Goal: Task Accomplishment & Management: Use online tool/utility

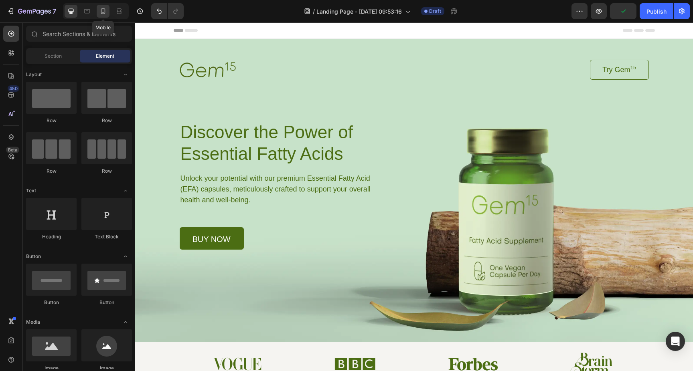
click at [107, 10] on icon at bounding box center [103, 11] width 8 height 8
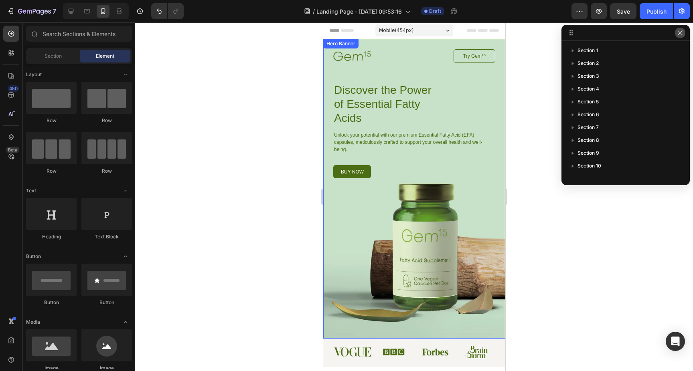
click at [682, 35] on icon "button" at bounding box center [680, 33] width 6 height 6
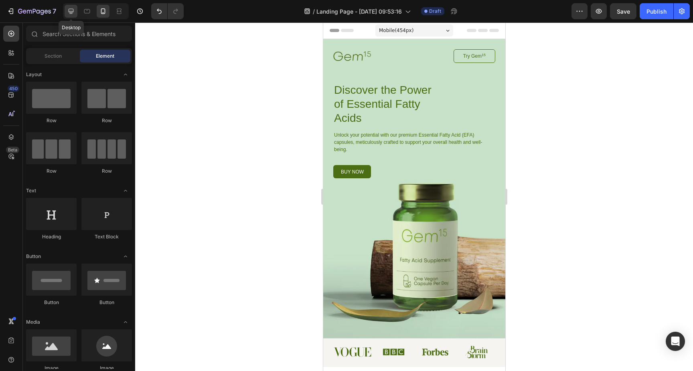
click at [69, 8] on icon at bounding box center [71, 11] width 8 height 8
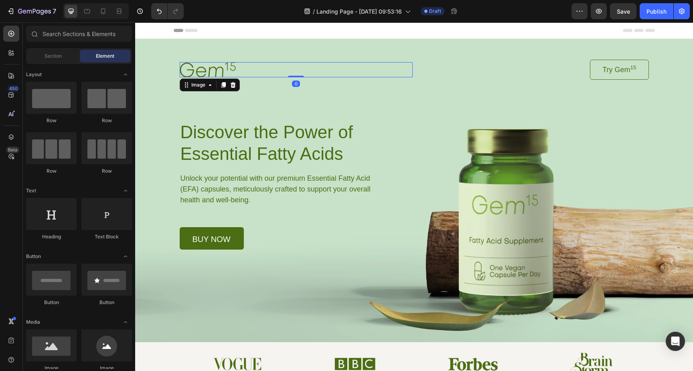
click at [210, 73] on img at bounding box center [208, 69] width 56 height 15
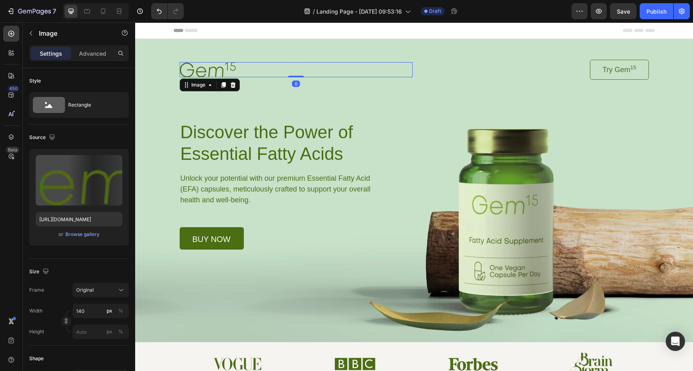
click at [210, 73] on img at bounding box center [208, 69] width 56 height 15
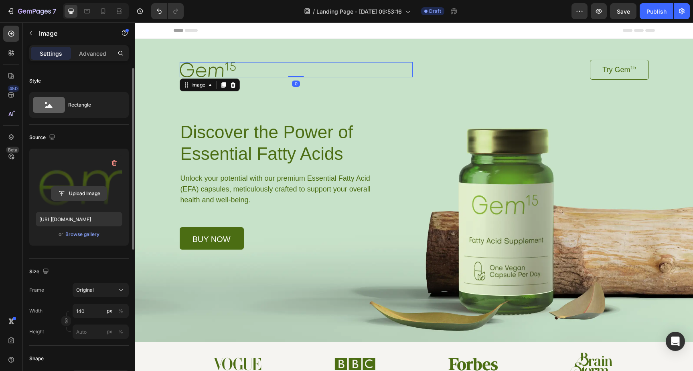
click at [81, 190] on input "file" at bounding box center [78, 194] width 55 height 14
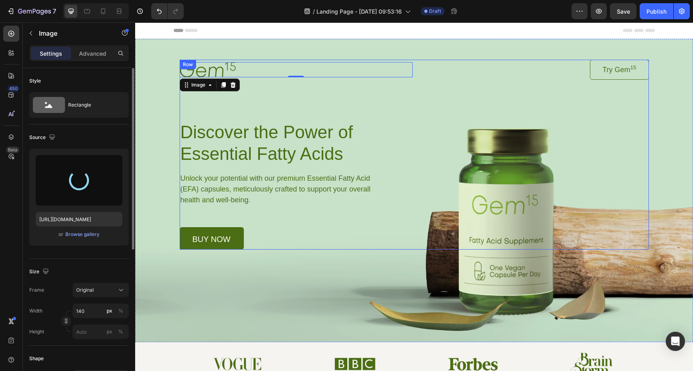
type input "[URL][DOMAIN_NAME]"
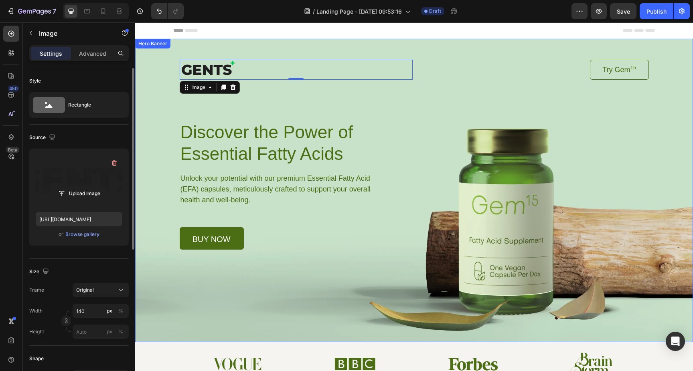
click at [288, 281] on div "Background Image" at bounding box center [414, 190] width 558 height 303
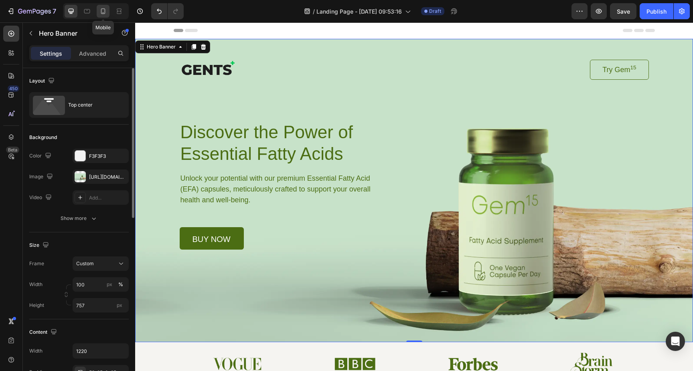
click at [102, 10] on icon at bounding box center [103, 11] width 8 height 8
type input "Auto"
type input "100%"
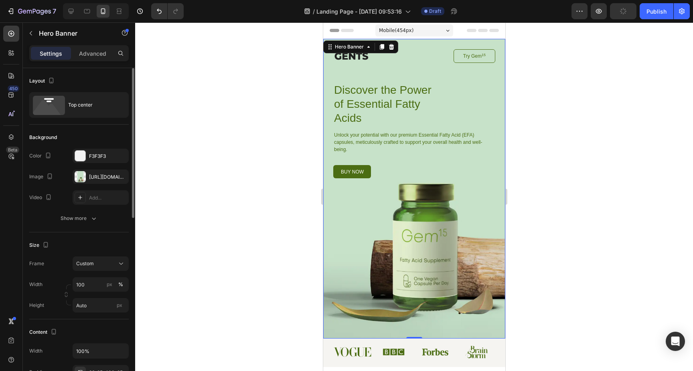
click at [373, 226] on div "Image Try Gem 15 Button Row Discover the Power of Essential Fatty Acids Heading…" at bounding box center [414, 189] width 182 height 300
click at [72, 14] on icon at bounding box center [71, 11] width 5 height 5
type input "757"
type input "1220"
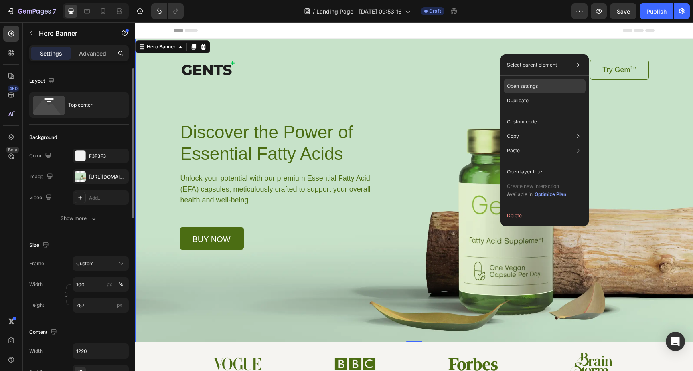
click at [519, 82] on div "Open settings" at bounding box center [545, 86] width 82 height 14
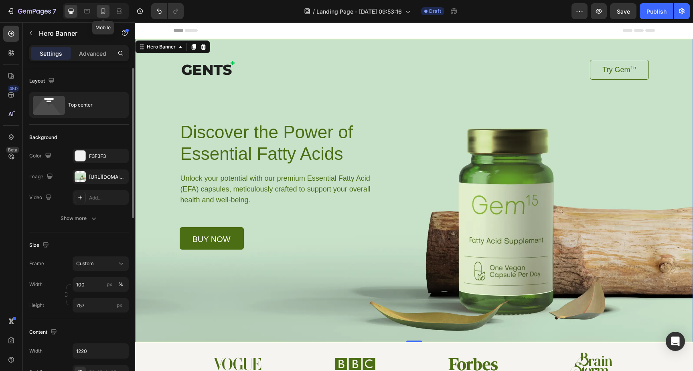
click at [104, 13] on icon at bounding box center [103, 11] width 4 height 6
type input "Auto"
type input "100%"
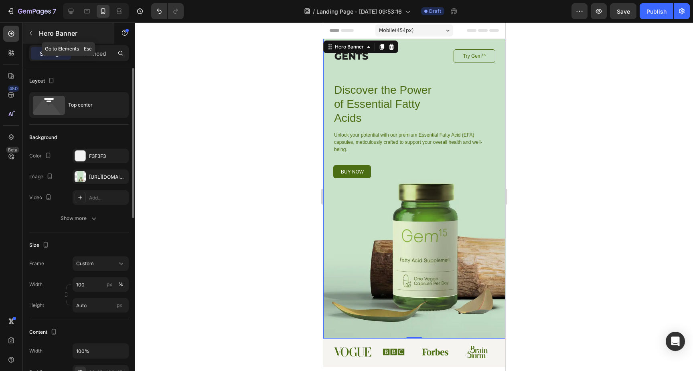
click at [29, 33] on icon "button" at bounding box center [31, 33] width 6 height 6
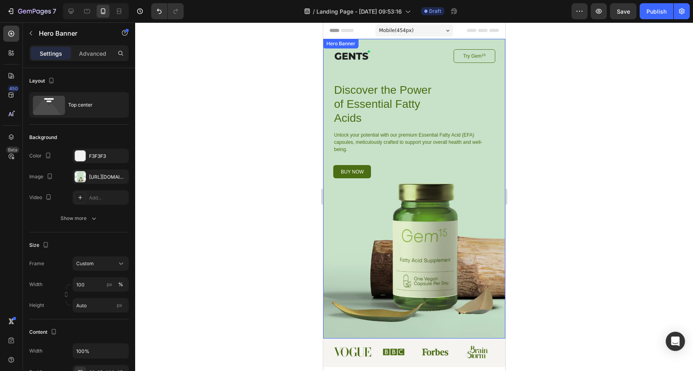
click at [341, 228] on div "Image Try Gem 15 Button Row Discover the Power of Essential Fatty Acids Heading…" at bounding box center [414, 189] width 182 height 300
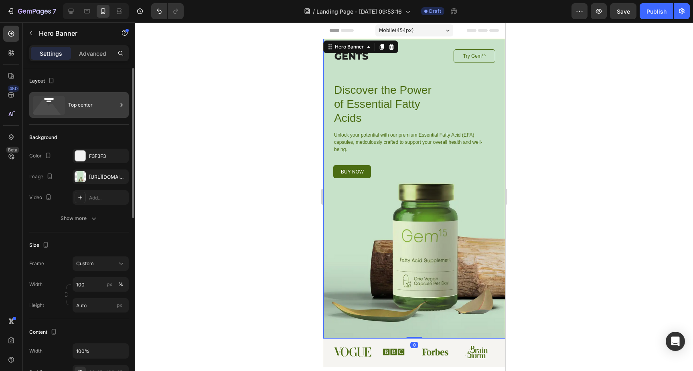
click at [67, 112] on div "Top center" at bounding box center [78, 105] width 99 height 26
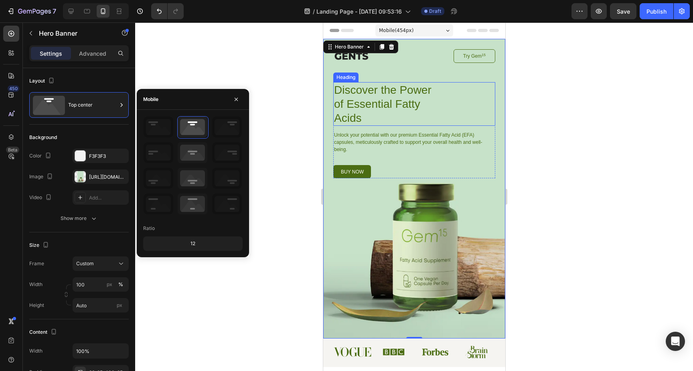
click at [400, 96] on h1 "Discover the Power of Essential Fatty Acids" at bounding box center [388, 104] width 110 height 44
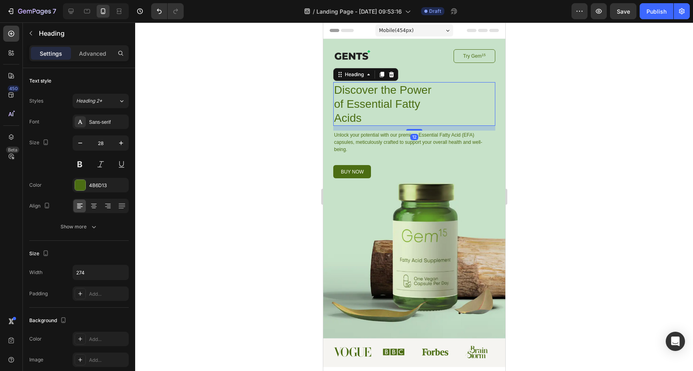
click at [394, 100] on h1 "Discover the Power of Essential Fatty Acids" at bounding box center [388, 104] width 110 height 44
click at [394, 100] on p "Discover the Power of Essential Fatty Acids" at bounding box center [388, 104] width 108 height 42
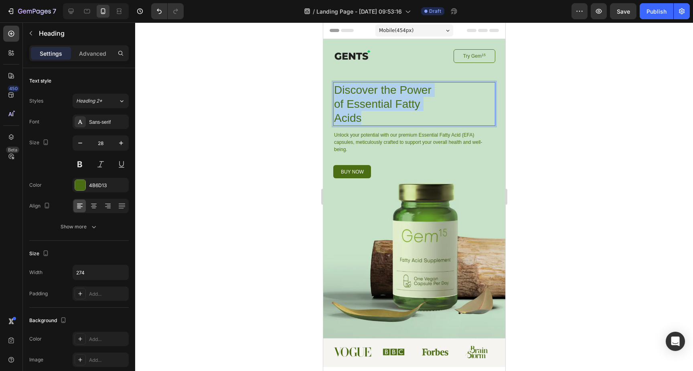
click at [394, 100] on p "Discover the Power of Essential Fatty Acids" at bounding box center [388, 104] width 108 height 42
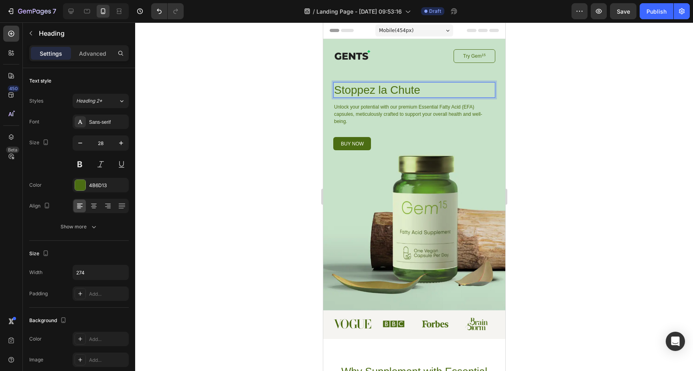
click at [382, 92] on p "Stoppez la Chute" at bounding box center [388, 90] width 108 height 14
click at [544, 108] on div at bounding box center [414, 196] width 558 height 349
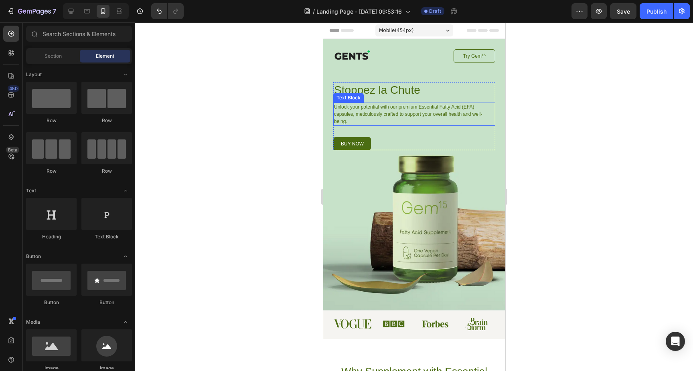
click at [409, 111] on p "Unlock your potential with our premium Essential Fatty Acid (EFA) capsules, met…" at bounding box center [414, 114] width 160 height 22
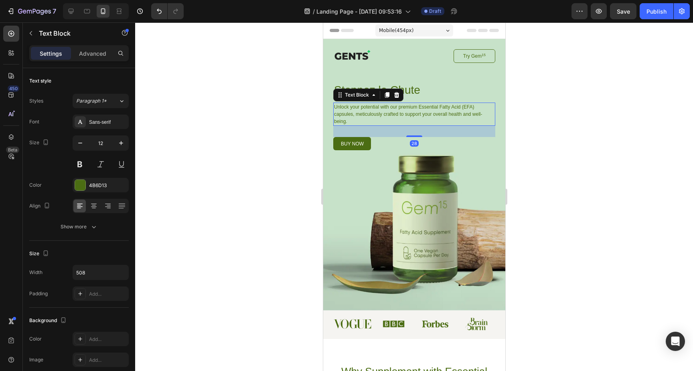
click at [409, 111] on p "Unlock your potential with our premium Essential Fatty Acid (EFA) capsules, met…" at bounding box center [414, 114] width 160 height 22
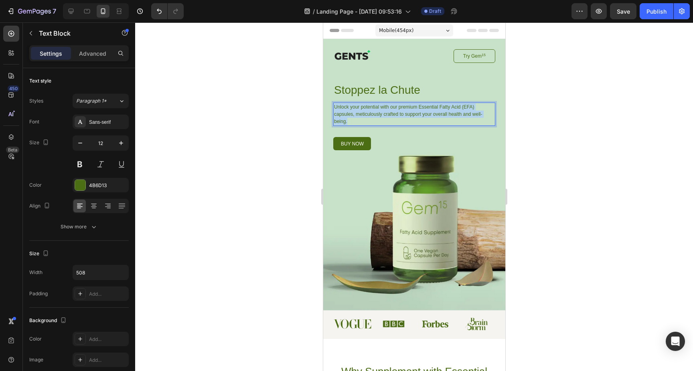
click at [409, 111] on p "Unlock your potential with our premium Essential Fatty Acid (EFA) capsules, met…" at bounding box center [414, 114] width 160 height 22
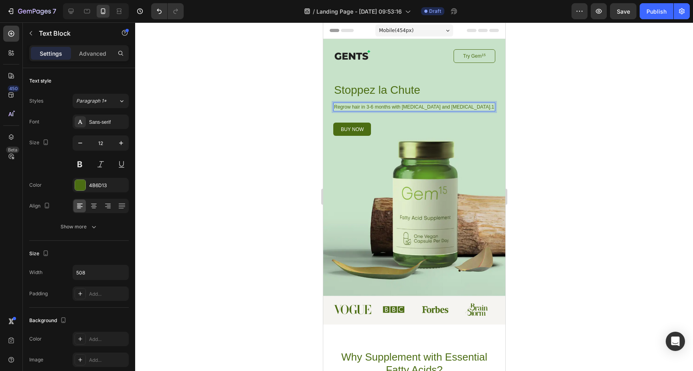
click at [382, 105] on p "Regrow hair in 3-6 months with finasteride and minoxidil.1" at bounding box center [414, 106] width 160 height 7
click at [361, 106] on p "Repousse des cheveux en 3 à 6 mois" at bounding box center [414, 106] width 160 height 7
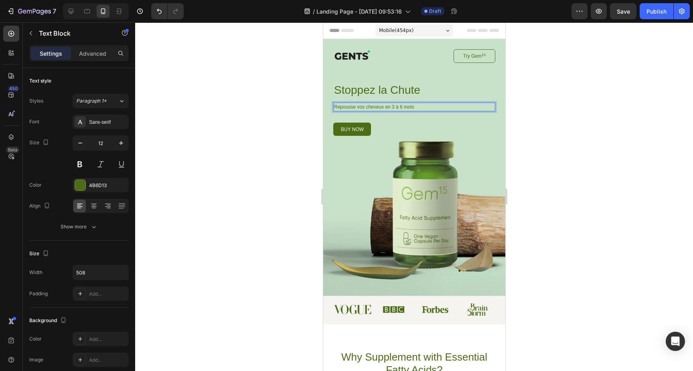
click at [422, 107] on p "Repousse vos cheveux en 3 à 6 mois" at bounding box center [414, 106] width 160 height 7
click at [465, 106] on p "Repousse vos cheveux en 3 à 6 mois avec nos solutions" at bounding box center [414, 106] width 160 height 7
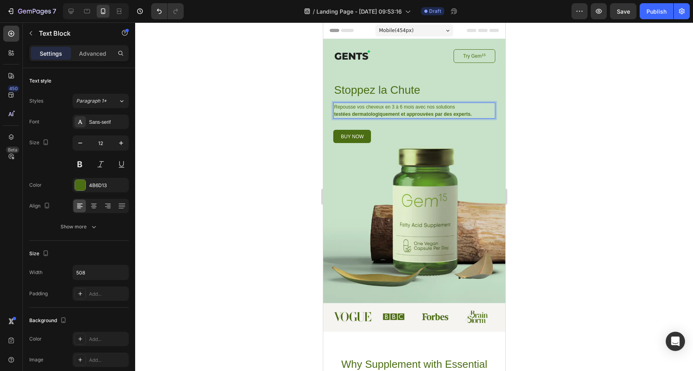
click at [375, 111] on strong "testées dermatologiquement et approuvées par des experts." at bounding box center [403, 114] width 138 height 6
click at [613, 182] on div at bounding box center [414, 196] width 558 height 349
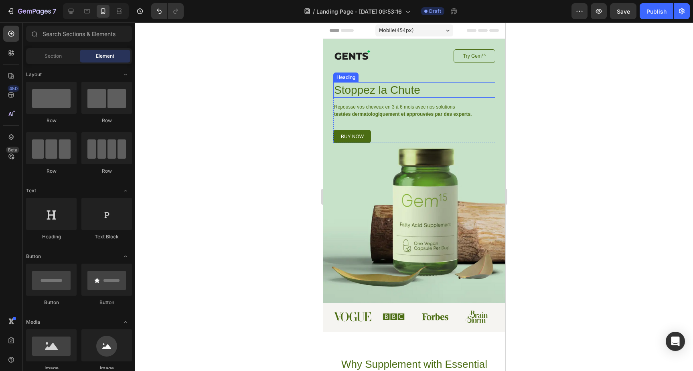
click at [380, 91] on p "Stoppez la Chute" at bounding box center [388, 90] width 108 height 14
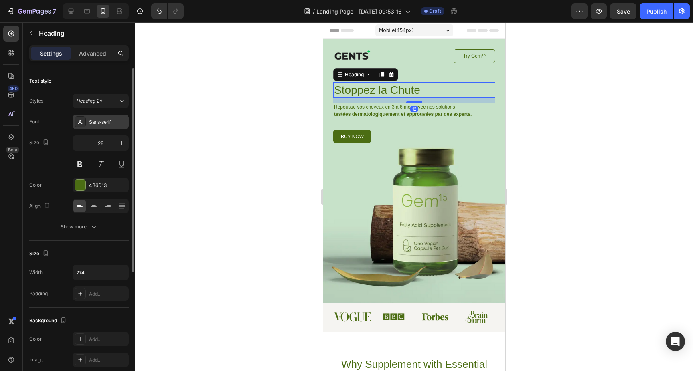
click at [114, 121] on div "Sans-serif" at bounding box center [108, 122] width 38 height 7
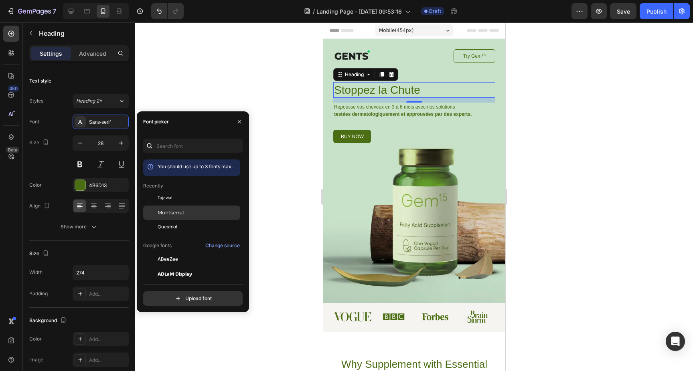
click at [183, 212] on span "Montserrat" at bounding box center [171, 212] width 27 height 7
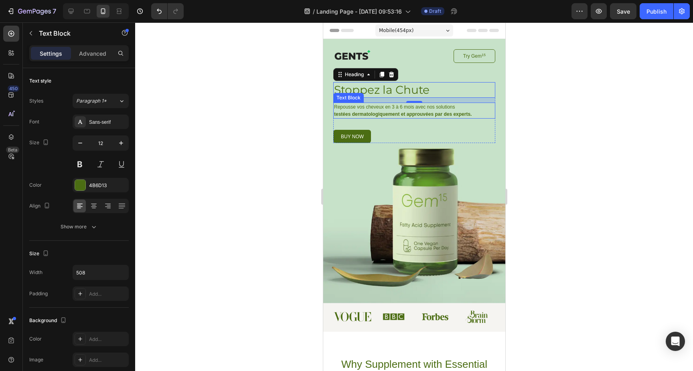
click at [390, 109] on p "Repousse vos cheveux en 3 à 6 mois avec nos solutions" at bounding box center [414, 106] width 160 height 7
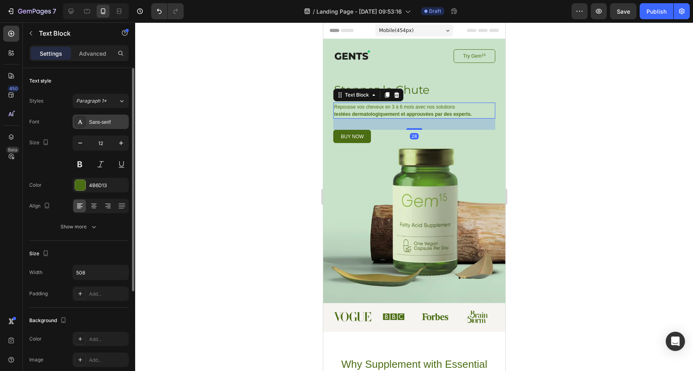
click at [99, 125] on div "Sans-serif" at bounding box center [101, 122] width 56 height 14
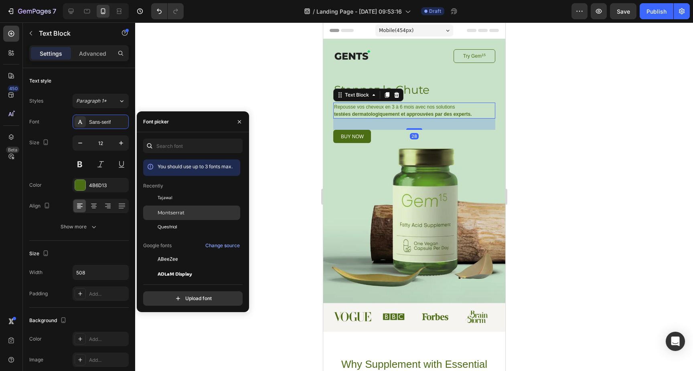
click at [188, 212] on div "Montserrat" at bounding box center [198, 212] width 81 height 7
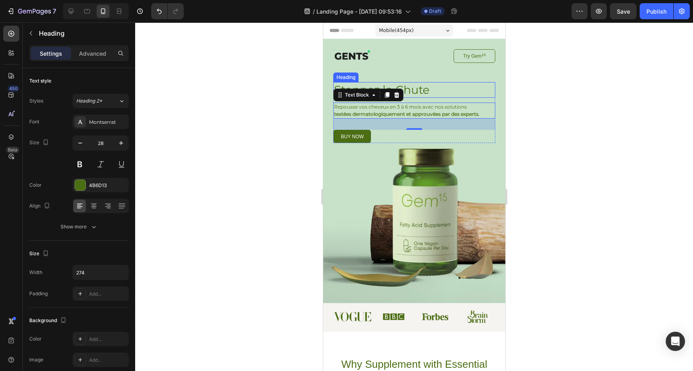
click at [426, 94] on p "Stoppez la Chute" at bounding box center [388, 90] width 108 height 14
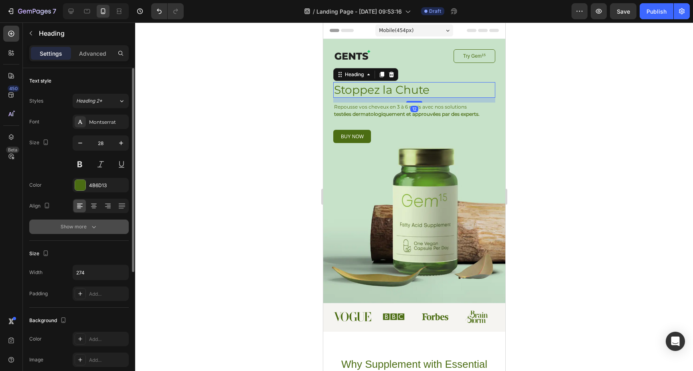
click at [86, 226] on div "Show more" at bounding box center [79, 227] width 37 height 8
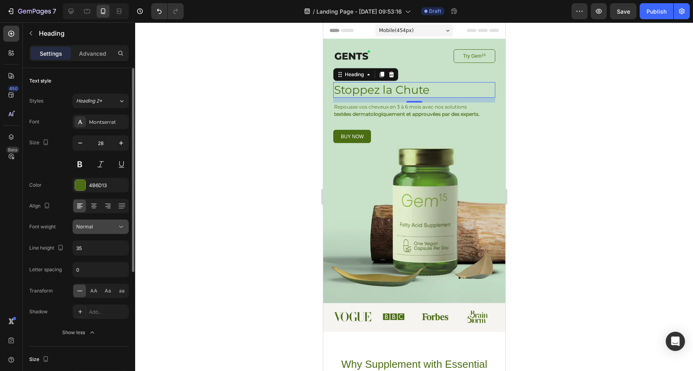
click at [121, 228] on icon at bounding box center [121, 227] width 8 height 8
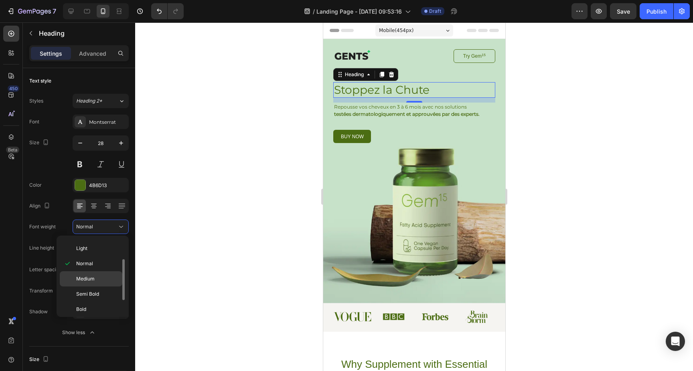
scroll to position [32, 0]
click at [94, 303] on p "Bold" at bounding box center [97, 306] width 42 height 7
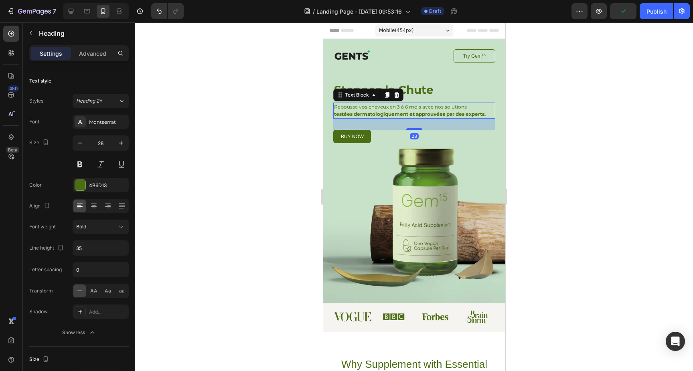
click at [432, 109] on p "Repousse vos cheveux en 3 à 6 mois avec nos solutions" at bounding box center [414, 106] width 160 height 7
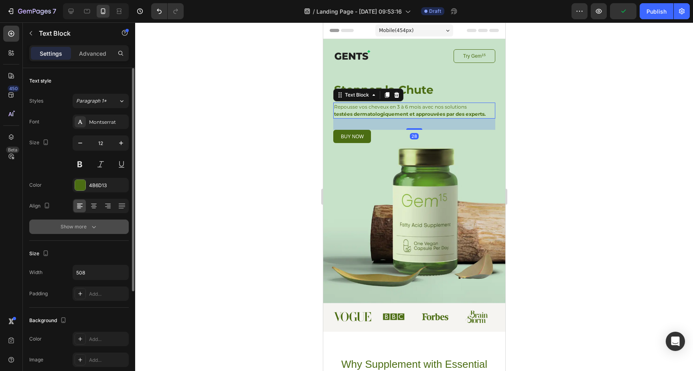
click at [99, 224] on button "Show more" at bounding box center [78, 227] width 99 height 14
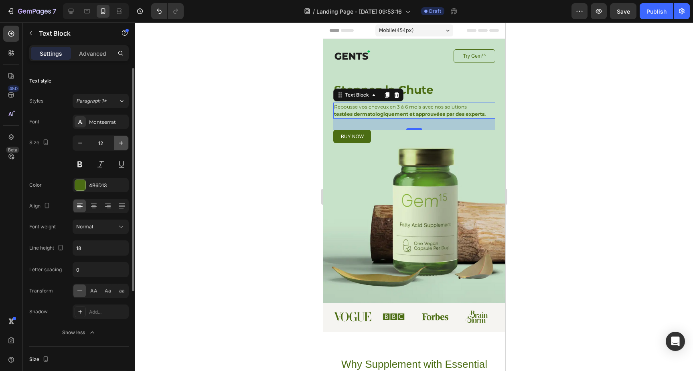
click at [119, 142] on icon "button" at bounding box center [121, 143] width 8 height 8
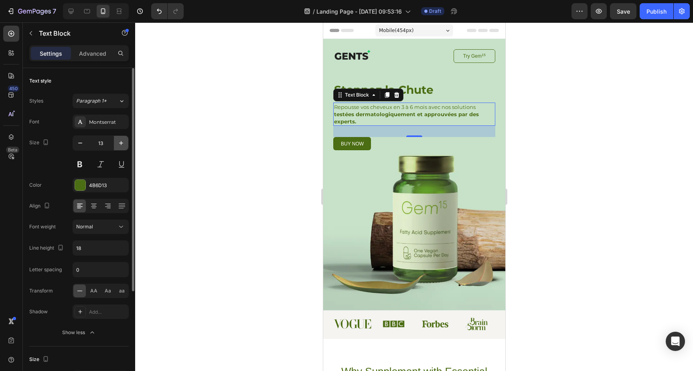
click at [119, 142] on icon "button" at bounding box center [121, 143] width 8 height 8
type input "15"
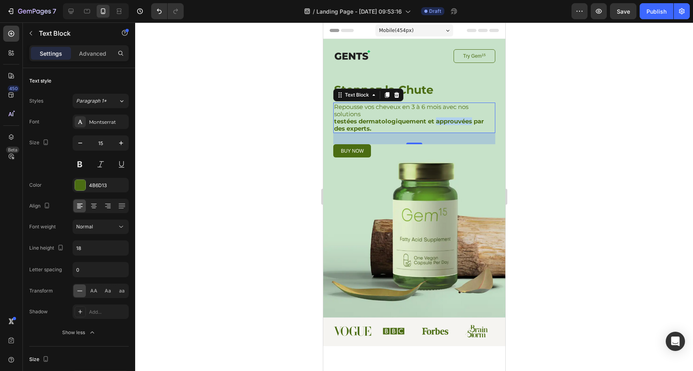
click at [437, 119] on strong "testées dermatologiquement et approuvées par des experts." at bounding box center [409, 124] width 150 height 15
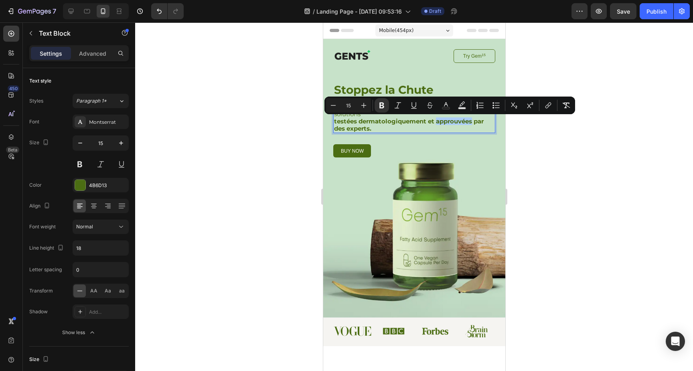
click at [562, 119] on div at bounding box center [414, 196] width 558 height 349
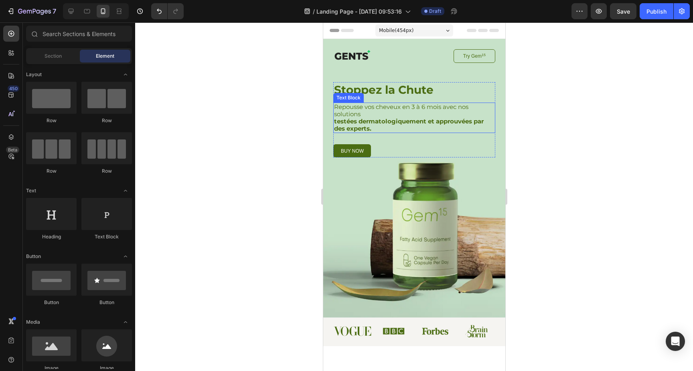
click at [388, 108] on p "Repousse vos cheveux en 3 à 6 mois avec nos solutions" at bounding box center [414, 110] width 160 height 14
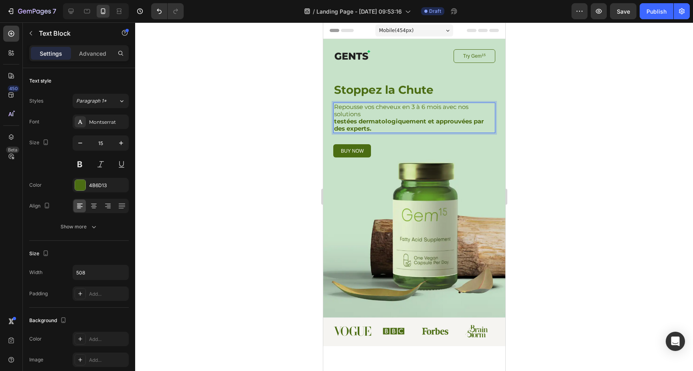
click at [451, 114] on p "Repousse vos cheveux en 3 à 6 mois avec nos solutions" at bounding box center [414, 110] width 160 height 14
click at [443, 109] on p "Repousse vos cheveux en 3 à 6 mois avec nos solutions" at bounding box center [414, 110] width 160 height 14
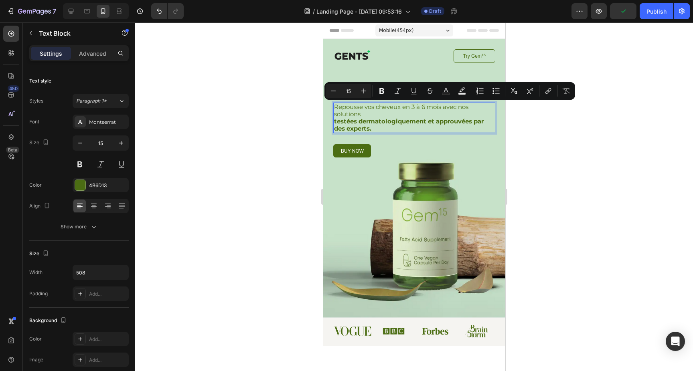
drag, startPoint x: 443, startPoint y: 108, endPoint x: 464, endPoint y: 113, distance: 21.1
click at [464, 113] on p "Repousse vos cheveux en 3 à 6 mois avec nos solutions" at bounding box center [414, 110] width 160 height 14
click at [437, 111] on p "Repousse vos cheveux en 3 à 6 mois avec nos solutions" at bounding box center [414, 110] width 160 height 14
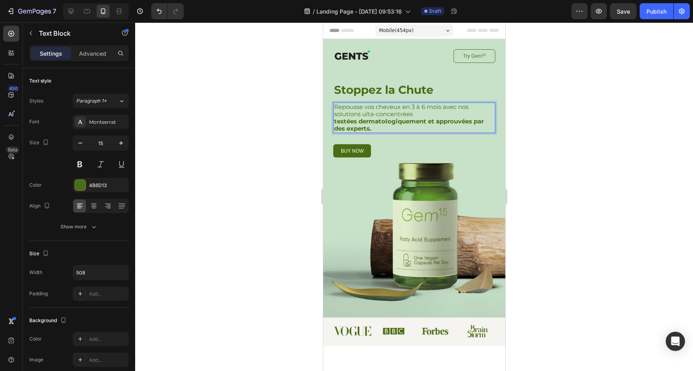
click at [389, 121] on strong "testées dermatologiquement et approuvées par des experts." at bounding box center [409, 124] width 150 height 15
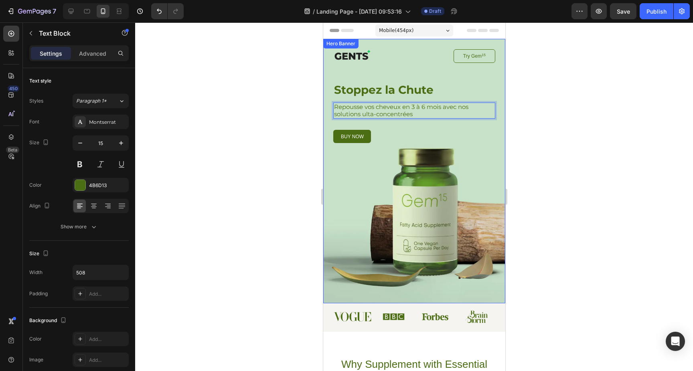
click at [562, 138] on div at bounding box center [414, 196] width 558 height 349
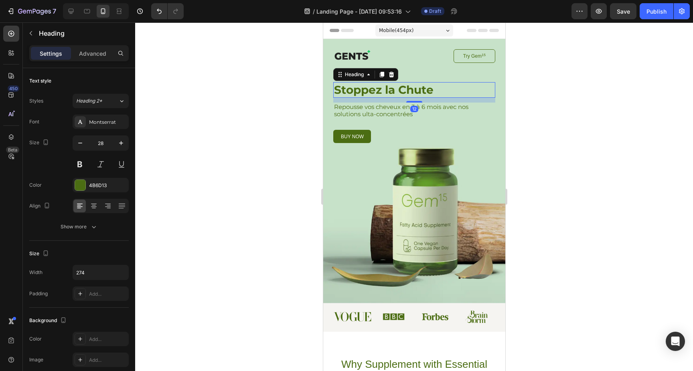
click at [402, 91] on p "Stoppez la Chute" at bounding box center [388, 90] width 108 height 14
click at [112, 122] on div "Montserrat" at bounding box center [108, 122] width 38 height 7
click at [102, 191] on div "4B6D13" at bounding box center [101, 185] width 56 height 14
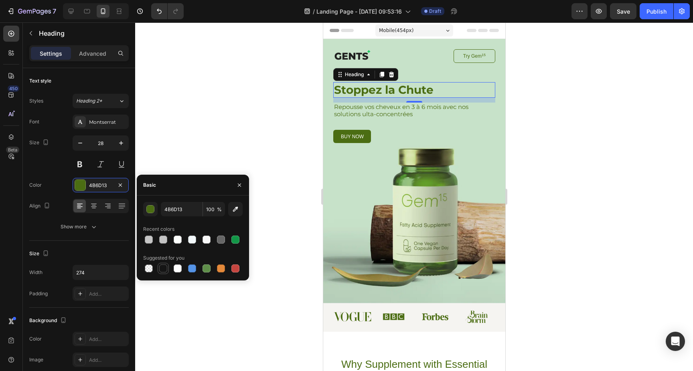
click at [164, 270] on div at bounding box center [163, 269] width 8 height 8
type input "151515"
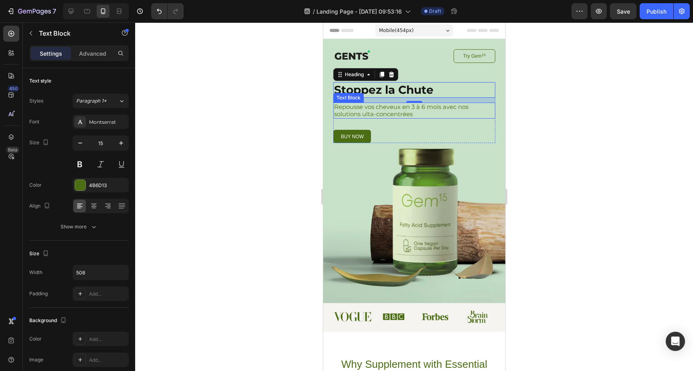
click at [362, 108] on p "Repousse vos cheveux en 3 à 6 mois avec nos solutions ulta-concentrées" at bounding box center [414, 110] width 160 height 14
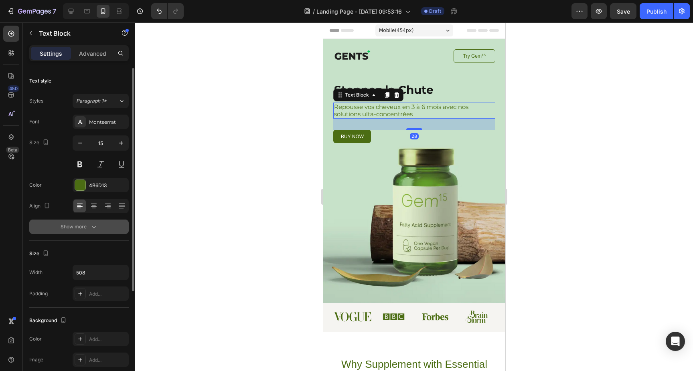
click at [85, 229] on div "Show more" at bounding box center [79, 227] width 37 height 8
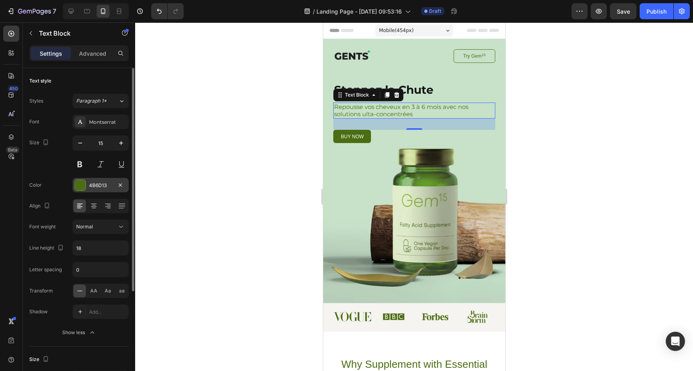
click at [103, 187] on div "4B6D13" at bounding box center [100, 185] width 23 height 7
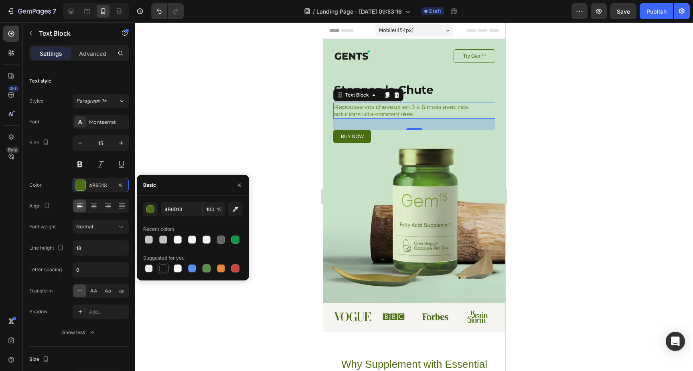
click at [163, 271] on div at bounding box center [163, 269] width 8 height 8
type input "151515"
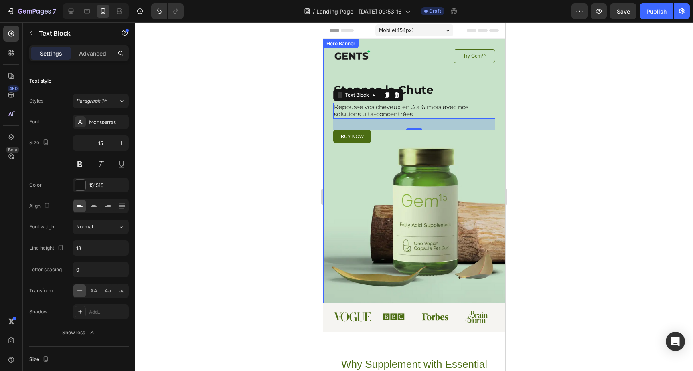
click at [526, 172] on div at bounding box center [414, 196] width 558 height 349
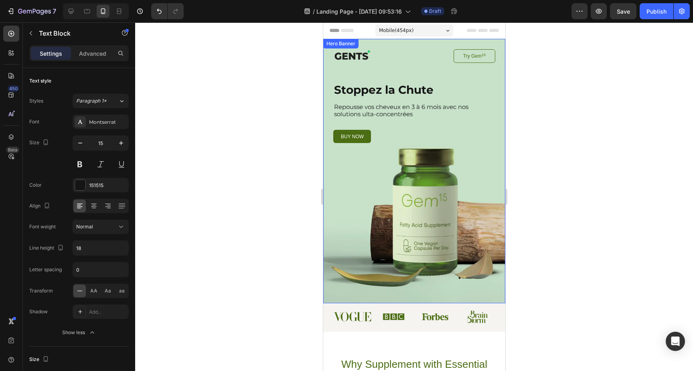
click at [526, 172] on div at bounding box center [414, 196] width 558 height 349
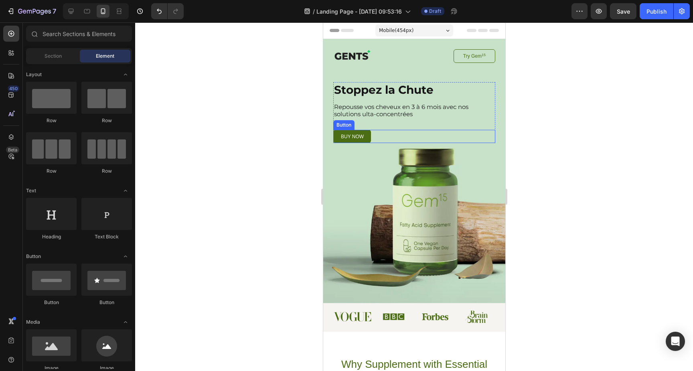
click at [368, 138] on link "buy now" at bounding box center [352, 136] width 38 height 13
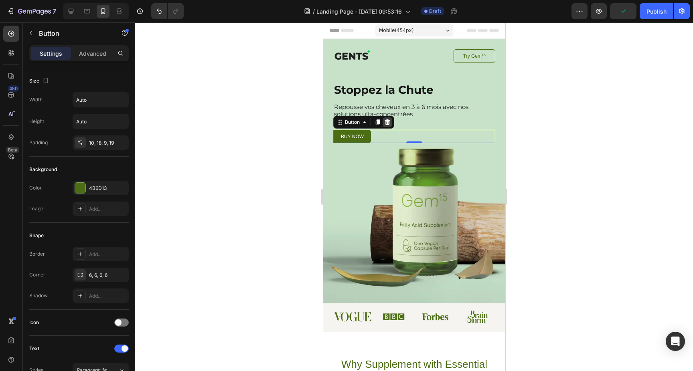
click at [387, 124] on icon at bounding box center [386, 122] width 5 height 6
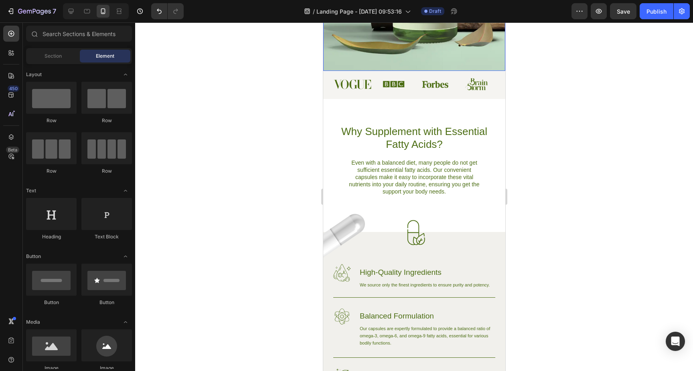
scroll to position [0, 0]
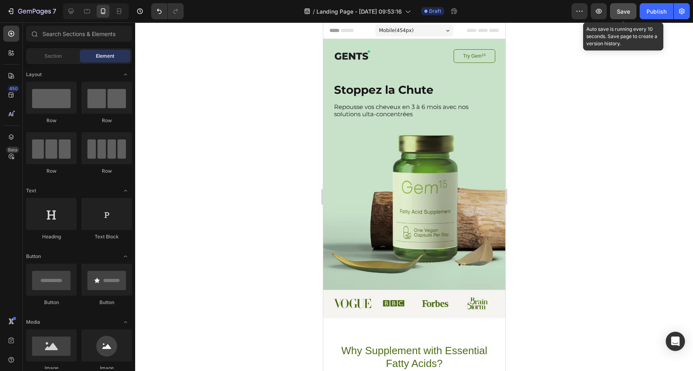
click at [627, 8] on span "Save" at bounding box center [623, 11] width 13 height 7
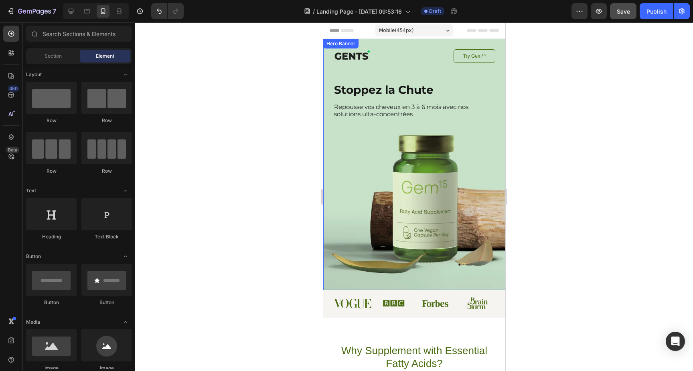
click at [330, 153] on div "Image Try Gem 15 Button Row Stoppez la Chute Heading Repousse vos cheveux en 3 …" at bounding box center [414, 164] width 182 height 251
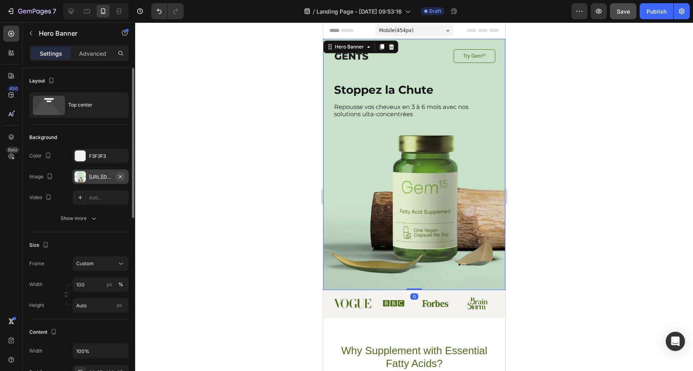
click at [121, 177] on icon "button" at bounding box center [120, 176] width 3 height 3
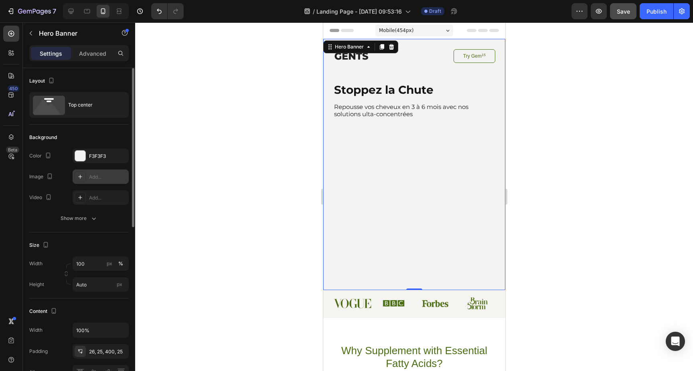
click at [95, 178] on div "Add..." at bounding box center [108, 177] width 38 height 7
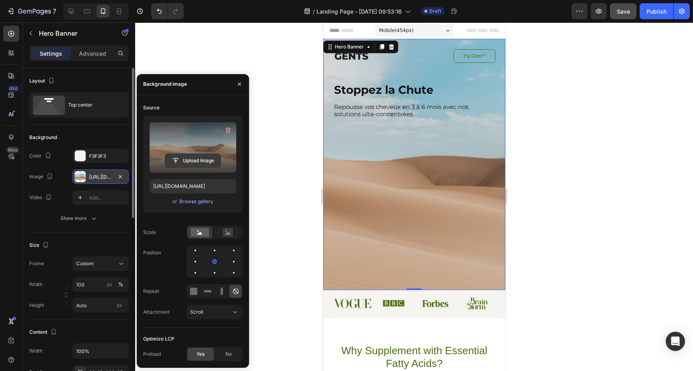
click at [206, 163] on input "file" at bounding box center [192, 161] width 55 height 14
click at [200, 161] on input "file" at bounding box center [192, 161] width 55 height 14
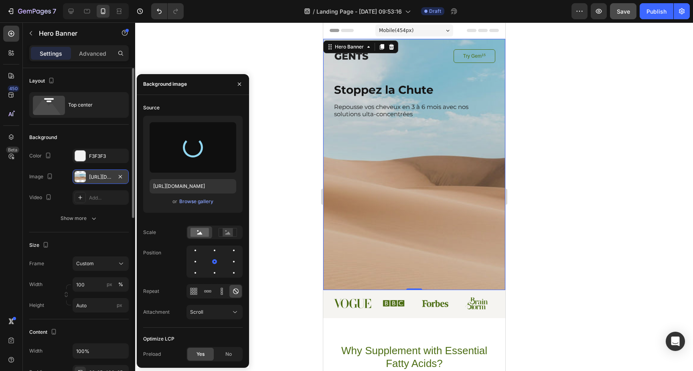
type input "https://cdn.shopify.com/s/files/1/0930/0230/1727/files/gempages_574824913664213…"
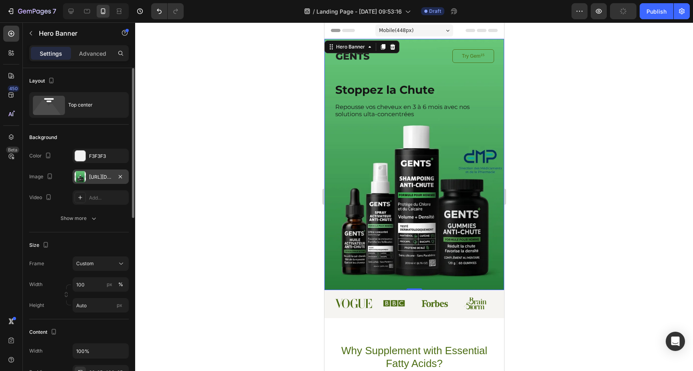
click at [563, 169] on div at bounding box center [414, 196] width 558 height 349
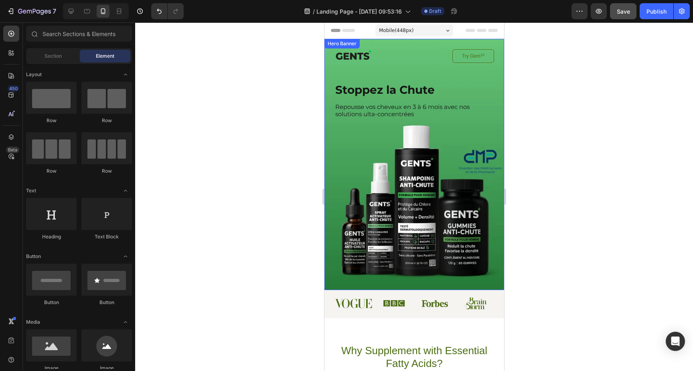
click at [356, 181] on div "Image Try Gem 15 Button Row Stoppez la Chute Heading Repousse vos cheveux en 3 …" at bounding box center [414, 164] width 180 height 251
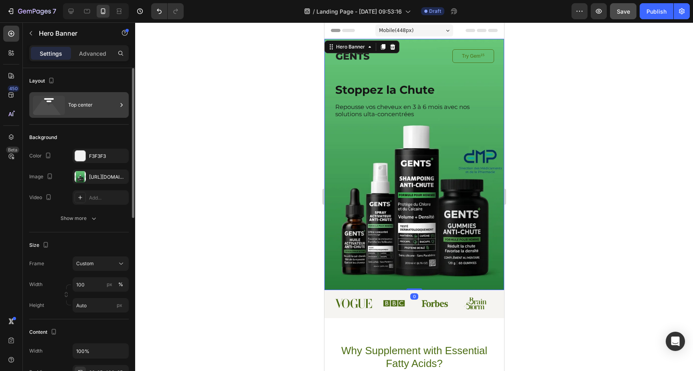
click at [84, 104] on div "Top center" at bounding box center [92, 105] width 49 height 18
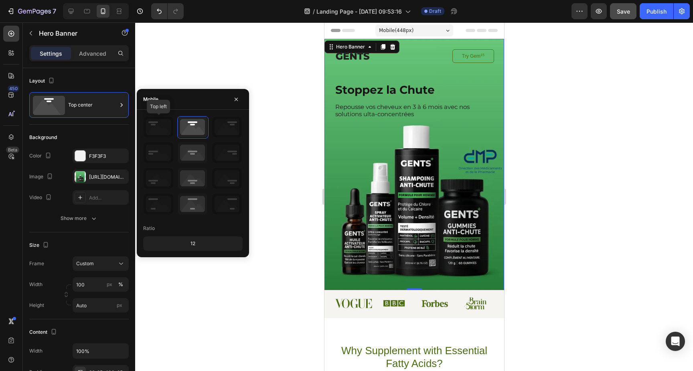
click at [156, 129] on icon at bounding box center [159, 127] width 30 height 21
click at [195, 154] on icon at bounding box center [193, 152] width 30 height 21
click at [196, 122] on icon at bounding box center [193, 127] width 30 height 21
click at [559, 137] on div at bounding box center [414, 196] width 558 height 349
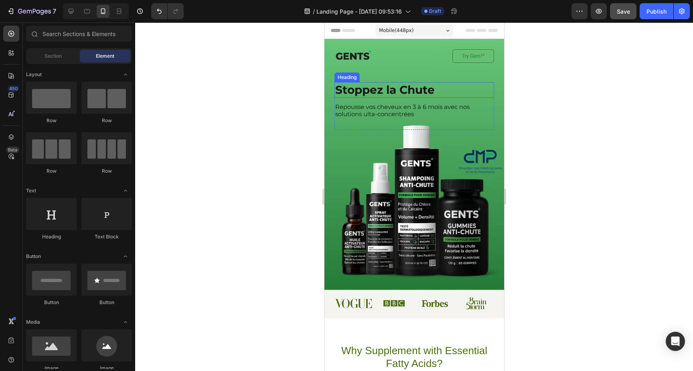
click at [402, 93] on p "Stoppez la Chute" at bounding box center [389, 90] width 108 height 14
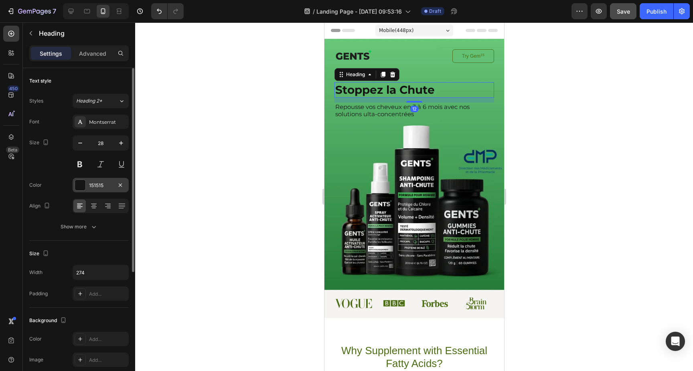
click at [104, 186] on div "151515" at bounding box center [100, 185] width 23 height 7
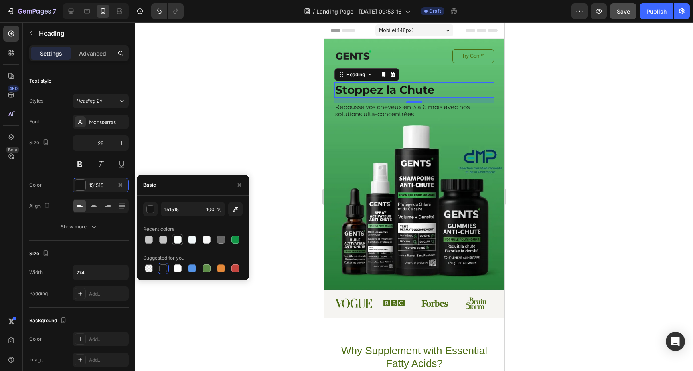
click at [181, 238] on div at bounding box center [178, 240] width 8 height 8
type input "FCFFFD"
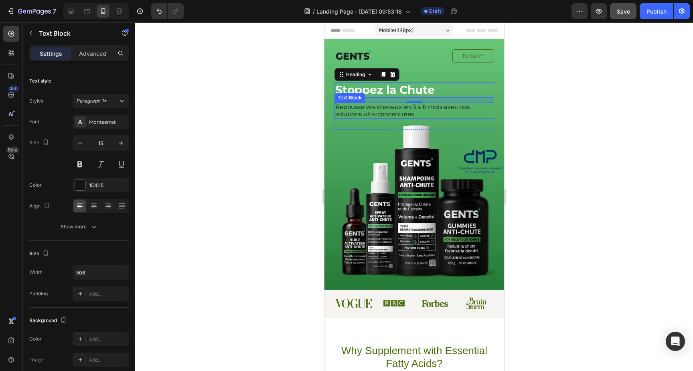
click at [382, 108] on p "Repousse vos cheveux en 3 à 6 mois avec nos solutions ulta-concentrées" at bounding box center [414, 110] width 158 height 14
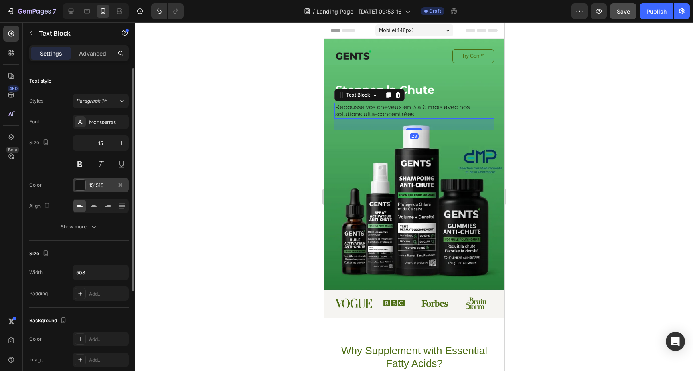
click at [100, 180] on div "151515" at bounding box center [101, 185] width 56 height 14
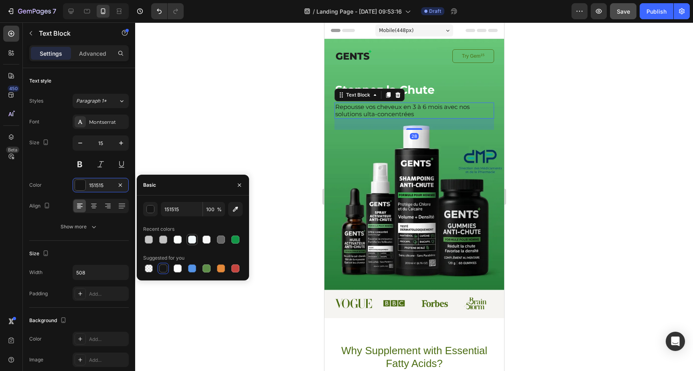
click at [191, 241] on div at bounding box center [192, 240] width 8 height 8
type input "F2F8FA"
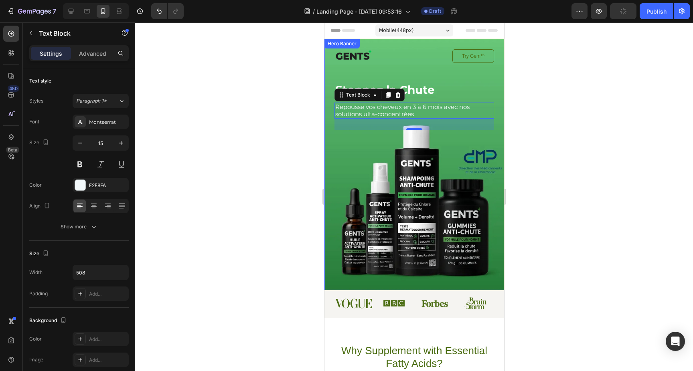
click at [582, 179] on div at bounding box center [414, 196] width 558 height 349
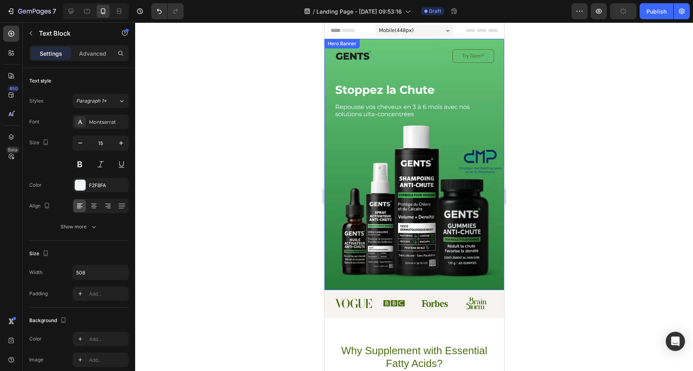
click at [582, 179] on div at bounding box center [414, 196] width 558 height 349
click at [416, 92] on p "Stoppez la Chute" at bounding box center [389, 90] width 108 height 14
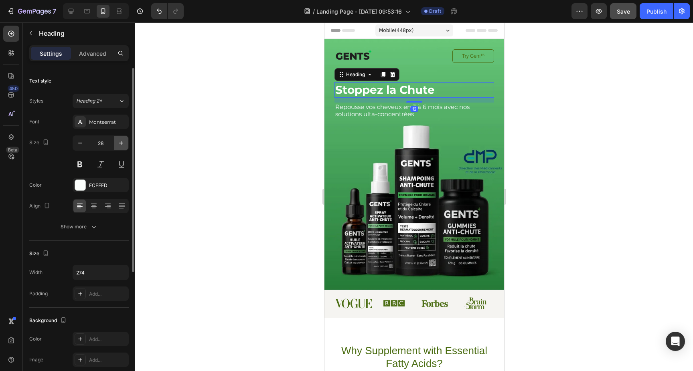
click at [120, 144] on icon "button" at bounding box center [121, 143] width 8 height 8
type input "30"
click at [563, 138] on div at bounding box center [414, 196] width 558 height 349
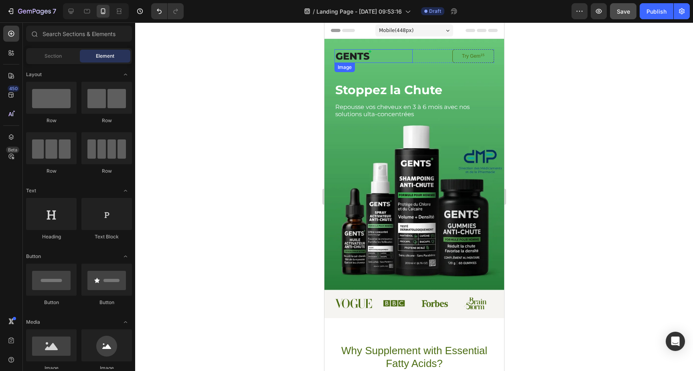
click at [364, 55] on img at bounding box center [353, 56] width 38 height 14
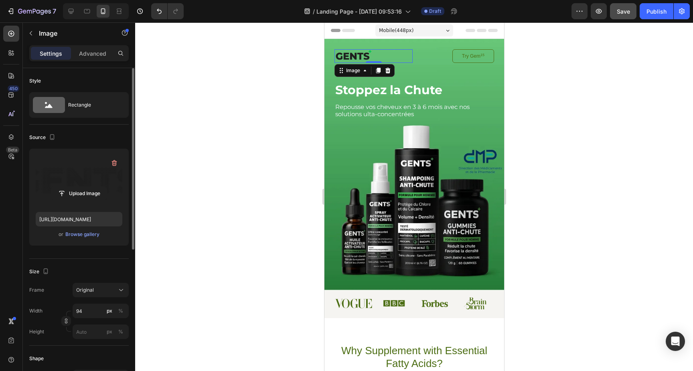
click at [87, 178] on label at bounding box center [79, 180] width 87 height 51
click at [87, 187] on input "file" at bounding box center [78, 194] width 55 height 14
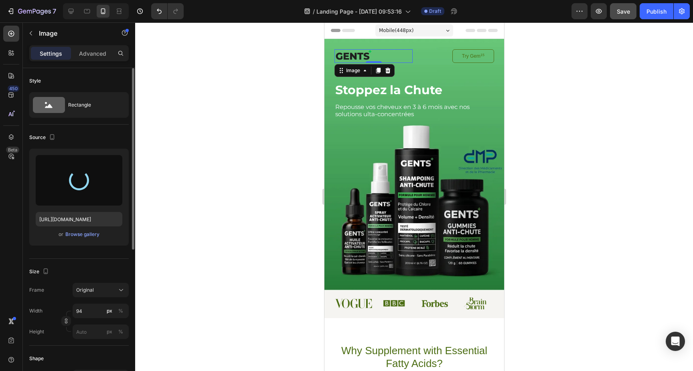
type input "https://cdn.shopify.com/s/files/1/0930/0230/1727/files/gempages_574824913664213…"
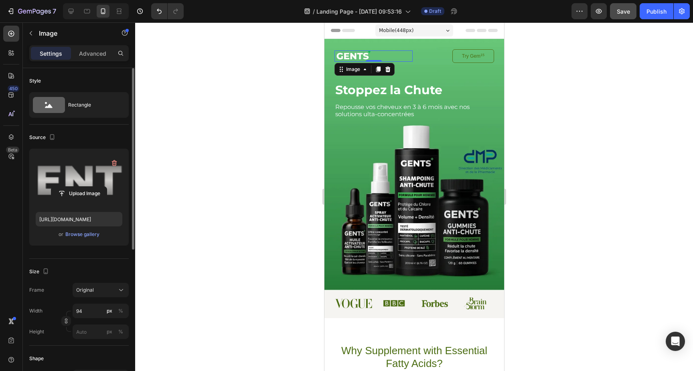
click at [546, 155] on div at bounding box center [414, 196] width 558 height 349
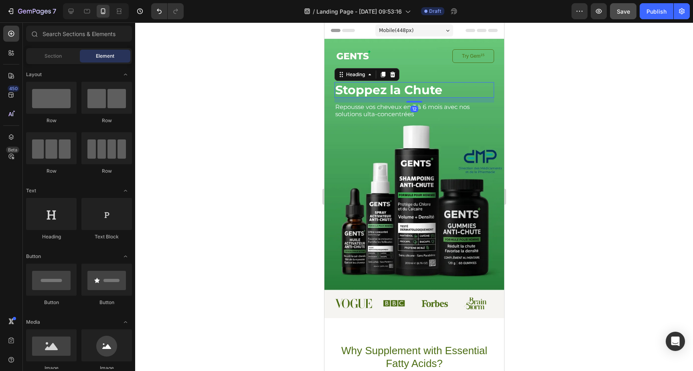
click at [409, 94] on p "Stoppez la Chute" at bounding box center [389, 90] width 108 height 14
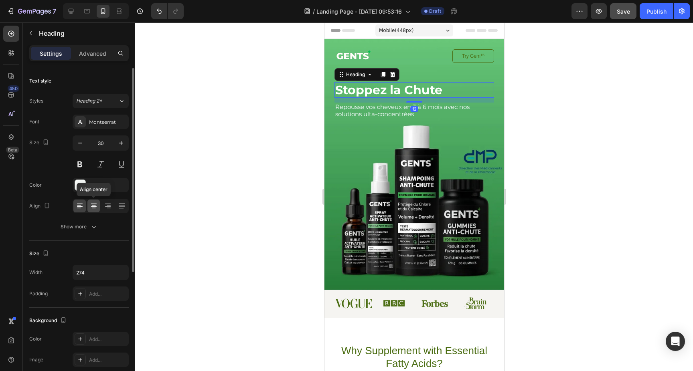
click at [95, 206] on icon at bounding box center [94, 206] width 8 height 8
click at [382, 108] on p "Repousse vos cheveux en 3 à 6 mois avec nos solutions ulta-concentrées" at bounding box center [414, 110] width 158 height 14
click at [431, 91] on p "Stoppez la Chute" at bounding box center [389, 90] width 108 height 14
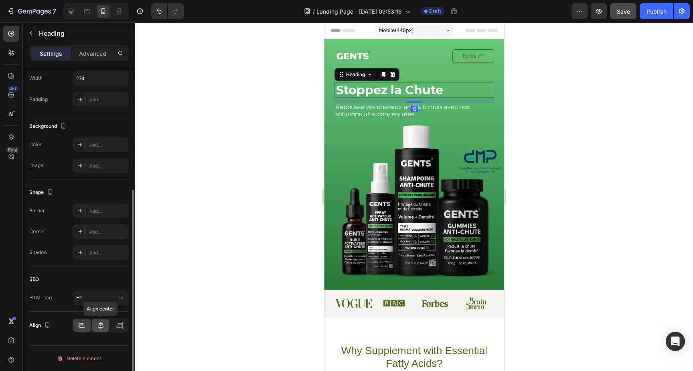
click at [96, 322] on div at bounding box center [100, 325] width 17 height 13
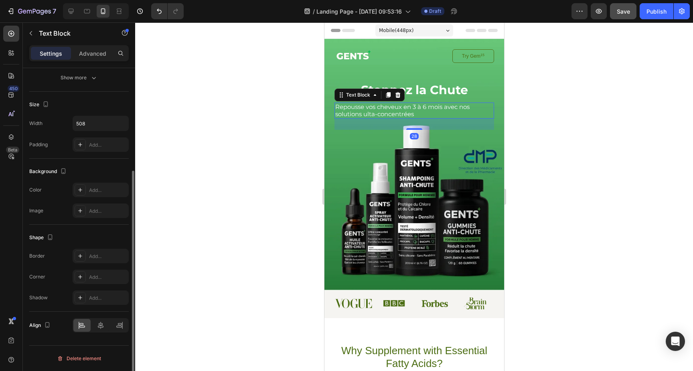
click at [371, 108] on p "Repousse vos cheveux en 3 à 6 mois avec nos solutions ulta-concentrées" at bounding box center [414, 110] width 158 height 14
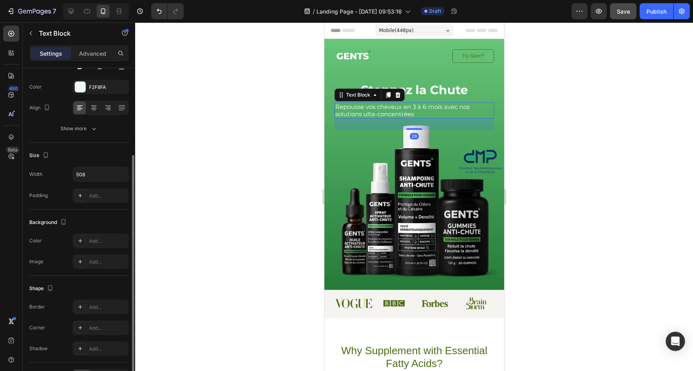
scroll to position [149, 0]
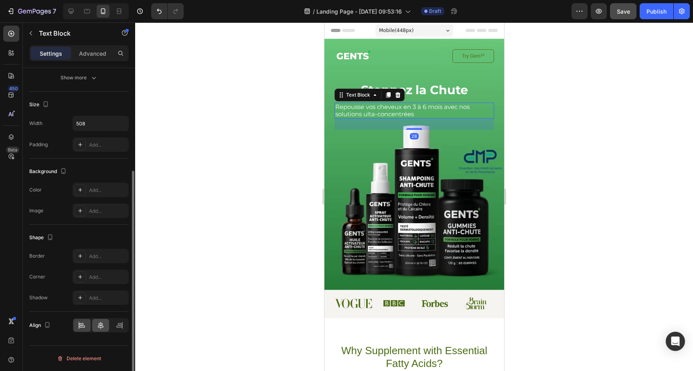
click at [97, 331] on div at bounding box center [100, 325] width 17 height 13
click at [101, 327] on icon at bounding box center [101, 326] width 8 height 8
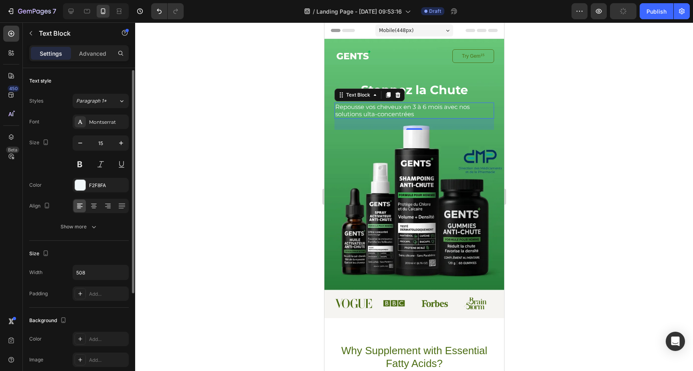
scroll to position [21, 0]
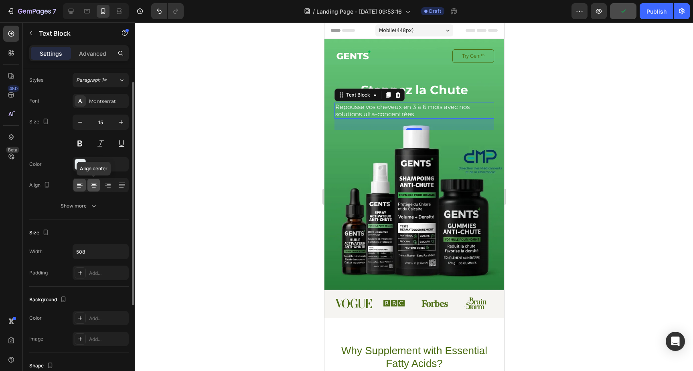
click at [96, 185] on icon at bounding box center [94, 185] width 8 height 8
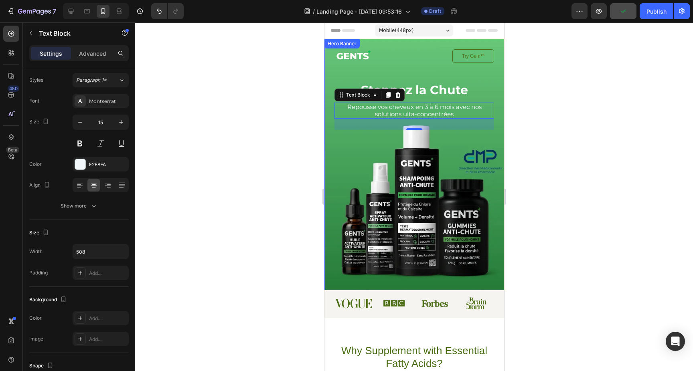
click at [546, 151] on div at bounding box center [414, 196] width 558 height 349
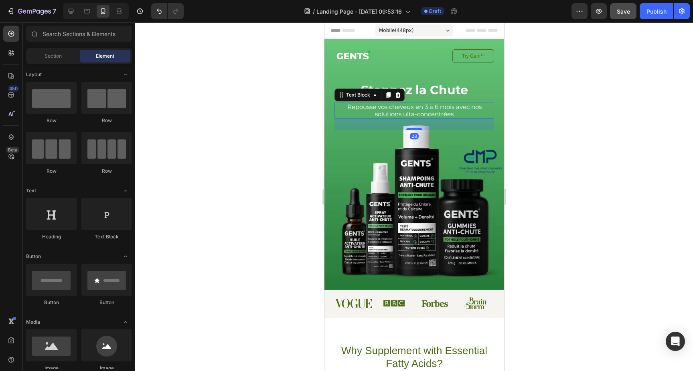
click at [435, 112] on p "Repousse vos cheveux en 3 à 6 mois avec nos solutions ulta-concentrées" at bounding box center [414, 110] width 158 height 14
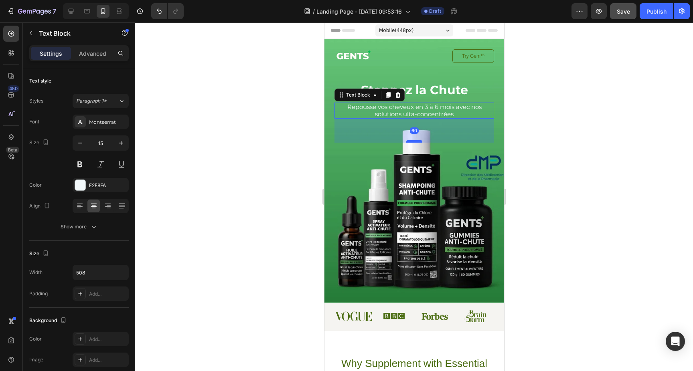
drag, startPoint x: 414, startPoint y: 129, endPoint x: 413, endPoint y: 142, distance: 12.9
click at [413, 142] on div at bounding box center [414, 141] width 16 height 2
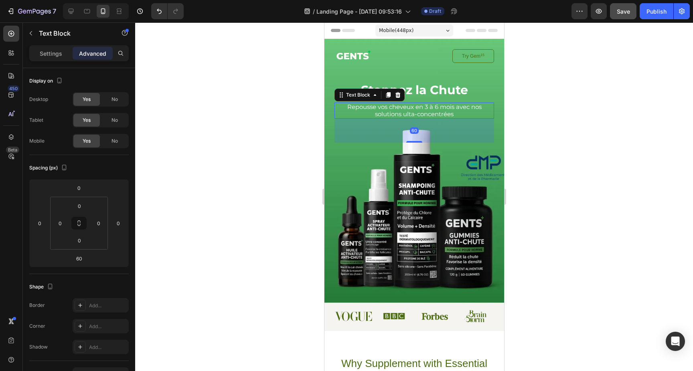
click at [567, 177] on div at bounding box center [414, 196] width 558 height 349
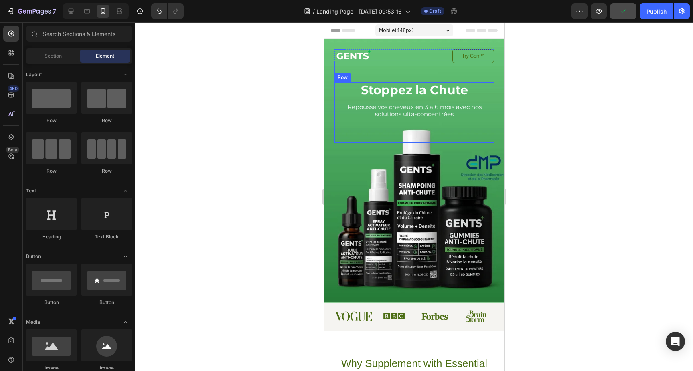
click at [411, 101] on div "Stoppez la Chute Heading Repousse vos cheveux en 3 à 6 mois avec nos solutions …" at bounding box center [414, 112] width 160 height 61
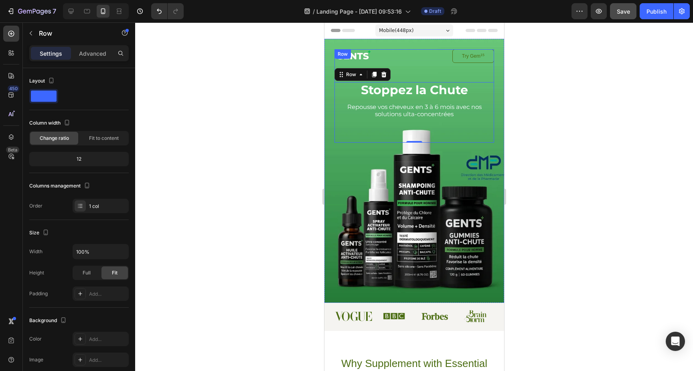
click at [402, 66] on div "Image Try Gem 15 Button Row Stoppez la Chute Heading Repousse vos cheveux en 3 …" at bounding box center [414, 95] width 160 height 93
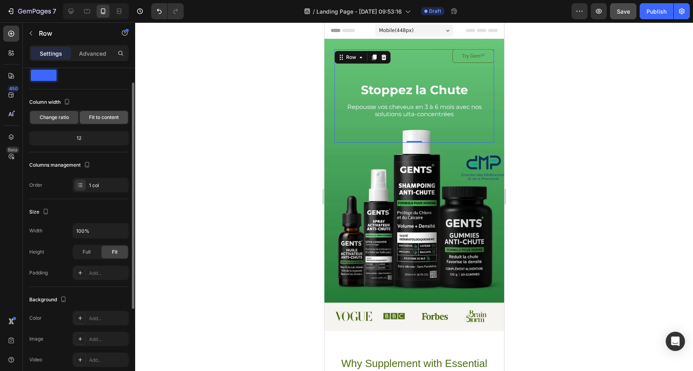
click at [102, 120] on span "Fit to content" at bounding box center [104, 117] width 30 height 7
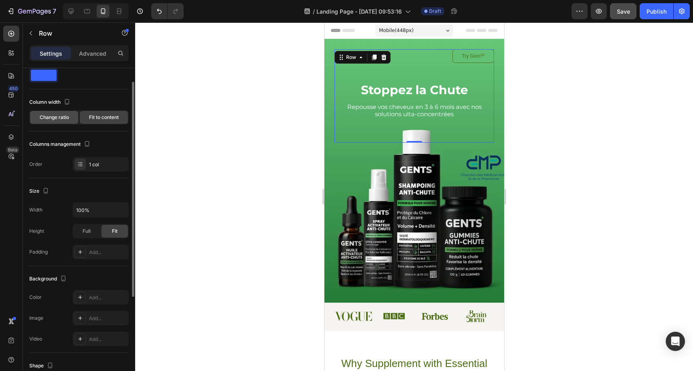
click at [58, 120] on span "Change ratio" at bounding box center [54, 117] width 29 height 7
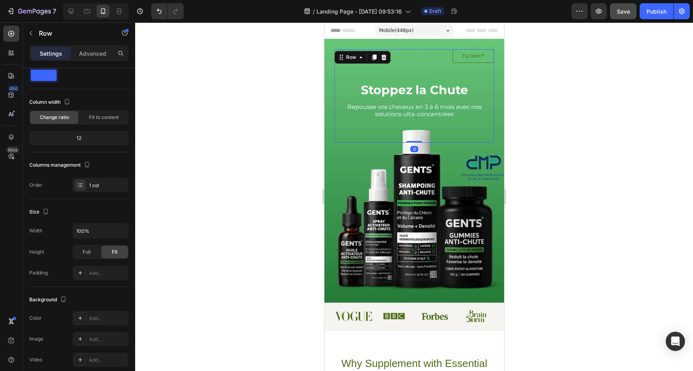
drag, startPoint x: 415, startPoint y: 142, endPoint x: 418, endPoint y: 133, distance: 9.6
click at [418, 133] on div "Image Try Gem 15 Button Row Stoppez la Chute Heading Repousse vos cheveux en 3 …" at bounding box center [414, 95] width 160 height 93
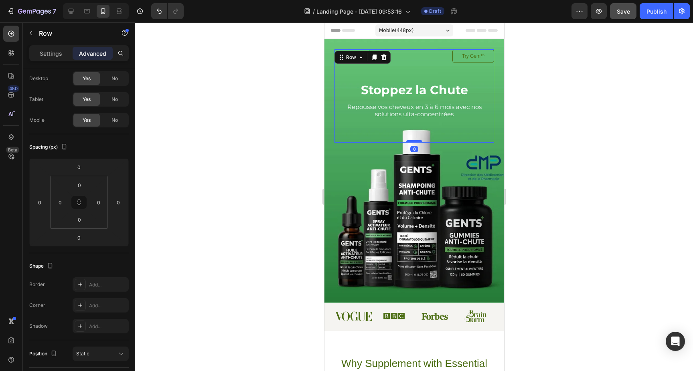
click at [415, 140] on div at bounding box center [414, 141] width 16 height 2
click at [546, 142] on div at bounding box center [414, 196] width 558 height 349
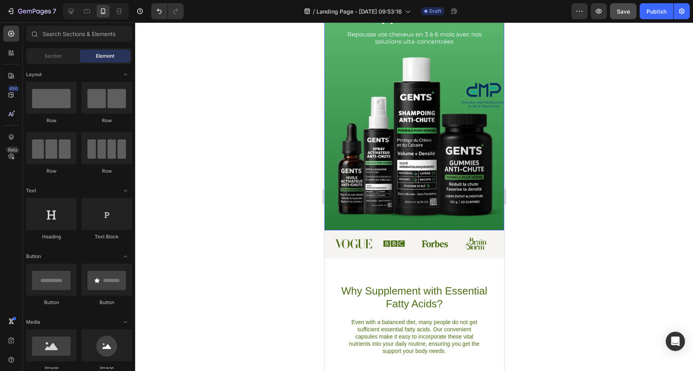
scroll to position [73, 0]
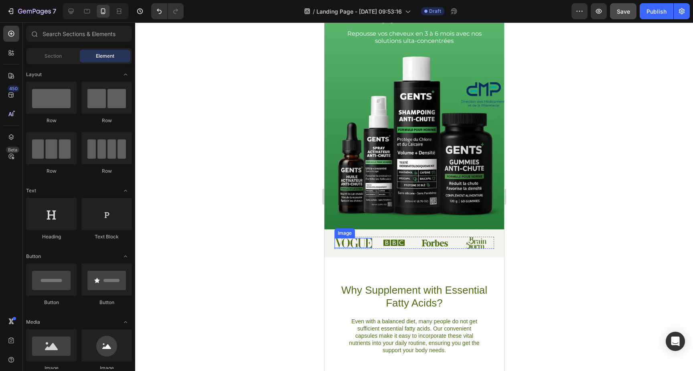
click at [346, 240] on img at bounding box center [353, 243] width 38 height 10
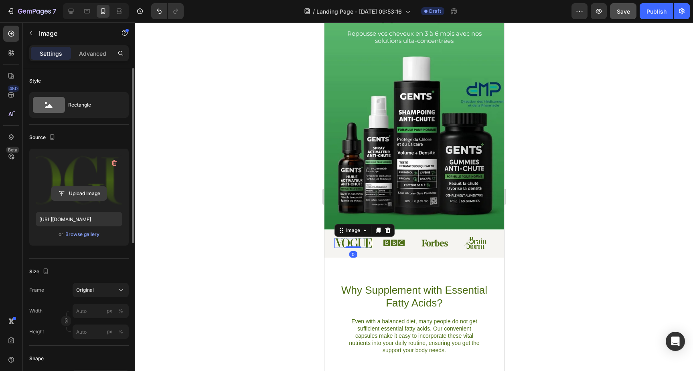
click at [98, 191] on input "file" at bounding box center [78, 194] width 55 height 14
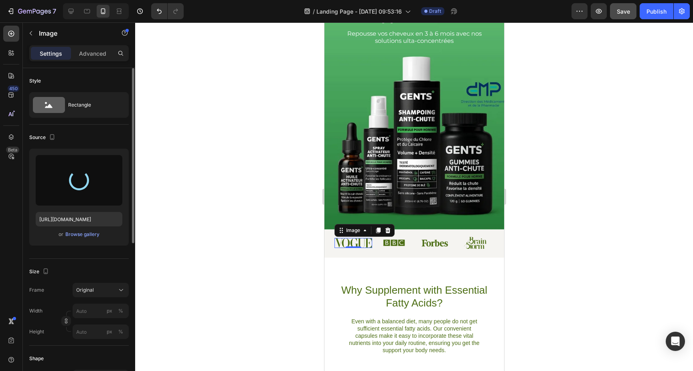
type input "https://cdn.shopify.com/s/files/1/0930/0230/1727/files/gempages_574824913664213…"
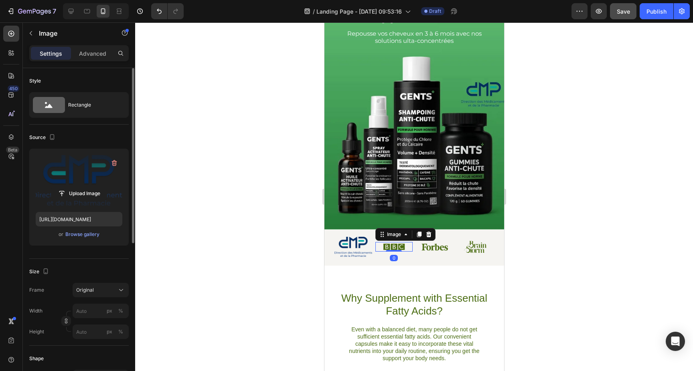
click at [387, 246] on img at bounding box center [393, 247] width 22 height 10
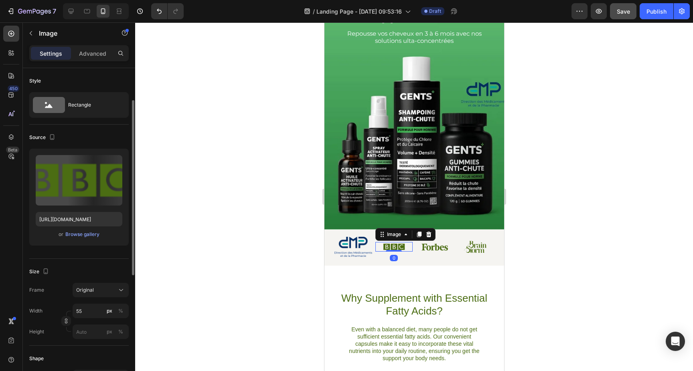
scroll to position [21, 0]
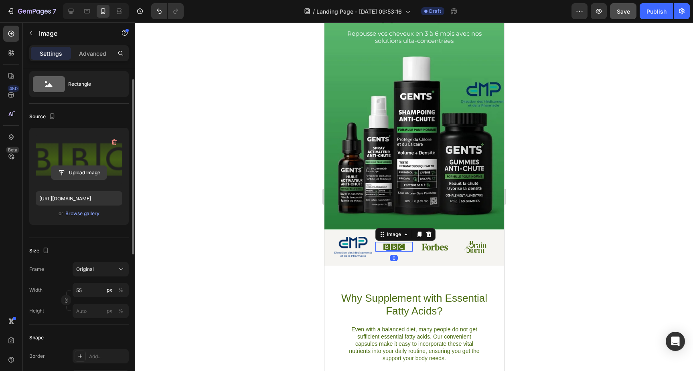
click at [96, 172] on input "file" at bounding box center [78, 173] width 55 height 14
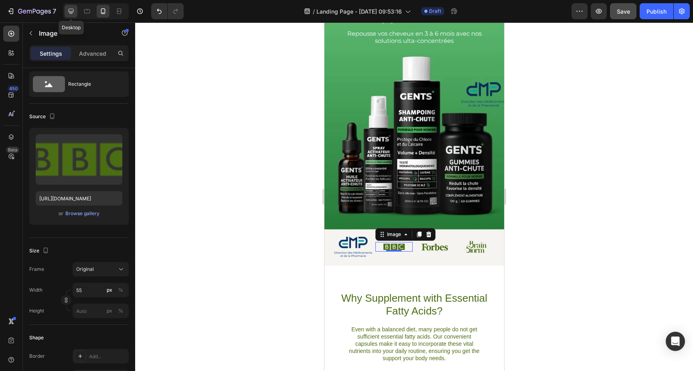
click at [73, 11] on icon at bounding box center [71, 11] width 5 height 5
type input "104"
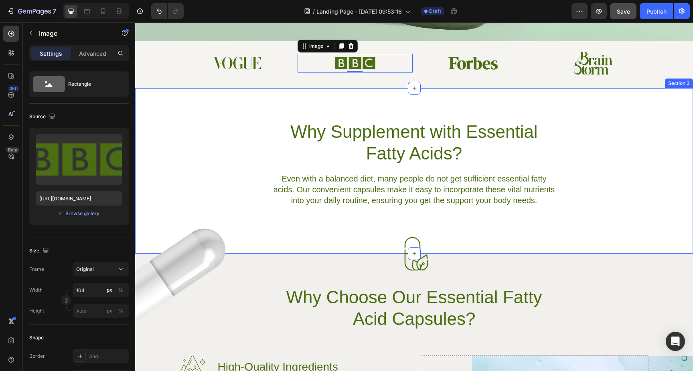
scroll to position [306, 0]
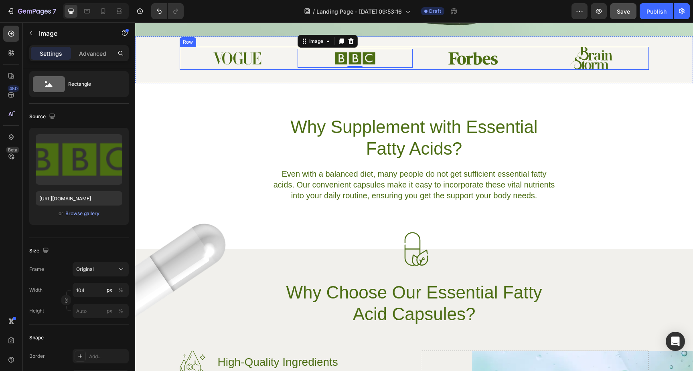
click at [254, 60] on img at bounding box center [236, 58] width 49 height 13
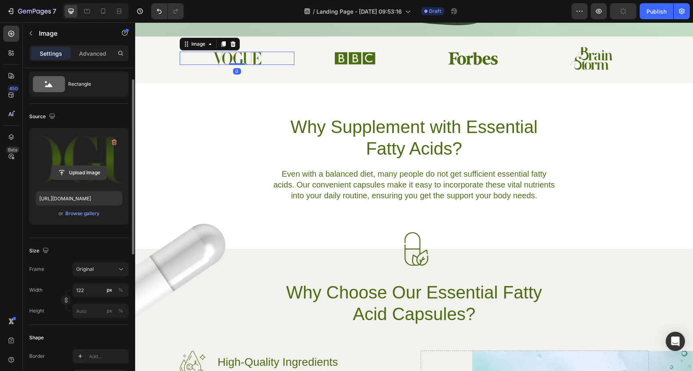
click at [91, 176] on input "file" at bounding box center [78, 173] width 55 height 14
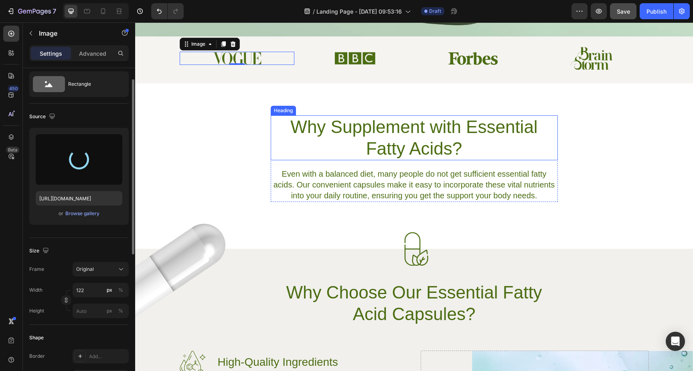
type input "https://cdn.shopify.com/s/files/1/0930/0230/1727/files/gempages_574824913664213…"
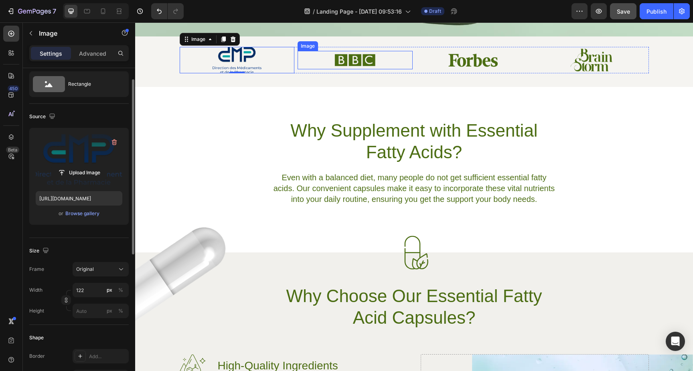
click at [350, 63] on img at bounding box center [355, 60] width 42 height 18
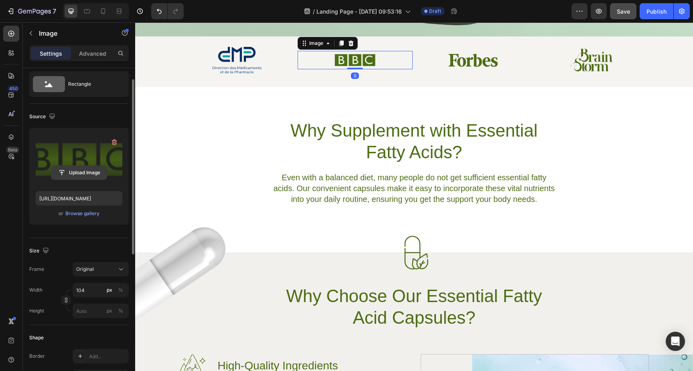
click at [94, 172] on input "file" at bounding box center [78, 173] width 55 height 14
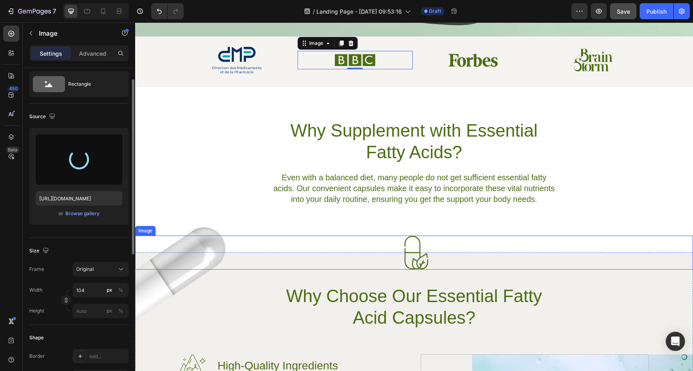
type input "https://cdn.shopify.com/s/files/1/0930/0230/1727/files/gempages_574824913664213…"
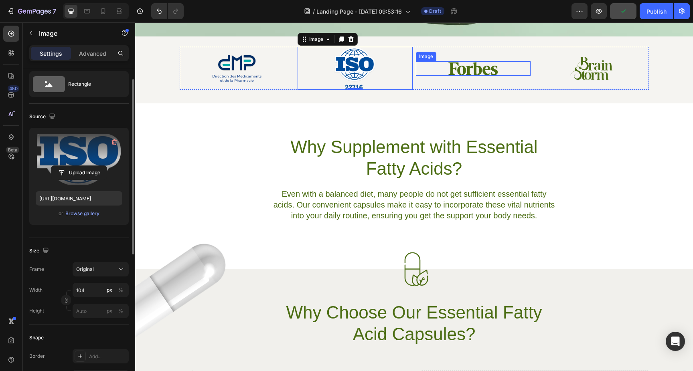
click at [467, 73] on img at bounding box center [473, 68] width 54 height 14
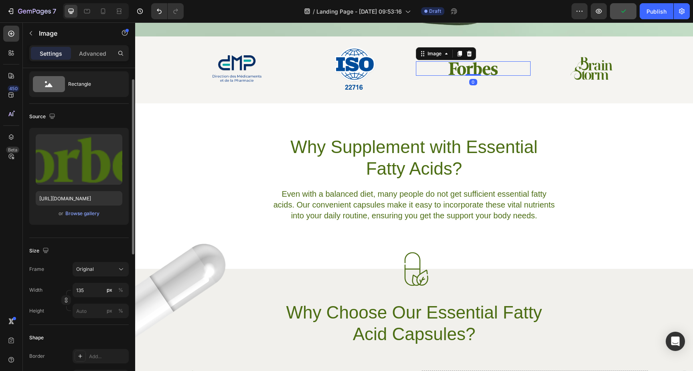
click at [446, 68] on img at bounding box center [473, 68] width 54 height 14
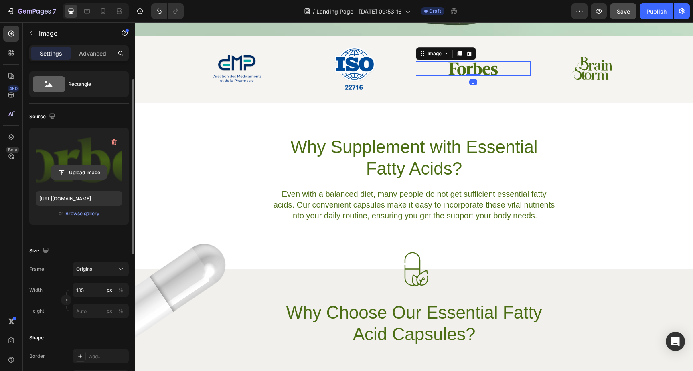
click at [77, 168] on input "file" at bounding box center [78, 173] width 55 height 14
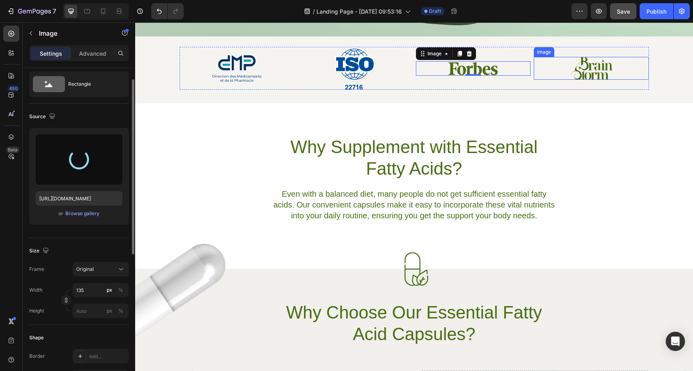
type input "https://cdn.shopify.com/s/files/1/0930/0230/1727/files/gempages_574824913664213…"
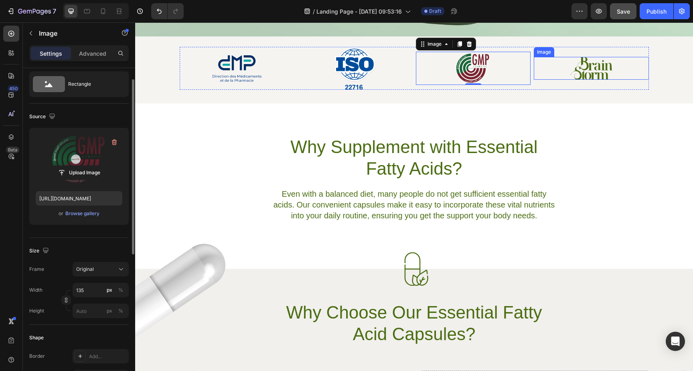
click at [585, 75] on img at bounding box center [591, 68] width 42 height 23
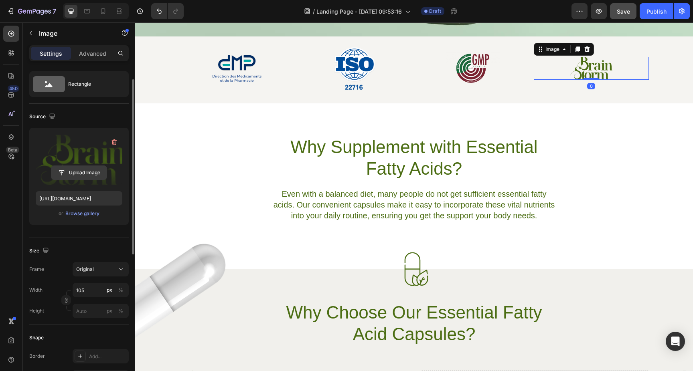
click at [93, 176] on input "file" at bounding box center [78, 173] width 55 height 14
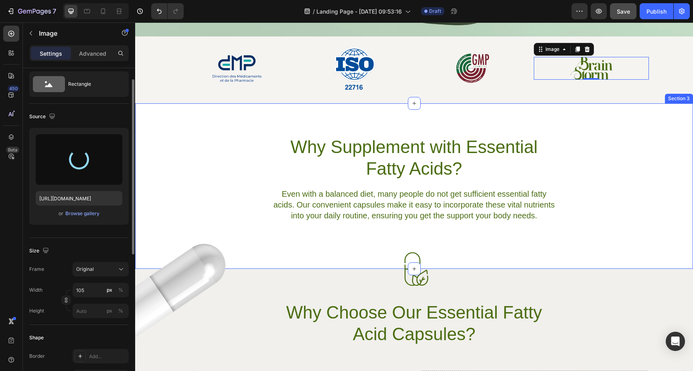
type input "https://cdn.shopify.com/s/files/1/0930/0230/1727/files/gempages_574824913664213…"
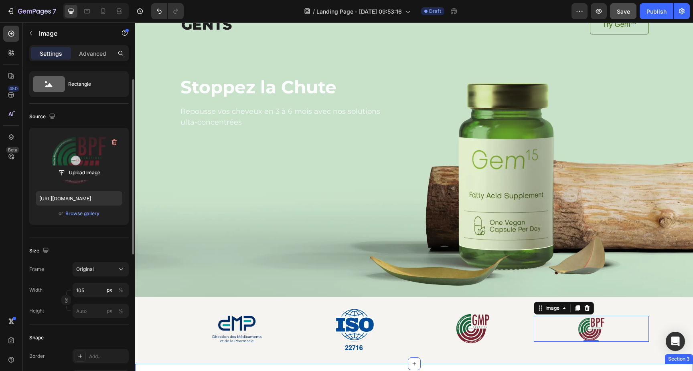
scroll to position [0, 0]
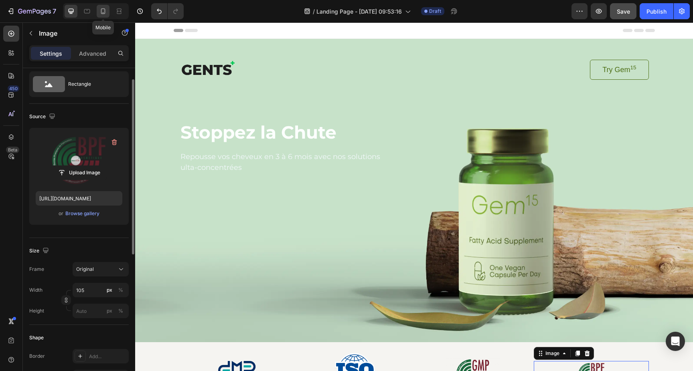
click at [102, 12] on icon at bounding box center [103, 11] width 8 height 8
type input "56"
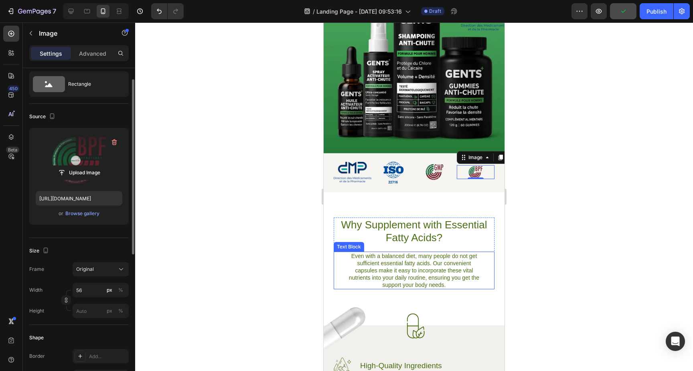
scroll to position [139, 0]
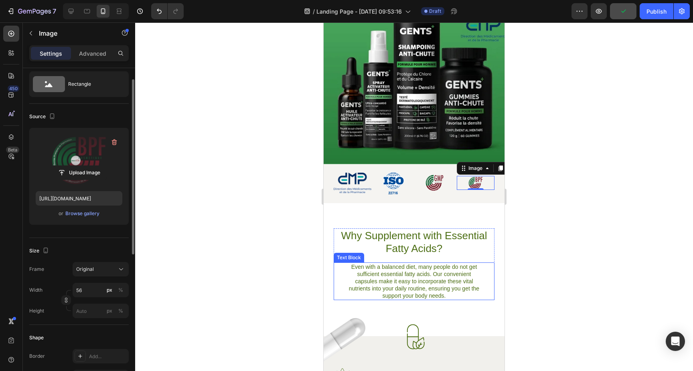
click at [433, 271] on p "Even with a balanced diet, many people do not get sufficient essential fatty ac…" at bounding box center [414, 281] width 134 height 36
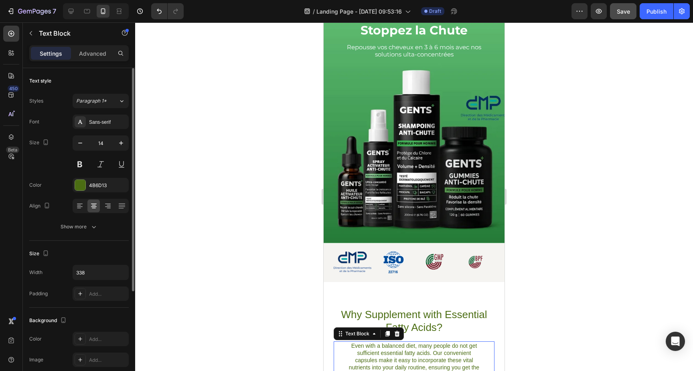
scroll to position [0, 0]
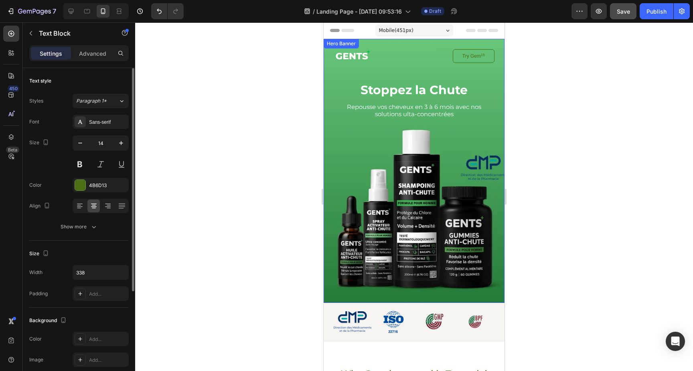
click at [326, 144] on div "Image Try Gem 15 Button Row Stoppez la Chute Heading Repousse vos cheveux en 3 …" at bounding box center [414, 171] width 181 height 264
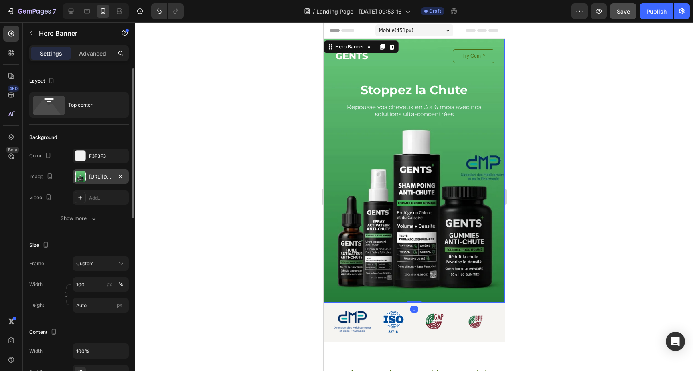
click at [100, 177] on div "https://cdn.shopify.com/s/files/1/0930/0230/1727/files/gempages_574824913664213…" at bounding box center [100, 177] width 23 height 7
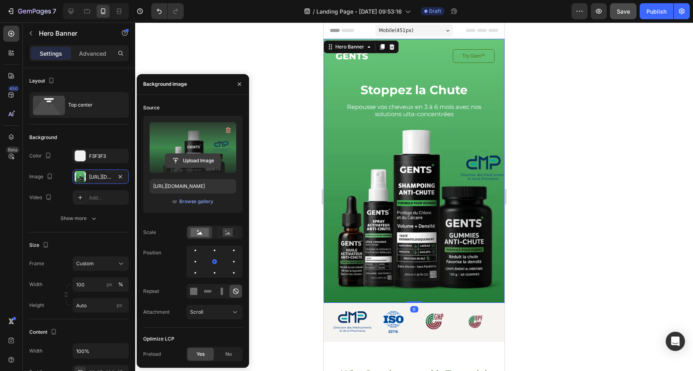
click at [201, 161] on input "file" at bounding box center [192, 161] width 55 height 14
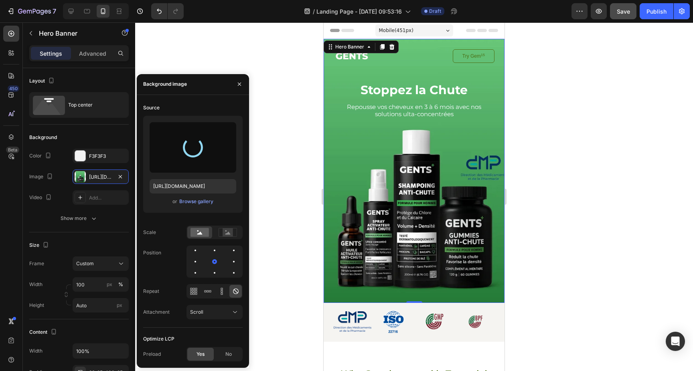
type input "https://cdn.shopify.com/s/files/1/0930/0230/1727/files/gempages_574824913664213…"
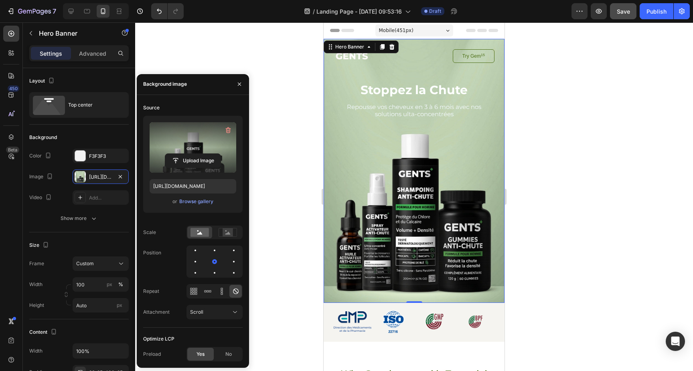
click at [551, 146] on div at bounding box center [414, 196] width 558 height 349
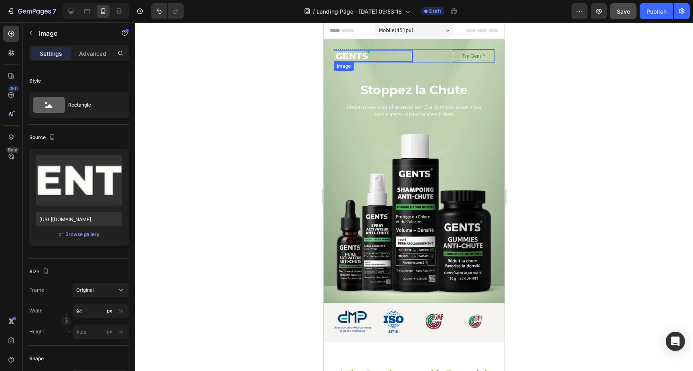
click at [355, 57] on img at bounding box center [353, 56] width 38 height 11
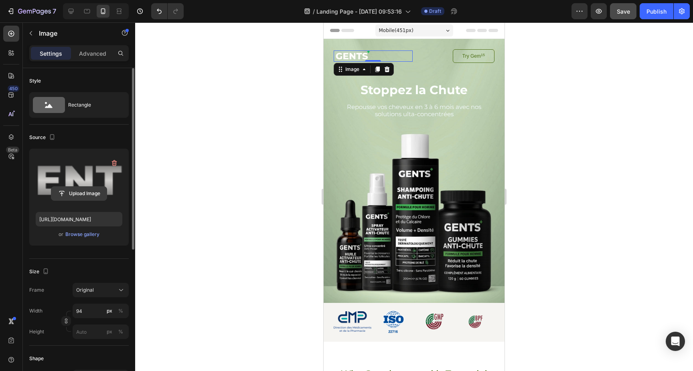
click at [80, 189] on input "file" at bounding box center [78, 194] width 55 height 14
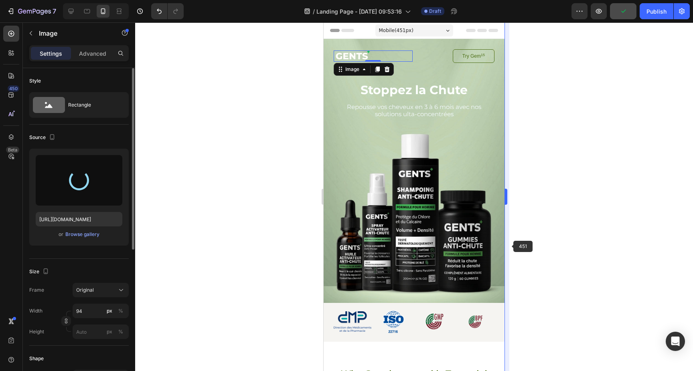
type input "https://cdn.shopify.com/s/files/1/0930/0230/1727/files/gempages_574824913664213…"
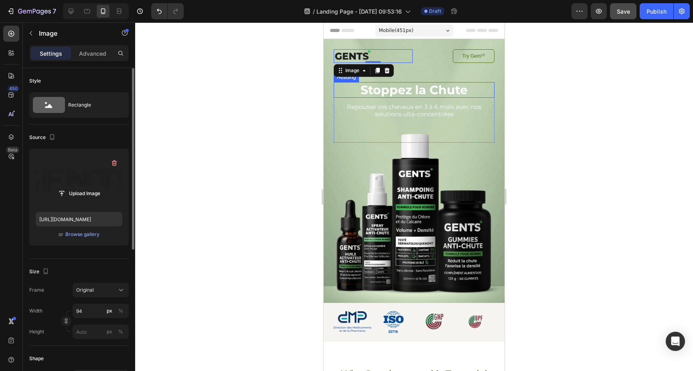
click at [409, 95] on p "Stoppez la Chute" at bounding box center [414, 90] width 108 height 14
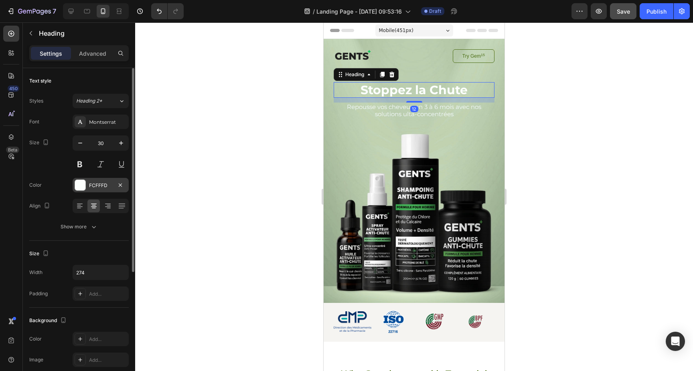
click at [93, 184] on div "FCFFFD" at bounding box center [100, 185] width 23 height 7
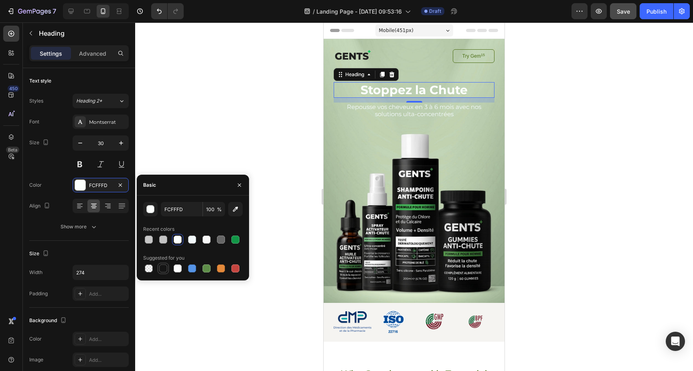
click at [164, 267] on div at bounding box center [163, 269] width 8 height 8
type input "151515"
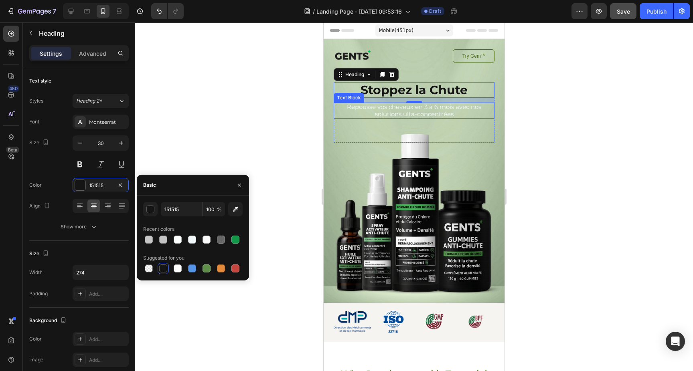
click at [409, 108] on p "Repousse vos cheveux en 3 à 6 mois avec nos solutions ulta-concentrées" at bounding box center [413, 110] width 159 height 14
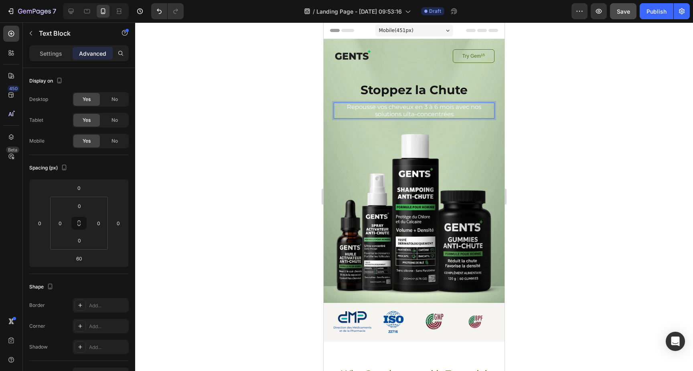
click at [171, 149] on div at bounding box center [414, 196] width 558 height 349
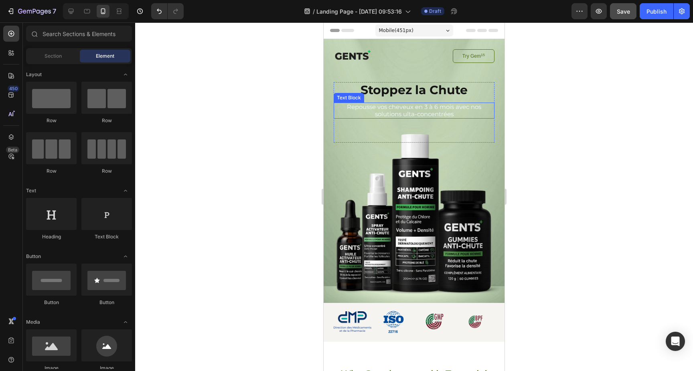
click at [405, 109] on p "Repousse vos cheveux en 3 à 6 mois avec nos solutions ulta-concentrées" at bounding box center [413, 110] width 159 height 14
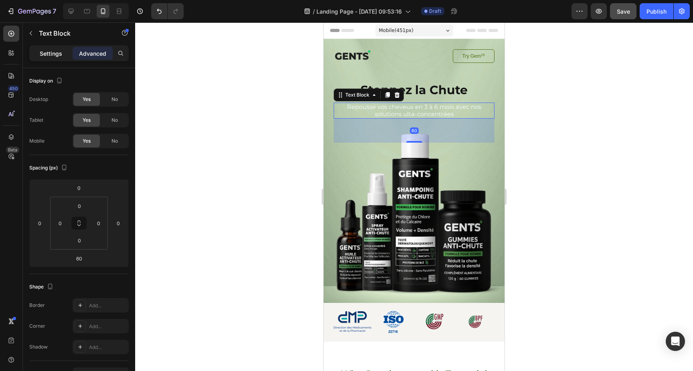
click at [56, 51] on p "Settings" at bounding box center [51, 53] width 22 height 8
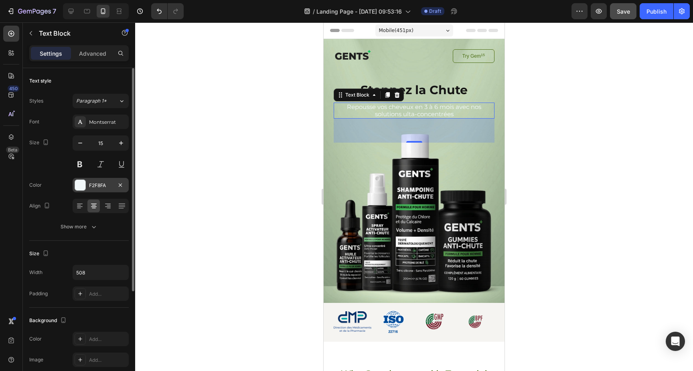
click at [104, 186] on div "F2F8FA" at bounding box center [100, 185] width 23 height 7
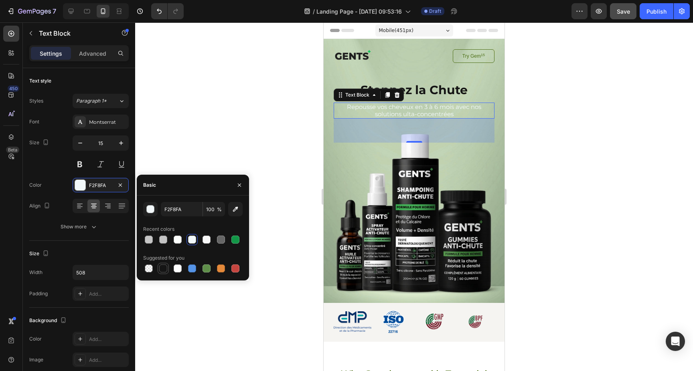
click at [164, 270] on div at bounding box center [163, 269] width 8 height 8
type input "151515"
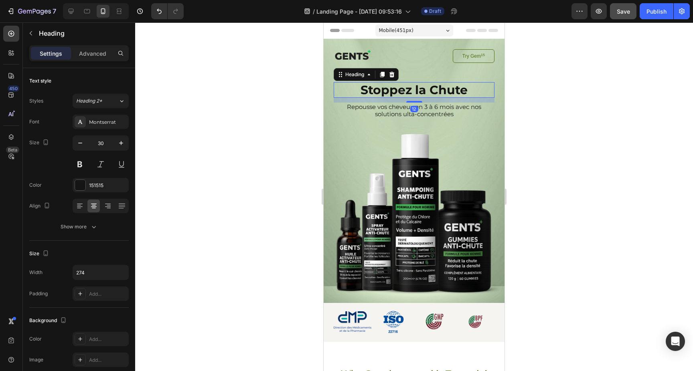
click at [432, 94] on p "Stoppez la Chute" at bounding box center [414, 90] width 108 height 14
click at [93, 185] on div "151515" at bounding box center [100, 185] width 23 height 7
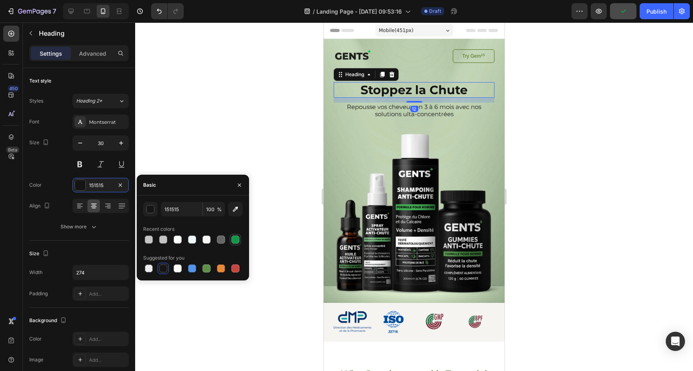
click at [235, 239] on div at bounding box center [235, 240] width 8 height 8
type input "129647"
click at [396, 111] on p "Repousse vos cheveux en 3 à 6 mois avec nos solutions ulta-concentrées" at bounding box center [413, 110] width 159 height 14
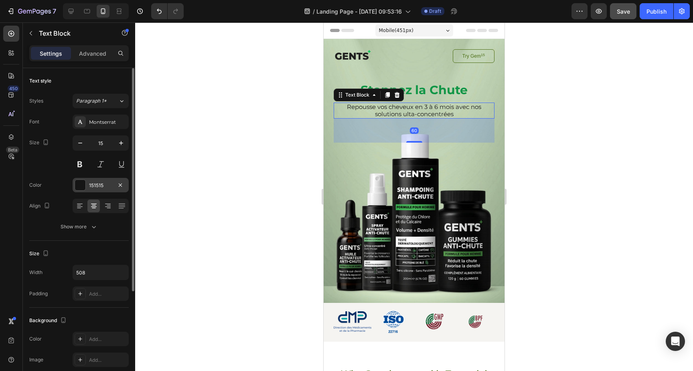
click at [99, 183] on div "151515" at bounding box center [100, 185] width 23 height 7
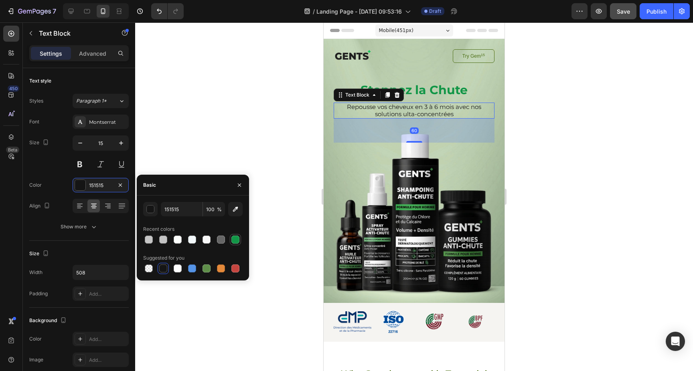
click at [235, 239] on div at bounding box center [235, 240] width 8 height 8
type input "129647"
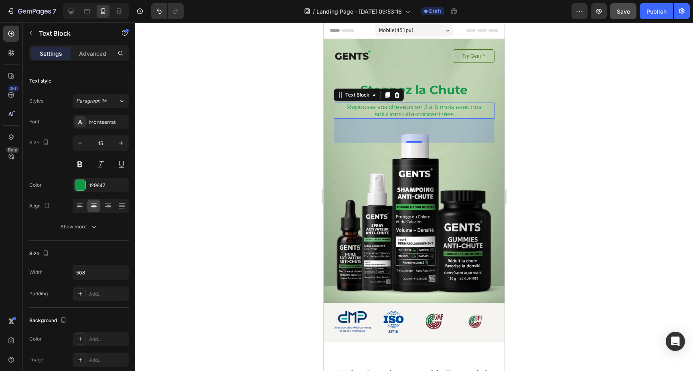
click at [584, 201] on div at bounding box center [414, 196] width 558 height 349
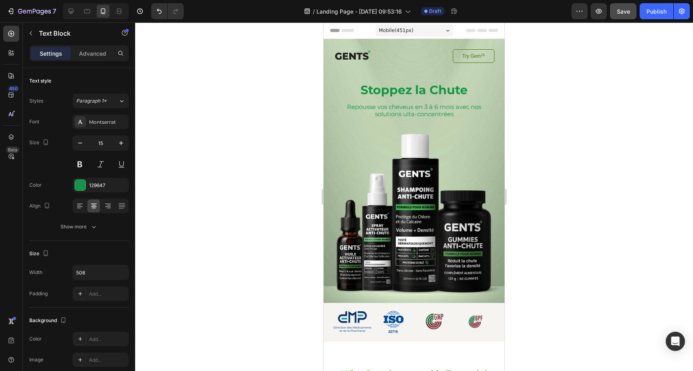
click at [584, 201] on div at bounding box center [414, 196] width 558 height 349
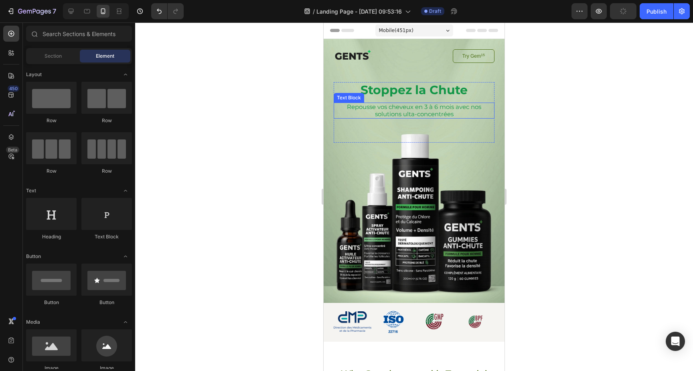
click at [448, 111] on p "Repousse vos cheveux en 3 à 6 mois avec nos solutions ulta-concentrées" at bounding box center [413, 110] width 159 height 14
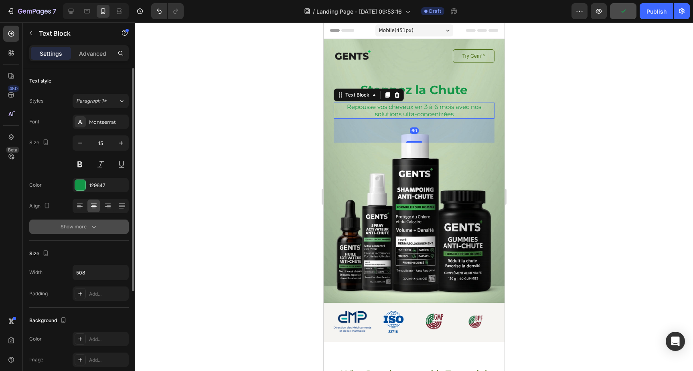
click at [91, 229] on icon "button" at bounding box center [94, 227] width 8 height 8
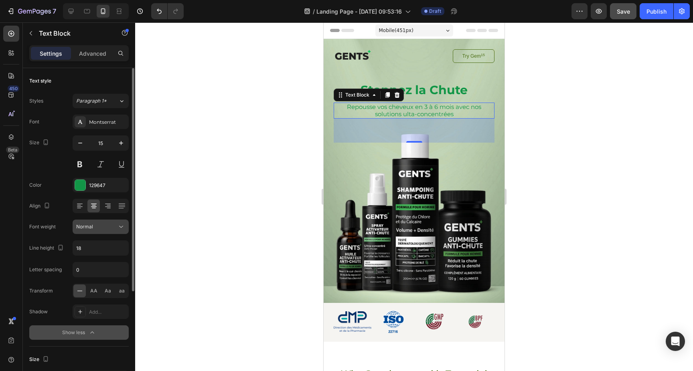
click at [105, 227] on div "Normal" at bounding box center [96, 226] width 41 height 7
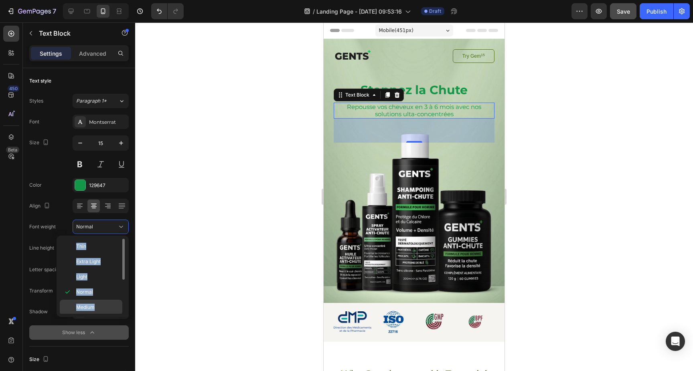
click at [92, 304] on span "Medium" at bounding box center [85, 307] width 18 height 7
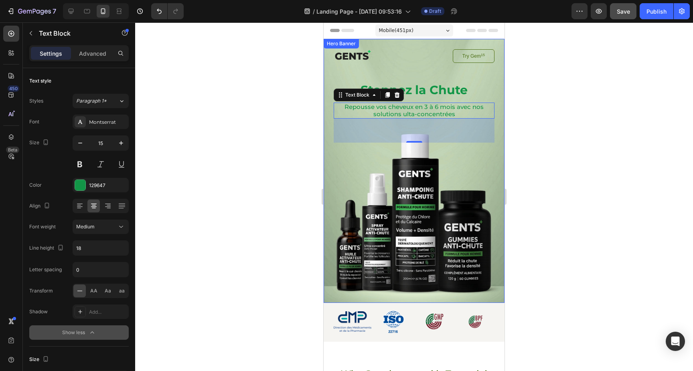
click at [616, 133] on div at bounding box center [414, 196] width 558 height 349
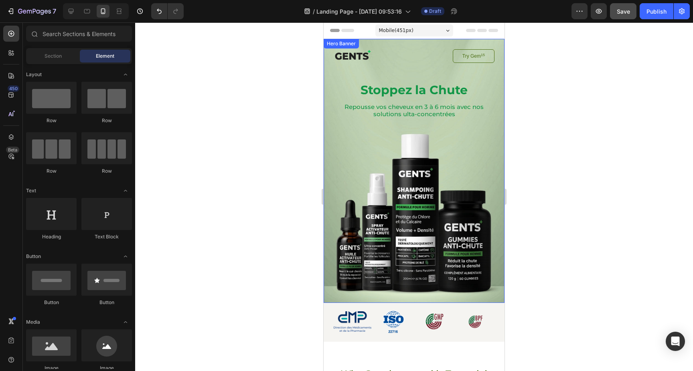
click at [616, 133] on div at bounding box center [414, 196] width 558 height 349
click at [418, 90] on p "Stoppez la Chute" at bounding box center [414, 90] width 108 height 14
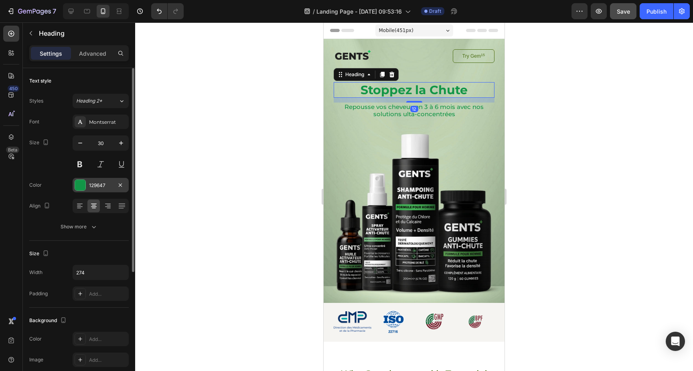
click at [102, 184] on div "129647" at bounding box center [100, 185] width 23 height 7
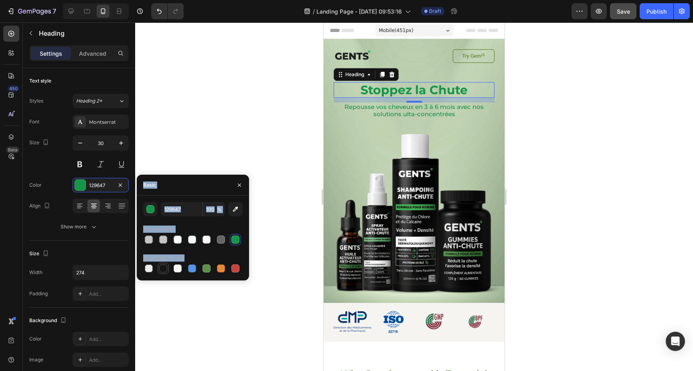
click at [162, 268] on div at bounding box center [163, 269] width 8 height 8
type input "151515"
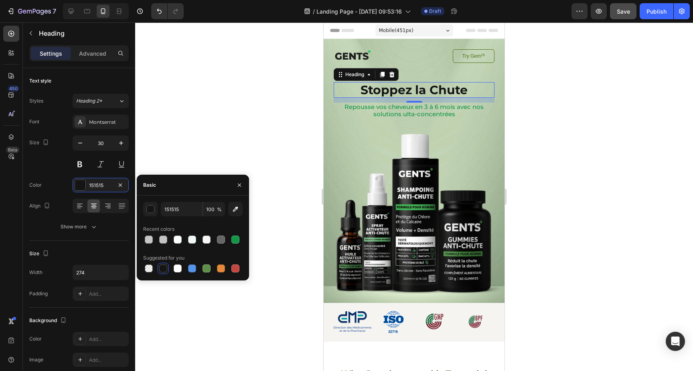
click at [238, 136] on div at bounding box center [414, 196] width 558 height 349
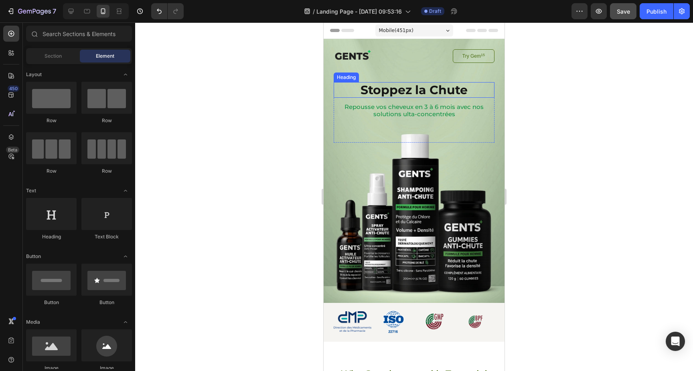
click at [428, 91] on p "Stoppez la Chute" at bounding box center [414, 90] width 108 height 14
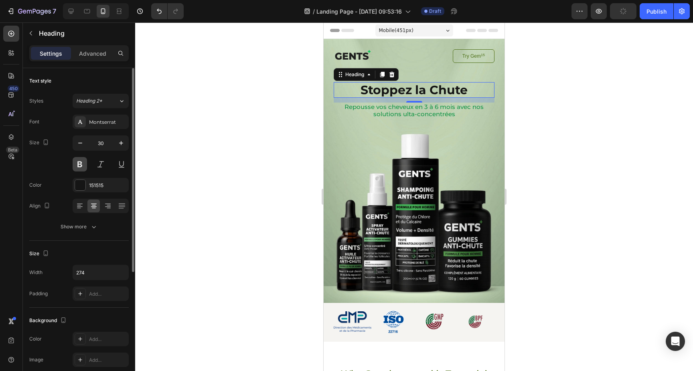
click at [79, 164] on button at bounding box center [80, 164] width 14 height 14
click at [88, 226] on div "Show more" at bounding box center [79, 227] width 37 height 8
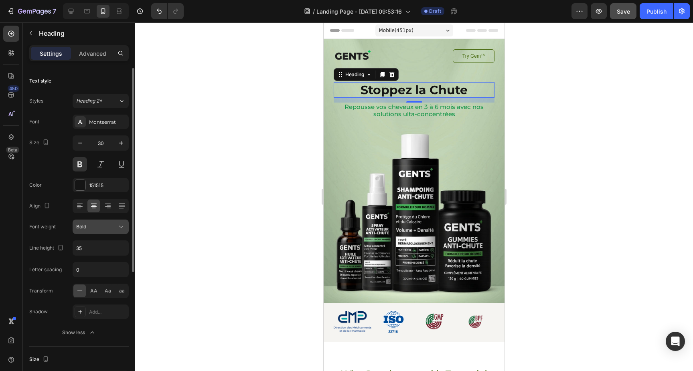
click at [108, 232] on button "Bold" at bounding box center [101, 227] width 56 height 14
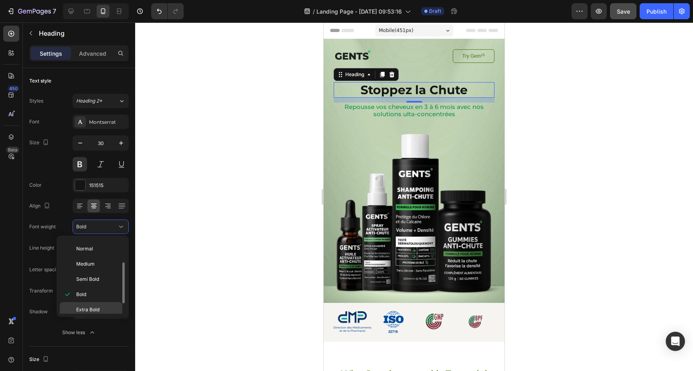
click at [99, 308] on span "Extra Bold" at bounding box center [87, 309] width 23 height 7
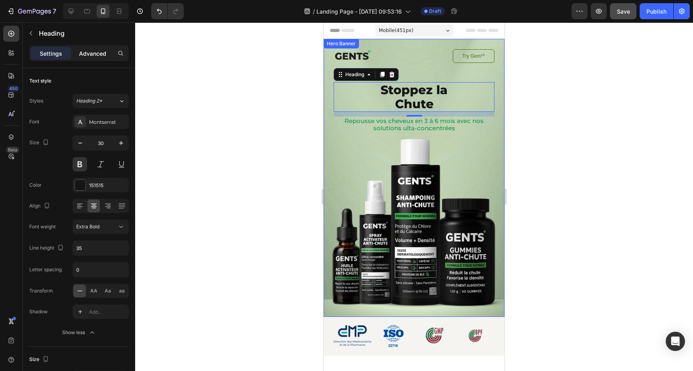
click at [84, 55] on p "Advanced" at bounding box center [92, 53] width 27 height 8
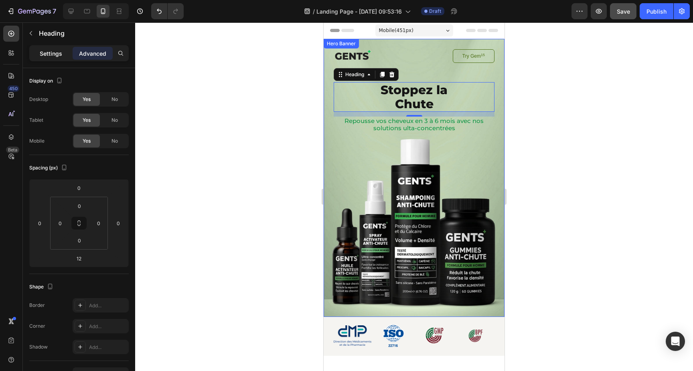
click at [51, 56] on p "Settings" at bounding box center [51, 53] width 22 height 8
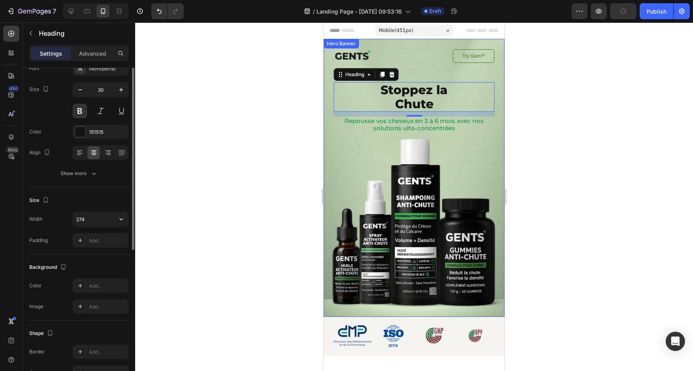
scroll to position [57, 0]
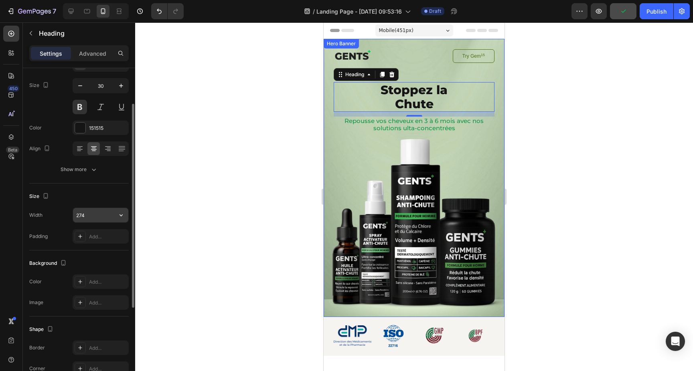
click at [93, 218] on input "274" at bounding box center [100, 215] width 55 height 14
click at [123, 215] on icon "button" at bounding box center [121, 215] width 8 height 8
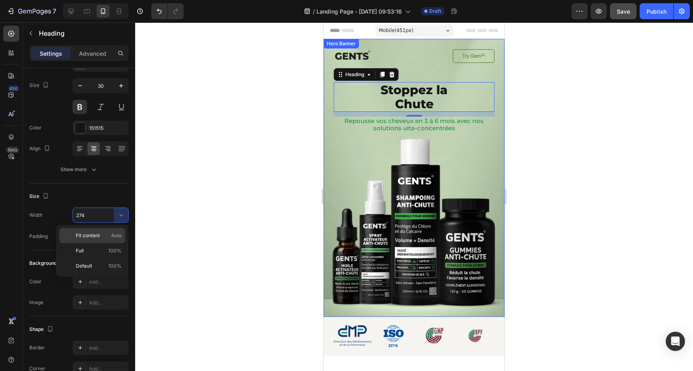
click at [100, 238] on p "Fit content Auto" at bounding box center [99, 235] width 46 height 7
type input "Auto"
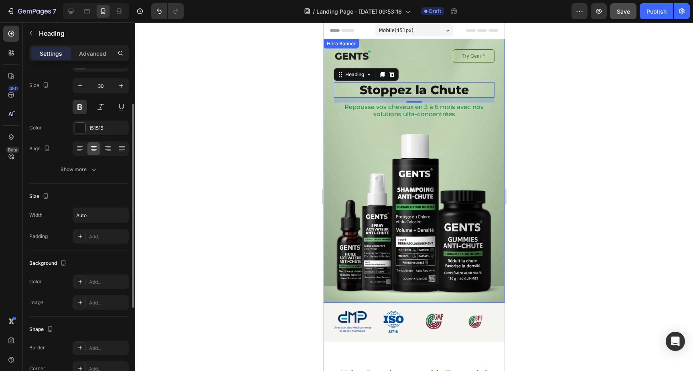
click at [101, 251] on div "Text style Styles Heading 2* Font Montserrat Size 30 Color 151515 Align Show mo…" at bounding box center [78, 284] width 99 height 66
click at [95, 172] on icon "button" at bounding box center [94, 170] width 8 height 8
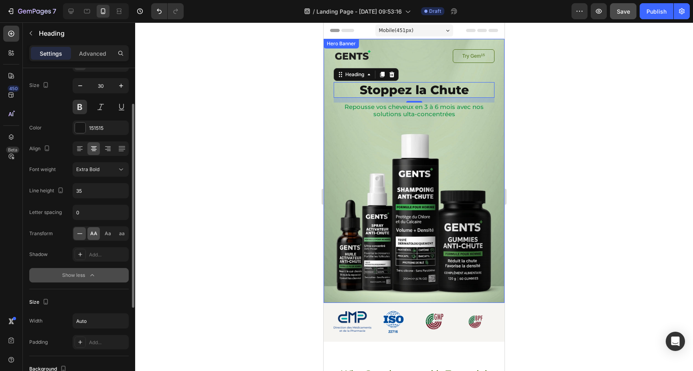
click at [93, 234] on span "AA" at bounding box center [93, 233] width 7 height 7
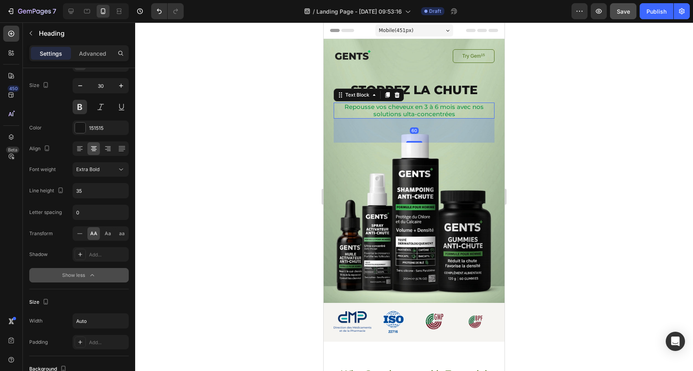
click at [389, 110] on p "Repousse vos cheveux en 3 à 6 mois avec nos solutions ulta-concentrées" at bounding box center [413, 110] width 159 height 14
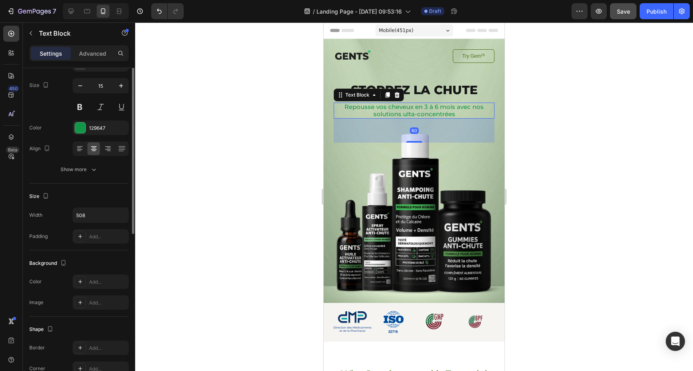
scroll to position [0, 0]
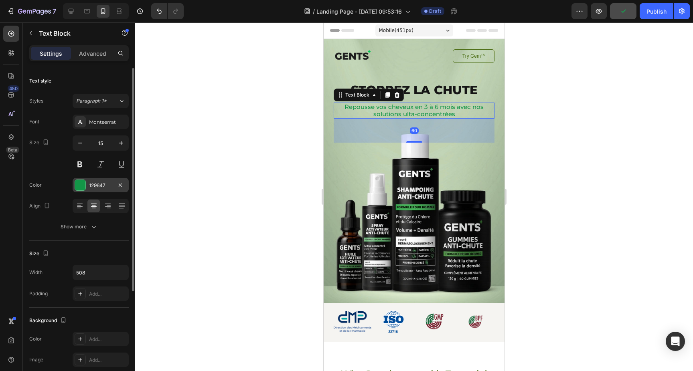
click at [93, 187] on div "129647" at bounding box center [100, 185] width 23 height 7
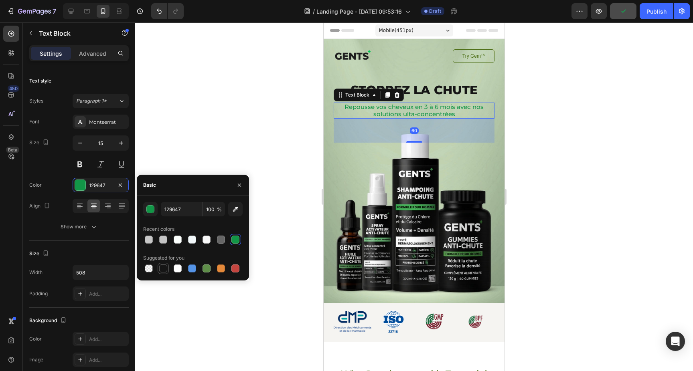
click at [164, 267] on div at bounding box center [163, 269] width 8 height 8
type input "151515"
click at [347, 57] on img at bounding box center [353, 56] width 38 height 14
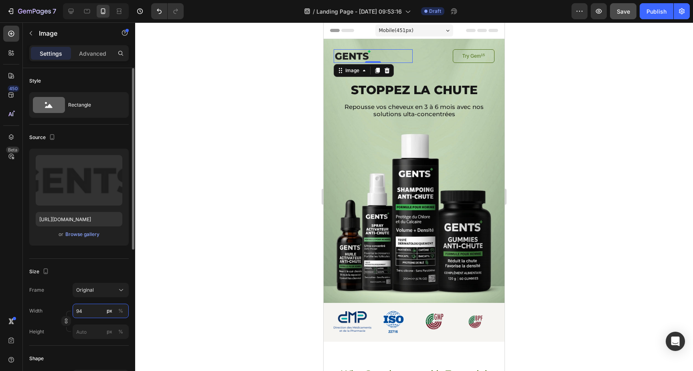
click at [91, 309] on input "94" at bounding box center [101, 311] width 56 height 14
type input "1"
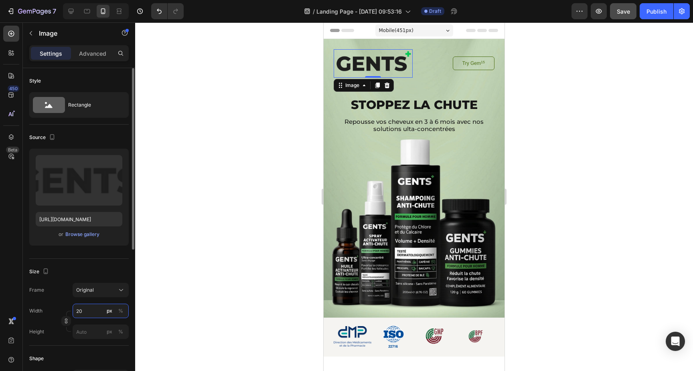
type input "2"
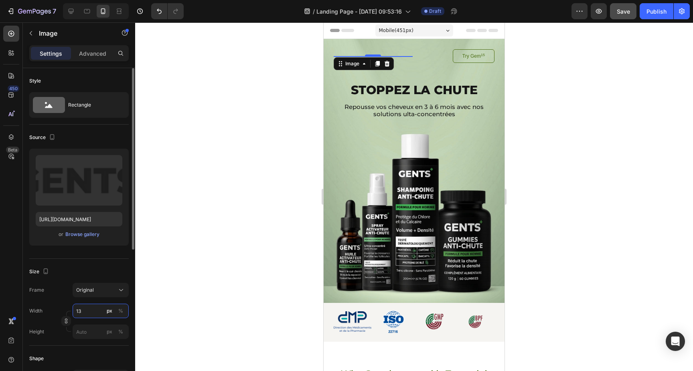
type input "130"
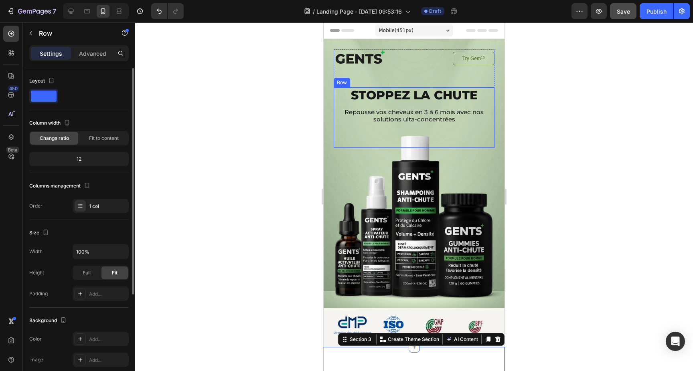
click at [428, 106] on div "Stoppez la Chute Heading Repousse vos cheveux en 3 à 6 mois avec nos solutions …" at bounding box center [414, 117] width 161 height 61
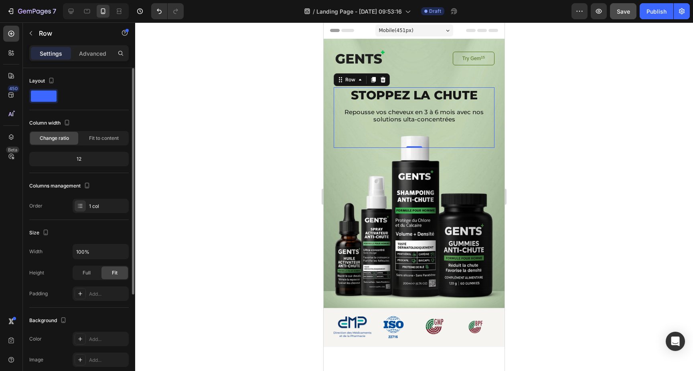
click at [81, 159] on div "12" at bounding box center [79, 159] width 96 height 11
click at [75, 161] on div "12" at bounding box center [79, 159] width 96 height 11
click at [101, 138] on span "Fit to content" at bounding box center [104, 138] width 30 height 7
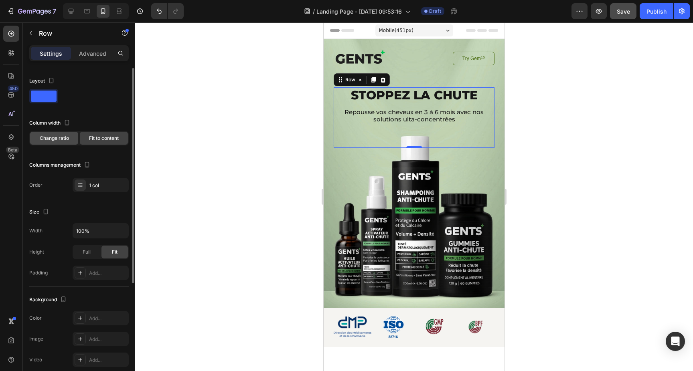
click at [61, 137] on span "Change ratio" at bounding box center [54, 138] width 29 height 7
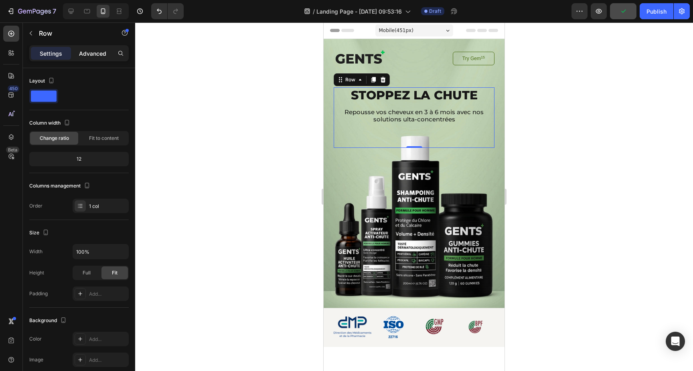
click at [91, 53] on p "Advanced" at bounding box center [92, 53] width 27 height 8
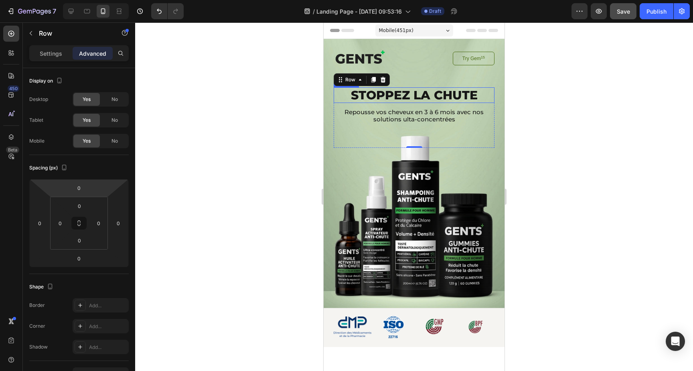
click at [402, 95] on p "Stoppez la Chute" at bounding box center [414, 95] width 127 height 14
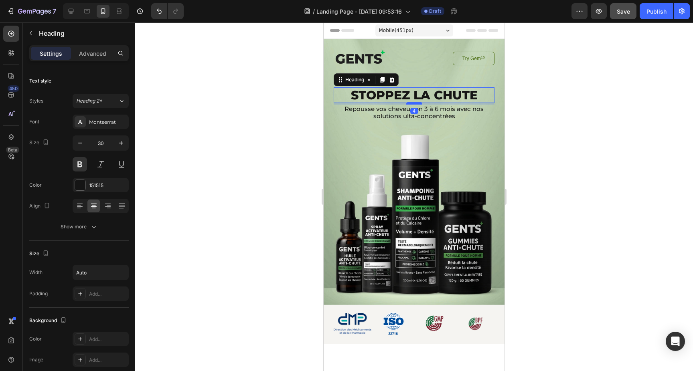
click at [419, 104] on div at bounding box center [414, 103] width 16 height 2
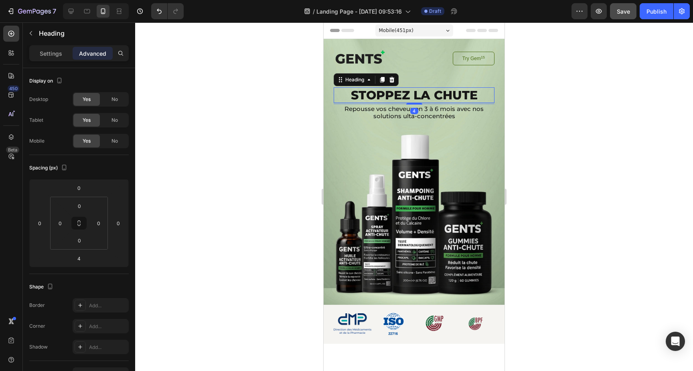
click at [614, 135] on div at bounding box center [414, 196] width 558 height 349
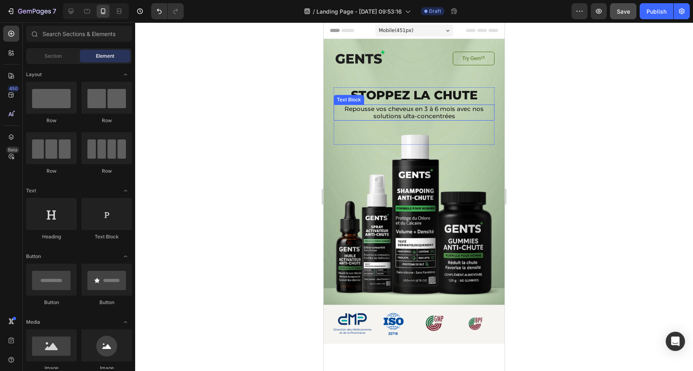
click at [430, 112] on p "Repousse vos cheveux en 3 à 6 mois avec nos solutions ulta-concentrées" at bounding box center [413, 112] width 159 height 14
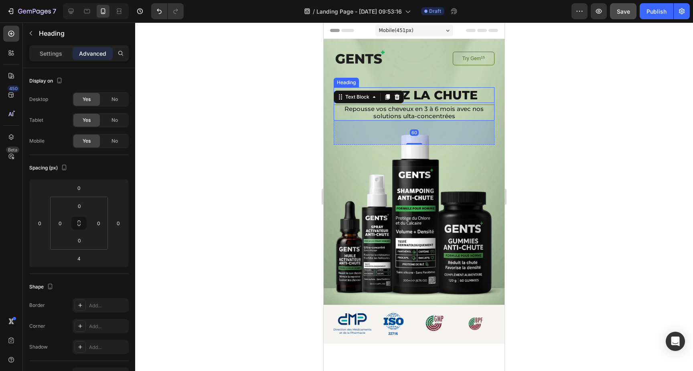
click at [420, 94] on p "Stoppez la Chute" at bounding box center [414, 95] width 127 height 14
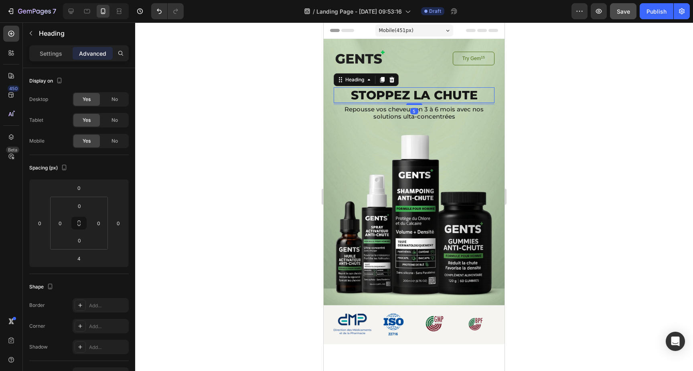
click at [417, 105] on div at bounding box center [414, 104] width 16 height 2
type input "5"
click at [447, 324] on img at bounding box center [434, 324] width 29 height 18
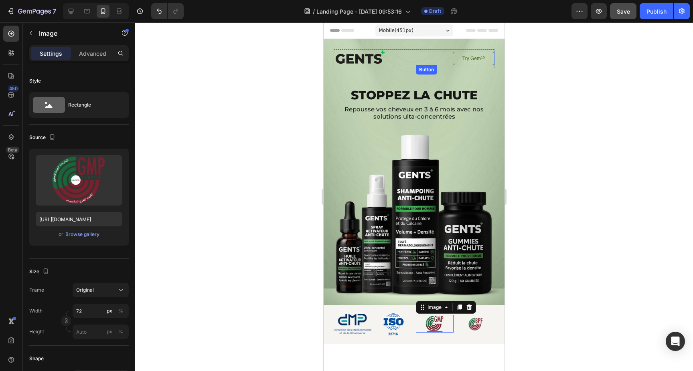
click at [439, 61] on div "Try Gem 15 Button" at bounding box center [455, 59] width 79 height 14
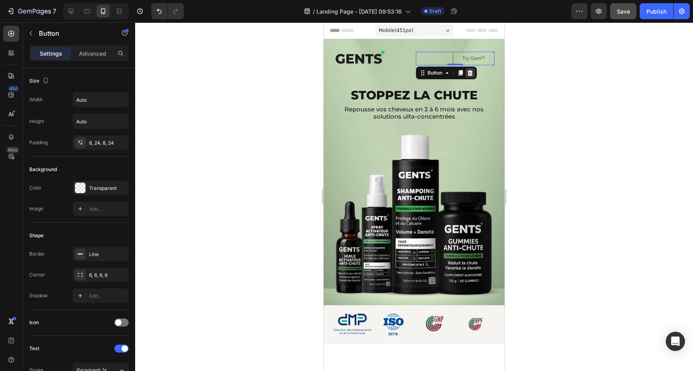
click at [471, 74] on icon at bounding box center [469, 73] width 5 height 6
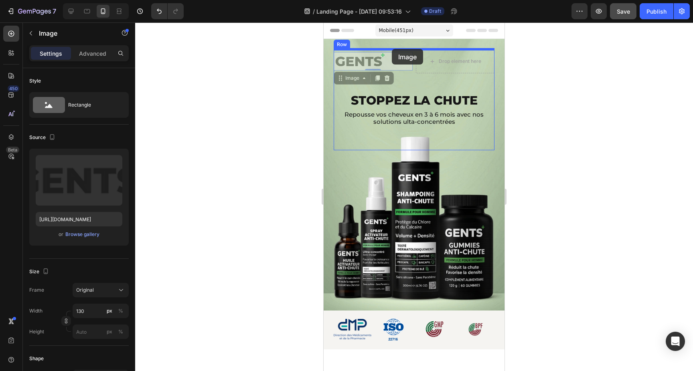
drag, startPoint x: 368, startPoint y: 63, endPoint x: 392, endPoint y: 49, distance: 27.7
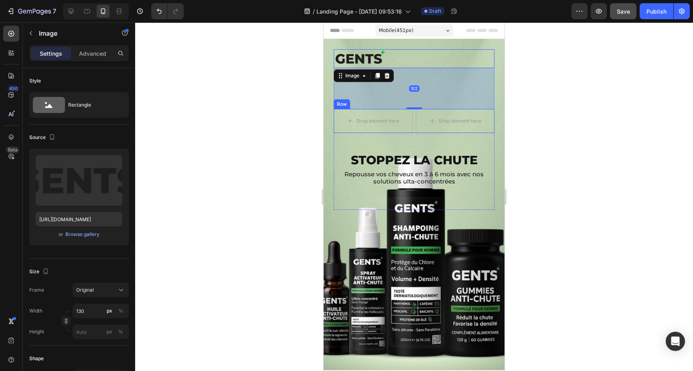
click at [415, 121] on div "Drop element here Drop element here Row" at bounding box center [414, 121] width 161 height 24
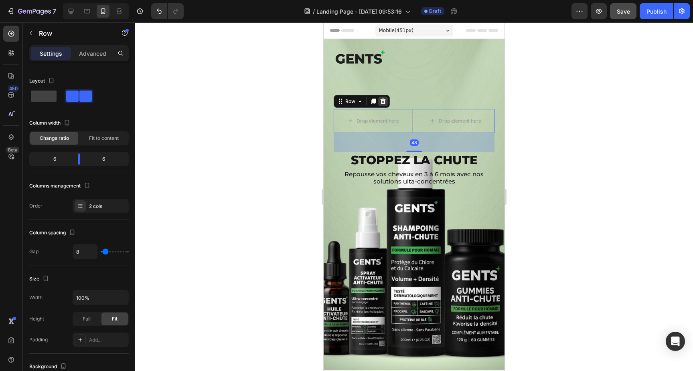
click at [384, 101] on icon at bounding box center [382, 102] width 5 height 6
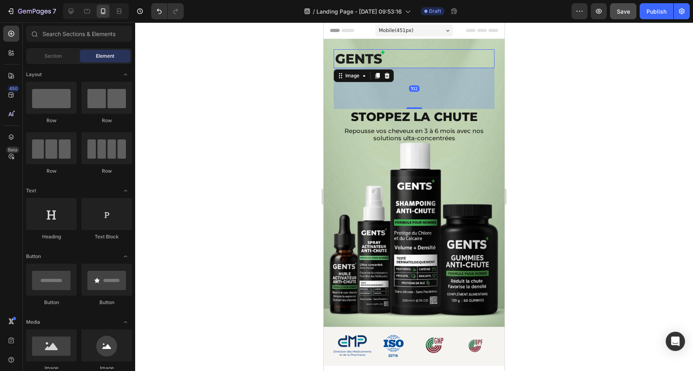
click at [410, 56] on div at bounding box center [414, 58] width 161 height 19
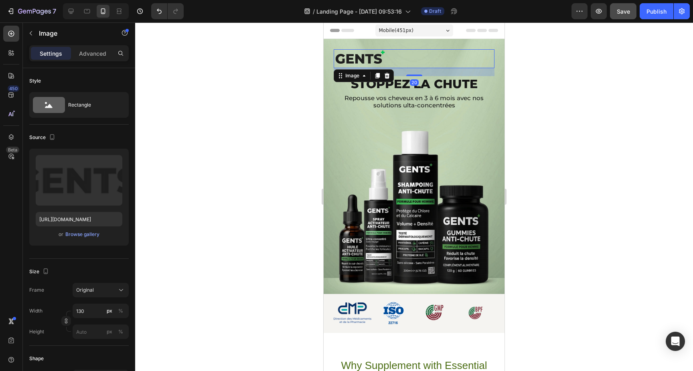
drag, startPoint x: 416, startPoint y: 107, endPoint x: 423, endPoint y: 74, distance: 33.7
click at [423, 68] on div "20" at bounding box center [414, 68] width 161 height 0
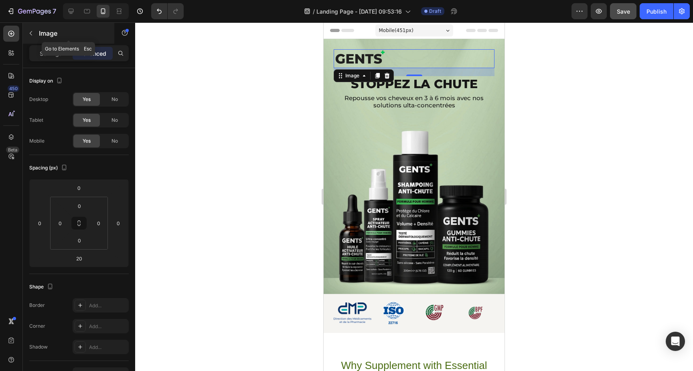
click at [53, 42] on div "Image" at bounding box center [68, 33] width 91 height 21
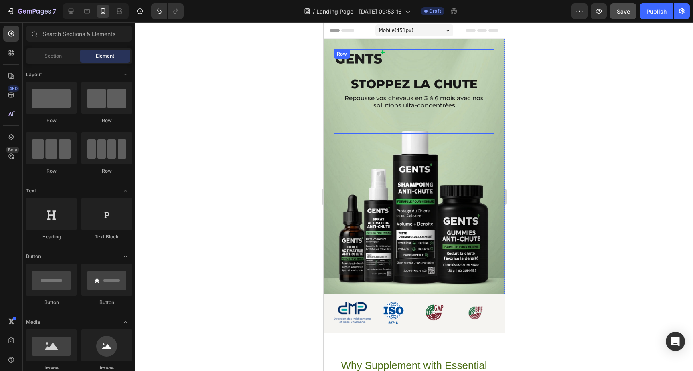
click at [375, 61] on img at bounding box center [360, 58] width 52 height 19
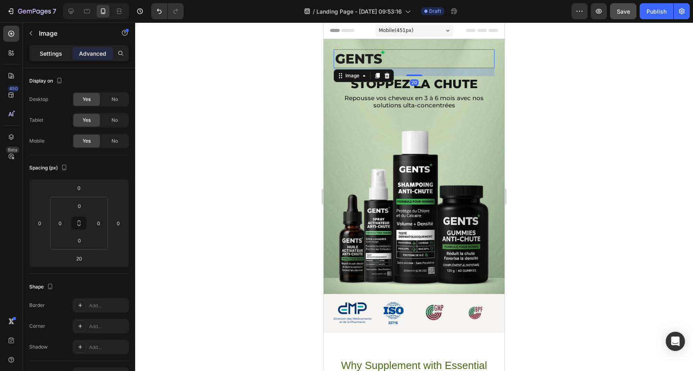
click at [53, 56] on p "Settings" at bounding box center [51, 53] width 22 height 8
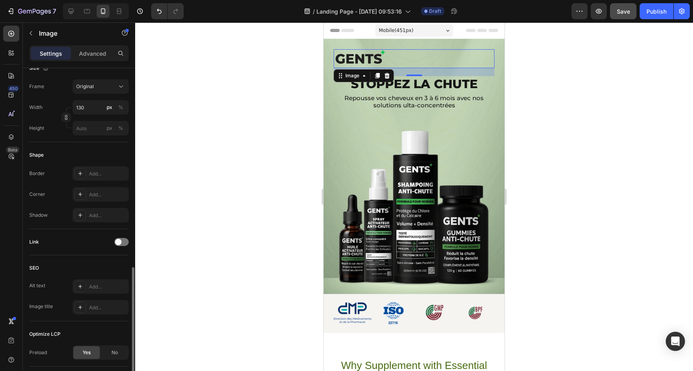
scroll to position [259, 0]
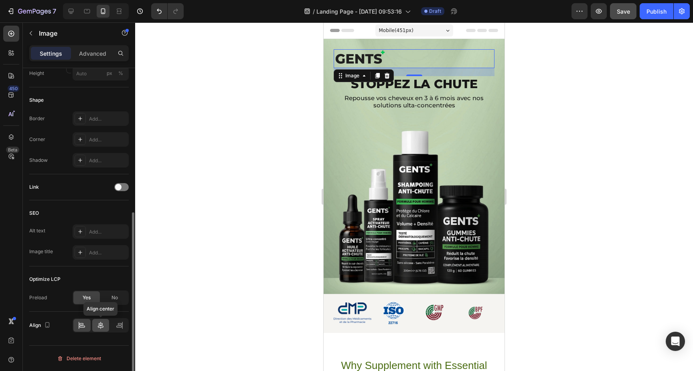
click at [97, 329] on icon at bounding box center [101, 326] width 8 height 8
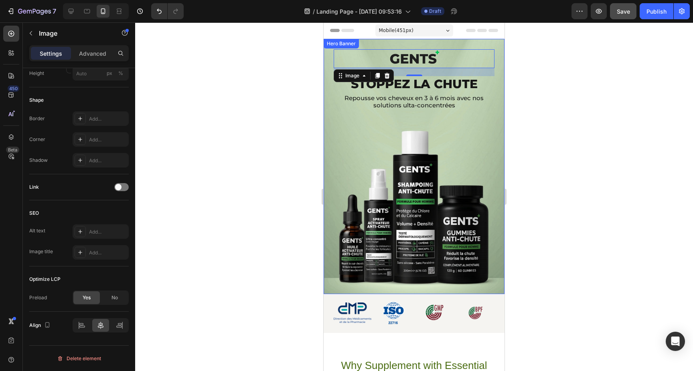
click at [471, 155] on div "Image 20 Stoppez la Chute Heading Repousse vos cheveux en 3 à 6 mois avec nos s…" at bounding box center [414, 166] width 181 height 255
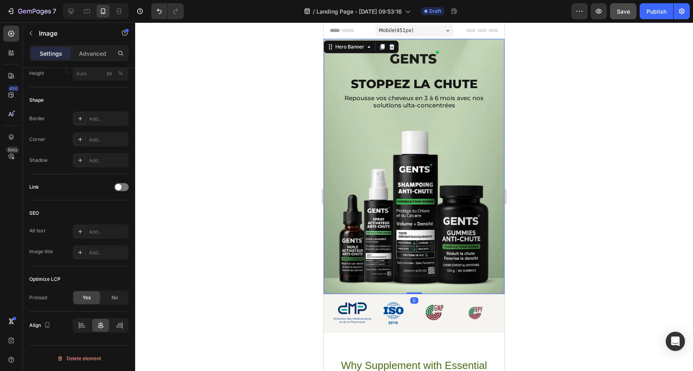
scroll to position [0, 0]
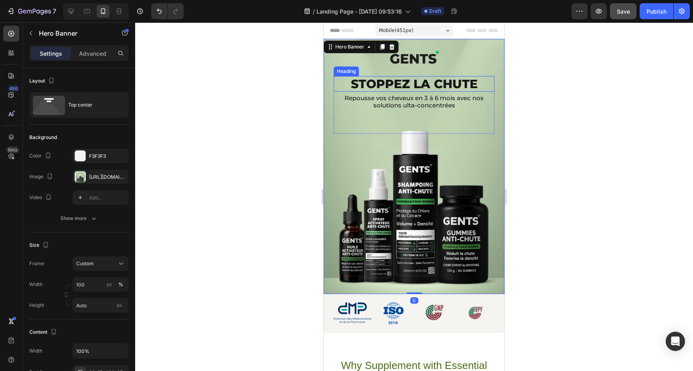
click at [428, 85] on p "Stoppez la Chute" at bounding box center [414, 84] width 127 height 14
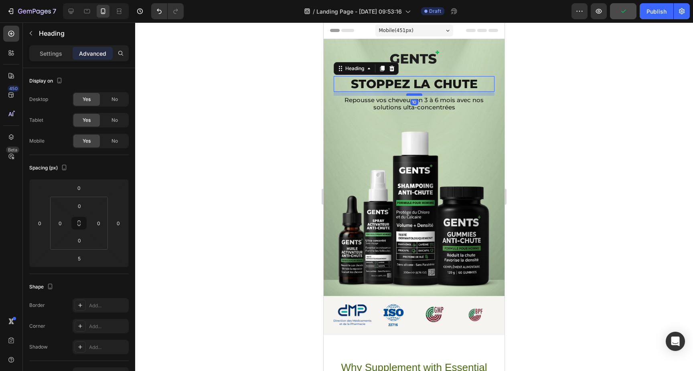
click at [418, 94] on div at bounding box center [414, 94] width 16 height 2
type input "10"
click at [460, 265] on div "Image Stoppez la Chute Heading 10 Repousse vos cheveux en 3 à 6 mois avec nos s…" at bounding box center [414, 167] width 181 height 257
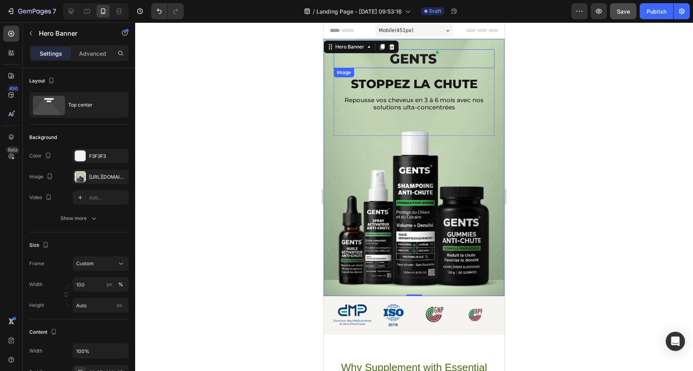
click at [421, 61] on img at bounding box center [414, 58] width 52 height 19
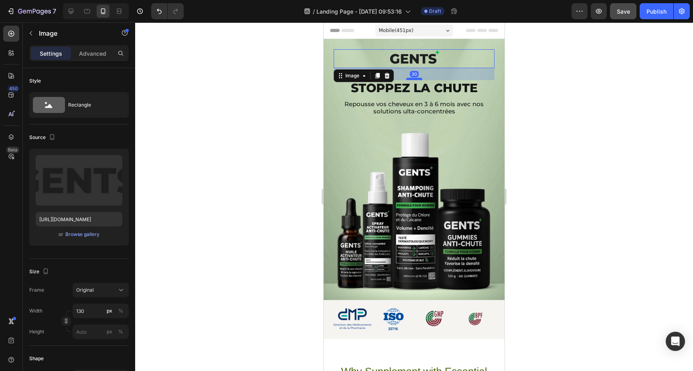
click at [419, 79] on div at bounding box center [414, 79] width 16 height 2
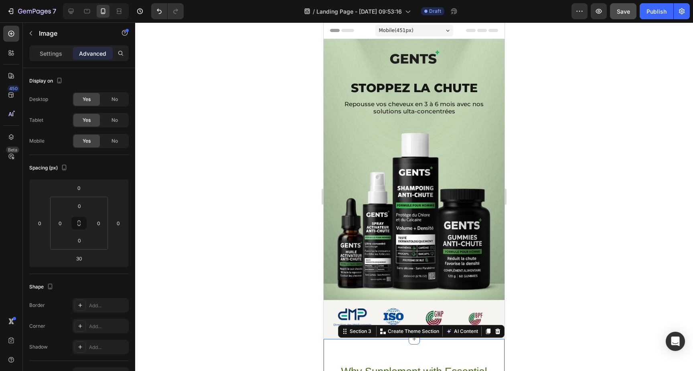
click at [417, 60] on img at bounding box center [414, 58] width 52 height 19
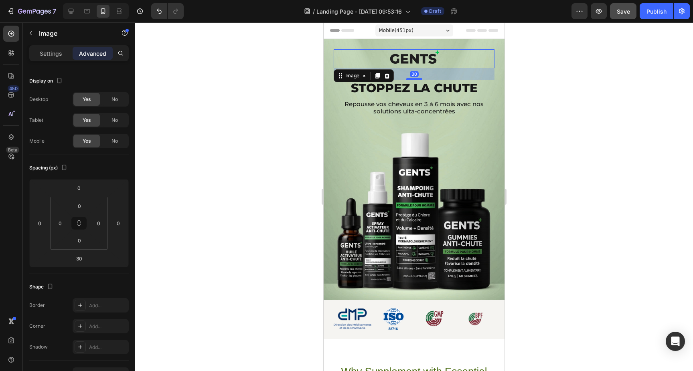
drag, startPoint x: 417, startPoint y: 79, endPoint x: 419, endPoint y: 72, distance: 7.6
click at [419, 78] on div at bounding box center [414, 79] width 16 height 2
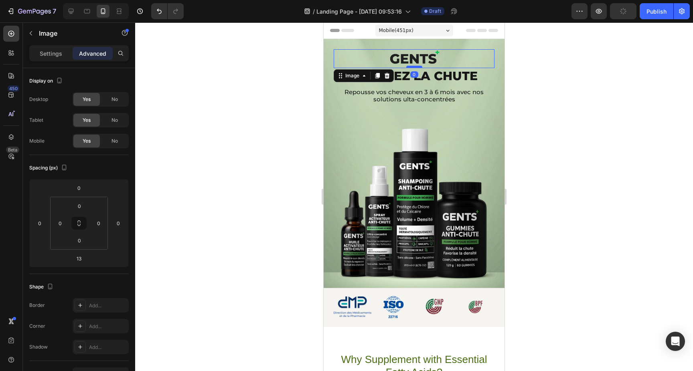
drag, startPoint x: 419, startPoint y: 71, endPoint x: 420, endPoint y: 66, distance: 5.3
click at [420, 66] on div at bounding box center [414, 67] width 16 height 2
type input "0"
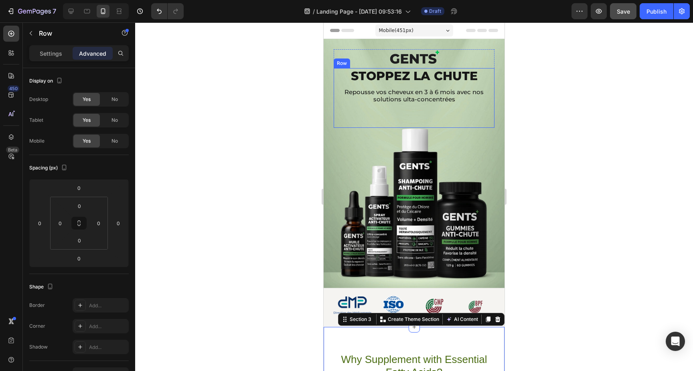
click at [427, 114] on div "Stoppez la Chute Heading Repousse vos cheveux en 3 à 6 mois avec nos solutions …" at bounding box center [414, 98] width 161 height 60
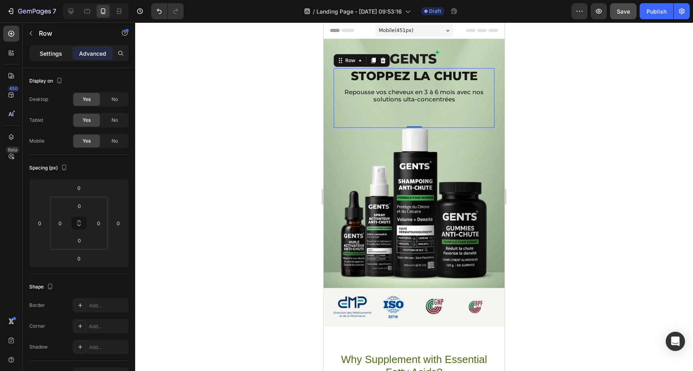
click at [50, 52] on p "Settings" at bounding box center [51, 53] width 22 height 8
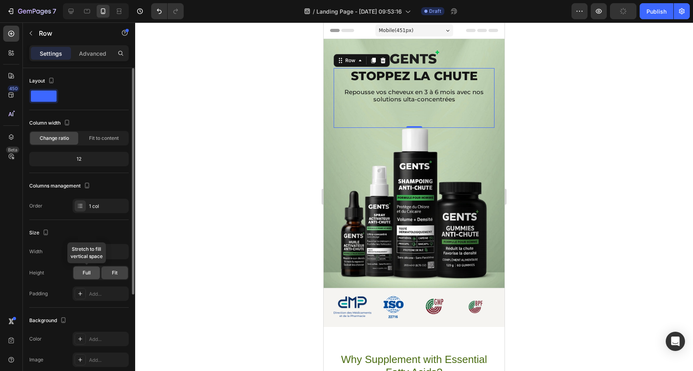
click at [91, 275] on div "Full" at bounding box center [86, 273] width 26 height 13
click at [112, 270] on span "Fit" at bounding box center [115, 272] width 6 height 7
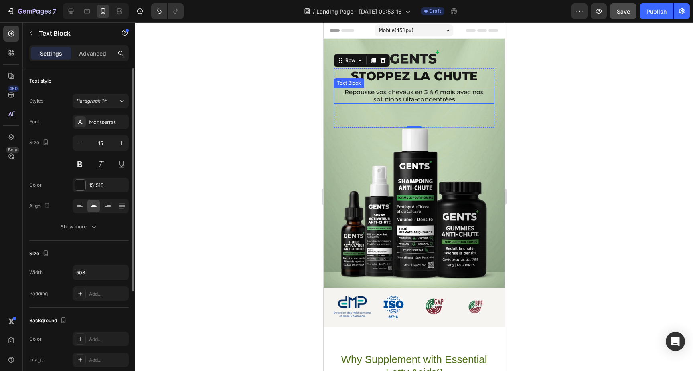
click at [425, 96] on p "Repousse vos cheveux en 3 à 6 mois avec nos solutions ulta-concentrées" at bounding box center [413, 96] width 159 height 14
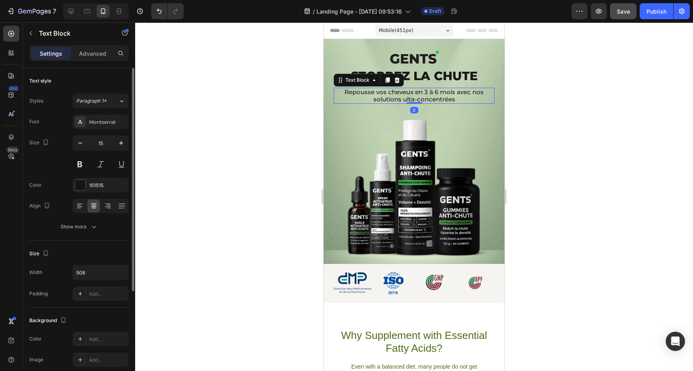
drag, startPoint x: 413, startPoint y: 127, endPoint x: 423, endPoint y: 102, distance: 26.4
click at [423, 102] on div "Repousse vos cheveux en 3 à 6 mois avec nos solutions ulta-concentrées Text Blo…" at bounding box center [414, 96] width 161 height 16
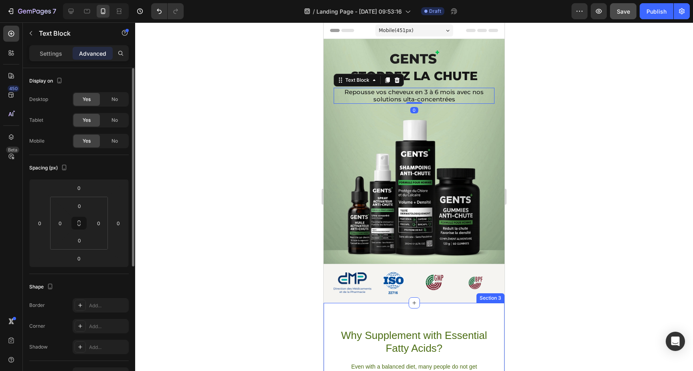
click at [466, 316] on div "Why Supplement with Essential Fatty Acids? Heading Even with a balanced diet, m…" at bounding box center [414, 369] width 181 height 133
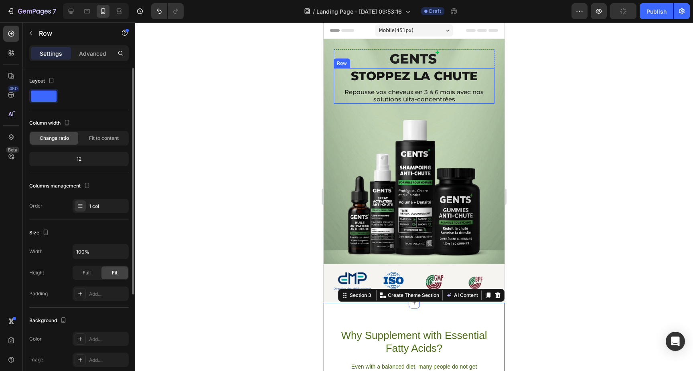
click at [341, 86] on div "Stoppez la Chute Heading Repousse vos cheveux en 3 à 6 mois avec nos solutions …" at bounding box center [414, 86] width 161 height 36
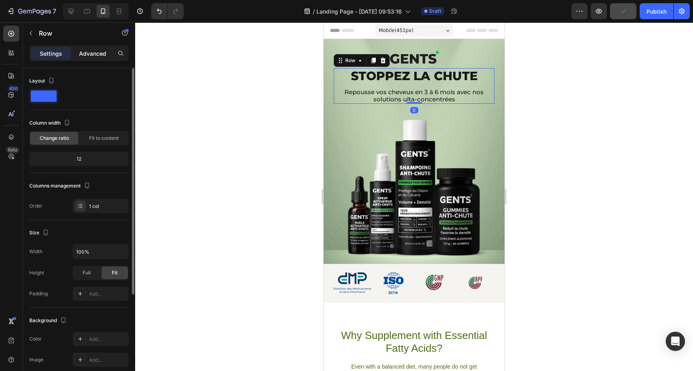
click at [87, 57] on p "Advanced" at bounding box center [92, 53] width 27 height 8
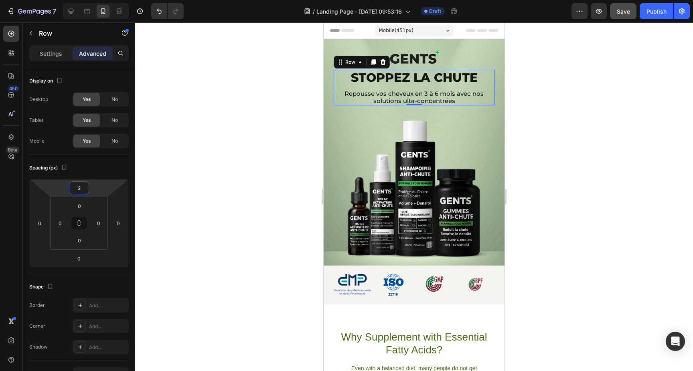
type input "0"
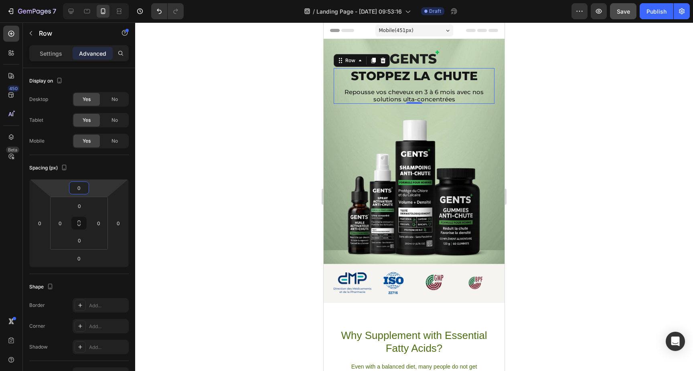
click at [96, 0] on html "7 Version history / Landing Page - Aug 26, 09:53:16 Draft Preview Save Publish …" at bounding box center [346, 0] width 693 height 0
click at [361, 62] on icon at bounding box center [360, 60] width 6 height 6
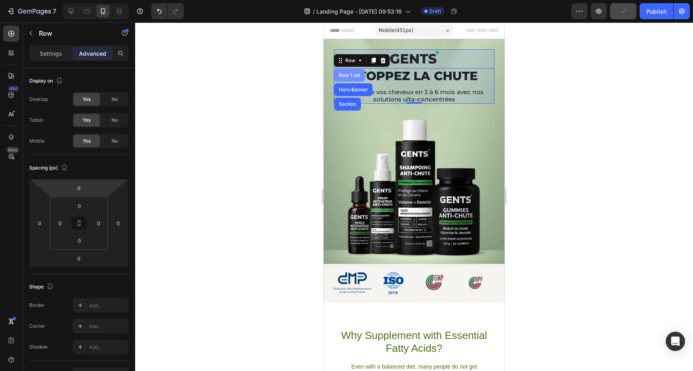
click at [352, 75] on div "Row 1 col" at bounding box center [349, 75] width 24 height 5
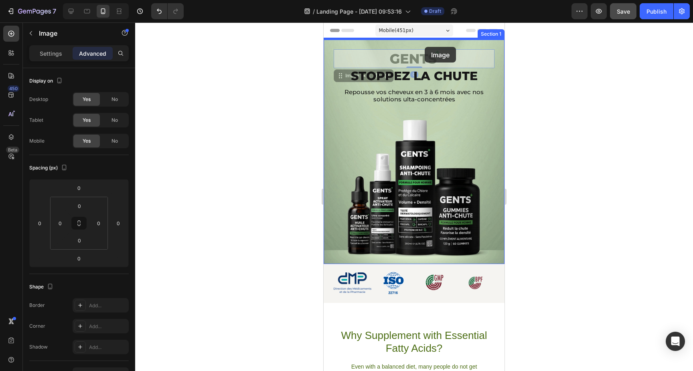
drag, startPoint x: 423, startPoint y: 60, endPoint x: 425, endPoint y: 47, distance: 13.0
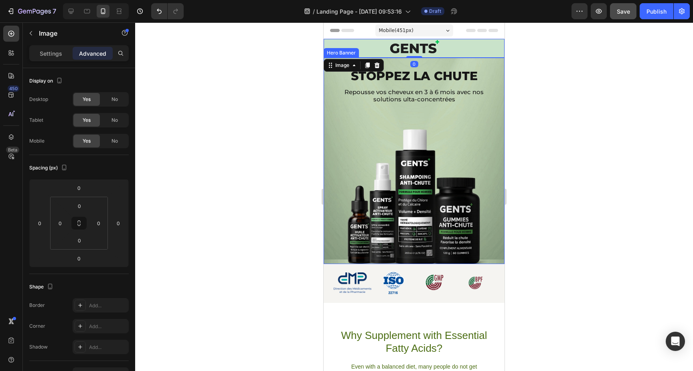
click at [469, 114] on div "Stoppez la Chute Heading Repousse vos cheveux en 3 à 6 mois avec nos solutions …" at bounding box center [414, 161] width 181 height 206
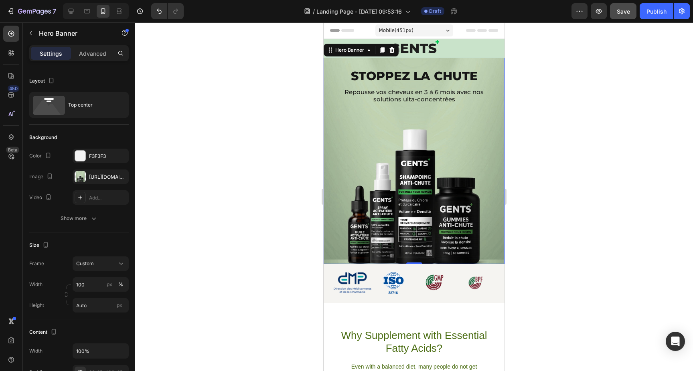
click at [485, 156] on div "Stoppez la Chute Heading Repousse vos cheveux en 3 à 6 mois avec nos solutions …" at bounding box center [414, 161] width 181 height 206
click at [407, 309] on div "Why Supplement with Essential Fatty Acids? Heading Even with a balanced diet, m…" at bounding box center [414, 369] width 181 height 133
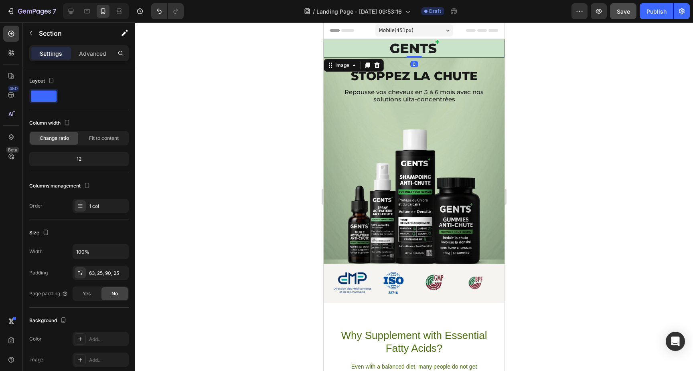
click at [329, 47] on div at bounding box center [414, 48] width 181 height 19
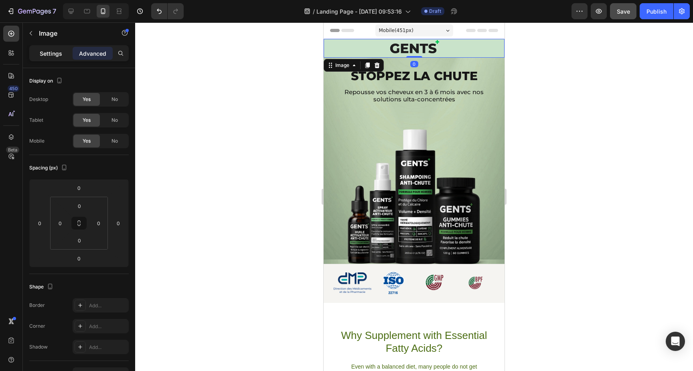
click at [54, 51] on p "Settings" at bounding box center [51, 53] width 22 height 8
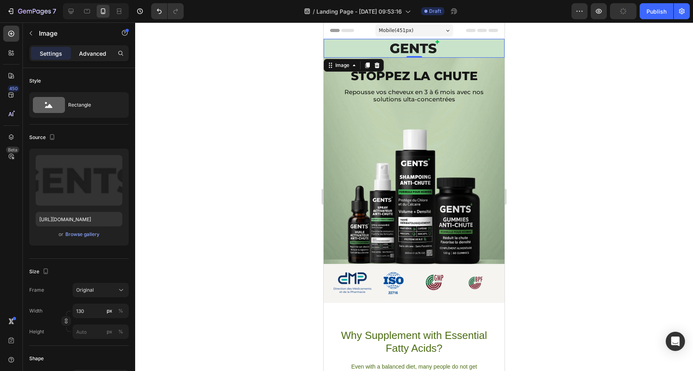
click at [100, 49] on p "Advanced" at bounding box center [92, 53] width 27 height 8
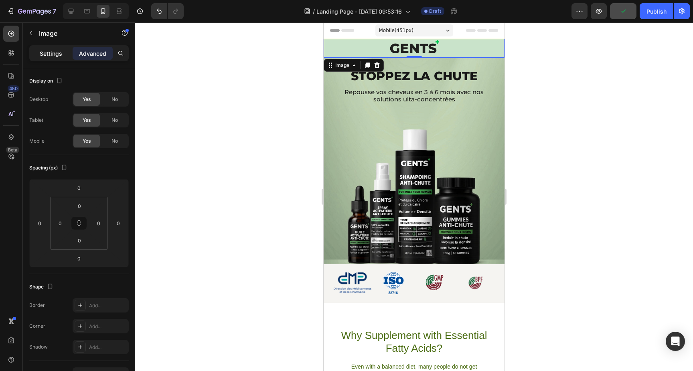
click at [58, 54] on p "Settings" at bounding box center [51, 53] width 22 height 8
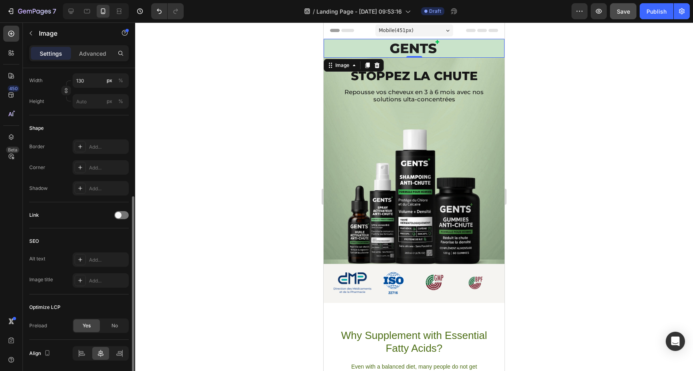
scroll to position [259, 0]
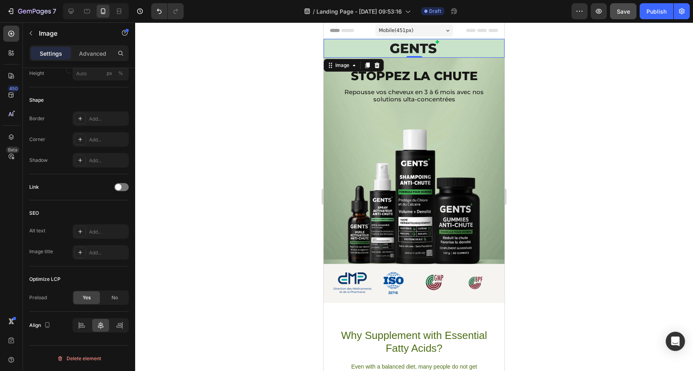
click at [99, 46] on div "Settings Advanced" at bounding box center [78, 53] width 99 height 16
click at [97, 53] on p "Advanced" at bounding box center [92, 53] width 27 height 8
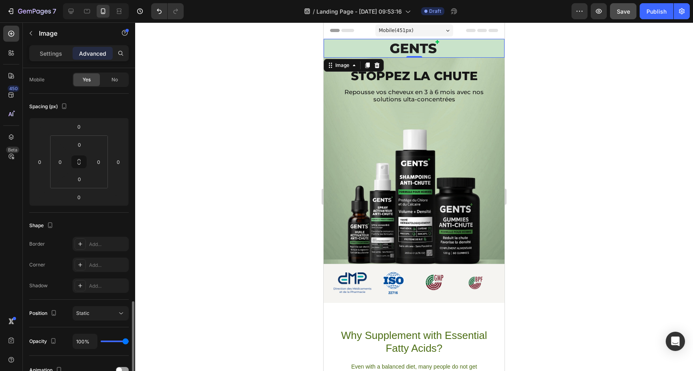
scroll to position [0, 0]
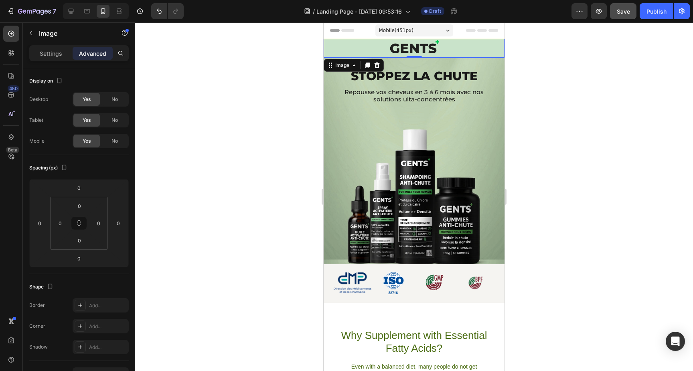
click at [341, 47] on div at bounding box center [414, 48] width 181 height 19
click at [57, 51] on p "Settings" at bounding box center [51, 53] width 22 height 8
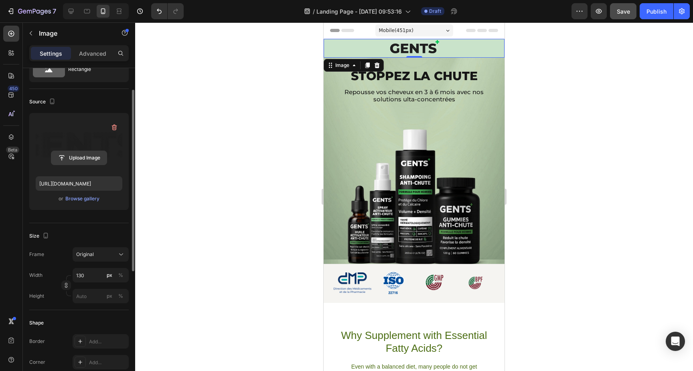
scroll to position [35, 0]
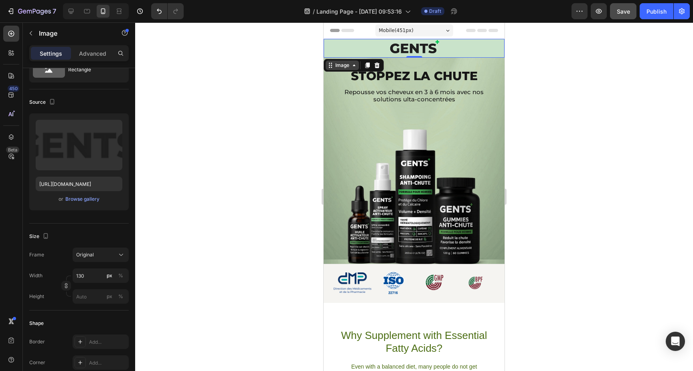
click at [343, 64] on div "Image" at bounding box center [342, 65] width 17 height 7
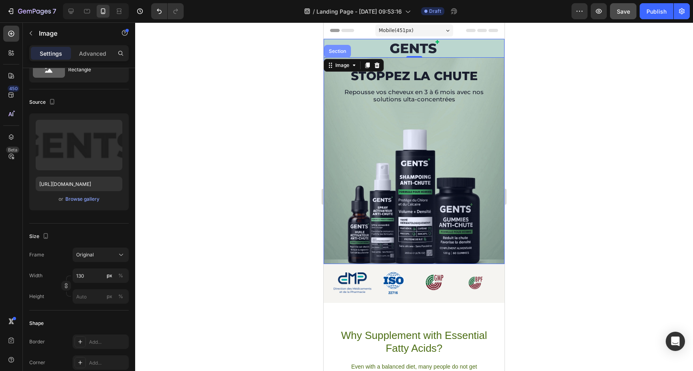
click at [339, 54] on div "Section" at bounding box center [337, 51] width 27 height 13
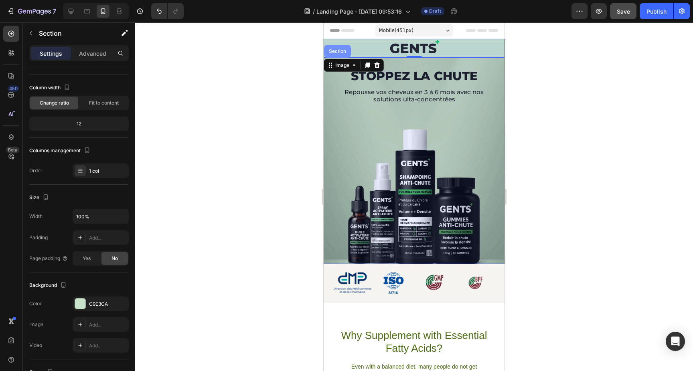
scroll to position [0, 0]
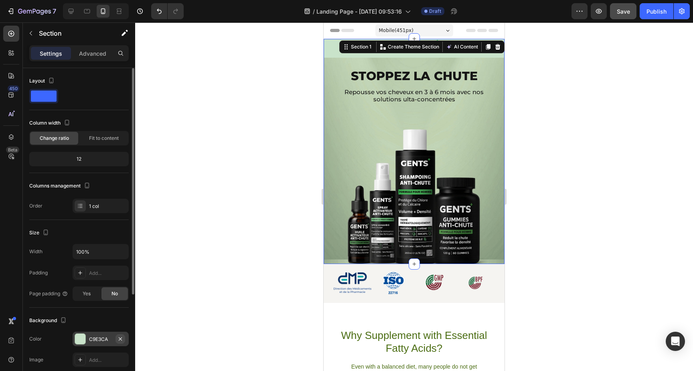
click at [121, 339] on icon "button" at bounding box center [120, 339] width 6 height 6
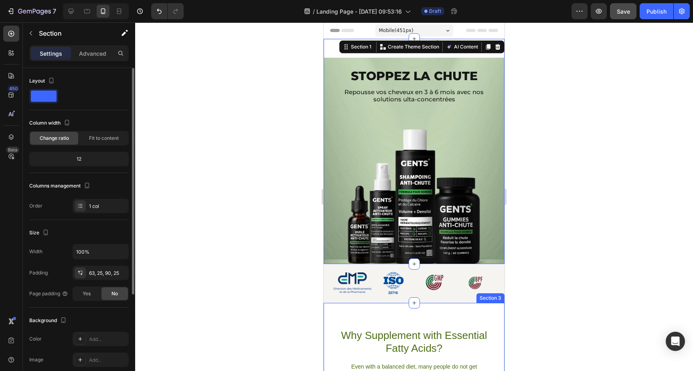
click at [390, 315] on div "Why Supplement with Essential Fatty Acids? Heading Even with a balanced diet, m…" at bounding box center [414, 369] width 181 height 133
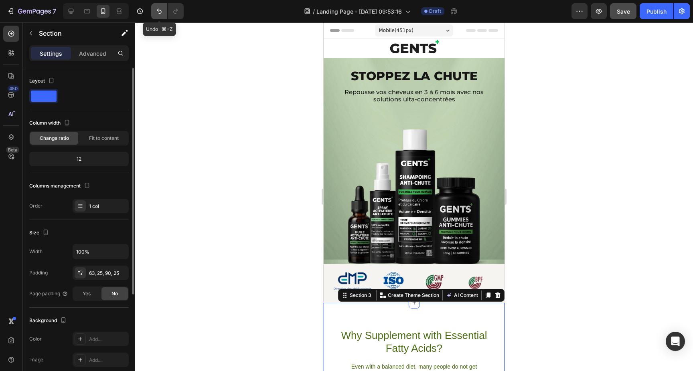
click at [162, 10] on icon "Undo/Redo" at bounding box center [159, 11] width 8 height 8
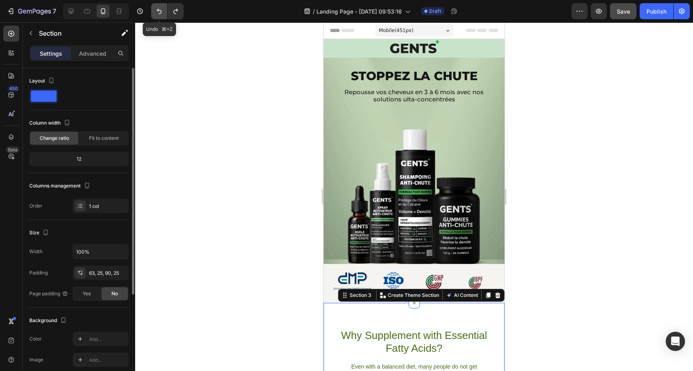
click at [162, 10] on icon "Undo/Redo" at bounding box center [159, 11] width 8 height 8
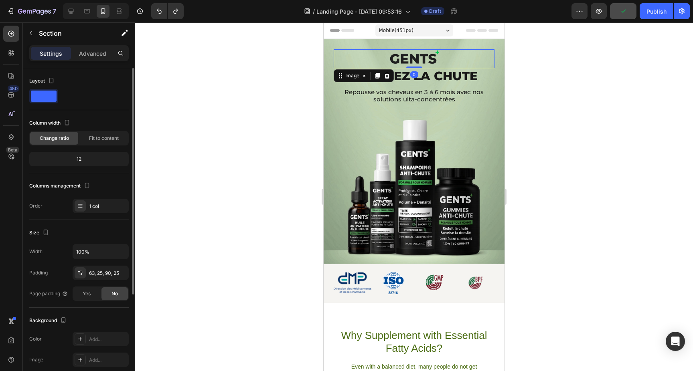
click at [432, 62] on img at bounding box center [414, 58] width 52 height 19
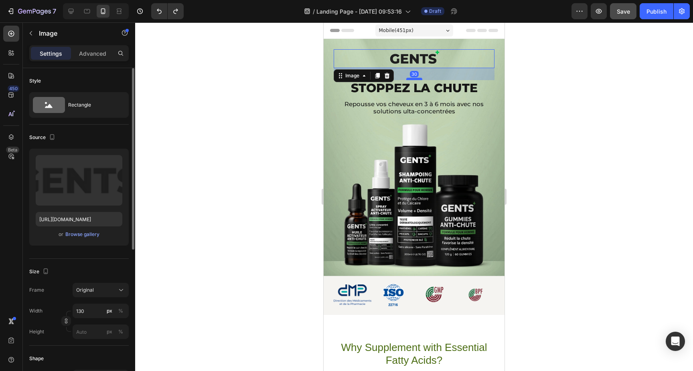
drag, startPoint x: 417, startPoint y: 67, endPoint x: 417, endPoint y: 78, distance: 11.6
click at [417, 79] on div at bounding box center [414, 79] width 16 height 2
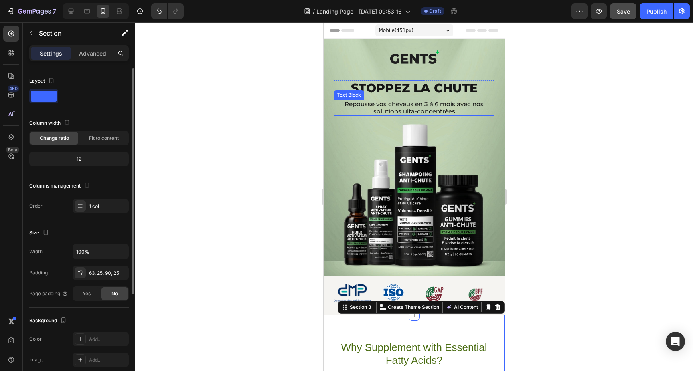
click at [411, 109] on p "Repousse vos cheveux en 3 à 6 mois avec nos solutions ulta-concentrées" at bounding box center [413, 108] width 159 height 14
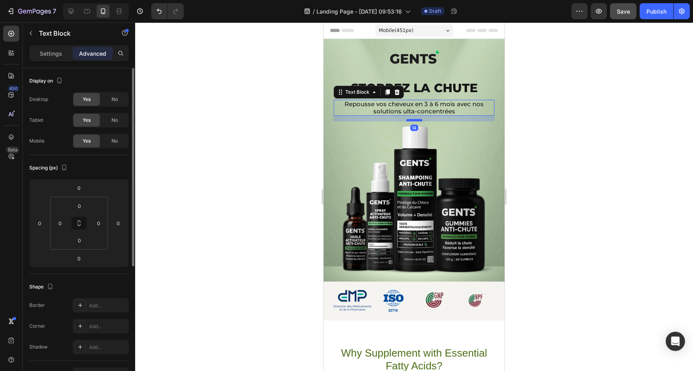
drag, startPoint x: 416, startPoint y: 115, endPoint x: 416, endPoint y: 121, distance: 5.6
click at [416, 121] on div at bounding box center [414, 120] width 16 height 2
type input "14"
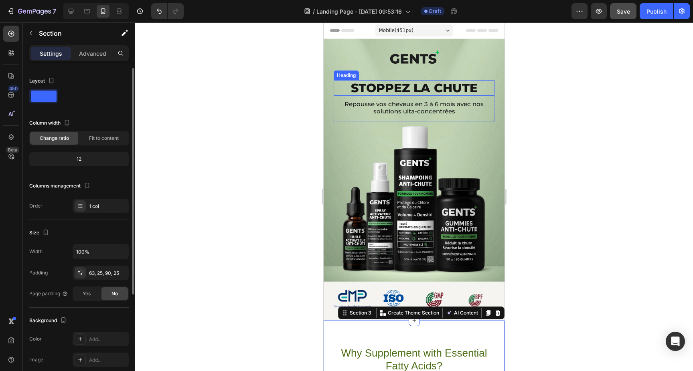
click at [433, 92] on p "Stoppez la Chute" at bounding box center [414, 88] width 127 height 14
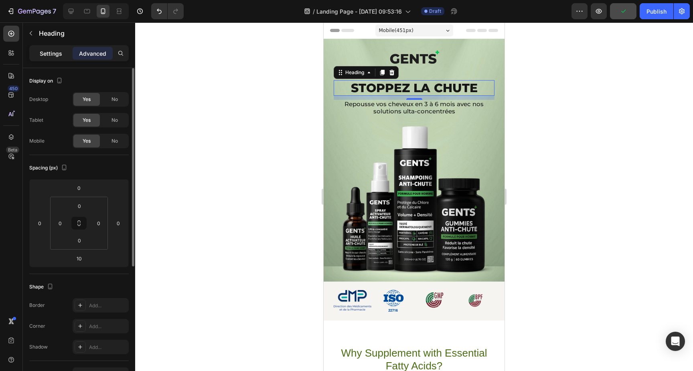
click at [63, 54] on div "Settings" at bounding box center [51, 53] width 40 height 13
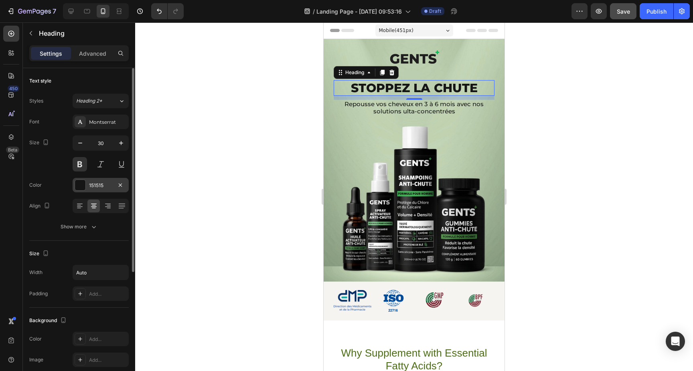
click at [106, 186] on div "151515" at bounding box center [100, 185] width 23 height 7
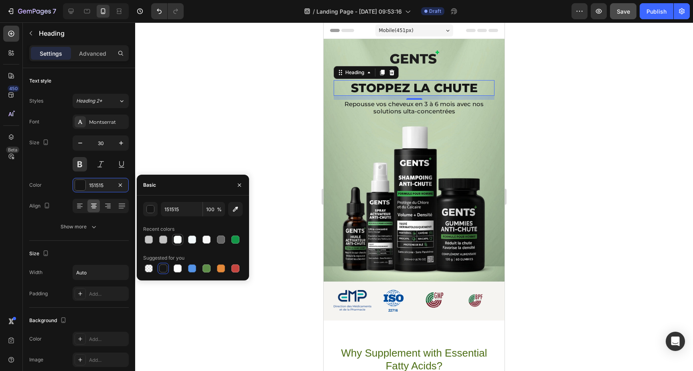
click at [178, 240] on div at bounding box center [178, 240] width 8 height 8
type input "FCFFFD"
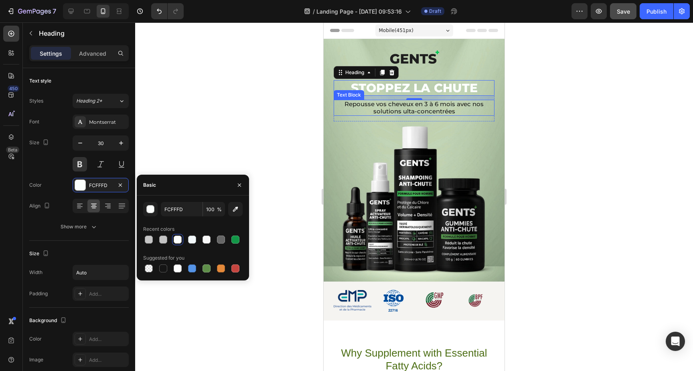
click at [441, 106] on p "Repousse vos cheveux en 3 à 6 mois avec nos solutions ulta-concentrées" at bounding box center [413, 108] width 159 height 14
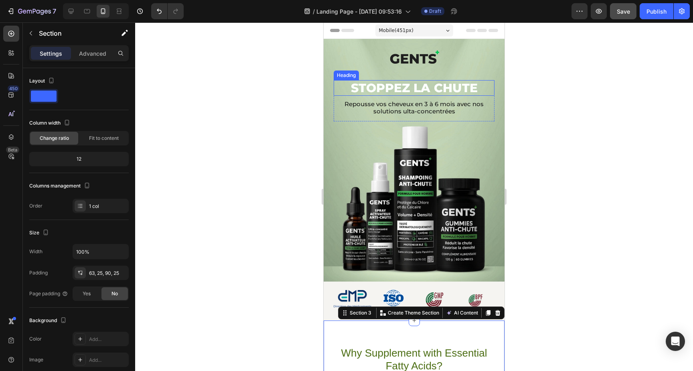
click at [419, 91] on p "Stoppez la Chute" at bounding box center [414, 88] width 127 height 14
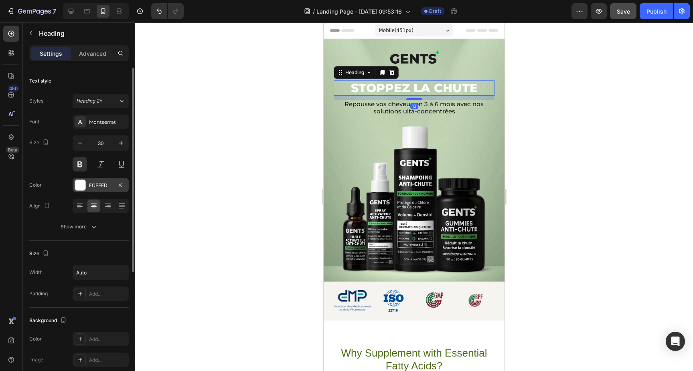
click at [91, 191] on div "FCFFFD" at bounding box center [101, 185] width 56 height 14
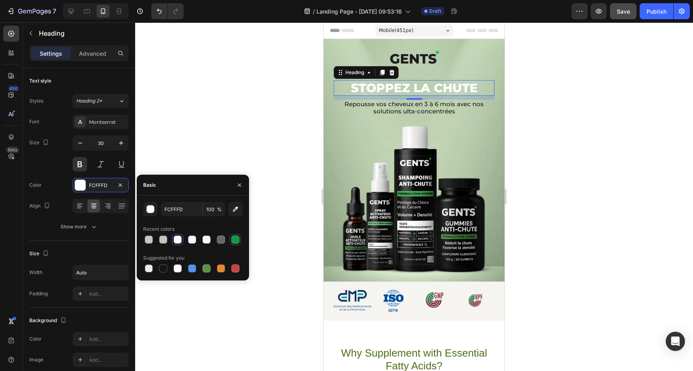
click at [238, 242] on div at bounding box center [235, 240] width 8 height 8
type input "129647"
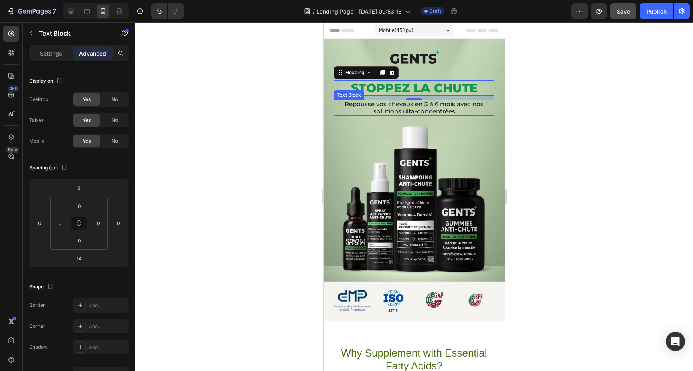
click at [388, 111] on p "Repousse vos cheveux en 3 à 6 mois avec nos solutions ulta-concentrées" at bounding box center [413, 108] width 159 height 14
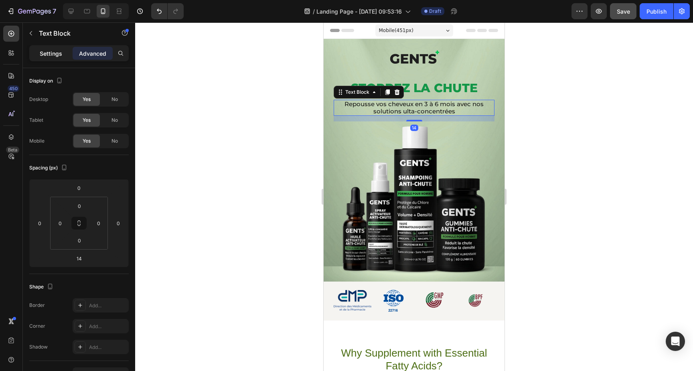
click at [53, 52] on p "Settings" at bounding box center [51, 53] width 22 height 8
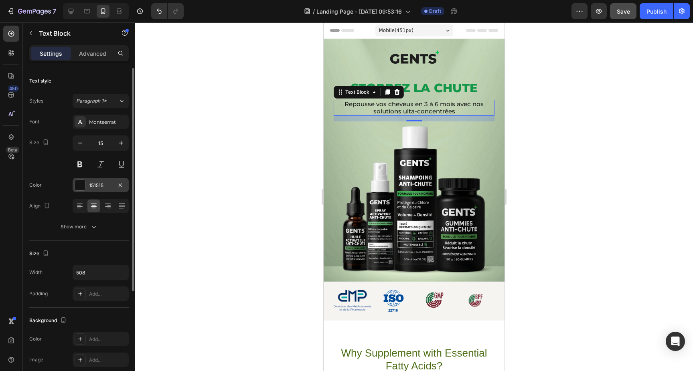
click at [98, 187] on div "151515" at bounding box center [100, 185] width 23 height 7
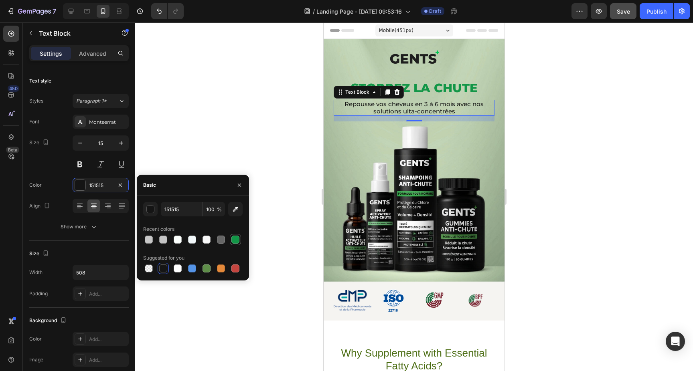
click at [237, 241] on div at bounding box center [235, 240] width 8 height 8
type input "129647"
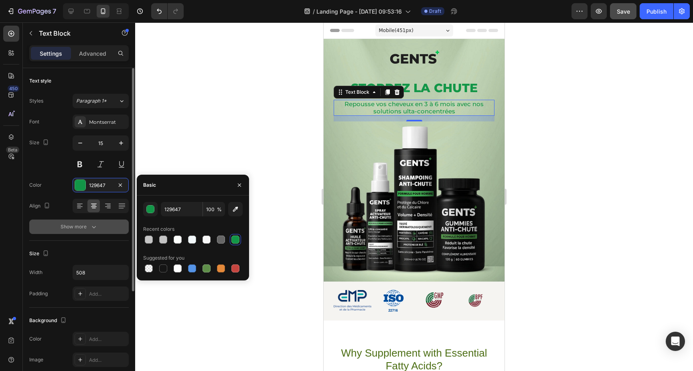
click at [88, 229] on div "Show more" at bounding box center [79, 227] width 37 height 8
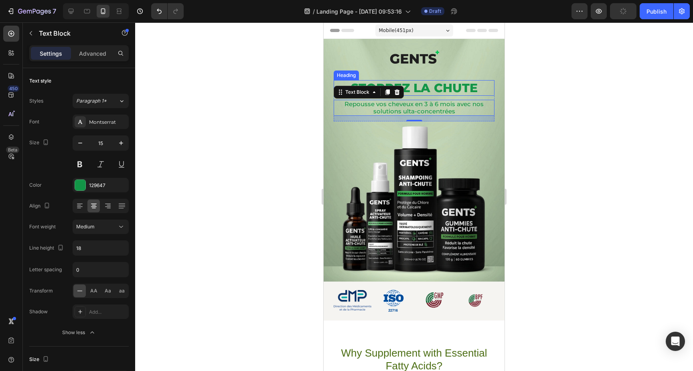
click at [428, 88] on p "Stoppez la Chute" at bounding box center [414, 88] width 127 height 14
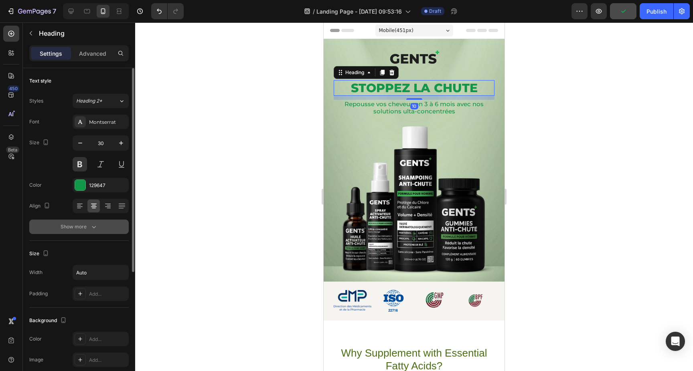
click at [84, 227] on div "Show more" at bounding box center [79, 227] width 37 height 8
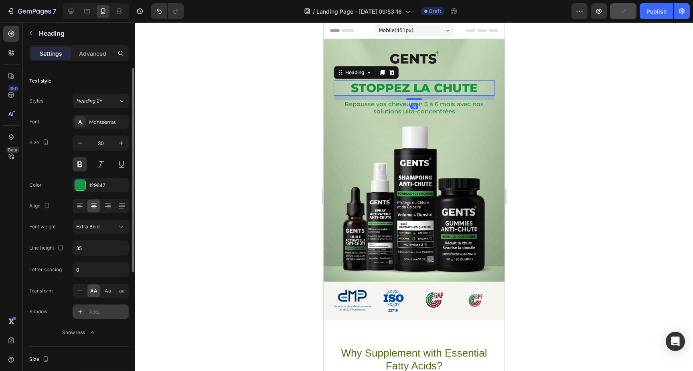
click at [99, 311] on div "Add..." at bounding box center [108, 312] width 38 height 7
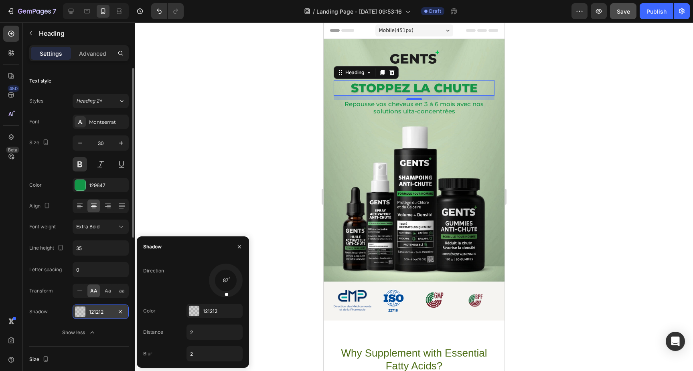
drag, startPoint x: 217, startPoint y: 290, endPoint x: 225, endPoint y: 292, distance: 8.4
click at [225, 292] on div at bounding box center [226, 289] width 6 height 18
click at [197, 311] on div at bounding box center [194, 311] width 10 height 10
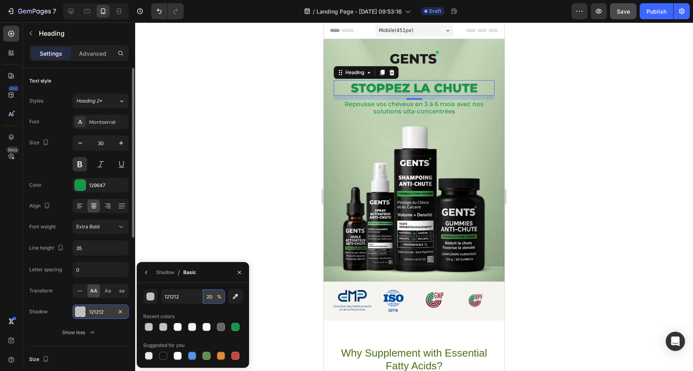
click at [211, 296] on input "20" at bounding box center [214, 296] width 22 height 14
click at [211, 296] on input "40" at bounding box center [214, 296] width 22 height 14
type input "50"
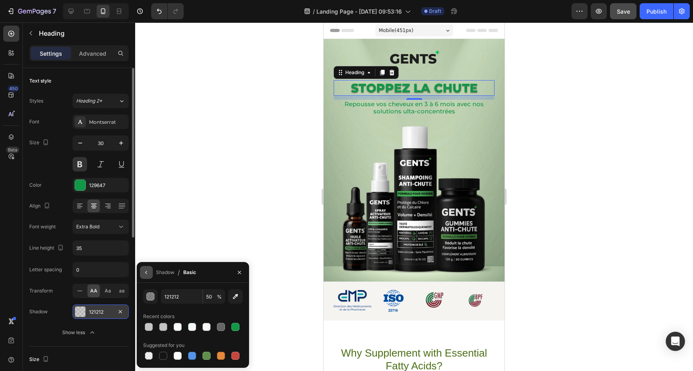
click at [149, 273] on icon "button" at bounding box center [146, 272] width 6 height 6
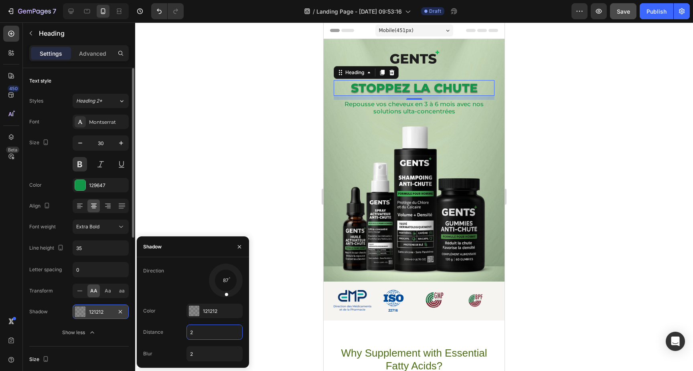
click at [202, 331] on input "2" at bounding box center [214, 332] width 55 height 14
type input "1"
click at [199, 355] on input "2" at bounding box center [214, 354] width 55 height 14
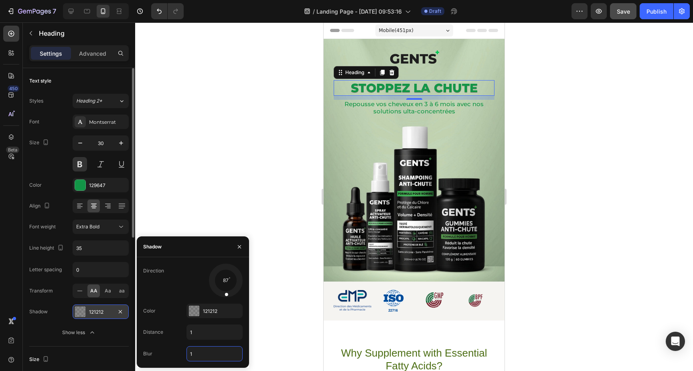
type input "1"
drag, startPoint x: 226, startPoint y: 294, endPoint x: 255, endPoint y: 317, distance: 37.2
click at [255, 0] on div "7 Version history / Landing Page - Aug 26, 09:53:16 Draft Preview Save Publish …" at bounding box center [346, 0] width 693 height 0
click at [568, 229] on div at bounding box center [414, 196] width 558 height 349
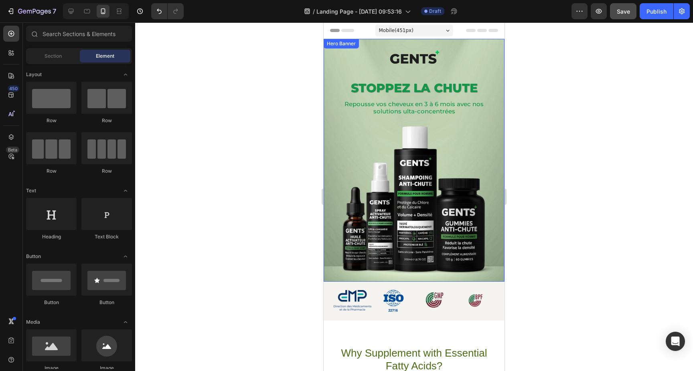
click at [568, 229] on div at bounding box center [414, 196] width 558 height 349
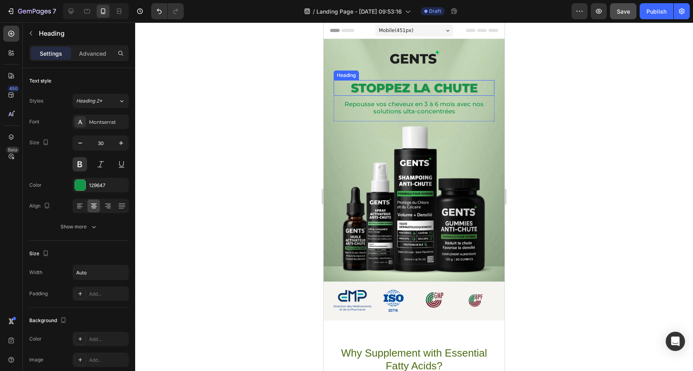
click at [428, 85] on p "Stoppez la Chute" at bounding box center [414, 88] width 127 height 14
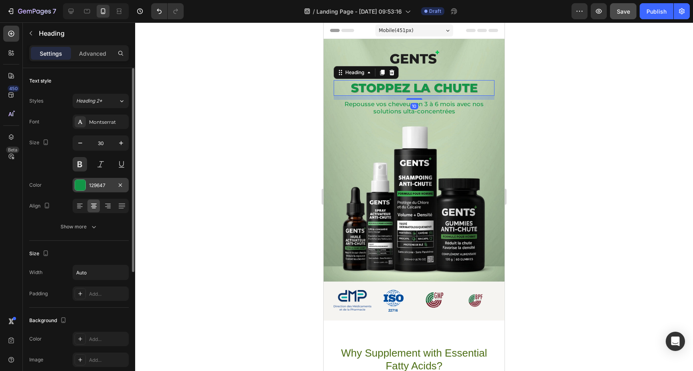
click at [98, 186] on div "129647" at bounding box center [100, 185] width 23 height 7
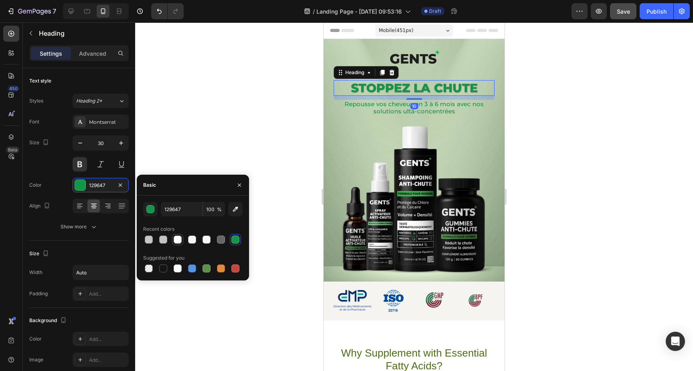
click at [179, 239] on div at bounding box center [178, 240] width 8 height 8
type input "FCFFFD"
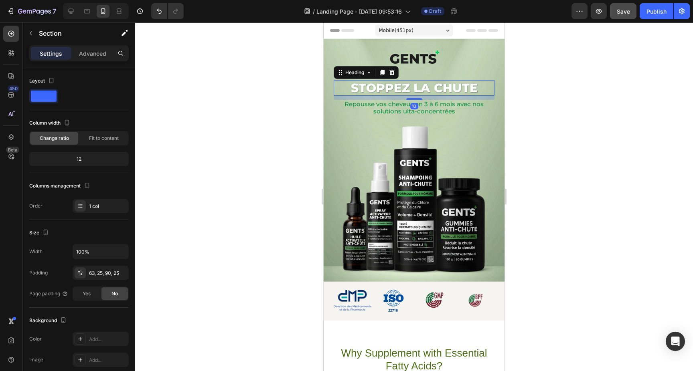
click at [409, 87] on p "Stoppez la Chute" at bounding box center [414, 88] width 127 height 14
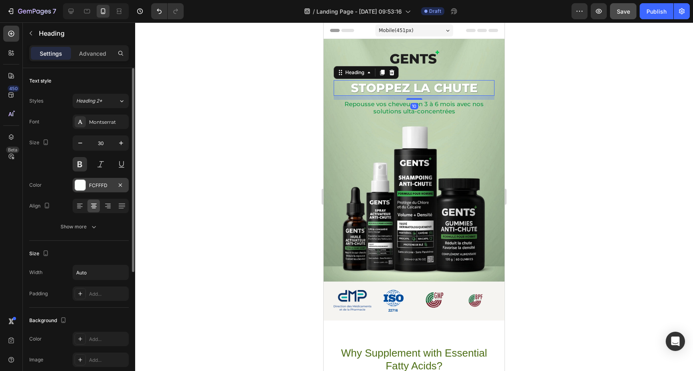
click at [88, 180] on div "FCFFFD" at bounding box center [101, 185] width 56 height 14
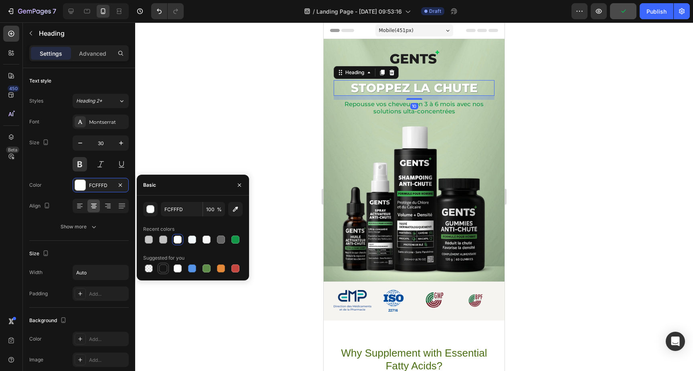
click at [161, 267] on div at bounding box center [163, 269] width 8 height 8
type input "151515"
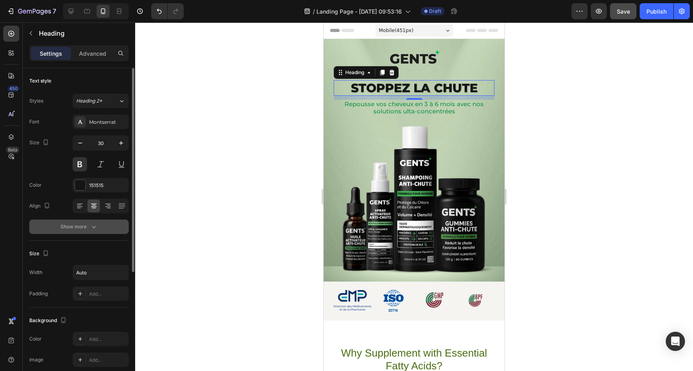
click at [86, 227] on div "Show more" at bounding box center [79, 227] width 37 height 8
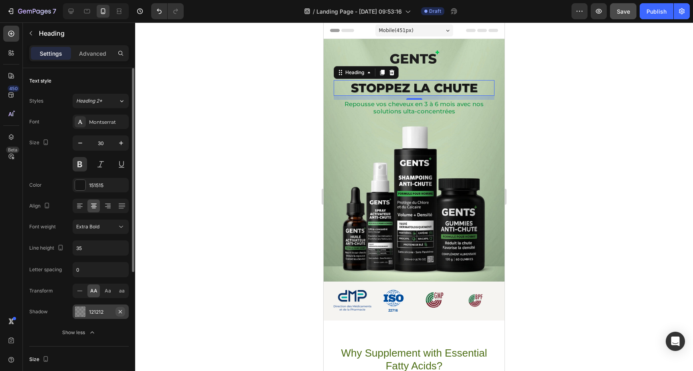
click at [121, 311] on icon "button" at bounding box center [120, 312] width 6 height 6
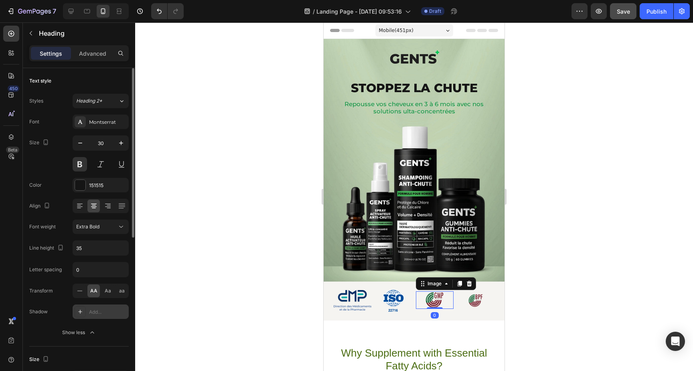
click at [424, 292] on img at bounding box center [434, 300] width 29 height 18
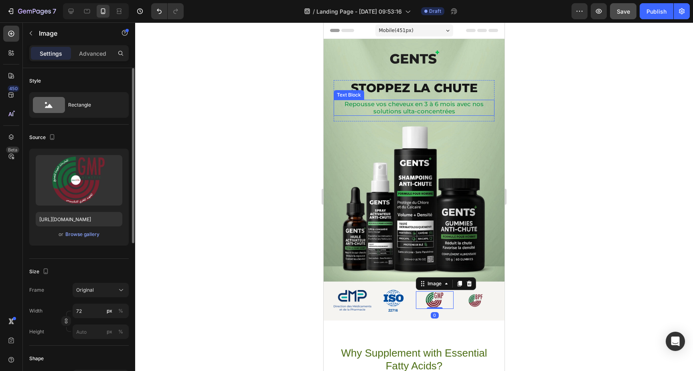
click at [388, 109] on p "Repousse vos cheveux en 3 à 6 mois avec nos solutions ulta-concentrées" at bounding box center [413, 108] width 159 height 14
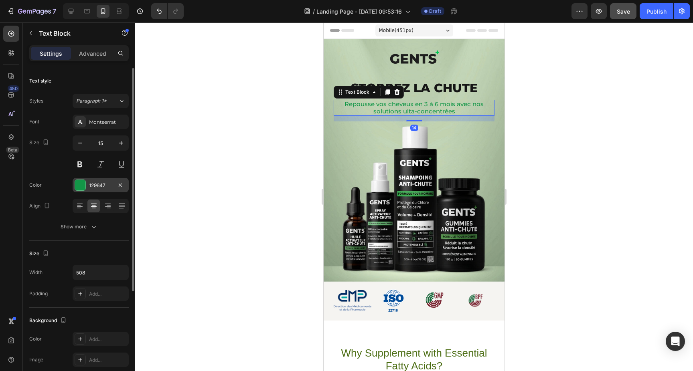
click at [97, 186] on div "129647" at bounding box center [100, 185] width 23 height 7
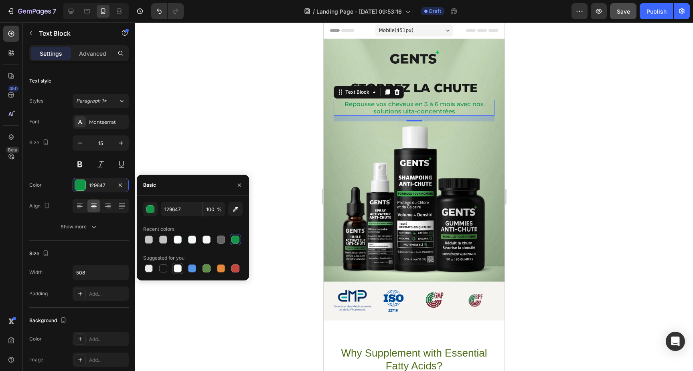
click at [181, 269] on div at bounding box center [178, 269] width 8 height 8
type input "FFFFFF"
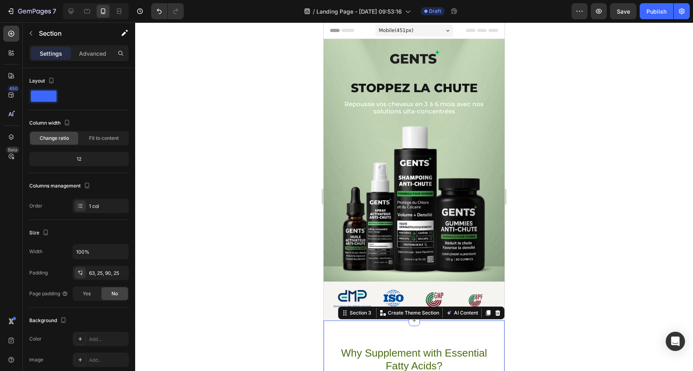
click at [400, 107] on p "Repousse vos cheveux en 3 à 6 mois avec nos solutions ulta-concentrées" at bounding box center [413, 108] width 159 height 14
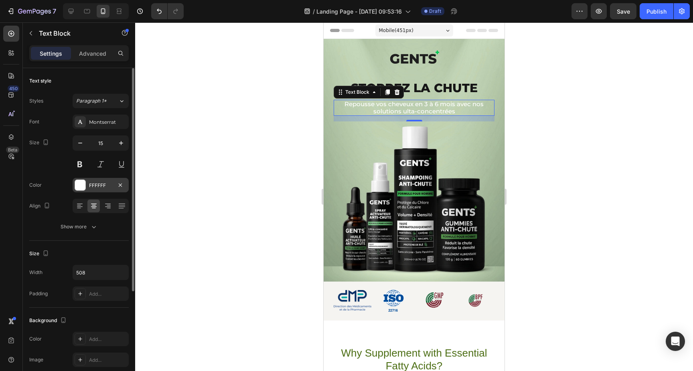
click at [89, 188] on div "FFFFFF" at bounding box center [101, 185] width 56 height 14
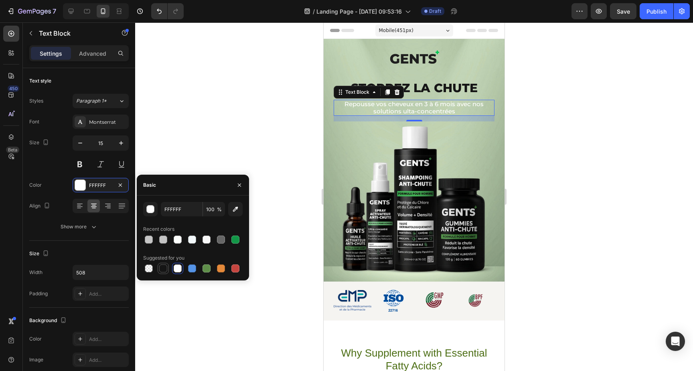
click at [165, 269] on div at bounding box center [163, 269] width 8 height 8
type input "151515"
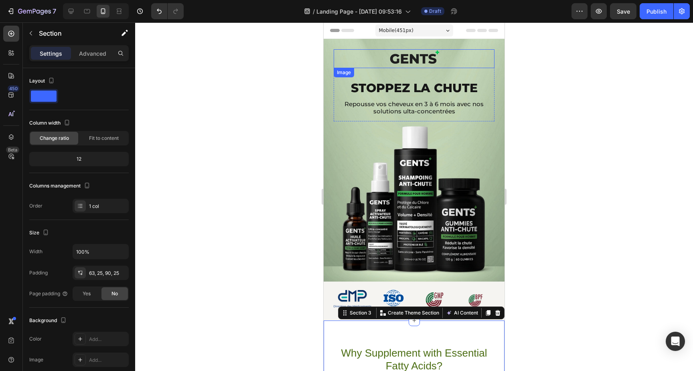
click at [416, 58] on img at bounding box center [414, 58] width 52 height 19
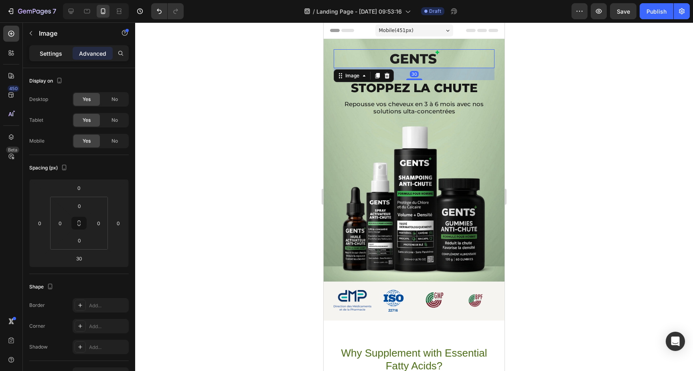
click at [54, 57] on p "Settings" at bounding box center [51, 53] width 22 height 8
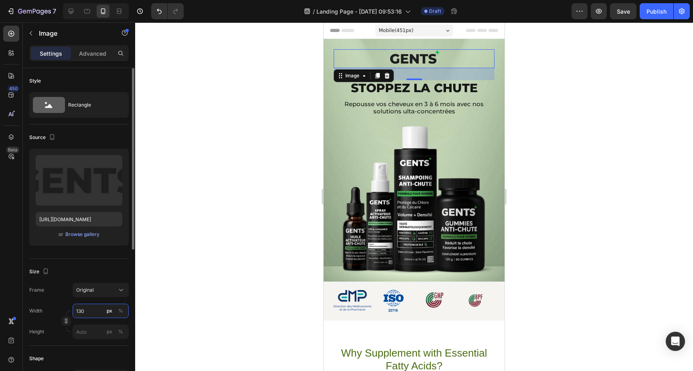
click at [85, 313] on input "130" at bounding box center [101, 311] width 56 height 14
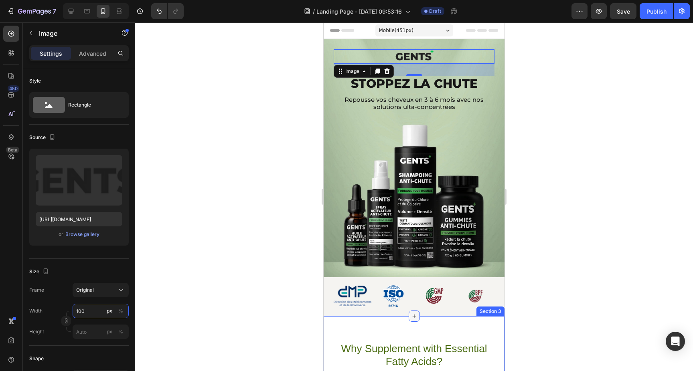
type input "100"
click at [415, 322] on div at bounding box center [414, 316] width 11 height 11
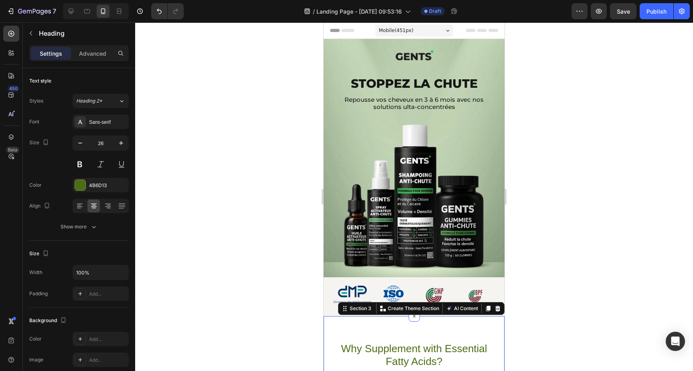
click at [449, 344] on h2 "Why Supplement with Essential Fatty Acids?" at bounding box center [414, 355] width 161 height 27
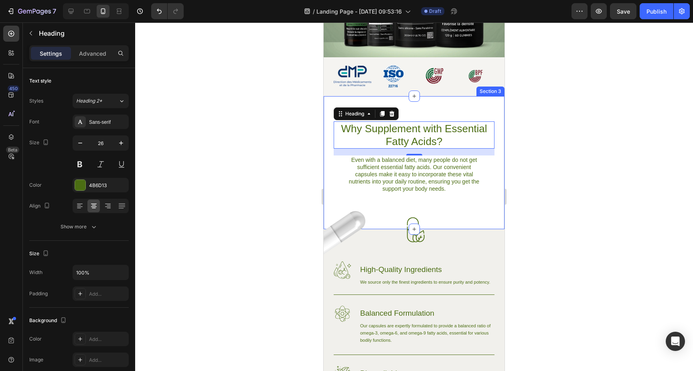
scroll to position [221, 0]
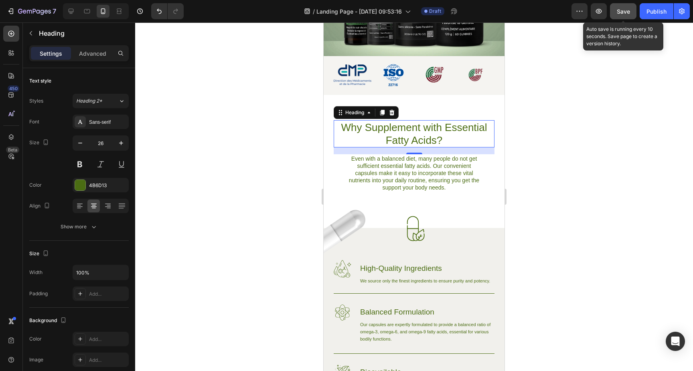
click at [628, 6] on button "Save" at bounding box center [623, 11] width 26 height 16
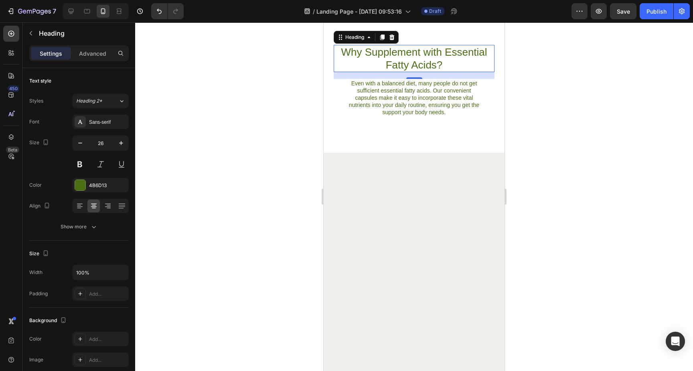
scroll to position [0, 0]
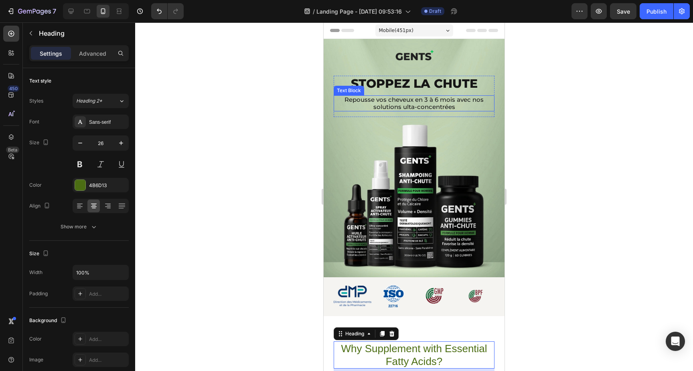
click at [391, 98] on p "Repousse vos cheveux en 3 à 6 mois avec nos solutions ulta-concentrées" at bounding box center [413, 103] width 159 height 14
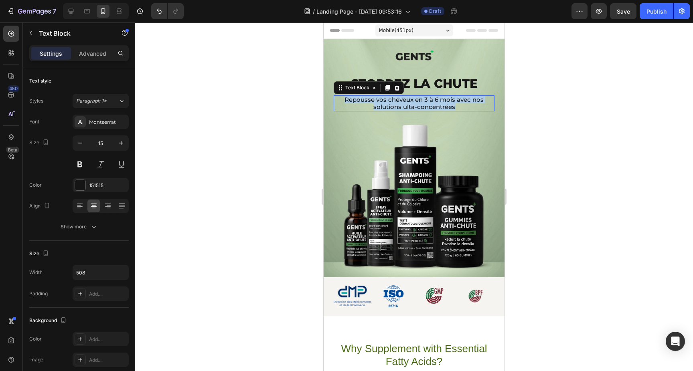
click at [391, 98] on p "Repousse vos cheveux en 3 à 6 mois avec nos solutions ulta-concentrées" at bounding box center [413, 103] width 159 height 14
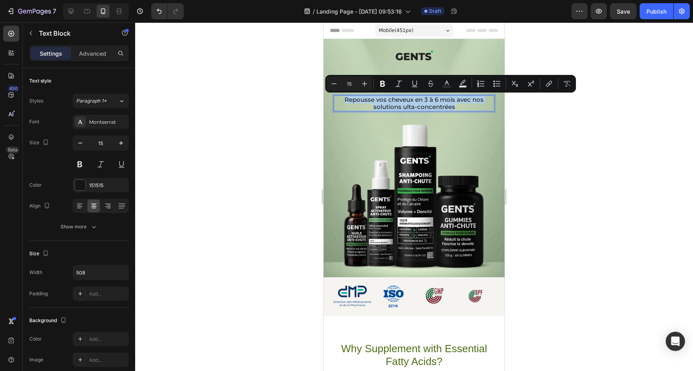
copy p "Repousse vos cheveux en 3 à 6 mois avec nos solutions ulta-concentrées"
click at [328, 158] on div "Image Stoppez la Chute Heading Repousse vos cheveux en 3 à 6 mois avec nos solu…" at bounding box center [414, 158] width 181 height 239
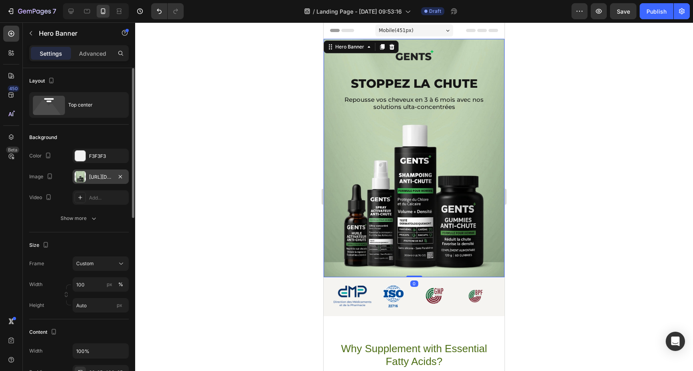
click at [101, 179] on div "https://cdn.shopify.com/s/files/1/0930/0230/1727/files/gempages_574824913664213…" at bounding box center [100, 177] width 23 height 7
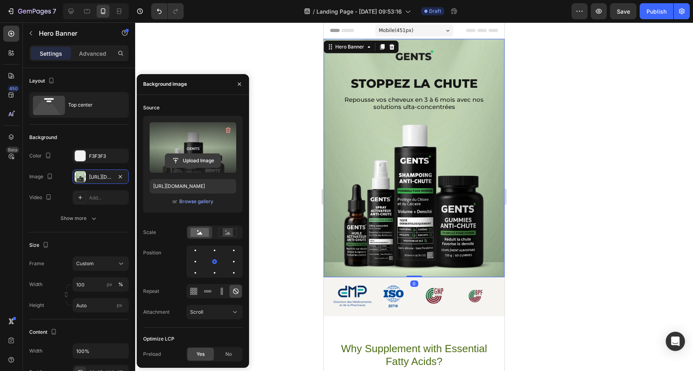
click at [202, 159] on input "file" at bounding box center [192, 161] width 55 height 14
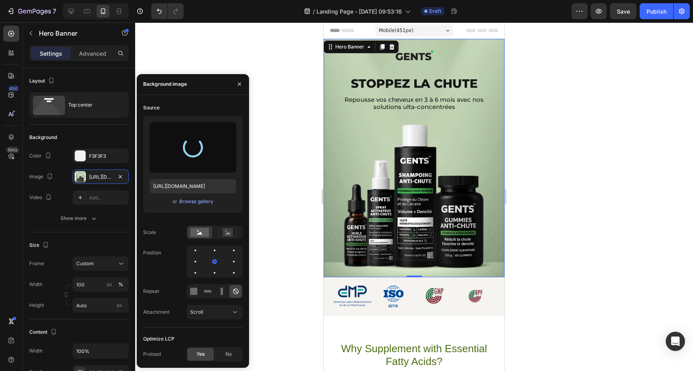
type input "https://cdn.shopify.com/s/files/1/0930/0230/1727/files/gempages_574824913664213…"
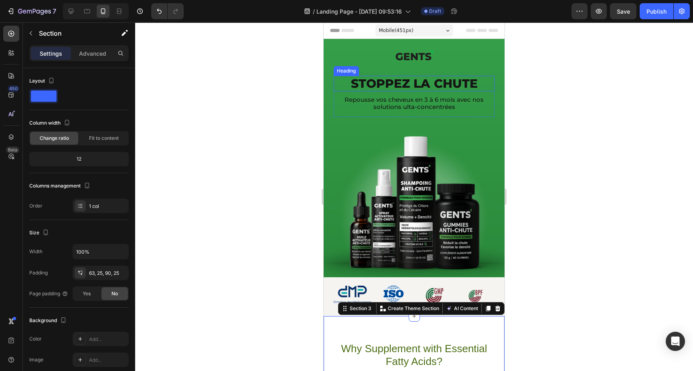
click at [406, 80] on h1 "Stoppez la Chute" at bounding box center [414, 84] width 128 height 16
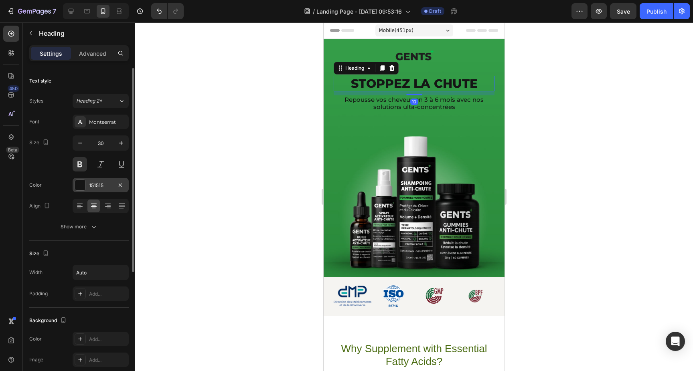
click at [96, 190] on div "151515" at bounding box center [101, 185] width 56 height 14
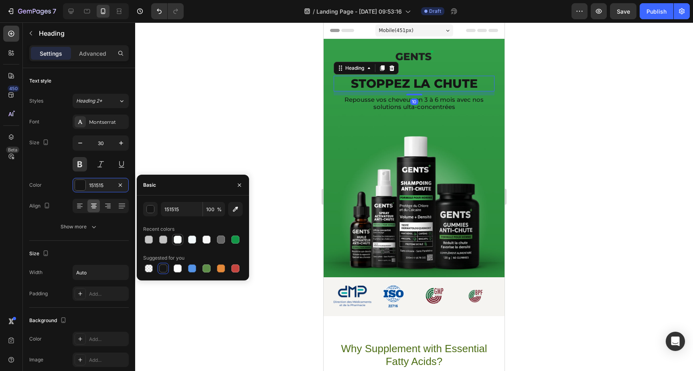
click at [180, 241] on div at bounding box center [178, 240] width 8 height 8
type input "FCFFFD"
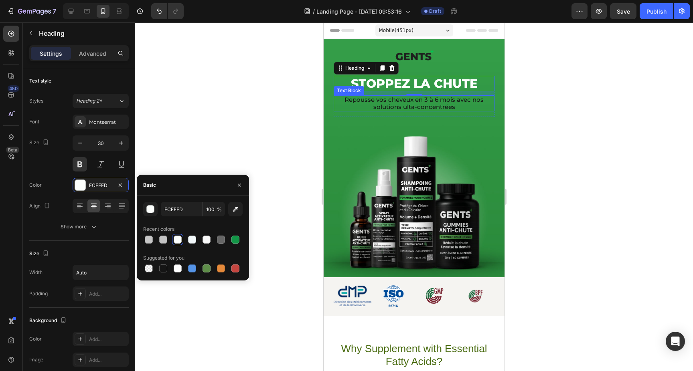
click at [431, 101] on p "Repousse vos cheveux en 3 à 6 mois avec nos solutions ulta-concentrées" at bounding box center [413, 103] width 159 height 14
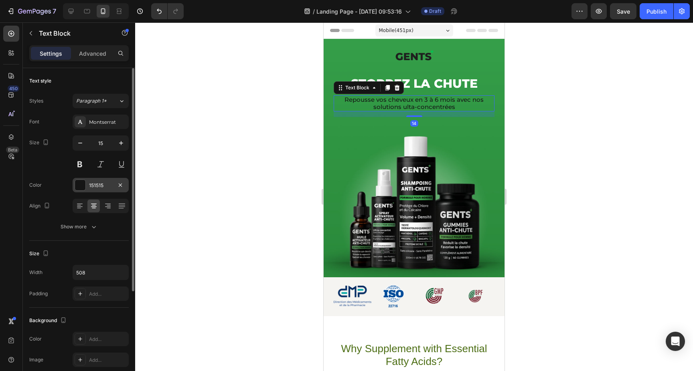
click at [94, 187] on div "151515" at bounding box center [100, 185] width 23 height 7
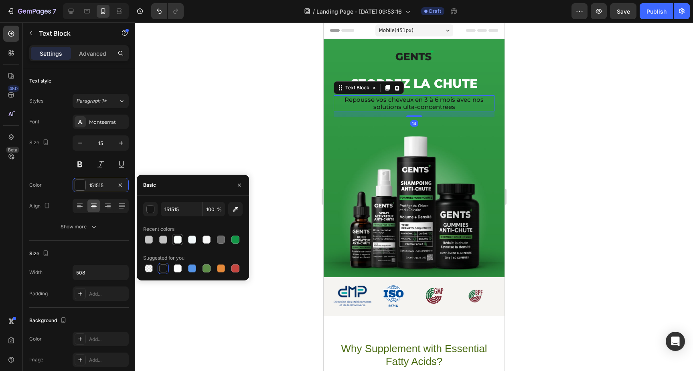
click at [178, 243] on div at bounding box center [178, 240] width 8 height 8
type input "FCFFFD"
click at [555, 180] on div at bounding box center [414, 196] width 558 height 349
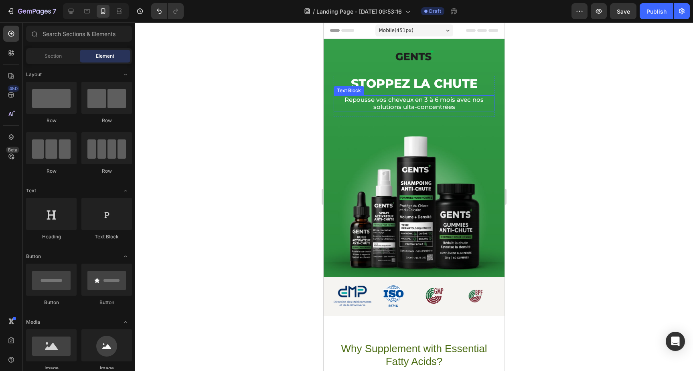
click at [415, 103] on p "Repousse vos cheveux en 3 à 6 mois avec nos solutions ulta-concentrées" at bounding box center [413, 103] width 159 height 14
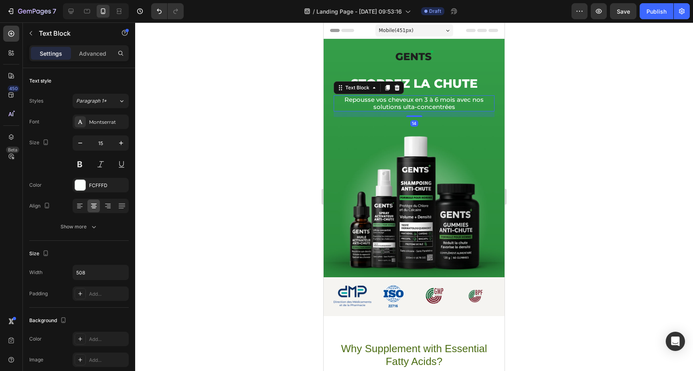
click at [538, 135] on div at bounding box center [414, 196] width 558 height 349
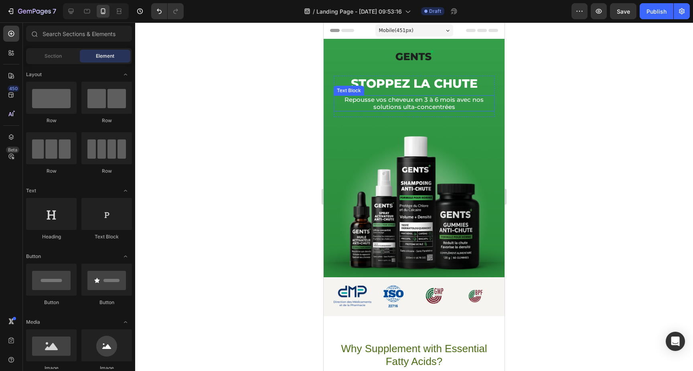
click at [386, 98] on p "Repousse vos cheveux en 3 à 6 mois avec nos solutions ulta-concentrées" at bounding box center [413, 103] width 159 height 14
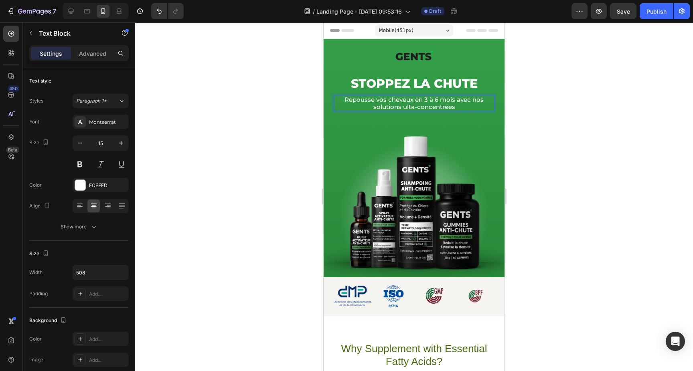
click at [373, 101] on p "Repousse vos cheveux en 3 à 6 mois avec nos solutions ulta-concentrées" at bounding box center [413, 103] width 159 height 14
click at [402, 85] on h1 "Stoppez la Chute" at bounding box center [414, 84] width 128 height 16
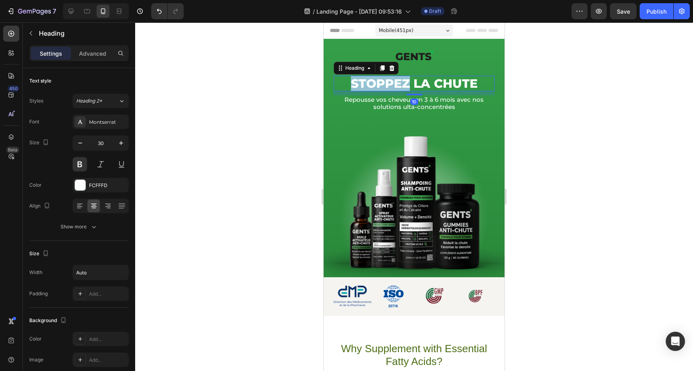
click at [402, 85] on h1 "Stoppez la Chute" at bounding box center [414, 84] width 128 height 16
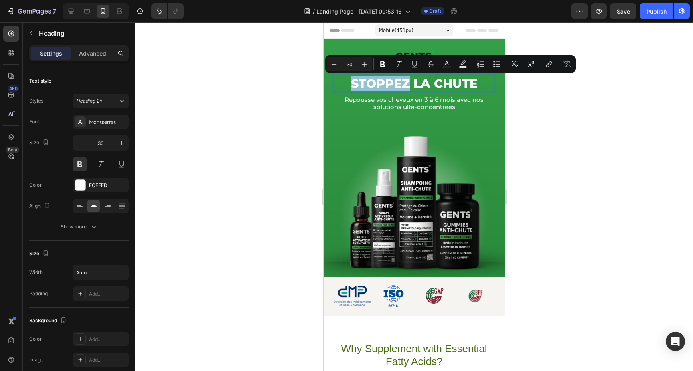
click at [408, 84] on p "Stoppez la Chute" at bounding box center [414, 84] width 127 height 14
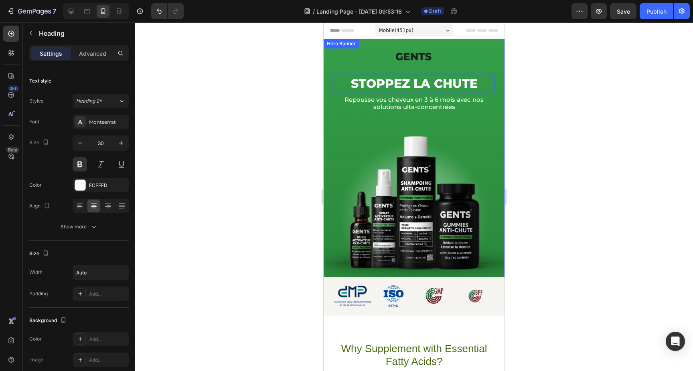
click at [523, 97] on div at bounding box center [414, 196] width 558 height 349
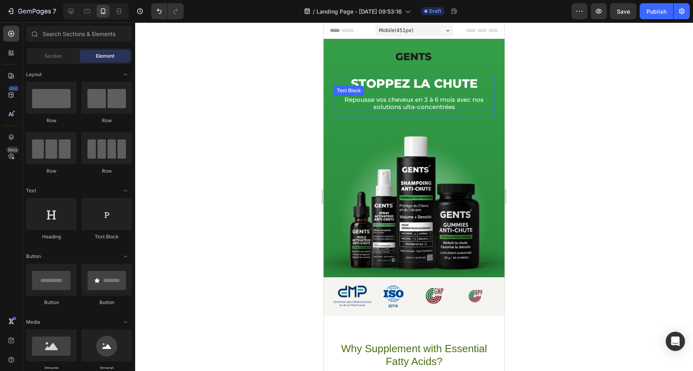
click at [376, 101] on p "Repousse vos cheveux en 3 à 6 mois avec nos solutions ulta-concentrées" at bounding box center [413, 103] width 159 height 14
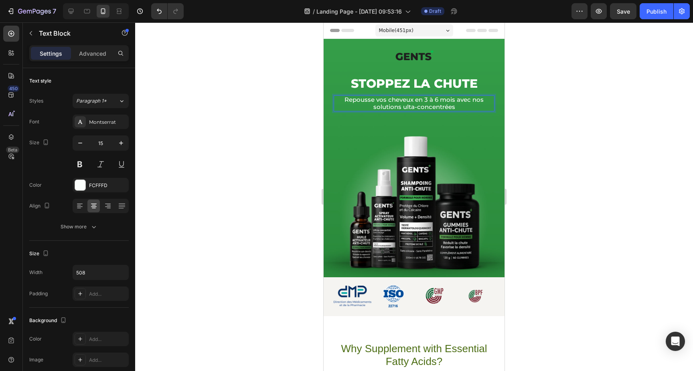
click at [374, 101] on p "Repousse vos cheveux en 3 à 6 mois avec nos solutions ulta-concentrées" at bounding box center [413, 103] width 159 height 14
click at [576, 133] on div at bounding box center [414, 196] width 558 height 349
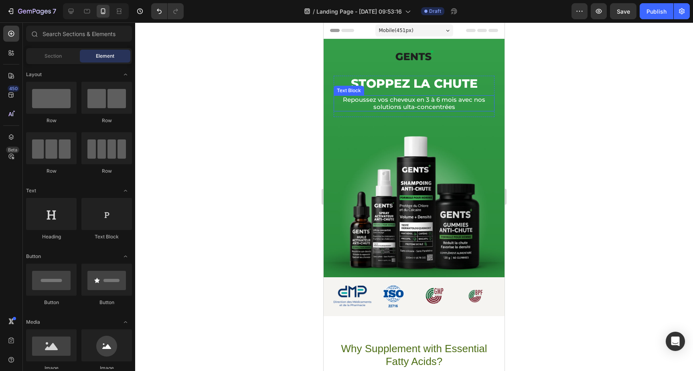
click at [445, 111] on div "Repoussez vos cheveux en 3 à 6 mois avec nos solutions ulta-concentrées" at bounding box center [414, 103] width 161 height 16
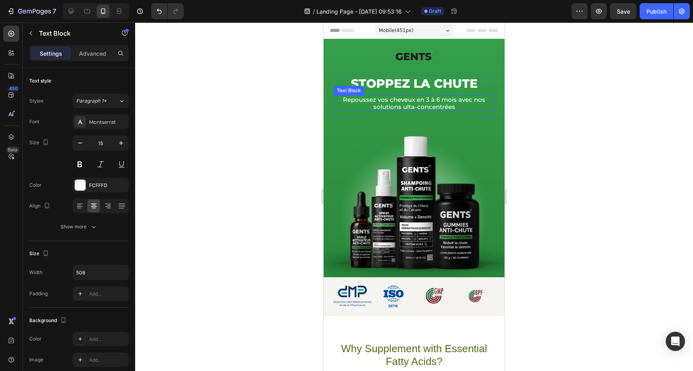
click at [445, 111] on div "Repoussez vos cheveux en 3 à 6 mois avec nos solutions ulta-concentrées" at bounding box center [414, 103] width 161 height 16
drag, startPoint x: 404, startPoint y: 108, endPoint x: 456, endPoint y: 108, distance: 52.1
click at [456, 108] on p "Repoussez vos cheveux en 3 à 6 mois avec nos solutions ulta-concentrées" at bounding box center [413, 103] width 159 height 14
click at [591, 140] on div at bounding box center [414, 196] width 558 height 349
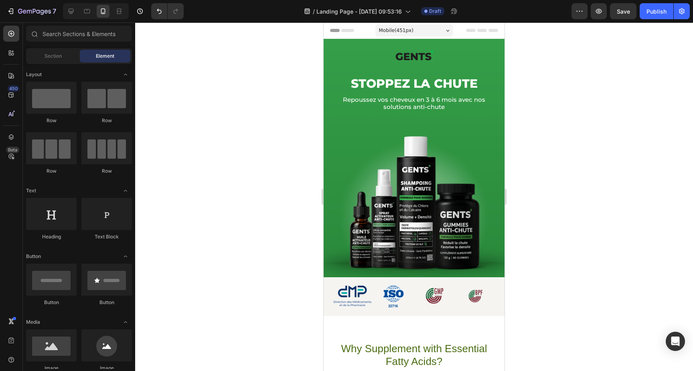
click at [556, 169] on div at bounding box center [414, 196] width 558 height 349
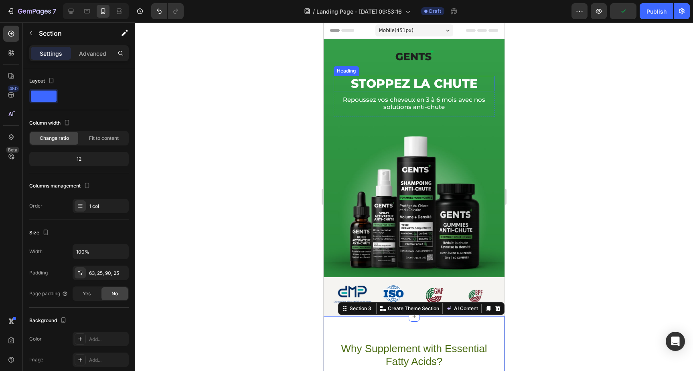
click at [416, 87] on p "Stoppez la Chute" at bounding box center [414, 84] width 127 height 14
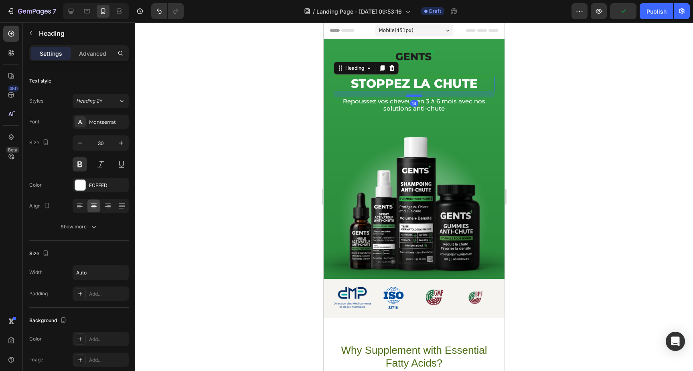
click at [416, 97] on div at bounding box center [414, 96] width 16 height 2
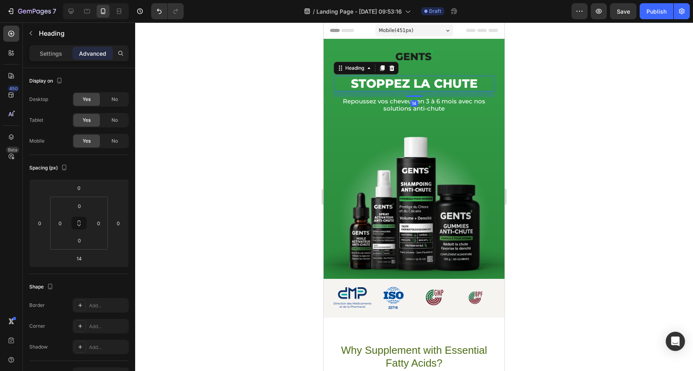
click at [535, 141] on div at bounding box center [414, 196] width 558 height 349
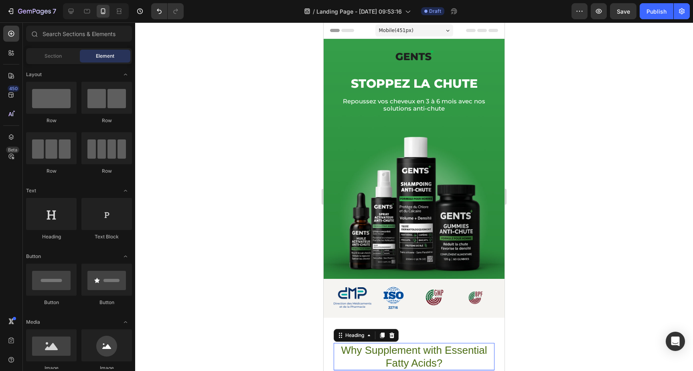
click at [485, 344] on h2 "Why Supplement with Essential Fatty Acids?" at bounding box center [414, 356] width 161 height 27
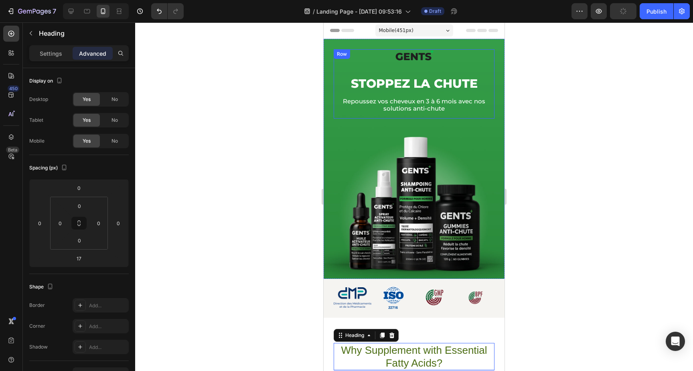
click at [417, 73] on div "Image Stoppez la Chute Heading Repoussez vos cheveux en 3 à 6 mois avec nos sol…" at bounding box center [414, 83] width 161 height 69
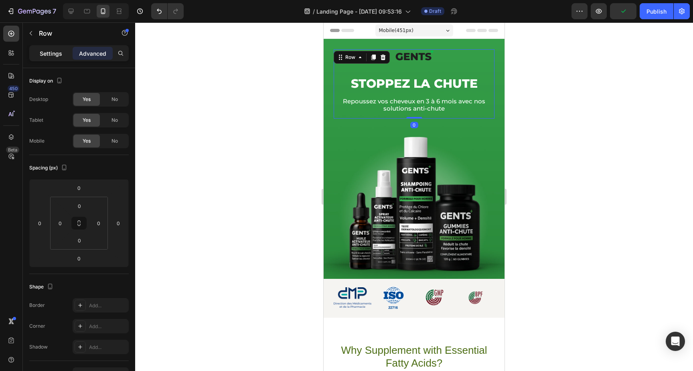
click at [52, 54] on p "Settings" at bounding box center [51, 53] width 22 height 8
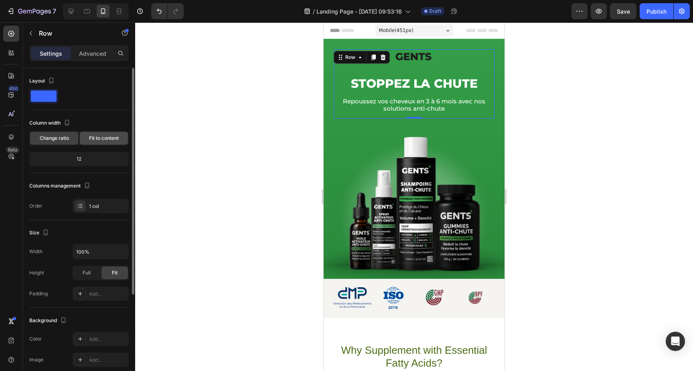
click at [113, 138] on span "Fit to content" at bounding box center [104, 138] width 30 height 7
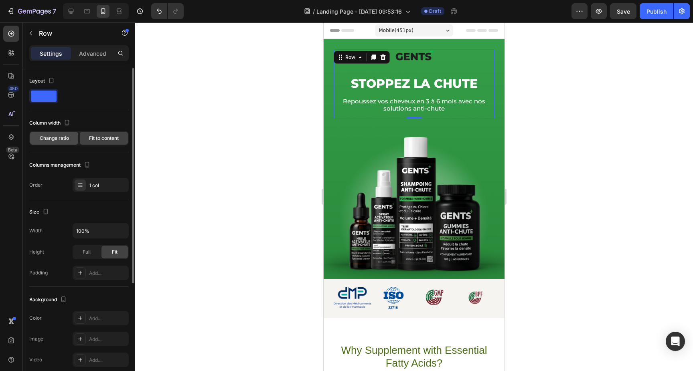
click at [66, 142] on span "Change ratio" at bounding box center [54, 138] width 29 height 7
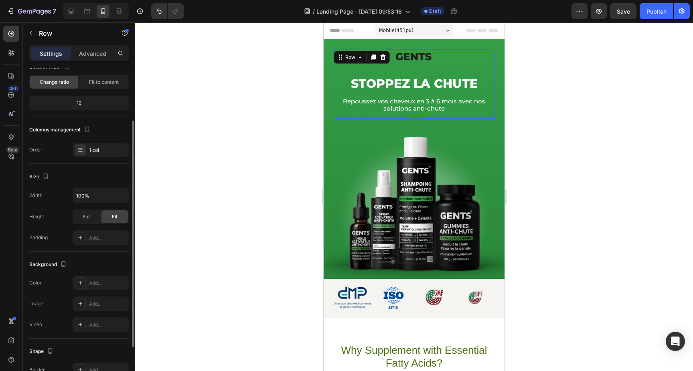
scroll to position [69, 0]
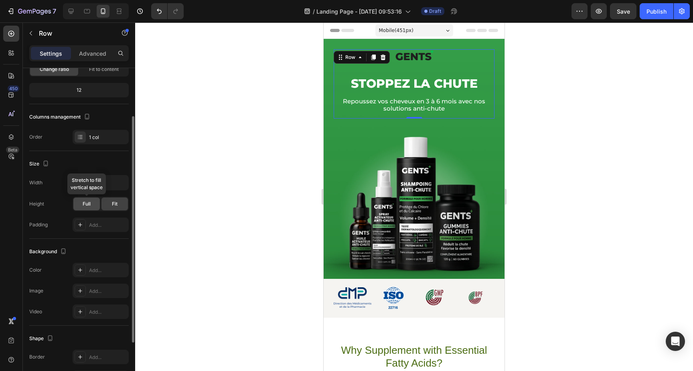
click at [84, 208] on div "Full" at bounding box center [86, 204] width 26 height 13
click at [114, 205] on span "Fit" at bounding box center [115, 203] width 6 height 7
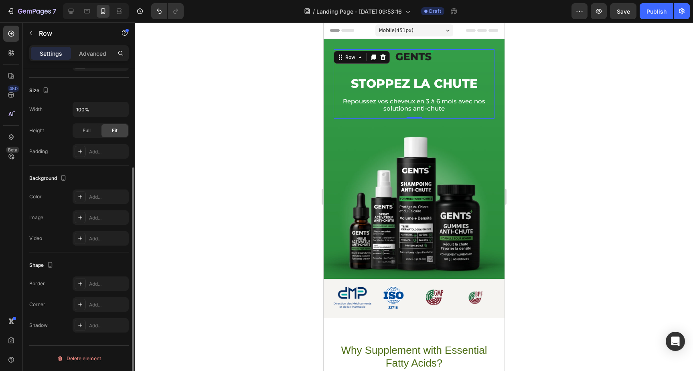
click at [220, 200] on div at bounding box center [414, 196] width 558 height 349
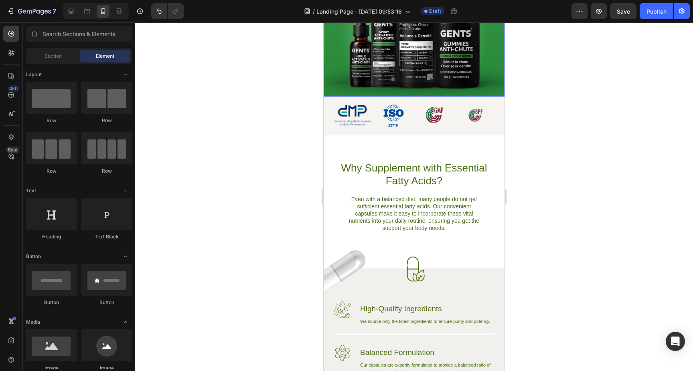
scroll to position [183, 0]
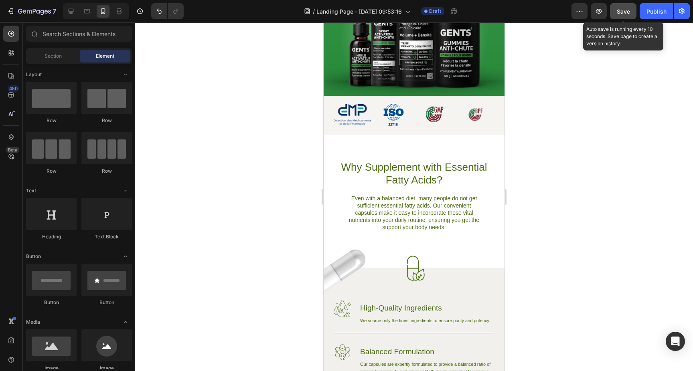
click at [621, 16] on button "Save" at bounding box center [623, 11] width 26 height 16
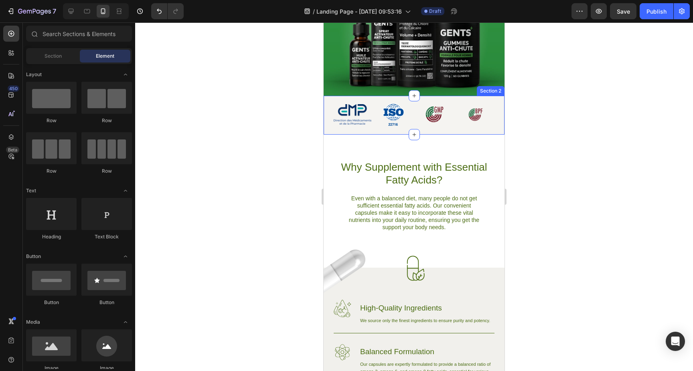
scroll to position [0, 0]
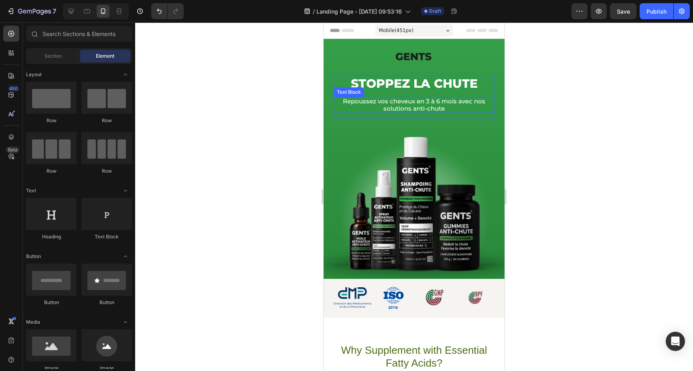
click at [379, 101] on p "Repoussez vos cheveux en 3 à 6 mois avec nos solutions anti-chute" at bounding box center [413, 105] width 159 height 14
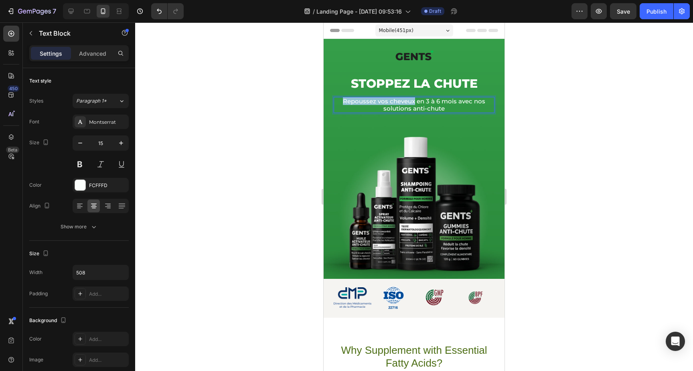
drag, startPoint x: 414, startPoint y: 102, endPoint x: 340, endPoint y: 104, distance: 74.2
click at [340, 104] on p "Repoussez vos cheveux en 3 à 6 mois avec nos solutions anti-chute" at bounding box center [413, 105] width 159 height 14
click at [663, 164] on div at bounding box center [414, 196] width 558 height 349
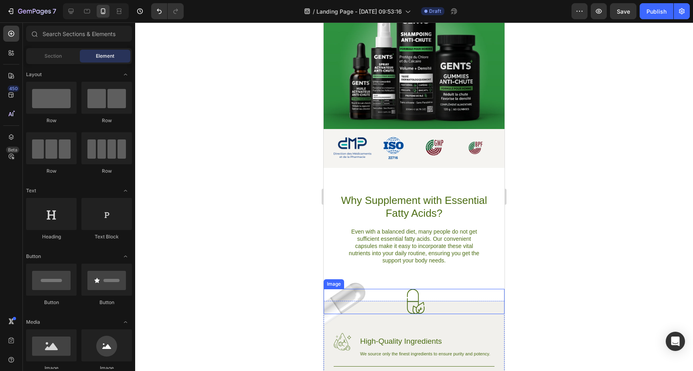
scroll to position [148, 0]
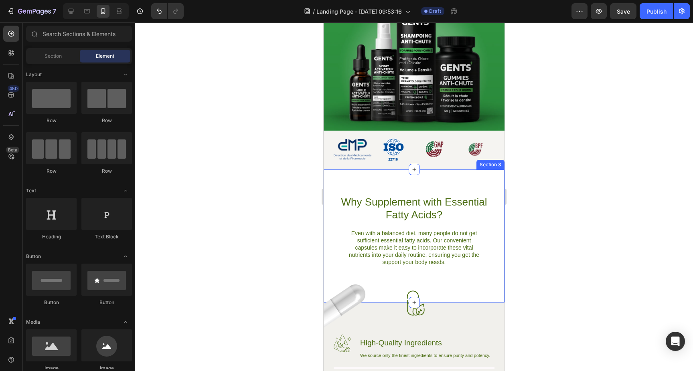
click at [394, 178] on div "Why Supplement with Essential Fatty Acids? Heading Even with a balanced diet, m…" at bounding box center [414, 236] width 181 height 133
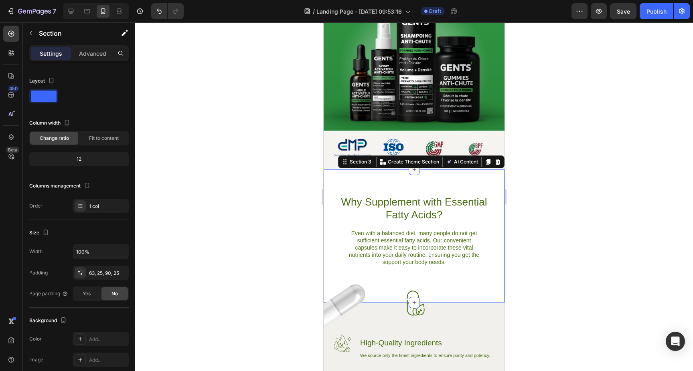
click at [415, 169] on icon at bounding box center [414, 170] width 4 height 4
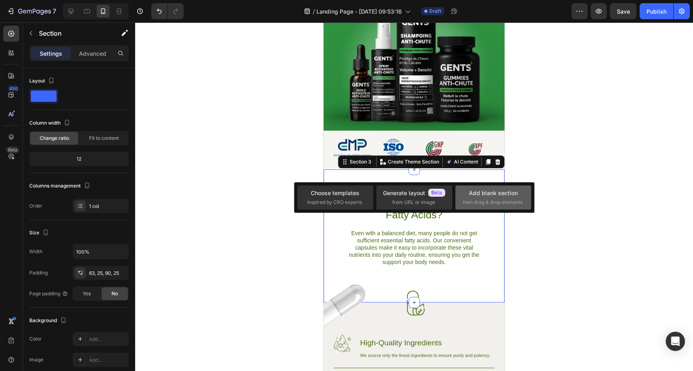
click at [480, 199] on span "then drag & drop elements" at bounding box center [493, 202] width 60 height 7
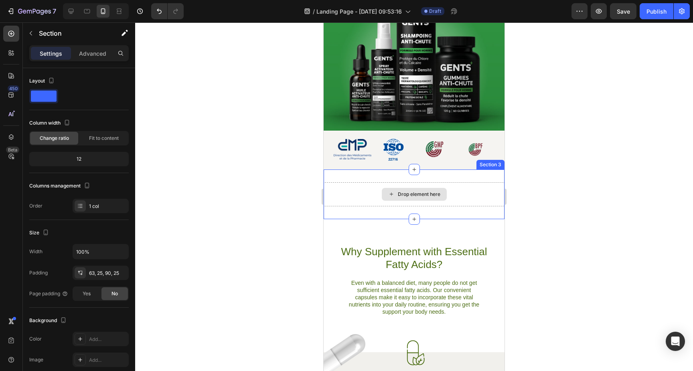
click at [427, 192] on div "Drop element here" at bounding box center [419, 194] width 42 height 6
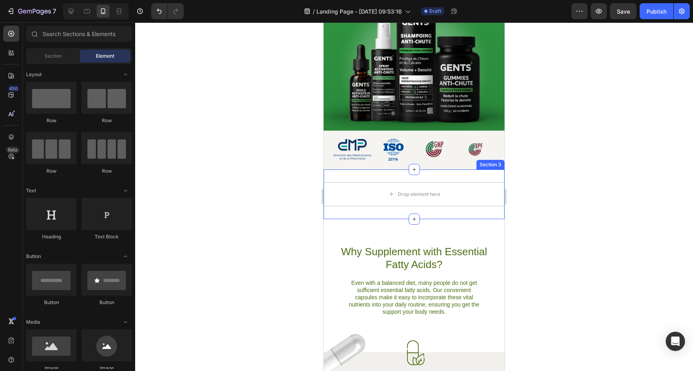
click at [361, 174] on div "Drop element here Section 3" at bounding box center [414, 195] width 181 height 50
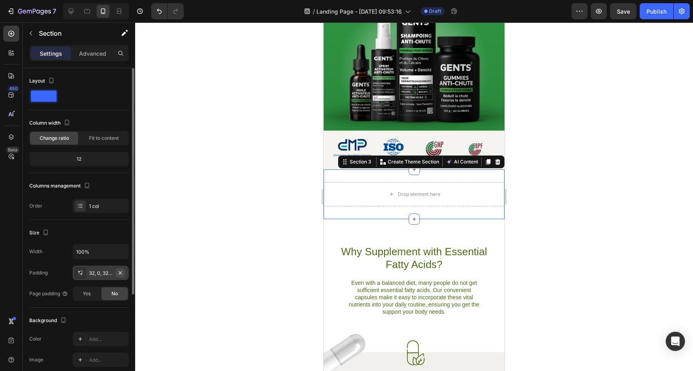
click at [122, 274] on icon "button" at bounding box center [120, 273] width 6 height 6
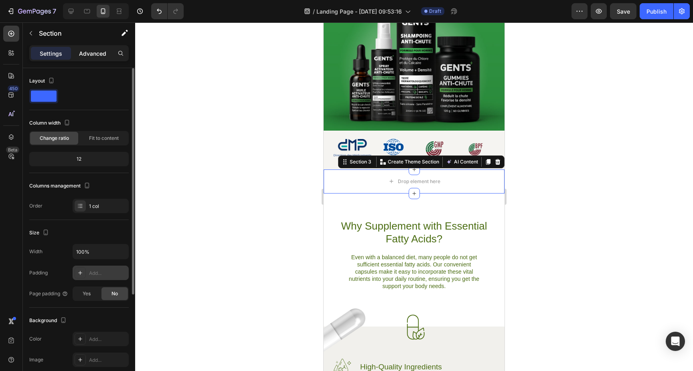
click at [89, 57] on p "Advanced" at bounding box center [92, 53] width 27 height 8
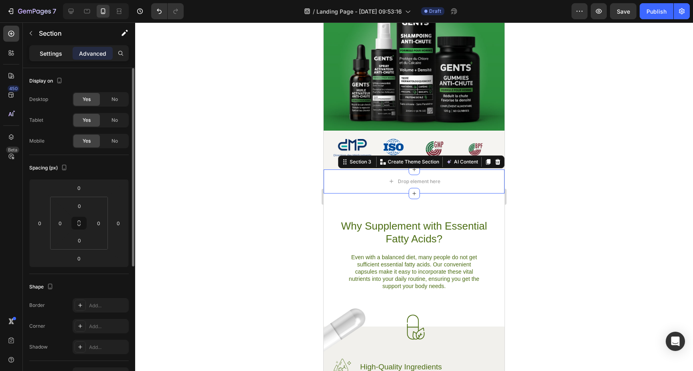
click at [53, 57] on p "Settings" at bounding box center [51, 53] width 22 height 8
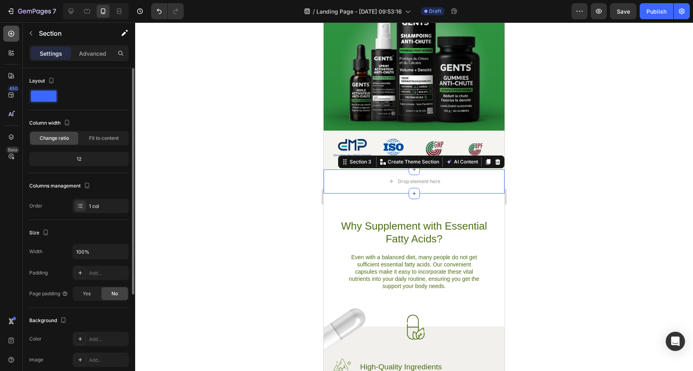
click at [12, 32] on icon at bounding box center [11, 34] width 8 height 8
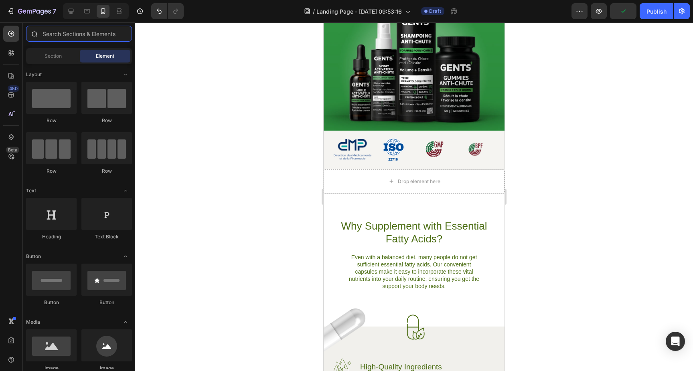
click at [63, 39] on input "text" at bounding box center [79, 34] width 106 height 16
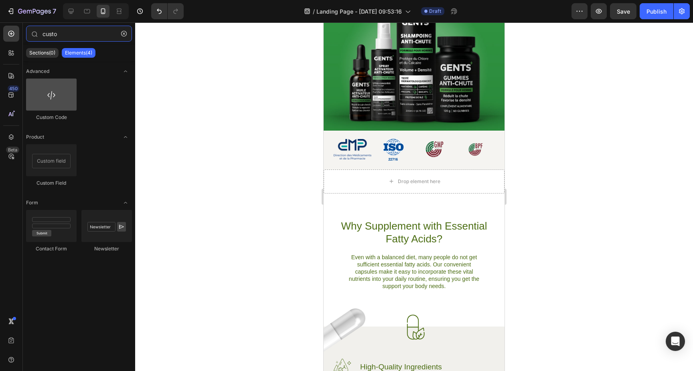
type input "custo"
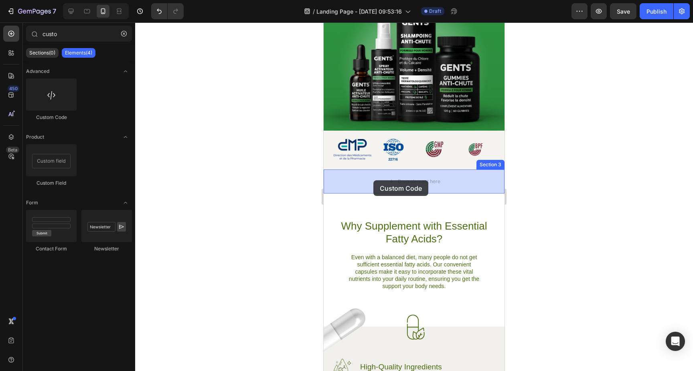
drag, startPoint x: 371, startPoint y: 113, endPoint x: 373, endPoint y: 180, distance: 67.4
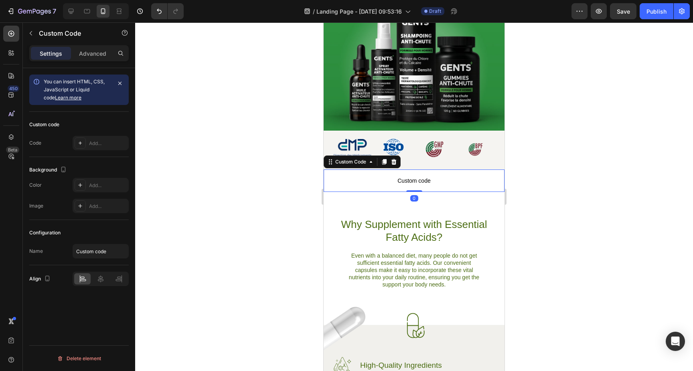
click at [402, 182] on span "Custom code" at bounding box center [414, 181] width 181 height 10
click at [402, 184] on span "Custom code" at bounding box center [414, 181] width 181 height 10
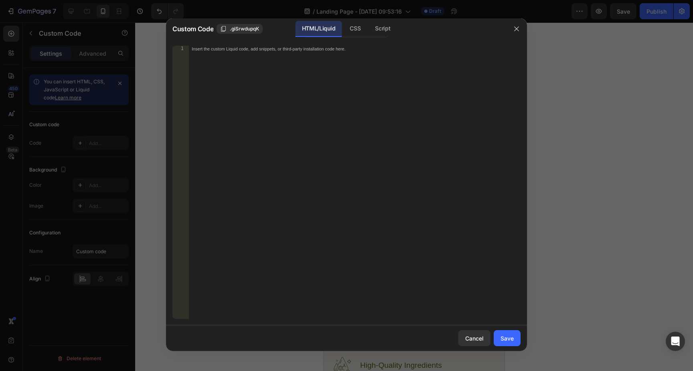
click at [340, 118] on div "Insert the custom Liquid code, add snippets, or third-party installation code h…" at bounding box center [354, 189] width 332 height 286
paste textarea "</section>"
type textarea "</section>"
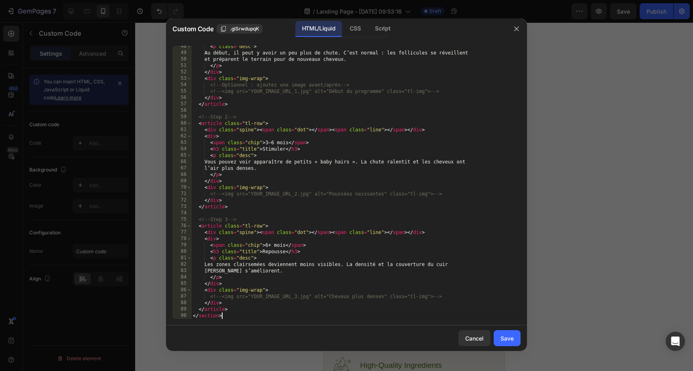
scroll to position [323, 0]
click at [508, 340] on div "Save" at bounding box center [506, 338] width 13 height 8
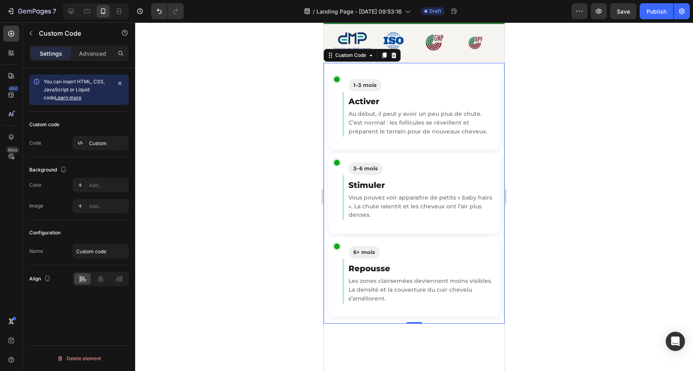
scroll to position [0, 0]
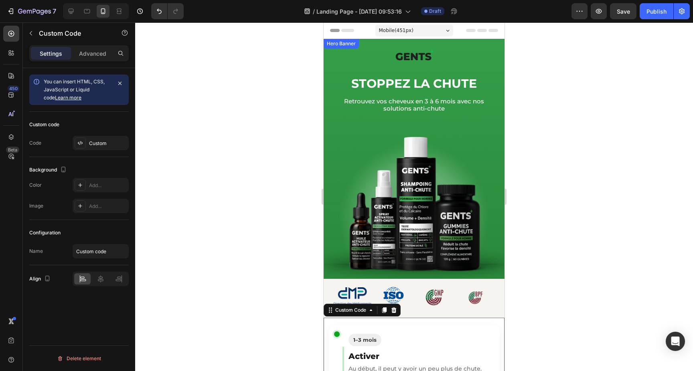
click at [328, 132] on div "Image Stoppez la Chute Heading Retrouvez vos cheveux en 3 à 6 mois avec nos sol…" at bounding box center [414, 159] width 181 height 240
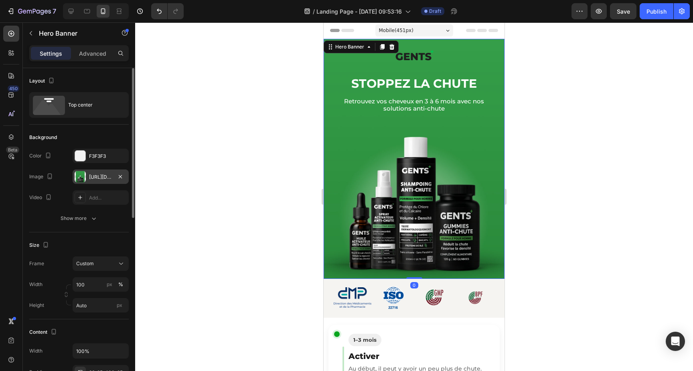
click at [103, 174] on div "https://cdn.shopify.com/s/files/1/0930/0230/1727/files/gempages_574824913664213…" at bounding box center [100, 177] width 23 height 7
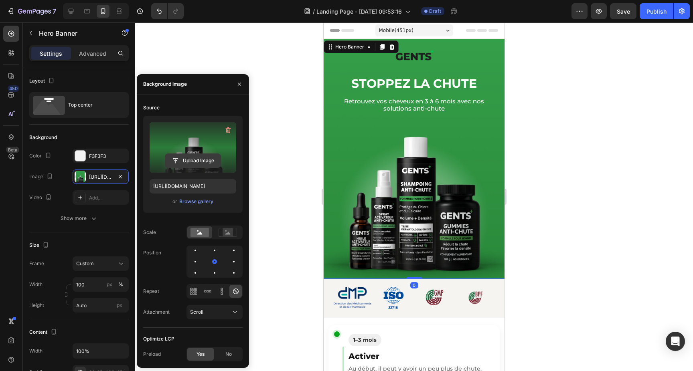
click at [201, 160] on input "file" at bounding box center [192, 161] width 55 height 14
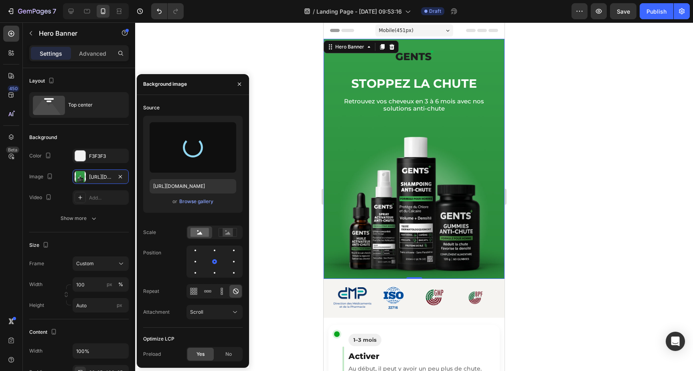
type input "https://cdn.shopify.com/s/files/1/0930/0230/1727/files/gempages_574824913664213…"
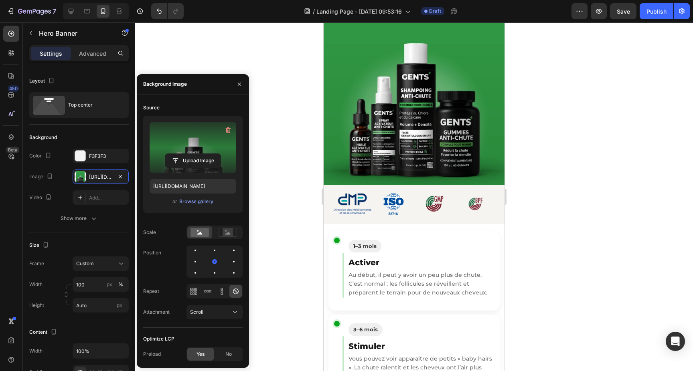
scroll to position [98, 0]
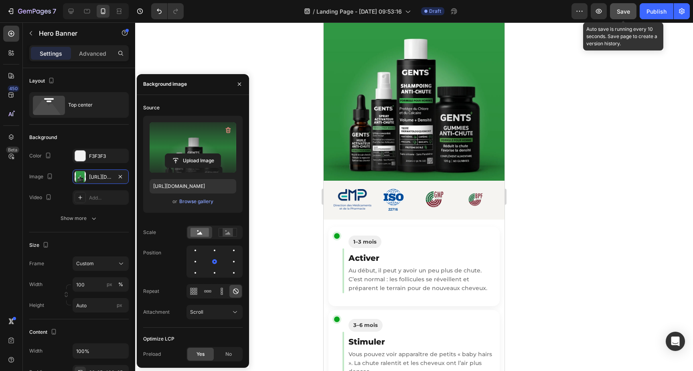
click at [623, 9] on span "Save" at bounding box center [623, 11] width 13 height 7
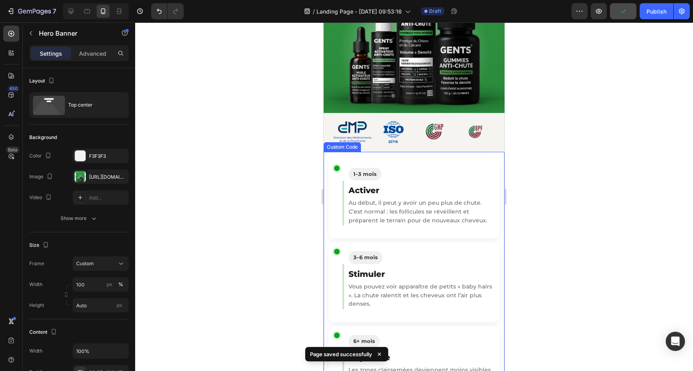
scroll to position [168, 0]
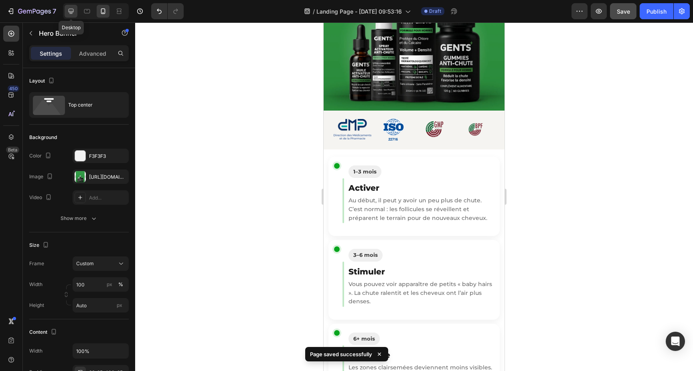
click at [75, 9] on div at bounding box center [71, 11] width 13 height 13
type input "757"
type input "1220"
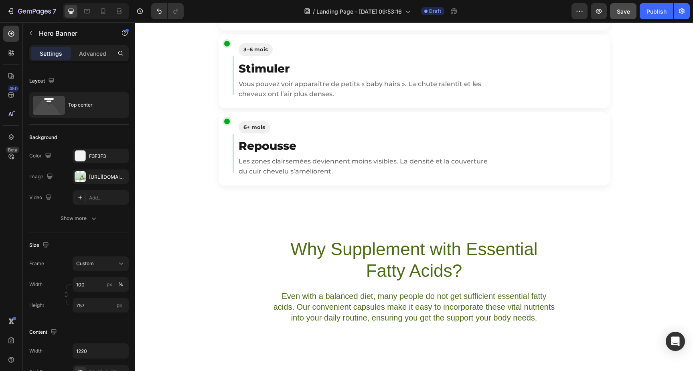
scroll to position [368, 0]
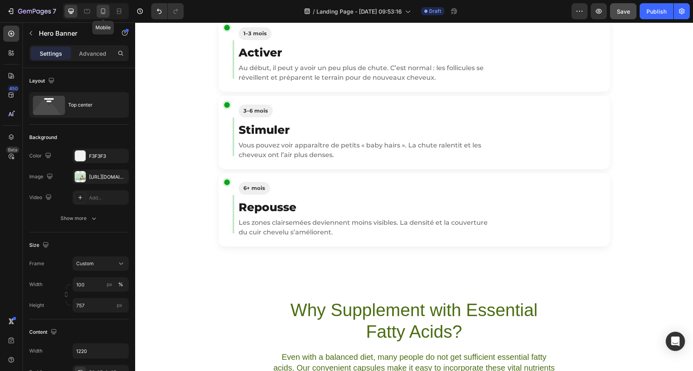
click at [103, 12] on icon at bounding box center [103, 11] width 8 height 8
type input "Auto"
type input "100%"
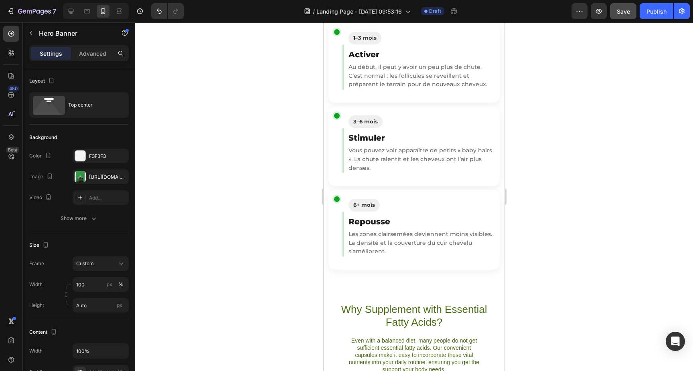
click at [429, 139] on h3 "Stimuler" at bounding box center [421, 138] width 146 height 12
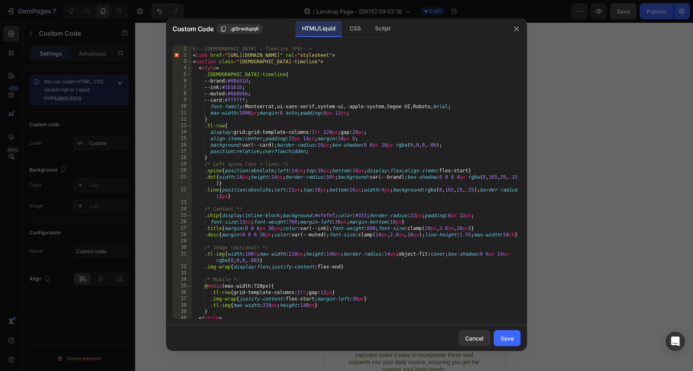
click at [374, 135] on div "<!-- GENTS – Timeline (FR) --> < link href = "https://fonts.googleapis.com/css2…" at bounding box center [355, 189] width 329 height 286
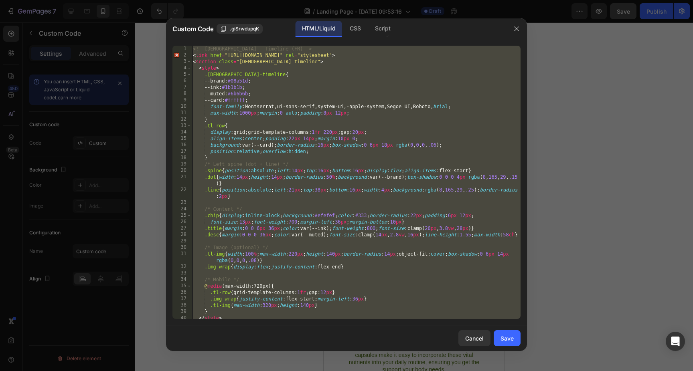
paste textarea "</div"
type textarea "</div>"
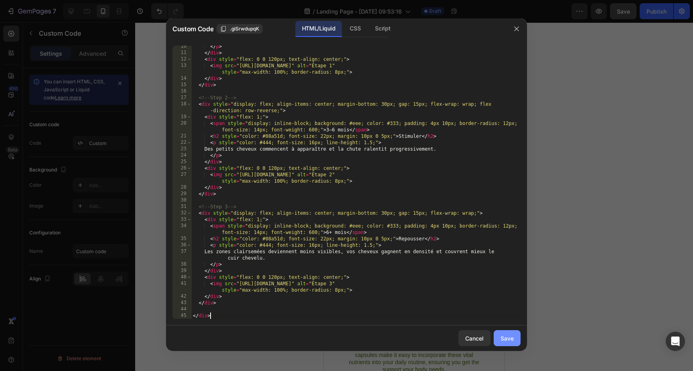
click at [514, 343] on button "Save" at bounding box center [506, 338] width 27 height 16
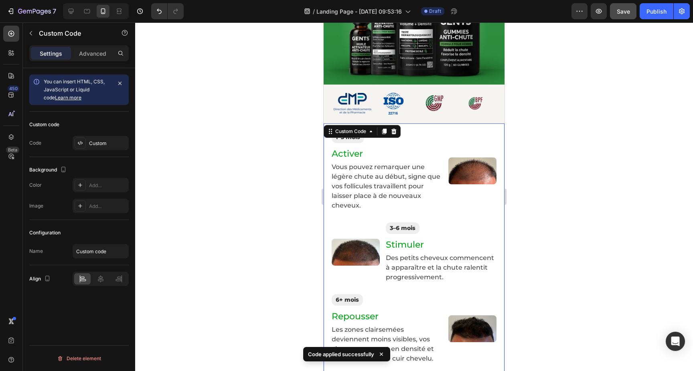
scroll to position [196, 0]
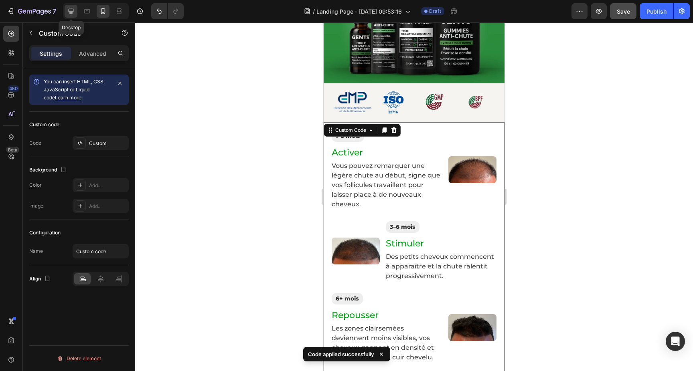
click at [72, 12] on icon at bounding box center [71, 11] width 5 height 5
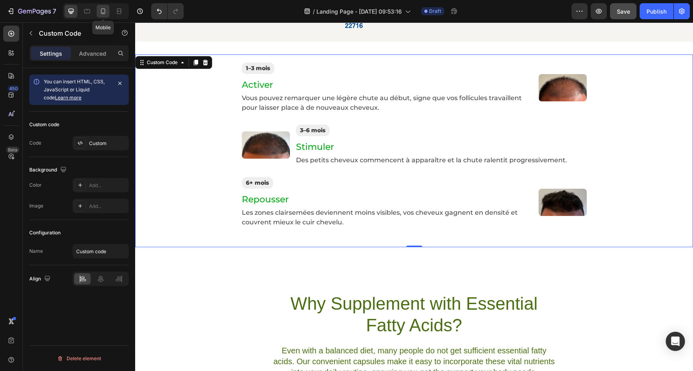
scroll to position [372, 0]
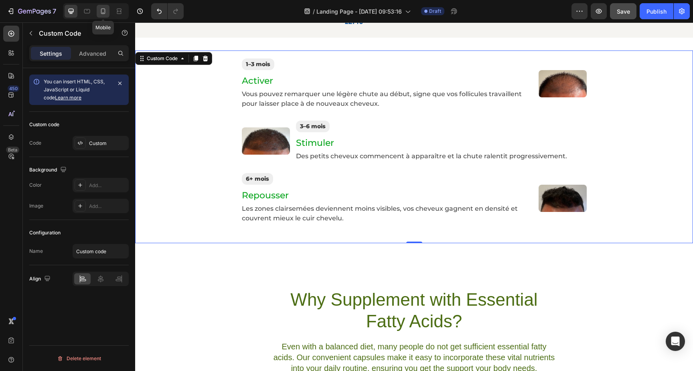
click at [105, 11] on icon at bounding box center [103, 11] width 8 height 8
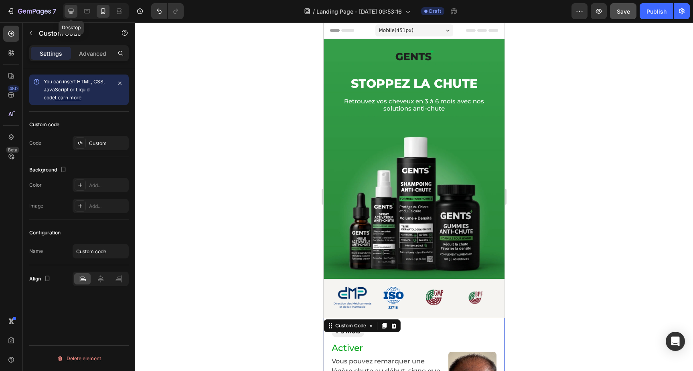
click at [70, 10] on icon at bounding box center [71, 11] width 8 height 8
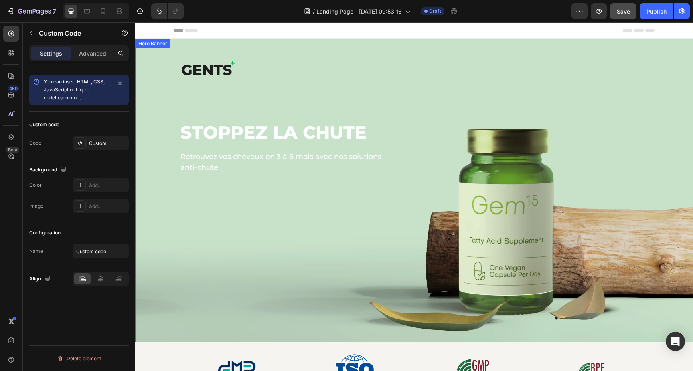
click at [164, 230] on div "Background Image" at bounding box center [414, 190] width 558 height 303
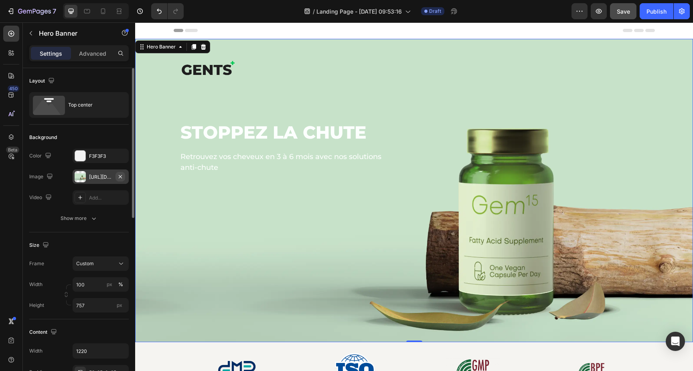
click at [123, 177] on icon "button" at bounding box center [120, 177] width 6 height 6
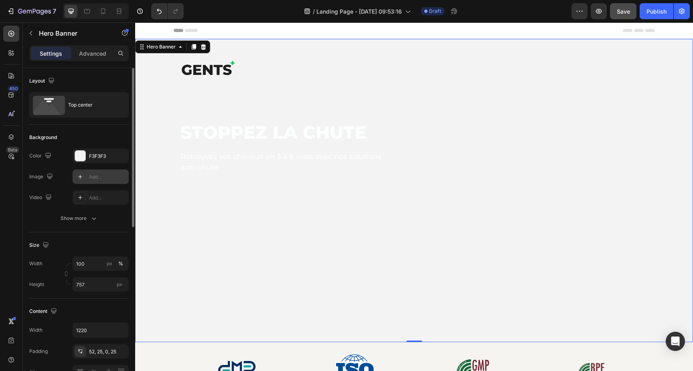
click at [89, 179] on div "Add..." at bounding box center [108, 177] width 38 height 7
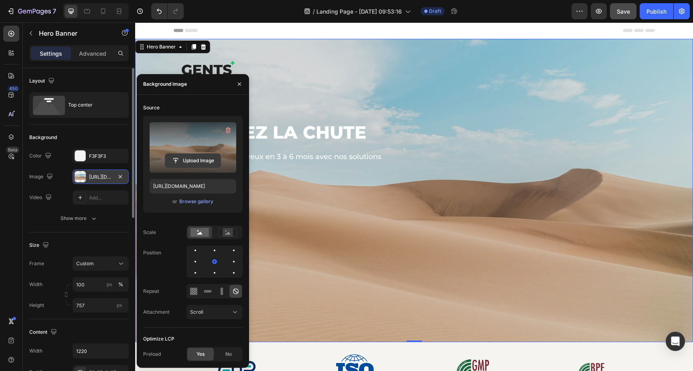
click at [206, 157] on input "file" at bounding box center [192, 161] width 55 height 14
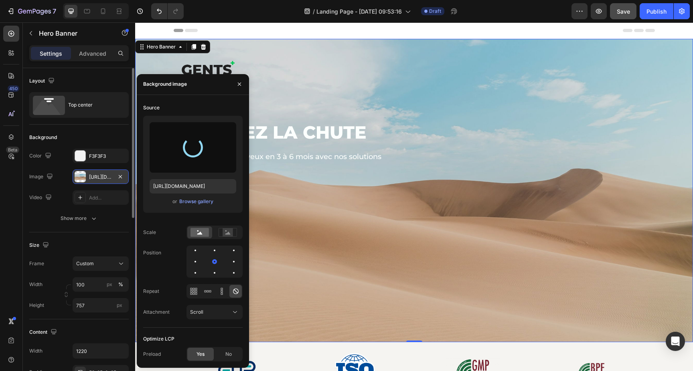
type input "https://cdn.shopify.com/s/files/1/0930/0230/1727/files/gempages_574824913664213…"
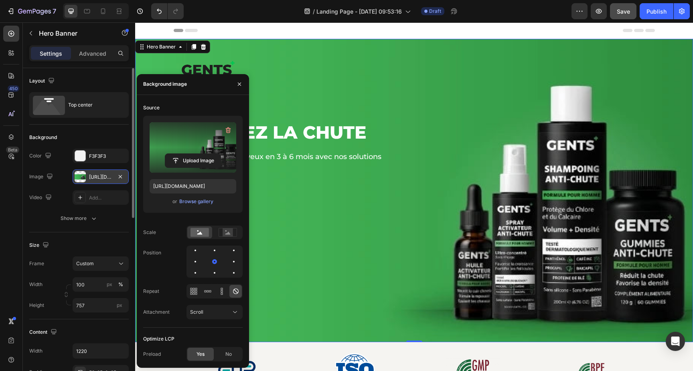
click at [400, 274] on div "Background Image" at bounding box center [414, 190] width 558 height 303
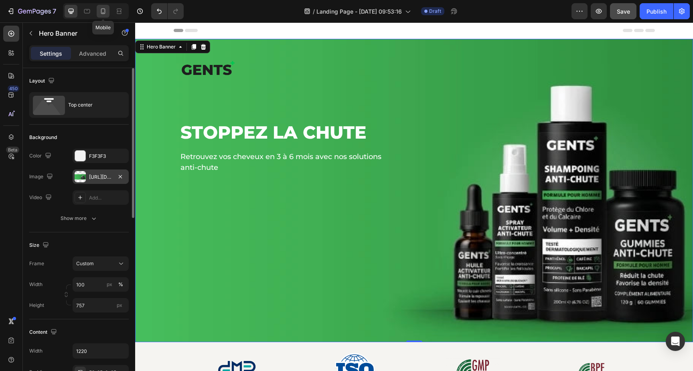
click at [104, 14] on icon at bounding box center [103, 11] width 4 height 6
type input "Auto"
type input "100%"
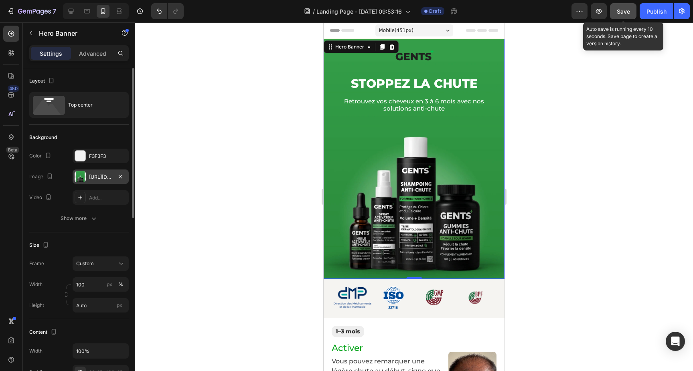
click at [631, 9] on button "Save" at bounding box center [623, 11] width 26 height 16
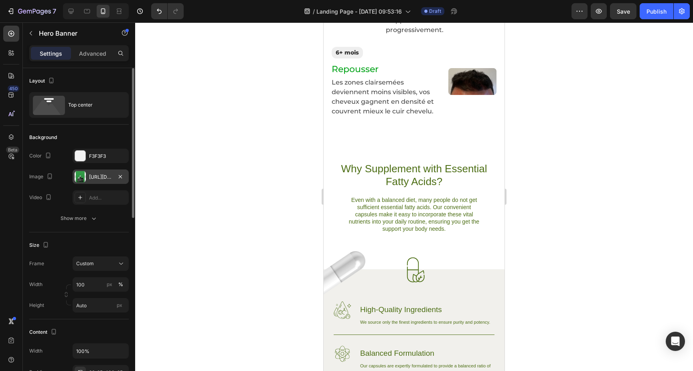
scroll to position [445, 0]
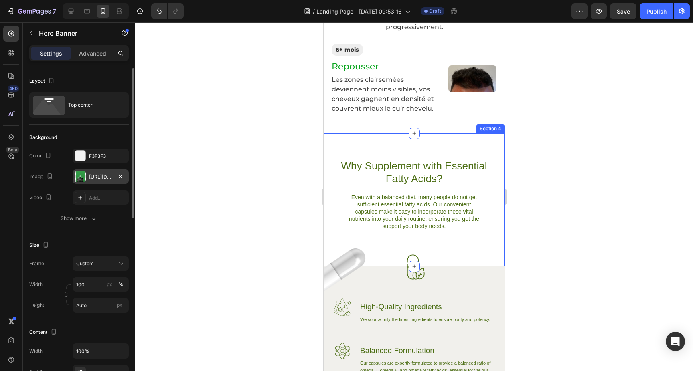
click at [414, 82] on p "Les zones clairsemées deviennent moins visibles, vos cheveux gagnent en densité…" at bounding box center [387, 94] width 111 height 38
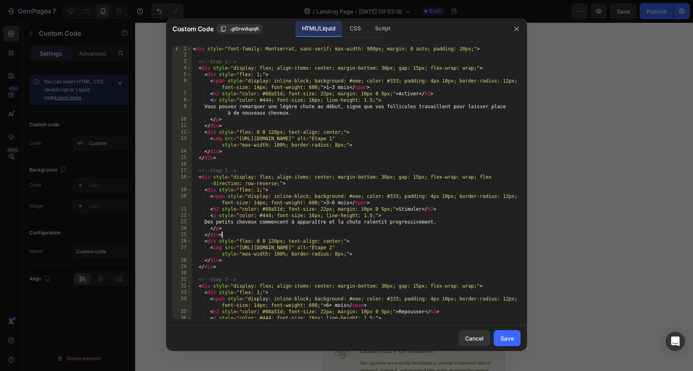
click at [354, 238] on div "< div style = "font-family: Montserrat, sans-serif; max-width: 900px; margin: 0…" at bounding box center [355, 192] width 329 height 293
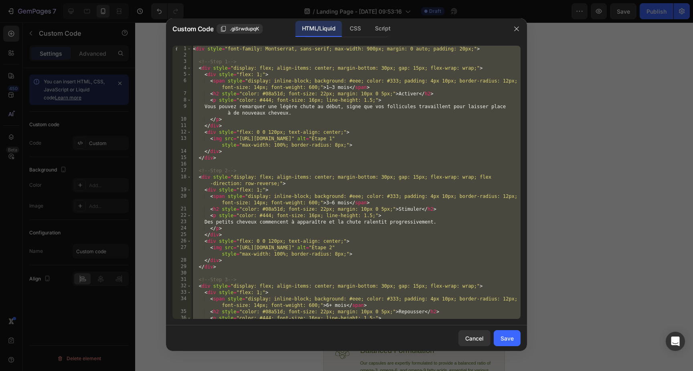
paste textarea
type textarea "</div>"
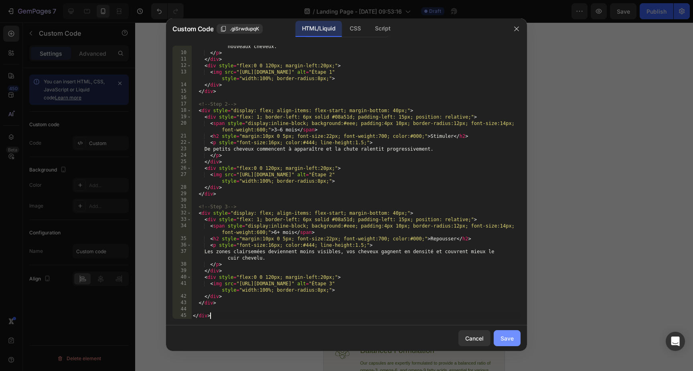
click at [512, 343] on button "Save" at bounding box center [506, 338] width 27 height 16
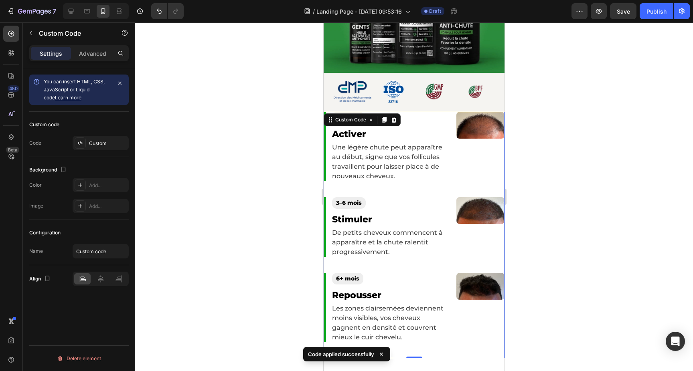
scroll to position [196, 0]
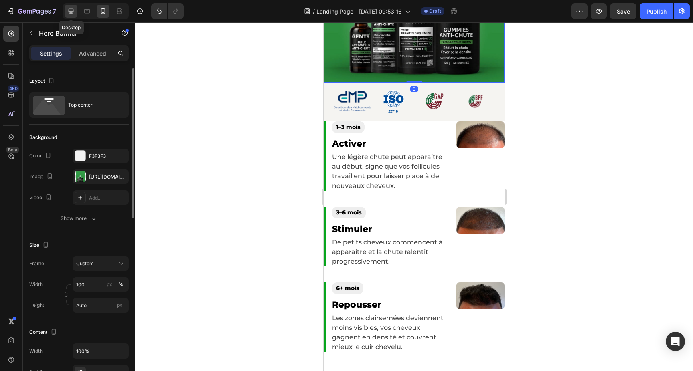
click at [72, 15] on div at bounding box center [71, 11] width 13 height 13
type input "757"
type input "1220"
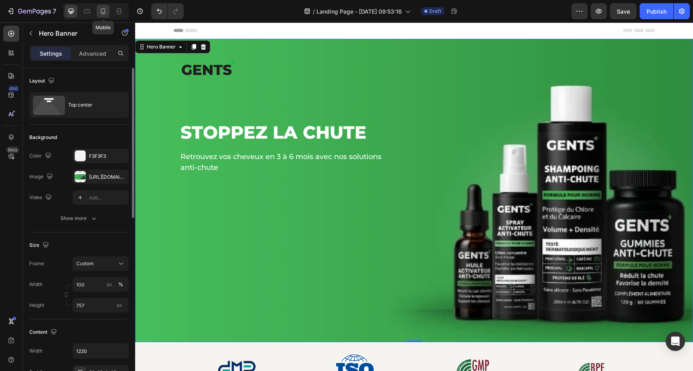
click at [101, 16] on div at bounding box center [103, 11] width 13 height 13
type input "Auto"
type input "100%"
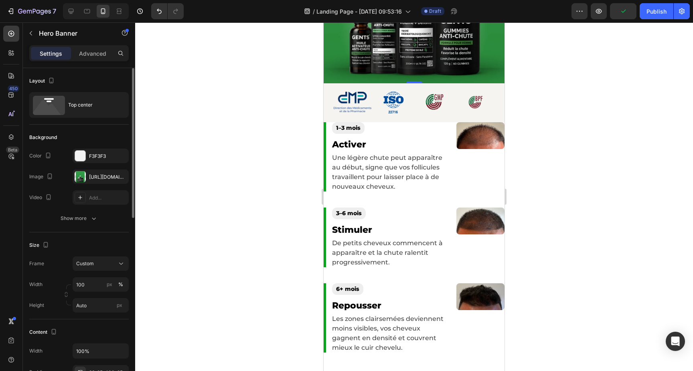
scroll to position [209, 0]
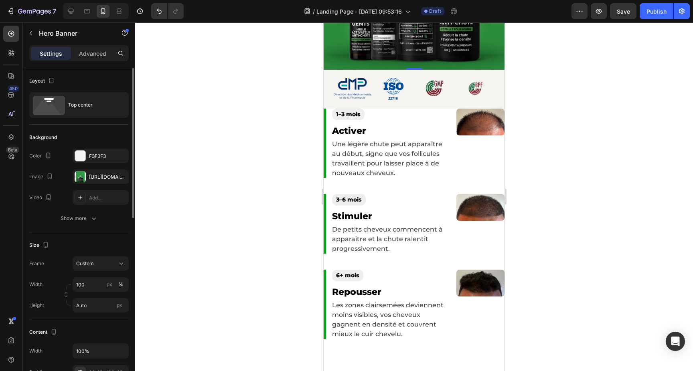
click at [376, 161] on p "Une légère chute peut apparaître au début, signe que vos follicules travaillent…" at bounding box center [390, 159] width 116 height 38
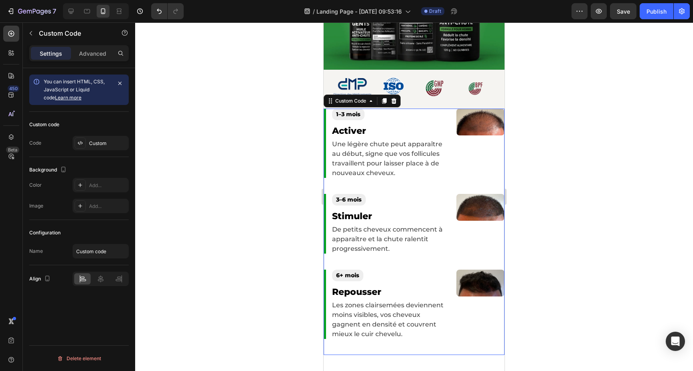
click at [376, 161] on p "Une légère chute peut apparaître au début, signe que vos follicules travaillent…" at bounding box center [390, 159] width 116 height 38
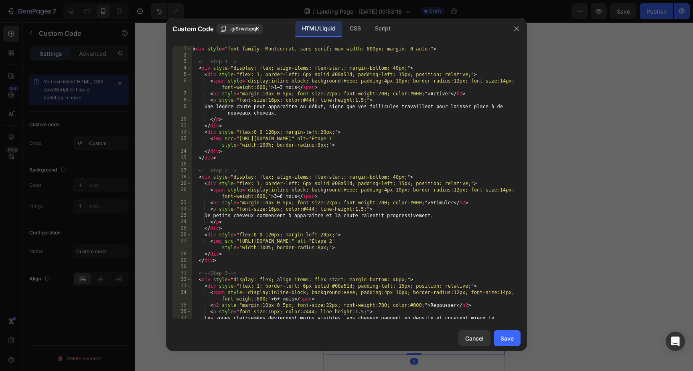
click at [362, 168] on div "< div style = "font-family: Montserrat, sans-serif; max-width: 800px; margin: 0…" at bounding box center [355, 192] width 329 height 293
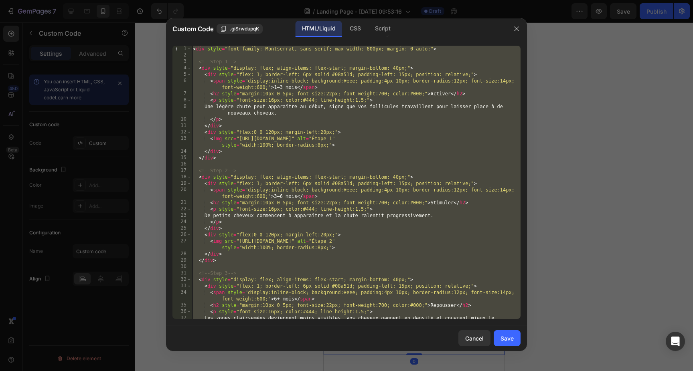
paste textarea "</section"
type textarea "</section>"
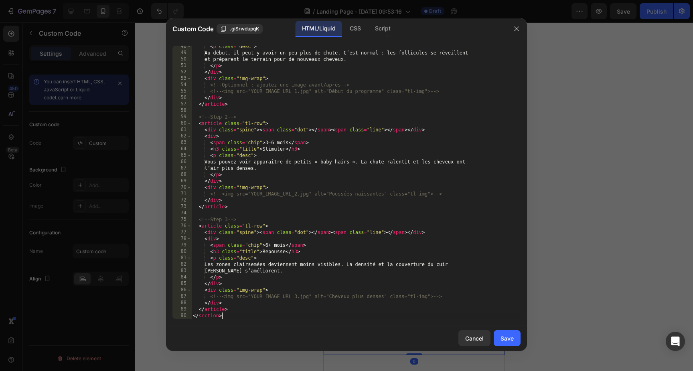
scroll to position [323, 0]
click at [514, 337] on button "Save" at bounding box center [506, 338] width 27 height 16
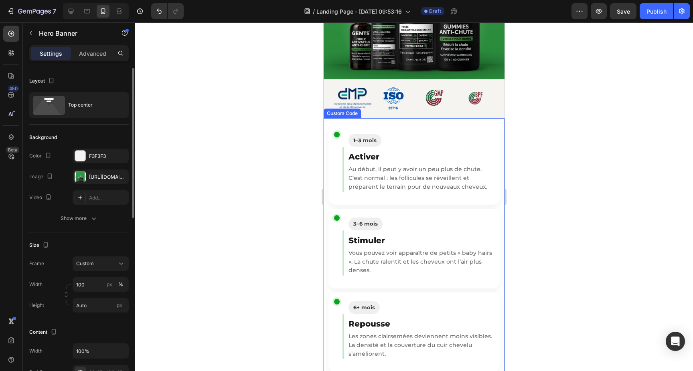
scroll to position [197, 0]
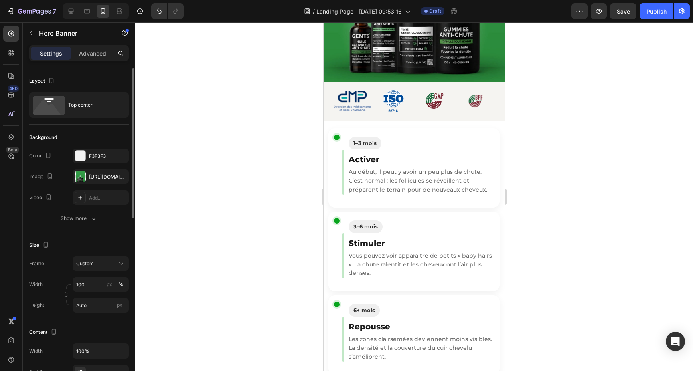
click at [391, 176] on p "Au début, il peut y avoir un peu plus de chute. C’est normal : les follicules s…" at bounding box center [421, 181] width 146 height 26
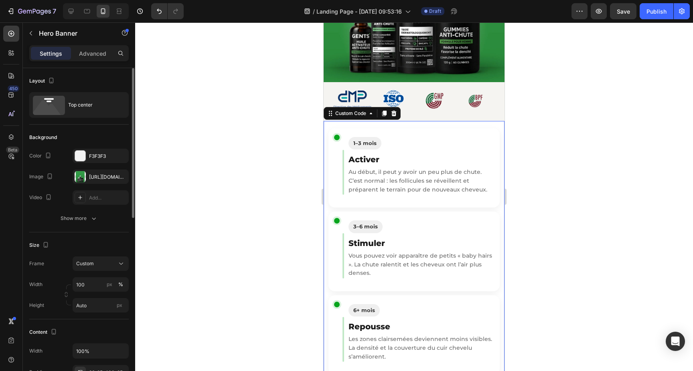
click at [391, 176] on p "Au début, il peut y avoir un peu plus de chute. C’est normal : les follicules s…" at bounding box center [421, 181] width 146 height 26
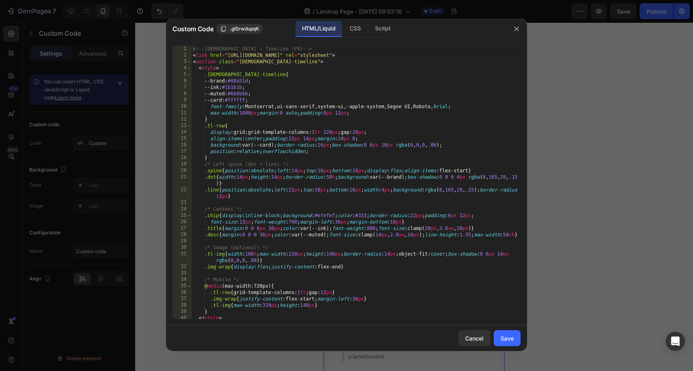
click at [391, 176] on div "<!-- GENTS – Timeline (FR) --> < link href = "https://fonts.googleapis.com/css2…" at bounding box center [355, 189] width 329 height 286
click at [370, 188] on div "<!-- GENTS – Timeline (FR) --> < link href = "https://fonts.googleapis.com/css2…" at bounding box center [355, 189] width 329 height 286
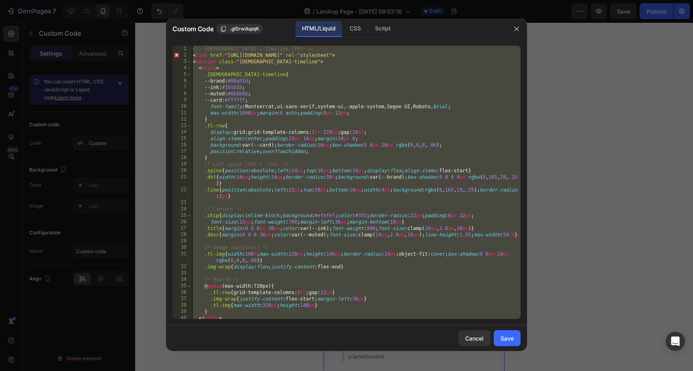
paste textarea
type textarea "</section>"
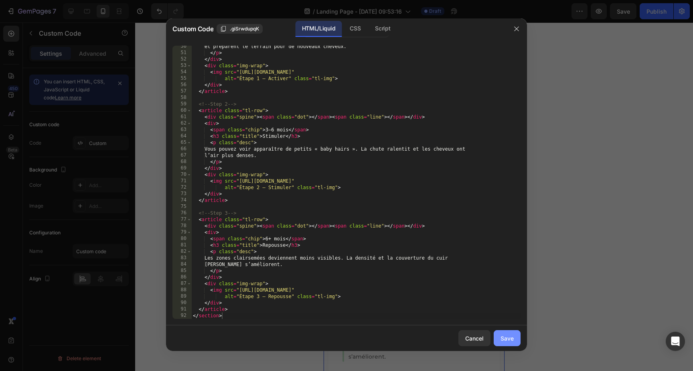
click at [505, 339] on div "Save" at bounding box center [506, 338] width 13 height 8
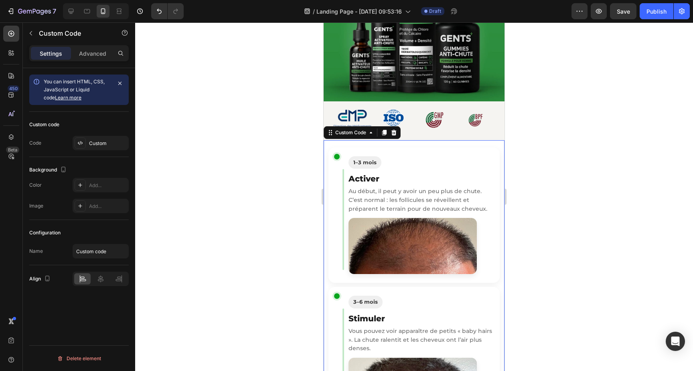
scroll to position [170, 0]
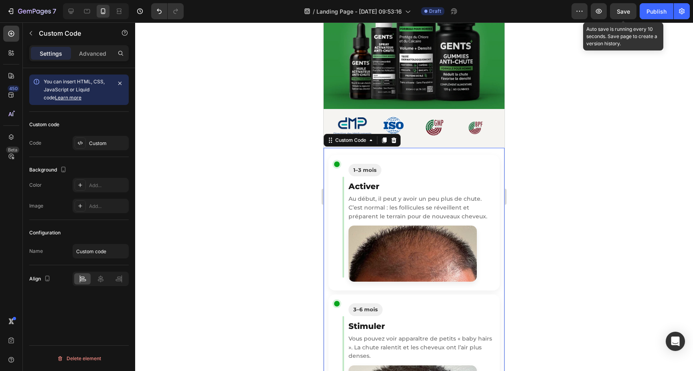
click at [626, 13] on span "Save" at bounding box center [623, 11] width 13 height 7
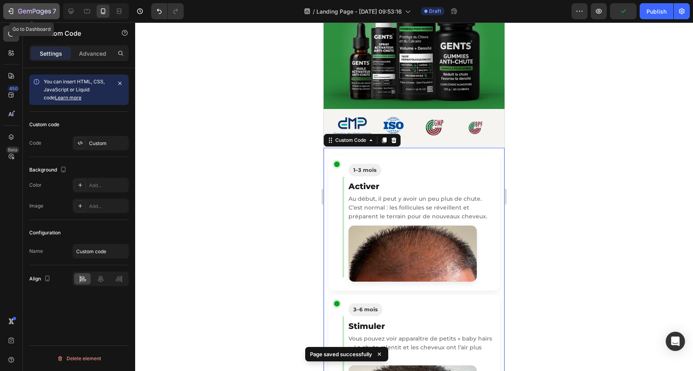
click at [21, 8] on div "7" at bounding box center [37, 11] width 38 height 10
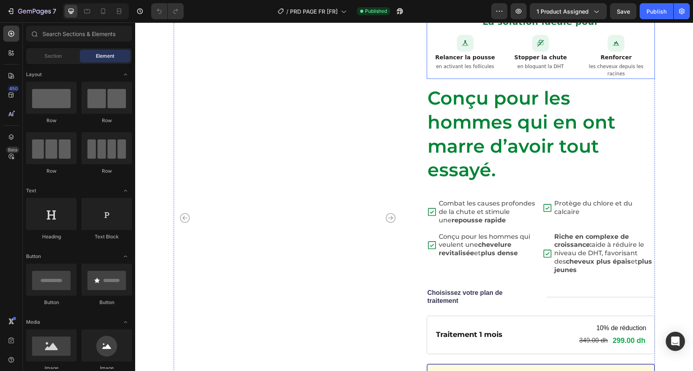
scroll to position [267, 0]
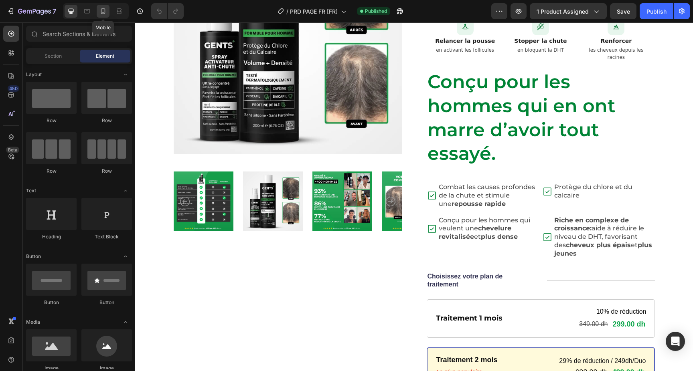
click at [103, 14] on icon at bounding box center [103, 11] width 4 height 6
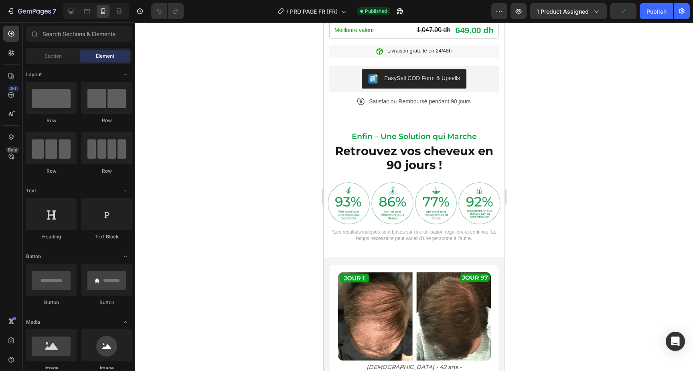
scroll to position [683, 0]
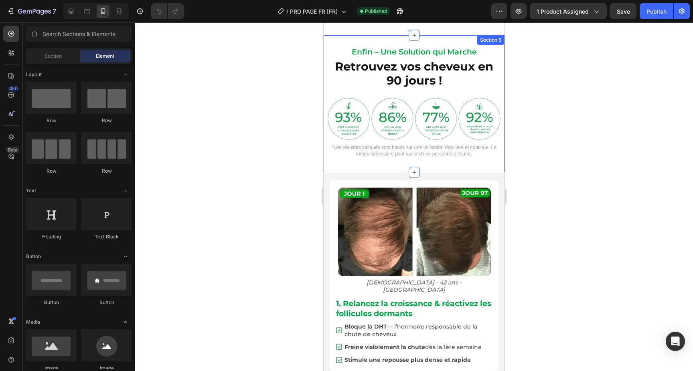
click at [325, 83] on div "Enfin – Une Solution qui Marche Heading Retrouvez vos cheveux en 90 jours ! Hea…" at bounding box center [414, 104] width 181 height 138
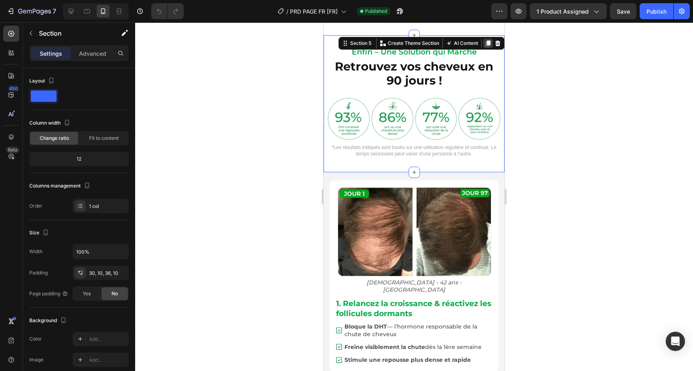
click at [487, 44] on icon at bounding box center [488, 43] width 4 height 6
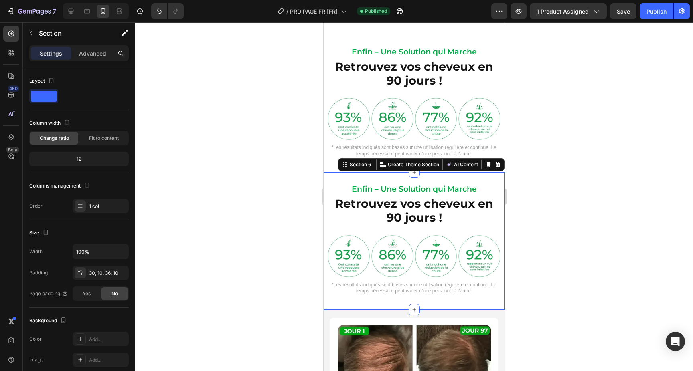
click at [326, 186] on div "Enfin – Une Solution qui Marche Heading Retrouvez vos cheveux en 90 jours ! Hea…" at bounding box center [414, 241] width 181 height 138
click at [416, 165] on p "Create Theme Section" at bounding box center [413, 164] width 51 height 7
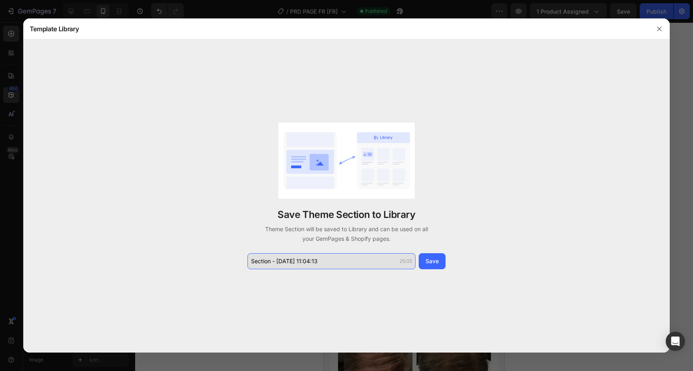
click at [332, 267] on input "Section - Aug 26 11:04:13" at bounding box center [331, 261] width 168 height 16
type input "Stats FR"
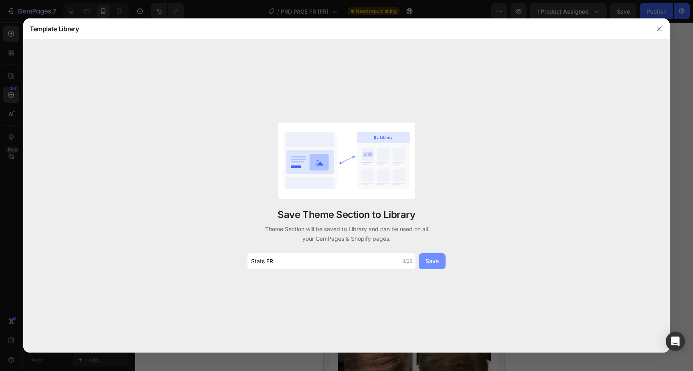
click at [443, 263] on button "Save" at bounding box center [432, 261] width 27 height 16
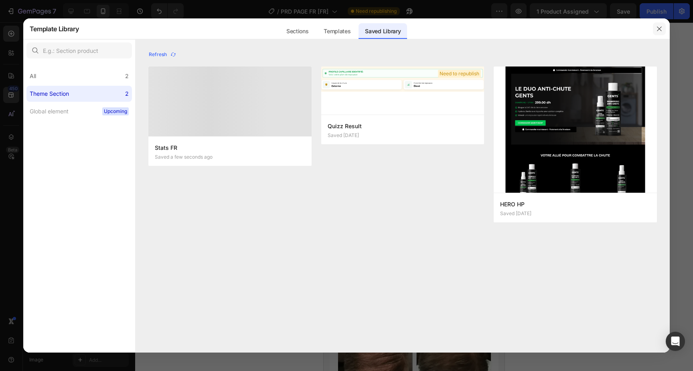
click at [660, 26] on icon "button" at bounding box center [659, 29] width 6 height 6
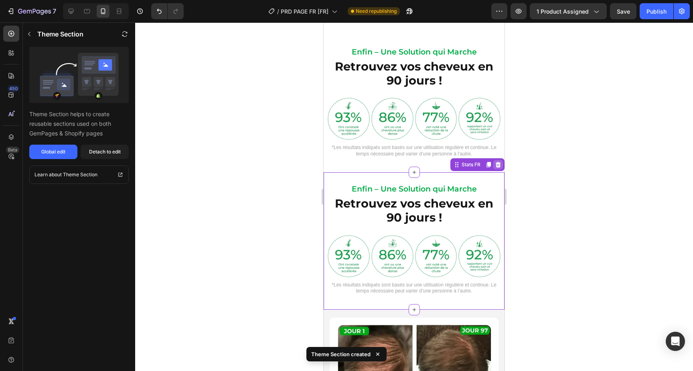
click at [500, 167] on icon at bounding box center [498, 165] width 6 height 6
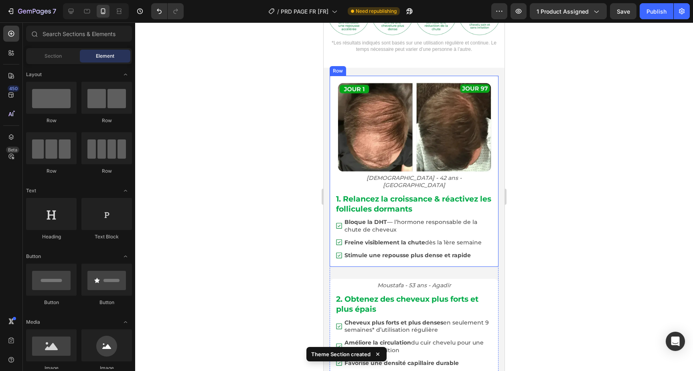
scroll to position [793, 0]
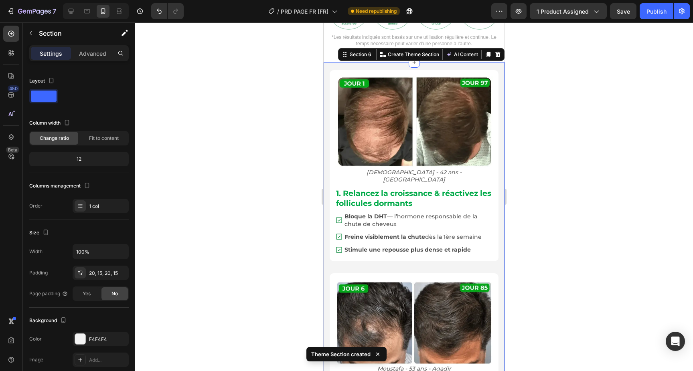
click at [326, 184] on div "Image Salah - 42 ans - Rabat Text Block 1. Relancez la croissance & réactivez l…" at bounding box center [414, 323] width 181 height 522
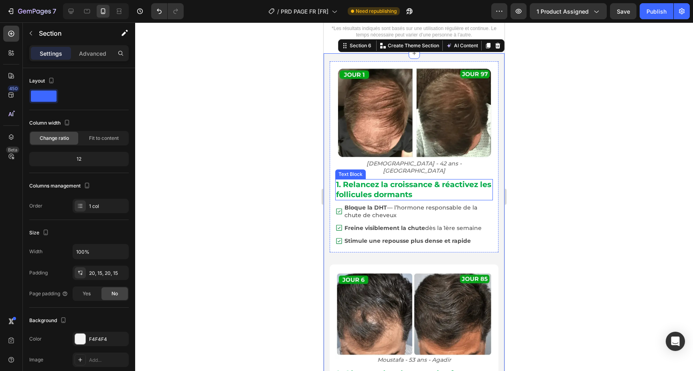
scroll to position [782, 0]
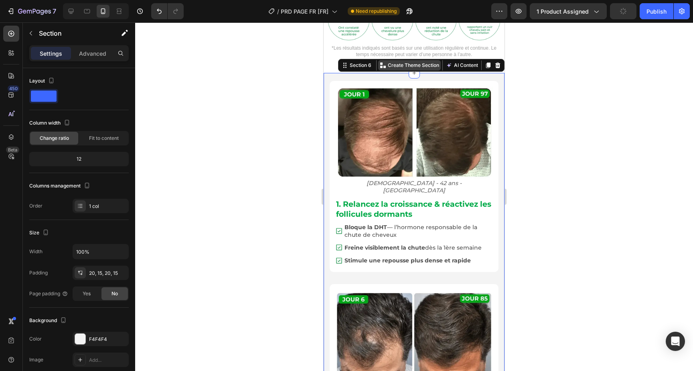
click at [411, 66] on p "Create Theme Section" at bounding box center [413, 65] width 51 height 7
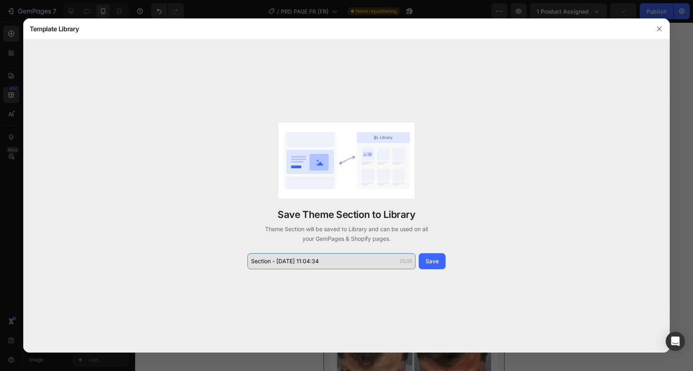
click at [352, 258] on input "Section - Aug 26 11:04:34" at bounding box center [331, 261] width 168 height 16
type input "B/A FR"
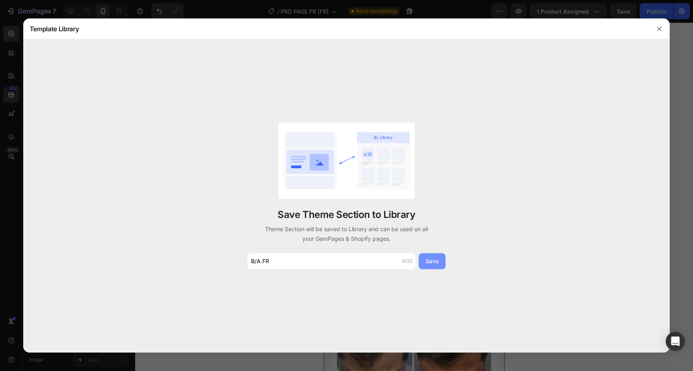
click at [431, 257] on div "Save" at bounding box center [431, 261] width 13 height 8
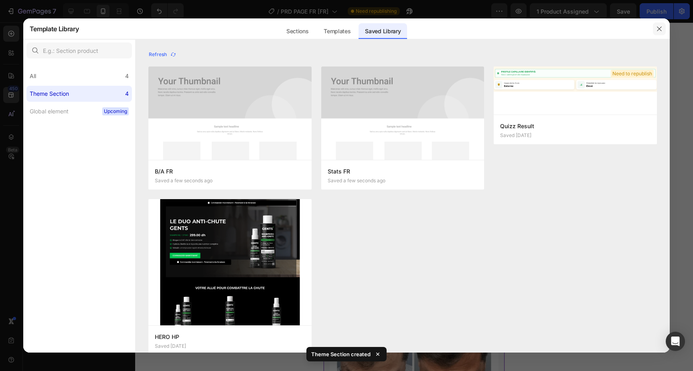
click at [658, 28] on icon "button" at bounding box center [659, 28] width 4 height 4
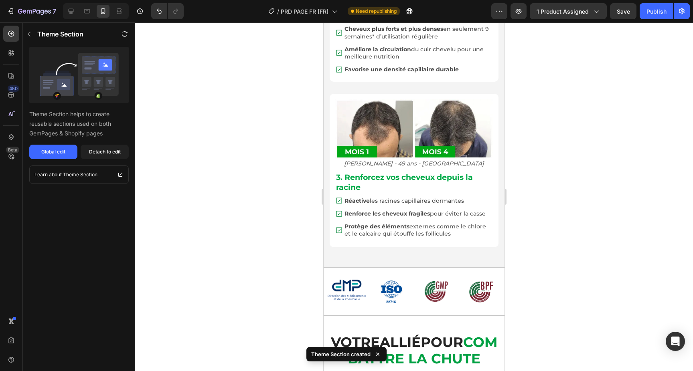
scroll to position [1173, 0]
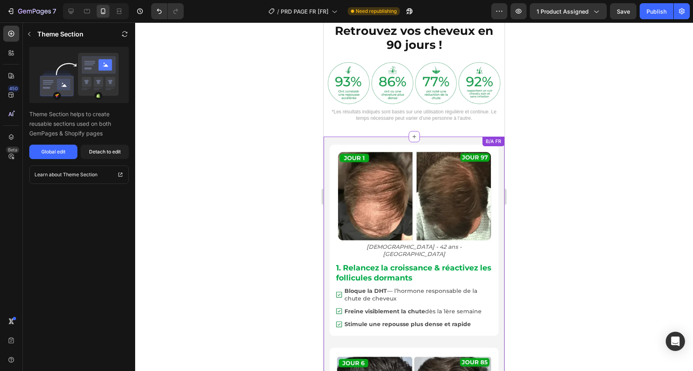
scroll to position [712, 0]
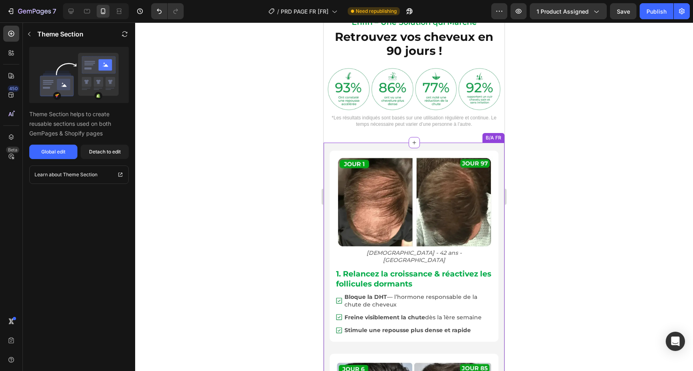
click at [102, 156] on button "Detach to edit" at bounding box center [105, 152] width 48 height 14
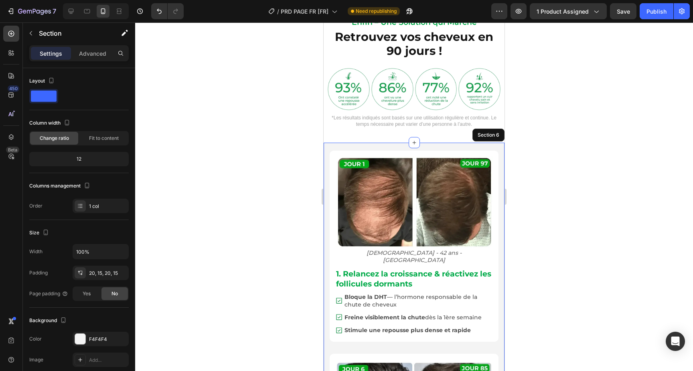
click at [366, 105] on div at bounding box center [349, 89] width 42 height 42
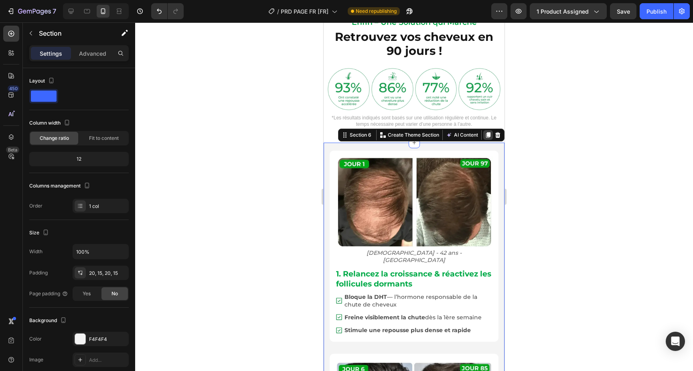
click at [490, 138] on icon at bounding box center [488, 135] width 6 height 6
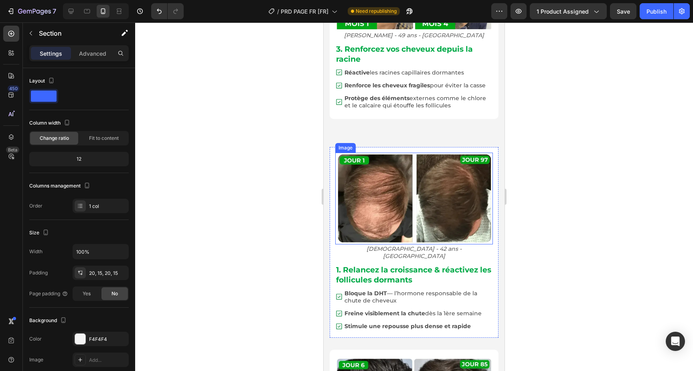
scroll to position [1290, 0]
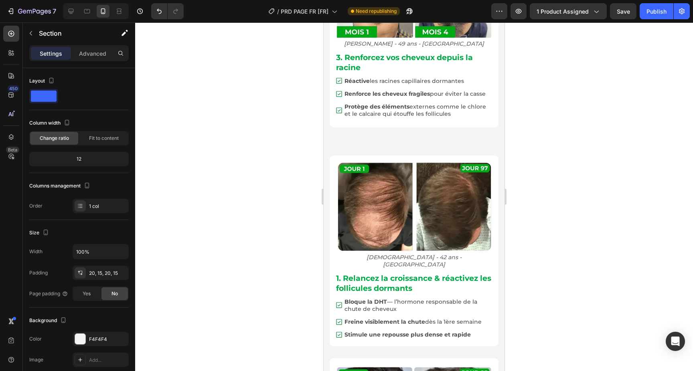
click at [354, 123] on div "Image Abdallah - 49 ans - Marrakech Text Block 3. Renforcez vos cheveux depuis …" at bounding box center [414, 56] width 169 height 165
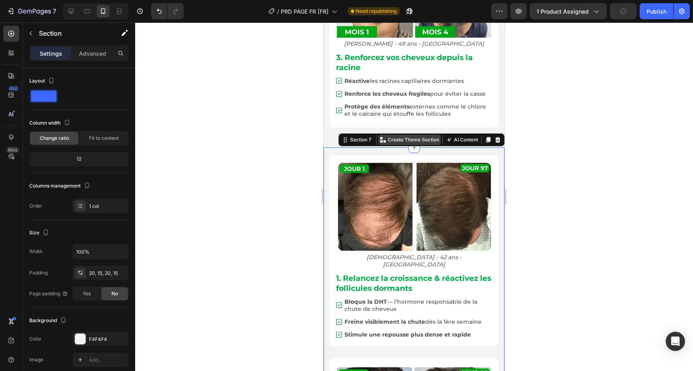
click at [417, 136] on p "Create Theme Section" at bounding box center [413, 139] width 51 height 7
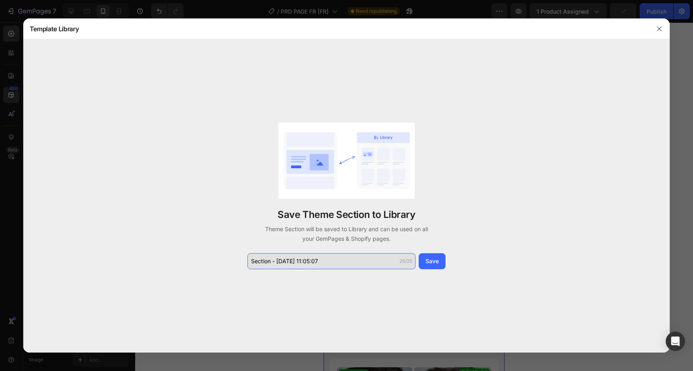
click at [355, 260] on input "Section - Aug 26 11:05:07" at bounding box center [331, 261] width 168 height 16
type input "B/A FR"
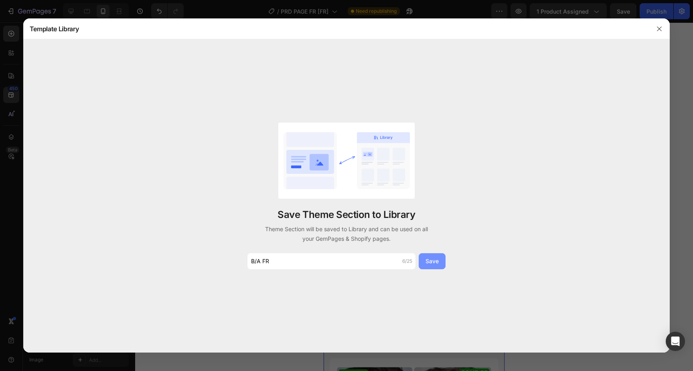
click at [434, 263] on div "Save" at bounding box center [431, 261] width 13 height 8
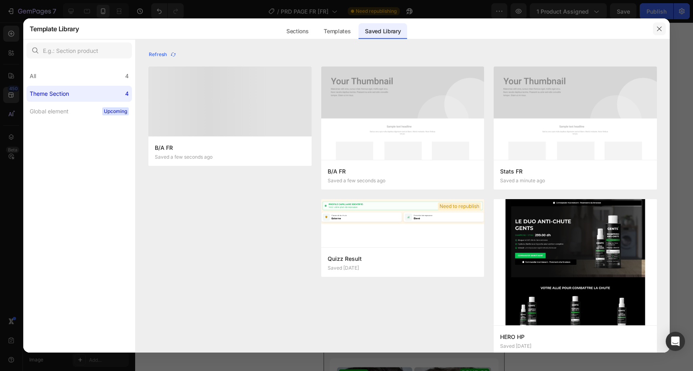
click at [660, 28] on icon "button" at bounding box center [659, 29] width 6 height 6
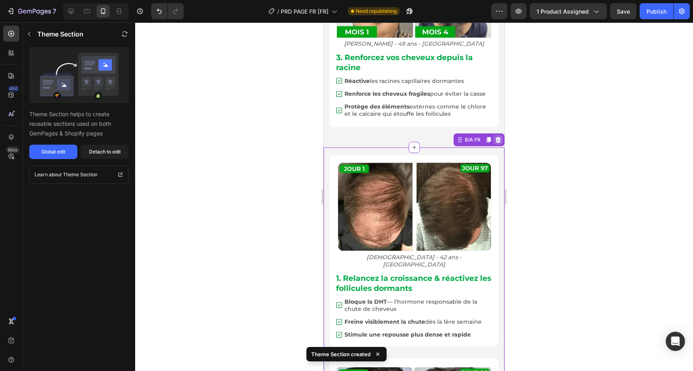
click at [500, 137] on icon at bounding box center [497, 140] width 5 height 6
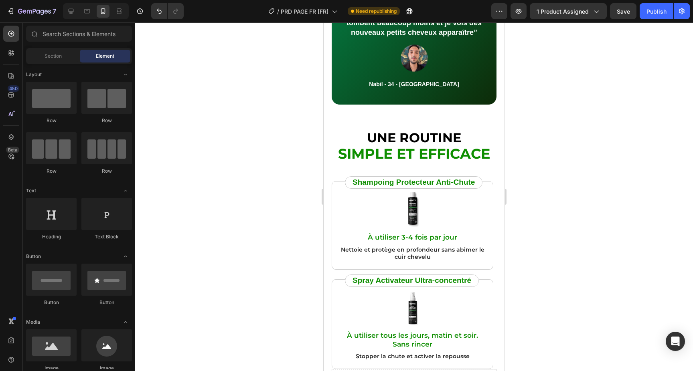
scroll to position [2297, 0]
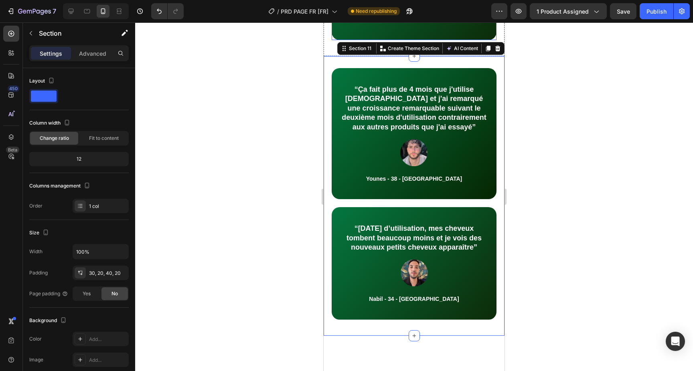
scroll to position [2598, 0]
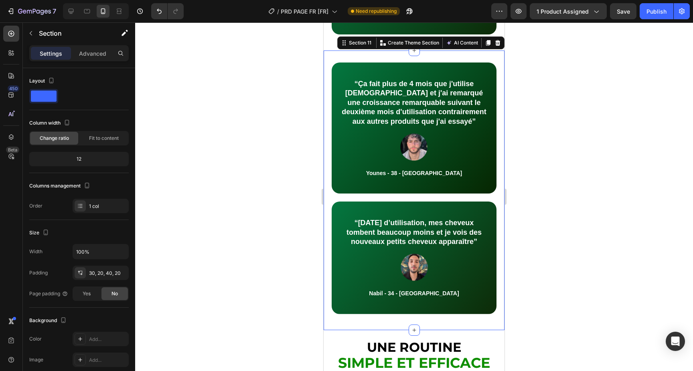
click at [326, 156] on div "“Ça fait plus de 4 mois que j'utilise Gents et j'ai remarqué une croissance rem…" at bounding box center [414, 191] width 181 height 280
click at [414, 40] on p "Create Theme Section" at bounding box center [413, 42] width 51 height 7
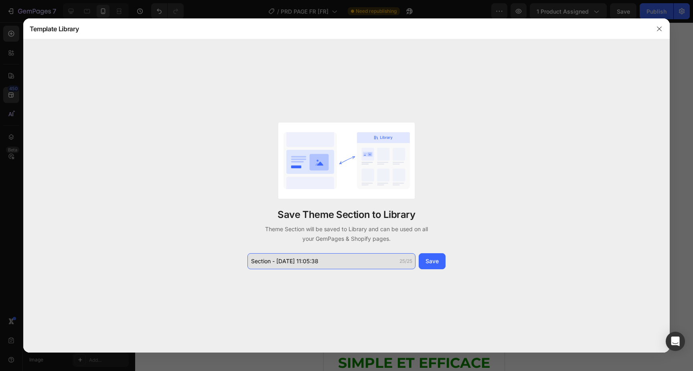
click at [334, 255] on input "Section - Aug 26 11:05:38" at bounding box center [331, 261] width 168 height 16
type input "Testi FR"
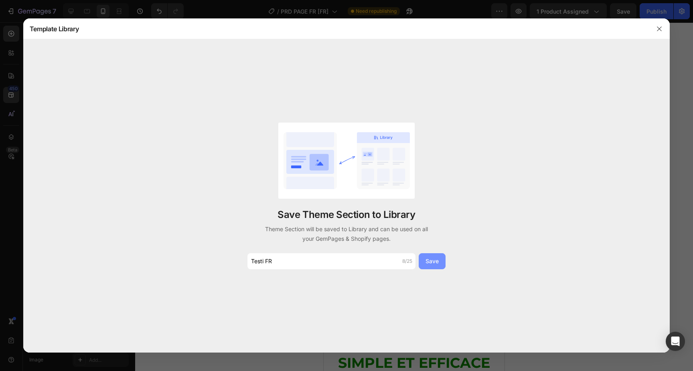
click at [420, 263] on button "Save" at bounding box center [432, 261] width 27 height 16
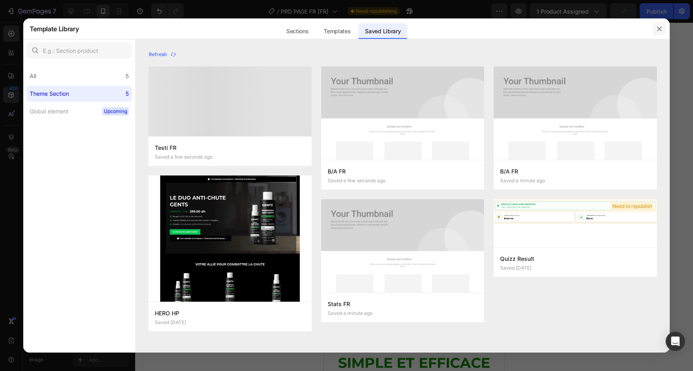
click at [658, 30] on icon "button" at bounding box center [659, 28] width 4 height 4
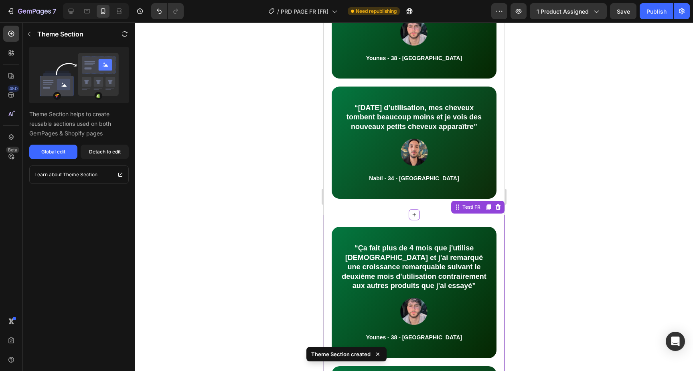
scroll to position [2197, 0]
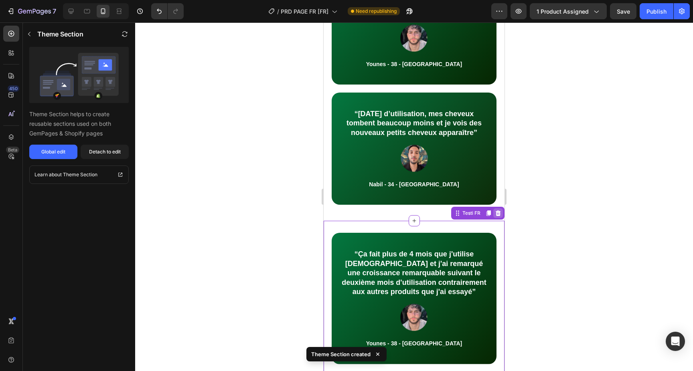
click at [498, 215] on icon at bounding box center [497, 213] width 5 height 6
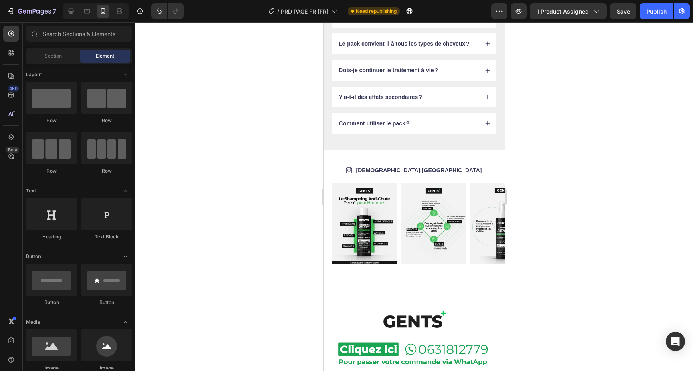
scroll to position [3024, 0]
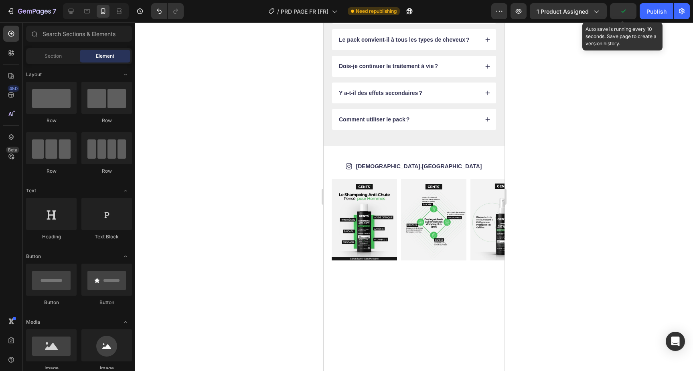
click at [620, 13] on icon "button" at bounding box center [623, 11] width 8 height 8
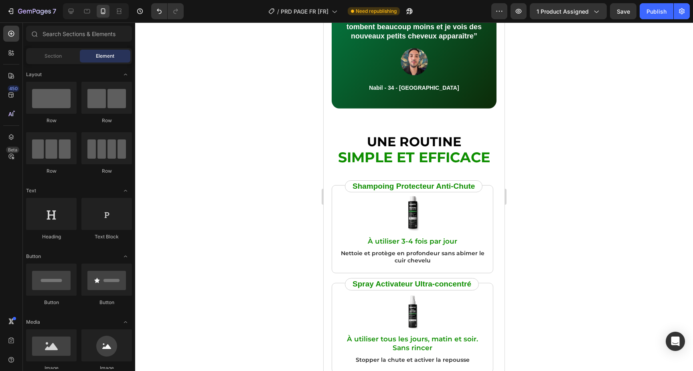
scroll to position [2933, 0]
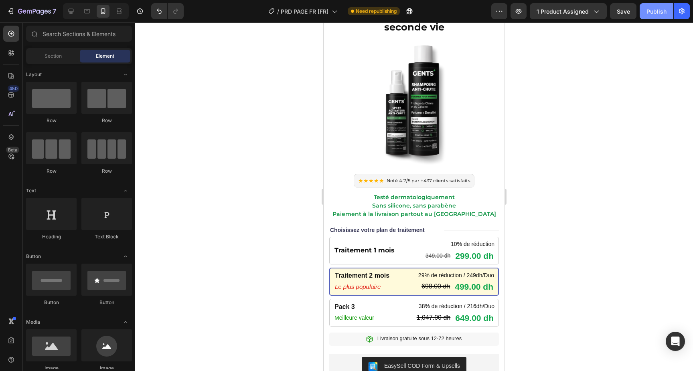
click at [666, 10] on button "Publish" at bounding box center [656, 11] width 34 height 16
click at [313, 10] on span "PRD PAGE FR [FR]" at bounding box center [305, 11] width 48 height 8
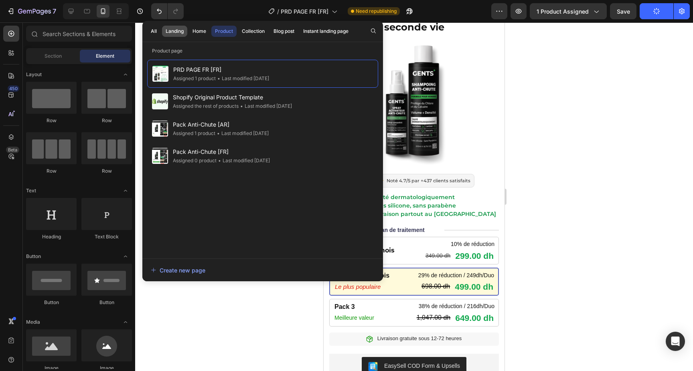
click at [178, 33] on div "Landing" at bounding box center [175, 31] width 18 height 7
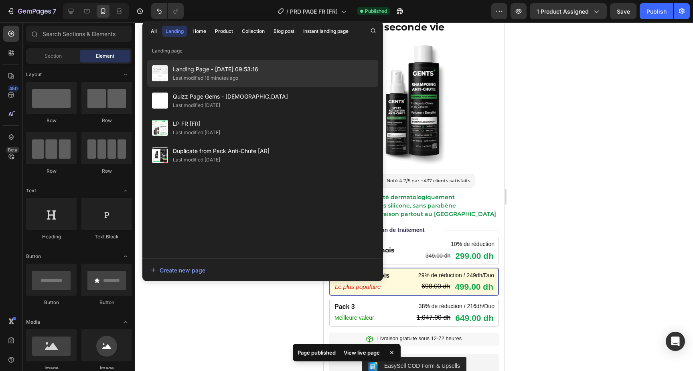
click at [263, 87] on div "Landing Page - Aug 26, 09:53:16 Last modified 18 minutes ago" at bounding box center [262, 100] width 231 height 27
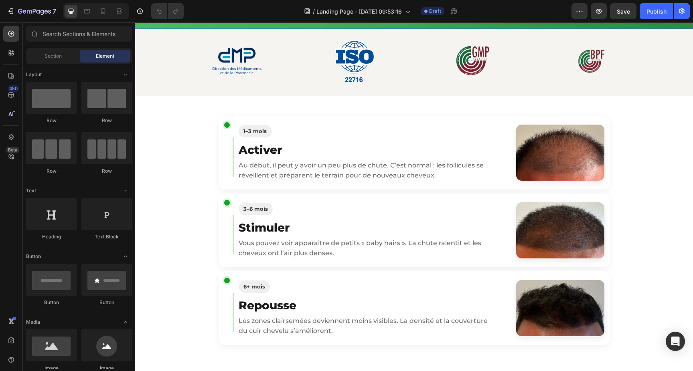
scroll to position [316, 0]
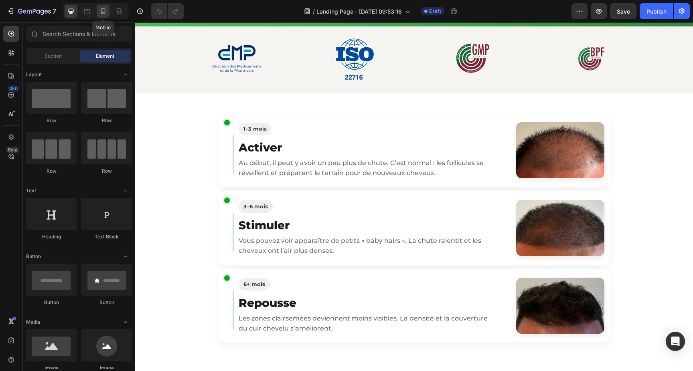
click at [105, 9] on icon at bounding box center [103, 11] width 8 height 8
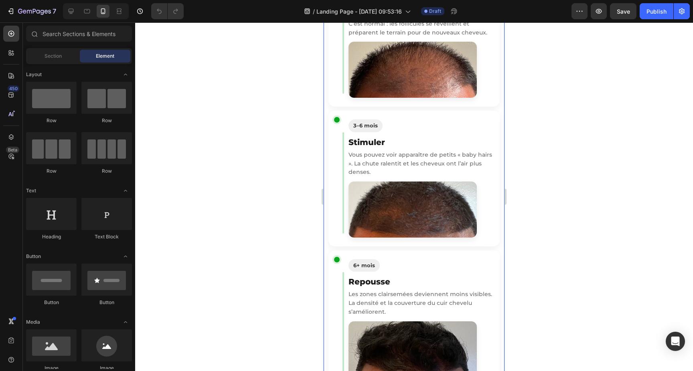
click at [375, 109] on section "1–3 mois Activer Au début, il peut y avoir un peu plus de chute. C’est normal :…" at bounding box center [414, 179] width 181 height 430
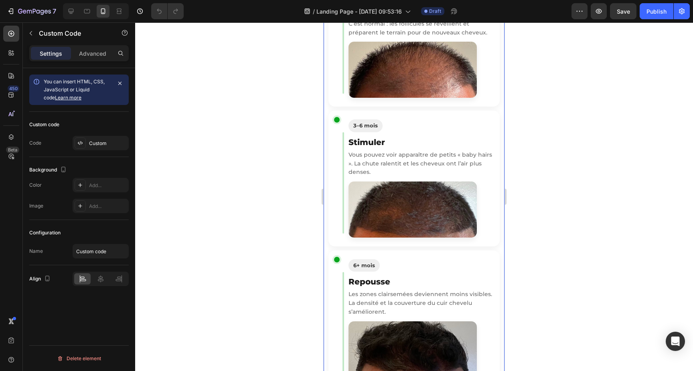
click at [375, 109] on section "1–3 mois Activer Au début, il peut y avoir un peu plus de chute. C’est normal :…" at bounding box center [414, 179] width 181 height 430
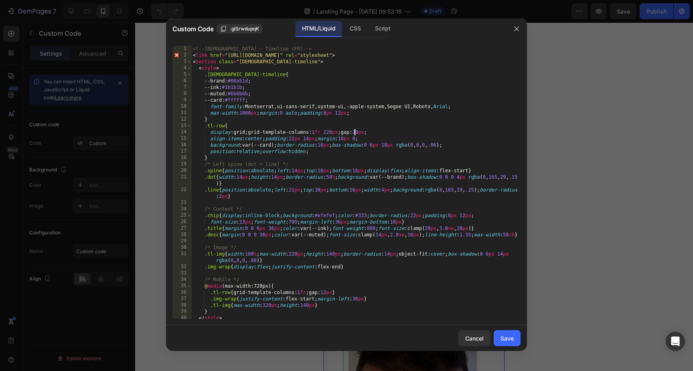
click at [355, 135] on div "<!-- GENTS – Timeline (FR) --> < link href = "https://fonts.googleapis.com/css2…" at bounding box center [355, 189] width 329 height 286
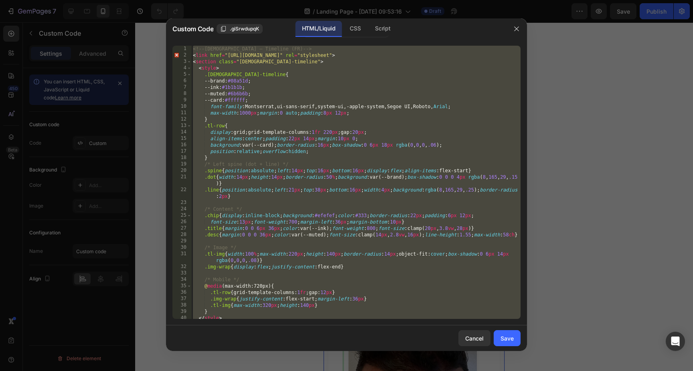
paste textarea
type textarea "</section>"
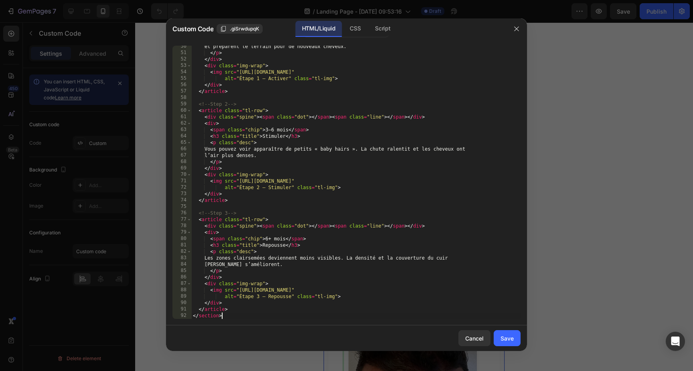
scroll to position [330, 0]
click at [512, 339] on div "Save" at bounding box center [506, 338] width 13 height 8
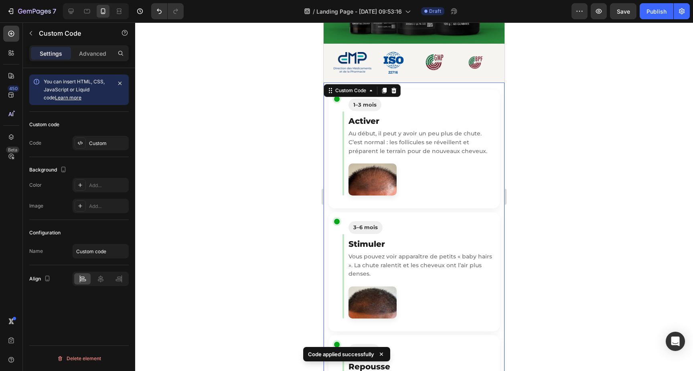
scroll to position [238, 0]
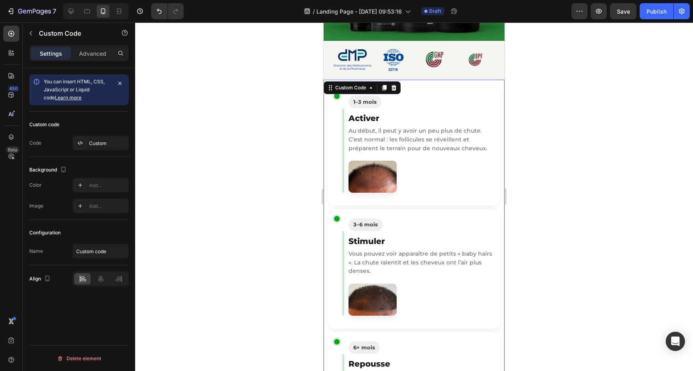
click at [370, 205] on article "1–3 mois Activer Au début, il peut y avoir un peu plus de chute. C’est normal :…" at bounding box center [413, 146] width 171 height 119
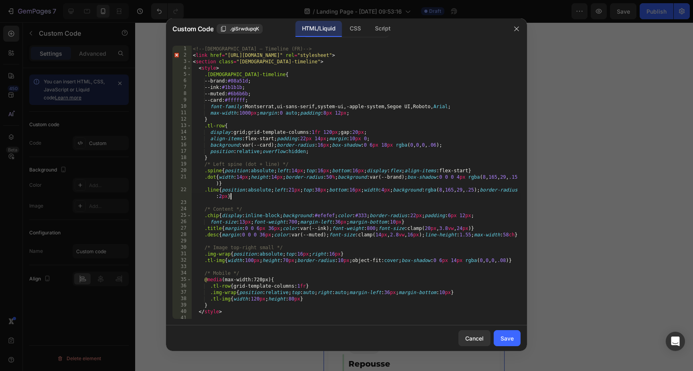
click at [376, 198] on div "<!-- GENTS – Timeline (FR) --> < link href = "https://fonts.googleapis.com/css2…" at bounding box center [355, 189] width 329 height 286
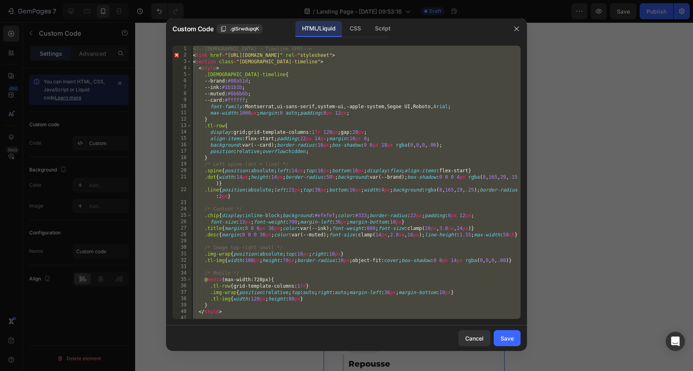
paste textarea
type textarea "</section>"
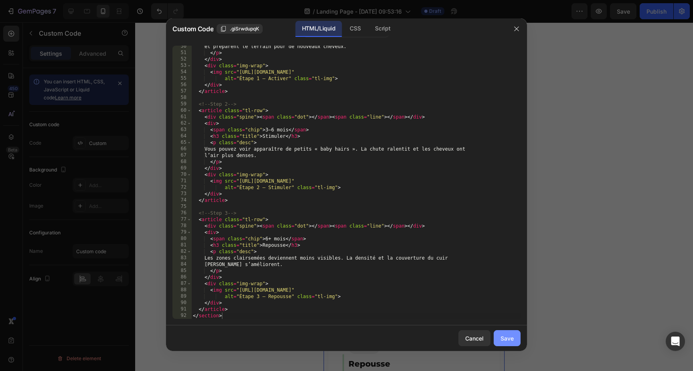
click at [511, 336] on div "Save" at bounding box center [506, 338] width 13 height 8
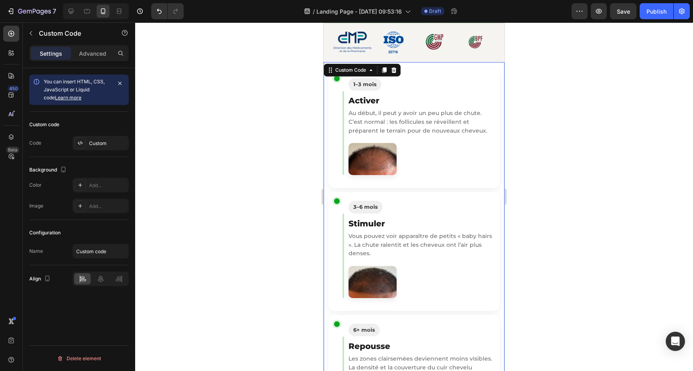
scroll to position [219, 0]
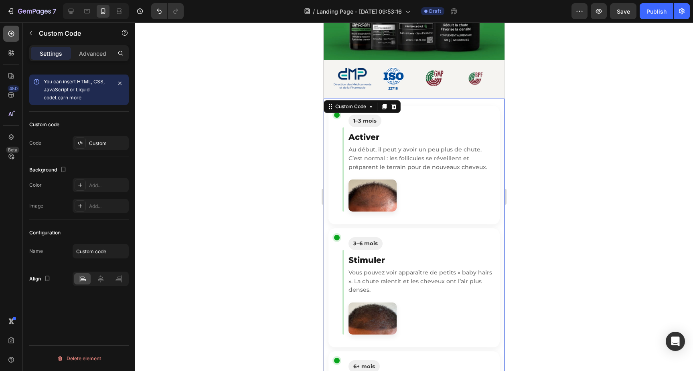
click at [13, 34] on icon at bounding box center [11, 34] width 8 height 8
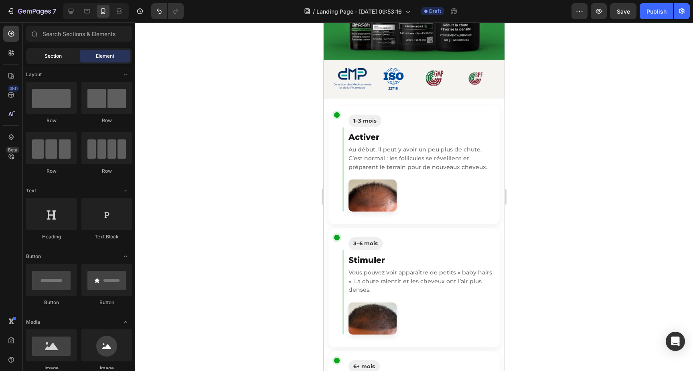
click at [59, 58] on span "Section" at bounding box center [52, 56] width 17 height 7
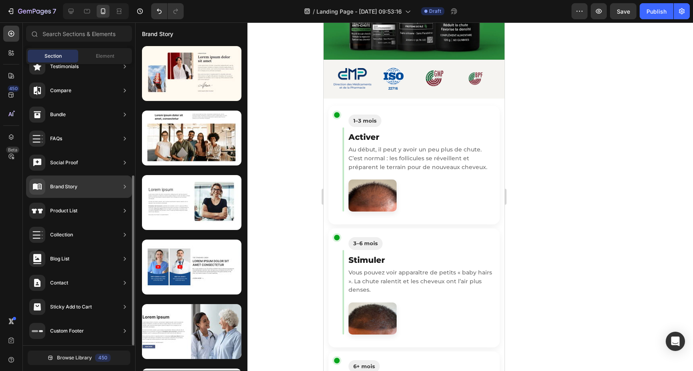
scroll to position [0, 0]
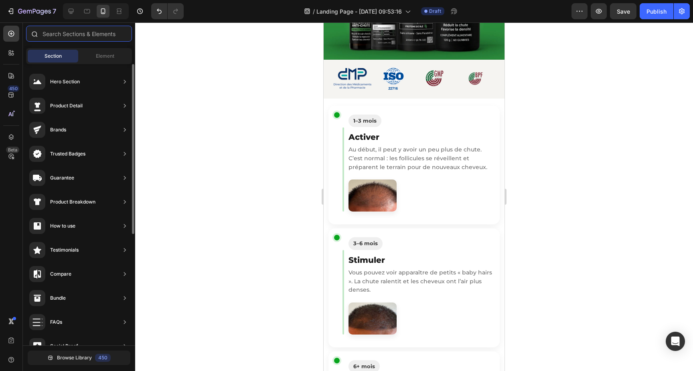
click at [71, 36] on input "text" at bounding box center [79, 34] width 106 height 16
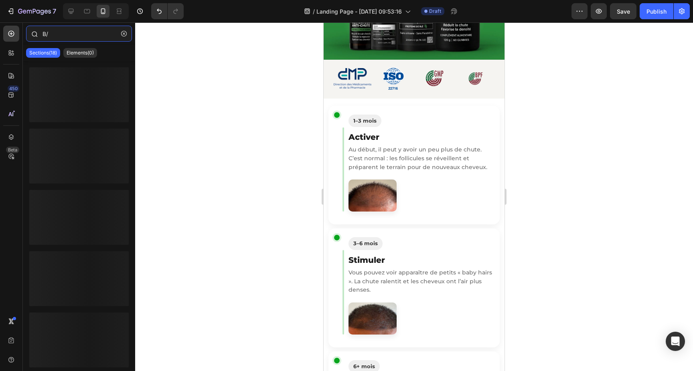
type input "B/A"
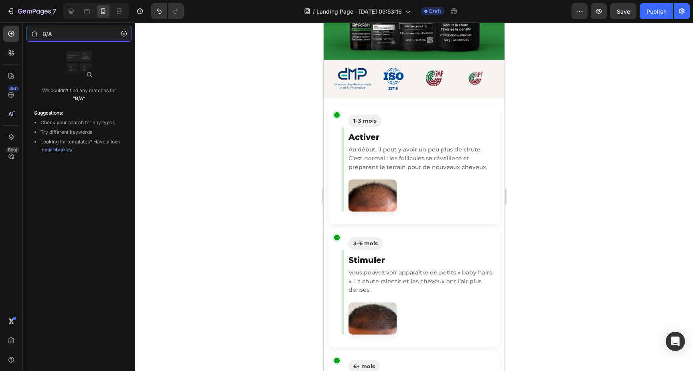
click at [86, 37] on input "B/A" at bounding box center [79, 34] width 106 height 16
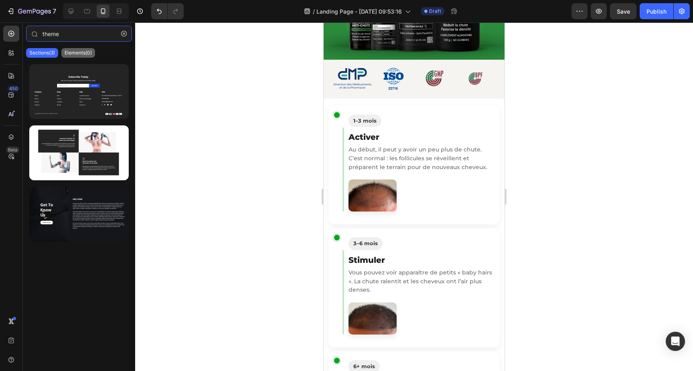
type input "theme"
click at [81, 51] on p "Elements(0)" at bounding box center [78, 53] width 27 height 6
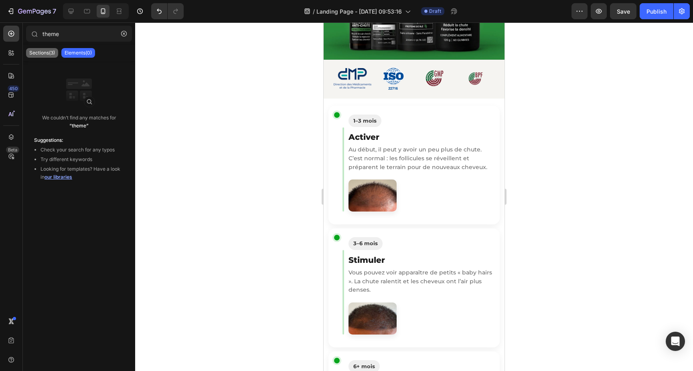
click at [47, 48] on div "Sections(3)" at bounding box center [42, 53] width 32 height 10
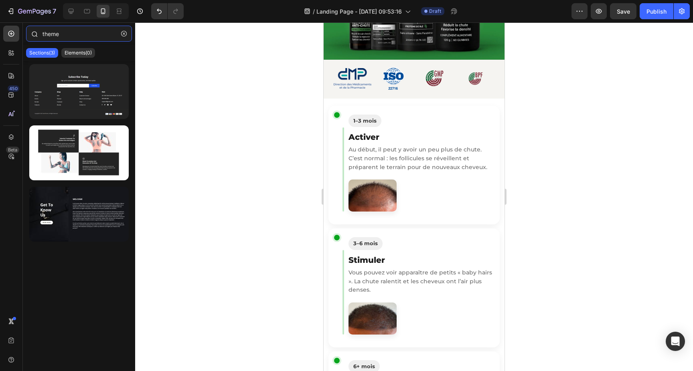
click at [60, 38] on input "theme" at bounding box center [79, 34] width 106 height 16
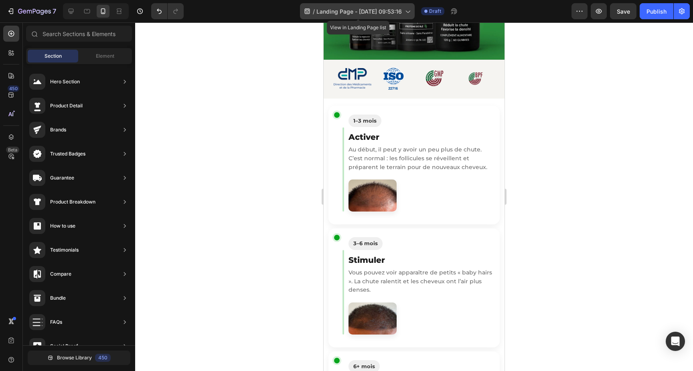
click at [344, 14] on span "Landing Page - [DATE] 09:53:16" at bounding box center [358, 11] width 85 height 8
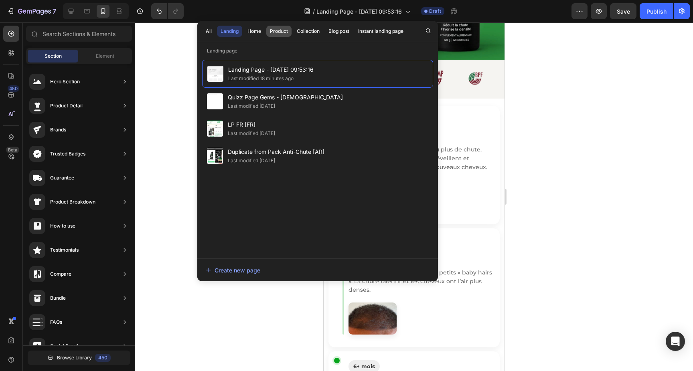
click at [281, 32] on div "Product" at bounding box center [279, 31] width 18 height 7
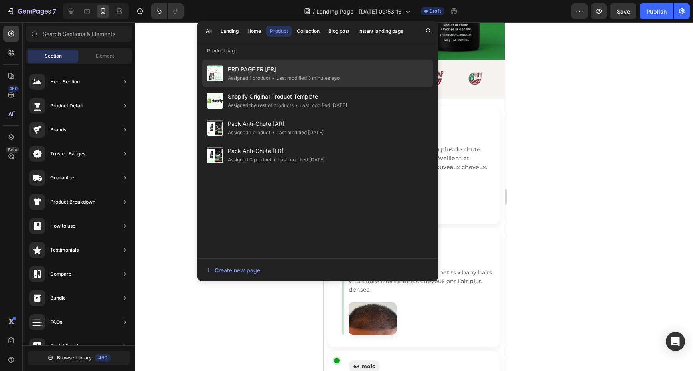
click at [289, 71] on span "PRD PAGE FR [FR]" at bounding box center [284, 70] width 112 height 10
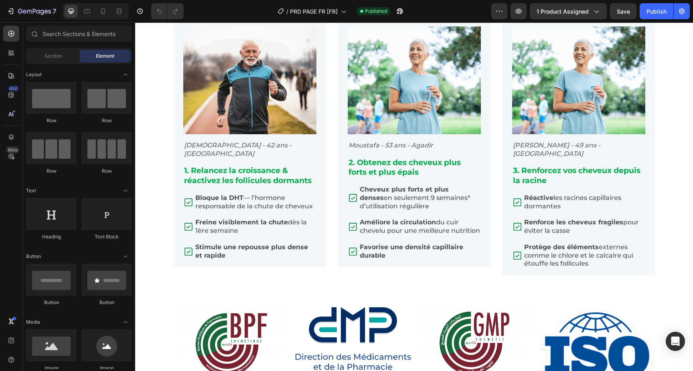
scroll to position [1129, 0]
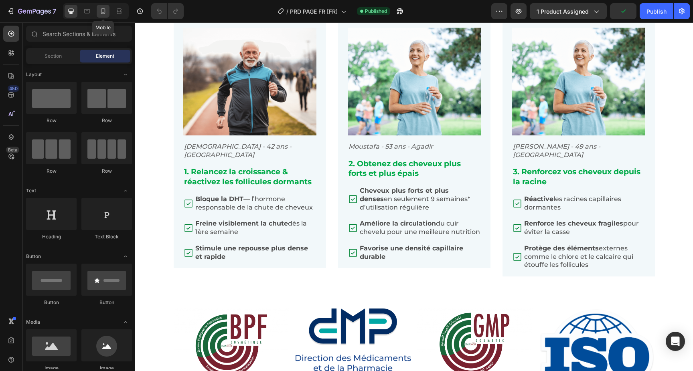
click at [105, 11] on icon at bounding box center [103, 11] width 4 height 6
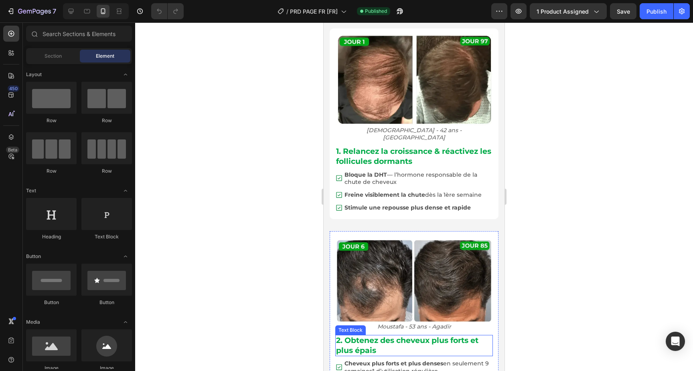
scroll to position [949, 0]
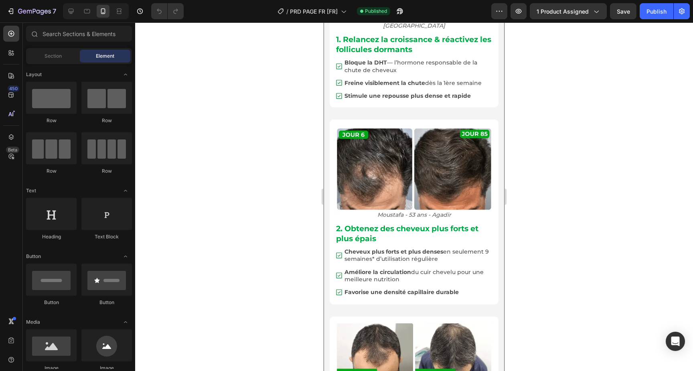
click at [325, 145] on div "Image Salah - 42 ans - Rabat Text Block 1. Relancez la croissance & réactivez l…" at bounding box center [414, 199] width 181 height 582
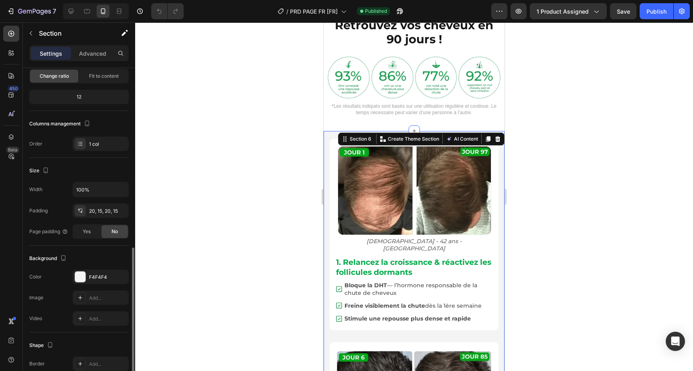
scroll to position [142, 0]
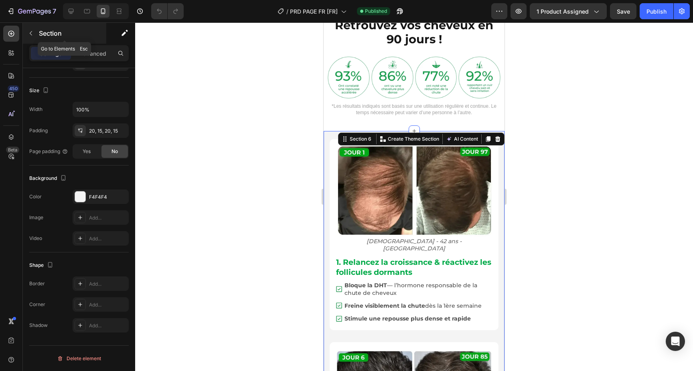
click at [30, 35] on icon "button" at bounding box center [31, 33] width 6 height 6
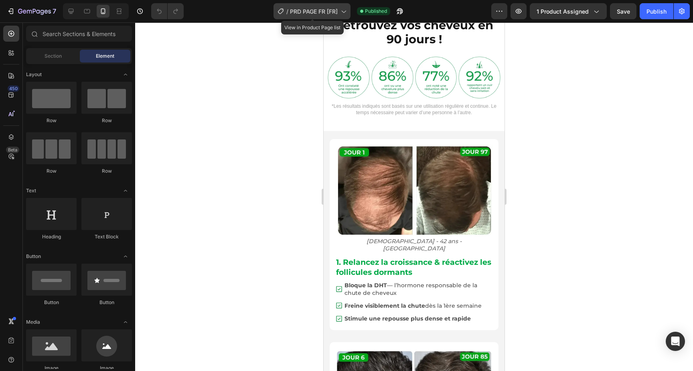
click at [315, 8] on span "PRD PAGE FR [FR]" at bounding box center [314, 11] width 48 height 8
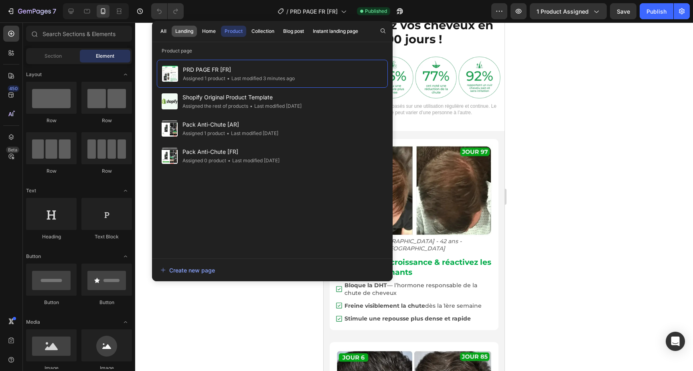
click at [187, 34] on div "Landing" at bounding box center [184, 31] width 18 height 7
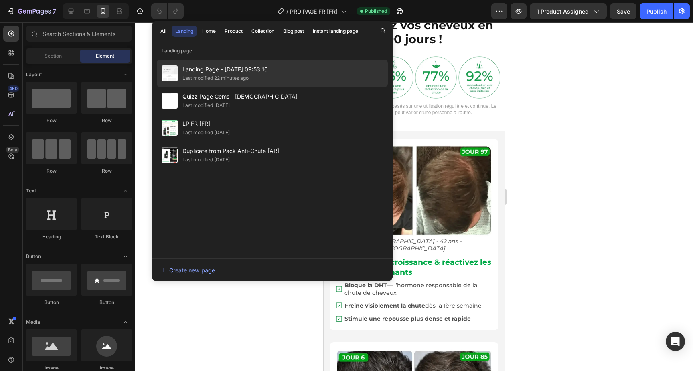
click at [193, 71] on span "Landing Page - [DATE] 09:53:16" at bounding box center [224, 70] width 85 height 10
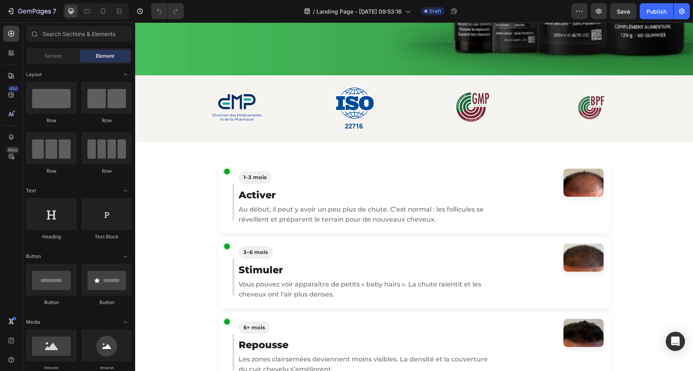
scroll to position [267, 0]
click at [101, 9] on icon at bounding box center [103, 11] width 4 height 6
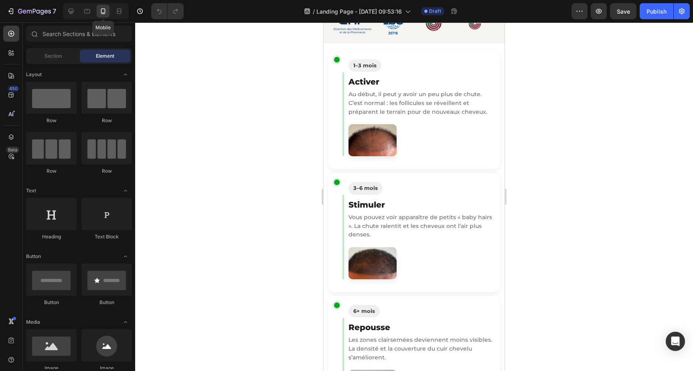
scroll to position [269, 0]
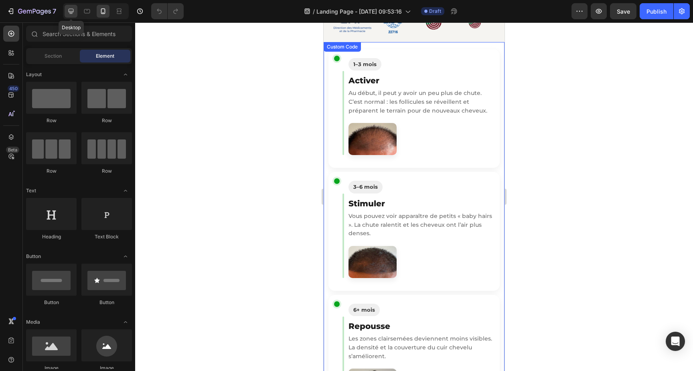
click at [71, 9] on icon at bounding box center [71, 11] width 8 height 8
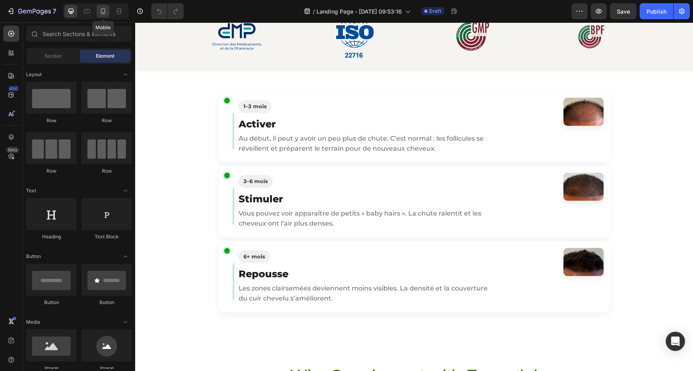
click at [102, 10] on icon at bounding box center [103, 11] width 8 height 8
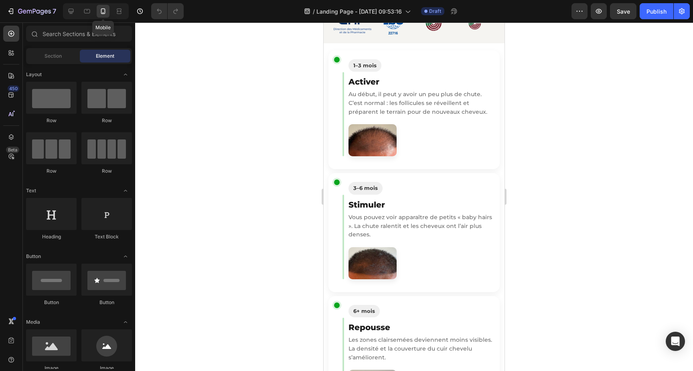
scroll to position [269, 0]
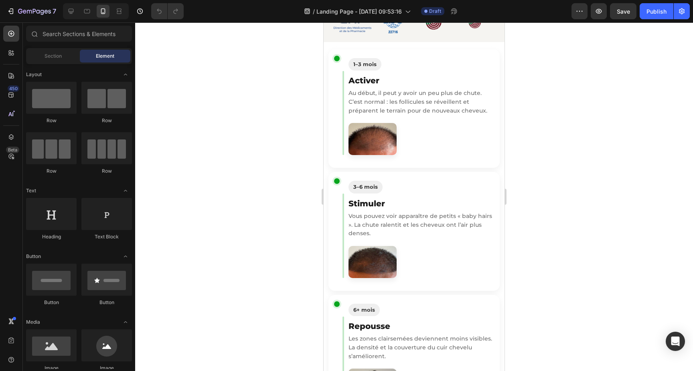
click at [401, 128] on div at bounding box center [421, 139] width 146 height 32
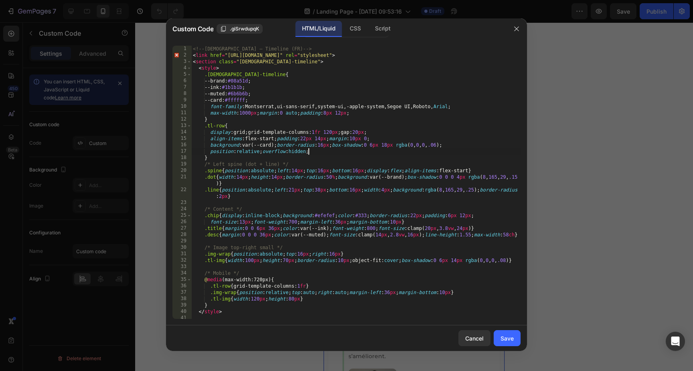
click at [344, 152] on div "<!-- [DEMOGRAPHIC_DATA] – Timeline (FR) --> < link href = "[URL][DOMAIN_NAME]" …" at bounding box center [355, 189] width 329 height 286
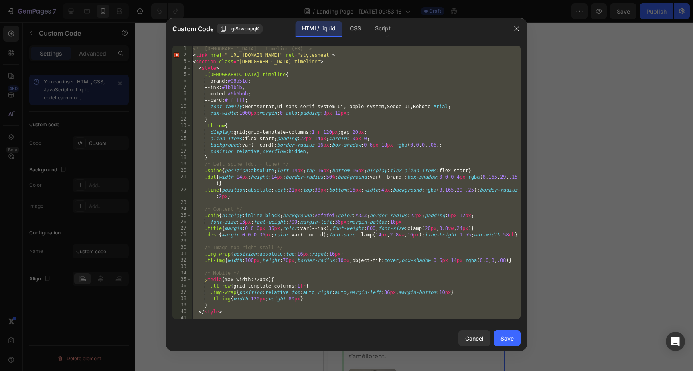
paste textarea
type textarea "</section>"
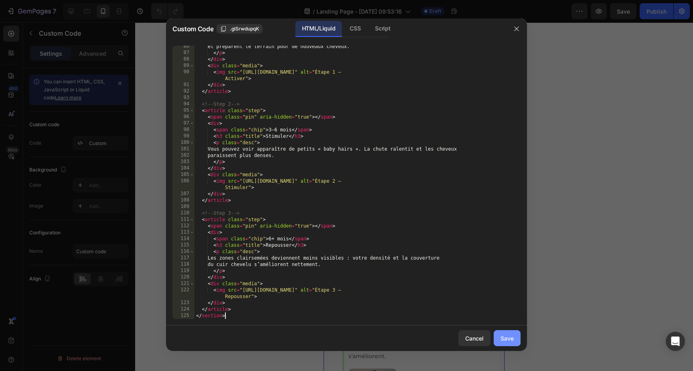
click at [513, 336] on div "Save" at bounding box center [506, 338] width 13 height 8
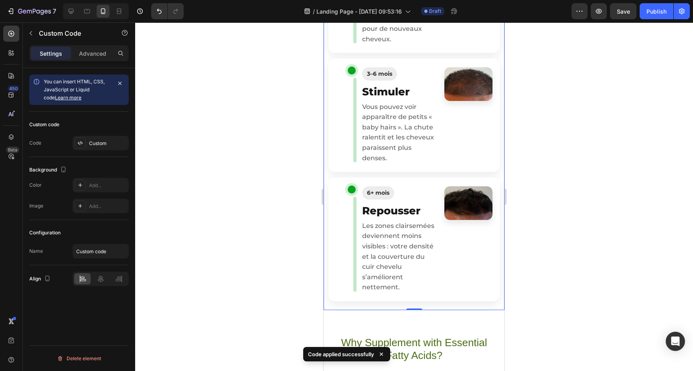
scroll to position [392, 0]
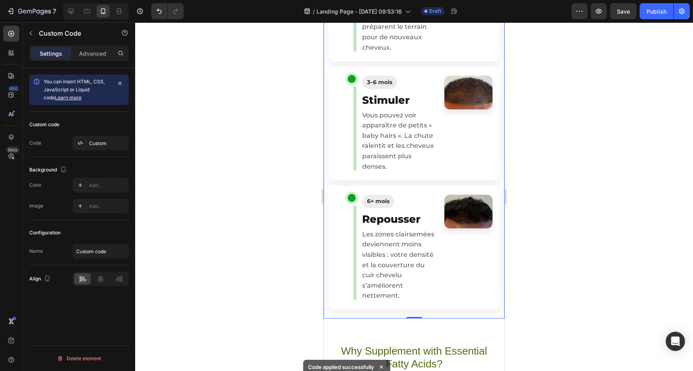
click at [448, 146] on article "3–6 mois Stimuler Vous pouvez voir apparaître de petits « baby hairs ». La chut…" at bounding box center [413, 123] width 171 height 113
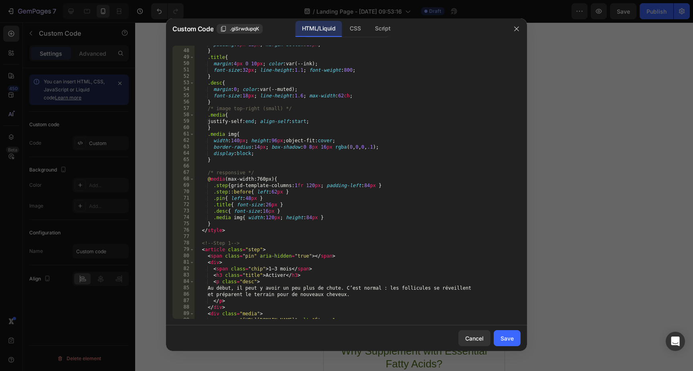
scroll to position [298, 0]
click at [235, 141] on div "padding : 6 px 12 px ; margin-bottom : 10 px ; } .title { margin : 4 px 0 10 px…" at bounding box center [357, 188] width 326 height 293
click at [238, 143] on div "padding : 6 px 12 px ; margin-bottom : 10 px ; } .title { margin : 4 px 0 10 px…" at bounding box center [357, 188] width 326 height 293
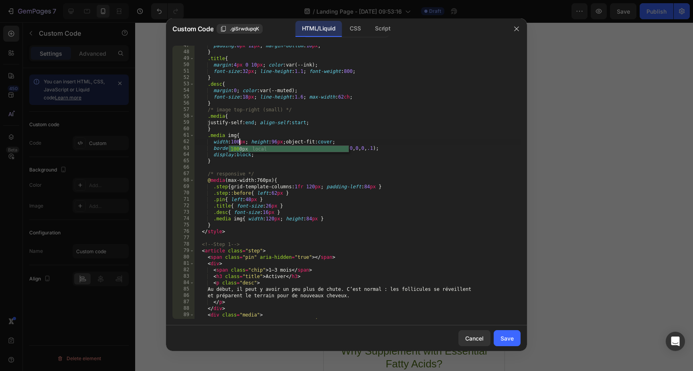
click at [275, 142] on div "padding : 6 px 12 px ; margin-bottom : 10 px ; } .title { margin : 4 px 0 10 px…" at bounding box center [357, 188] width 326 height 293
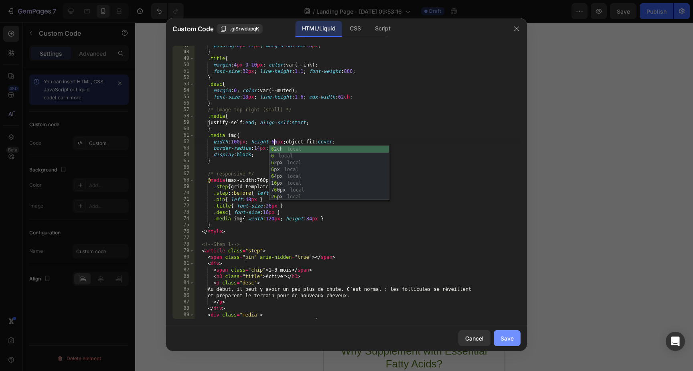
type textarea "width:100px; height:66px; object-fit:cover;"
click at [510, 340] on div "Save" at bounding box center [506, 338] width 13 height 8
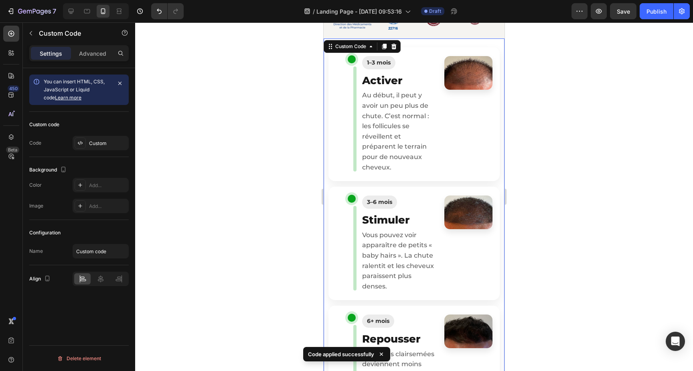
scroll to position [281, 0]
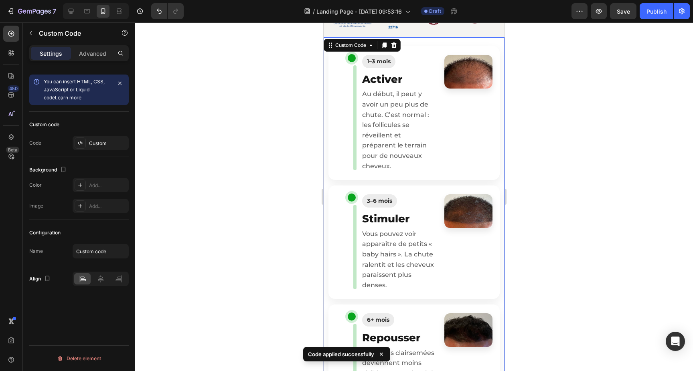
click at [446, 148] on article "1–3 mois Activer Au début, il peut y avoir un peu plus de chute. C’est normal :…" at bounding box center [413, 113] width 171 height 134
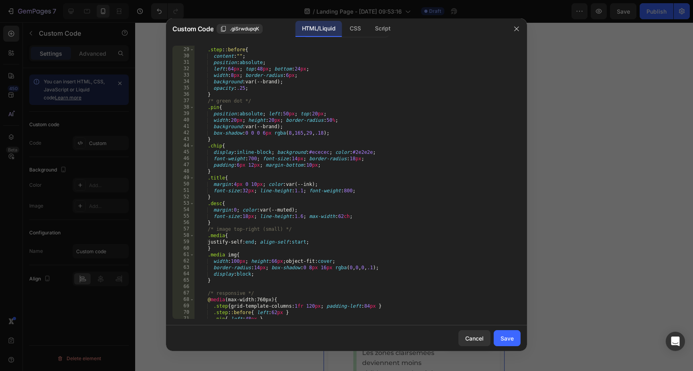
scroll to position [215, 0]
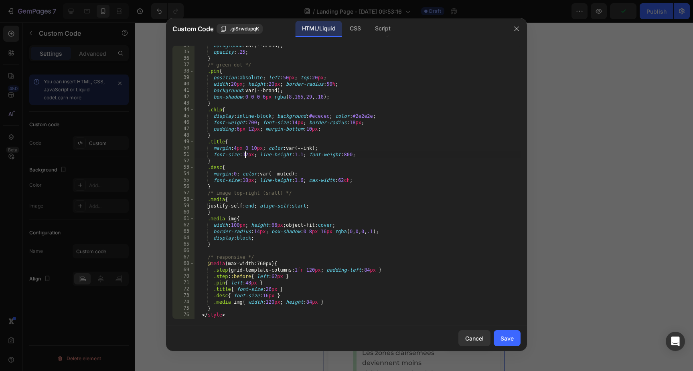
click at [246, 155] on div "background : var(--brand) ; opacity : .25 ; } /* green dot */ .pin { position :…" at bounding box center [357, 185] width 326 height 286
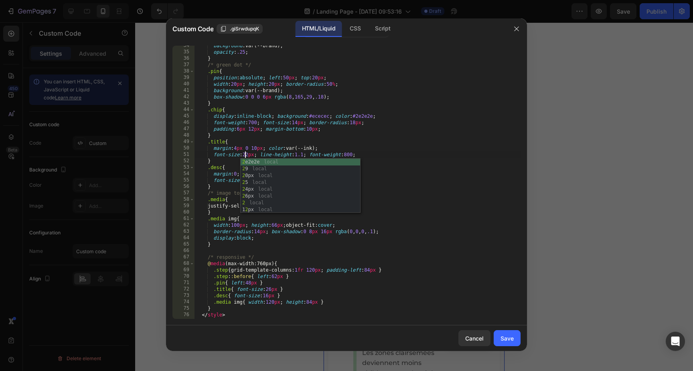
click at [224, 176] on div "background : var(--brand) ; opacity : .25 ; } /* green dot */ .pin { position :…" at bounding box center [357, 185] width 326 height 286
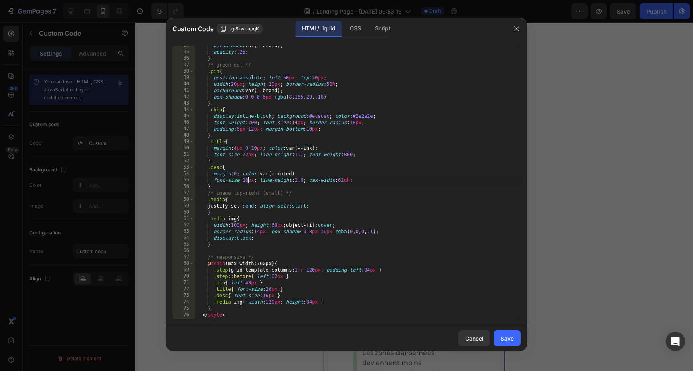
click at [247, 180] on div "background : var(--brand) ; opacity : .25 ; } /* green dot */ .pin { position :…" at bounding box center [357, 185] width 326 height 286
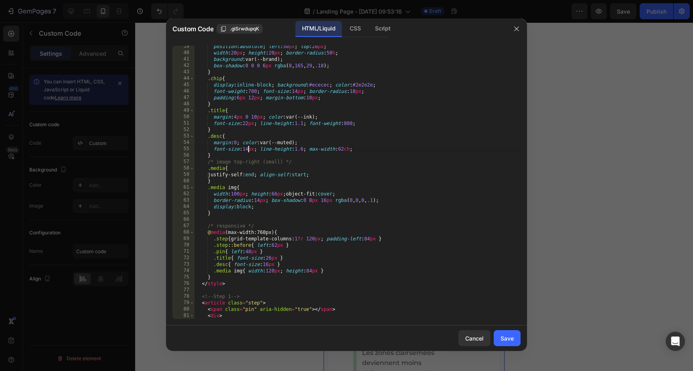
scroll to position [246, 0]
click at [237, 194] on div "position : absolute ; left : 50 px ; top : 20 px ; width : 20 px ; height : 20 …" at bounding box center [357, 186] width 326 height 286
click at [234, 195] on div "position : absolute ; left : 50 px ; top : 20 px ; width : 20 px ; height : 20 …" at bounding box center [357, 186] width 326 height 286
click at [237, 195] on div "position : absolute ; left : 50 px ; top : 20 px ; width : 20 px ; height : 20 …" at bounding box center [357, 186] width 326 height 286
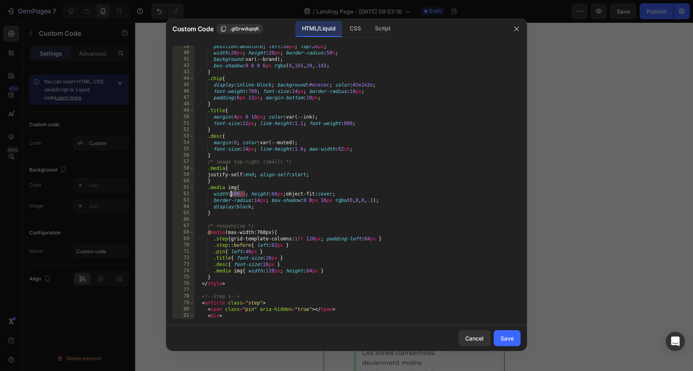
click at [238, 192] on div "position : absolute ; left : 50 px ; top : 20 px ; width : 20 px ; height : 20 …" at bounding box center [357, 186] width 326 height 286
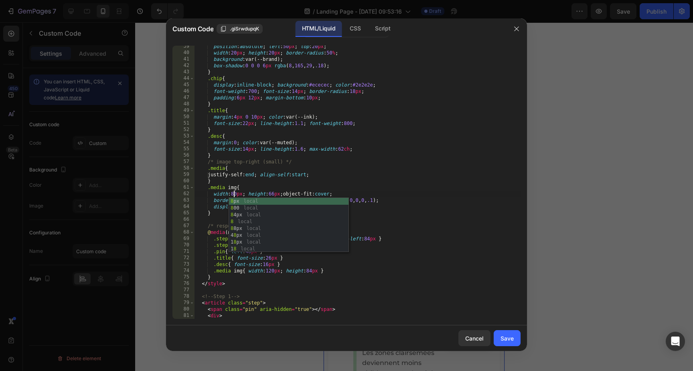
scroll to position [0, 3]
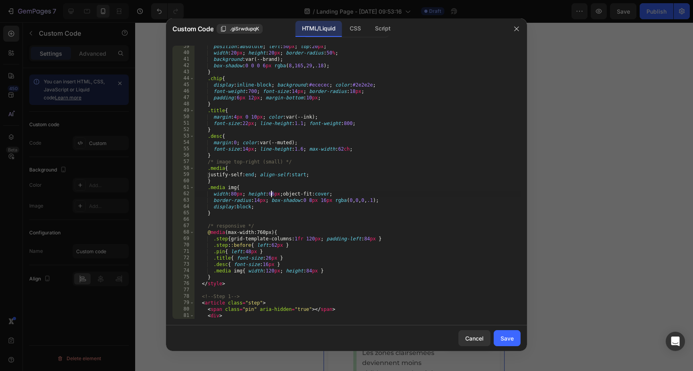
click at [271, 195] on div "position : absolute ; left : 50 px ; top : 20 px ; width : 20 px ; height : 20 …" at bounding box center [357, 186] width 326 height 286
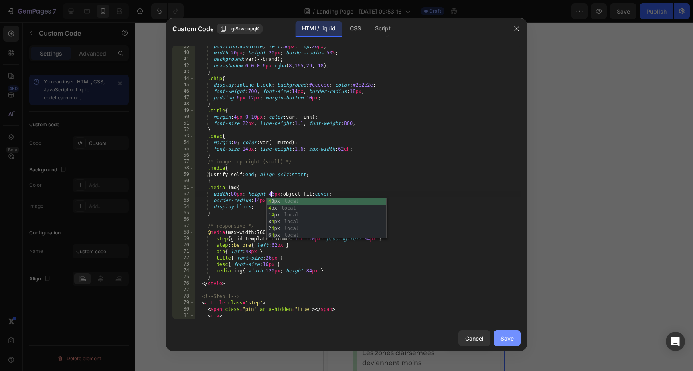
type textarea "width:80px; height:46px; object-fit:cover;"
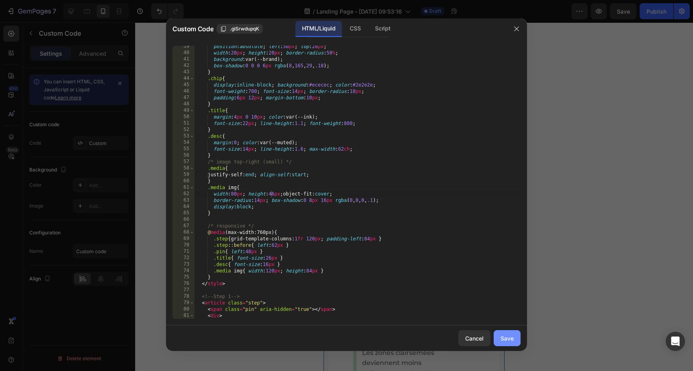
click at [514, 340] on button "Save" at bounding box center [506, 338] width 27 height 16
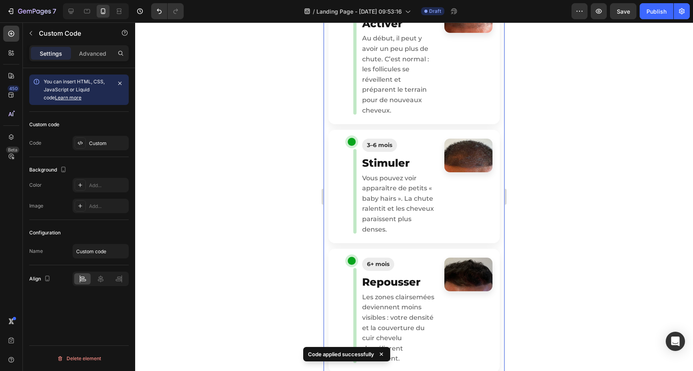
scroll to position [340, 0]
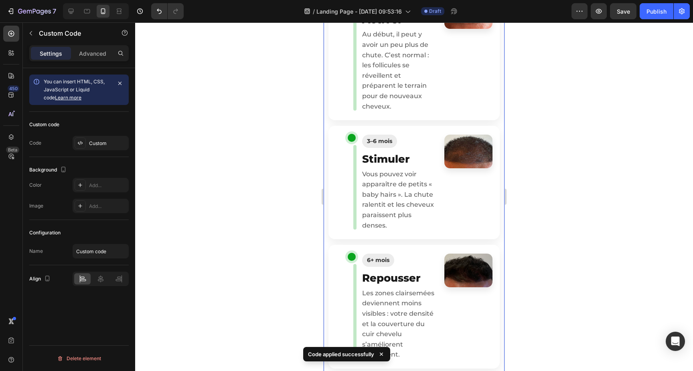
click at [418, 87] on p "Au début, il peut y avoir un peu plus de chute. C’est normal : les follicules s…" at bounding box center [398, 70] width 73 height 82
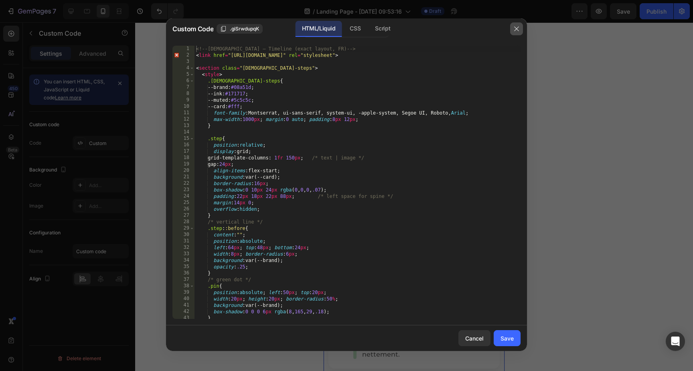
click at [518, 27] on icon "button" at bounding box center [516, 29] width 4 height 4
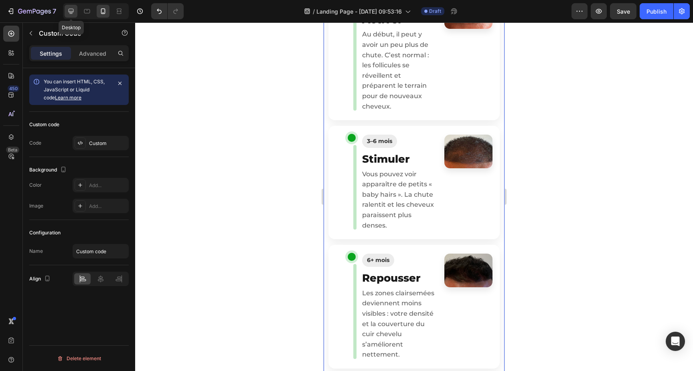
click at [72, 9] on icon at bounding box center [71, 11] width 5 height 5
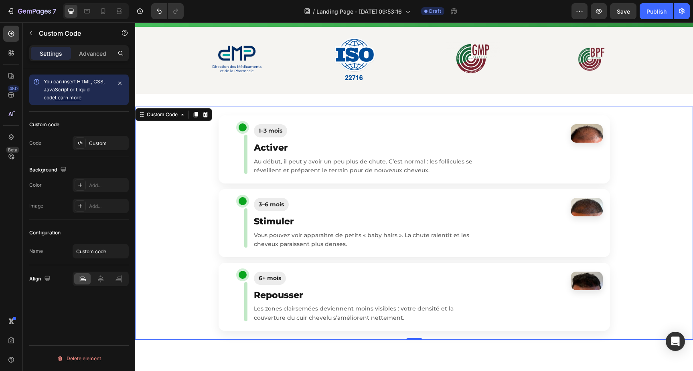
scroll to position [316, 0]
click at [101, 11] on icon at bounding box center [103, 11] width 8 height 8
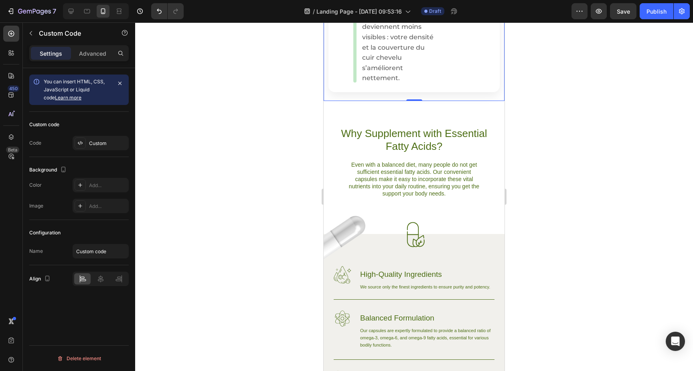
scroll to position [623, 0]
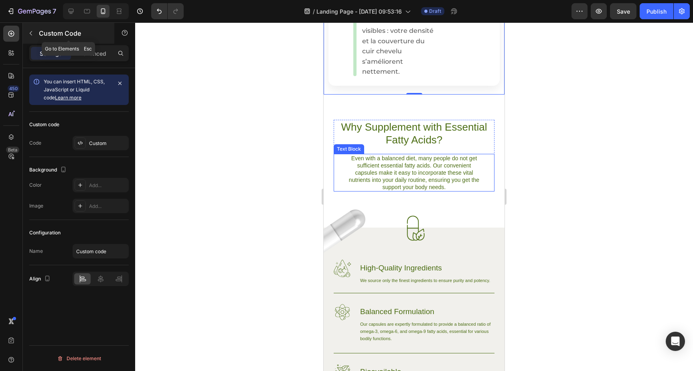
click at [32, 35] on icon "button" at bounding box center [31, 33] width 6 height 6
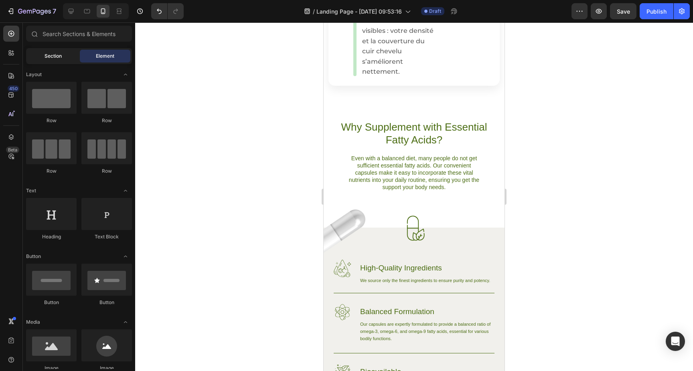
click at [67, 57] on div "Section" at bounding box center [53, 56] width 51 height 13
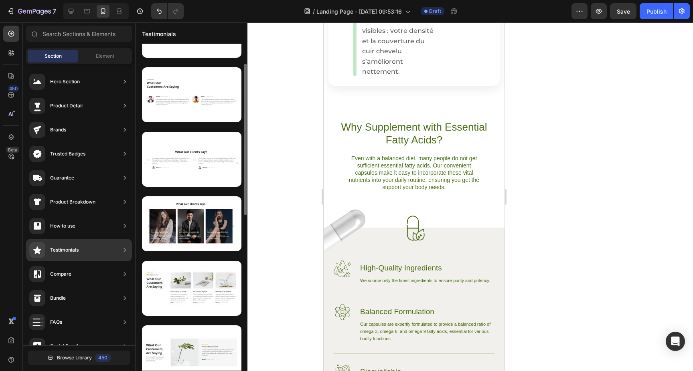
scroll to position [180, 0]
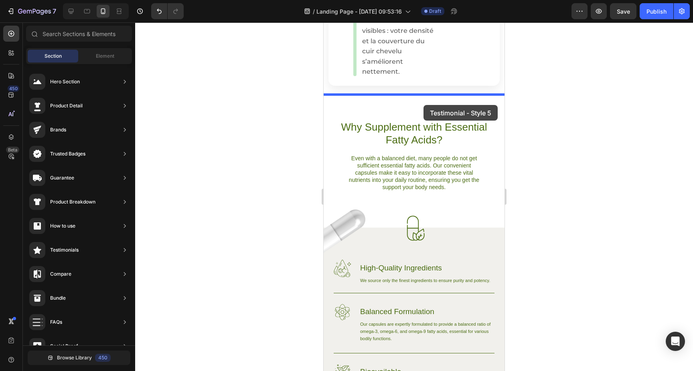
drag, startPoint x: 519, startPoint y: 296, endPoint x: 423, endPoint y: 105, distance: 213.7
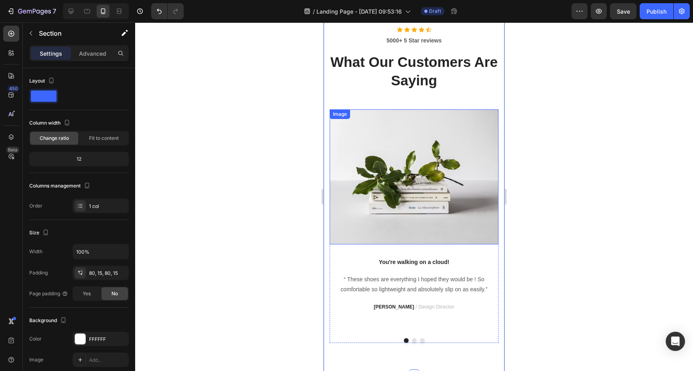
scroll to position [760, 0]
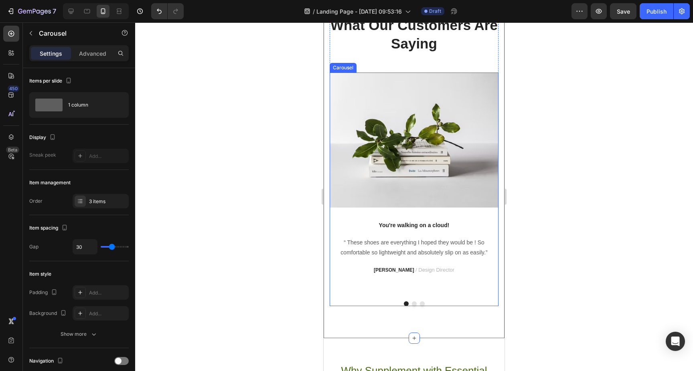
click at [413, 303] on button "Dot" at bounding box center [414, 303] width 5 height 5
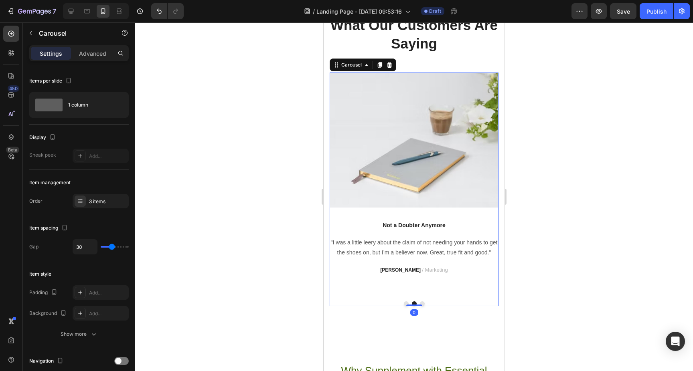
click at [423, 304] on button "Dot" at bounding box center [422, 303] width 5 height 5
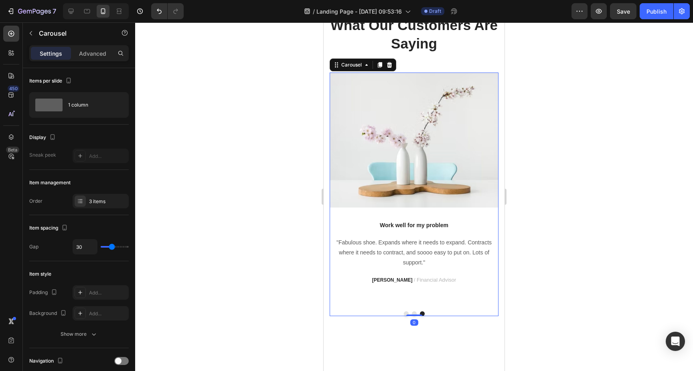
click at [405, 311] on button "Dot" at bounding box center [406, 313] width 5 height 5
click at [406, 312] on button "Dot" at bounding box center [406, 313] width 5 height 5
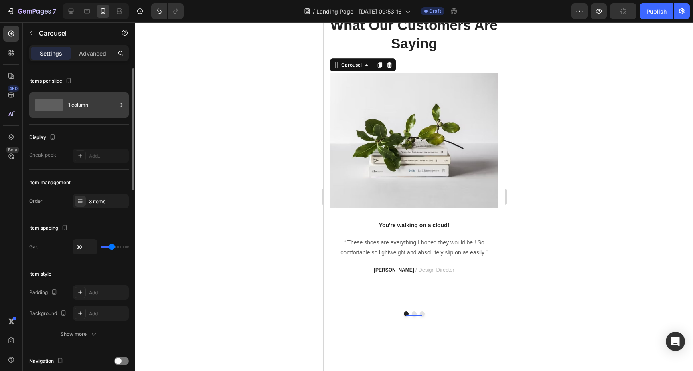
click at [93, 107] on div "1 column" at bounding box center [92, 105] width 49 height 18
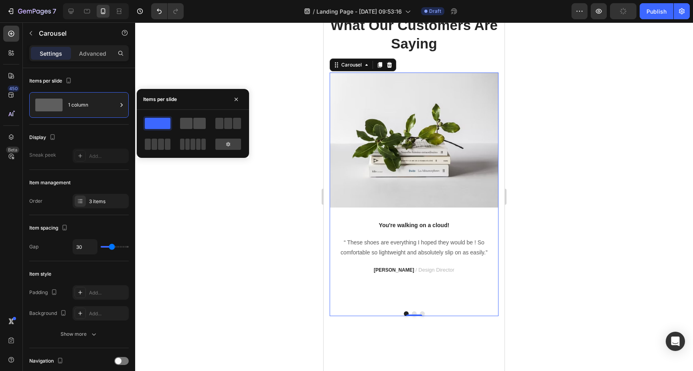
click at [194, 123] on span at bounding box center [199, 123] width 12 height 11
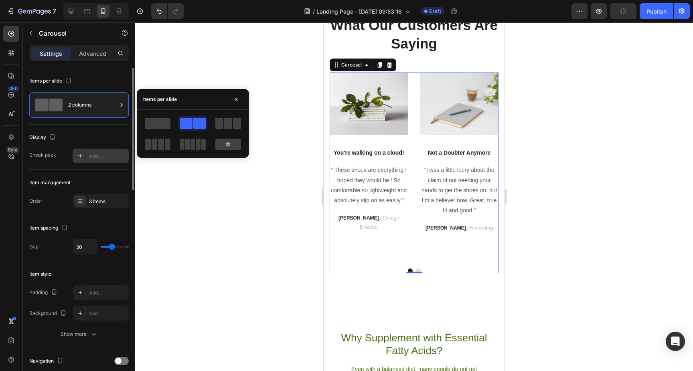
click at [99, 154] on div "Add..." at bounding box center [108, 156] width 38 height 7
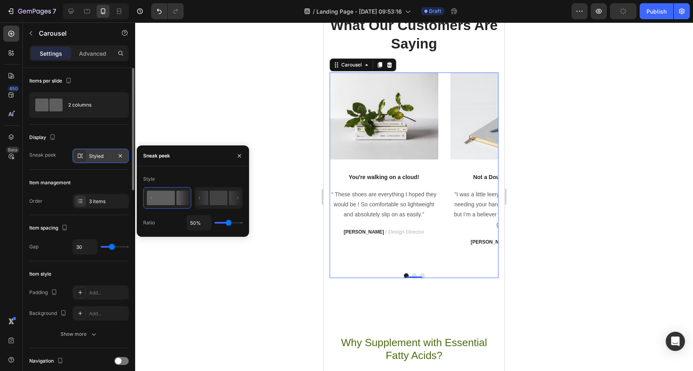
type input "40%"
type input "40"
type input "1%"
type input "1"
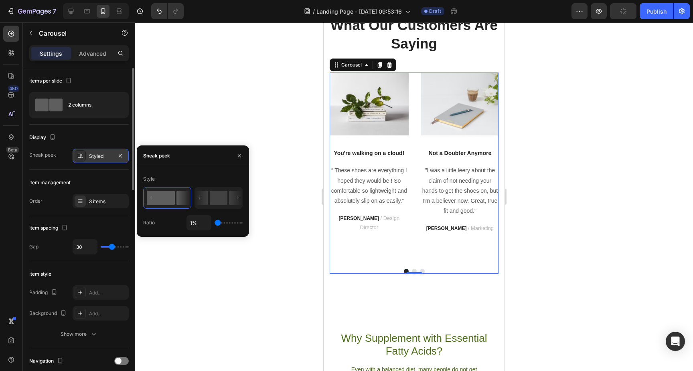
type input "18%"
type input "18"
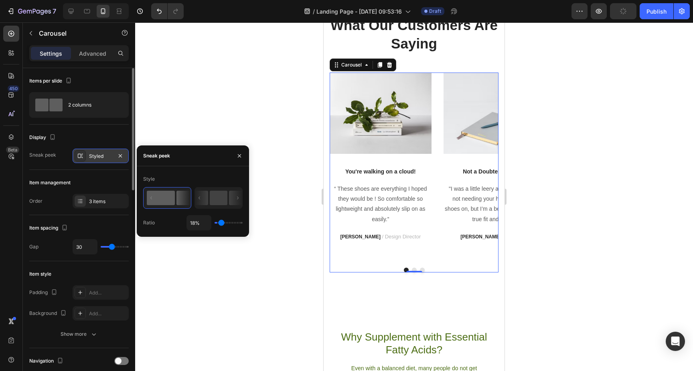
type input "41%"
type input "41"
type input "46%"
type input "46"
type input "52%"
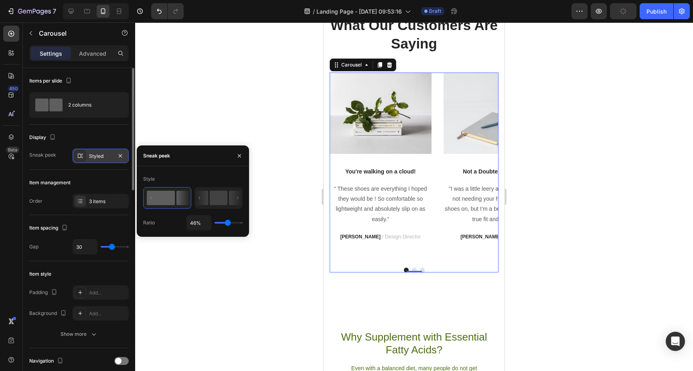
type input "52"
type input "54%"
type input "54"
type input "55%"
type input "55"
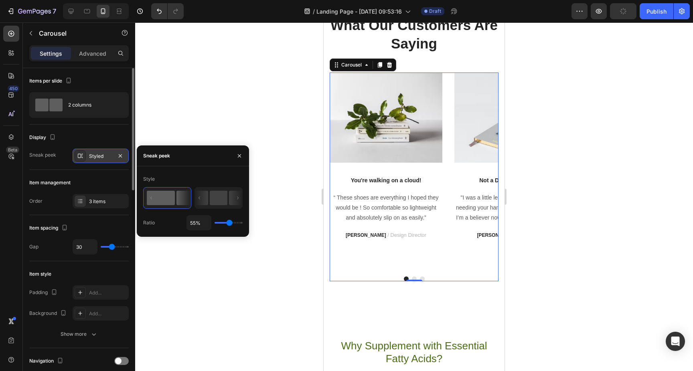
type input "56%"
type input "56"
type input "57%"
type input "57"
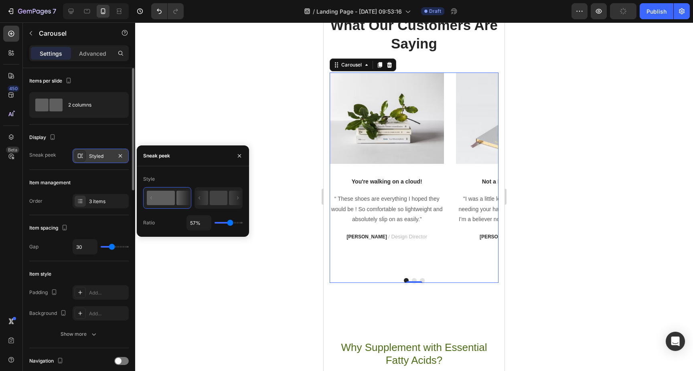
type input "58%"
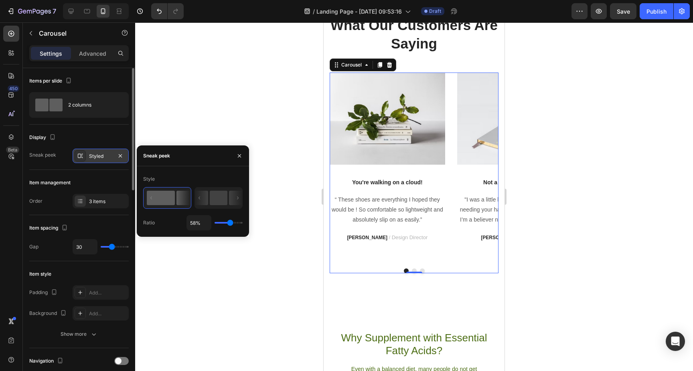
type input "58"
click at [230, 223] on input "range" at bounding box center [228, 223] width 28 height 2
type input "59%"
type input "59"
type input "60%"
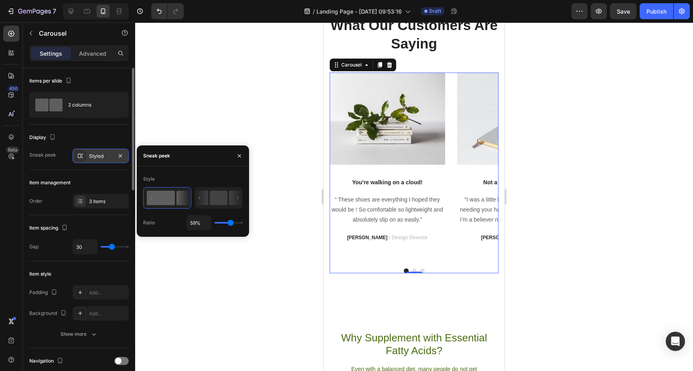
type input "60"
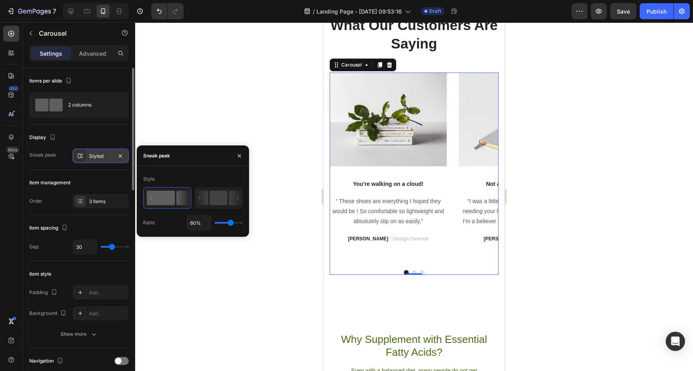
type input "73%"
type input "73"
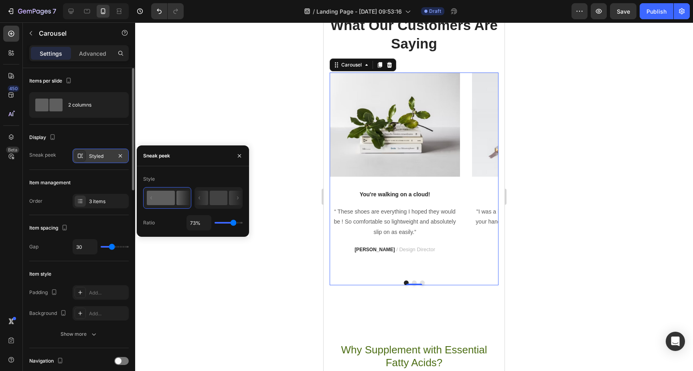
type input "77%"
type input "77"
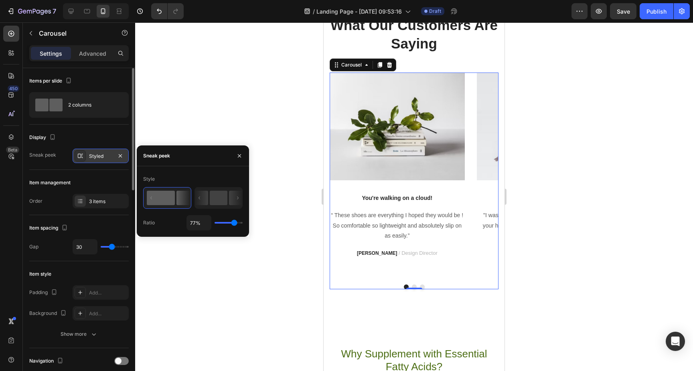
type input "78%"
type input "78"
type input "77%"
drag, startPoint x: 230, startPoint y: 223, endPoint x: 234, endPoint y: 222, distance: 4.0
type input "77"
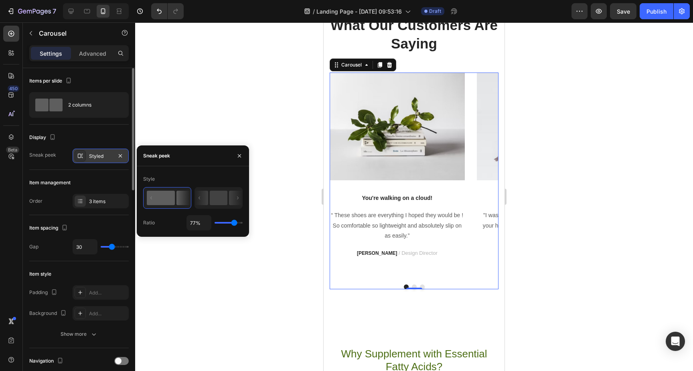
click at [234, 222] on input "range" at bounding box center [228, 223] width 28 height 2
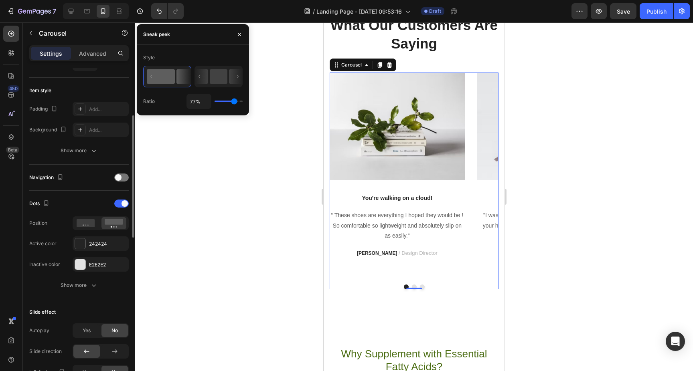
scroll to position [190, 0]
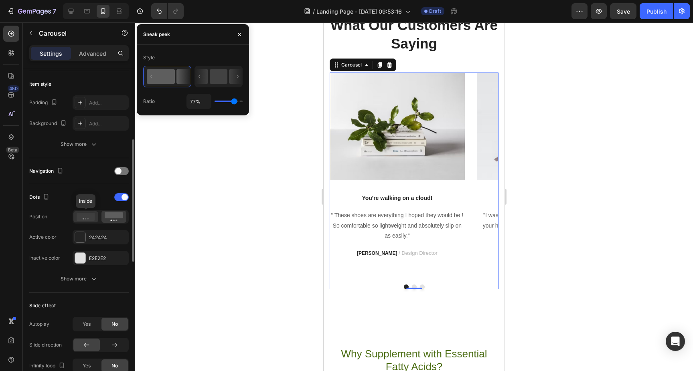
click at [87, 218] on icon at bounding box center [86, 217] width 18 height 8
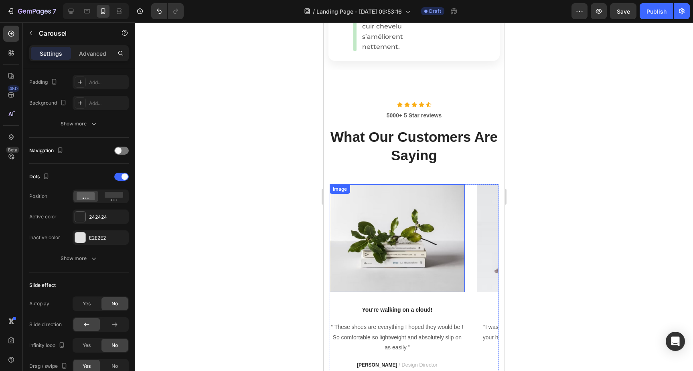
scroll to position [644, 0]
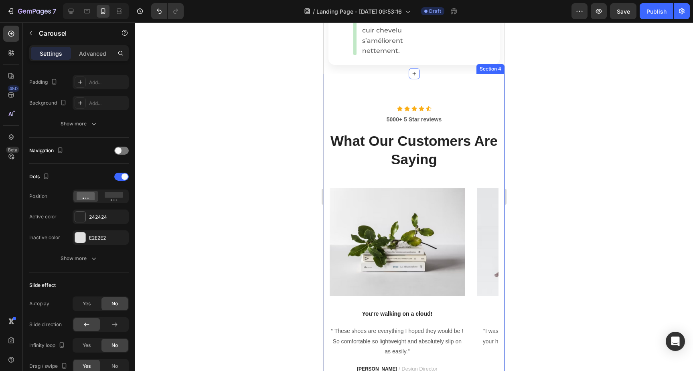
click at [328, 102] on div "Icon Icon Icon Icon Icon Icon List Hoz 5000+ 5 Star reviews Text block What Our…" at bounding box center [414, 250] width 181 height 352
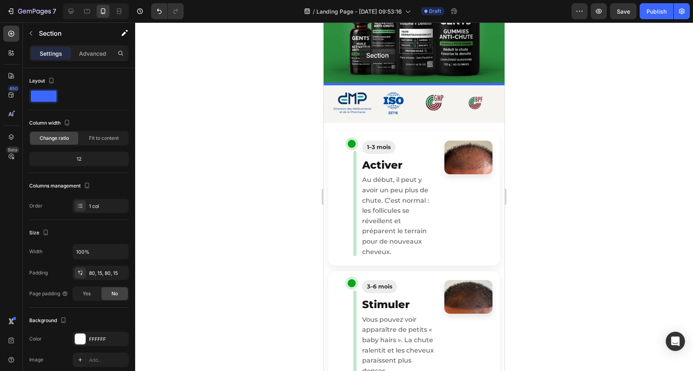
scroll to position [183, 0]
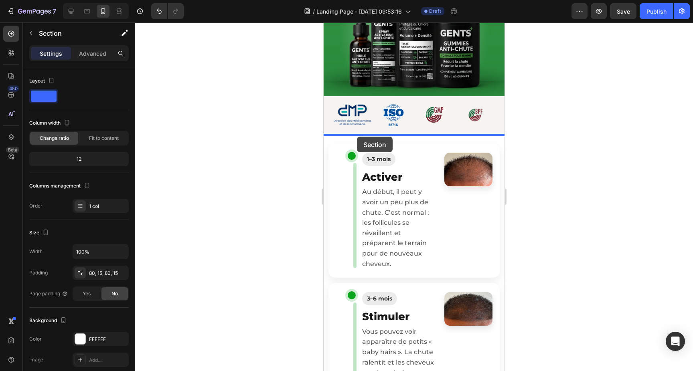
drag, startPoint x: 345, startPoint y: 67, endPoint x: 357, endPoint y: 137, distance: 70.7
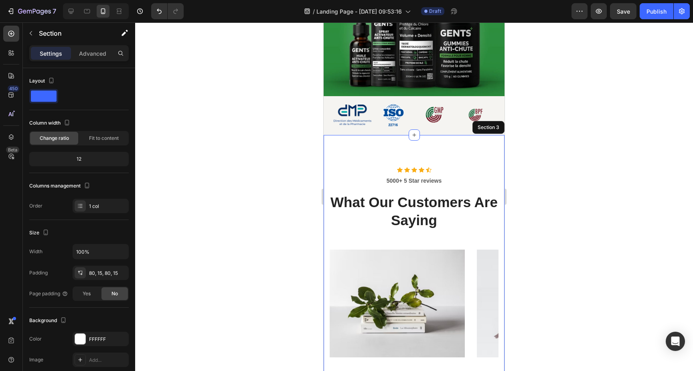
click at [356, 142] on div "Icon Icon Icon Icon Icon Icon List Hoz 5000+ 5 Star reviews Text block What Our…" at bounding box center [414, 311] width 181 height 352
click at [409, 153] on div "Icon Icon Icon Icon Icon Icon List Hoz 5000+ 5 Star reviews Text block What Our…" at bounding box center [414, 311] width 181 height 352
click at [91, 56] on p "Advanced" at bounding box center [92, 53] width 27 height 8
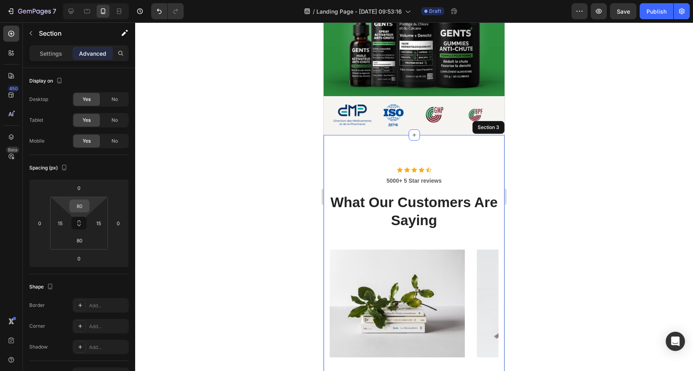
click at [85, 203] on input "80" at bounding box center [79, 206] width 16 height 12
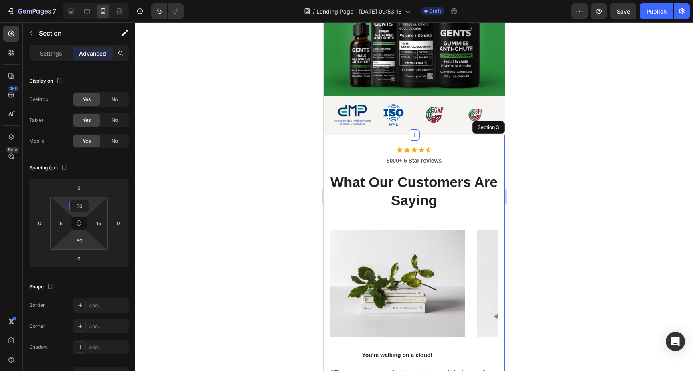
type input "30"
click at [81, 0] on html "7 Version history / Landing Page - Aug 26, 09:53:16 Draft Preview Save Publish …" at bounding box center [346, 0] width 693 height 0
click at [81, 242] on input "4" at bounding box center [79, 241] width 16 height 12
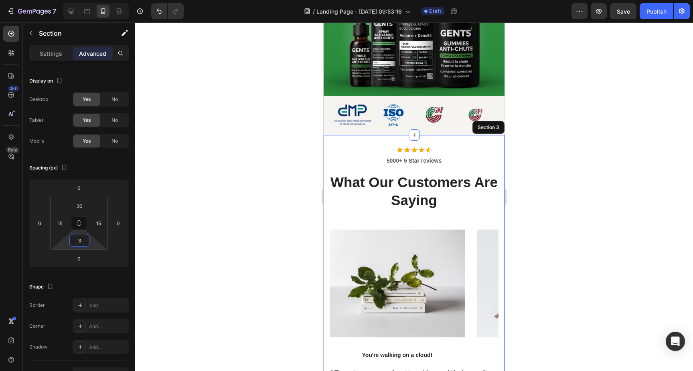
type input "30"
click at [414, 162] on p "5000+ 5 Star reviews" at bounding box center [413, 161] width 167 height 8
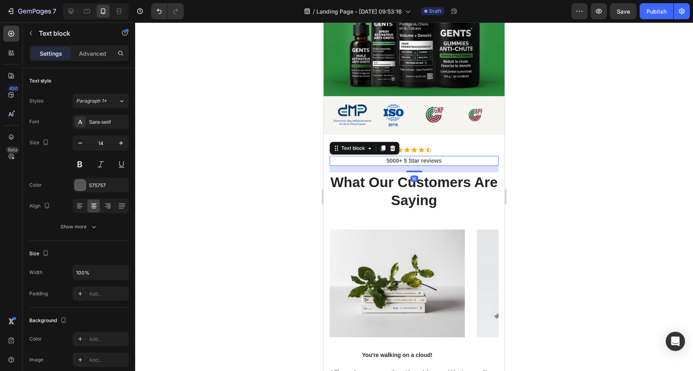
click at [393, 160] on p "5000+ 5 Star reviews" at bounding box center [413, 161] width 167 height 8
click at [404, 161] on p "347+ 5 Star reviews" at bounding box center [413, 161] width 167 height 8
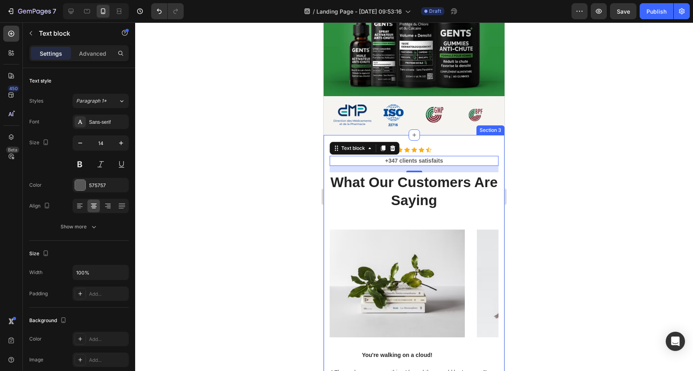
click at [544, 205] on div at bounding box center [414, 196] width 558 height 349
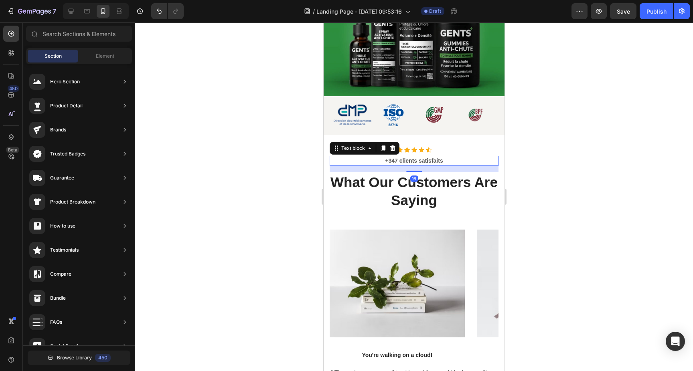
click at [438, 162] on p "+347 clients satisfaits" at bounding box center [413, 161] width 167 height 8
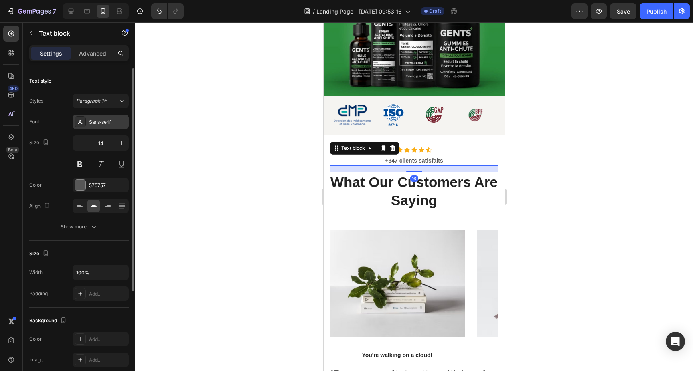
click at [107, 120] on div "Sans-serif" at bounding box center [108, 122] width 38 height 7
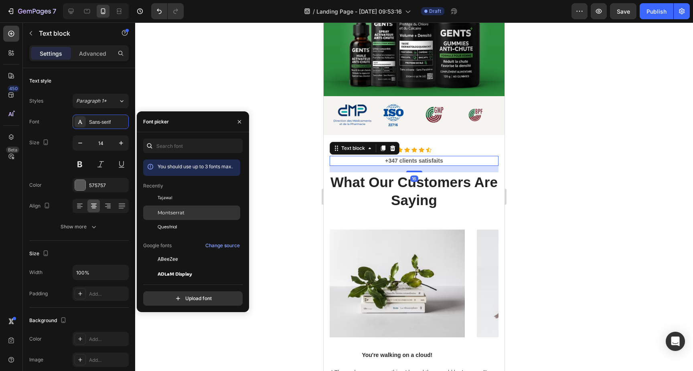
click at [187, 213] on div "Montserrat" at bounding box center [198, 212] width 81 height 7
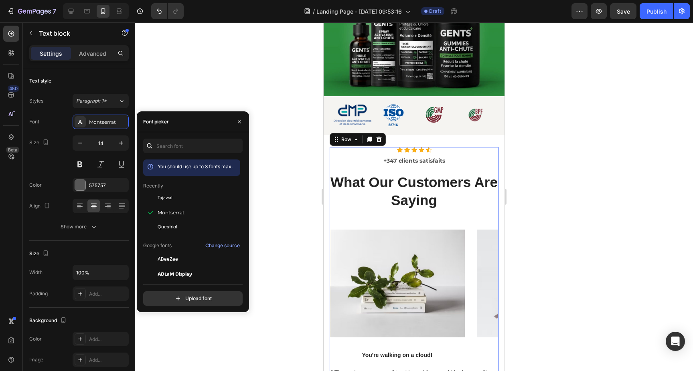
click at [473, 213] on div "Icon Icon Icon Icon Icon Icon List Hoz +347 clients satisfaits Text block What …" at bounding box center [414, 188] width 169 height 83
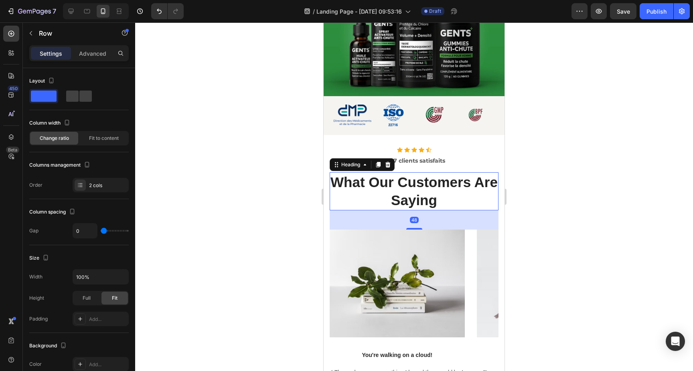
click at [417, 188] on p "What Our Customers Are Saying" at bounding box center [413, 191] width 167 height 36
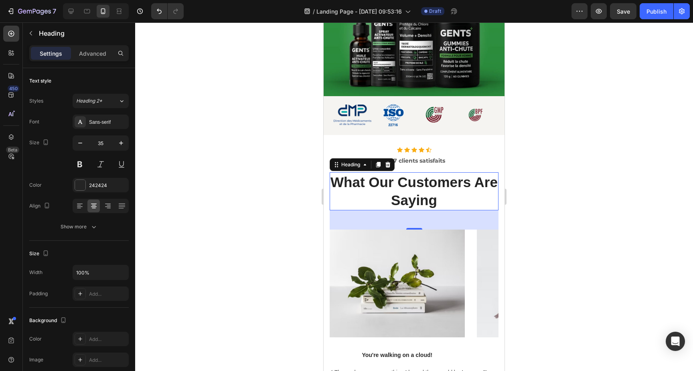
click at [394, 188] on p "What Our Customers Are Saying" at bounding box center [413, 191] width 167 height 36
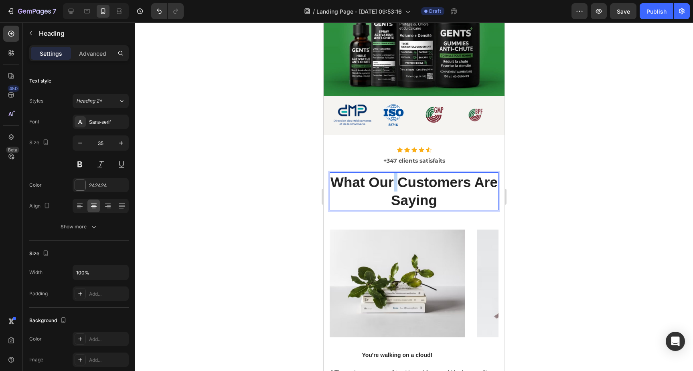
click at [394, 188] on p "What Our Customers Are Saying" at bounding box center [413, 191] width 167 height 36
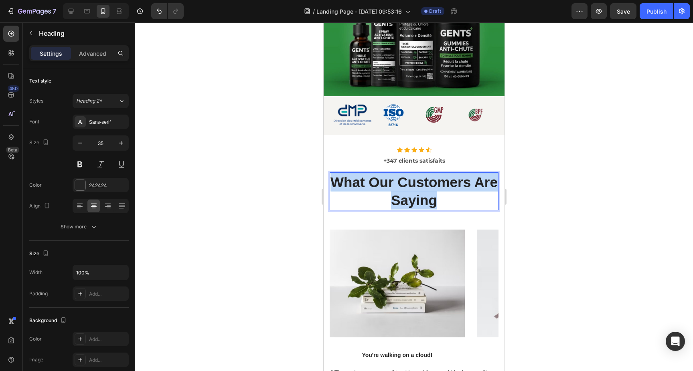
click at [394, 188] on p "What Our Customers Are Saying" at bounding box center [413, 191] width 167 height 36
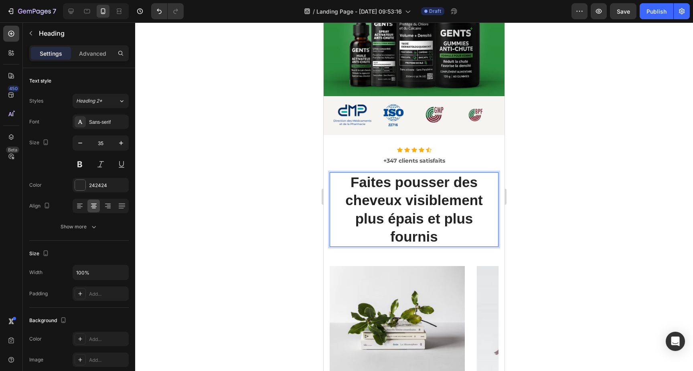
click at [249, 186] on div at bounding box center [414, 196] width 558 height 349
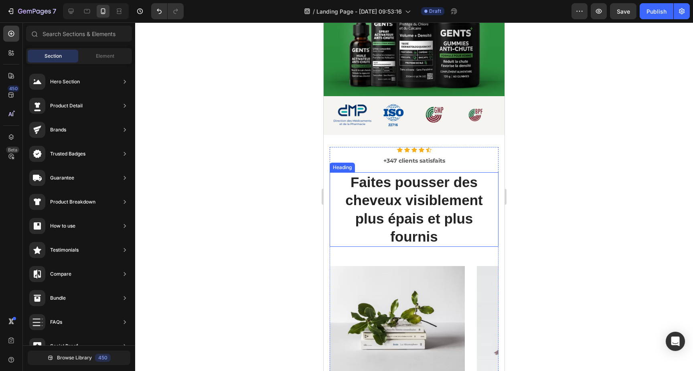
click at [404, 200] on strong "Faites pousser des cheveux visiblement plus épais et plus fournis" at bounding box center [413, 209] width 137 height 71
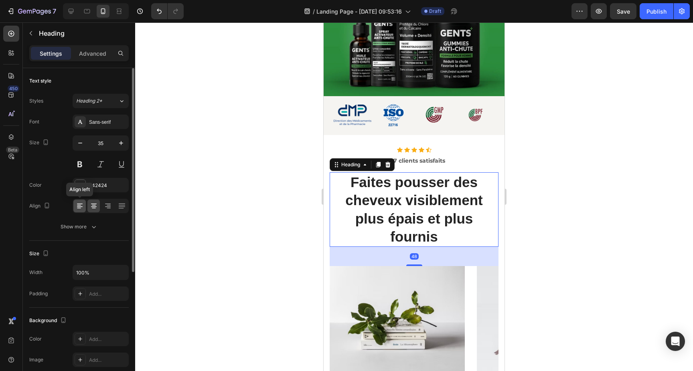
click at [80, 208] on icon at bounding box center [80, 206] width 8 height 8
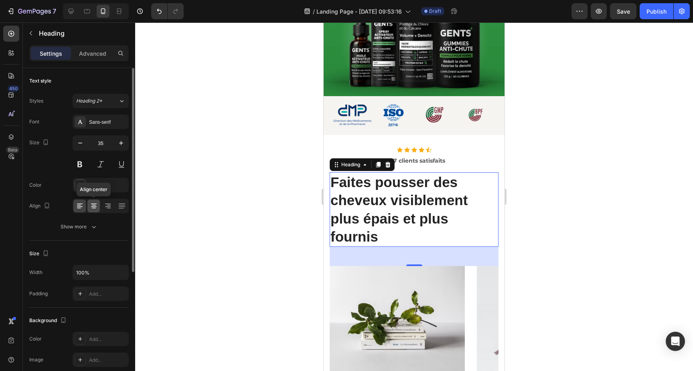
click at [98, 207] on div at bounding box center [93, 206] width 12 height 13
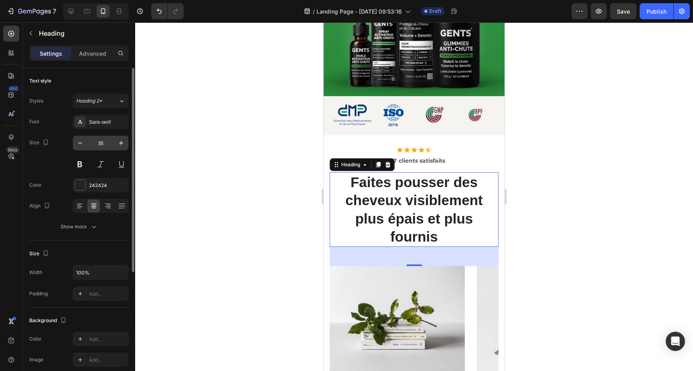
click at [102, 143] on input "35" at bounding box center [100, 143] width 26 height 14
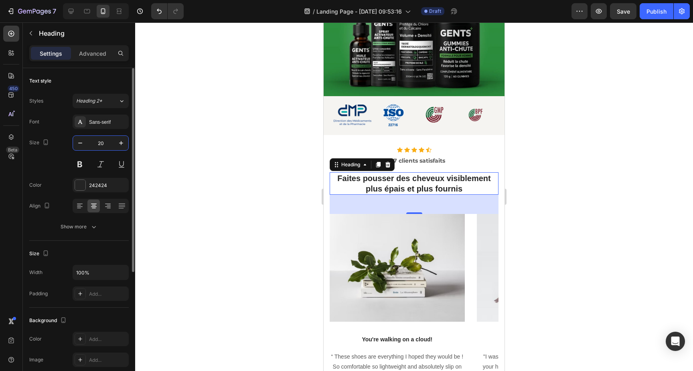
click at [105, 142] on input "20" at bounding box center [100, 143] width 26 height 14
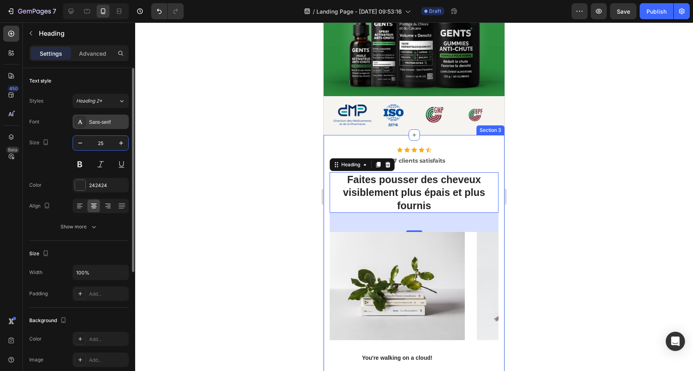
type input "25"
click at [117, 119] on div "Sans-serif" at bounding box center [108, 122] width 38 height 7
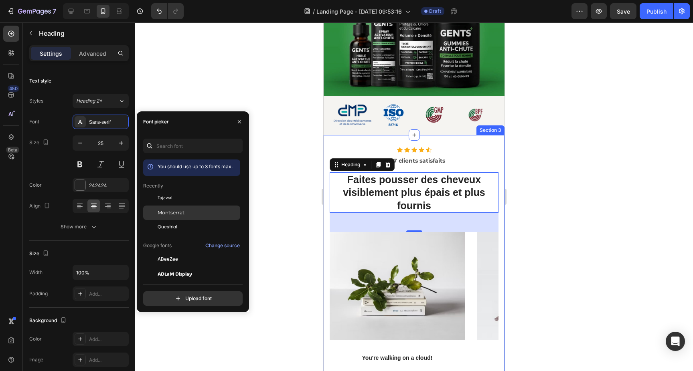
click at [184, 212] on span "Montserrat" at bounding box center [171, 212] width 27 height 7
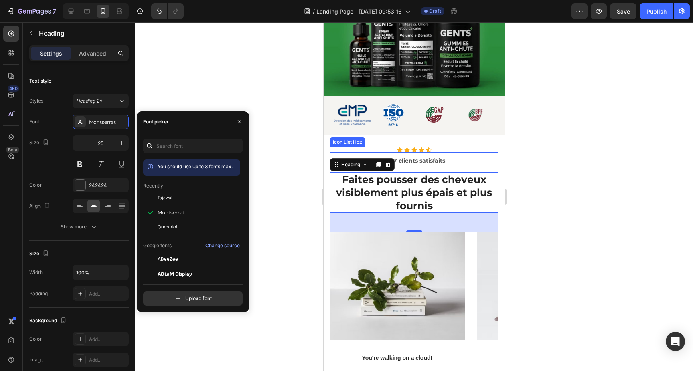
click at [483, 152] on div "Icon Icon Icon Icon Icon" at bounding box center [414, 150] width 169 height 6
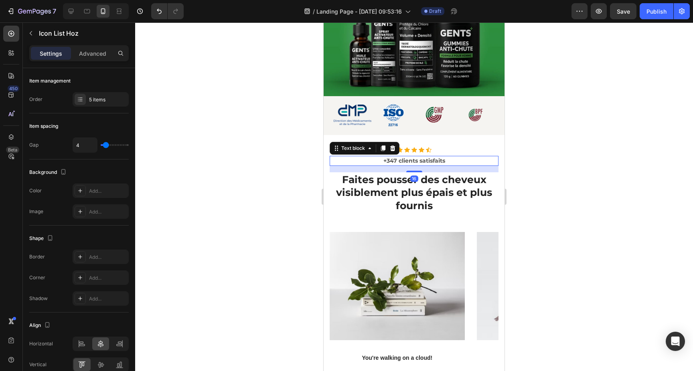
click at [459, 164] on p "+347 clients satisfaits" at bounding box center [413, 161] width 167 height 8
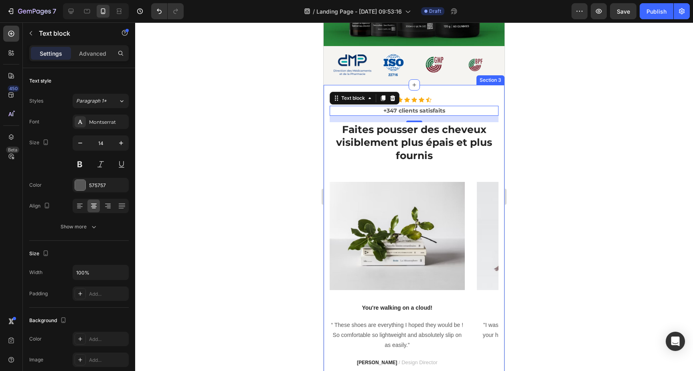
scroll to position [234, 0]
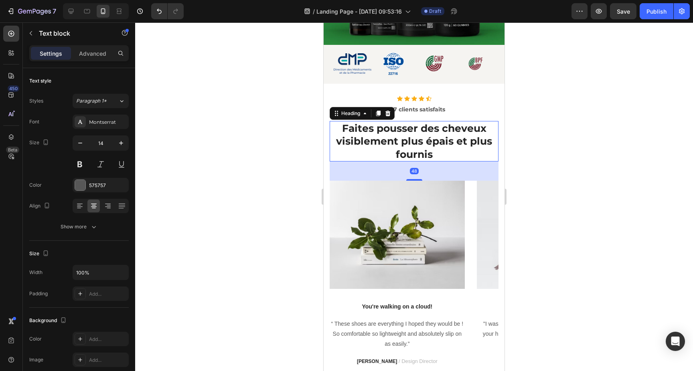
click at [442, 144] on strong "Faites pousser des cheveux visiblement plus épais et plus fournis" at bounding box center [414, 141] width 156 height 38
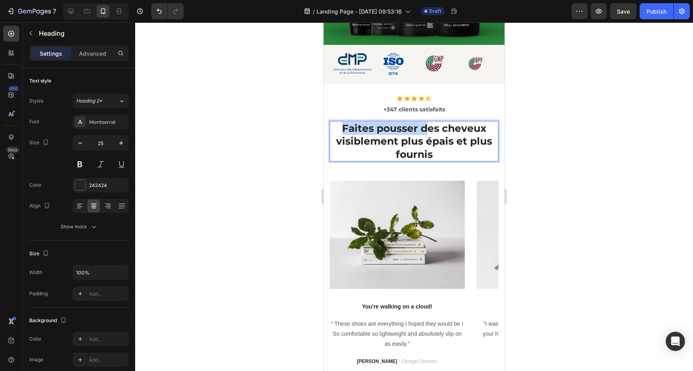
drag, startPoint x: 430, startPoint y: 129, endPoint x: 332, endPoint y: 132, distance: 98.3
click at [332, 132] on p "Faites pousser des cheveux visiblement plus épais et plus fournis" at bounding box center [413, 141] width 167 height 39
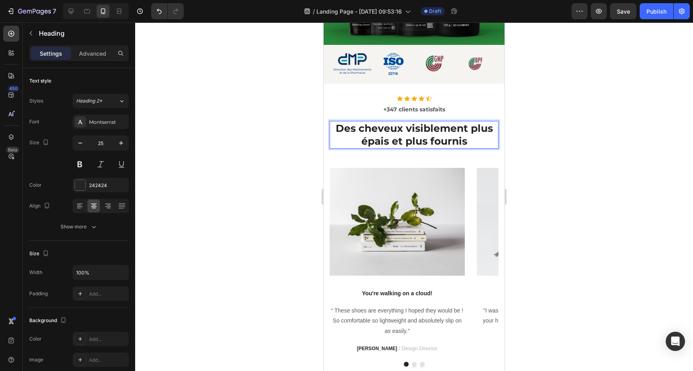
click at [442, 140] on strong "Des cheveux visiblement plus épais et plus fournis" at bounding box center [414, 134] width 157 height 25
click at [582, 132] on div at bounding box center [414, 196] width 558 height 349
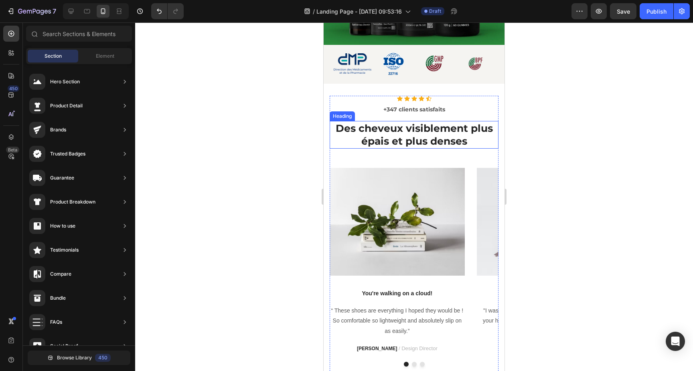
click at [447, 140] on strong "Des cheveux visiblement plus épais et plus denses" at bounding box center [414, 134] width 157 height 25
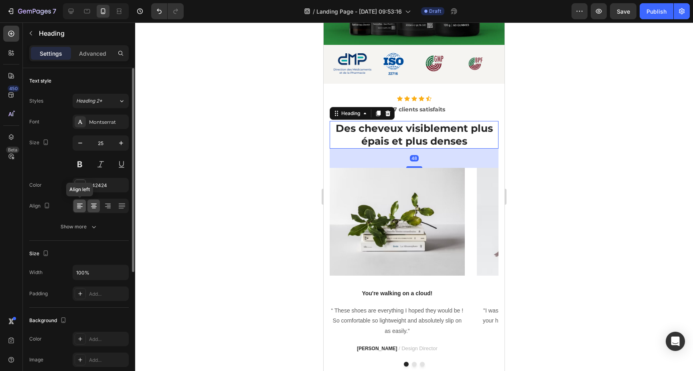
click at [78, 209] on icon at bounding box center [80, 206] width 8 height 8
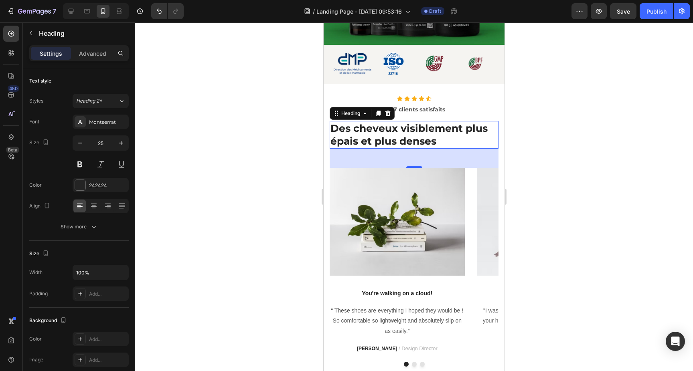
click at [291, 215] on div at bounding box center [414, 196] width 558 height 349
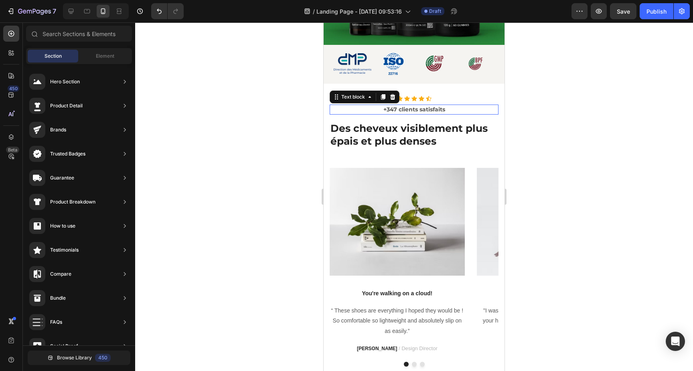
click at [436, 111] on p "+347 clients satisfaits" at bounding box center [413, 109] width 167 height 8
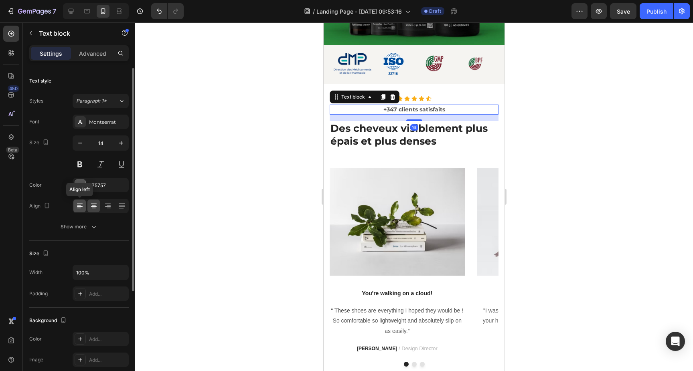
click at [79, 207] on icon at bounding box center [80, 206] width 6 height 1
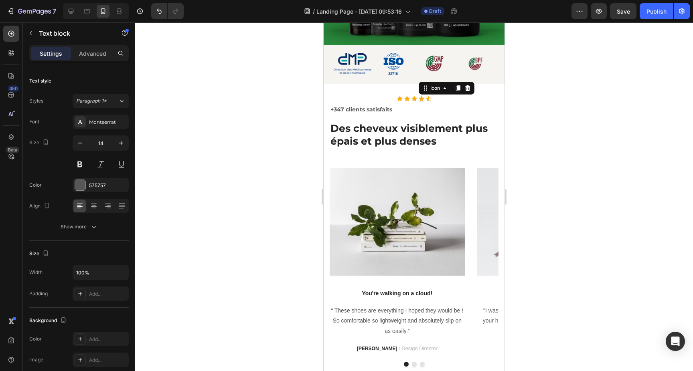
click at [421, 98] on div "Icon 0" at bounding box center [422, 99] width 6 height 6
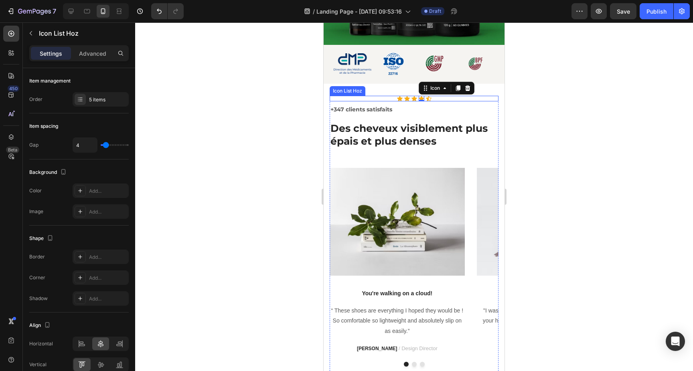
click at [442, 100] on div "Icon Icon Icon Icon 0 Icon" at bounding box center [414, 99] width 169 height 6
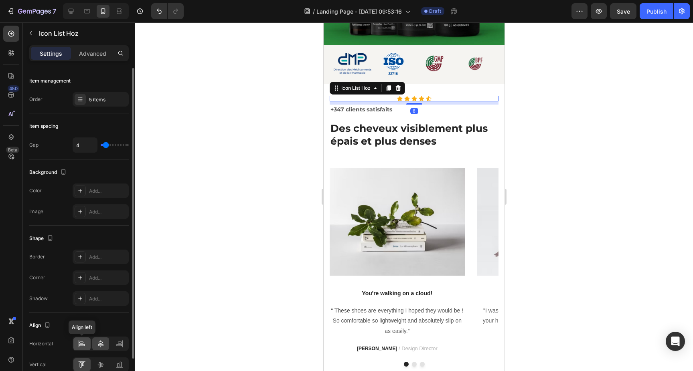
click at [80, 343] on icon at bounding box center [81, 343] width 4 height 2
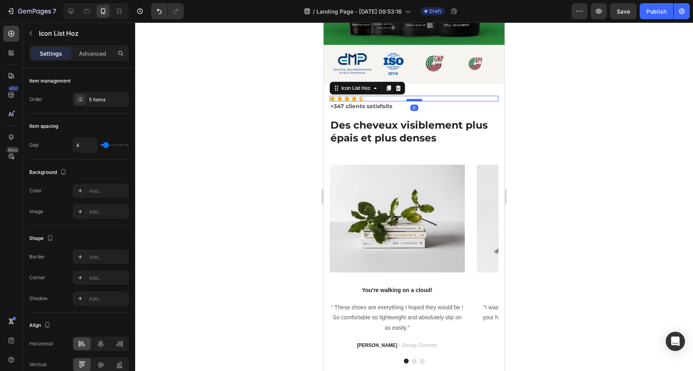
click at [415, 101] on div at bounding box center [414, 100] width 16 height 2
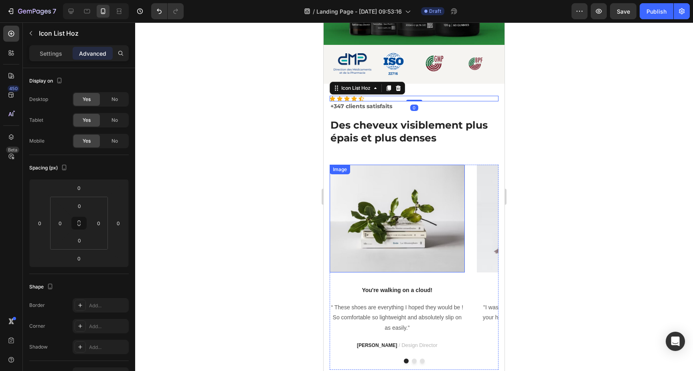
click at [398, 190] on img at bounding box center [397, 219] width 135 height 108
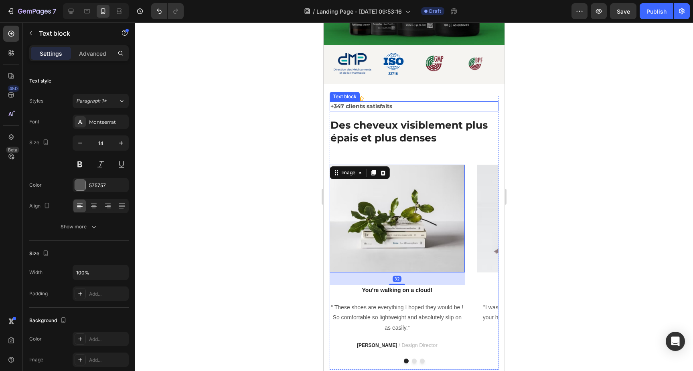
click at [341, 109] on p "+347 clients satisfaits" at bounding box center [413, 106] width 167 height 8
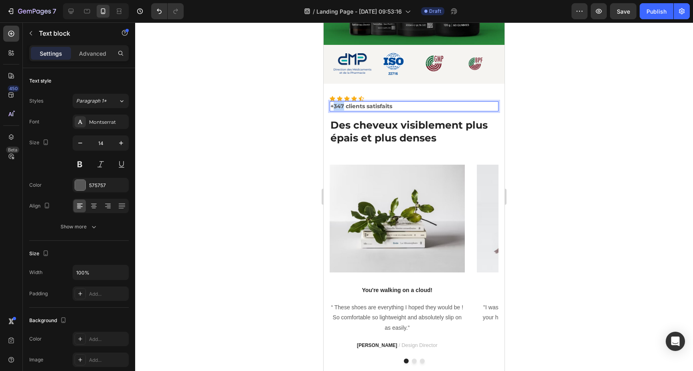
click at [333, 108] on p "+347 clients satisfaits" at bounding box center [413, 106] width 167 height 8
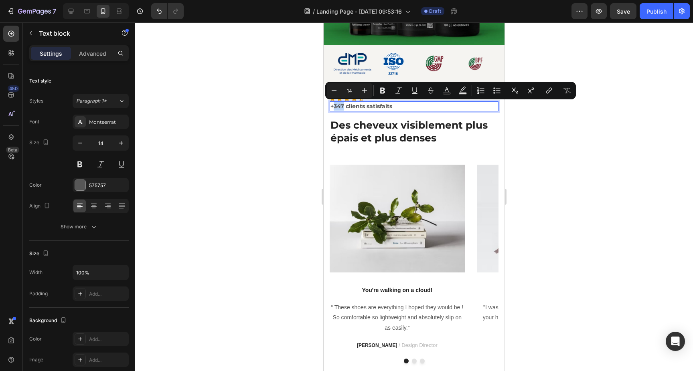
click at [333, 108] on p "+347 clients satisfaits" at bounding box center [413, 106] width 167 height 8
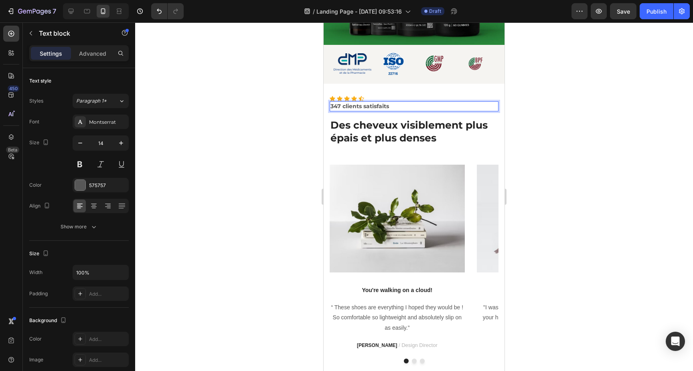
click at [281, 118] on div at bounding box center [414, 196] width 558 height 349
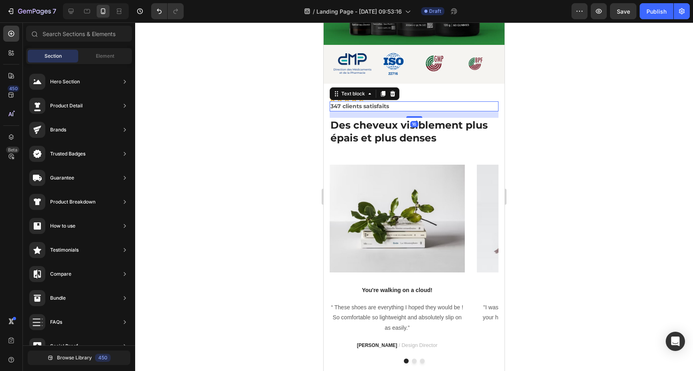
click at [370, 107] on p "347 clients satisfaits" at bounding box center [413, 106] width 167 height 8
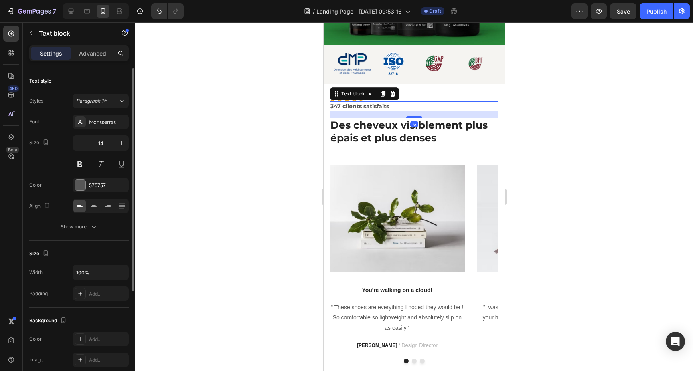
click at [88, 308] on div "Text style Styles Paragraph 1* Font Montserrat Size 14 Color 575757 Align Show …" at bounding box center [78, 341] width 99 height 66
click at [90, 231] on icon "button" at bounding box center [94, 227] width 8 height 8
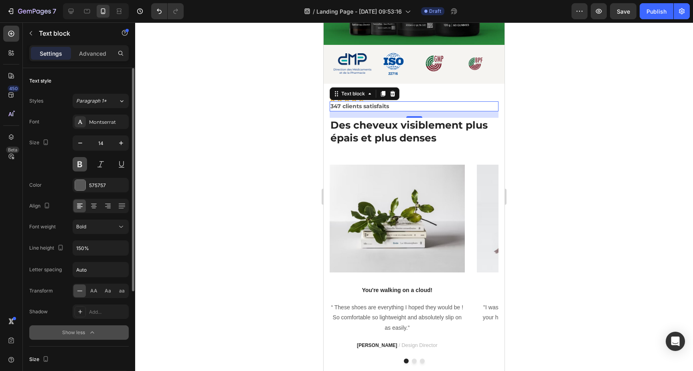
click at [80, 166] on button at bounding box center [80, 164] width 14 height 14
click at [106, 230] on div "Bold" at bounding box center [96, 226] width 41 height 7
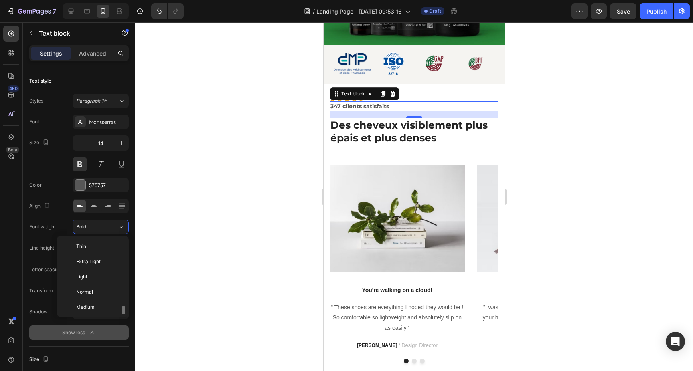
scroll to position [43, 0]
click at [99, 267] on p "Medium" at bounding box center [97, 264] width 42 height 7
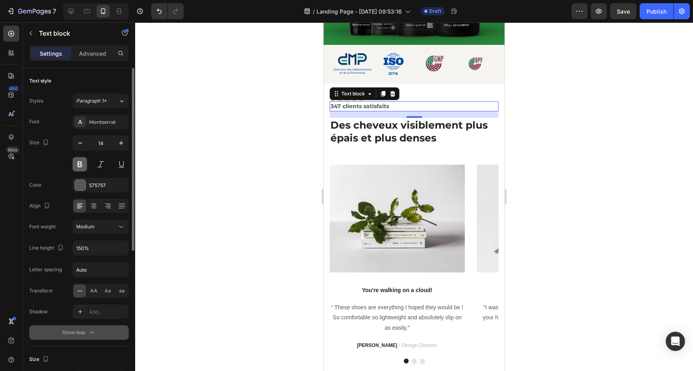
click at [77, 158] on button at bounding box center [80, 164] width 14 height 14
click at [281, 135] on div at bounding box center [414, 196] width 558 height 349
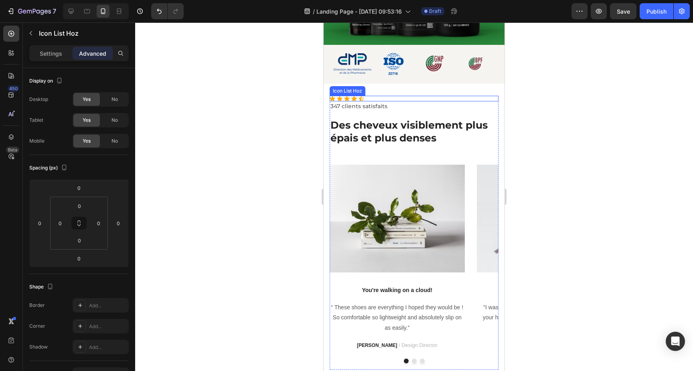
click at [375, 100] on div "Icon Icon Icon Icon Icon" at bounding box center [414, 99] width 169 height 6
click at [377, 88] on icon at bounding box center [375, 88] width 6 height 6
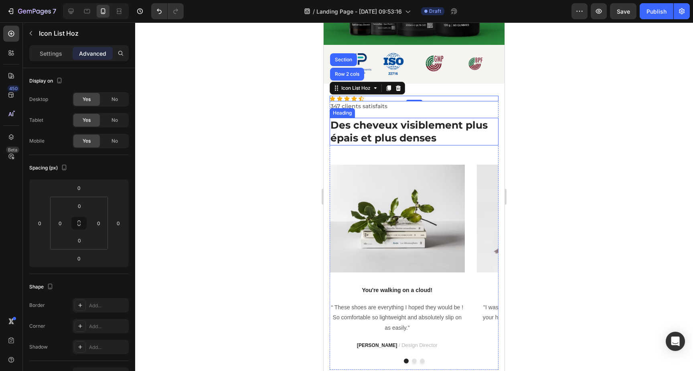
click at [390, 118] on h2 "⁠⁠⁠⁠⁠⁠⁠ Des cheveux visiblement plus épais et plus denses" at bounding box center [414, 132] width 169 height 28
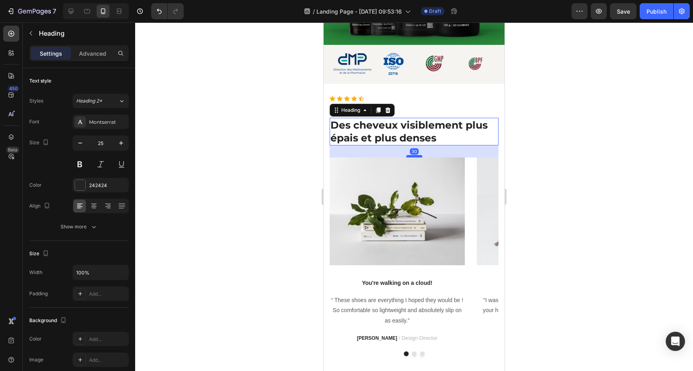
drag, startPoint x: 417, startPoint y: 164, endPoint x: 417, endPoint y: 157, distance: 7.2
click at [417, 157] on div at bounding box center [414, 156] width 16 height 2
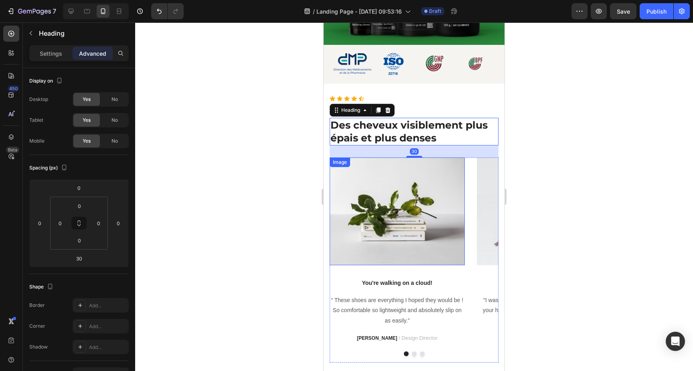
click at [421, 186] on img at bounding box center [397, 212] width 135 height 108
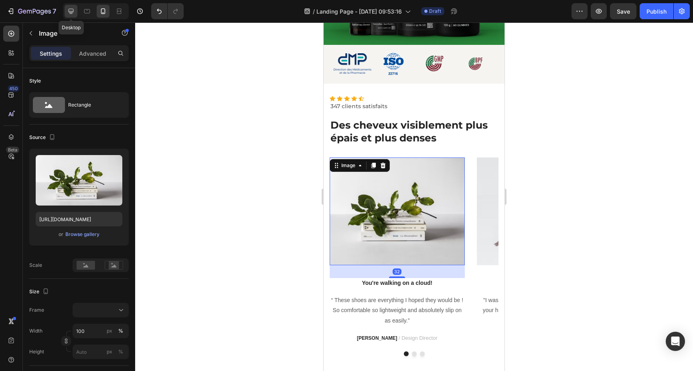
click at [69, 12] on icon at bounding box center [71, 11] width 8 height 8
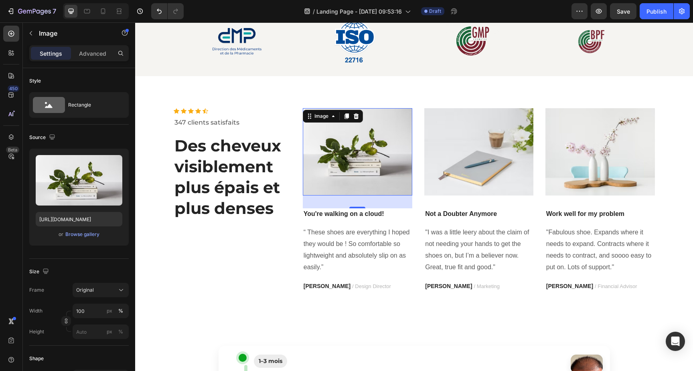
scroll to position [331, 0]
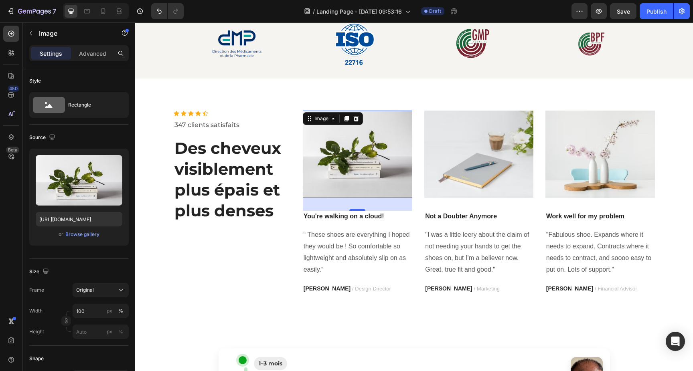
click at [352, 150] on img at bounding box center [357, 154] width 109 height 87
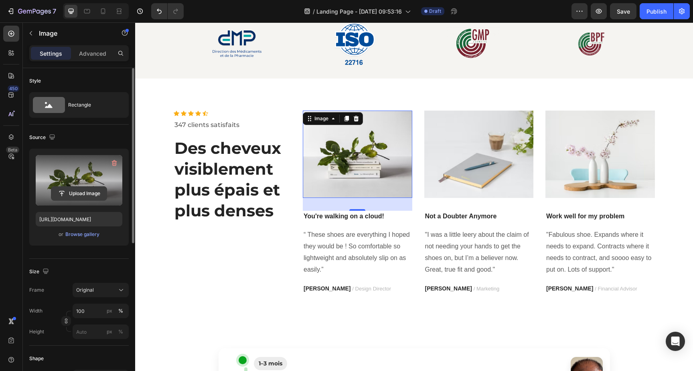
click at [89, 197] on input "file" at bounding box center [78, 194] width 55 height 14
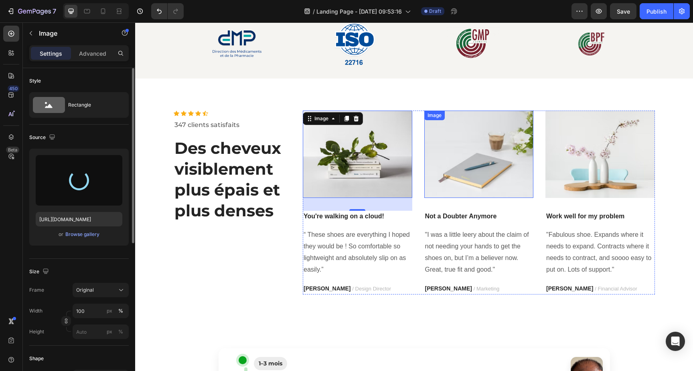
type input "https://cdn.shopify.com/s/files/1/0930/0230/1727/files/gempages_574824913664213…"
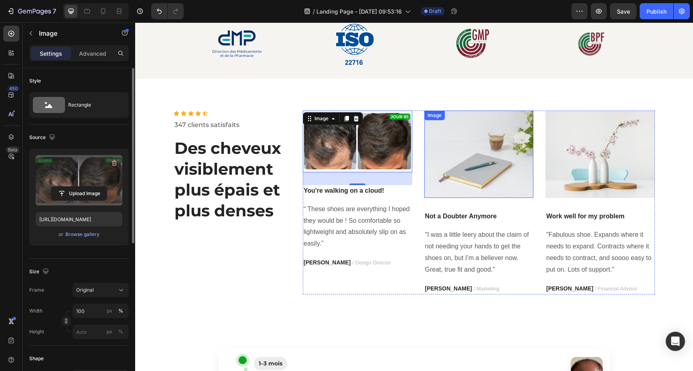
click at [451, 162] on img at bounding box center [478, 154] width 109 height 87
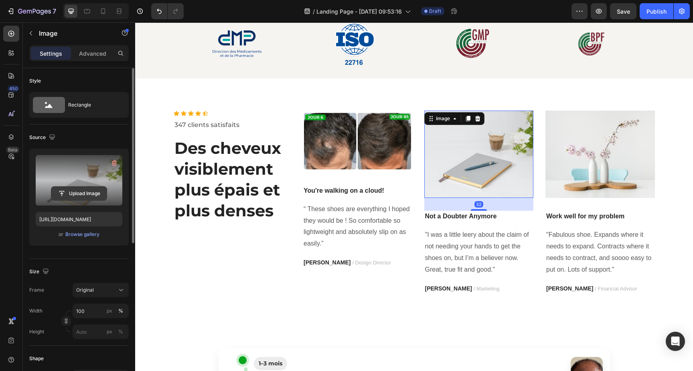
click at [90, 194] on input "file" at bounding box center [78, 194] width 55 height 14
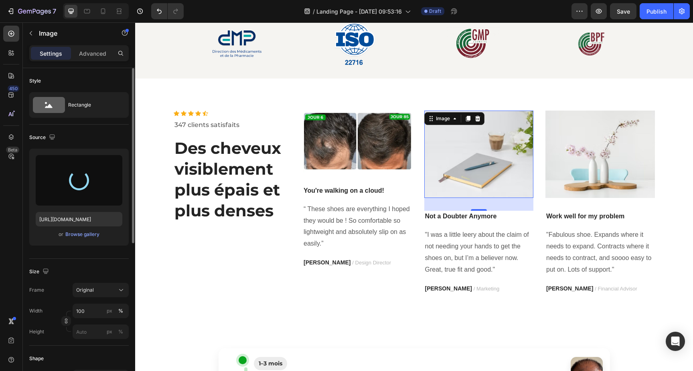
type input "https://cdn.shopify.com/s/files/1/0930/0230/1727/files/gempages_574824913664213…"
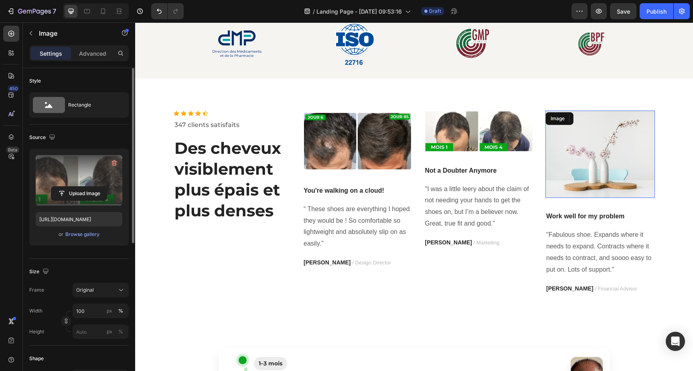
click at [571, 148] on img at bounding box center [599, 154] width 109 height 87
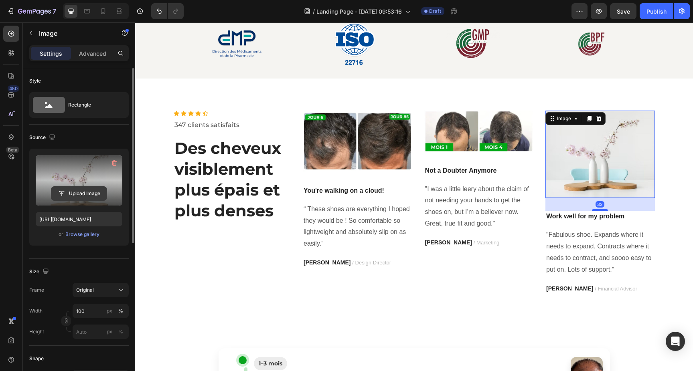
click at [79, 197] on input "file" at bounding box center [78, 194] width 55 height 14
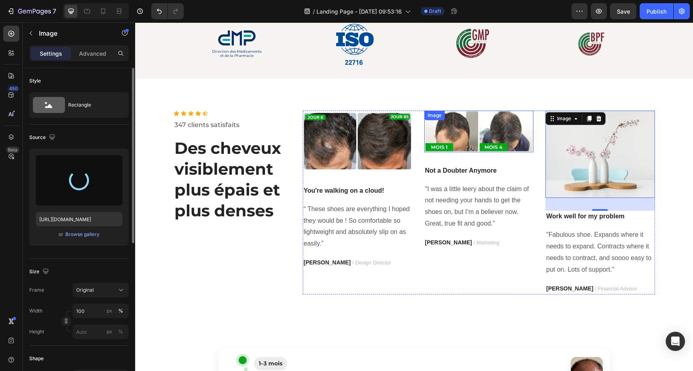
type input "https://cdn.shopify.com/s/files/1/0930/0230/1727/files/gempages_574824913664213…"
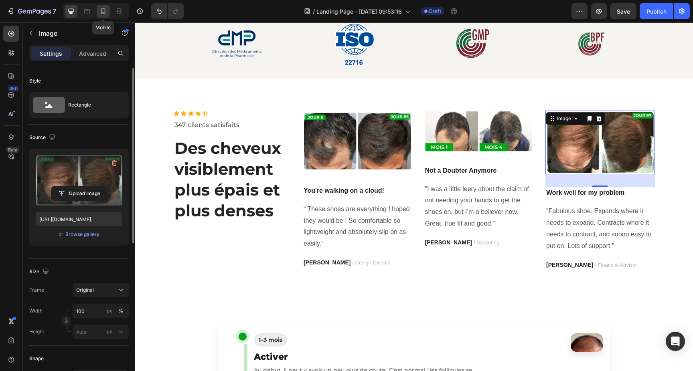
click at [107, 8] on icon at bounding box center [103, 11] width 8 height 8
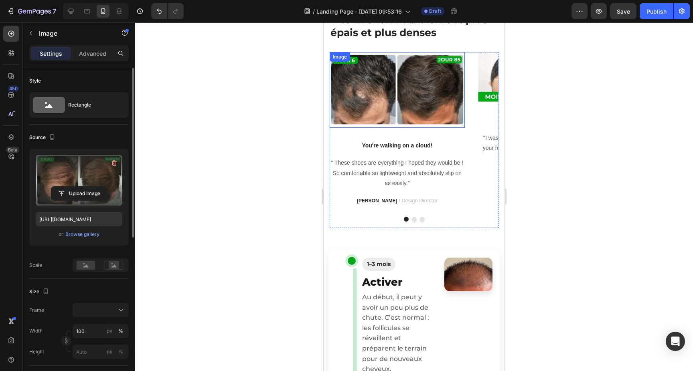
scroll to position [404, 0]
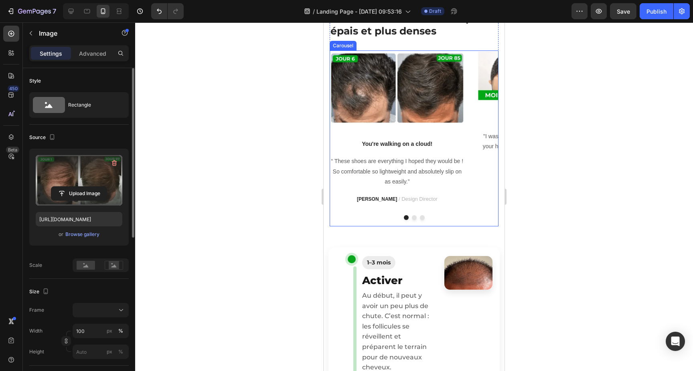
click at [415, 219] on button "Dot" at bounding box center [414, 217] width 5 height 5
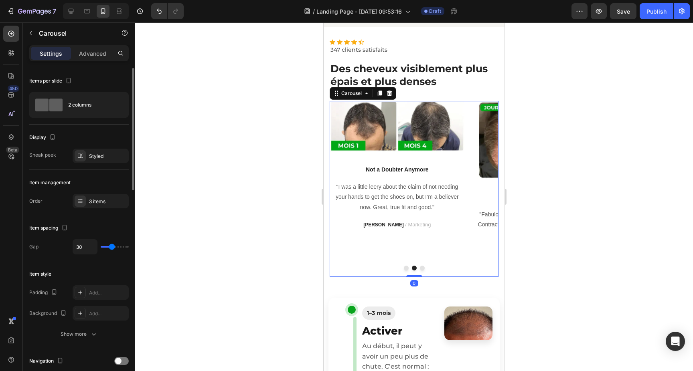
scroll to position [346, 0]
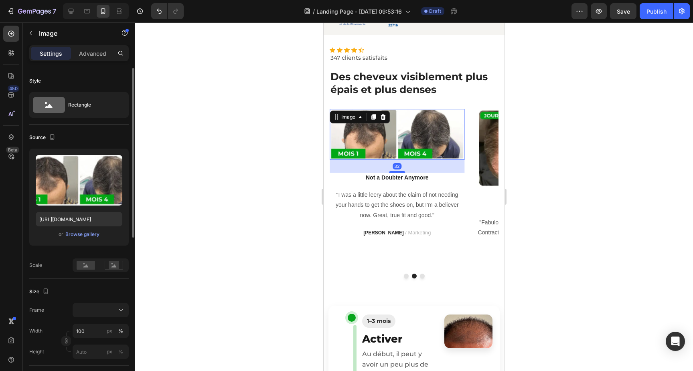
click at [433, 146] on img at bounding box center [397, 134] width 135 height 51
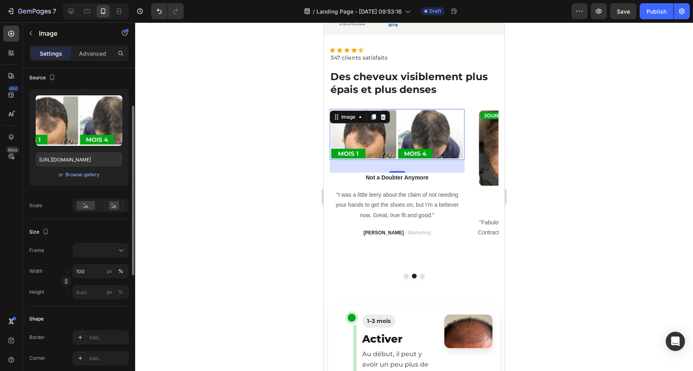
scroll to position [64, 0]
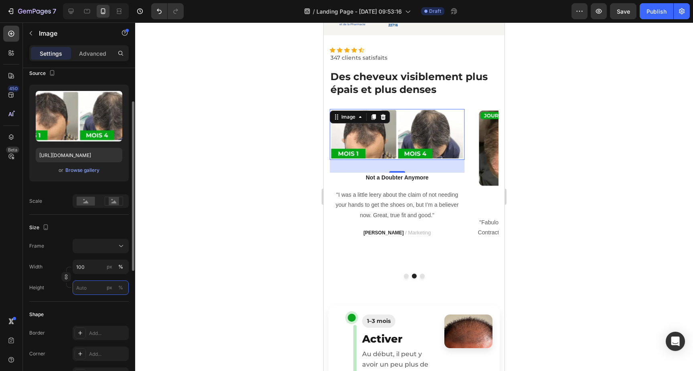
click at [92, 287] on input "px %" at bounding box center [101, 288] width 56 height 14
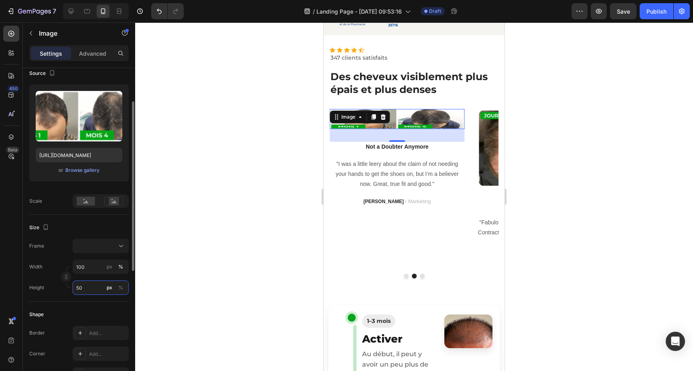
type input "5"
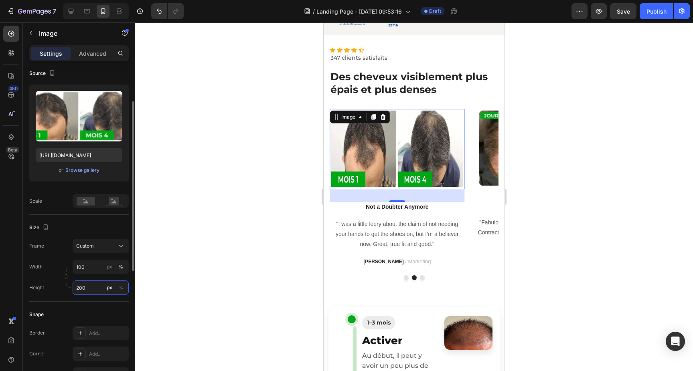
type input "5"
type input "2"
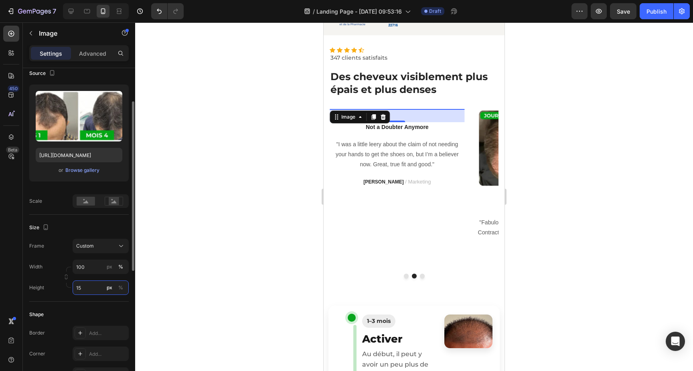
type input "150"
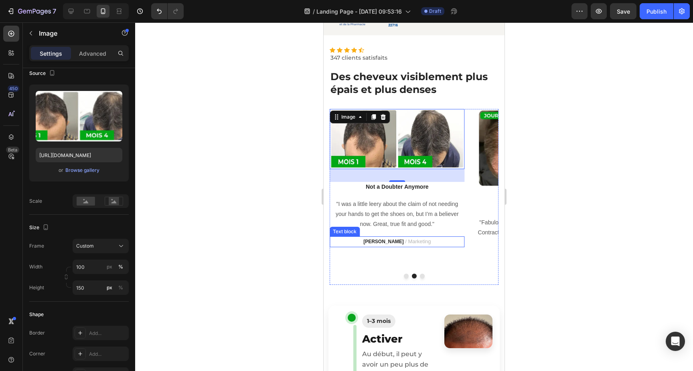
click at [427, 238] on p "PATRICIA B. / Marketing" at bounding box center [396, 241] width 133 height 9
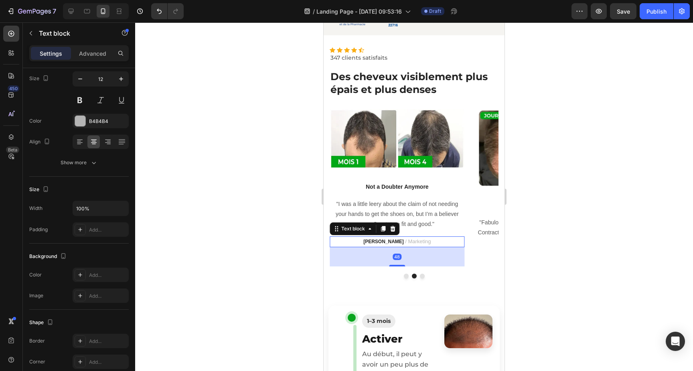
scroll to position [0, 0]
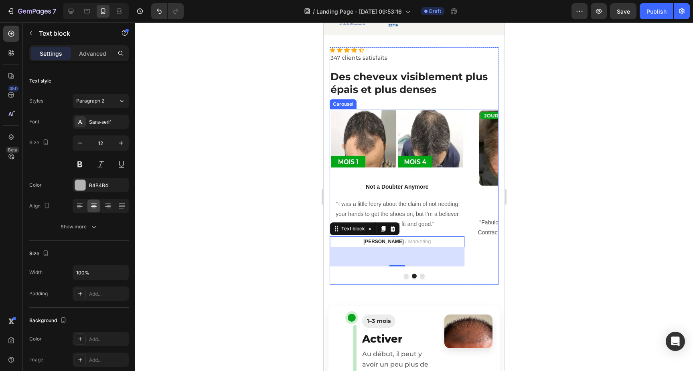
click at [405, 277] on button "Dot" at bounding box center [406, 276] width 5 height 5
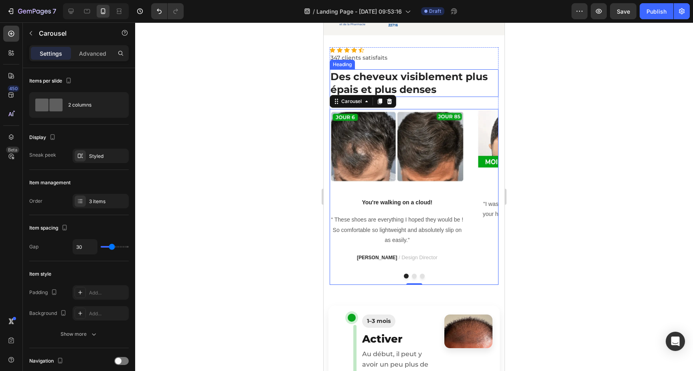
click at [424, 89] on strong "Des cheveux visiblement plus épais et plus denses" at bounding box center [408, 83] width 157 height 25
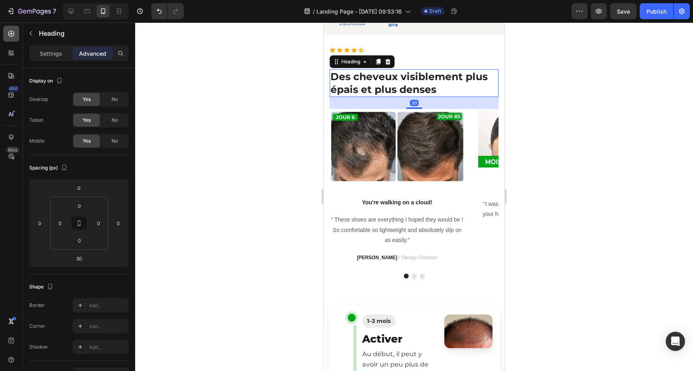
click at [14, 36] on icon at bounding box center [11, 34] width 8 height 8
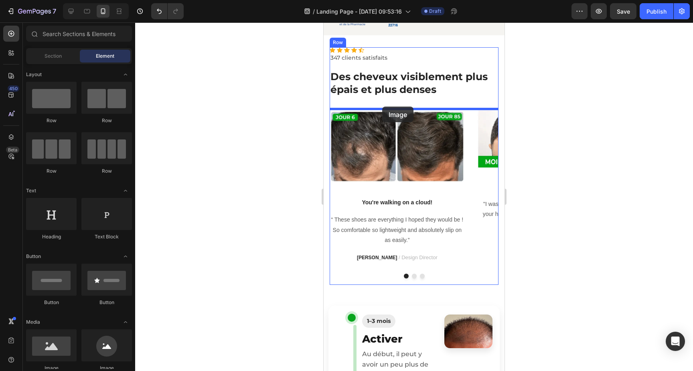
drag, startPoint x: 368, startPoint y: 364, endPoint x: 382, endPoint y: 107, distance: 257.8
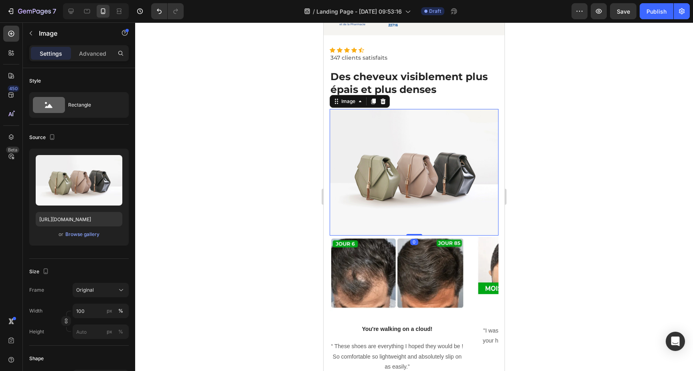
click at [416, 152] on img at bounding box center [414, 172] width 169 height 127
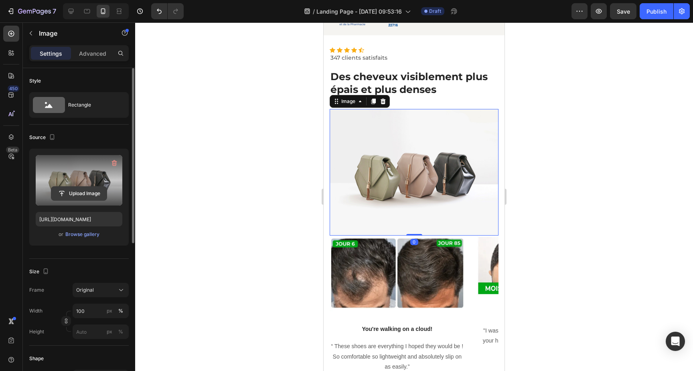
click at [92, 196] on input "file" at bounding box center [78, 194] width 55 height 14
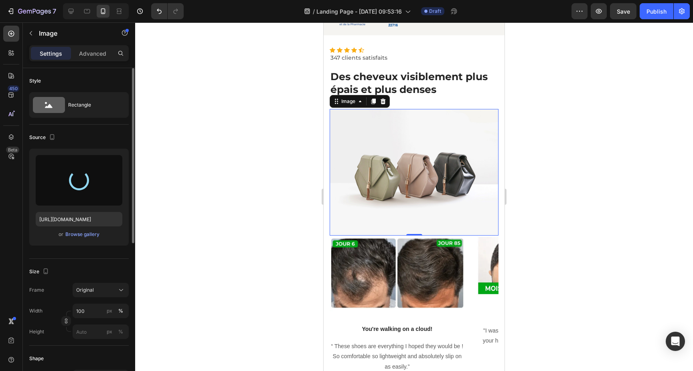
type input "https://cdn.shopify.com/s/files/1/0930/0230/1727/files/gempages_574824913664213…"
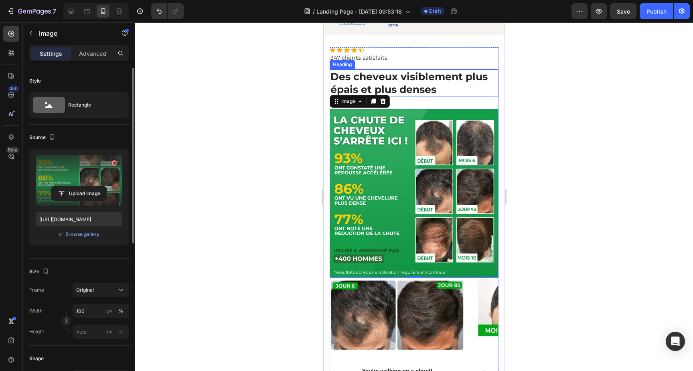
click at [465, 71] on strong "Des cheveux visiblement plus épais et plus denses" at bounding box center [408, 83] width 157 height 25
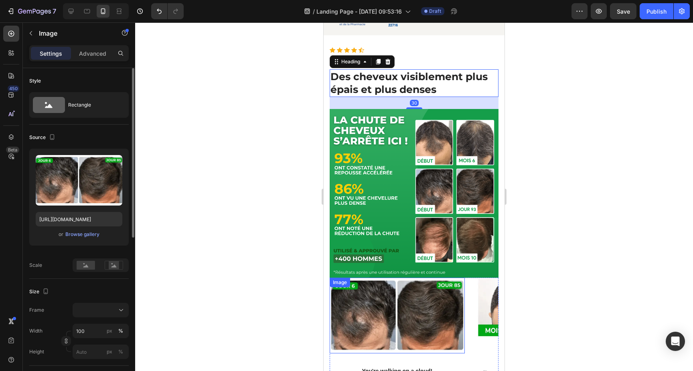
click at [418, 329] on img at bounding box center [397, 316] width 135 height 76
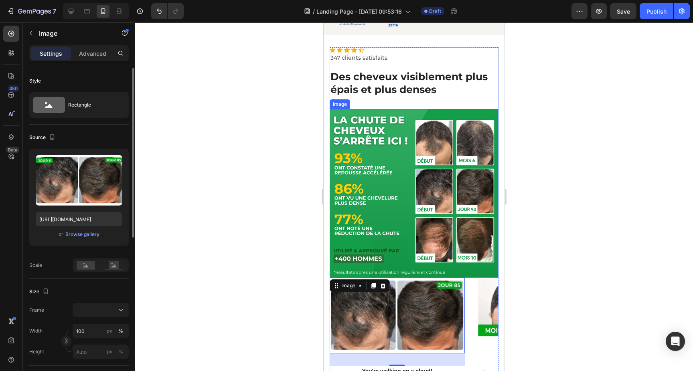
click at [401, 213] on img at bounding box center [414, 193] width 169 height 169
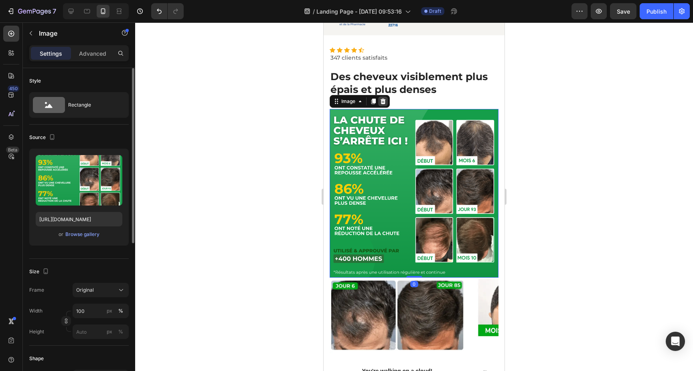
click at [386, 99] on icon at bounding box center [383, 101] width 6 height 6
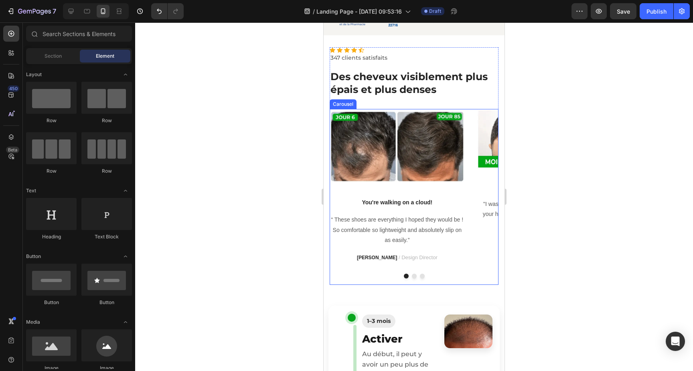
click at [470, 263] on div "Image You're walking on a cloud! Text block “ These shoes are everything I hope…" at bounding box center [414, 197] width 169 height 176
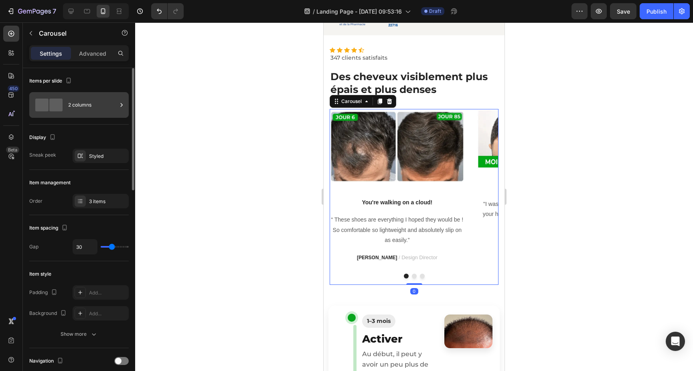
click at [92, 110] on div "2 columns" at bounding box center [92, 105] width 49 height 18
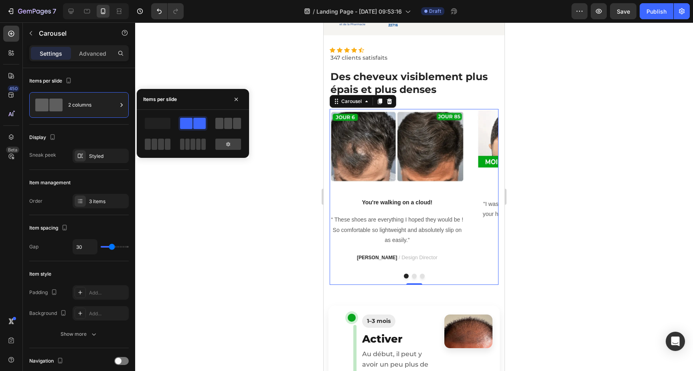
click at [231, 125] on span at bounding box center [228, 123] width 8 height 11
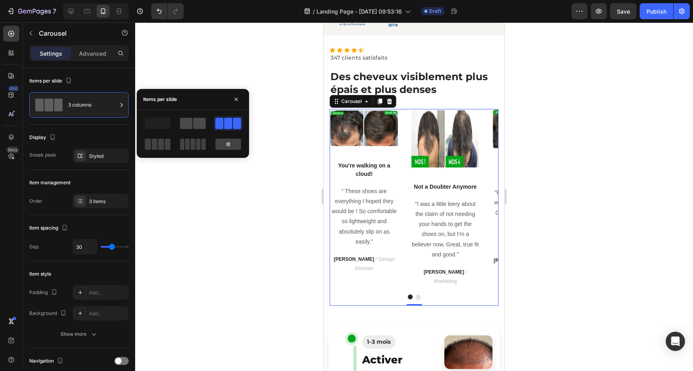
click at [193, 123] on div at bounding box center [193, 123] width 26 height 11
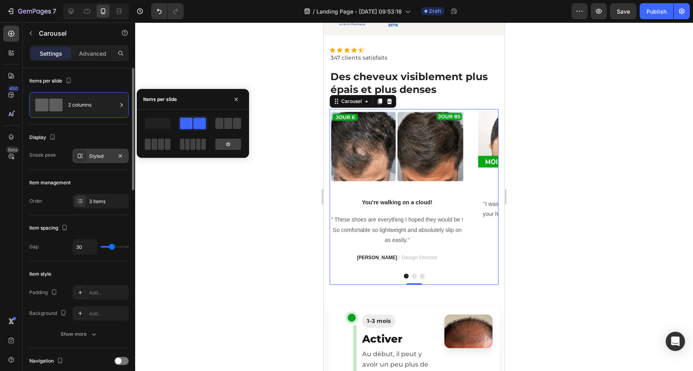
click at [102, 155] on div "Styled" at bounding box center [100, 156] width 23 height 7
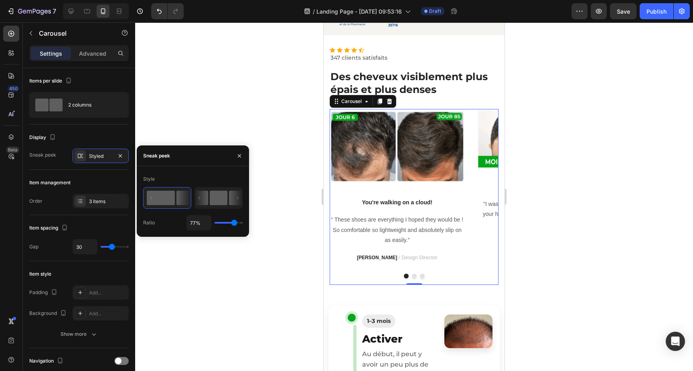
click at [222, 201] on rect at bounding box center [219, 198] width 18 height 14
type input "50%"
type input "50"
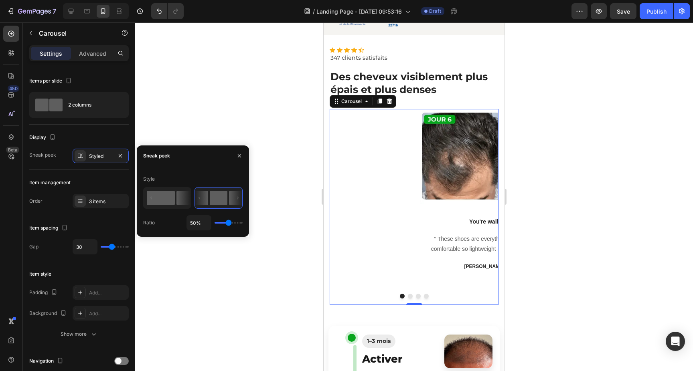
click at [174, 201] on rect at bounding box center [161, 198] width 28 height 14
type input "77%"
type input "77"
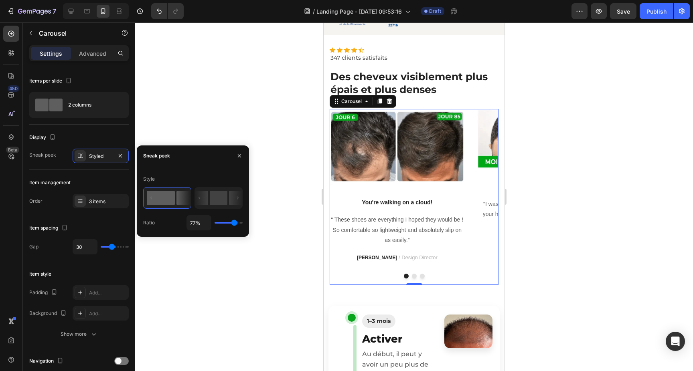
type input "96%"
type input "96"
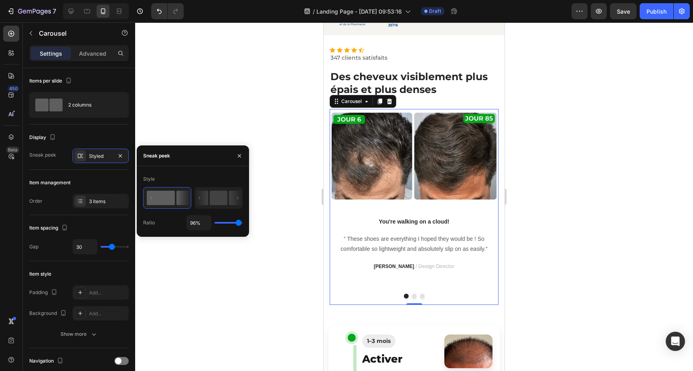
type input "100%"
drag, startPoint x: 234, startPoint y: 222, endPoint x: 241, endPoint y: 222, distance: 6.8
type input "100"
click at [241, 222] on input "range" at bounding box center [228, 223] width 28 height 2
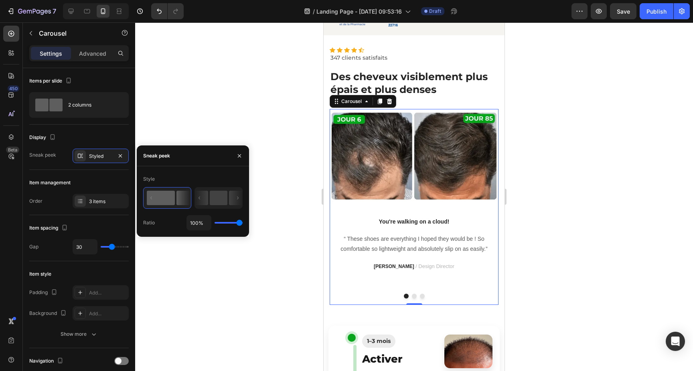
type input "98%"
type input "98"
type input "97%"
type input "97"
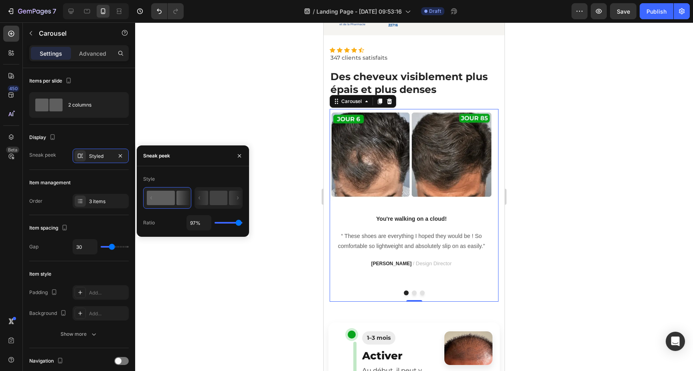
type input "96%"
type input "96"
type input "95%"
type input "95"
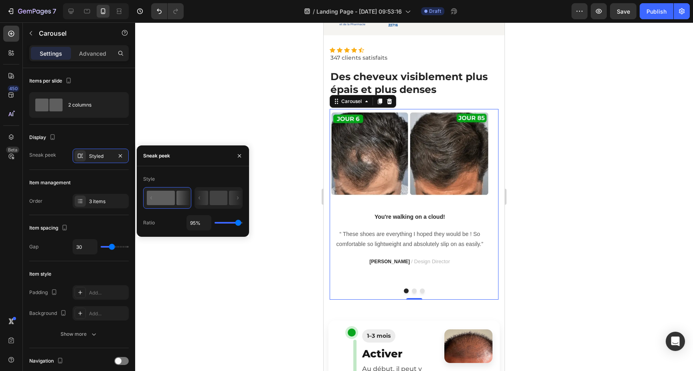
type input "94%"
type input "94"
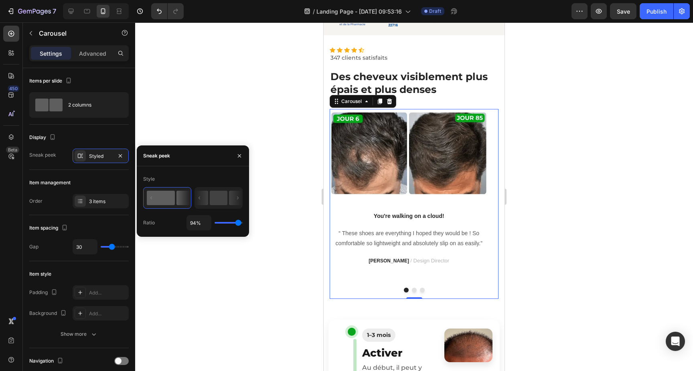
type input "79%"
type input "79"
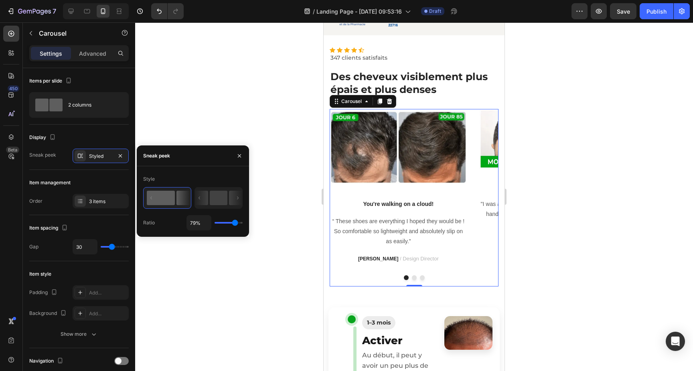
type input "83%"
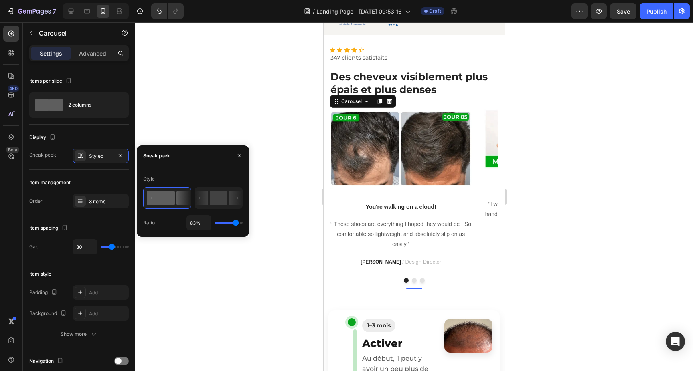
drag, startPoint x: 241, startPoint y: 222, endPoint x: 235, endPoint y: 222, distance: 5.2
type input "83"
click at [235, 222] on input "range" at bounding box center [228, 223] width 28 height 2
click at [89, 107] on div "2 columns" at bounding box center [92, 105] width 49 height 18
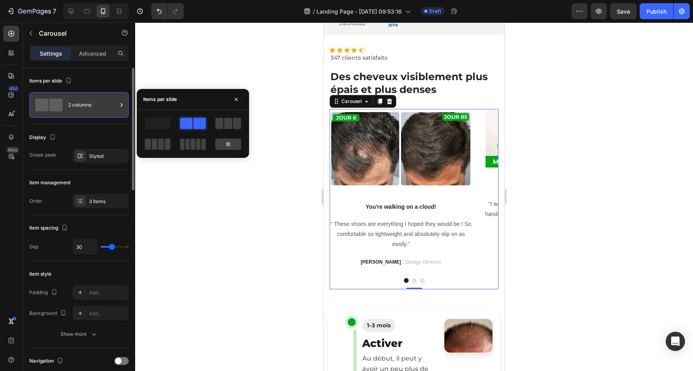
click at [89, 107] on div "2 columns" at bounding box center [92, 105] width 49 height 18
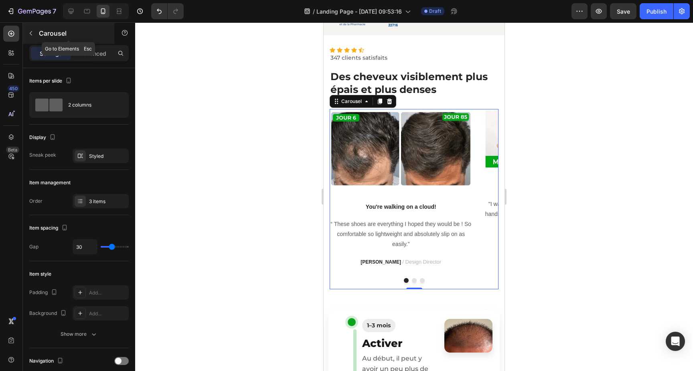
click at [32, 29] on button "button" at bounding box center [30, 33] width 13 height 13
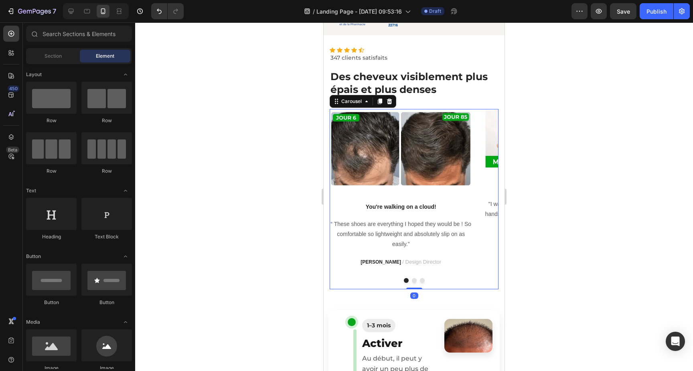
click at [483, 241] on div "Image You're walking on a cloud! Text block “ These shoes are everything I hope…" at bounding box center [414, 199] width 169 height 181
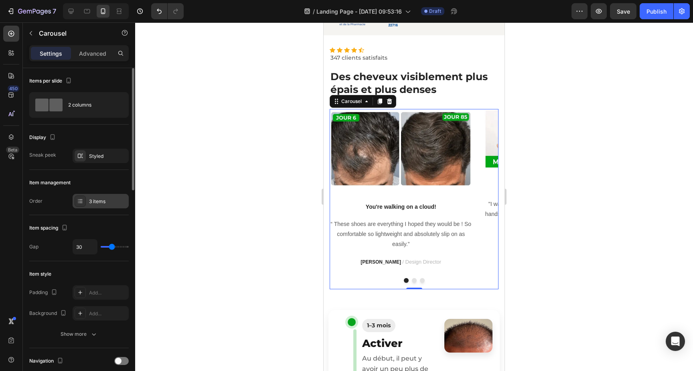
click at [89, 198] on div "3 items" at bounding box center [108, 201] width 38 height 7
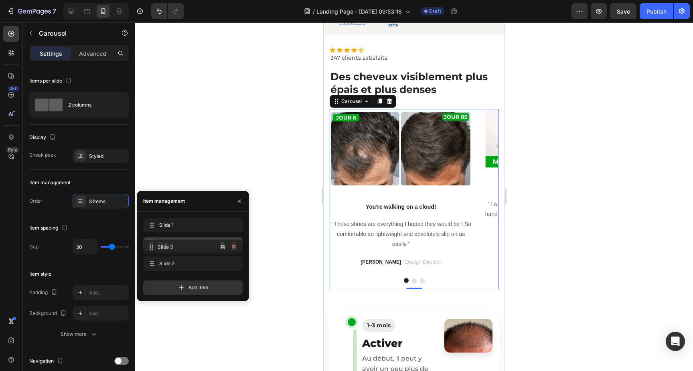
drag, startPoint x: 151, startPoint y: 264, endPoint x: 151, endPoint y: 247, distance: 16.8
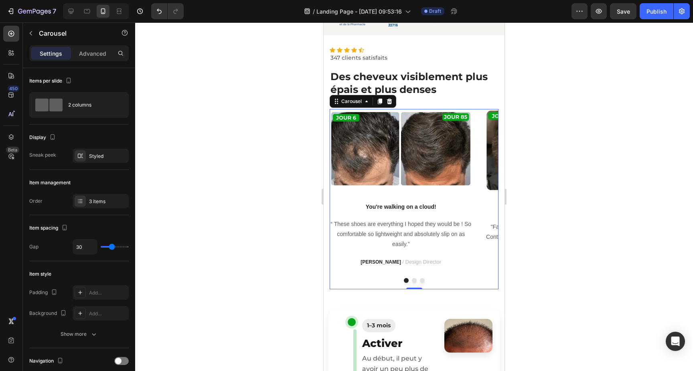
click at [414, 281] on button "Dot" at bounding box center [414, 280] width 5 height 5
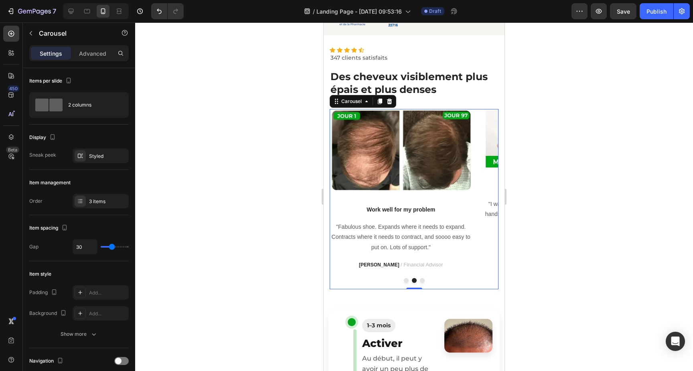
click at [421, 281] on button "Dot" at bounding box center [422, 280] width 5 height 5
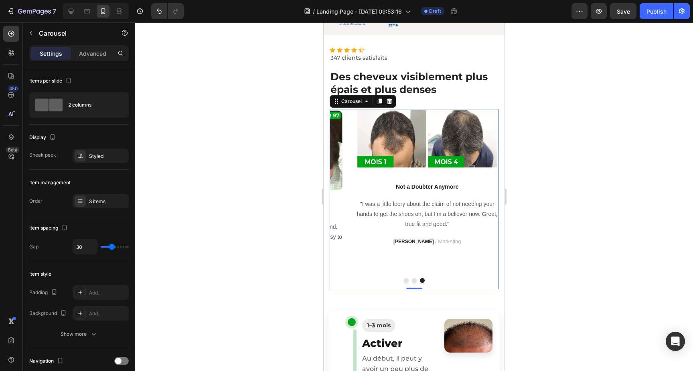
click at [406, 281] on button "Dot" at bounding box center [406, 280] width 5 height 5
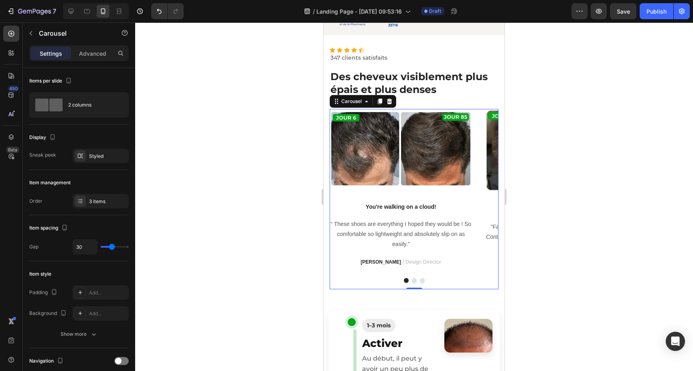
click at [467, 188] on img at bounding box center [401, 149] width 142 height 80
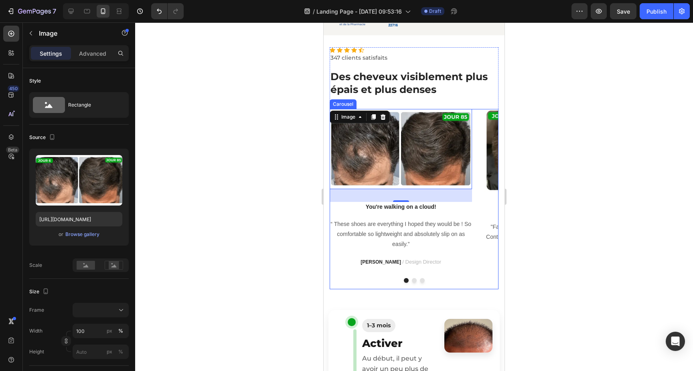
click at [476, 213] on div "Image 32 You're walking on a cloud! Text block “ These shoes are everything I h…" at bounding box center [414, 199] width 169 height 181
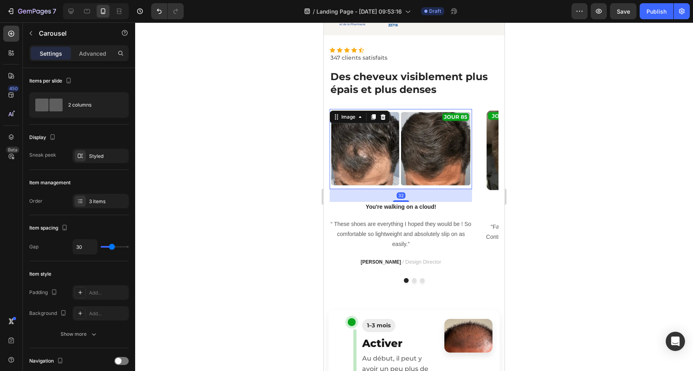
click at [421, 175] on img at bounding box center [401, 149] width 142 height 80
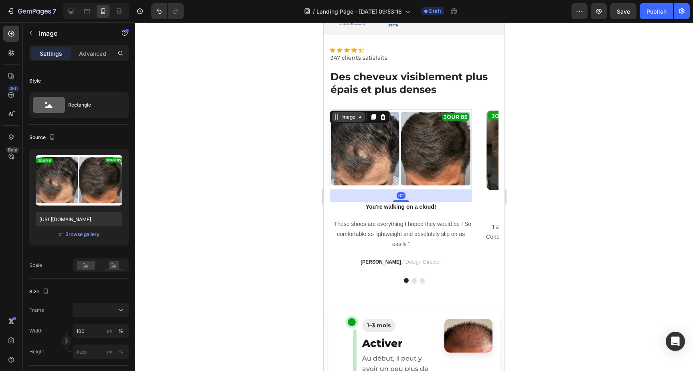
click at [353, 119] on div "Image" at bounding box center [348, 116] width 17 height 7
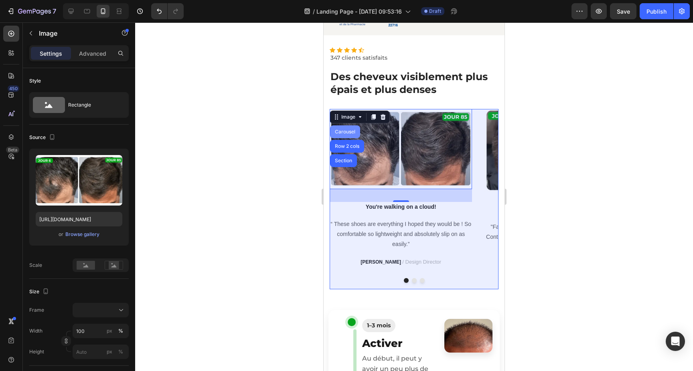
click at [346, 133] on div "Carousel" at bounding box center [345, 131] width 24 height 5
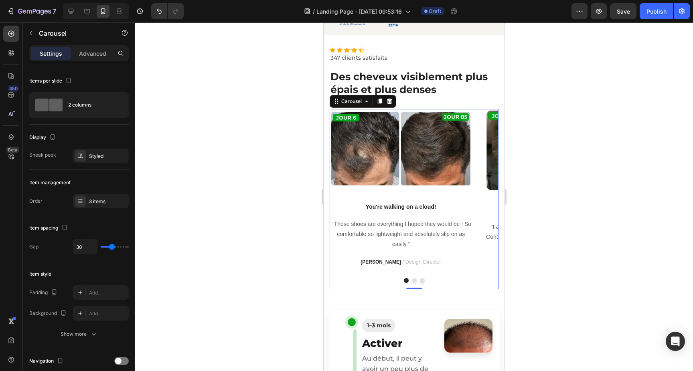
click at [477, 194] on div "Image You're walking on a cloud! Text block “ These shoes are everything I hope…" at bounding box center [414, 199] width 169 height 181
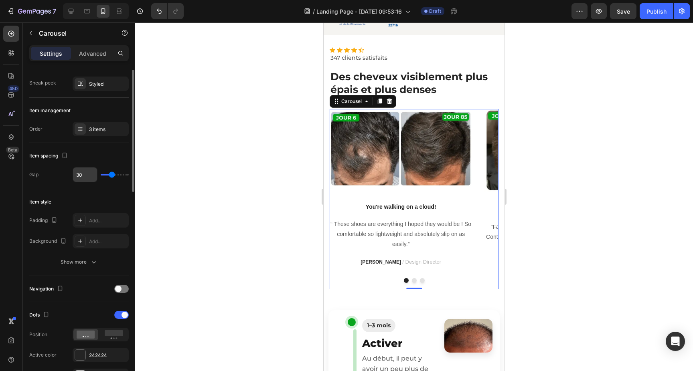
scroll to position [83, 0]
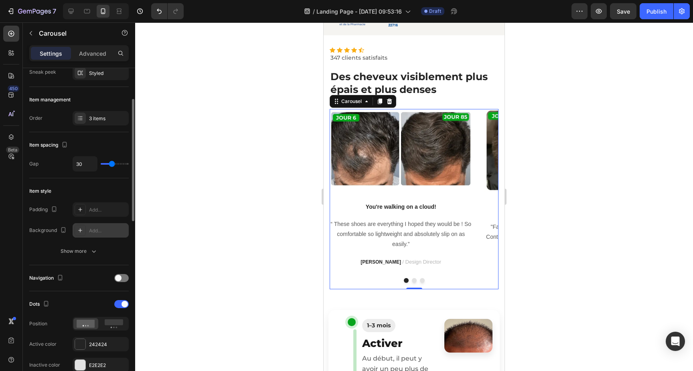
click at [100, 233] on div "Add..." at bounding box center [108, 230] width 38 height 7
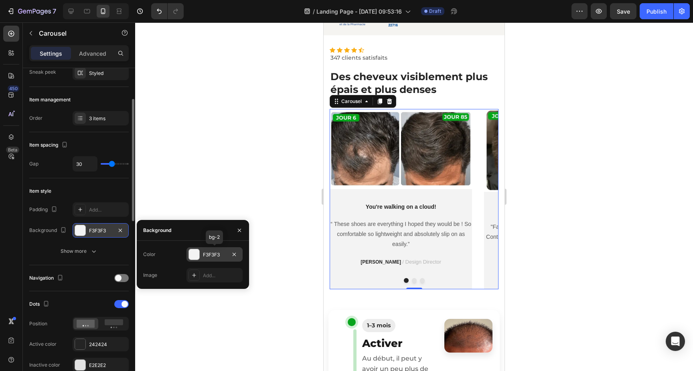
click at [199, 256] on div at bounding box center [194, 254] width 10 height 10
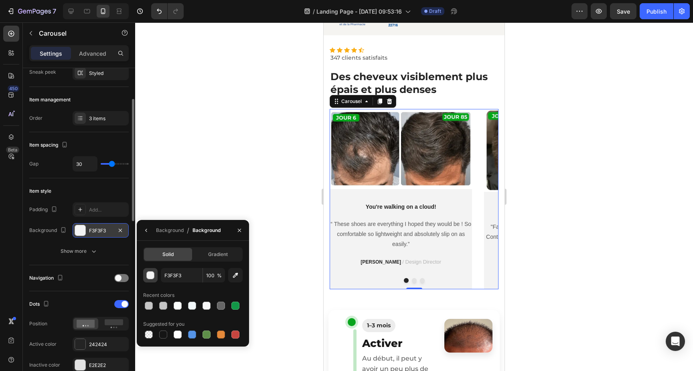
click at [152, 277] on div "button" at bounding box center [151, 276] width 8 height 8
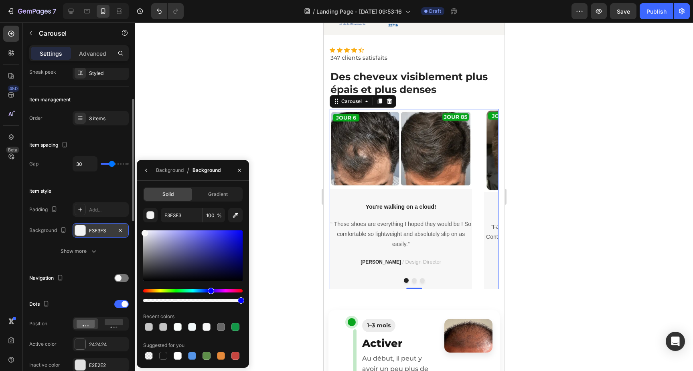
type input "F7F7F7"
drag, startPoint x: 149, startPoint y: 237, endPoint x: 138, endPoint y: 232, distance: 11.8
click at [138, 232] on div "Solid Gradient F7F7F7 100 % Recent colors Suggested for you" at bounding box center [193, 274] width 112 height 174
click at [94, 194] on div "Item style" at bounding box center [78, 191] width 99 height 13
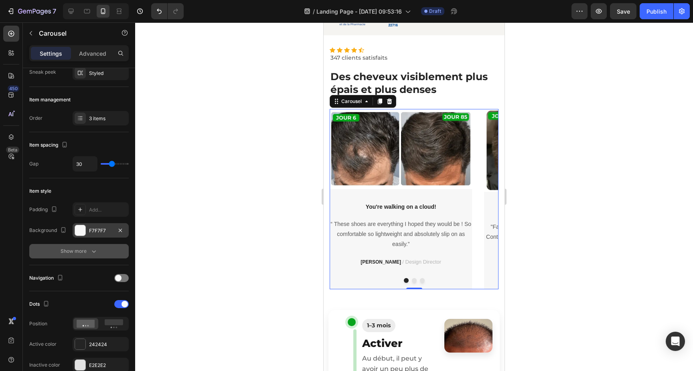
click at [91, 249] on icon "button" at bounding box center [94, 251] width 8 height 8
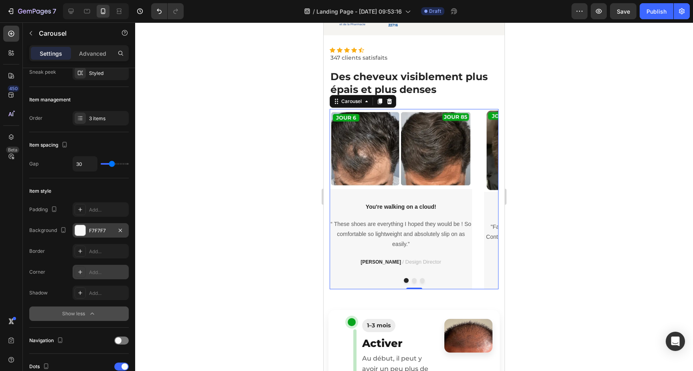
click at [81, 269] on div at bounding box center [80, 272] width 11 height 11
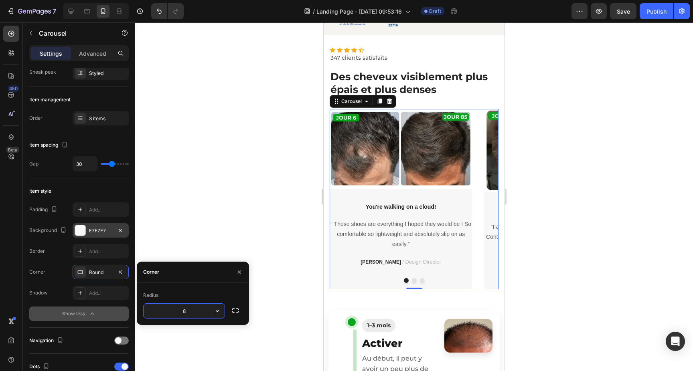
click at [201, 311] on input "8" at bounding box center [184, 311] width 81 height 14
type input "1"
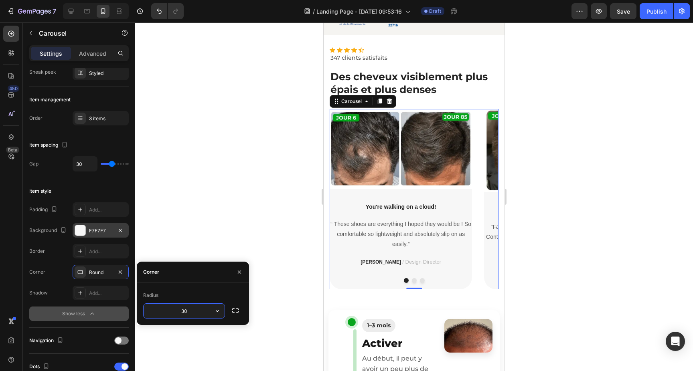
type input "3"
type input "2"
type input "15"
click at [445, 76] on strong "Des cheveux visiblement plus épais et plus denses" at bounding box center [408, 83] width 157 height 25
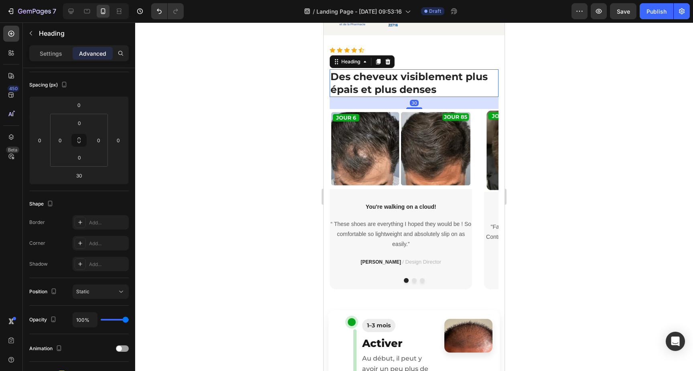
scroll to position [0, 0]
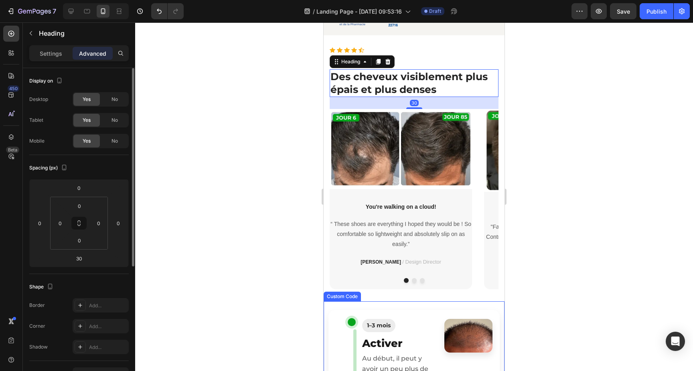
click at [423, 331] on div "1–3 mois Activer Au début, il peut y avoir un peu plus de chute. C’est normal :…" at bounding box center [398, 377] width 73 height 116
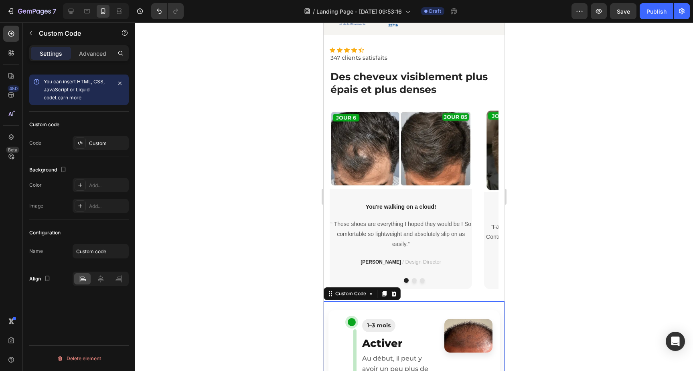
click at [392, 206] on p "You're walking on a cloud!" at bounding box center [400, 207] width 141 height 8
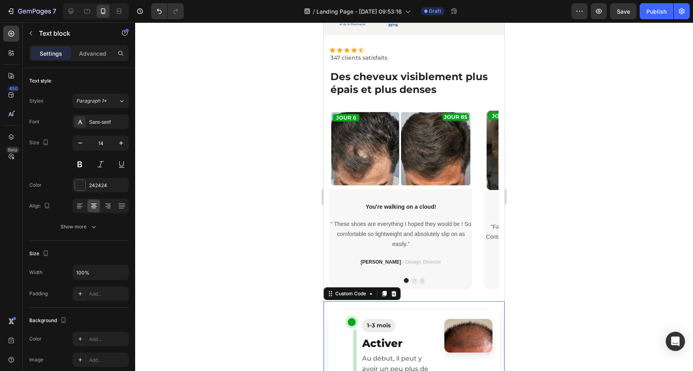
click at [392, 206] on p "You're walking on a cloud!" at bounding box center [400, 207] width 141 height 8
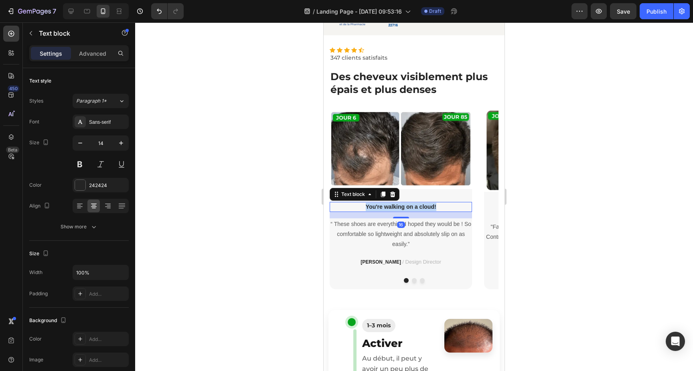
click at [392, 206] on p "You're walking on a cloud!" at bounding box center [400, 207] width 141 height 8
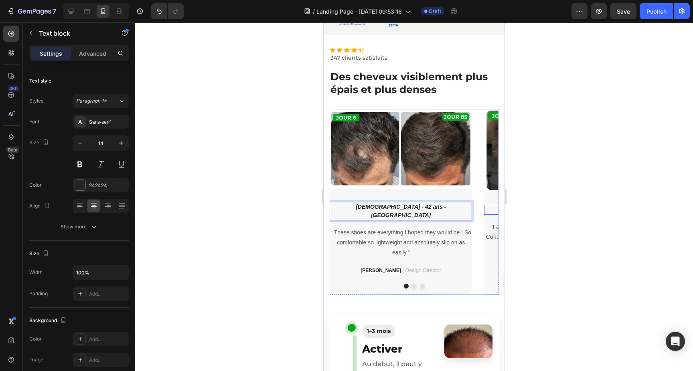
click at [562, 214] on div at bounding box center [414, 196] width 558 height 349
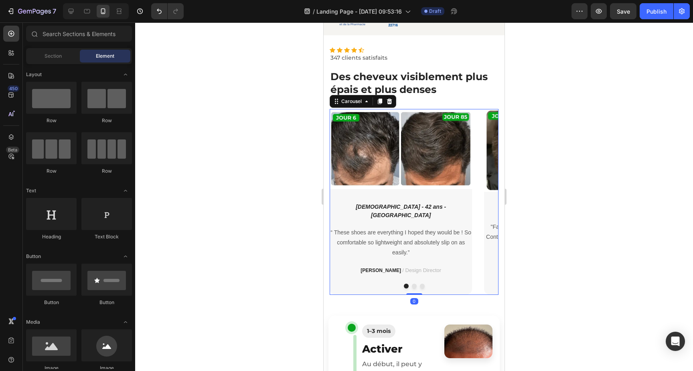
click at [439, 196] on div "Image Salah - 42 ans - Rabat Text block “ These shoes are everything I hoped th…" at bounding box center [401, 202] width 142 height 186
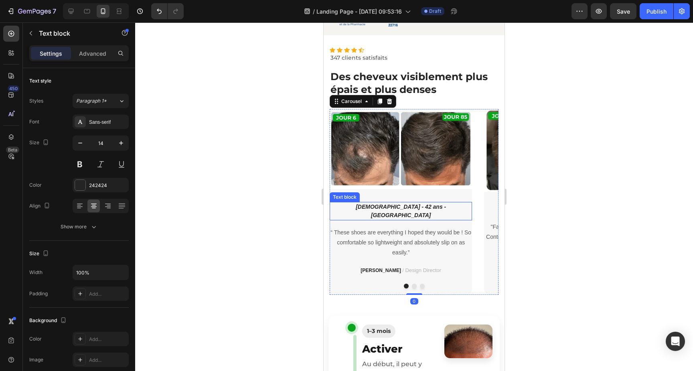
click at [424, 205] on icon "Salah - 42 ans - Rabat" at bounding box center [401, 211] width 90 height 15
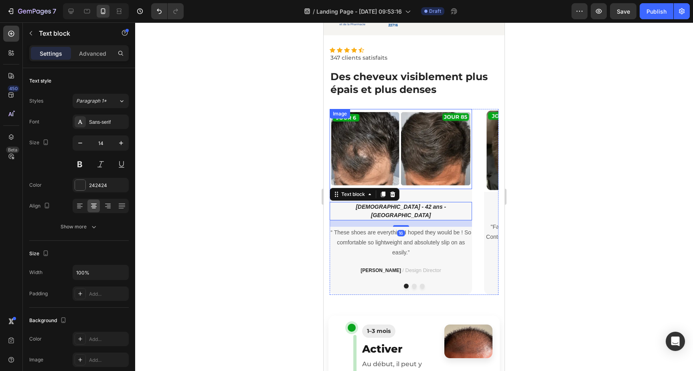
click at [410, 180] on img at bounding box center [401, 149] width 142 height 80
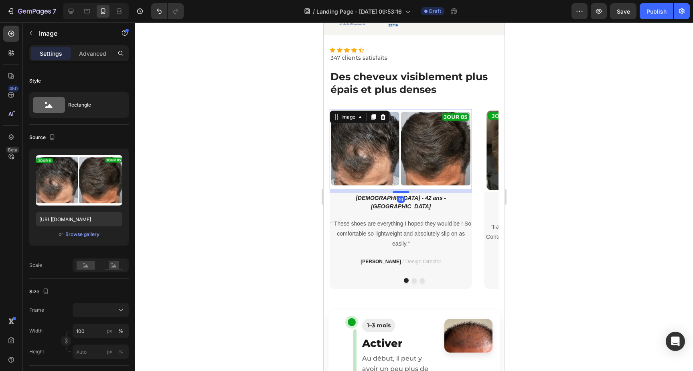
drag, startPoint x: 406, startPoint y: 200, endPoint x: 407, endPoint y: 191, distance: 8.9
click at [407, 191] on div at bounding box center [401, 192] width 16 height 2
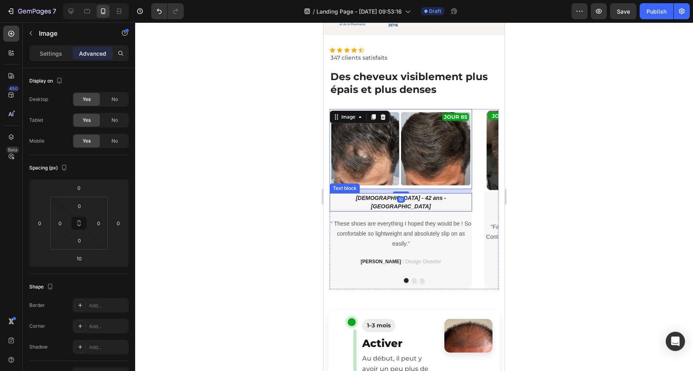
click at [422, 198] on icon "Salah - 42 ans - Rabat" at bounding box center [401, 202] width 90 height 15
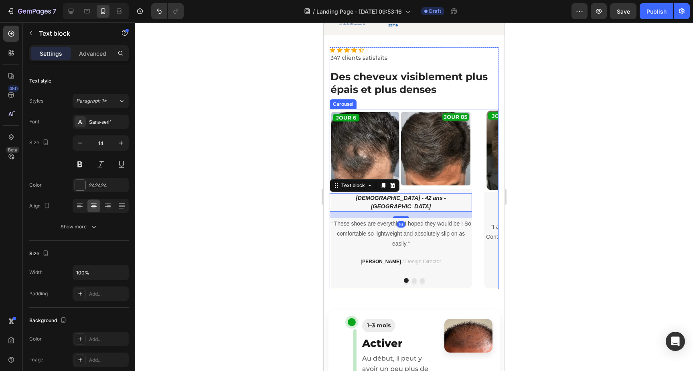
click at [430, 247] on div "Image Salah - 42 ans - Rabat Text block 16 “ These shoes are everything I hoped…" at bounding box center [401, 199] width 142 height 181
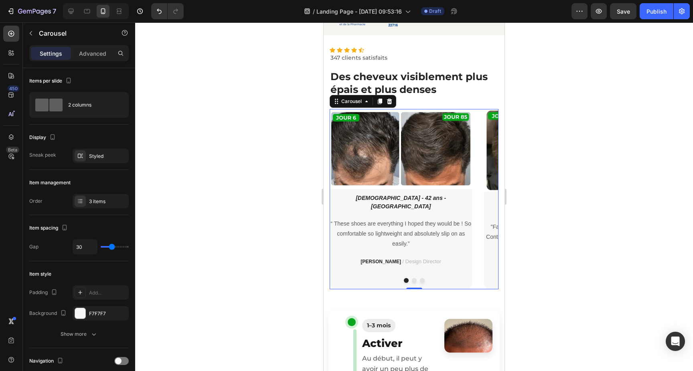
click at [412, 279] on button "Dot" at bounding box center [414, 280] width 5 height 5
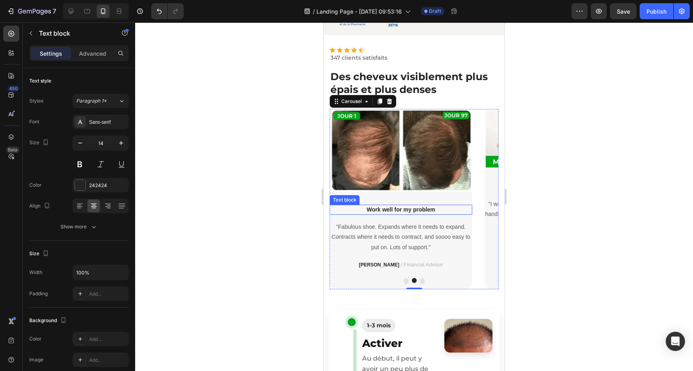
click at [381, 210] on p "Work well for my problem" at bounding box center [400, 210] width 141 height 8
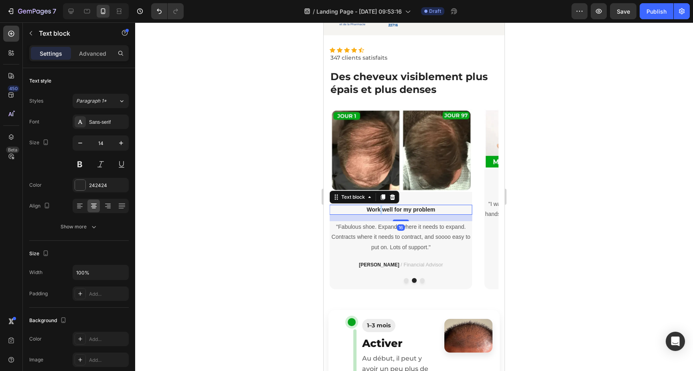
click at [381, 210] on p "Work well for my problem" at bounding box center [400, 210] width 141 height 8
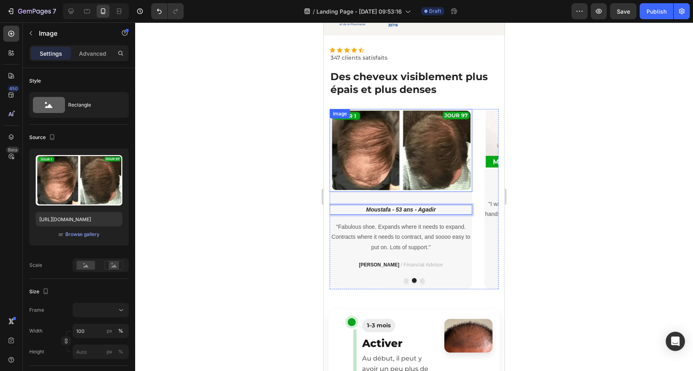
click at [411, 186] on img at bounding box center [401, 150] width 142 height 83
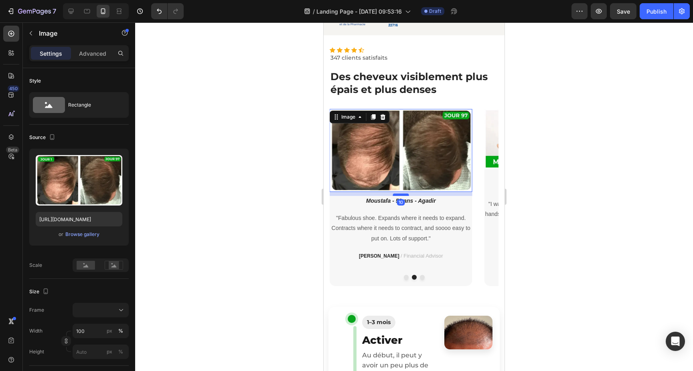
drag, startPoint x: 402, startPoint y: 203, endPoint x: 405, endPoint y: 194, distance: 9.4
click at [405, 194] on div at bounding box center [401, 195] width 16 height 2
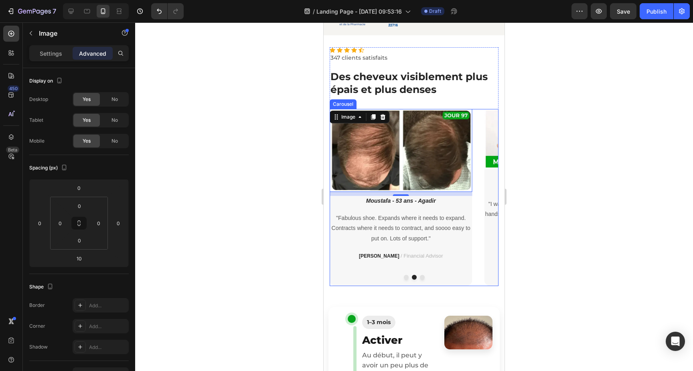
click at [422, 275] on button "Dot" at bounding box center [422, 277] width 5 height 5
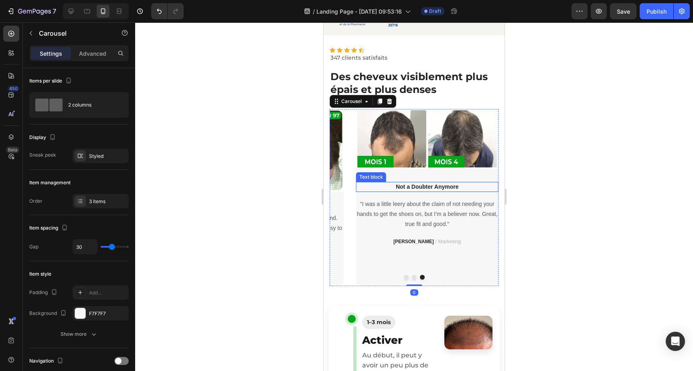
click at [416, 187] on p "Not a Doubter Anymore" at bounding box center [427, 187] width 141 height 8
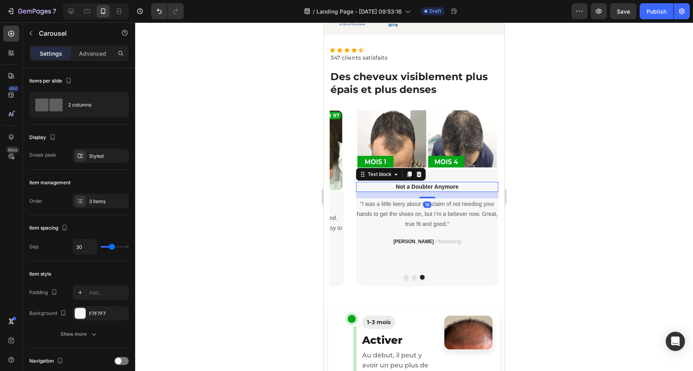
click at [416, 187] on p "Not a Doubter Anymore" at bounding box center [427, 187] width 141 height 8
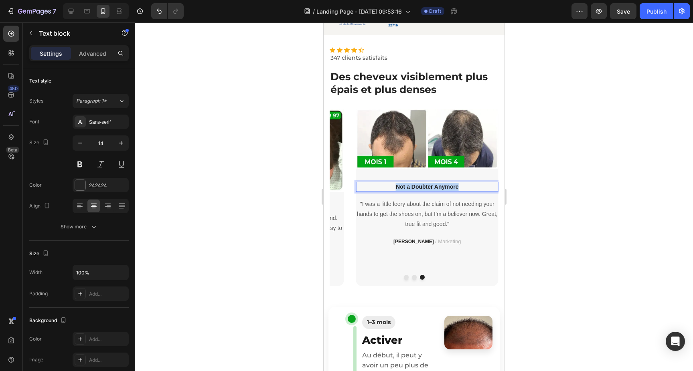
click at [416, 187] on p "Not a Doubter Anymore" at bounding box center [427, 187] width 141 height 8
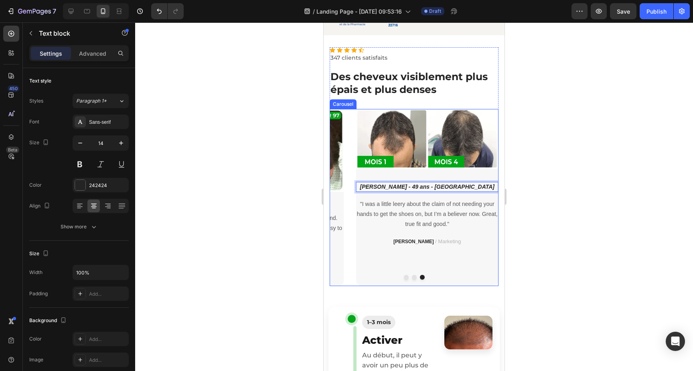
click at [564, 177] on div at bounding box center [414, 196] width 558 height 349
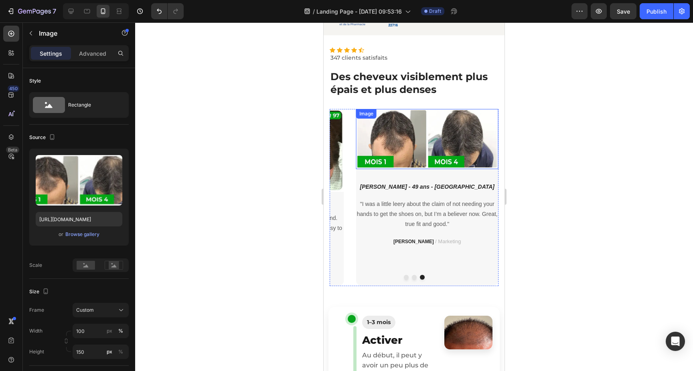
click at [444, 157] on img at bounding box center [427, 139] width 142 height 60
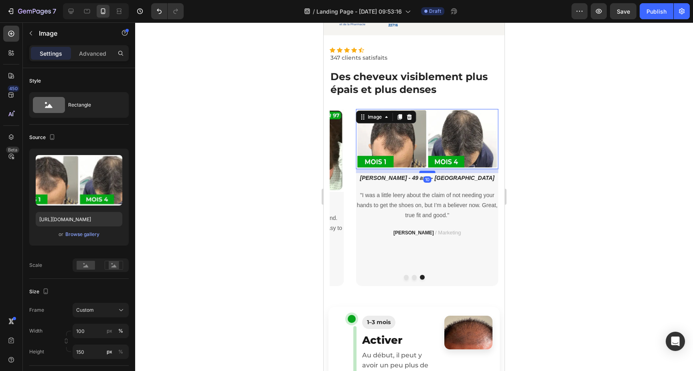
drag, startPoint x: 431, startPoint y: 180, endPoint x: 433, endPoint y: 172, distance: 9.0
click at [433, 172] on div at bounding box center [427, 172] width 16 height 2
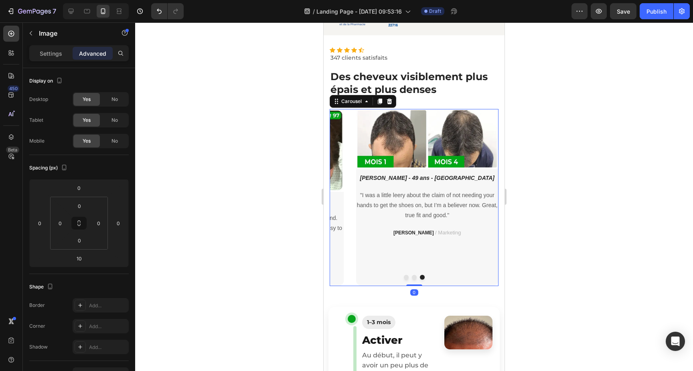
click at [467, 249] on div "Image Abdallah - 49 ans - Marrakech Text block "I was a little leery about the …" at bounding box center [427, 197] width 142 height 177
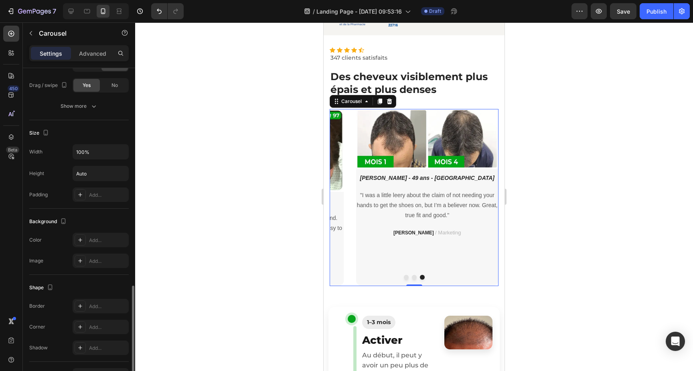
scroll to position [542, 0]
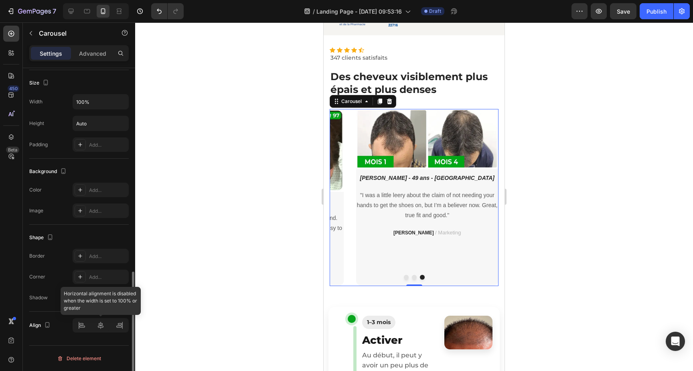
click at [101, 323] on div at bounding box center [101, 325] width 56 height 14
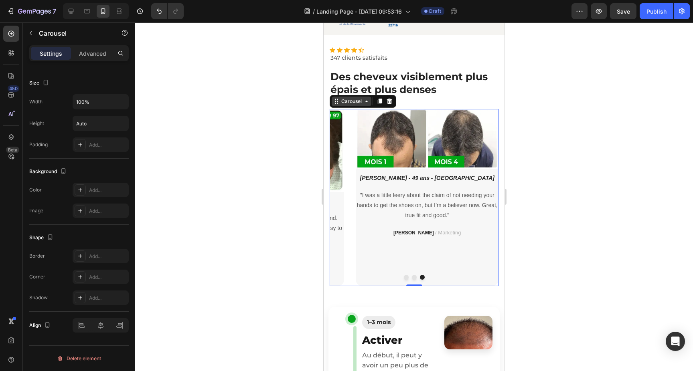
click at [370, 103] on div "Carousel" at bounding box center [352, 102] width 40 height 10
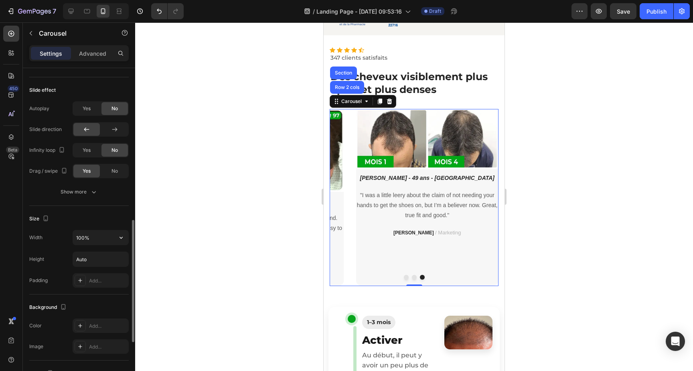
scroll to position [400, 0]
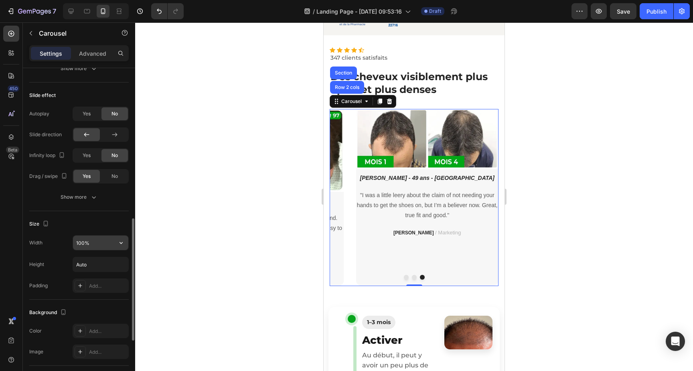
click at [102, 244] on input "100%" at bounding box center [100, 243] width 55 height 14
click at [117, 245] on icon "button" at bounding box center [121, 243] width 8 height 8
click at [95, 245] on input "100%" at bounding box center [100, 243] width 55 height 14
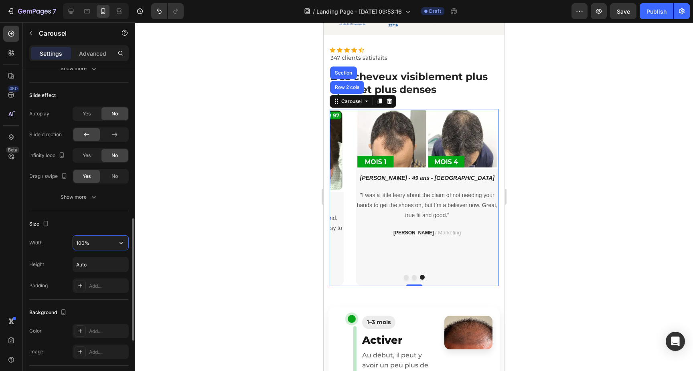
click at [95, 245] on input "100%" at bounding box center [100, 243] width 55 height 14
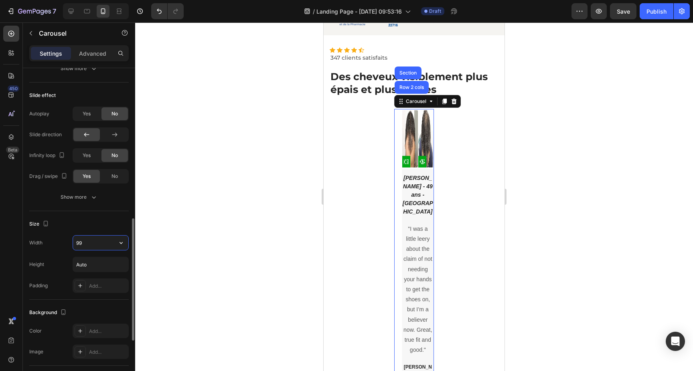
type input "99%"
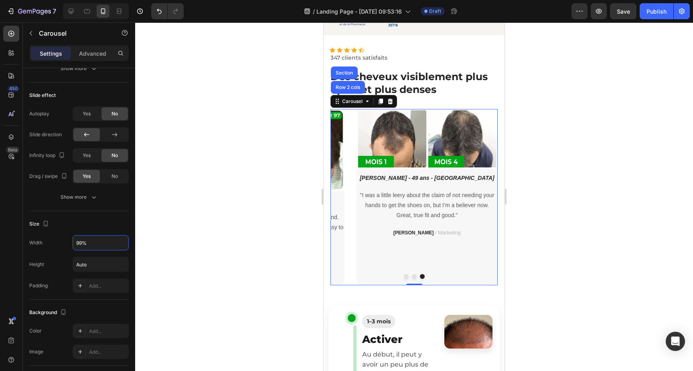
click at [255, 241] on div at bounding box center [414, 196] width 558 height 349
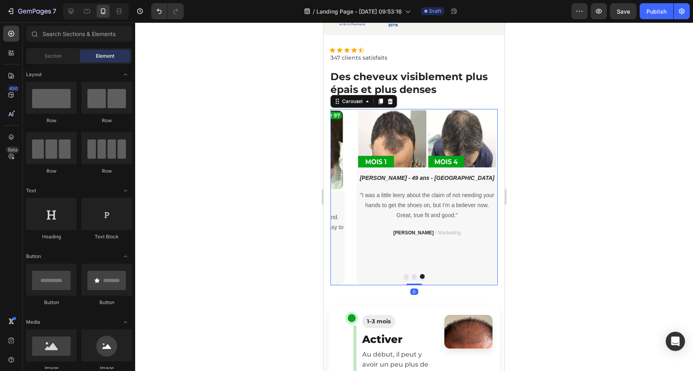
click at [408, 273] on div "Image Abdallah - 49 ans - Marrakech Text block "I was a little leery about the …" at bounding box center [426, 197] width 141 height 176
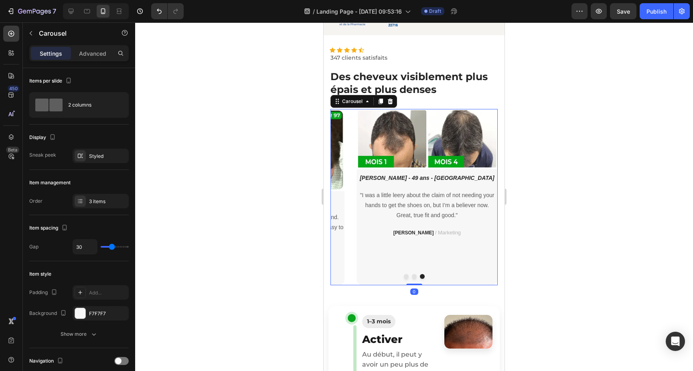
click at [405, 274] on button "Dot" at bounding box center [406, 276] width 5 height 5
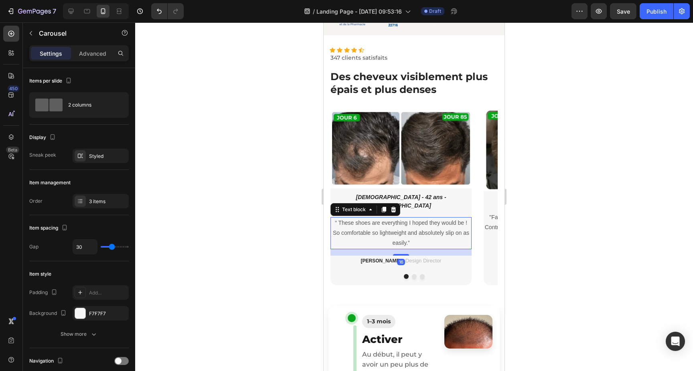
click at [441, 237] on p "“ These shoes are everything I hoped they would be ! So comfortable so lightwei…" at bounding box center [401, 233] width 140 height 30
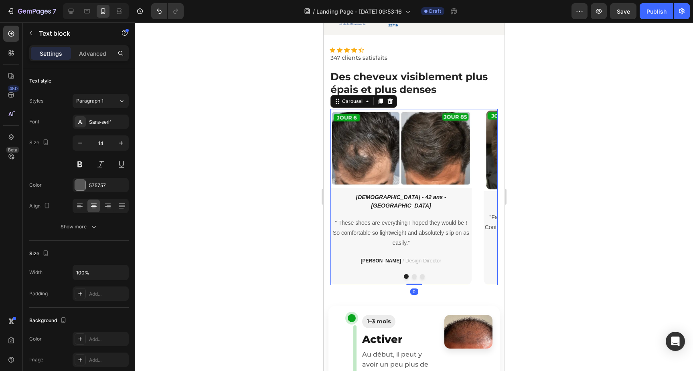
click at [461, 267] on div "Image Salah - 42 ans - Rabat Text block “ These shoes are everything I hoped th…" at bounding box center [400, 197] width 141 height 176
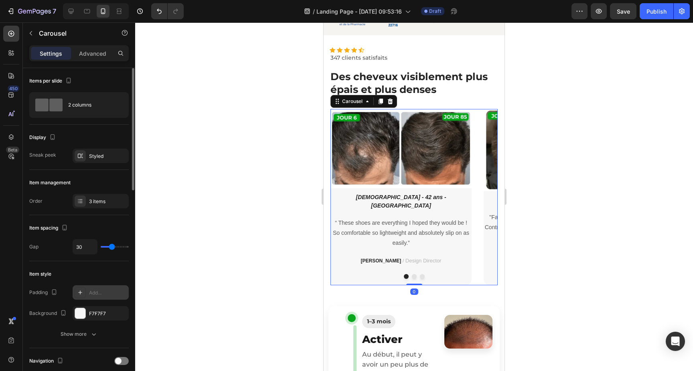
scroll to position [542, 0]
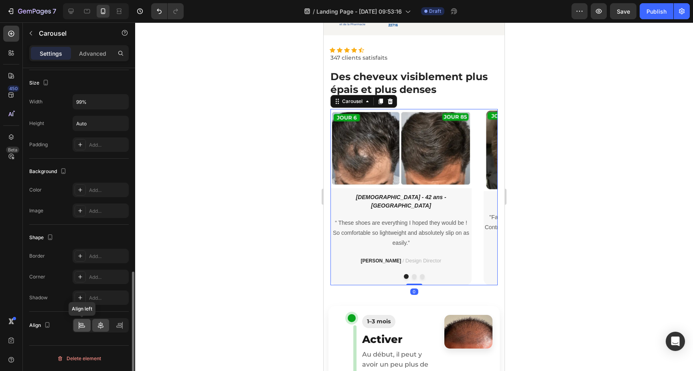
click at [79, 326] on icon at bounding box center [79, 325] width 0 height 7
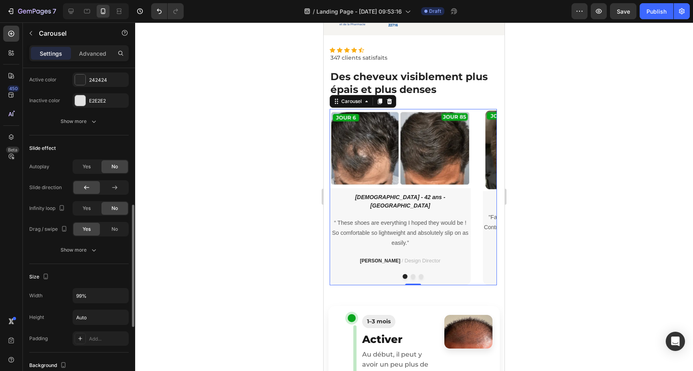
scroll to position [345, 0]
click at [121, 301] on icon "button" at bounding box center [121, 299] width 8 height 8
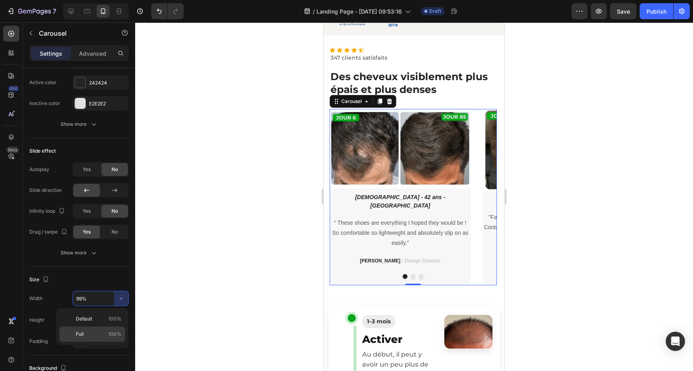
click at [99, 337] on p "Full 100%" at bounding box center [99, 334] width 46 height 7
type input "100%"
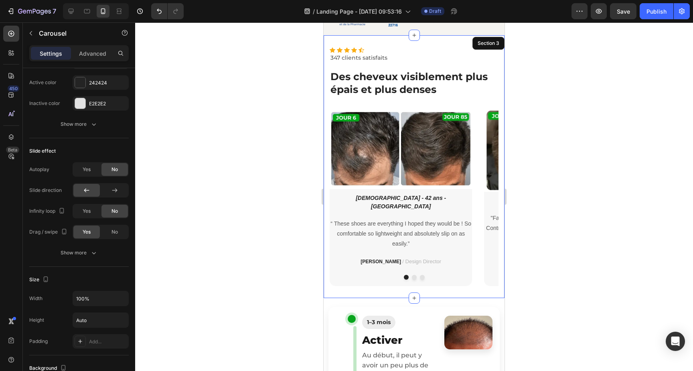
click at [424, 290] on div "Icon Icon Icon Icon Icon Icon List Hoz 347 clients satisfaits Text block ⁠⁠⁠⁠⁠⁠…" at bounding box center [414, 166] width 181 height 263
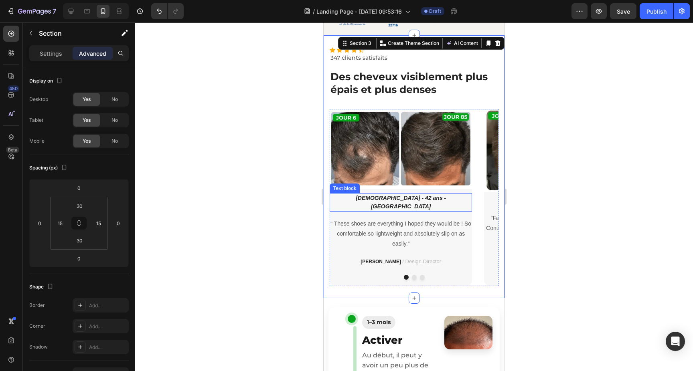
click at [403, 200] on icon "Salah - 42 ans - Rabat" at bounding box center [401, 202] width 90 height 15
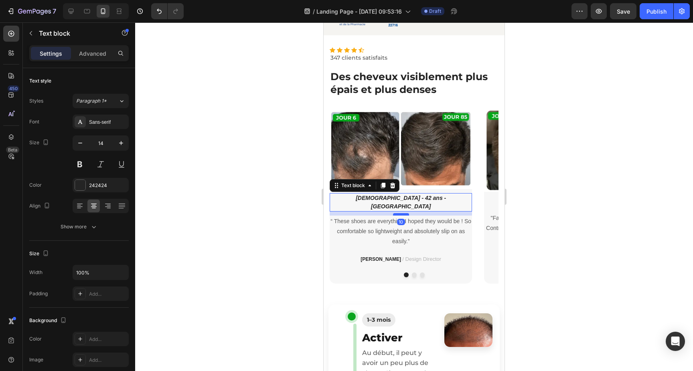
click at [403, 213] on div at bounding box center [401, 214] width 16 height 2
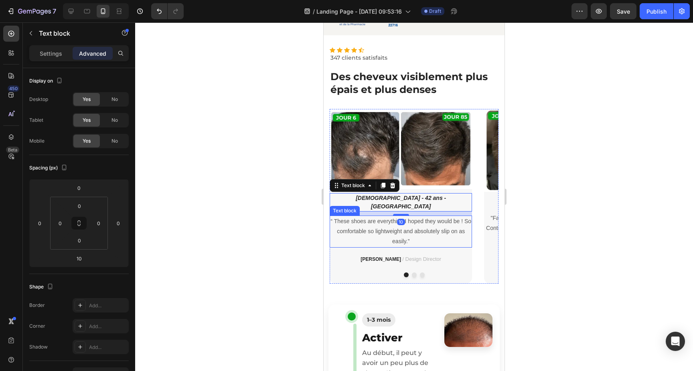
click at [434, 219] on p "“ These shoes are everything I hoped they would be ! So comfortable so lightwei…" at bounding box center [400, 231] width 141 height 30
click at [415, 199] on icon "Salah - 42 ans - Rabat" at bounding box center [401, 202] width 90 height 15
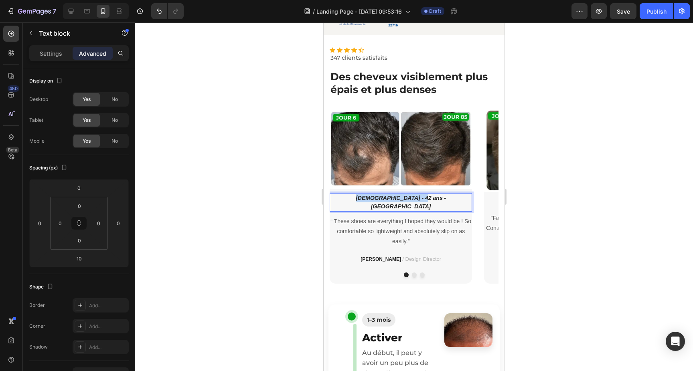
click at [415, 199] on icon "Salah - 42 ans - Rabat" at bounding box center [401, 202] width 90 height 15
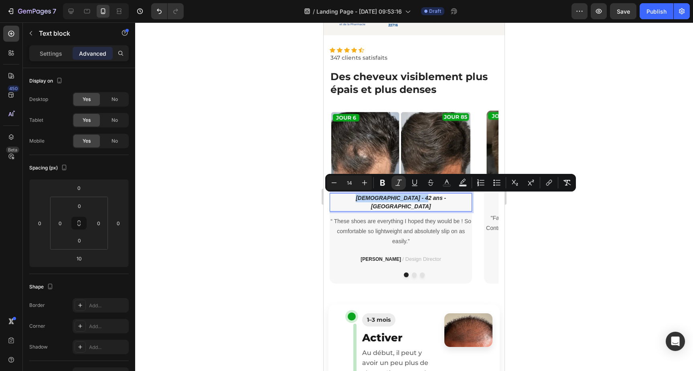
click at [382, 200] on icon "Salah - 42 ans - Rabat" at bounding box center [401, 202] width 90 height 15
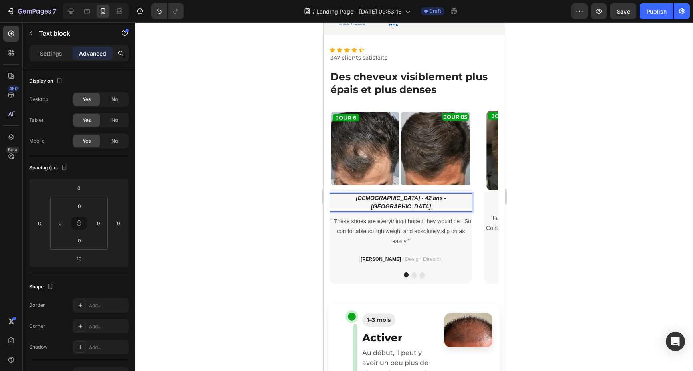
click at [378, 198] on icon "Salah - 42 ans - Rabat" at bounding box center [401, 202] width 90 height 15
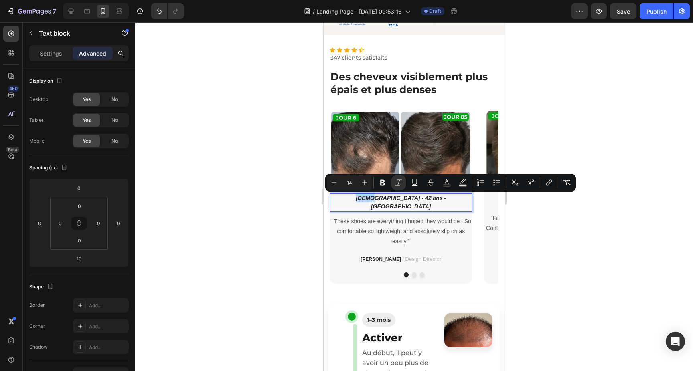
copy icon "Salah"
click at [380, 257] on strong "RYAN S." at bounding box center [380, 260] width 40 height 6
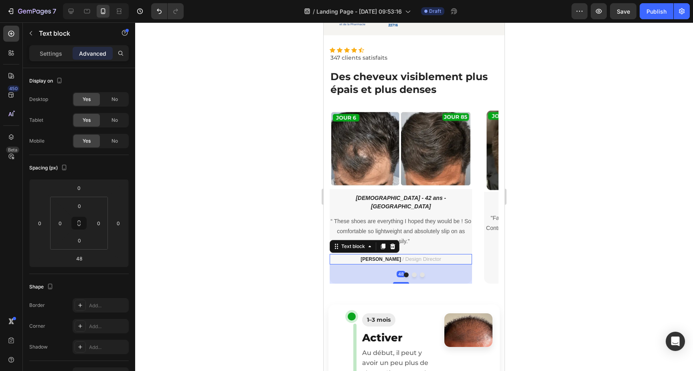
click at [380, 257] on strong "RYAN S." at bounding box center [380, 260] width 40 height 6
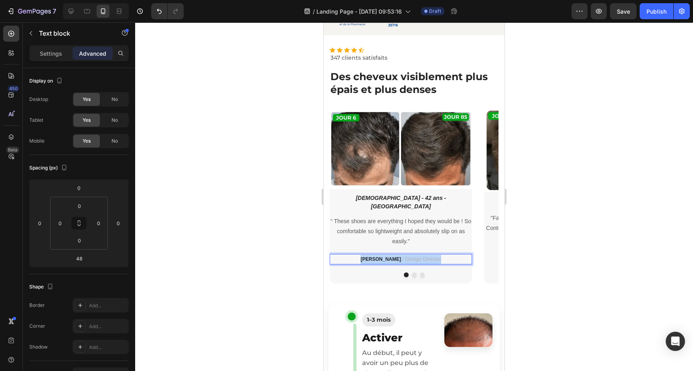
click at [380, 257] on strong "RYAN S." at bounding box center [380, 260] width 40 height 6
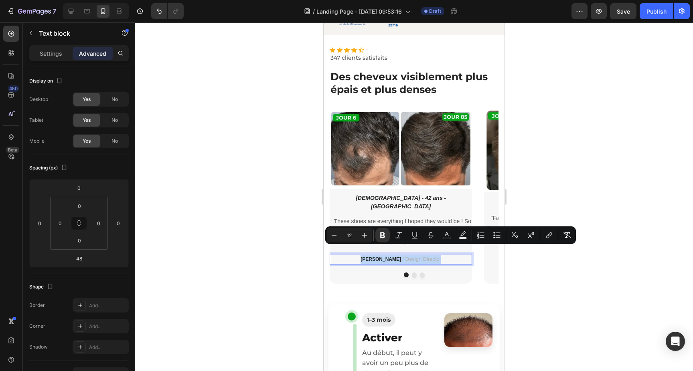
click at [390, 255] on p "RYAN S. / Design Director" at bounding box center [400, 259] width 141 height 9
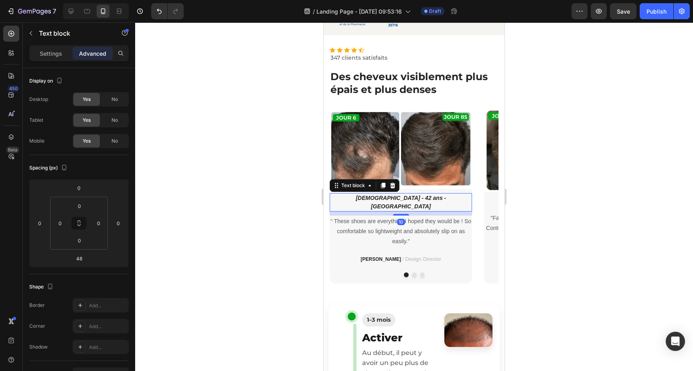
click at [397, 198] on icon "Salah - 42 ans - Rabat" at bounding box center [401, 202] width 90 height 15
click at [394, 198] on icon "Salah - 42 ans - Rabat" at bounding box center [401, 202] width 90 height 15
drag, startPoint x: 392, startPoint y: 198, endPoint x: 431, endPoint y: 198, distance: 39.3
click at [431, 198] on p "Salah - 42 ans - Rabat" at bounding box center [400, 202] width 141 height 17
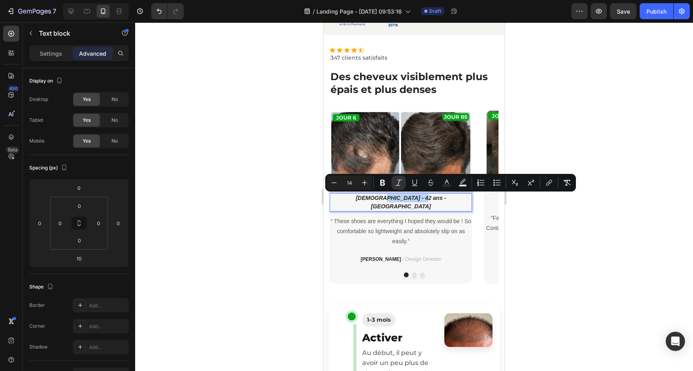
copy icon "42 ans - Rabat"
click at [402, 256] on span "/ Design Director" at bounding box center [421, 259] width 39 height 6
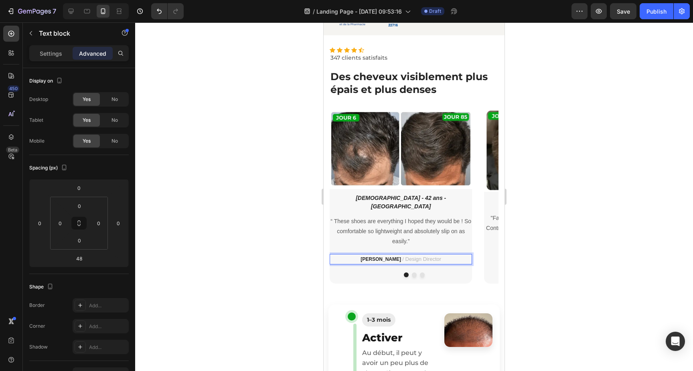
click at [402, 256] on span "/ Design Director" at bounding box center [421, 259] width 39 height 6
drag, startPoint x: 392, startPoint y: 252, endPoint x: 426, endPoint y: 251, distance: 33.7
click at [426, 256] on span "/ Design Director" at bounding box center [421, 259] width 39 height 6
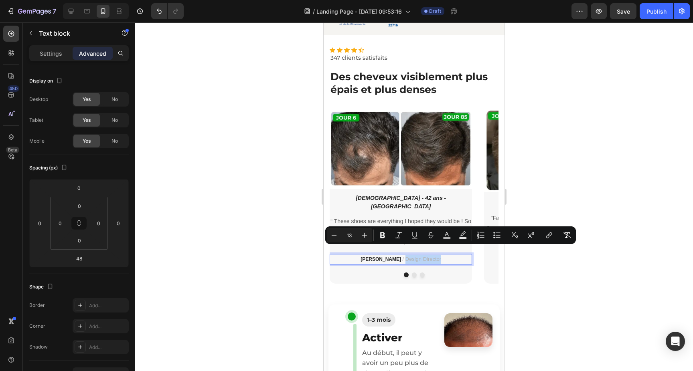
type input "12"
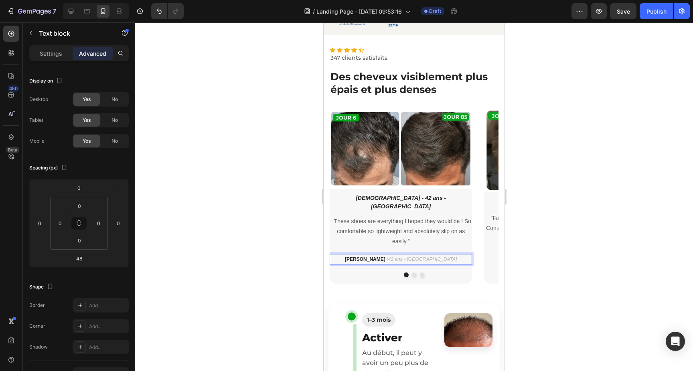
click at [410, 257] on icon "42 ans - Rabat" at bounding box center [422, 260] width 69 height 6
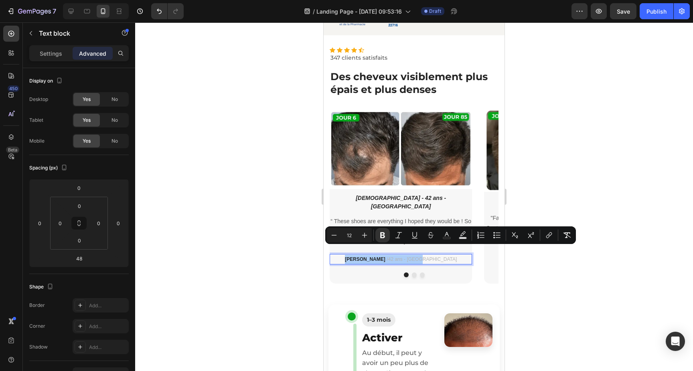
click at [540, 192] on div at bounding box center [414, 196] width 558 height 349
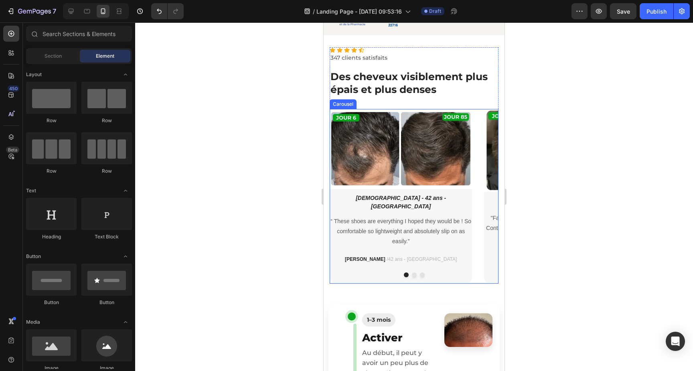
click at [411, 197] on icon "Salah - 42 ans - Rabat" at bounding box center [401, 202] width 90 height 15
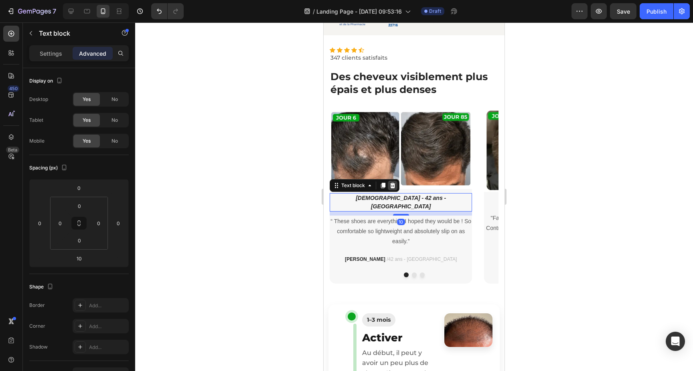
click at [392, 185] on icon at bounding box center [392, 186] width 5 height 6
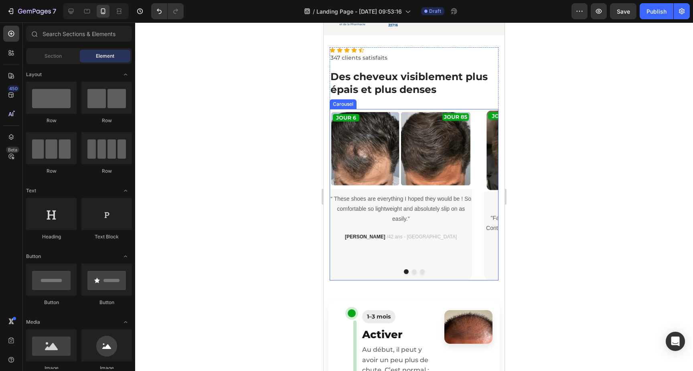
click at [416, 273] on div at bounding box center [414, 271] width 169 height 5
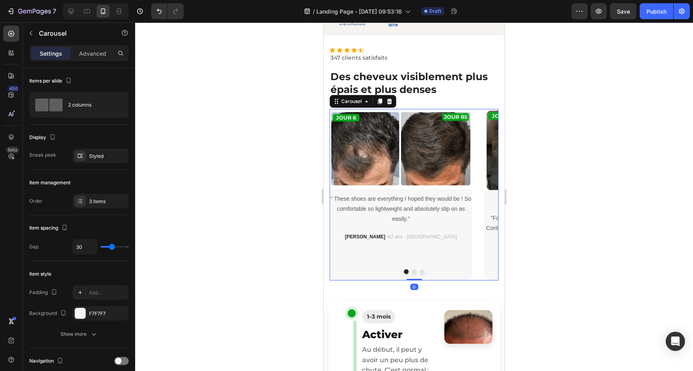
click at [413, 273] on button "Dot" at bounding box center [414, 271] width 5 height 5
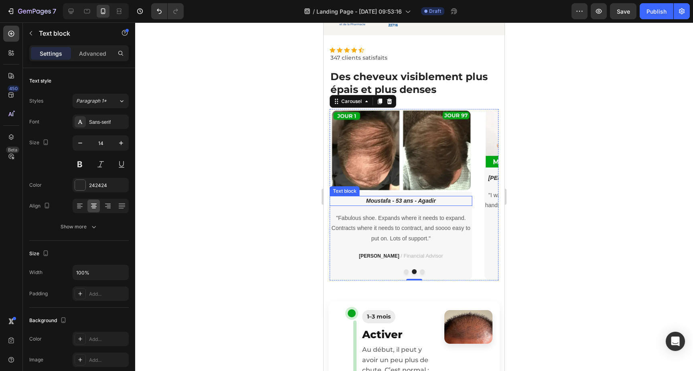
click at [386, 201] on icon "Moustafa - 53 ans - Agadir" at bounding box center [401, 201] width 70 height 6
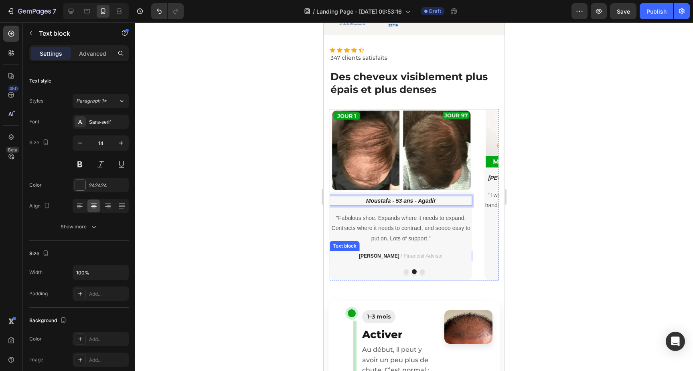
click at [382, 256] on strong "TRAVIS J." at bounding box center [379, 256] width 40 height 6
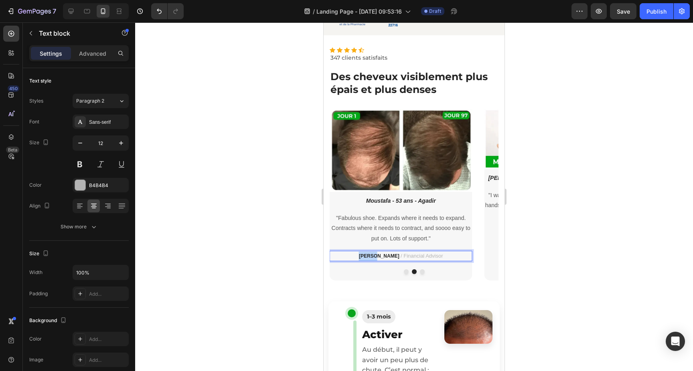
click at [382, 256] on strong "TRAVIS J." at bounding box center [379, 256] width 40 height 6
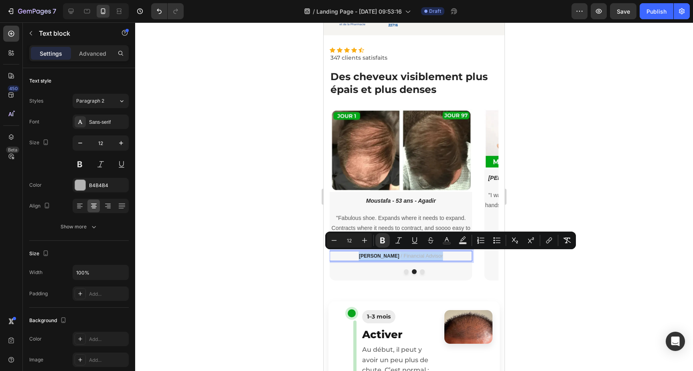
click at [400, 256] on span "/ Financial Advisor" at bounding box center [421, 256] width 42 height 6
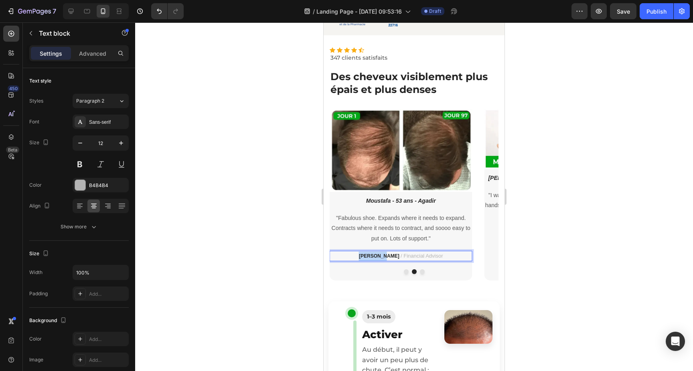
drag, startPoint x: 390, startPoint y: 256, endPoint x: 369, endPoint y: 256, distance: 21.6
click at [369, 256] on span "TRAVIS J." at bounding box center [380, 256] width 42 height 6
click at [402, 256] on span "/ Financial Advisor" at bounding box center [414, 256] width 42 height 6
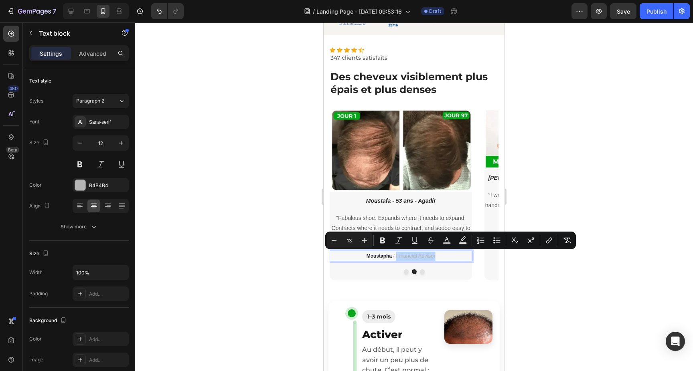
drag, startPoint x: 396, startPoint y: 256, endPoint x: 435, endPoint y: 256, distance: 38.9
click at [435, 256] on span "/ Financial Advisor" at bounding box center [414, 256] width 42 height 6
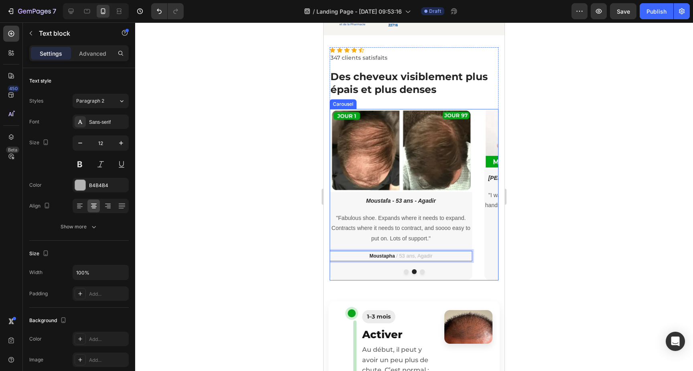
click at [404, 272] on button "Dot" at bounding box center [406, 271] width 5 height 5
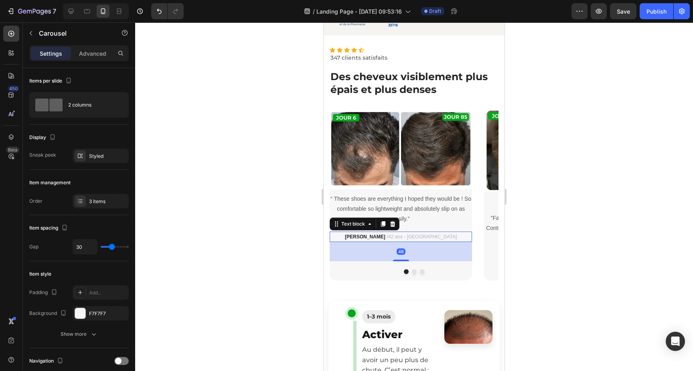
click at [417, 237] on p "Salah / 42 ans - Rabat" at bounding box center [400, 237] width 141 height 9
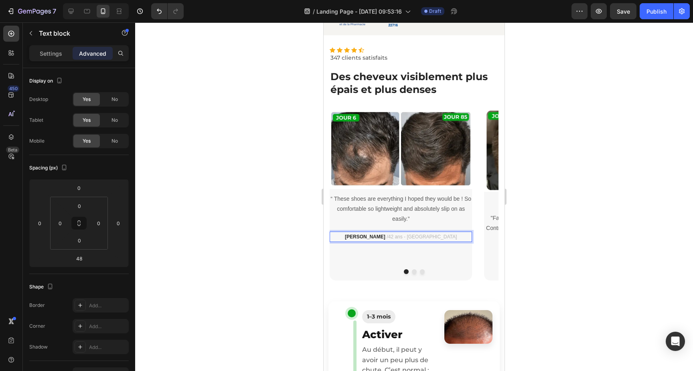
click at [412, 237] on p "Salah / 42 ans - Rabat" at bounding box center [400, 237] width 141 height 9
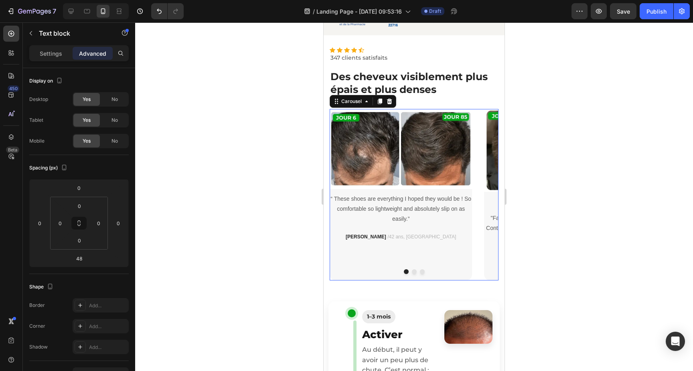
click at [422, 273] on button "Dot" at bounding box center [422, 271] width 5 height 5
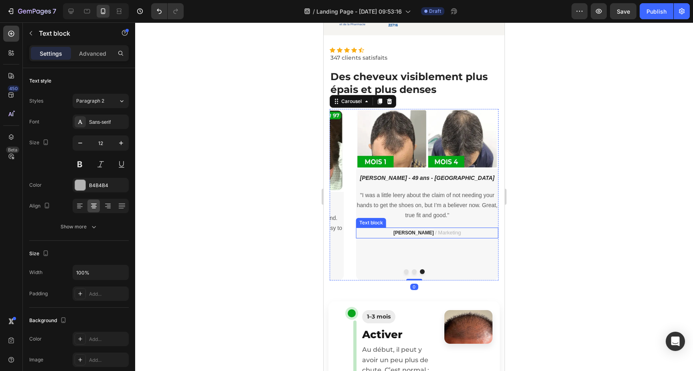
click at [416, 231] on strong "PATRICIA B." at bounding box center [413, 233] width 40 height 6
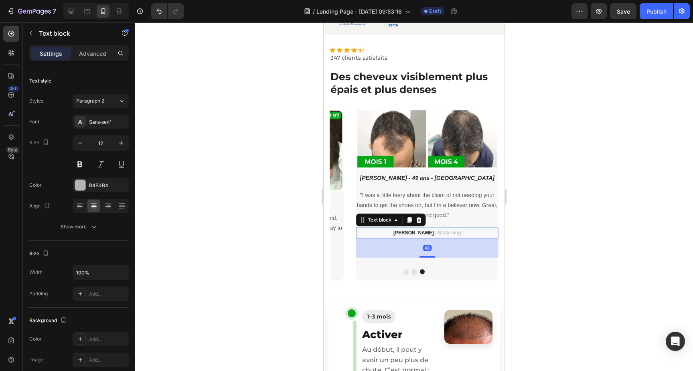
click at [416, 231] on strong "PATRICIA B." at bounding box center [413, 233] width 40 height 6
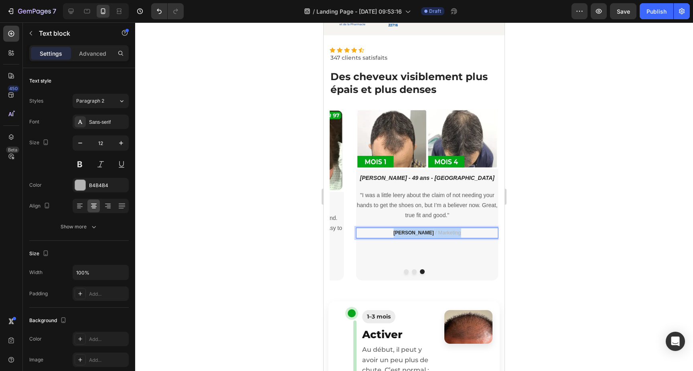
click at [416, 231] on strong "PATRICIA B." at bounding box center [413, 233] width 40 height 6
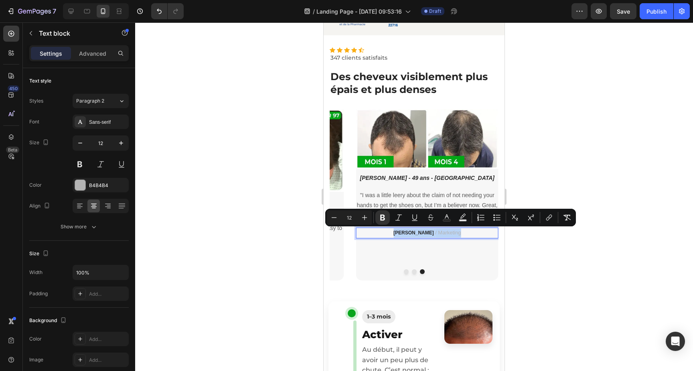
click at [427, 233] on strong "PATRICIA B." at bounding box center [413, 233] width 40 height 6
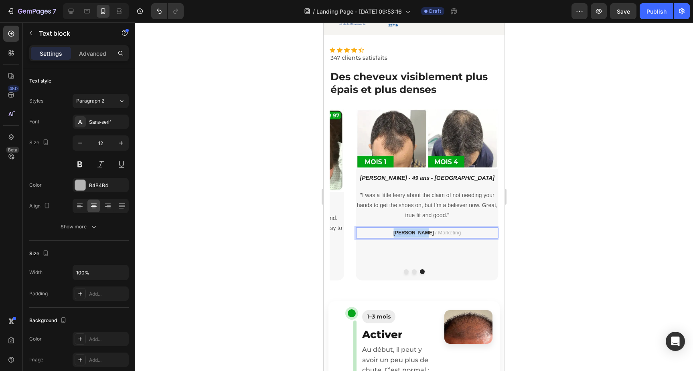
drag, startPoint x: 427, startPoint y: 235, endPoint x: 400, endPoint y: 236, distance: 27.3
click at [400, 236] on p "PATRICIA B. / Marketing" at bounding box center [427, 233] width 141 height 9
click at [441, 231] on span "/ Marketing" at bounding box center [448, 233] width 26 height 6
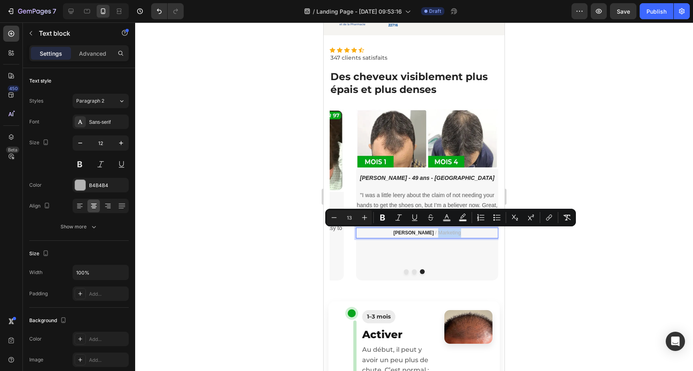
click at [324, 22] on lt-div "Close" at bounding box center [324, 22] width 0 height 0
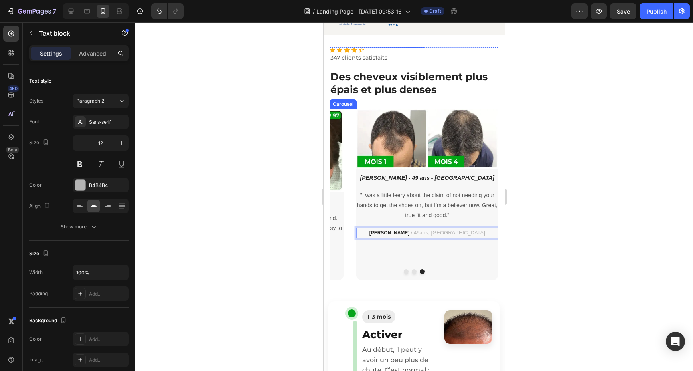
click at [414, 270] on button "Dot" at bounding box center [414, 271] width 5 height 5
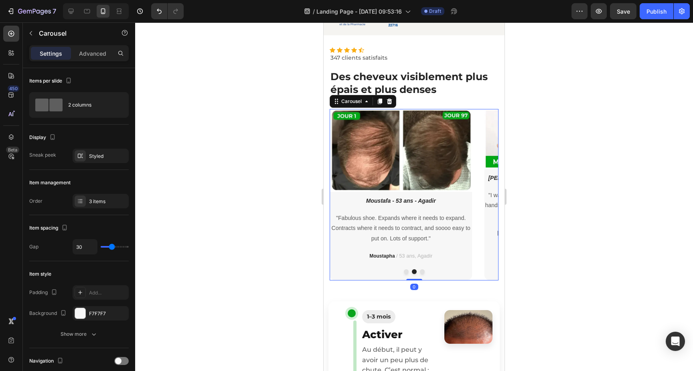
click at [423, 272] on button "Dot" at bounding box center [422, 271] width 5 height 5
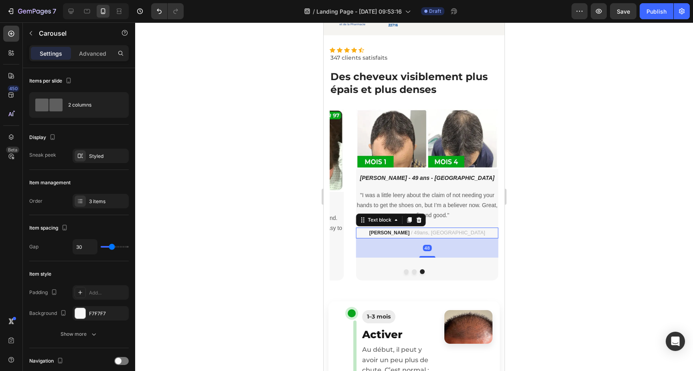
click at [443, 233] on span "/ 49ans, Marrakech" at bounding box center [448, 233] width 74 height 6
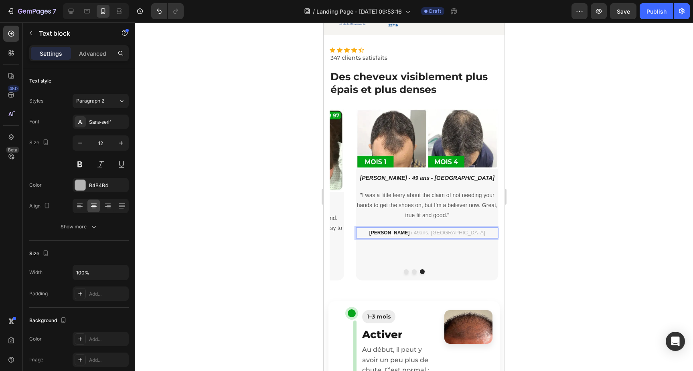
click at [425, 233] on span "/ 49ans, Marrakech" at bounding box center [448, 233] width 74 height 6
click at [446, 178] on icon "Abdallah - 49 ans - Marrakech" at bounding box center [427, 178] width 135 height 6
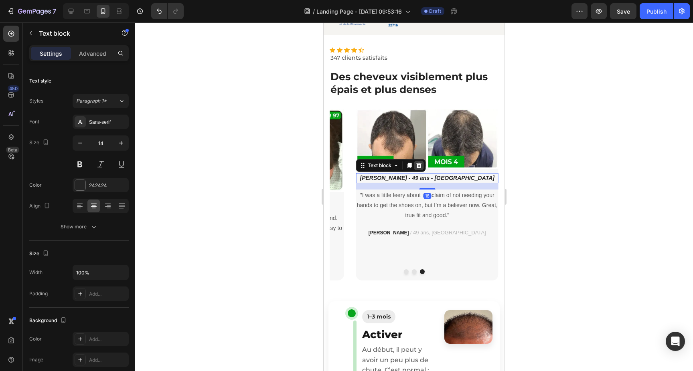
click at [418, 165] on icon at bounding box center [419, 165] width 6 height 6
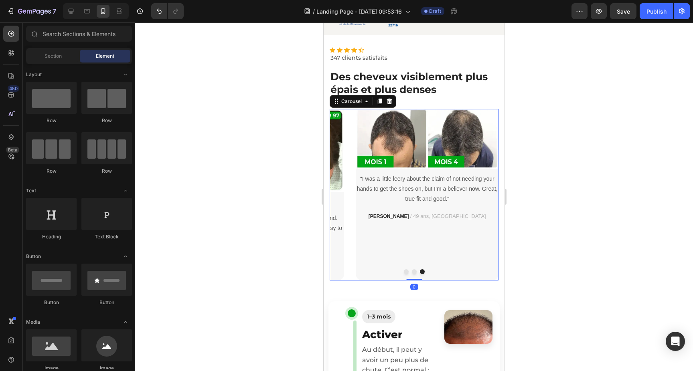
click at [414, 274] on button "Dot" at bounding box center [414, 271] width 5 height 5
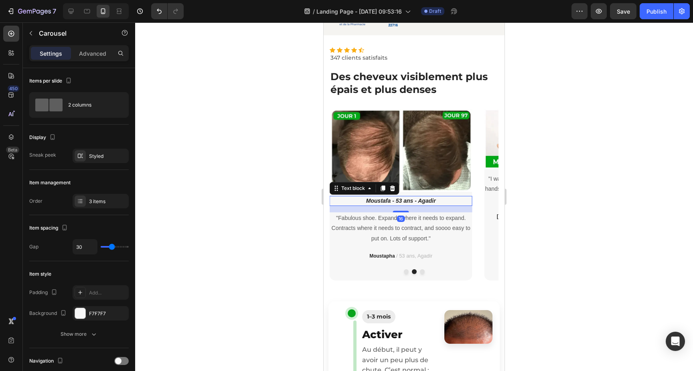
click at [431, 202] on icon "Moustafa - 53 ans - Agadir" at bounding box center [401, 201] width 70 height 6
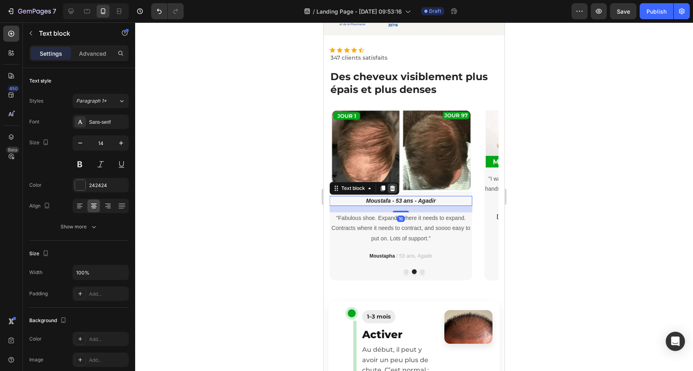
click at [394, 190] on icon at bounding box center [392, 189] width 5 height 6
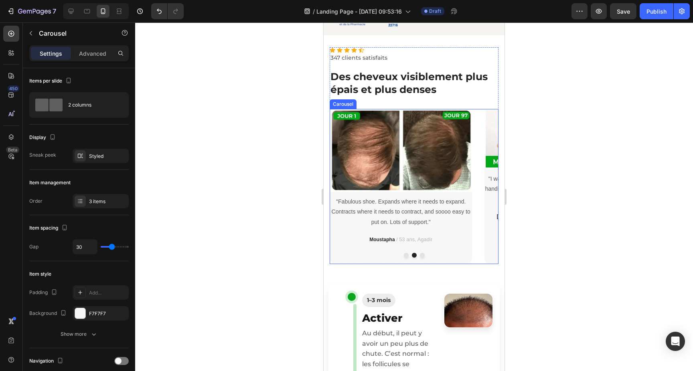
click at [407, 255] on button "Dot" at bounding box center [406, 255] width 5 height 5
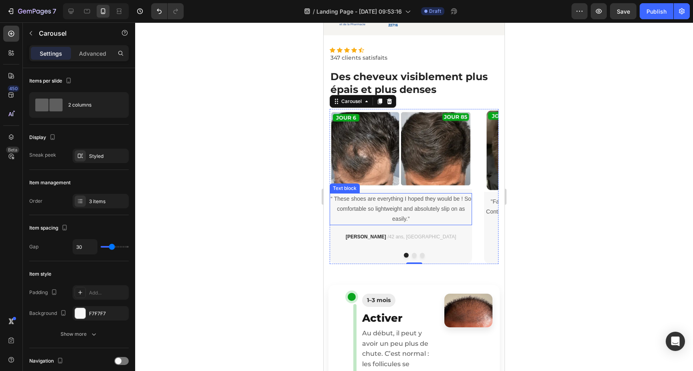
click at [411, 207] on p "“ These shoes are everything I hoped they would be ! So comfortable so lightwei…" at bounding box center [400, 209] width 141 height 30
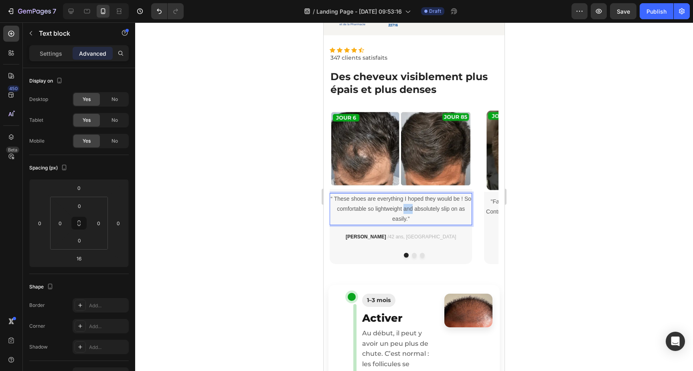
click at [411, 207] on p "“ These shoes are everything I hoped they would be ! So comfortable so lightwei…" at bounding box center [400, 209] width 141 height 30
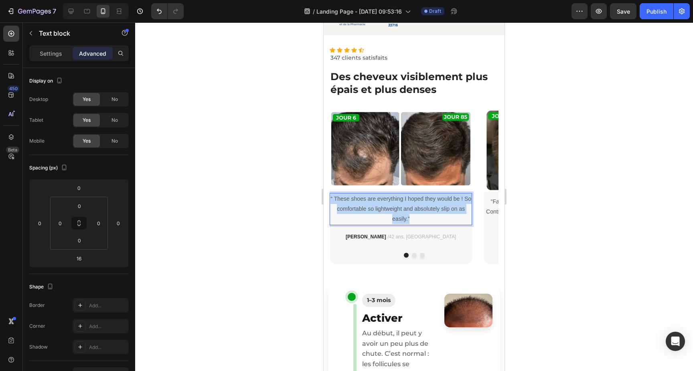
click at [411, 207] on p "“ These shoes are everything I hoped they would be ! So comfortable so lightwei…" at bounding box center [400, 209] width 141 height 30
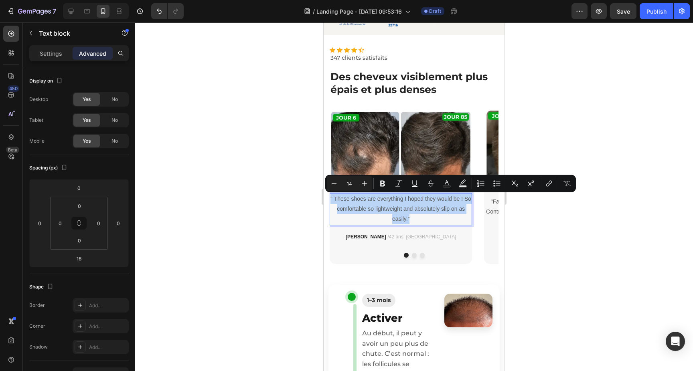
click at [362, 207] on p "“ These shoes are everything I hoped they would be ! So comfortable so lightwei…" at bounding box center [400, 209] width 141 height 30
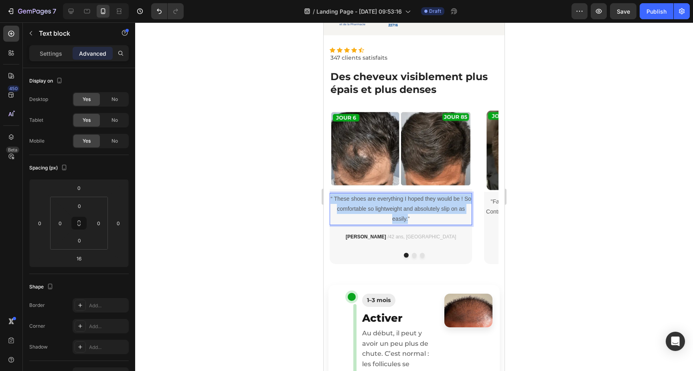
drag, startPoint x: 337, startPoint y: 198, endPoint x: 407, endPoint y: 219, distance: 73.2
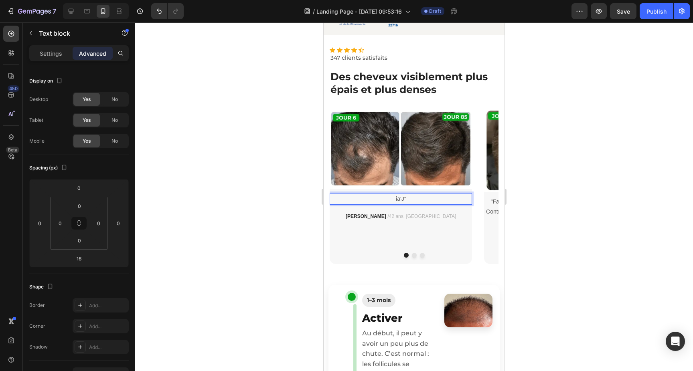
click at [403, 200] on p "ia'J”" at bounding box center [400, 199] width 141 height 10
click at [410, 199] on p "ia'J" at bounding box center [400, 199] width 141 height 10
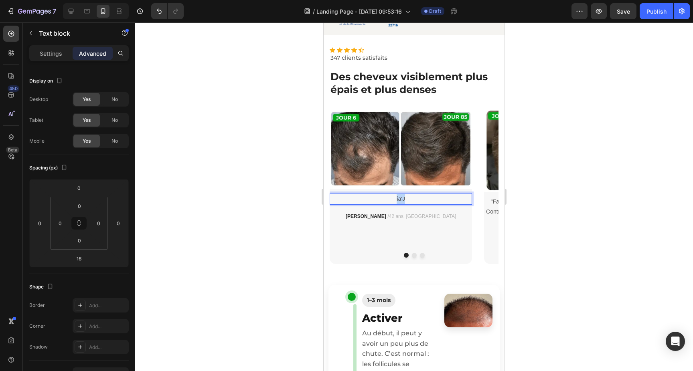
click at [410, 199] on p "ia'J" at bounding box center [400, 199] width 141 height 10
click at [466, 237] on div "Image reyasse ia'J Text block 16 Salah / 42 ans, Rabat Text block" at bounding box center [401, 187] width 142 height 156
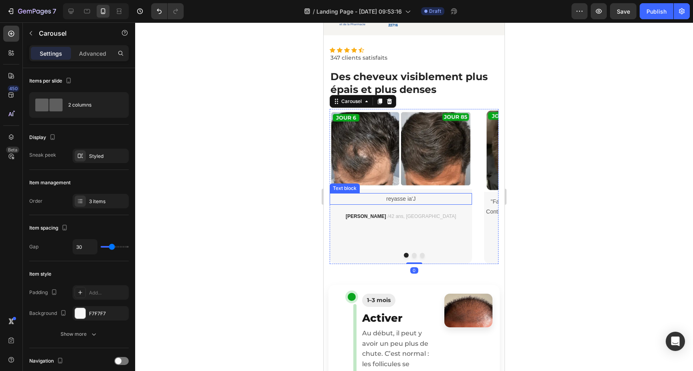
click at [425, 201] on p "reyasse ia'J" at bounding box center [400, 199] width 141 height 10
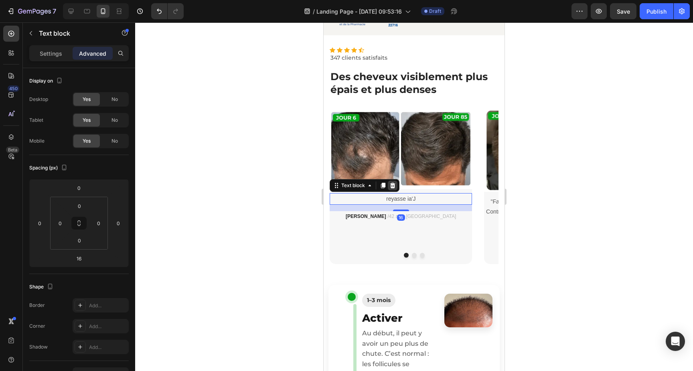
click at [392, 187] on icon at bounding box center [392, 186] width 5 height 6
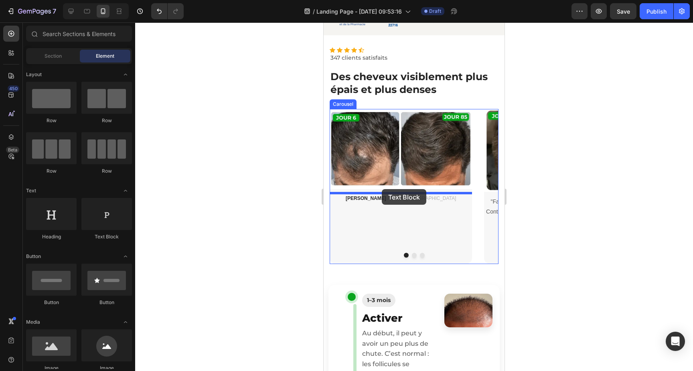
drag, startPoint x: 411, startPoint y: 244, endPoint x: 382, endPoint y: 189, distance: 62.0
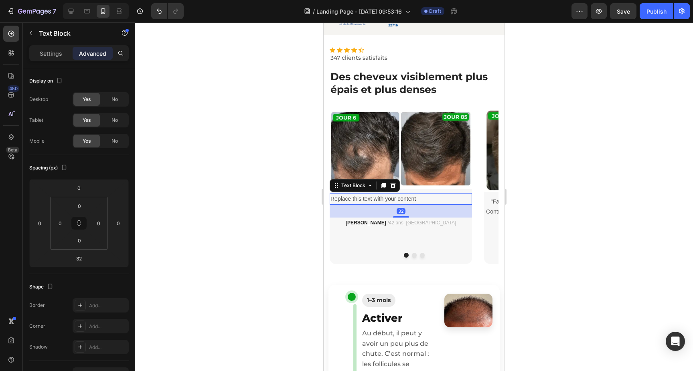
click at [393, 197] on div "Replace this text with your content" at bounding box center [401, 199] width 142 height 12
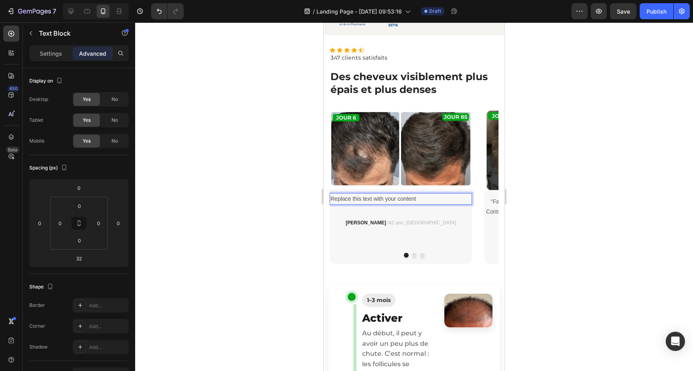
click at [393, 197] on p "Replace this text with your content" at bounding box center [400, 199] width 141 height 10
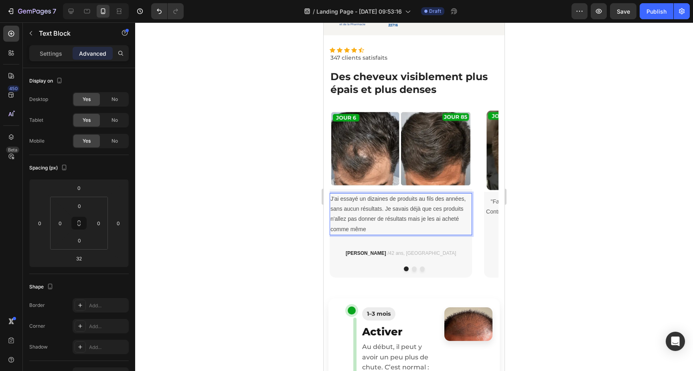
click at [414, 219] on p "J'ai essayé un dizaines de produits au fils des années, sans aucun résultats. J…" at bounding box center [400, 214] width 141 height 40
click at [407, 220] on p "J'ai essayé un dizaines de produits au fils des années, sans aucun résultats. J…" at bounding box center [400, 214] width 141 height 40
click at [410, 220] on p "J'ai essayé un dizaines de produits au fils des années, sans aucun résultats. J…" at bounding box center [400, 214] width 141 height 40
click at [324, 22] on lt-span ", mais" at bounding box center [324, 22] width 0 height 0
click at [371, 199] on p "J'ai essayé un dizaines de produits au fils des années, sans aucun résultats. J…" at bounding box center [400, 214] width 141 height 40
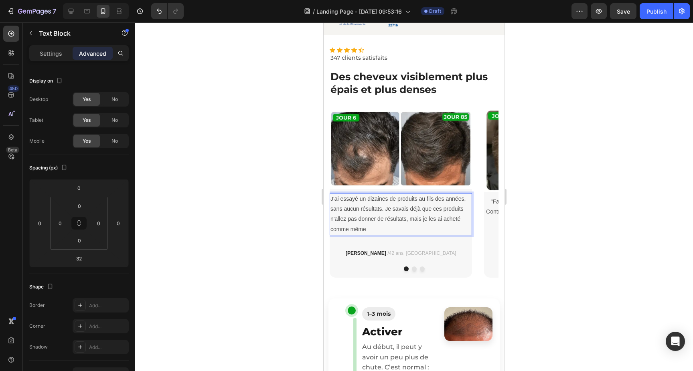
click at [324, 22] on lt-span "des dizaines" at bounding box center [324, 22] width 0 height 0
click at [453, 219] on p "J'ai essayé des dizaines de produits au fils des années, sans aucun résultats. …" at bounding box center [400, 214] width 141 height 40
click at [324, 22] on lt-span "acheté s" at bounding box center [324, 22] width 0 height 0
click at [362, 200] on p "J'ai essayé des dizaines de produits au fils des années, sans aucun résultats. …" at bounding box center [400, 214] width 141 height 40
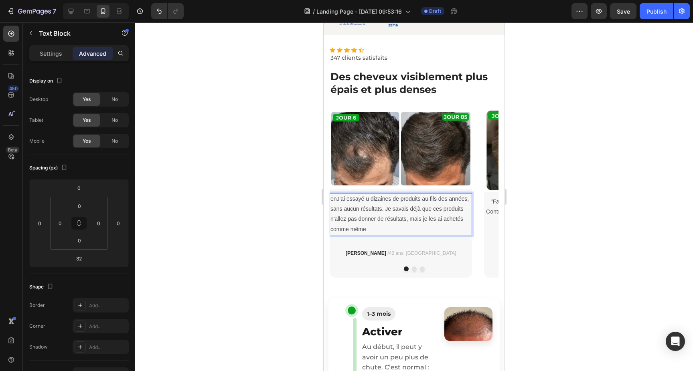
click at [373, 235] on div "enJ'ai essayé u dizaines de produits au fils des années, sans aucun résultats. …" at bounding box center [401, 214] width 142 height 42
click at [386, 230] on p "J'ai essayé u dizaines de produits au fils des années, sans aucun résultats. Je…" at bounding box center [400, 214] width 141 height 40
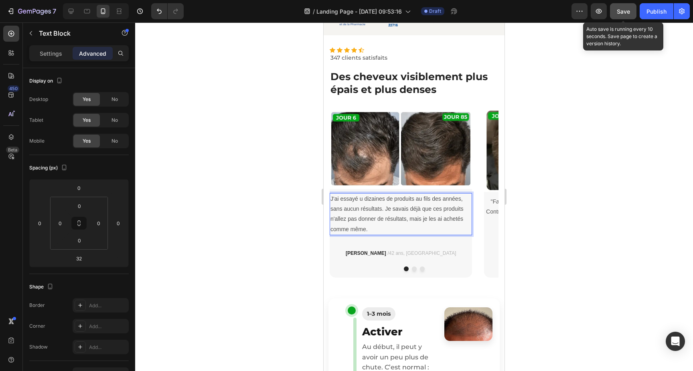
click at [631, 12] on button "Save" at bounding box center [623, 11] width 26 height 16
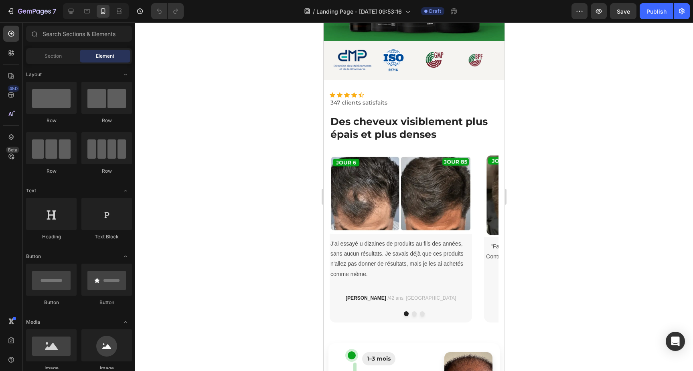
scroll to position [239, 0]
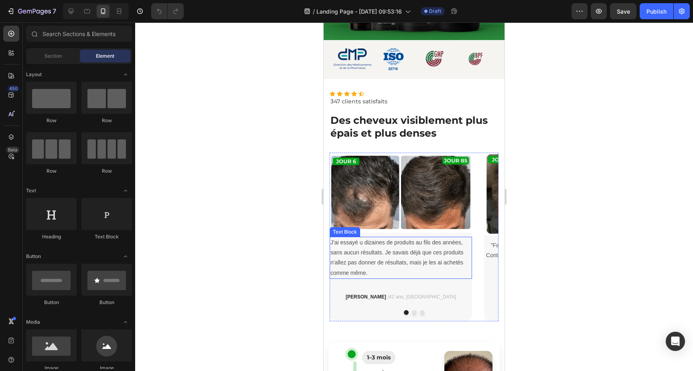
click at [394, 245] on p "J'ai essayé u dizaines de produits au fils des années, sans aucun résultats. Je…" at bounding box center [400, 258] width 141 height 40
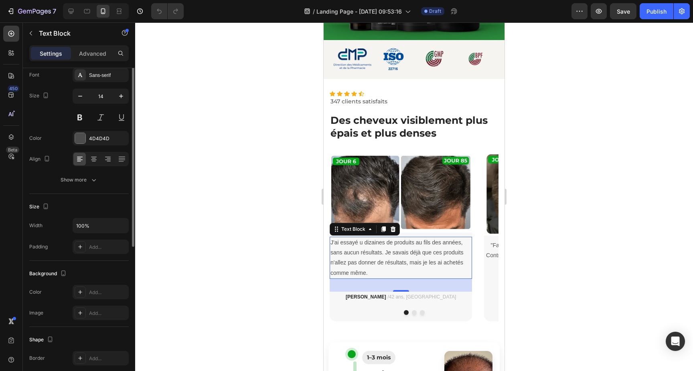
scroll to position [49, 0]
click at [91, 226] on input "100%" at bounding box center [100, 224] width 55 height 14
click at [121, 225] on icon "button" at bounding box center [121, 224] width 8 height 8
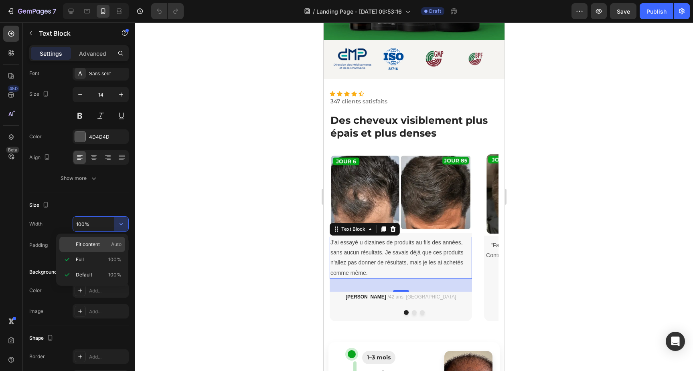
click at [91, 244] on span "Fit content" at bounding box center [88, 244] width 24 height 7
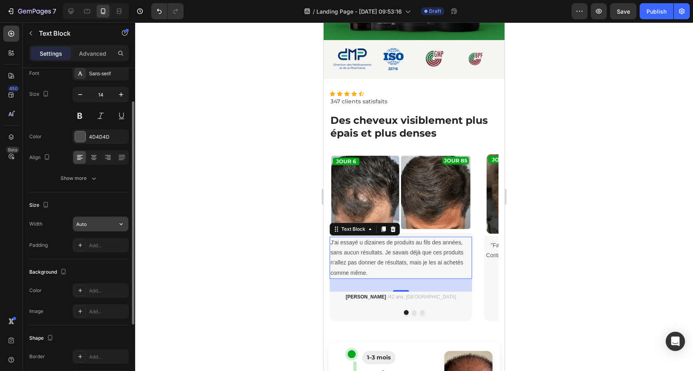
click at [94, 224] on input "Auto" at bounding box center [100, 224] width 55 height 14
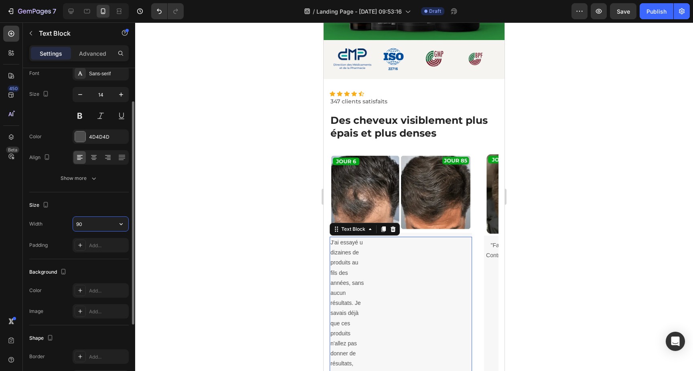
type input "90%"
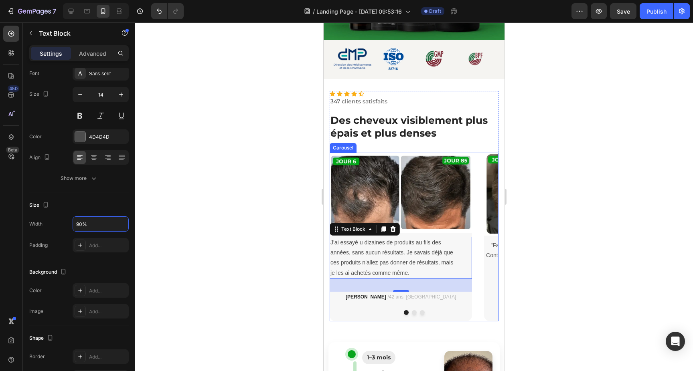
click at [349, 313] on div at bounding box center [414, 312] width 169 height 5
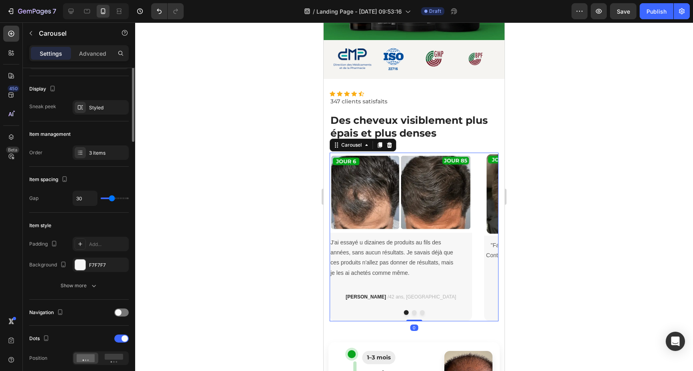
scroll to position [0, 0]
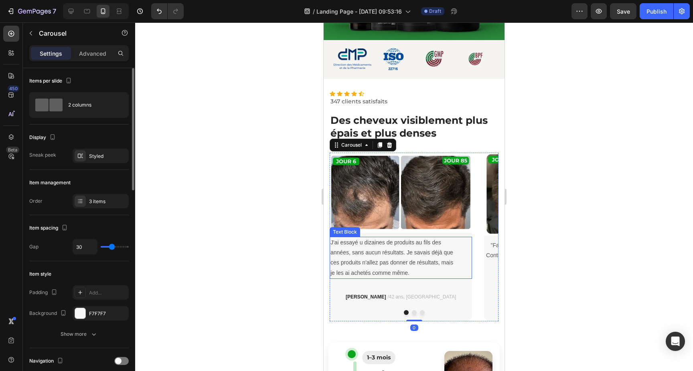
click at [375, 261] on p "J'ai essayé u dizaines de produits au fils des années, sans aucun résultats. Je…" at bounding box center [393, 258] width 127 height 40
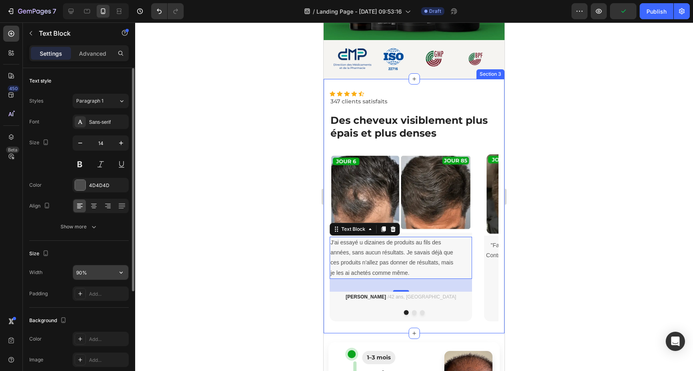
click at [94, 273] on input "90%" at bounding box center [100, 272] width 55 height 14
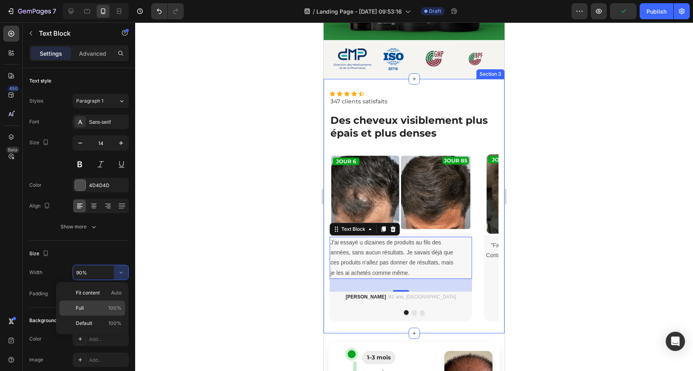
click at [107, 311] on p "Full 100%" at bounding box center [99, 308] width 46 height 7
type input "100%"
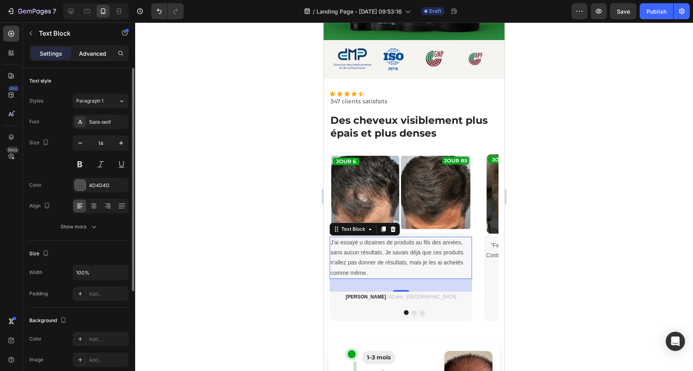
click at [97, 55] on p "Advanced" at bounding box center [92, 53] width 27 height 8
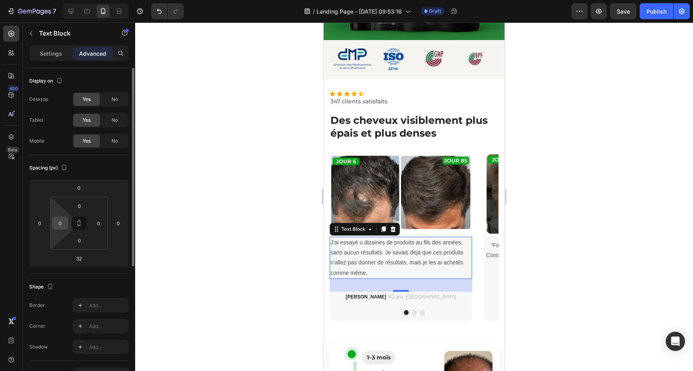
click at [61, 221] on input "0" at bounding box center [60, 223] width 12 height 12
type input "10"
click at [101, 227] on input "0" at bounding box center [99, 223] width 12 height 12
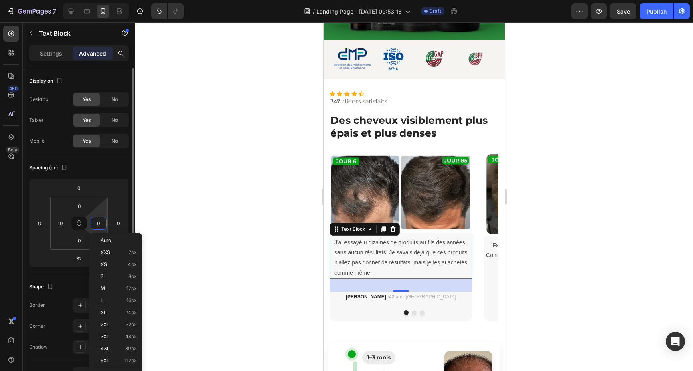
click at [101, 227] on input "0" at bounding box center [99, 223] width 12 height 12
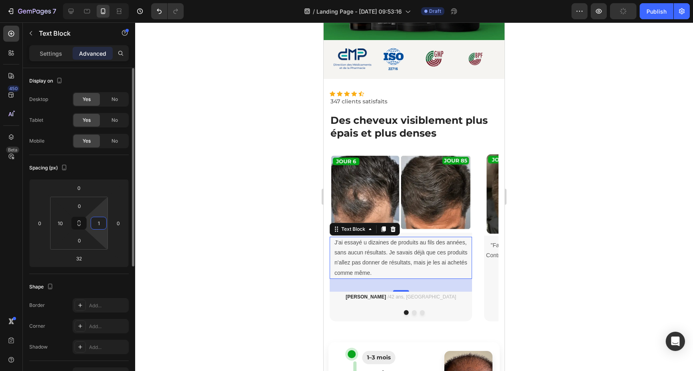
type input "10"
click at [305, 296] on div at bounding box center [414, 196] width 558 height 349
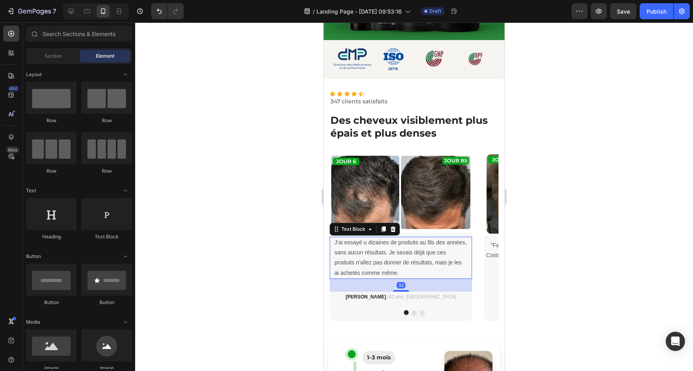
click at [359, 260] on p "J'ai essayé u dizaines de produits au fils des années, sans aucun résultats. Je…" at bounding box center [400, 258] width 133 height 40
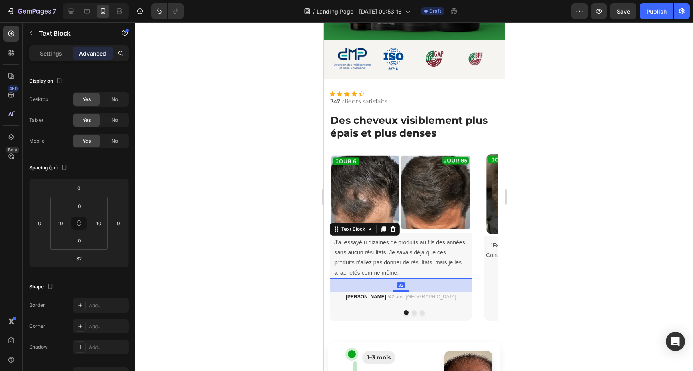
click at [359, 260] on p "J'ai essayé u dizaines de produits au fils des années, sans aucun résultats. Je…" at bounding box center [400, 258] width 133 height 40
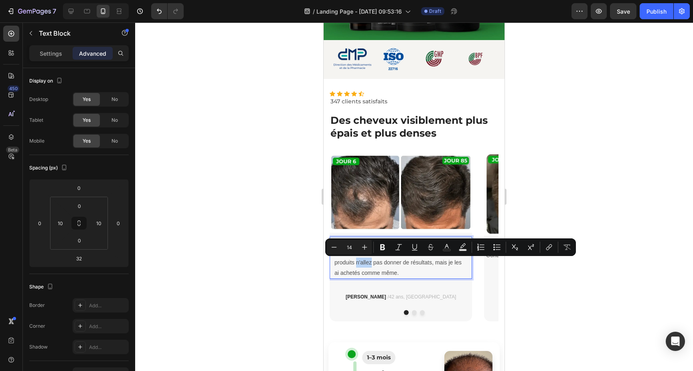
click at [333, 270] on div "J'ai essayé u dizaines de produits au fils des années, sans aucun résultats. Je…" at bounding box center [401, 258] width 142 height 42
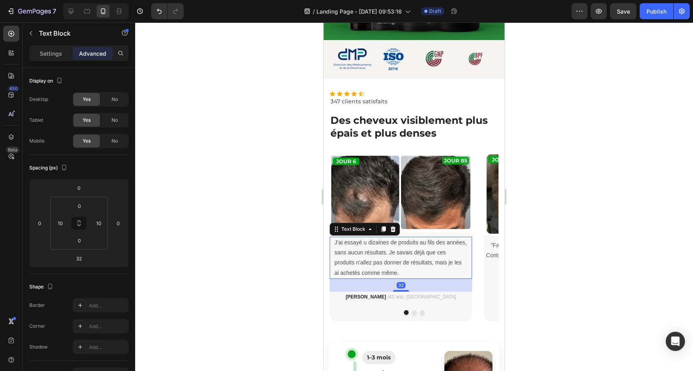
click at [334, 243] on div "J'ai essayé u dizaines de produits au fils des années, sans aucun résultats. Je…" at bounding box center [401, 258] width 134 height 42
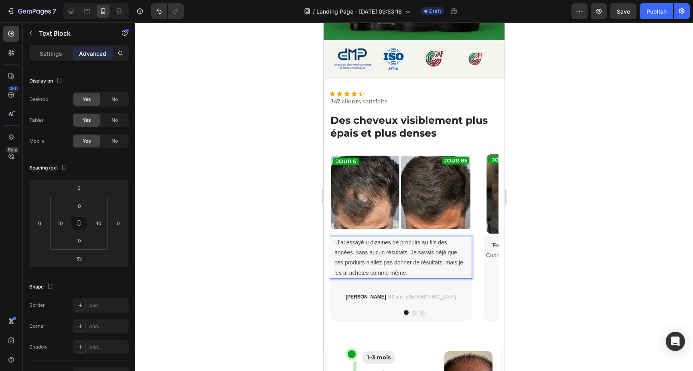
click at [413, 273] on p ""J'ai essayé u dizaines de produits au fils des années, sans aucun résultats. J…" at bounding box center [400, 258] width 133 height 40
click at [394, 274] on p ""J'ai essayé u dizaines de produits au fils des années, sans aucun résultats. J…" at bounding box center [400, 258] width 133 height 40
click at [383, 275] on p ""J'ai essayé u dizaines de produits au fils des années, sans aucun résultats. J…" at bounding box center [400, 258] width 133 height 40
click at [324, 22] on lt-span "quand même" at bounding box center [324, 22] width 0 height 0
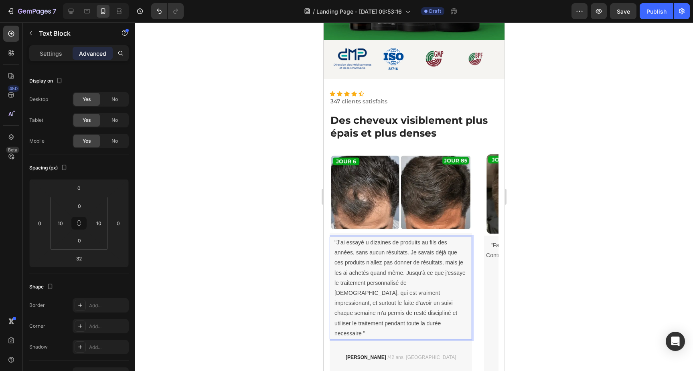
click at [356, 294] on p ""J'ai essayé u dizaines de produits au fils des années, sans aucun résultats. J…" at bounding box center [400, 288] width 133 height 101
click at [324, 22] on lt-span "impressionnant" at bounding box center [324, 22] width 0 height 0
click at [413, 291] on p ""J'ai essayé u dizaines de produits au fils des années, sans aucun résultats. J…" at bounding box center [400, 288] width 133 height 101
click at [324, 22] on lt-span "la faite" at bounding box center [324, 22] width 0 height 0
click at [404, 293] on p ""J'ai essayé u dizaines de produits au fils des années, sans aucun résultats. J…" at bounding box center [400, 288] width 133 height 101
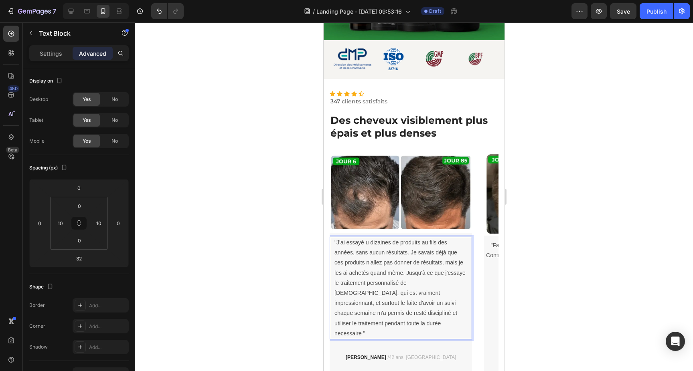
click at [420, 305] on p ""J'ai essayé u dizaines de produits au fils des années, sans aucun résultats. J…" at bounding box center [400, 288] width 133 height 101
click at [324, 22] on lt-span "rest er" at bounding box center [324, 22] width 0 height 0
click at [346, 322] on p ""J'ai essayé u dizaines de produits au fils des années, sans aucun résultats. J…" at bounding box center [400, 288] width 133 height 101
click at [324, 22] on lt-span "n é cessaire" at bounding box center [324, 22] width 0 height 0
click at [385, 322] on p ""J'ai essayé u dizaines de produits au fils des années, sans aucun résultats. J…" at bounding box center [400, 288] width 133 height 101
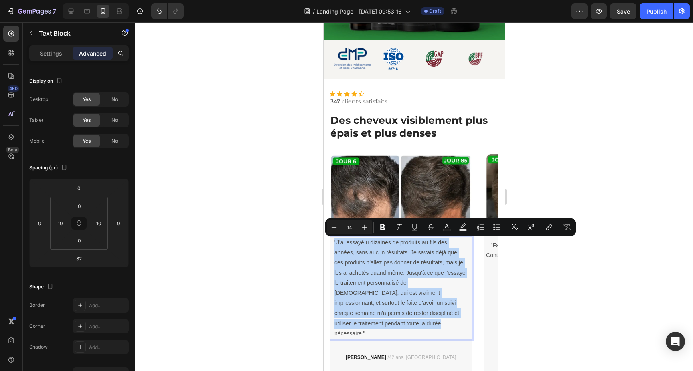
copy p ""J'ai essayé u dizaines de produits au fils des années, sans aucun résultats. J…"
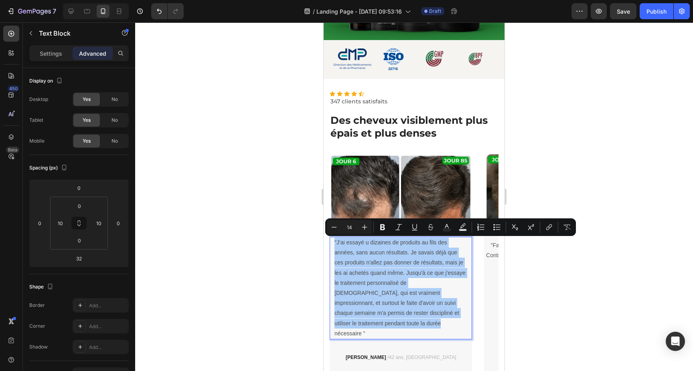
click at [630, 206] on div at bounding box center [414, 196] width 558 height 349
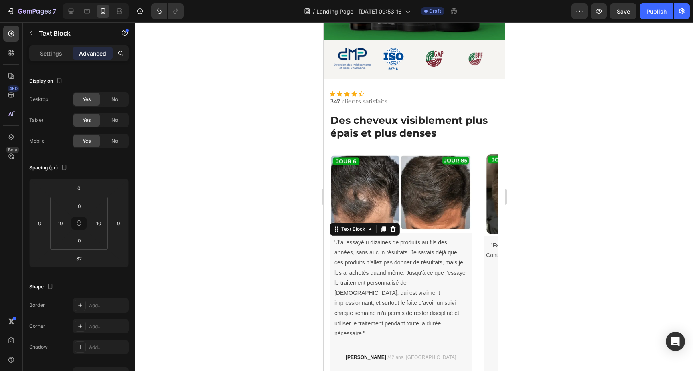
click at [412, 257] on p ""J'ai essayé u dizaines de produits au fils des années, sans aucun résultats. J…" at bounding box center [400, 288] width 133 height 101
click at [406, 257] on div at bounding box center [406, 257] width 0 height 0
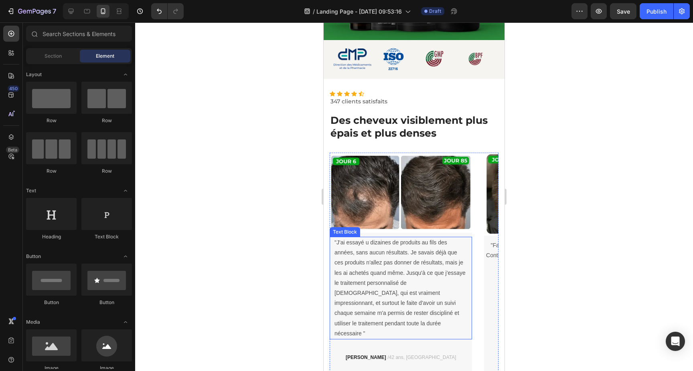
click at [360, 256] on p ""J'ai essayé u dizaines de produits au fils des années, sans aucun résultats. J…" at bounding box center [400, 288] width 133 height 101
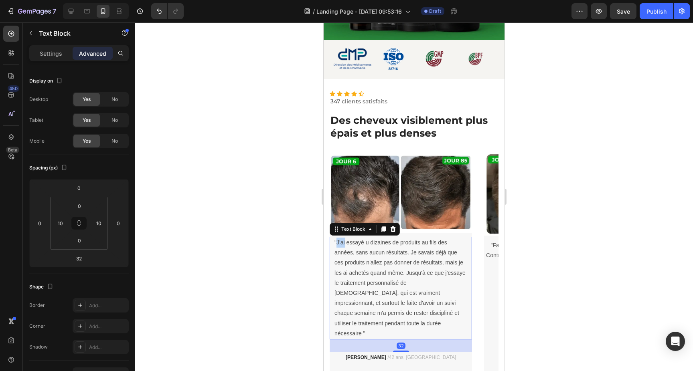
click at [341, 245] on p ""J'ai essayé u dizaines de produits au fils des années, sans aucun résultats. J…" at bounding box center [400, 288] width 133 height 101
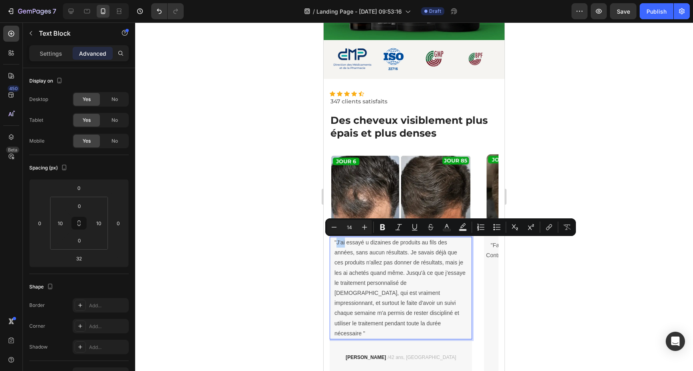
click at [336, 245] on p ""J'ai essayé u dizaines de produits au fils des années, sans aucun résultats. J…" at bounding box center [400, 288] width 133 height 101
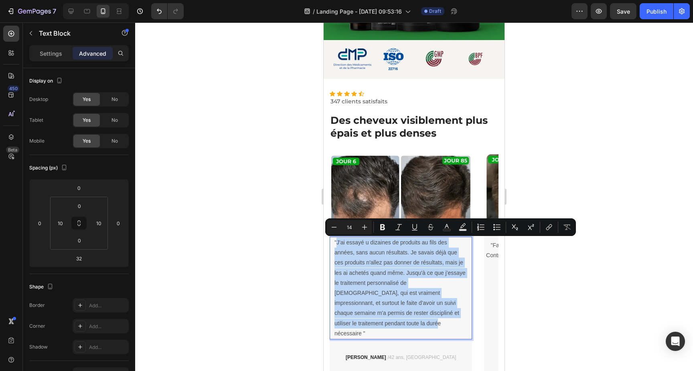
drag, startPoint x: 337, startPoint y: 244, endPoint x: 363, endPoint y: 323, distance: 83.5
click at [363, 323] on p ""J'ai essayé u dizaines de produits au fils des années, sans aucun résultats. J…" at bounding box center [400, 288] width 133 height 101
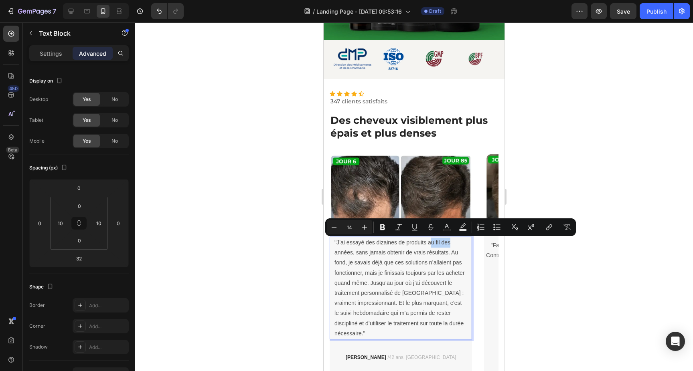
drag, startPoint x: 429, startPoint y: 244, endPoint x: 455, endPoint y: 243, distance: 25.3
click at [455, 243] on p ""J’ai essayé des dizaines de produits au fil des années, sans jamais obtenir de…" at bounding box center [400, 288] width 133 height 101
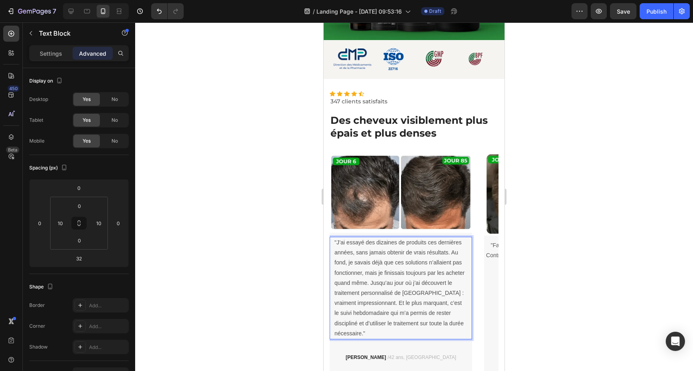
click at [404, 273] on p ""J’ai essayé des dizaines de produits ces dernières années, sans jamais obtenir…" at bounding box center [400, 288] width 133 height 101
drag, startPoint x: 452, startPoint y: 253, endPoint x: 348, endPoint y: 263, distance: 105.0
click at [348, 263] on p ""J’ai essayé des dizaines de produits ces dernières années, sans jamais obtenir…" at bounding box center [400, 288] width 133 height 101
click at [375, 274] on p ""J’ai essayé des dizaines de produits ces dernières années, sans jamais obtenir…" at bounding box center [400, 288] width 133 height 101
click at [404, 294] on p ""J’ai essayé des dizaines de produits ces dernières années, sans jamais obtenir…" at bounding box center [400, 288] width 133 height 101
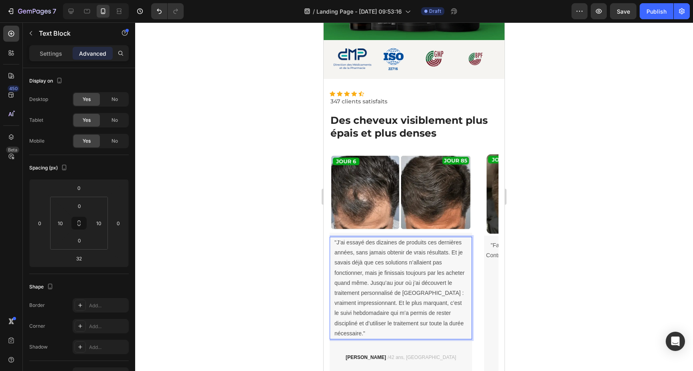
click at [421, 293] on p ""J’ai essayé des dizaines de produits ces dernières années, sans jamais obtenir…" at bounding box center [400, 288] width 133 height 101
click at [353, 313] on p ""J’ai essayé des dizaines de produits ces dernières années, sans jamais obtenir…" at bounding box center [400, 288] width 133 height 101
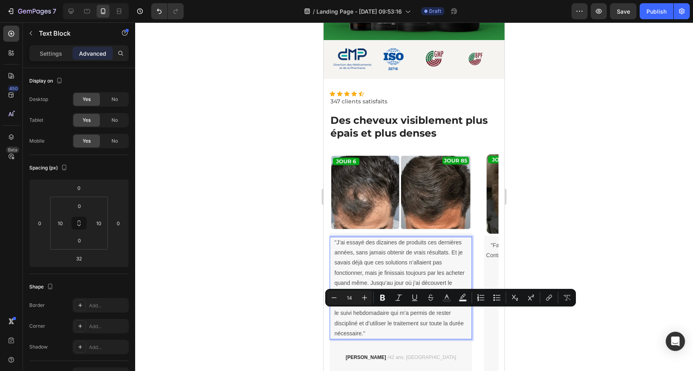
click at [388, 314] on p ""J’ai essayé des dizaines de produits ces dernières années, sans jamais obtenir…" at bounding box center [400, 288] width 133 height 101
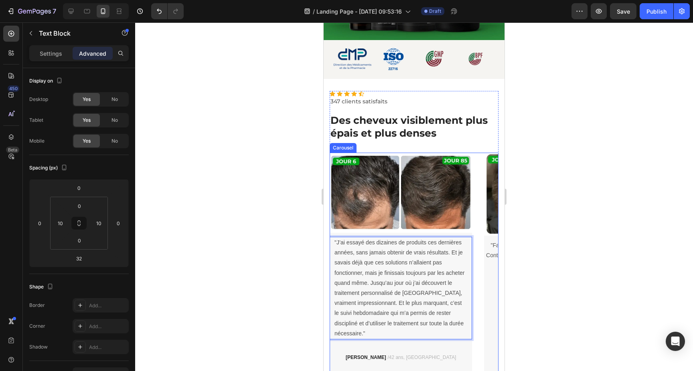
click at [413, 371] on button "Dot" at bounding box center [414, 373] width 5 height 5
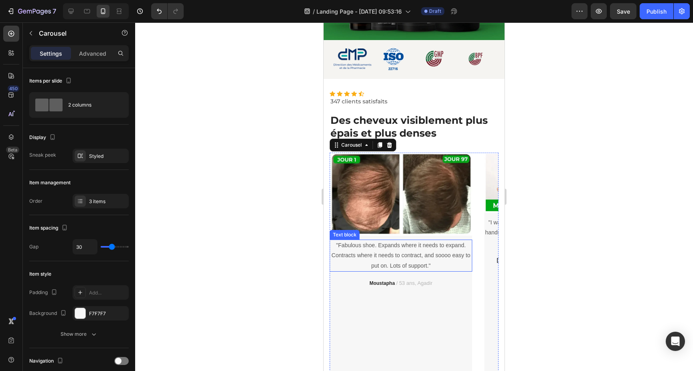
click at [396, 246] on p ""Fabulous shoe. Expands where it needs to expand. Contracts where it needs to c…" at bounding box center [400, 256] width 141 height 30
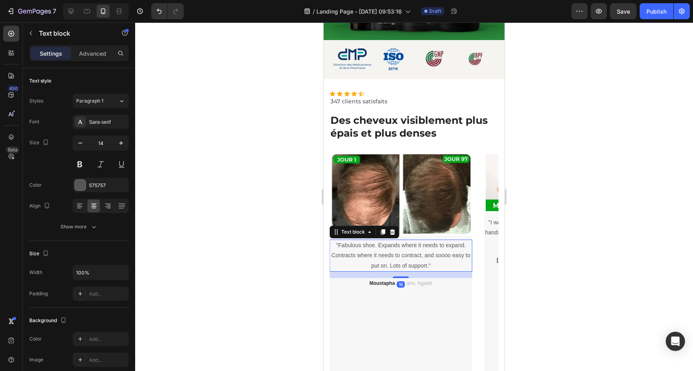
click at [396, 246] on p ""Fabulous shoe. Expands where it needs to expand. Contracts where it needs to c…" at bounding box center [400, 256] width 141 height 30
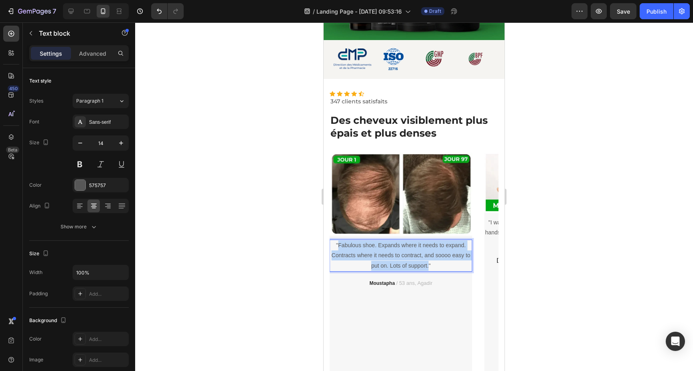
drag, startPoint x: 339, startPoint y: 247, endPoint x: 428, endPoint y: 267, distance: 91.1
click at [428, 267] on p ""Fabulous shoe. Expands where it needs to expand. Contracts where it needs to c…" at bounding box center [400, 256] width 141 height 30
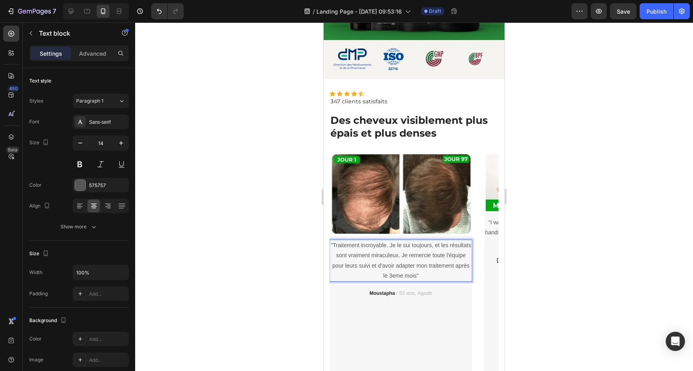
click at [360, 267] on p ""Traitement incroyable. Je le sui toujours, et les résultats sont vraiment mira…" at bounding box center [400, 261] width 141 height 40
click at [324, 22] on lt-span "leur suivi" at bounding box center [324, 22] width 0 height 0
click at [408, 245] on p ""Traitement incroyable. Je le sui toujours, et les résultats sont vraiment mira…" at bounding box center [400, 261] width 141 height 40
click at [324, 22] on lt-span "sui s" at bounding box center [324, 22] width 0 height 0
click at [422, 268] on p ""Traitement incroyable. Je le suis toujours, et les résultats sont vraiment mir…" at bounding box center [400, 261] width 141 height 40
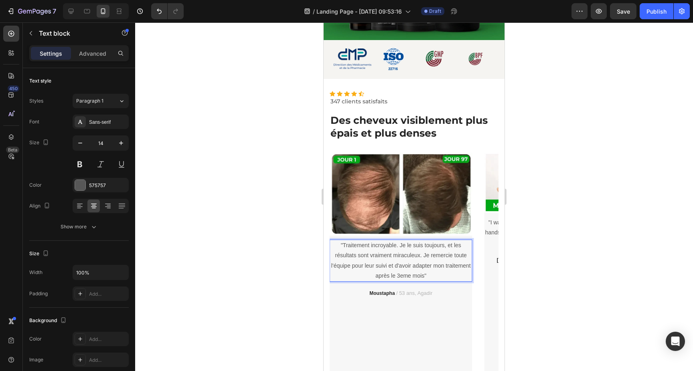
click at [324, 22] on lt-span "Ignore" at bounding box center [324, 22] width 0 height 0
click at [400, 275] on p ""Traitement incroyable. Je le suis toujours, et les résultats sont vraiment mir…" at bounding box center [400, 261] width 141 height 40
click at [324, 22] on lt-span "Ignore" at bounding box center [324, 22] width 0 height 0
click at [421, 371] on button "Dot" at bounding box center [422, 373] width 5 height 5
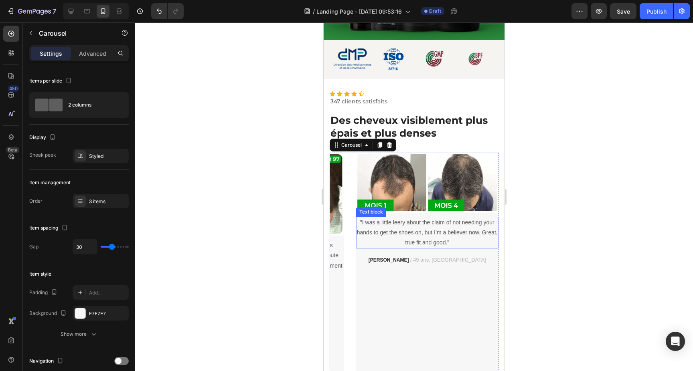
click at [404, 229] on p ""I was a little leery about the claim of not needing your hands to get the shoe…" at bounding box center [427, 233] width 141 height 30
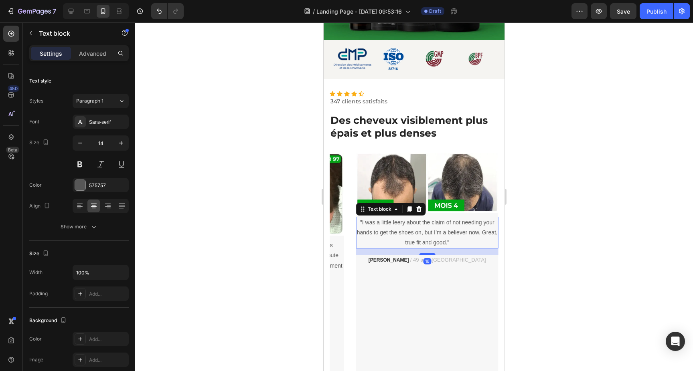
click at [404, 229] on p ""I was a little leery about the claim of not needing your hands to get the shoe…" at bounding box center [427, 233] width 141 height 30
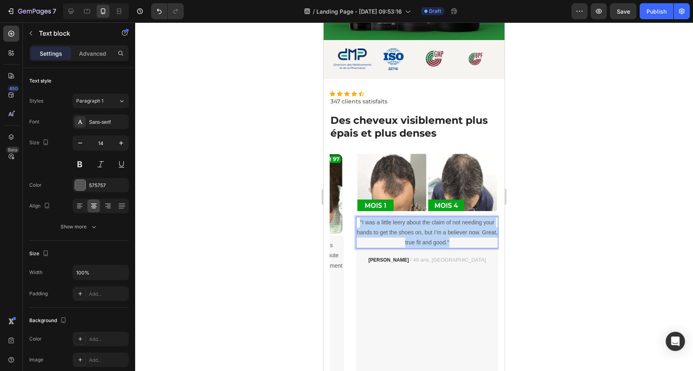
click at [404, 229] on p ""I was a little leery about the claim of not needing your hands to get the shoe…" at bounding box center [427, 233] width 141 height 30
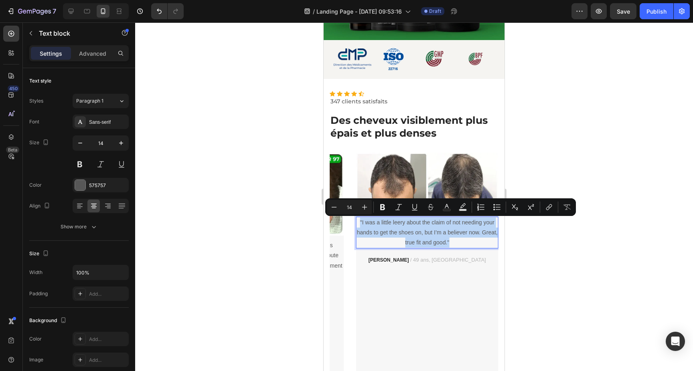
click at [371, 224] on p ""I was a little leery about the claim of not needing your hands to get the shoe…" at bounding box center [427, 233] width 141 height 30
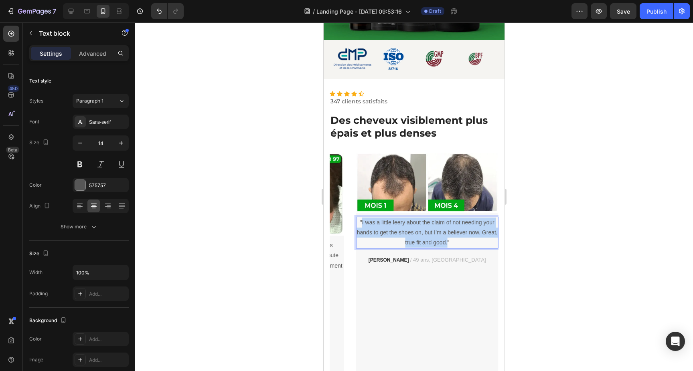
drag, startPoint x: 362, startPoint y: 223, endPoint x: 447, endPoint y: 245, distance: 87.0
click at [447, 245] on p ""I was a little leery about the claim of not needing your hands to get the shoe…" at bounding box center [427, 233] width 141 height 30
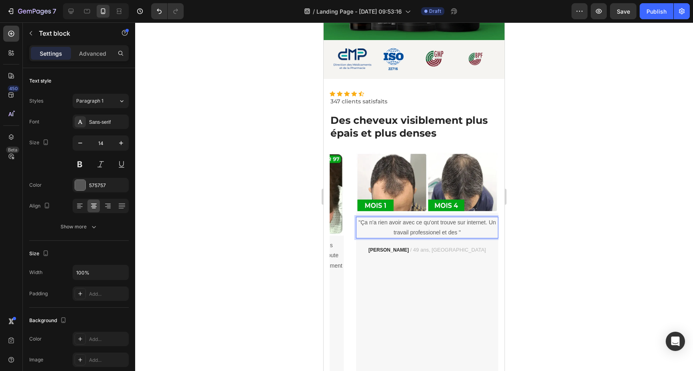
click at [424, 234] on p ""Ça n'a rien avoir avec ce qu'ont trouve sur internet. Un travail professionel …" at bounding box center [427, 228] width 141 height 20
click at [324, 22] on lt-span "professionnel" at bounding box center [324, 22] width 0 height 0
click at [457, 233] on p ""Ça n'a rien avoir avec ce qu'ont trouve sur internet. Un travail professionnel…" at bounding box center [427, 228] width 141 height 20
click at [440, 225] on p ""Ça n'a rien avoir avec ce qu'ont trouve sur internet. Un travail professionnel…" at bounding box center [427, 233] width 141 height 30
click at [324, 22] on lt-span "on trouve" at bounding box center [324, 22] width 0 height 0
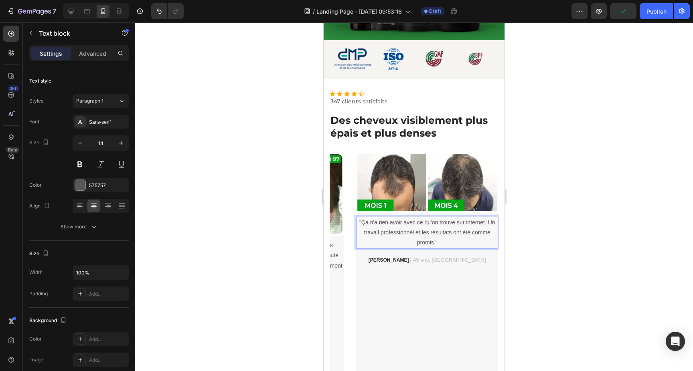
click at [437, 224] on p ""Ça n'a rien avoir avec ce qu'on trouve sur internet. Un travail professionnel …" at bounding box center [427, 233] width 141 height 30
click at [455, 224] on p ""Ça n'a rien avoir avec ce qu'ont trouve sur internet. Un travail professionnel…" at bounding box center [427, 233] width 141 height 30
click at [435, 245] on p ""Ça n'a rien avoir avec ce qu'ont trouvent sur internet. Un travail professionn…" at bounding box center [427, 233] width 141 height 30
click at [324, 22] on lt-em ""." at bounding box center [324, 22] width 0 height 0
click at [469, 291] on div "Image "Ça n'a rien avoir avec ce qu'ont trouvent sur internet. Un travail profe…" at bounding box center [427, 268] width 142 height 230
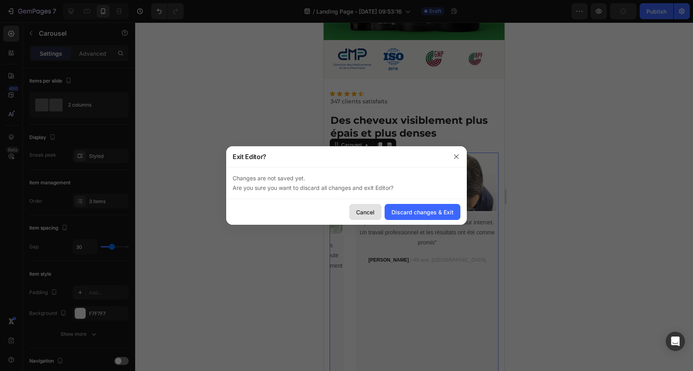
click at [371, 215] on div "Cancel" at bounding box center [365, 212] width 18 height 8
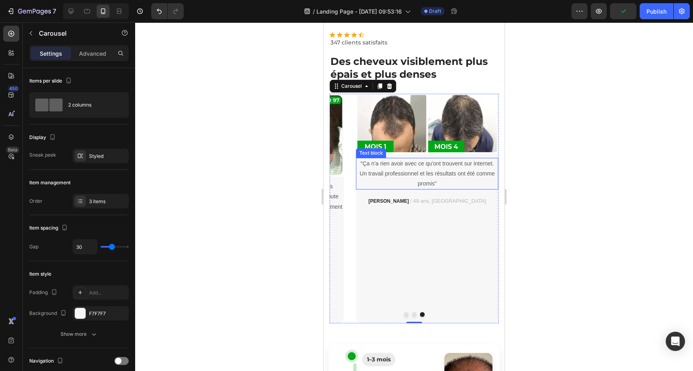
scroll to position [301, 0]
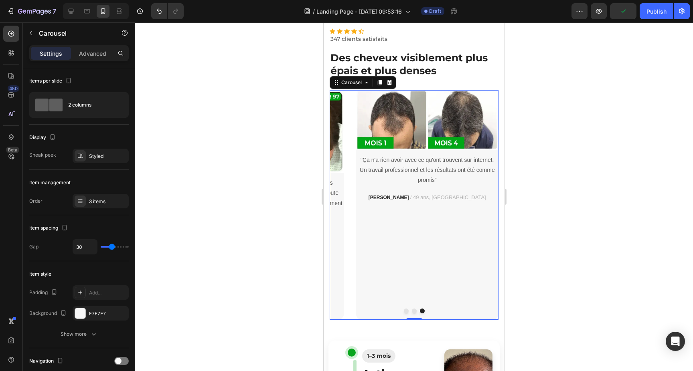
click at [413, 309] on button "Dot" at bounding box center [414, 311] width 5 height 5
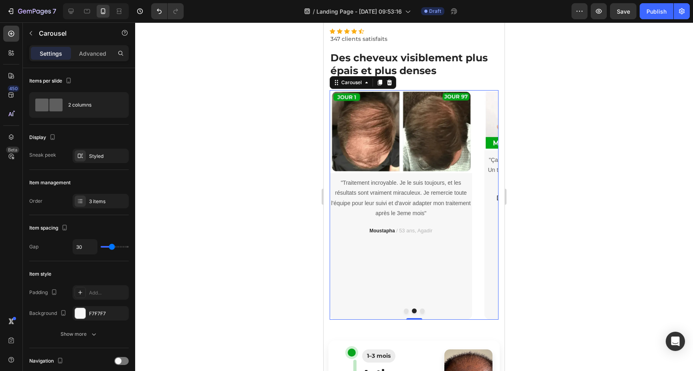
click at [406, 309] on button "Dot" at bounding box center [406, 311] width 5 height 5
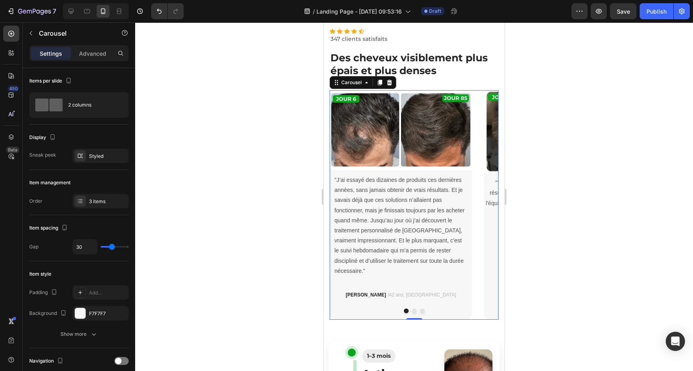
click at [368, 271] on div "Image "J’ai essayé des dizaines de produits ces dernières années, sans jamais o…" at bounding box center [401, 205] width 142 height 230
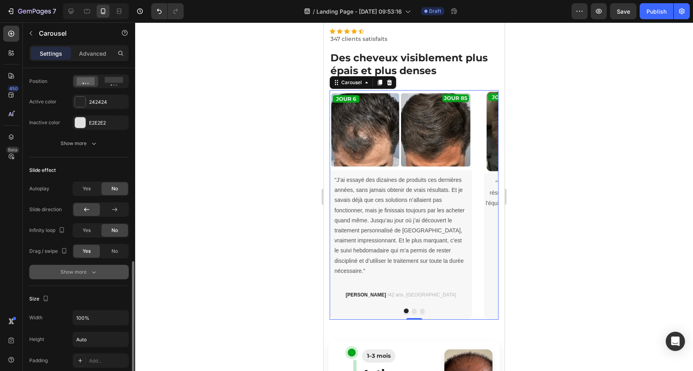
scroll to position [133, 0]
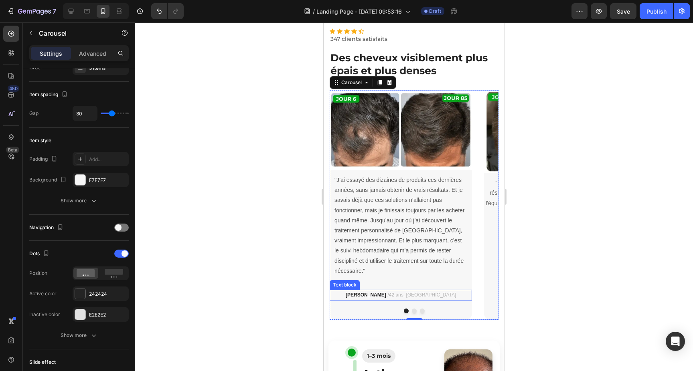
click at [364, 291] on p "Salah / 42 ans, Rabat" at bounding box center [400, 295] width 141 height 9
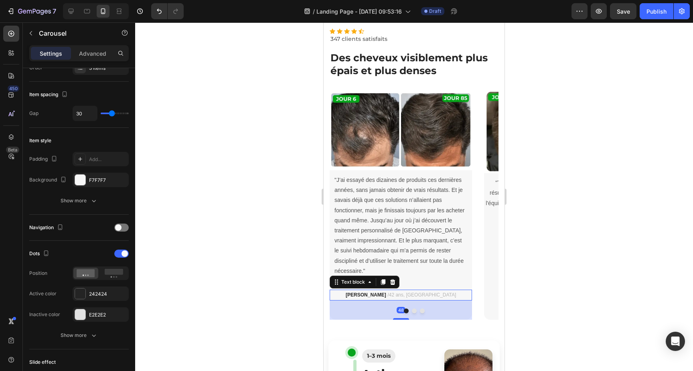
scroll to position [0, 0]
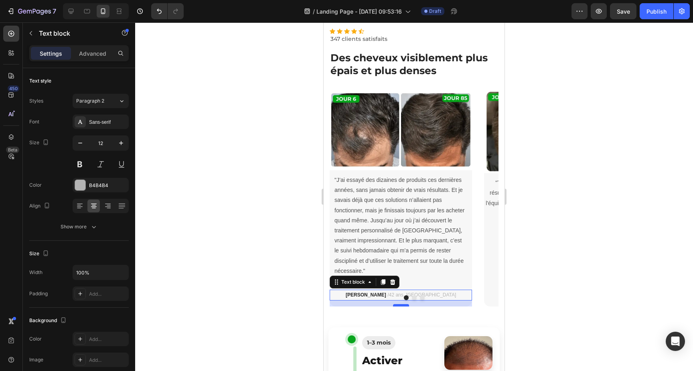
drag, startPoint x: 402, startPoint y: 308, endPoint x: 407, endPoint y: 295, distance: 14.1
click at [407, 304] on div at bounding box center [401, 305] width 16 height 2
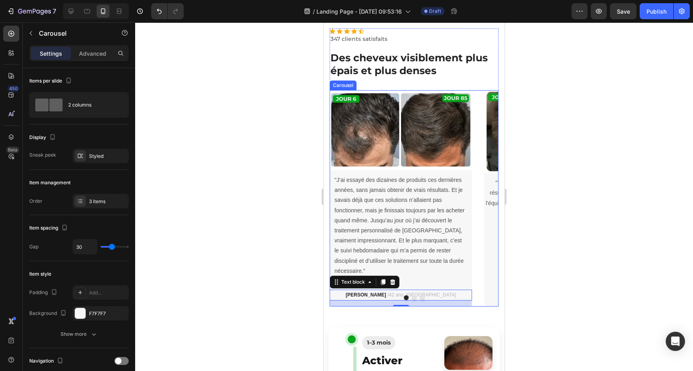
click at [475, 233] on div "Image "J’ai essayé des dizaines de produits ces dernières années, sans jamais o…" at bounding box center [414, 198] width 169 height 216
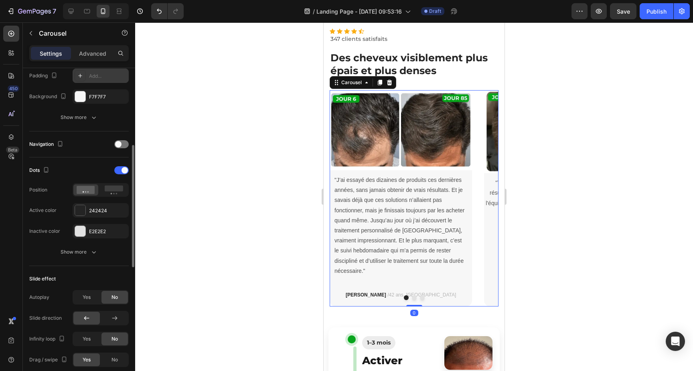
scroll to position [222, 0]
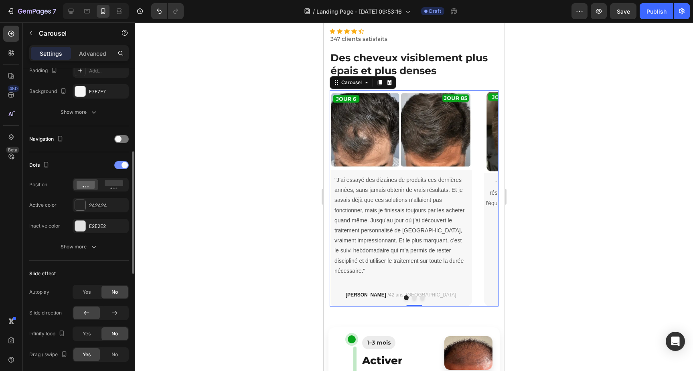
click at [121, 163] on div at bounding box center [121, 165] width 14 height 8
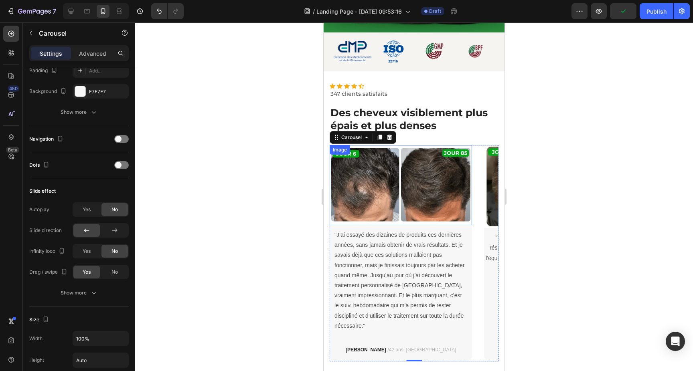
scroll to position [245, 0]
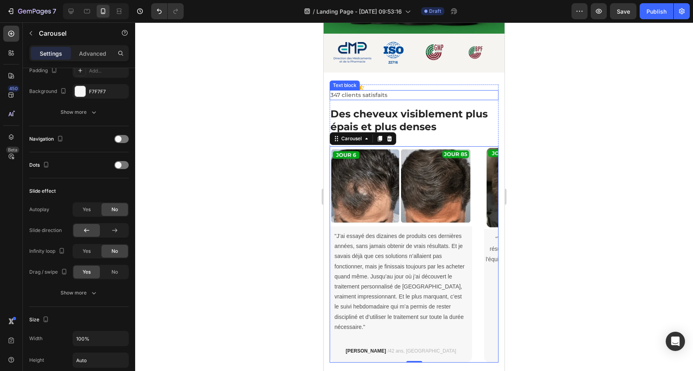
click at [375, 94] on p "347 clients satisfaits" at bounding box center [413, 95] width 167 height 8
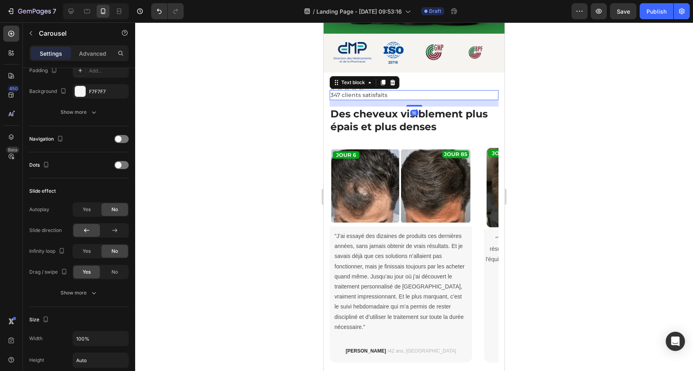
scroll to position [0, 0]
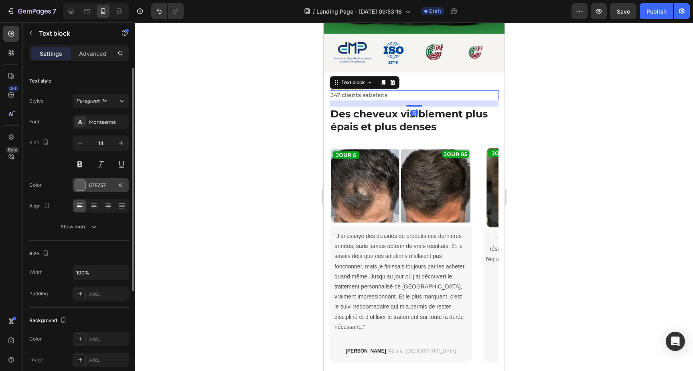
click at [81, 183] on div at bounding box center [80, 185] width 10 height 10
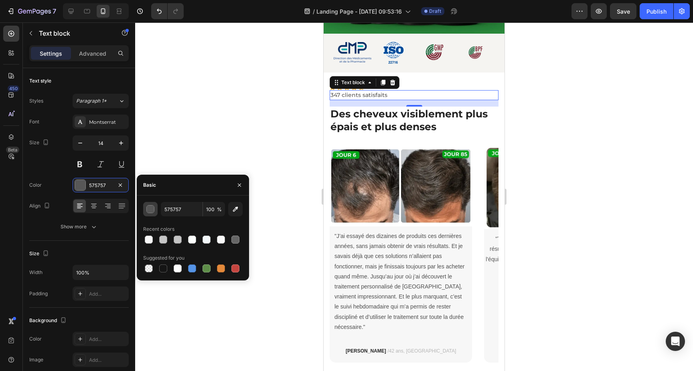
click at [149, 206] on div "button" at bounding box center [151, 210] width 8 height 8
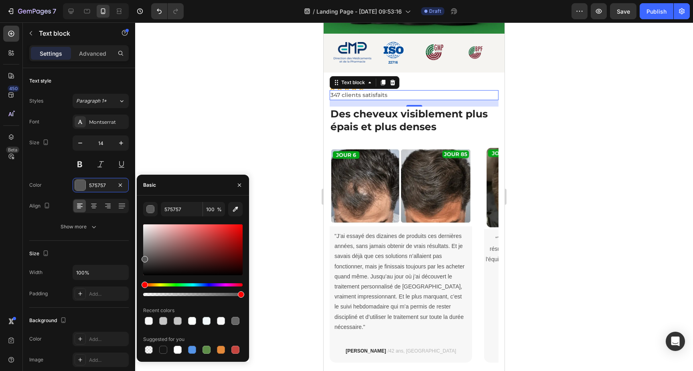
click at [176, 285] on div "Hue" at bounding box center [192, 284] width 99 height 3
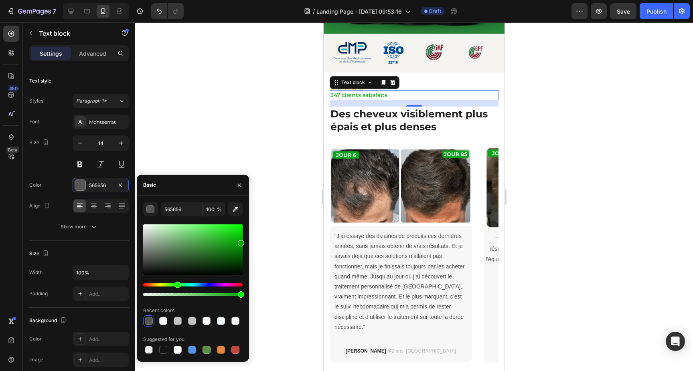
drag, startPoint x: 229, startPoint y: 248, endPoint x: 241, endPoint y: 242, distance: 13.1
click at [241, 242] on div at bounding box center [192, 249] width 99 height 51
type input "03A803"
click at [459, 328] on div "Image "J’ai essayé des dizaines de produits ces dernières années, sans jamais o…" at bounding box center [401, 254] width 142 height 216
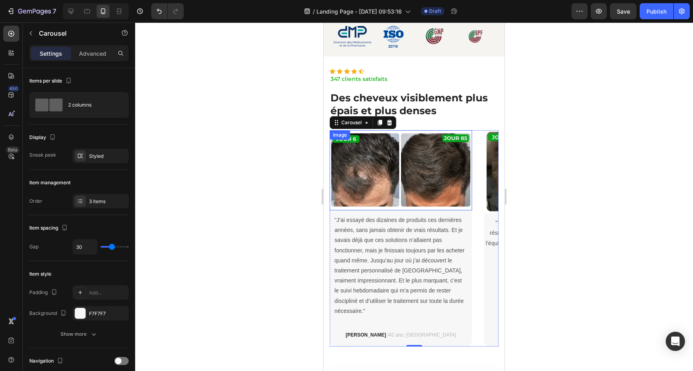
scroll to position [262, 0]
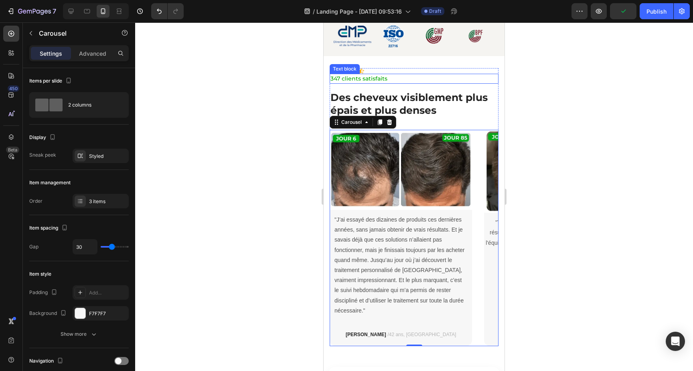
click at [372, 77] on p "347 clients satisfaits" at bounding box center [413, 79] width 167 height 8
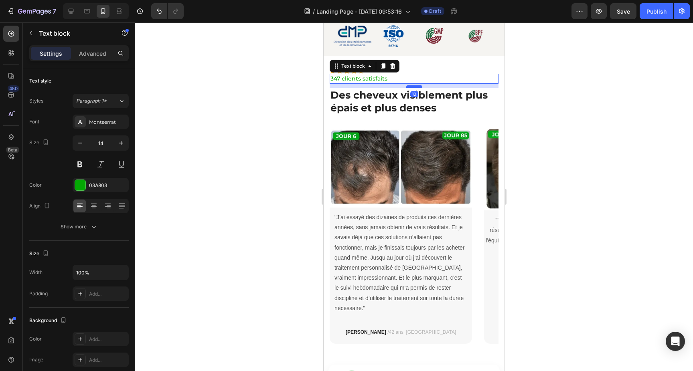
click at [416, 86] on div at bounding box center [414, 86] width 16 height 2
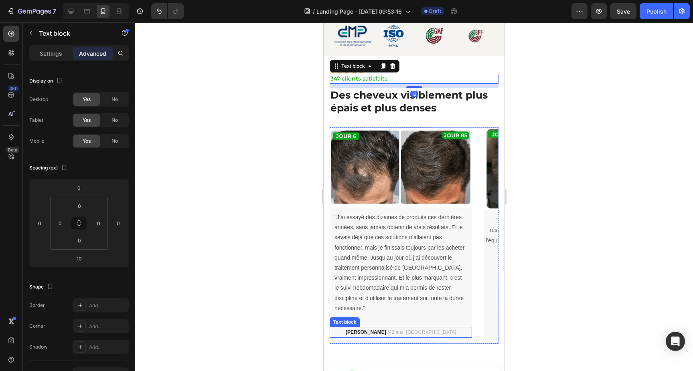
click at [447, 328] on p "Salah / 42 ans, Rabat" at bounding box center [400, 332] width 141 height 9
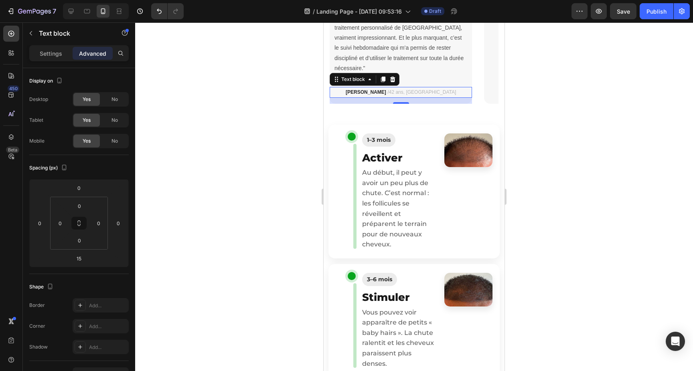
scroll to position [502, 0]
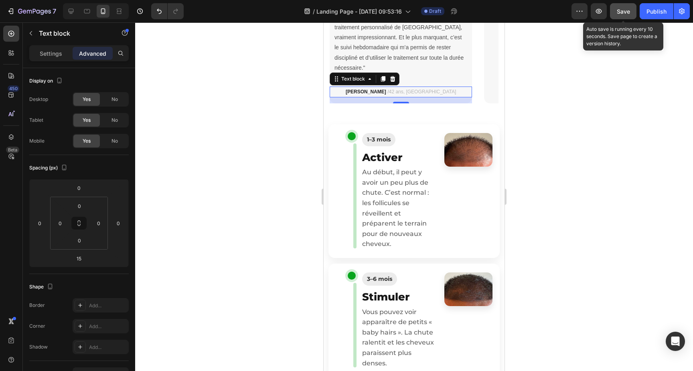
click at [624, 16] on button "Save" at bounding box center [623, 11] width 26 height 16
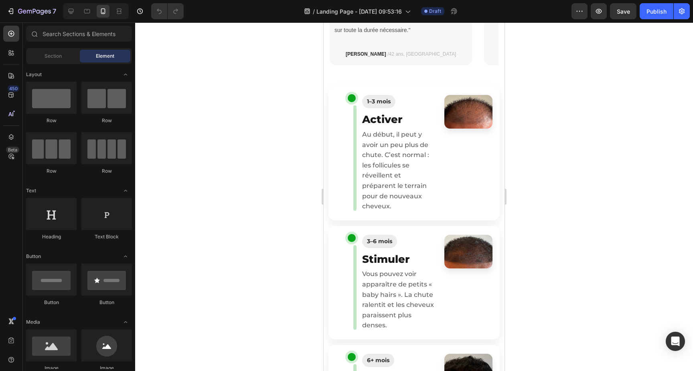
scroll to position [473, 0]
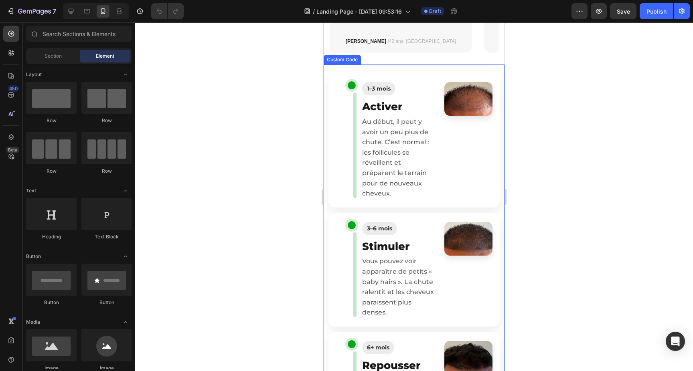
click at [425, 199] on p "Au début, il peut y avoir un peu plus de chute. C’est normal : les follicules s…" at bounding box center [398, 158] width 73 height 82
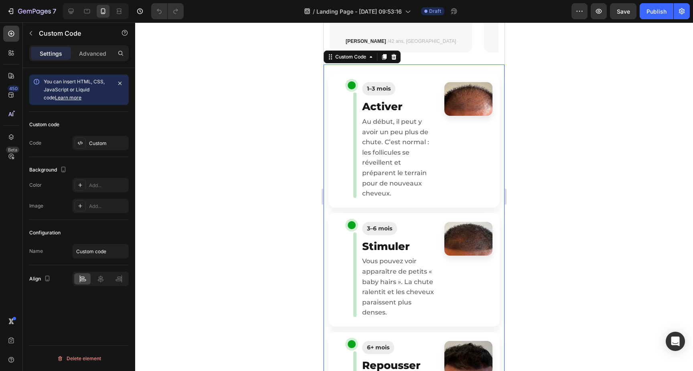
click at [425, 199] on p "Au début, il peut y avoir un peu plus de chute. C’est normal : les follicules s…" at bounding box center [398, 158] width 73 height 82
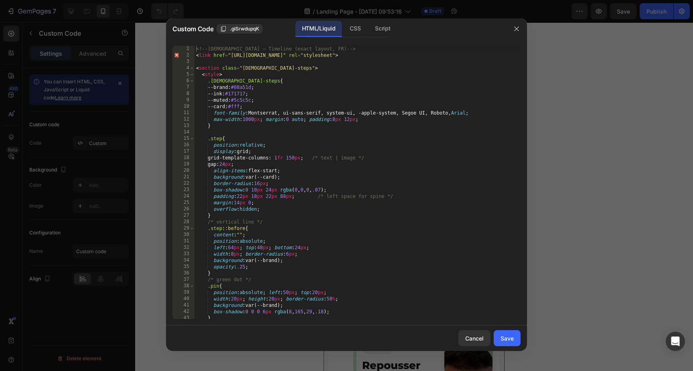
click at [385, 162] on div "<!-- [DEMOGRAPHIC_DATA] — Timeline (exact layout, FR) --> < link href = "[URL][…" at bounding box center [357, 189] width 326 height 286
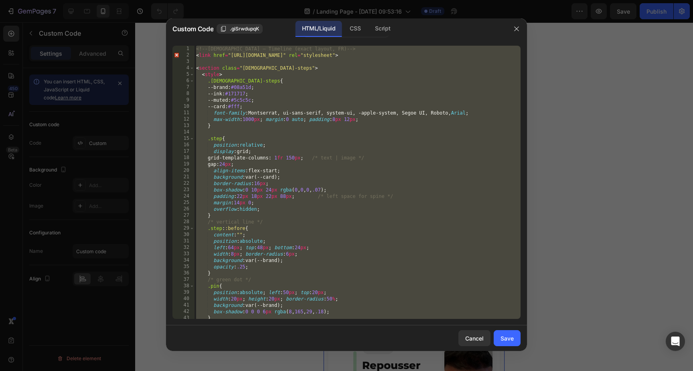
paste textarea
type textarea "</section>"
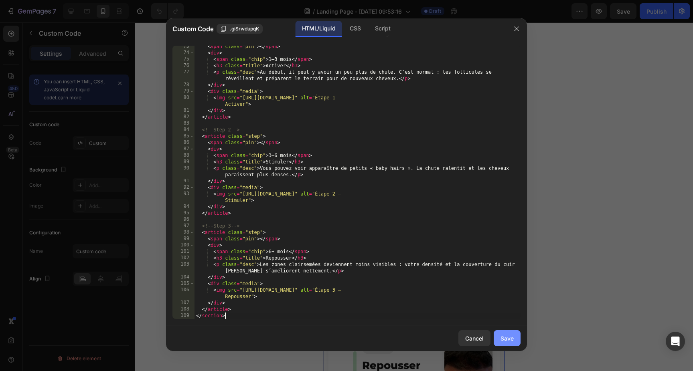
click at [507, 338] on div "Save" at bounding box center [506, 338] width 13 height 8
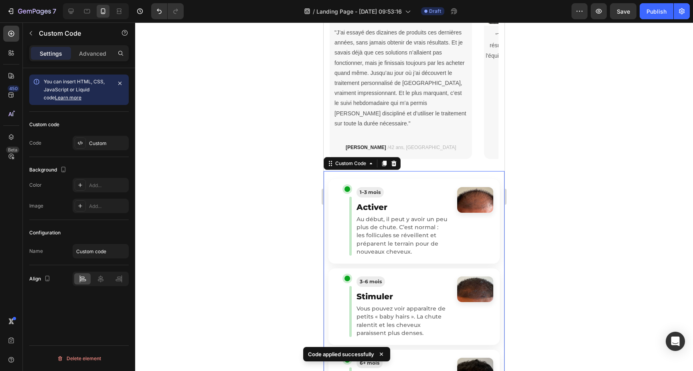
scroll to position [450, 0]
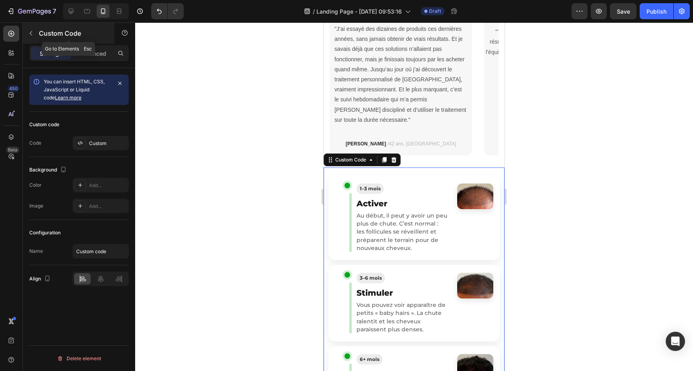
click at [33, 28] on button "button" at bounding box center [30, 33] width 13 height 13
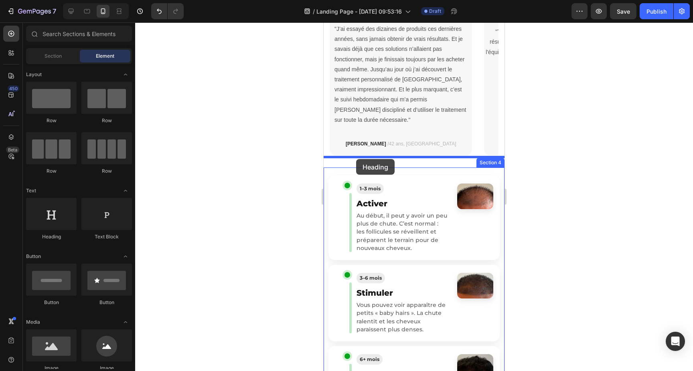
drag, startPoint x: 382, startPoint y: 231, endPoint x: 356, endPoint y: 159, distance: 76.3
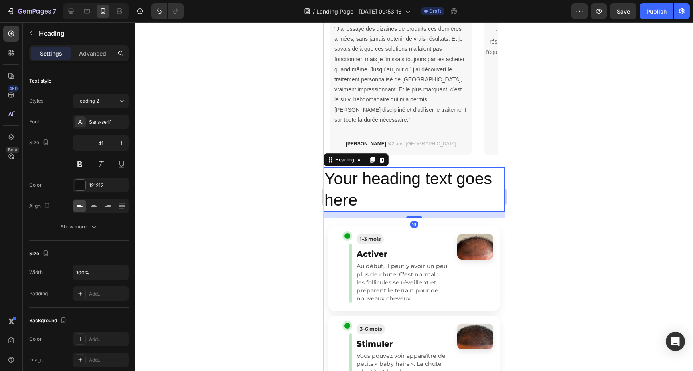
click at [356, 180] on h2 "Your heading text goes here" at bounding box center [414, 190] width 181 height 44
click at [356, 180] on p "Your heading text goes here" at bounding box center [413, 189] width 179 height 43
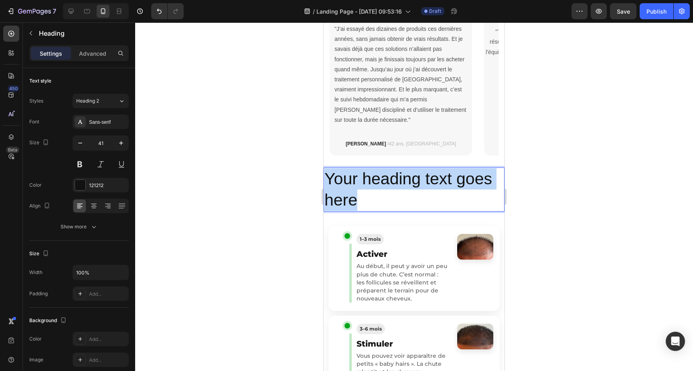
click at [356, 180] on p "Your heading text goes here" at bounding box center [413, 189] width 179 height 43
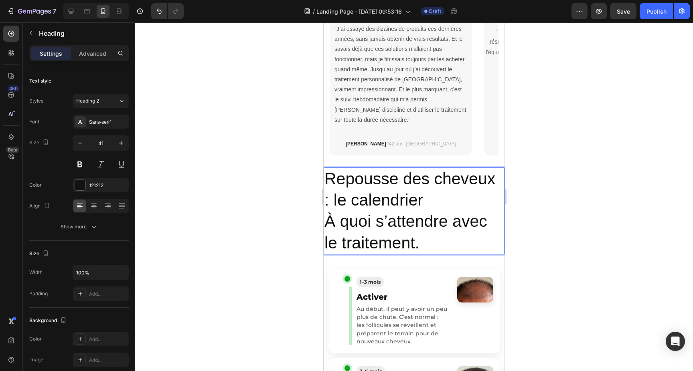
click at [370, 170] on p "Repousse des cheveux : le calendrier" at bounding box center [413, 189] width 179 height 43
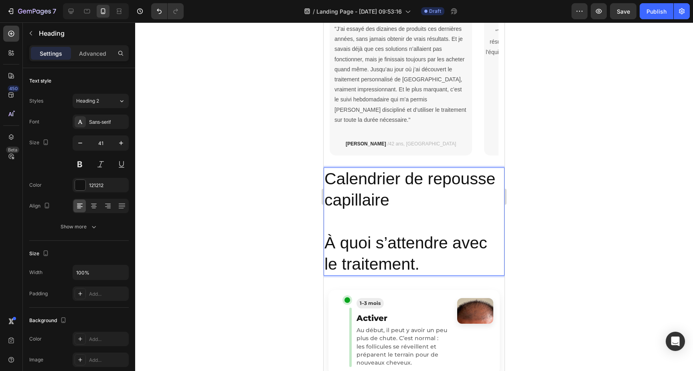
click at [350, 233] on p "À quoi s’attendre avec le traitement." at bounding box center [413, 254] width 179 height 43
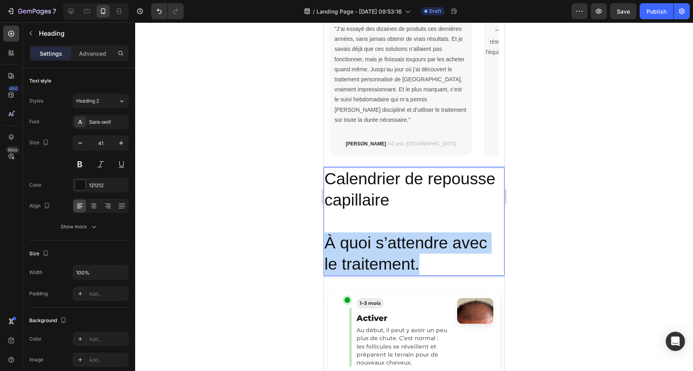
click at [350, 233] on p "À quoi s’attendre avec le traitement." at bounding box center [413, 254] width 179 height 43
copy p "À quoi s’attendre avec le traitement."
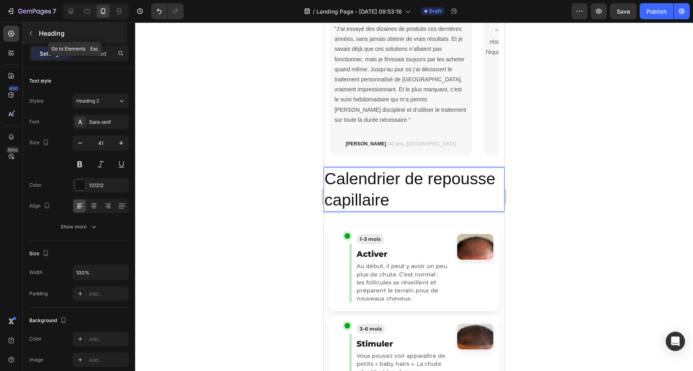
click at [32, 31] on icon "button" at bounding box center [31, 33] width 2 height 4
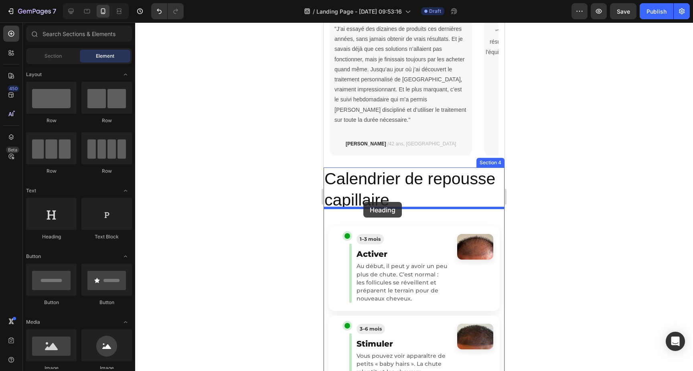
drag, startPoint x: 384, startPoint y: 236, endPoint x: 363, endPoint y: 202, distance: 39.9
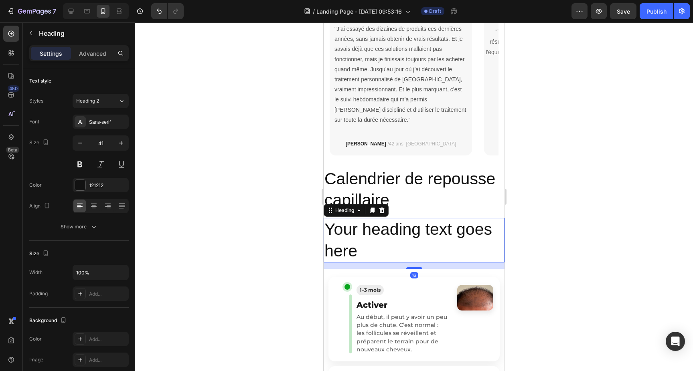
click at [393, 224] on h2 "Your heading text goes here" at bounding box center [414, 240] width 181 height 44
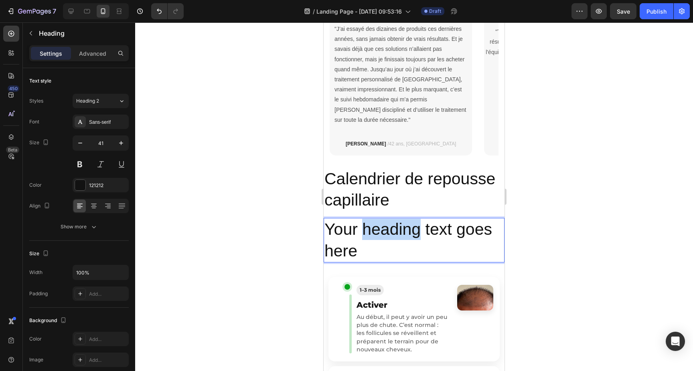
click at [393, 224] on p "Your heading text goes here" at bounding box center [413, 240] width 179 height 43
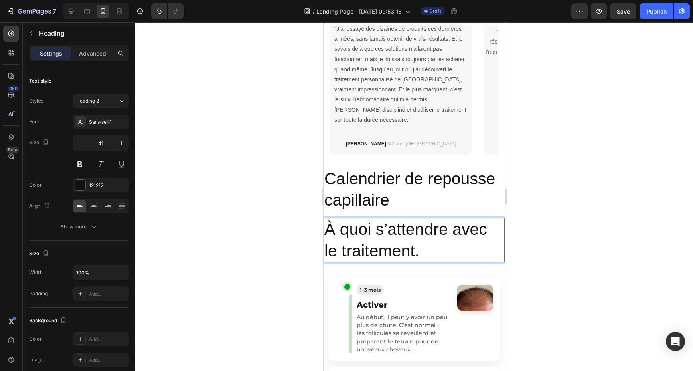
click at [549, 256] on div at bounding box center [414, 196] width 558 height 349
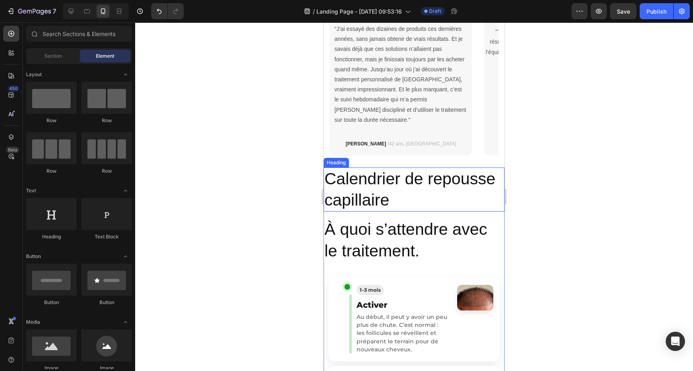
click at [421, 183] on p "Calendrier de repousse capillaire" at bounding box center [413, 189] width 179 height 43
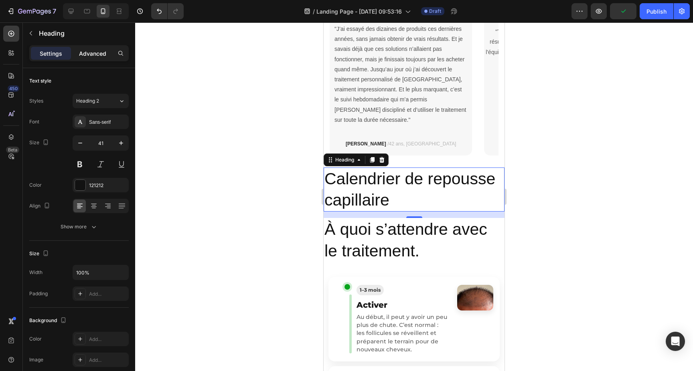
click at [88, 54] on p "Advanced" at bounding box center [92, 53] width 27 height 8
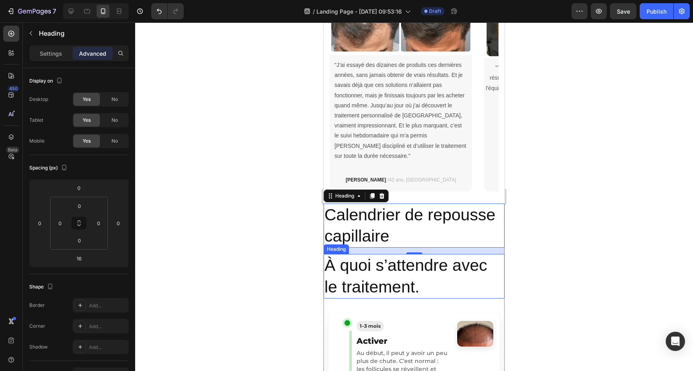
scroll to position [381, 0]
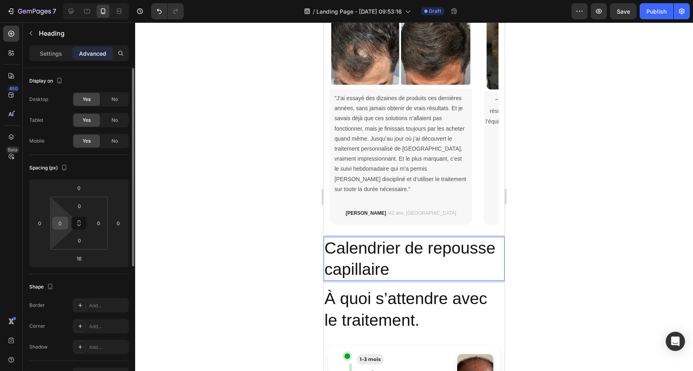
click at [65, 224] on input "0" at bounding box center [60, 223] width 12 height 12
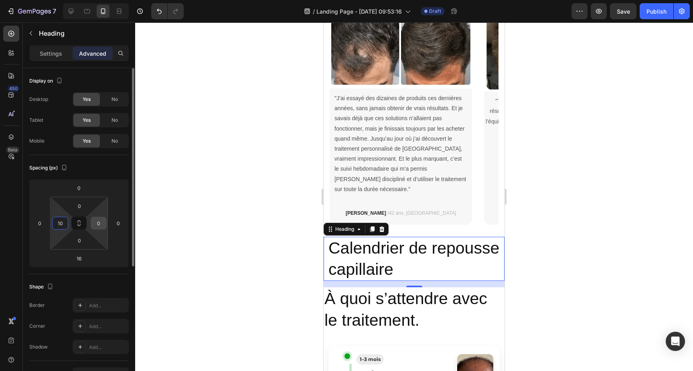
type input "10"
click at [95, 223] on input "0" at bounding box center [99, 223] width 12 height 12
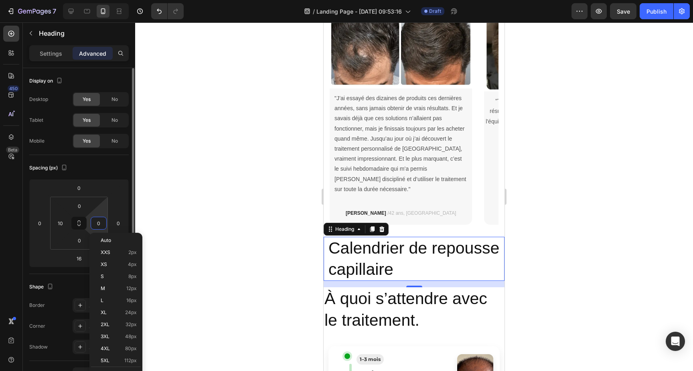
click at [95, 223] on input "0" at bounding box center [99, 223] width 12 height 12
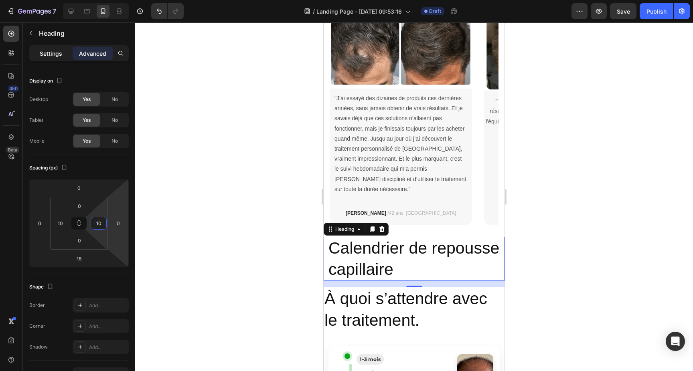
type input "10"
click at [49, 58] on div "Settings" at bounding box center [51, 53] width 40 height 13
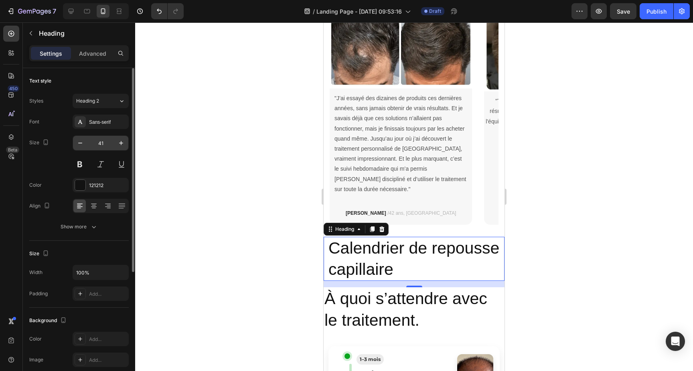
click at [95, 141] on input "41" at bounding box center [100, 143] width 26 height 14
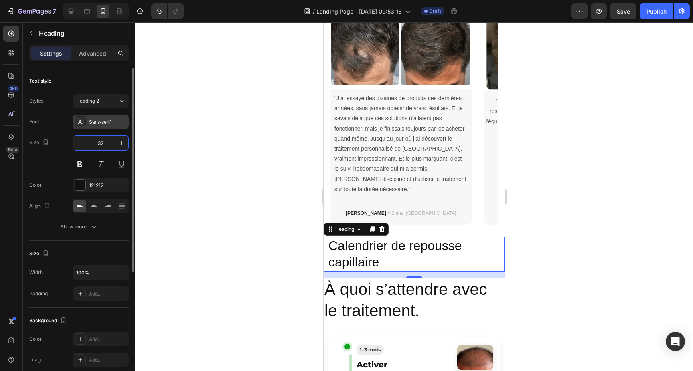
type input "32"
click at [105, 121] on div "Sans-serif" at bounding box center [108, 122] width 38 height 7
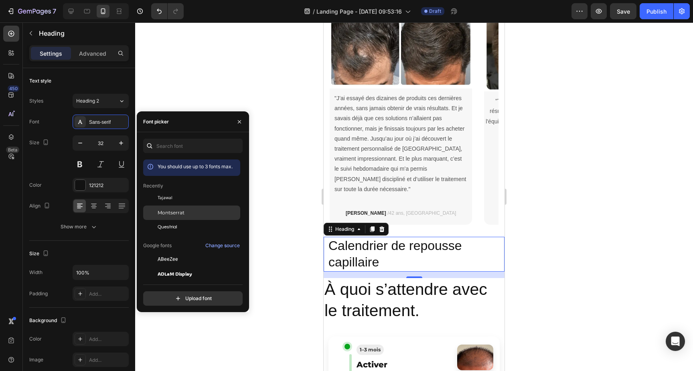
click at [180, 212] on span "Montserrat" at bounding box center [171, 212] width 27 height 7
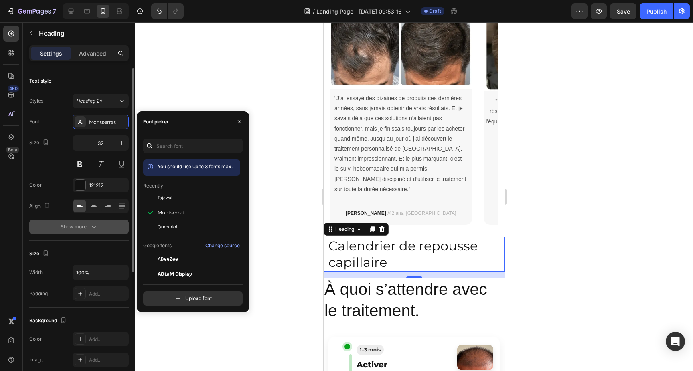
click at [92, 225] on icon "button" at bounding box center [94, 227] width 8 height 8
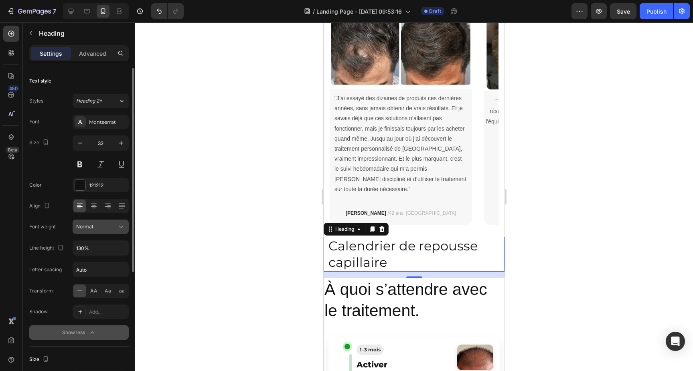
click at [103, 227] on div "Normal" at bounding box center [96, 226] width 41 height 7
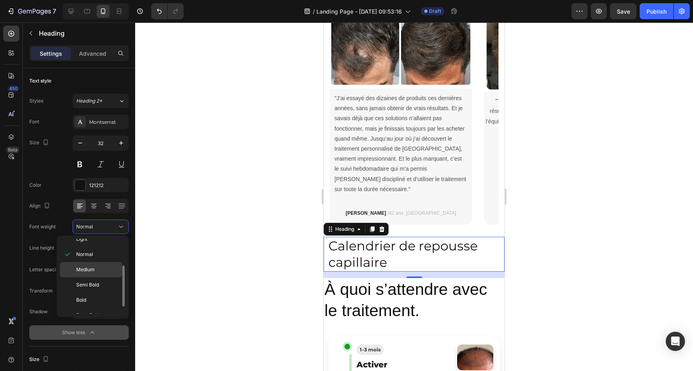
scroll to position [43, 0]
click at [99, 294] on p "Bold" at bounding box center [97, 294] width 42 height 7
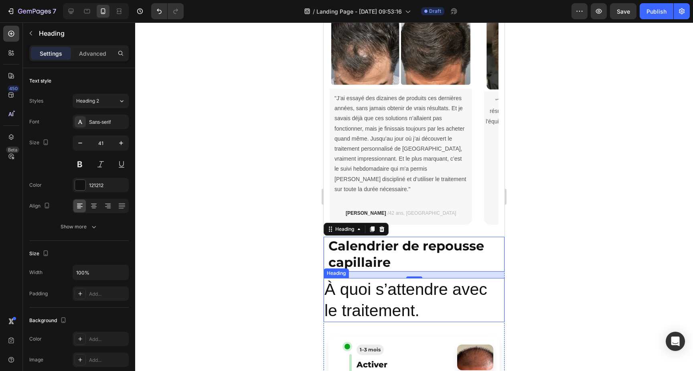
click at [394, 279] on p "À quoi s’attendre avec le traitement." at bounding box center [413, 300] width 179 height 43
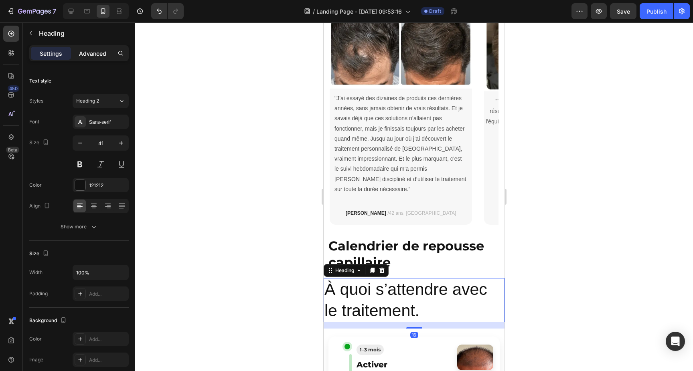
click at [86, 54] on p "Advanced" at bounding box center [92, 53] width 27 height 8
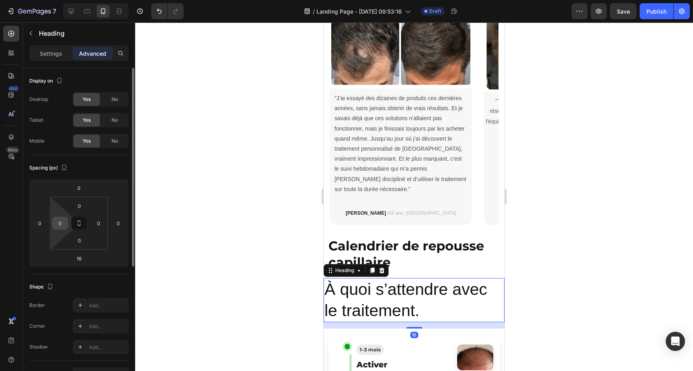
click at [60, 224] on input "0" at bounding box center [60, 223] width 12 height 12
type input "10"
click at [100, 224] on input "0" at bounding box center [99, 223] width 12 height 12
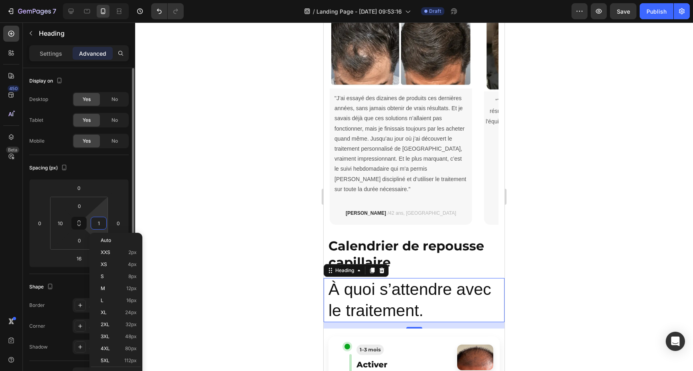
type input "10"
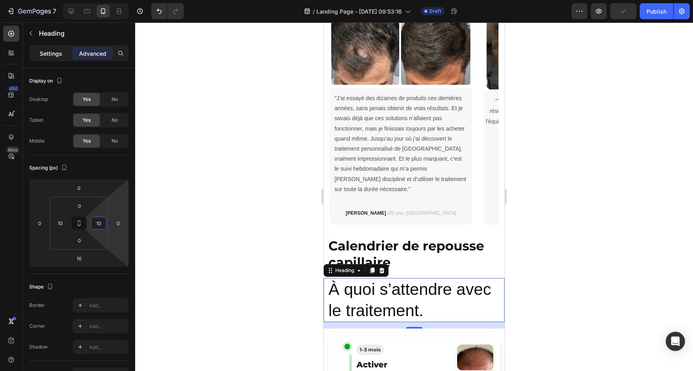
click at [46, 49] on p "Settings" at bounding box center [51, 53] width 22 height 8
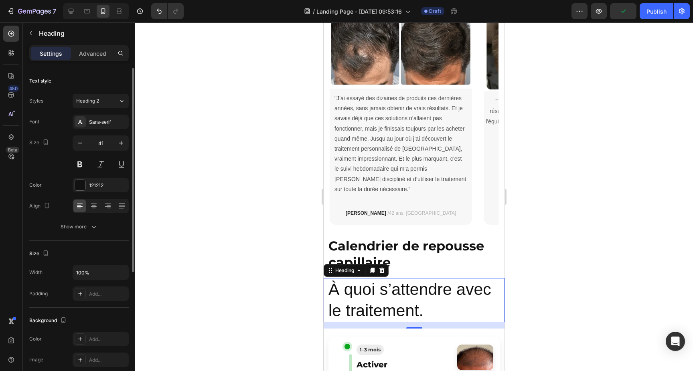
click at [100, 129] on div "Font Sans-serif Size 41 Color 121212 Align Show more" at bounding box center [78, 174] width 99 height 119
click at [100, 127] on div "Sans-serif" at bounding box center [101, 122] width 56 height 14
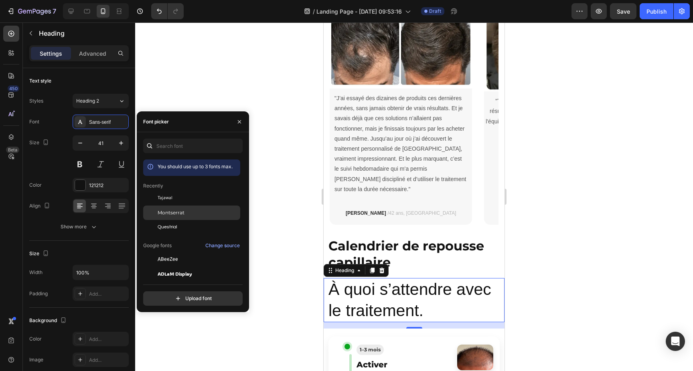
click at [174, 214] on span "Montserrat" at bounding box center [171, 212] width 27 height 7
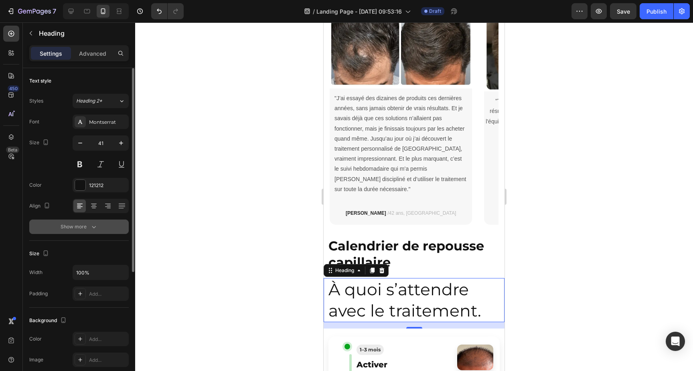
click at [83, 226] on div "Show more" at bounding box center [79, 227] width 37 height 8
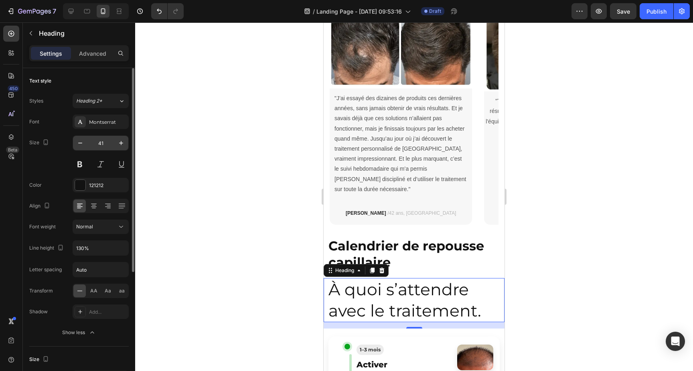
click at [103, 139] on input "41" at bounding box center [100, 143] width 26 height 14
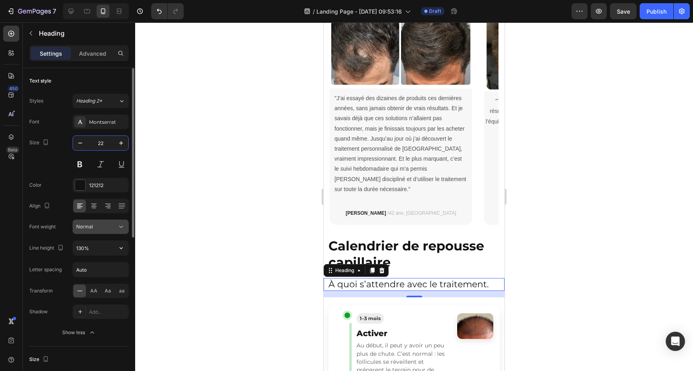
type input "22"
click at [106, 224] on div "Normal" at bounding box center [96, 226] width 41 height 7
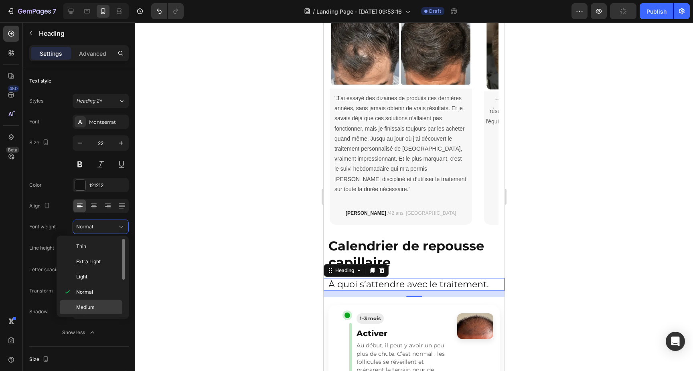
click at [96, 315] on div "Medium" at bounding box center [91, 322] width 63 height 15
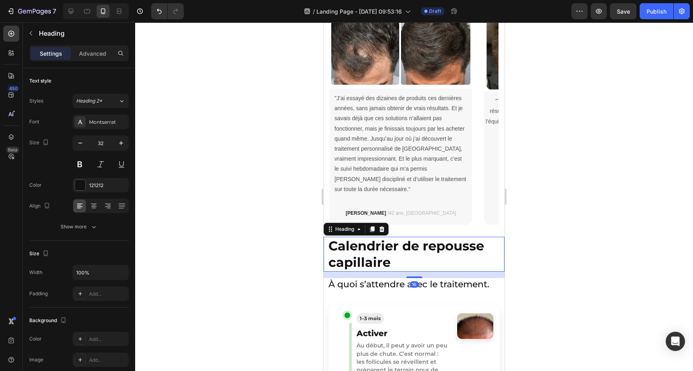
click at [426, 247] on p "Calendrier de repousse capillaire" at bounding box center [413, 254] width 171 height 33
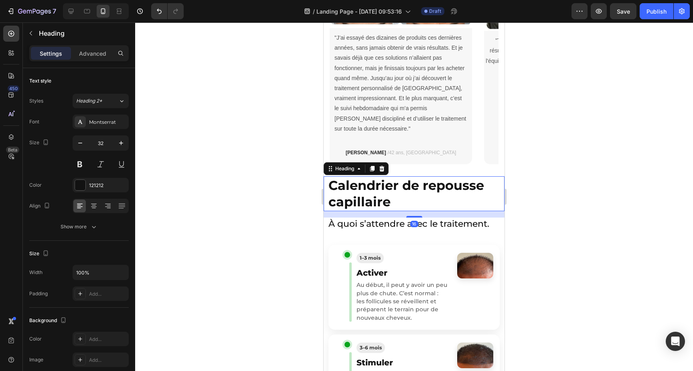
scroll to position [445, 0]
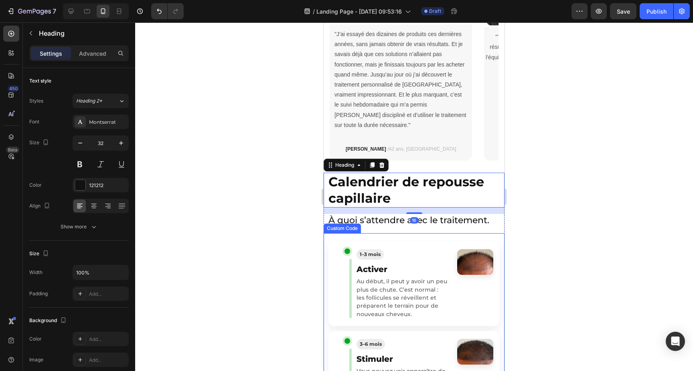
click at [373, 241] on article "1–3 mois Activer Au début, il peut y avoir un peu plus de chute. C’est normal :…" at bounding box center [413, 283] width 171 height 85
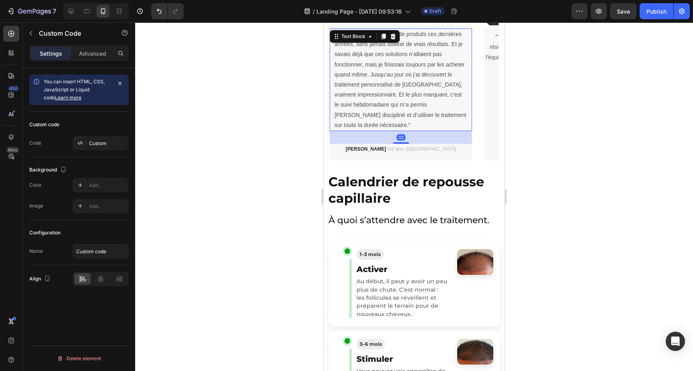
click at [419, 90] on p ""J’ai essayé des dizaines de produits ces dernières années, sans jamais obtenir…" at bounding box center [400, 79] width 133 height 101
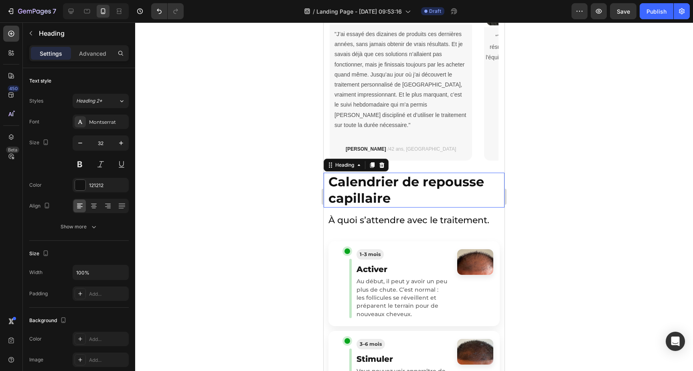
click at [394, 181] on p "Calendrier de repousse capillaire" at bounding box center [413, 190] width 171 height 33
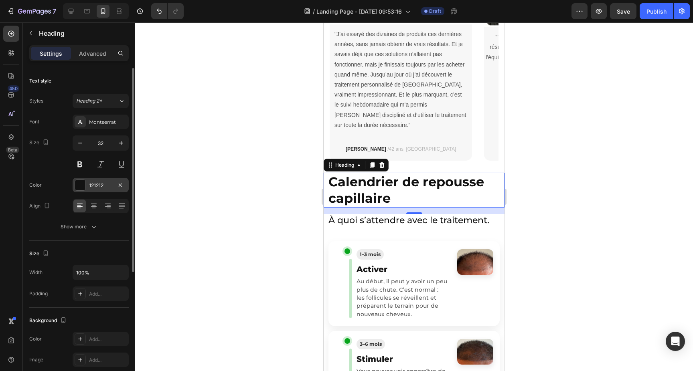
click at [100, 186] on div "121212" at bounding box center [100, 185] width 23 height 7
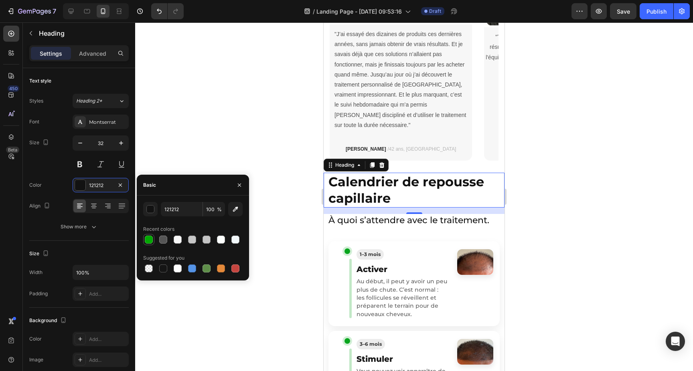
click at [147, 242] on div at bounding box center [149, 240] width 8 height 8
type input "03A803"
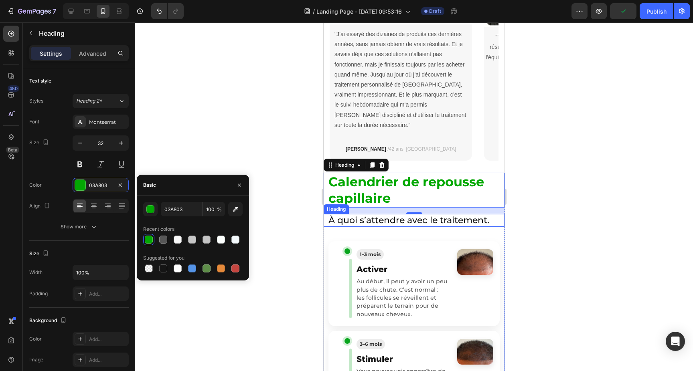
click at [421, 215] on p "À quoi s’attendre avec le traitement." at bounding box center [413, 221] width 171 height 12
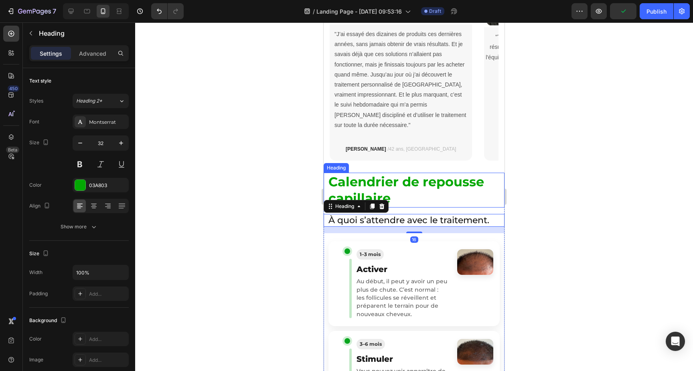
click at [421, 182] on p "Calendrier de repousse capillaire" at bounding box center [413, 190] width 171 height 33
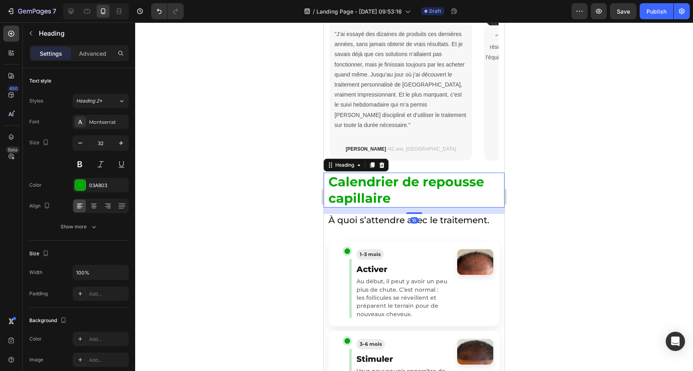
click at [419, 208] on div "16" at bounding box center [414, 211] width 181 height 6
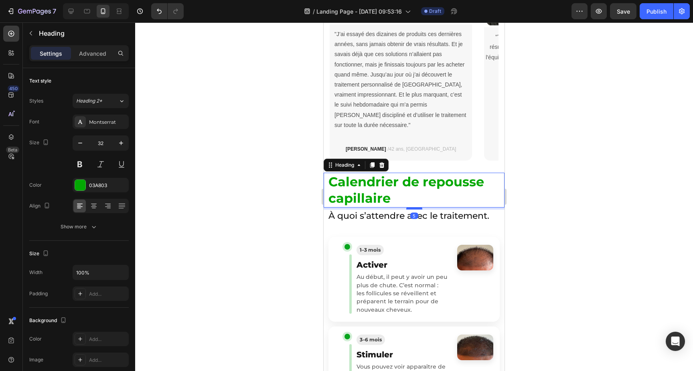
drag, startPoint x: 418, startPoint y: 202, endPoint x: 418, endPoint y: 198, distance: 4.4
click at [418, 207] on div at bounding box center [414, 208] width 16 height 2
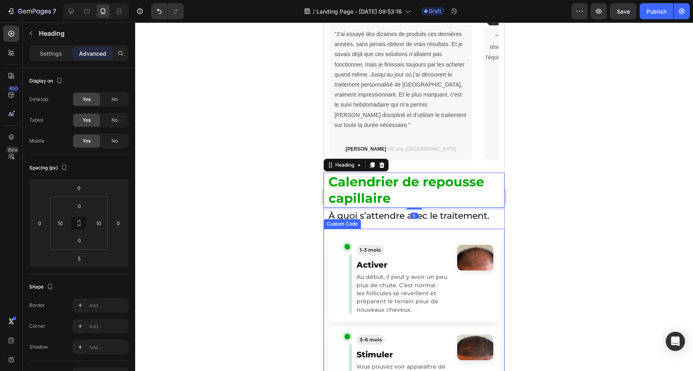
click at [415, 280] on p "Au début, il peut y avoir un peu plus de chute. C’est normal : les follicules s…" at bounding box center [401, 293] width 91 height 40
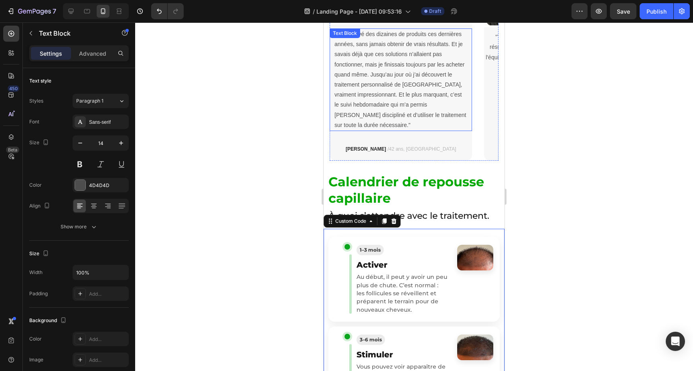
click at [422, 66] on p ""J’ai essayé des dizaines de produits ces dernières années, sans jamais obtenir…" at bounding box center [400, 79] width 133 height 101
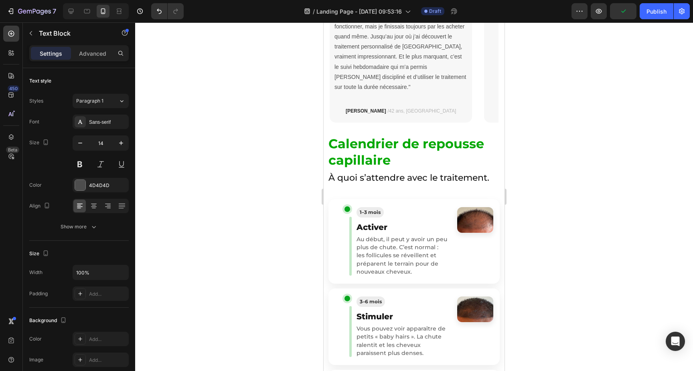
scroll to position [483, 0]
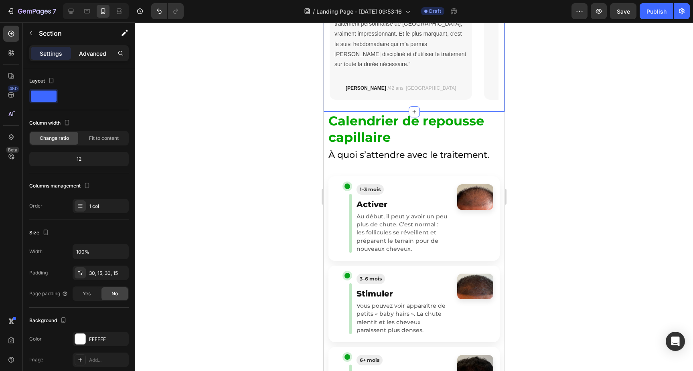
click at [89, 51] on p "Advanced" at bounding box center [92, 53] width 27 height 8
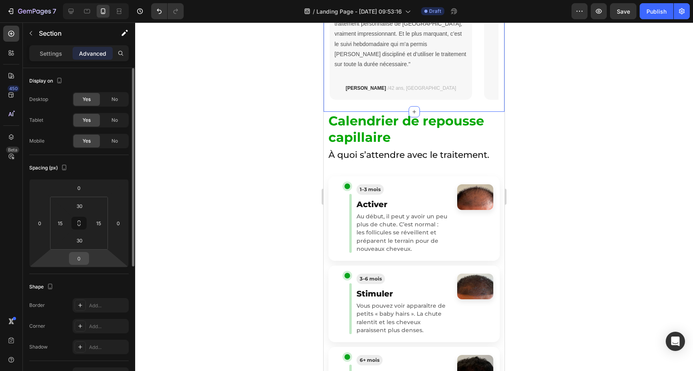
click at [85, 258] on input "0" at bounding box center [79, 259] width 16 height 12
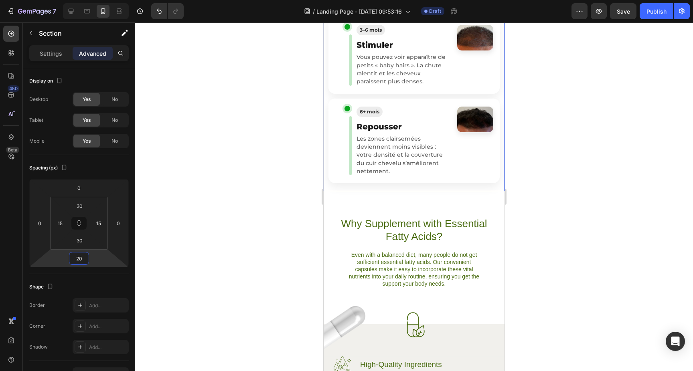
scroll to position [771, 0]
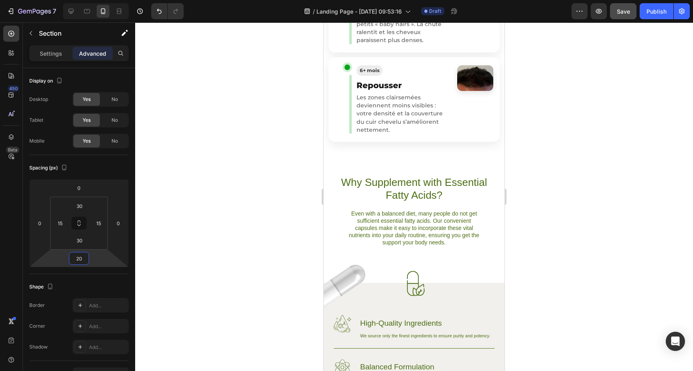
type input "20"
click at [625, 11] on span "Save" at bounding box center [623, 11] width 13 height 7
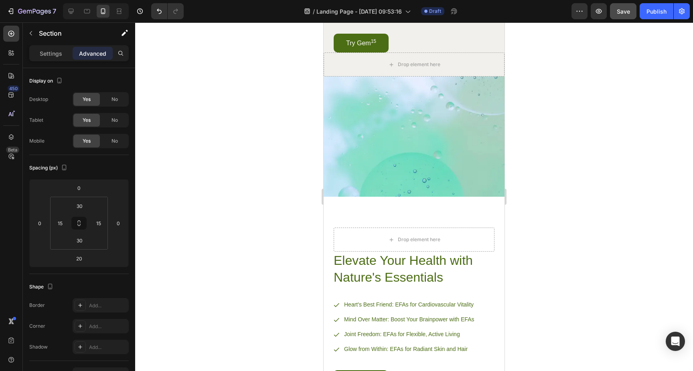
scroll to position [1235, 0]
click at [418, 143] on div "Image High-Quality Ingredients Heading We source only the finest ingredients to…" at bounding box center [414, 36] width 181 height 322
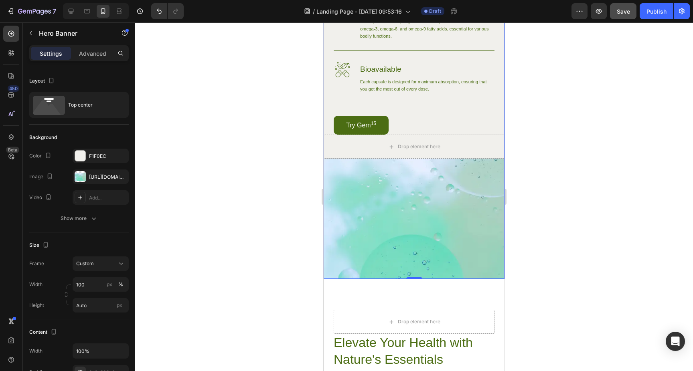
scroll to position [1193, 0]
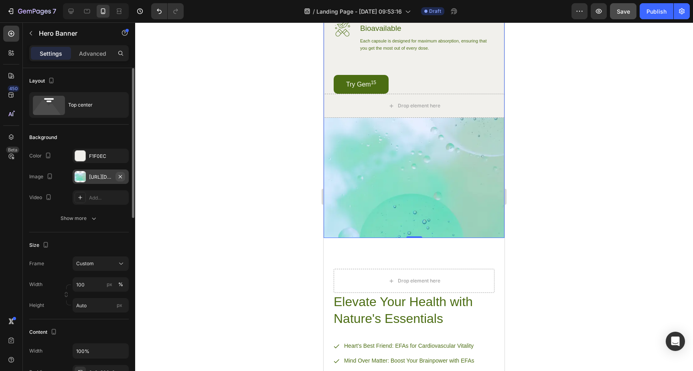
click at [123, 176] on icon "button" at bounding box center [120, 177] width 6 height 6
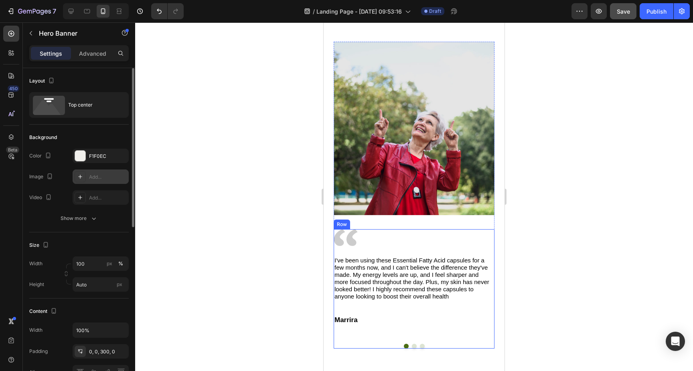
scroll to position [1848, 0]
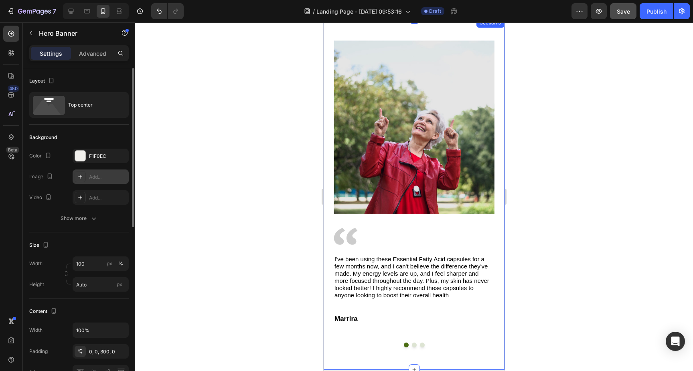
click at [412, 343] on button "Dot" at bounding box center [414, 345] width 5 height 5
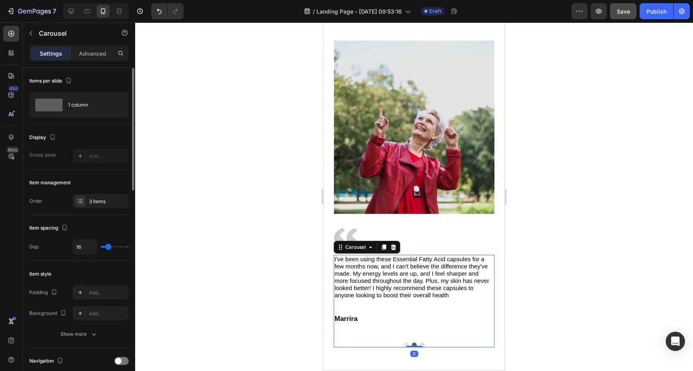
click at [422, 343] on button "Dot" at bounding box center [422, 345] width 5 height 5
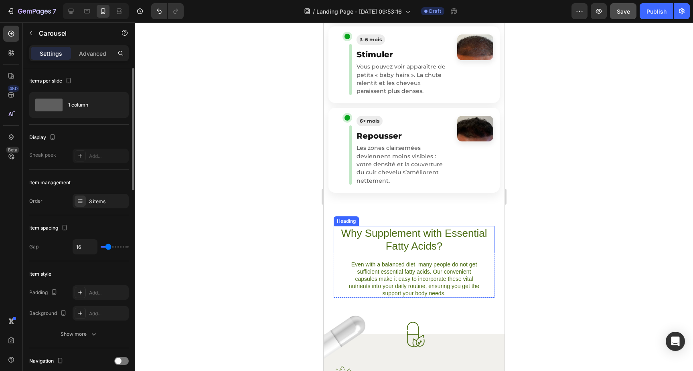
scroll to position [776, 0]
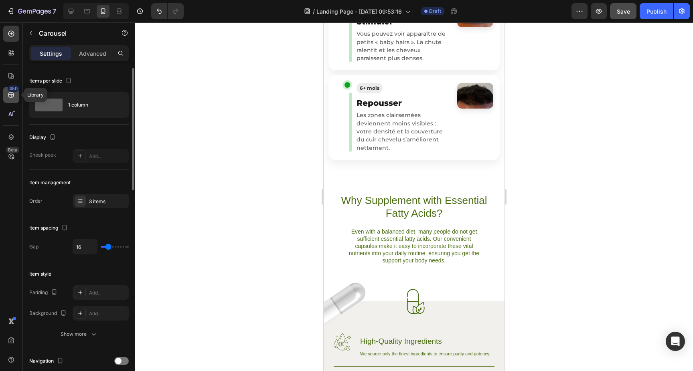
click at [13, 95] on icon at bounding box center [10, 95] width 5 height 5
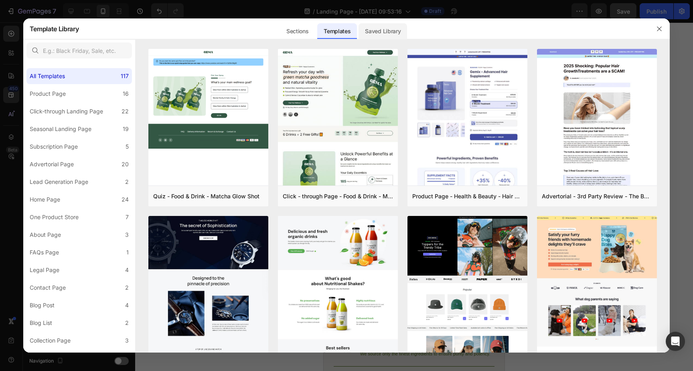
click at [398, 30] on div "Saved Library" at bounding box center [382, 31] width 49 height 16
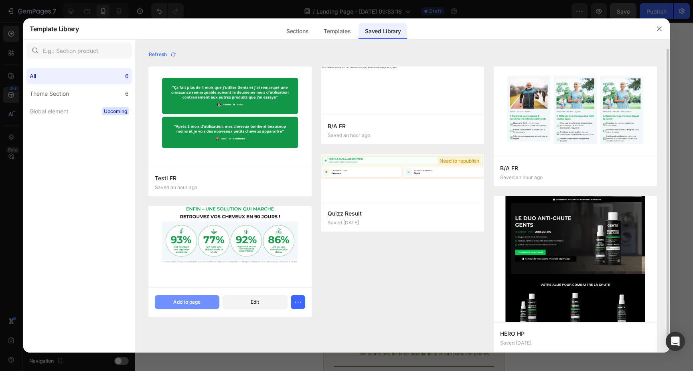
click at [201, 305] on button "Add to page" at bounding box center [187, 302] width 65 height 14
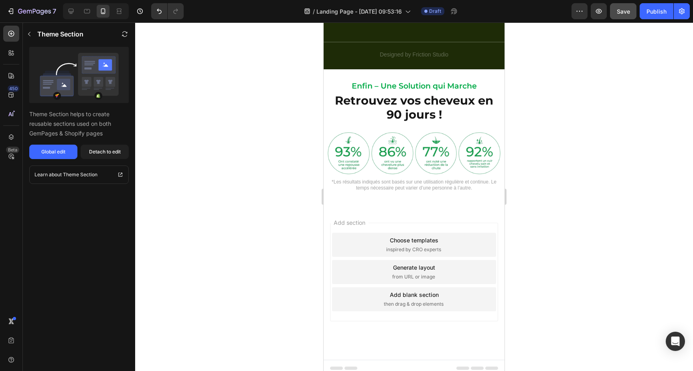
scroll to position [3166, 0]
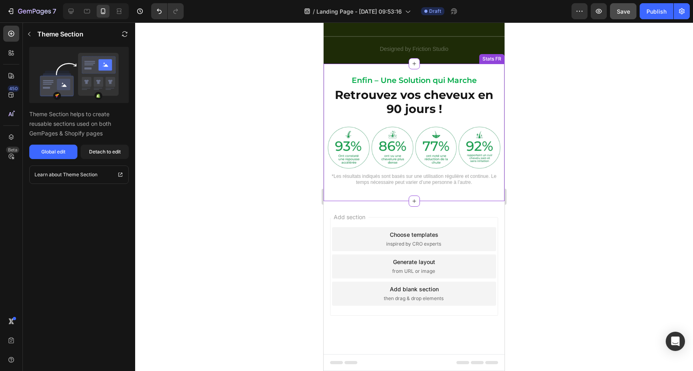
click at [325, 75] on div "Enfin – Une Solution qui Marche Heading Retrouvez vos cheveux en 90 jours ! Hea…" at bounding box center [414, 133] width 181 height 138
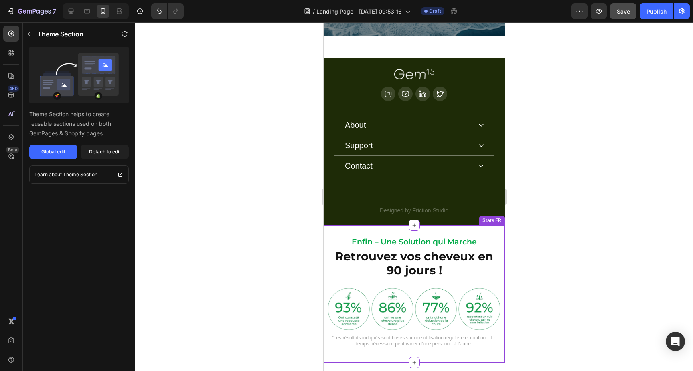
scroll to position [3000, 0]
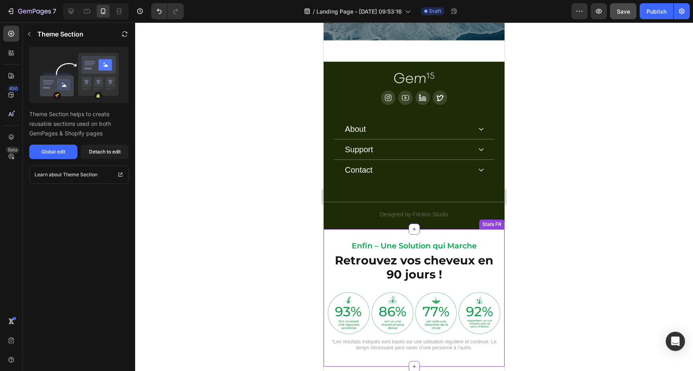
click at [450, 243] on h2 "Enfin – Une Solution qui Marche" at bounding box center [414, 245] width 173 height 9
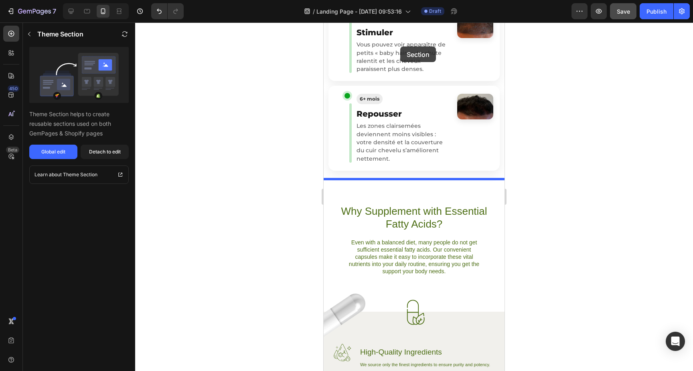
scroll to position [717, 0]
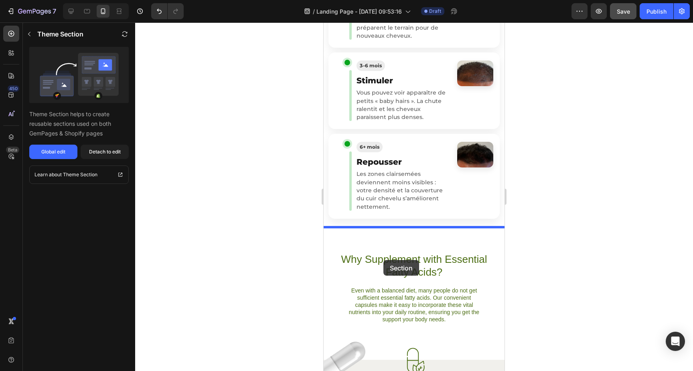
drag, startPoint x: 338, startPoint y: 248, endPoint x: 383, endPoint y: 260, distance: 47.4
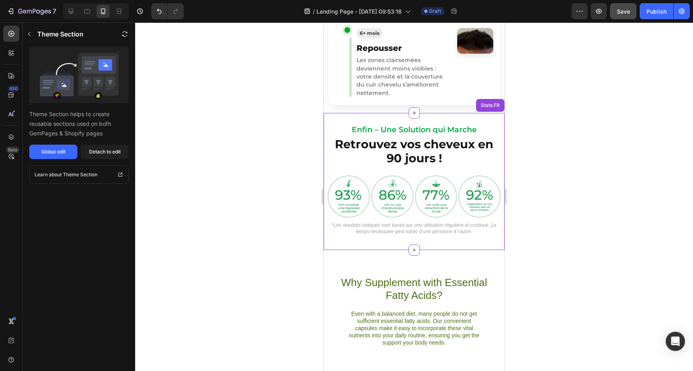
scroll to position [832, 0]
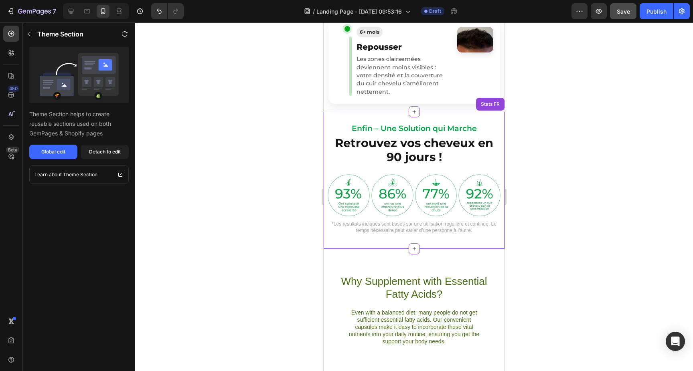
click at [407, 160] on h2 "Retrouvez vos cheveux en 90 jours !" at bounding box center [414, 150] width 173 height 30
click at [423, 157] on h2 "Retrouvez vos cheveux en 90 jours !" at bounding box center [414, 150] width 173 height 30
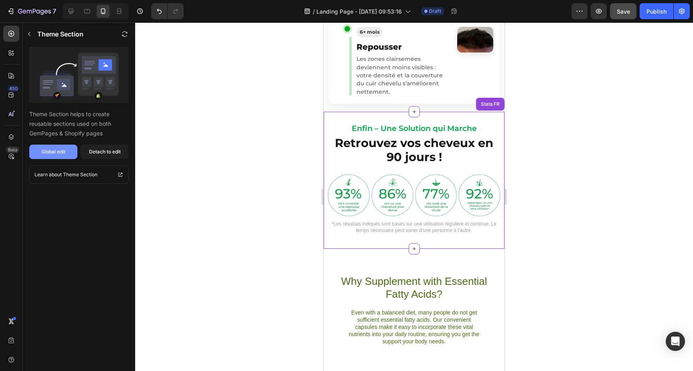
click at [63, 150] on div "Global edit" at bounding box center [53, 151] width 24 height 7
click at [105, 154] on div "Detach to edit" at bounding box center [105, 151] width 32 height 7
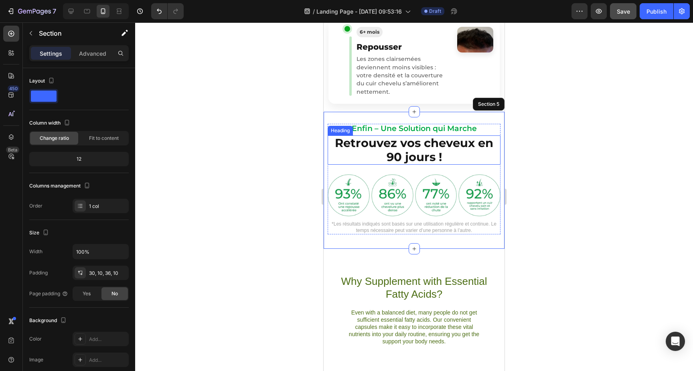
click at [398, 156] on h2 "Retrouvez vos cheveux en 90 jours !" at bounding box center [414, 150] width 173 height 30
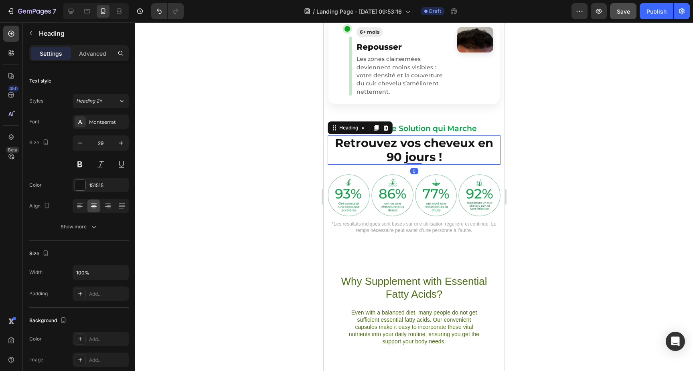
click at [398, 156] on h2 "Retrouvez vos cheveux en 90 jours !" at bounding box center [414, 150] width 173 height 30
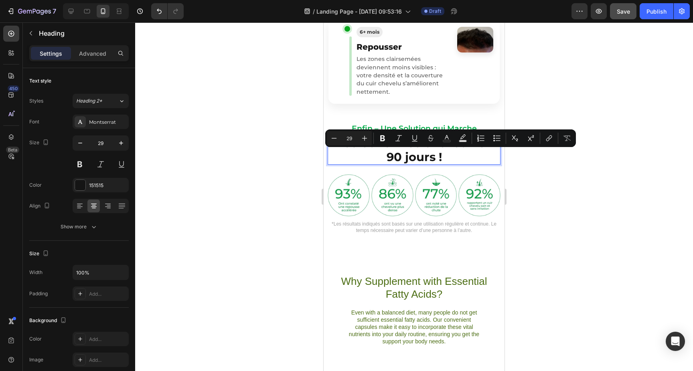
click at [392, 158] on p "Retrouvez vos cheveux en 90 jours !" at bounding box center [413, 150] width 171 height 28
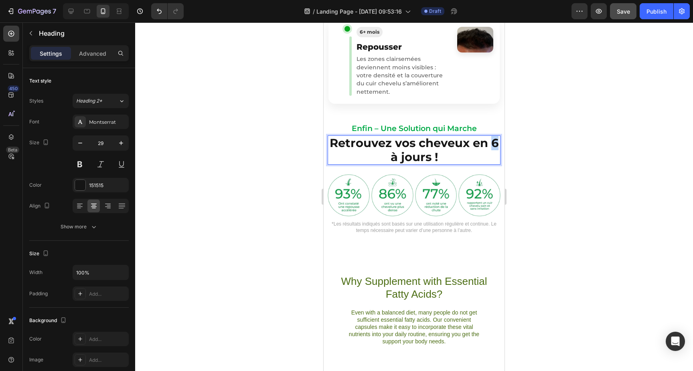
click at [497, 141] on p "Retrouvez vos cheveux en 6 à jours !" at bounding box center [413, 150] width 171 height 28
click at [396, 158] on p "Retrouvez vos cheveux en 3 à jours !" at bounding box center [413, 150] width 171 height 28
click at [424, 158] on p "Retrouvez vos cheveux en 3 à 6 jours !" at bounding box center [413, 150] width 171 height 28
click at [447, 158] on p "Retrouvez vos cheveux en 3 à 6 mois !" at bounding box center [413, 150] width 171 height 28
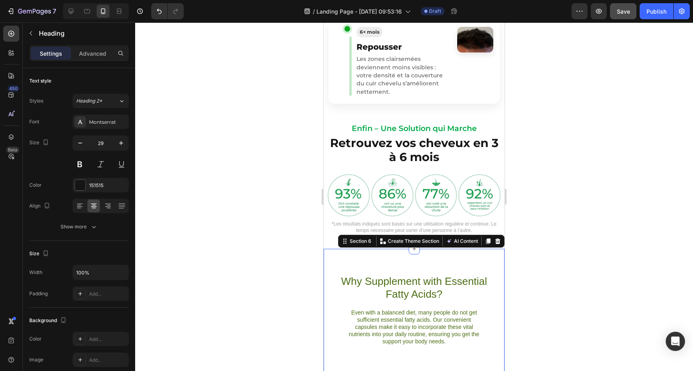
click at [460, 260] on div "Why Supplement with Essential Fatty Acids? Heading Even with a balanced diet, m…" at bounding box center [414, 315] width 181 height 133
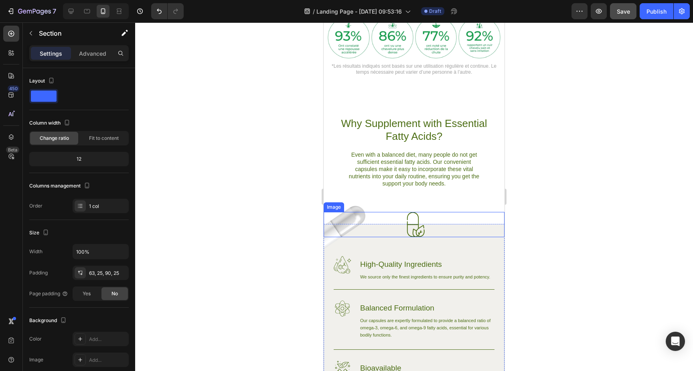
scroll to position [986, 0]
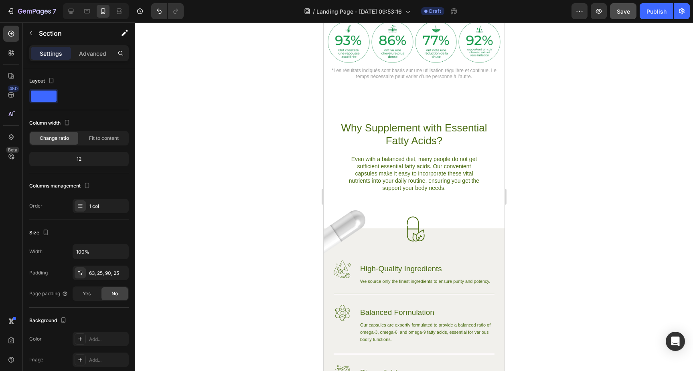
click at [325, 141] on div "Why Supplement with Essential Fatty Acids? Heading Even with a balanced diet, m…" at bounding box center [414, 161] width 181 height 133
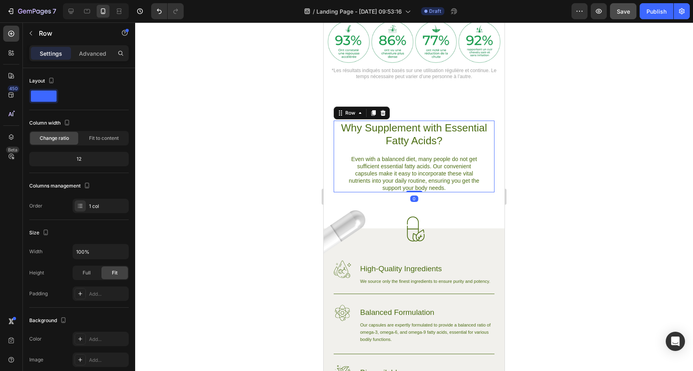
click at [392, 148] on div "Why Supplement with Essential Fatty Acids? Heading Even with a balanced diet, m…" at bounding box center [414, 157] width 161 height 72
click at [326, 126] on div "Why Supplement with Essential Fatty Acids? Heading Even with a balanced diet, m…" at bounding box center [414, 161] width 181 height 133
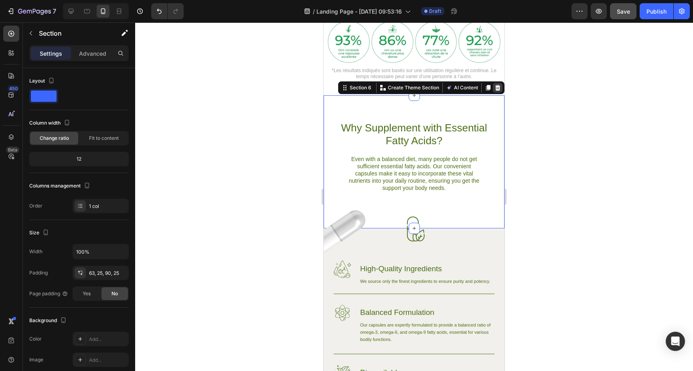
click at [497, 87] on icon at bounding box center [497, 88] width 6 height 6
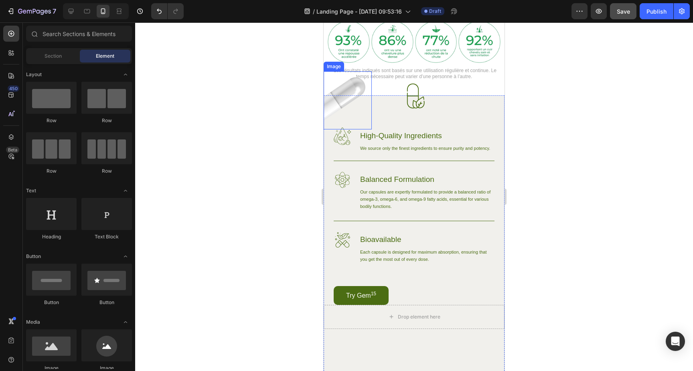
click at [355, 77] on img at bounding box center [348, 100] width 48 height 58
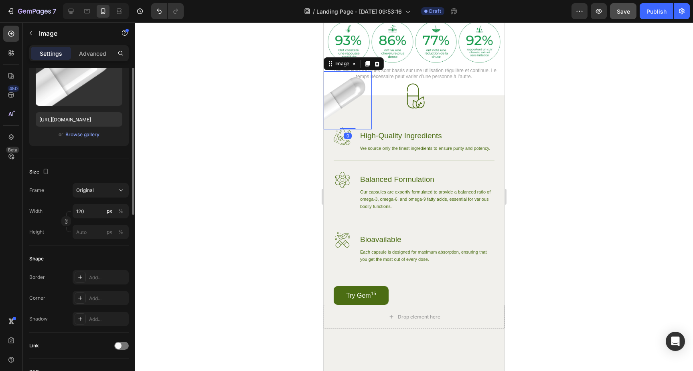
scroll to position [125, 0]
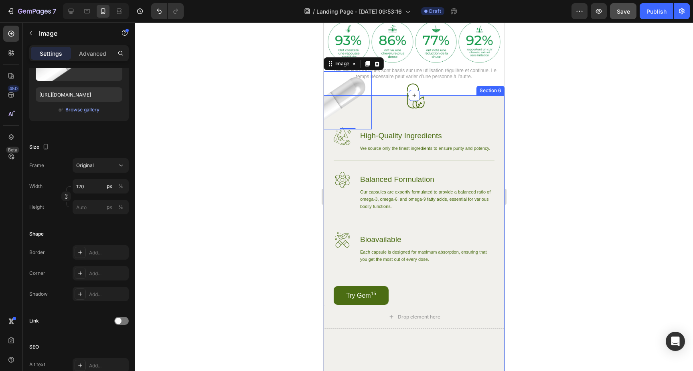
click at [496, 120] on div "Image Image 0 Why Choose Our Essential Fatty Acid Capsules? Heading Row Image H…" at bounding box center [414, 272] width 181 height 354
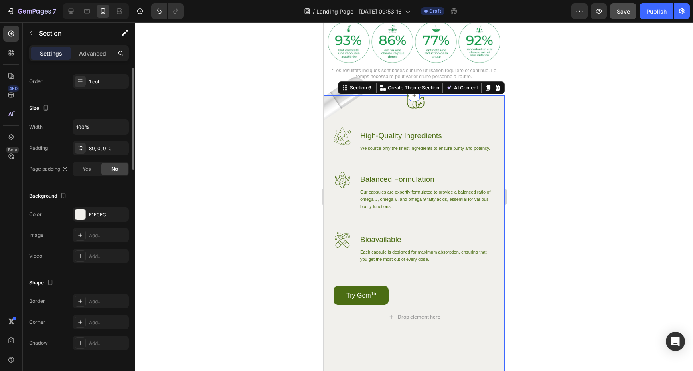
scroll to position [0, 0]
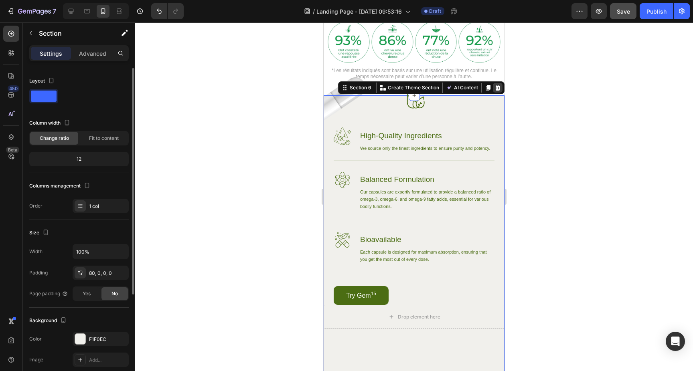
click at [496, 87] on icon at bounding box center [497, 88] width 6 height 6
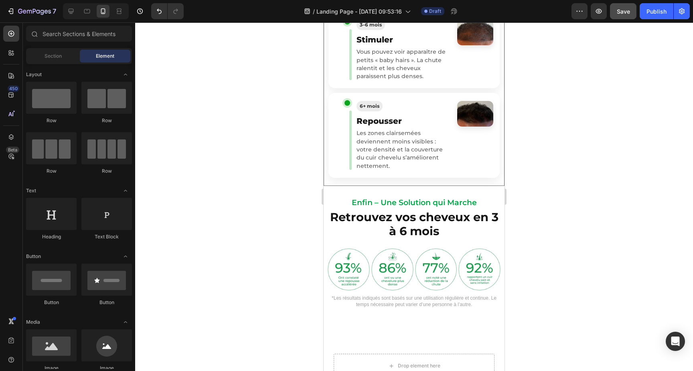
scroll to position [762, 0]
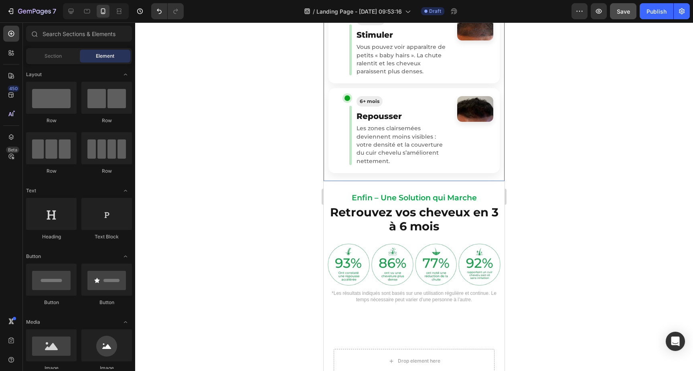
click at [445, 150] on p "Les zones clairsemées deviennent moins visibles : votre densité et la couvertur…" at bounding box center [401, 144] width 91 height 40
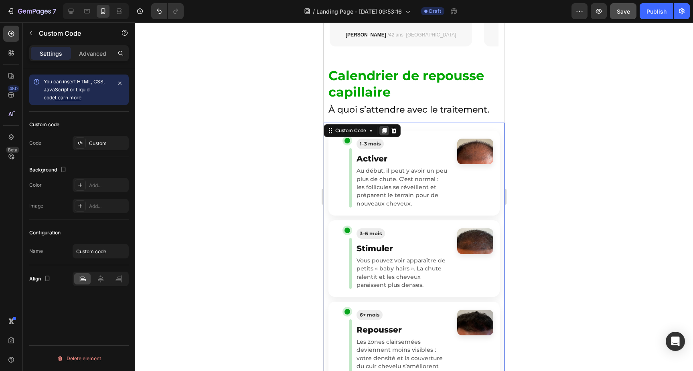
click at [384, 128] on icon at bounding box center [384, 131] width 4 height 6
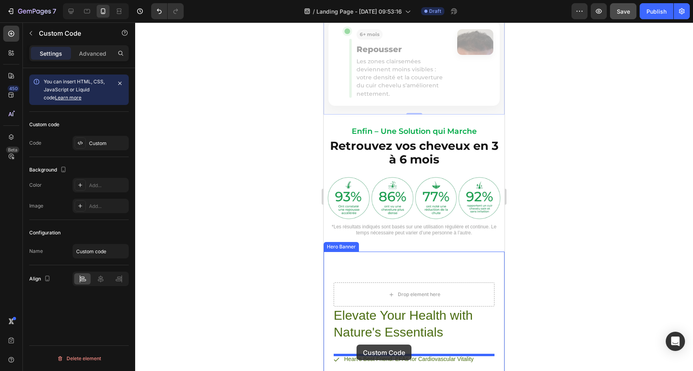
scroll to position [1123, 0]
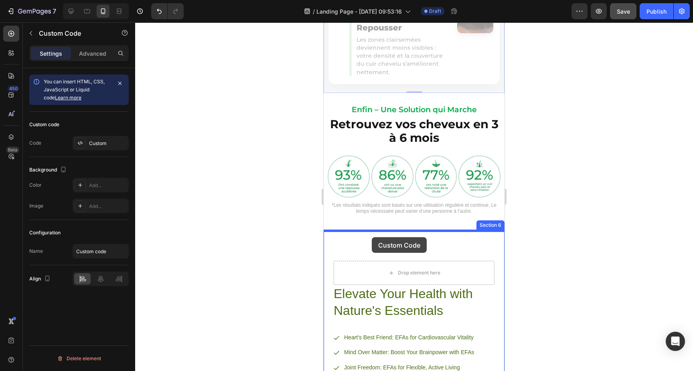
drag, startPoint x: 328, startPoint y: 44, endPoint x: 372, endPoint y: 237, distance: 198.0
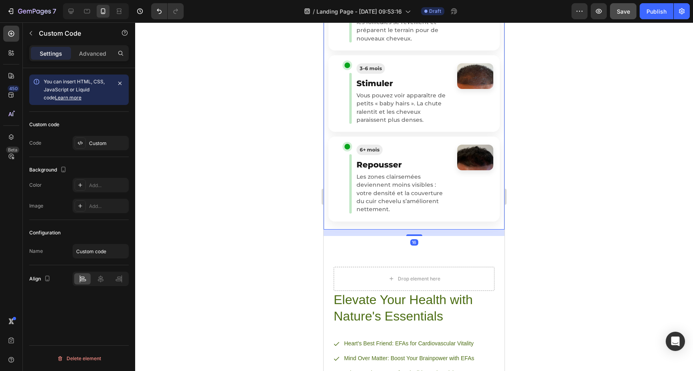
click at [402, 129] on article "3–6 mois Stimuler Vous pouvez voir apparaître de petits « baby hairs ». La chut…" at bounding box center [413, 93] width 171 height 77
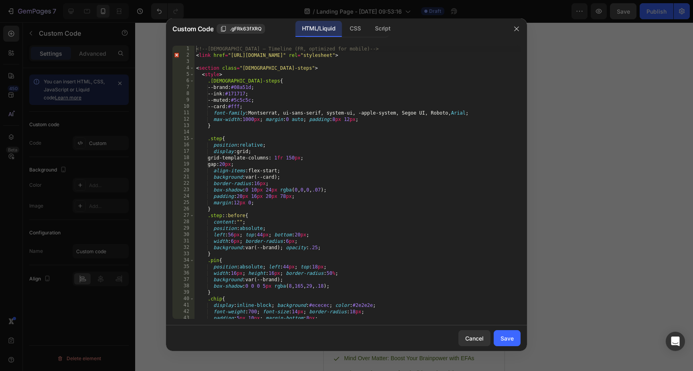
click at [388, 110] on div "<!-- GENTS — Timeline (FR, optimized for mobile) --> < link href = "https://fon…" at bounding box center [357, 189] width 326 height 286
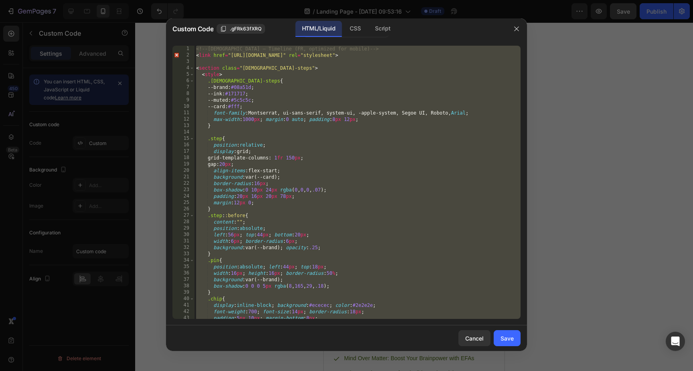
paste textarea
type textarea "</section>"
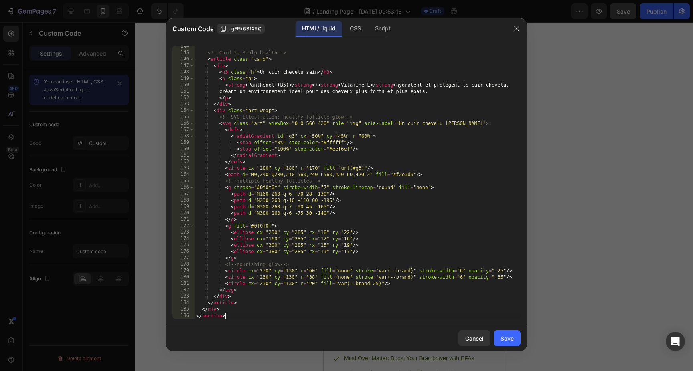
scroll to position [952, 0]
click at [510, 330] on button "Save" at bounding box center [506, 338] width 27 height 16
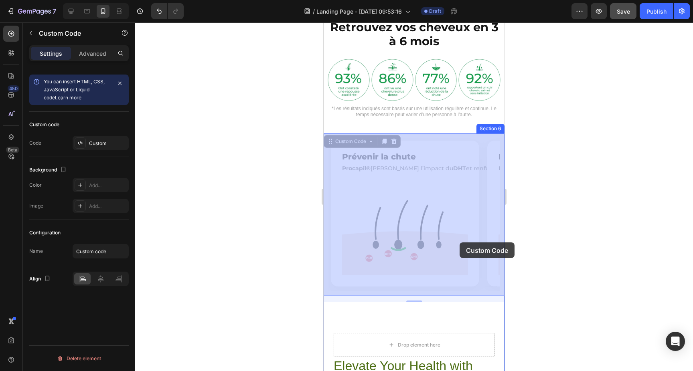
scroll to position [0, 2]
drag, startPoint x: 471, startPoint y: 243, endPoint x: 449, endPoint y: 246, distance: 21.9
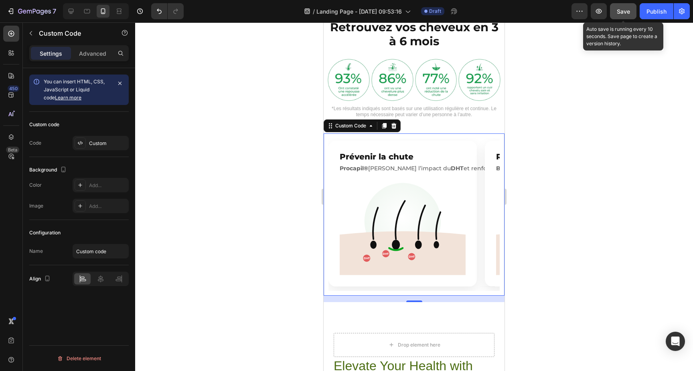
click at [621, 10] on span "Save" at bounding box center [623, 11] width 13 height 7
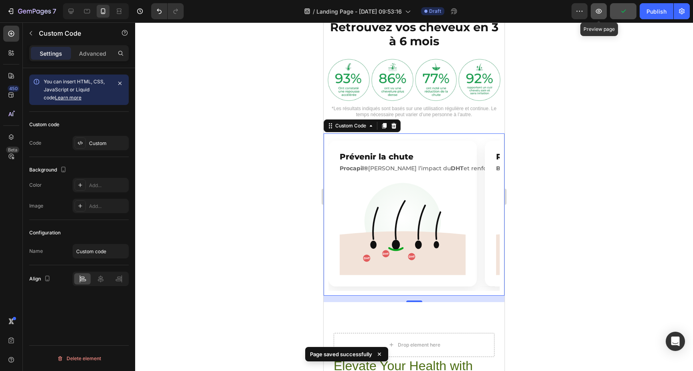
click at [600, 14] on icon "button" at bounding box center [599, 11] width 8 height 8
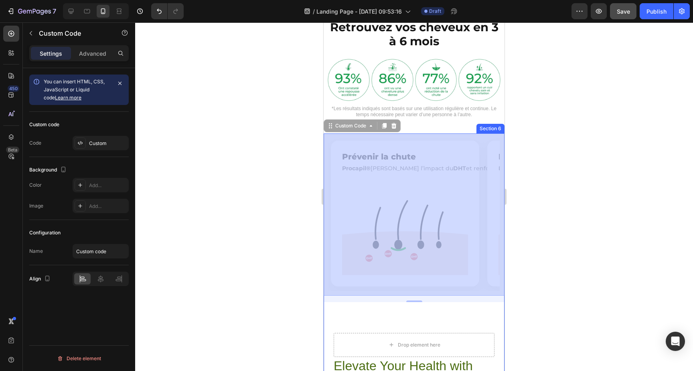
drag, startPoint x: 457, startPoint y: 199, endPoint x: 379, endPoint y: 205, distance: 78.8
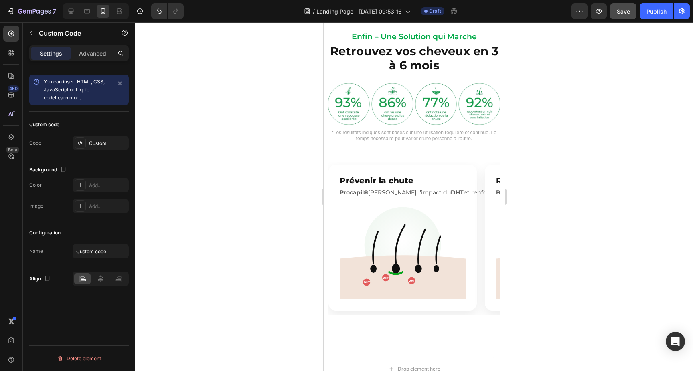
scroll to position [919, 0]
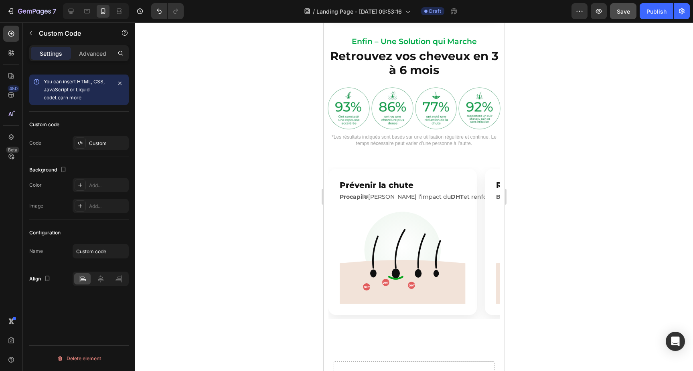
click at [404, 228] on circle "Prévenir la chute" at bounding box center [402, 250] width 77 height 77
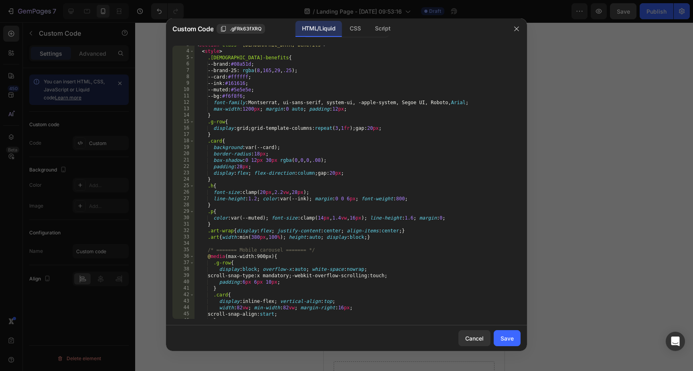
scroll to position [18, 0]
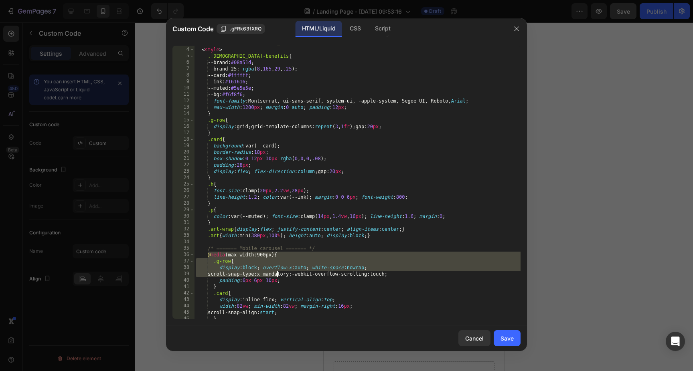
drag, startPoint x: 208, startPoint y: 256, endPoint x: 276, endPoint y: 273, distance: 70.3
click at [276, 273] on div "< section class = "gents-benefits" > < style > .gents-benefits { --brand : #08a…" at bounding box center [357, 183] width 326 height 286
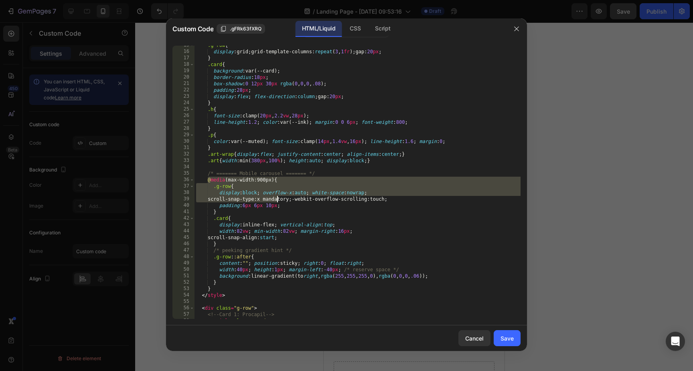
scroll to position [97, 0]
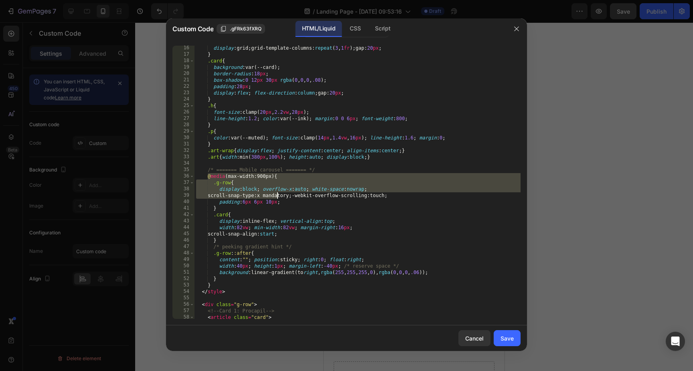
click at [324, 171] on div "display : grid ; grid-template-columns : repeat ( 3 , 1 fr ) ; gap : 20 px ; } …" at bounding box center [357, 188] width 326 height 286
type textarea "/* ======= Mobile carousel ======= */"
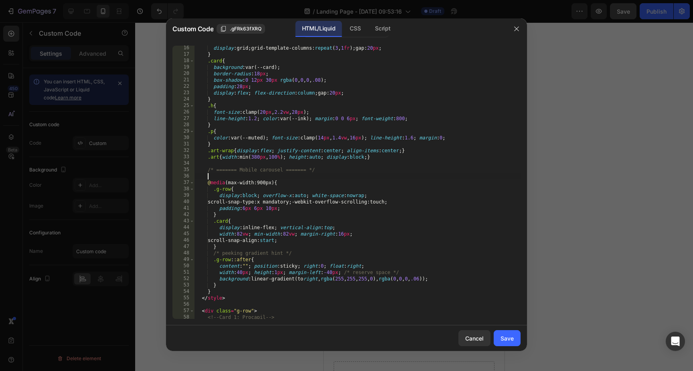
scroll to position [0, 0]
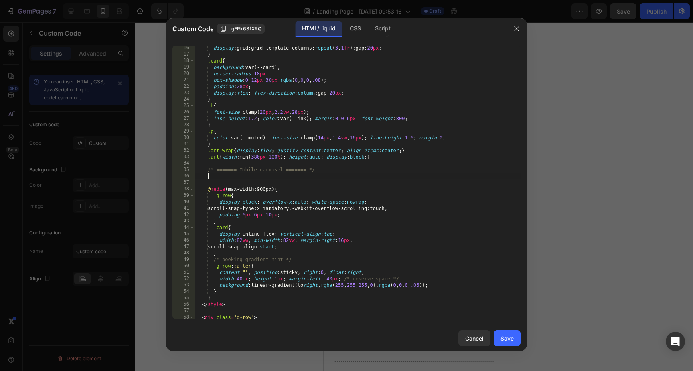
paste textarea "}"
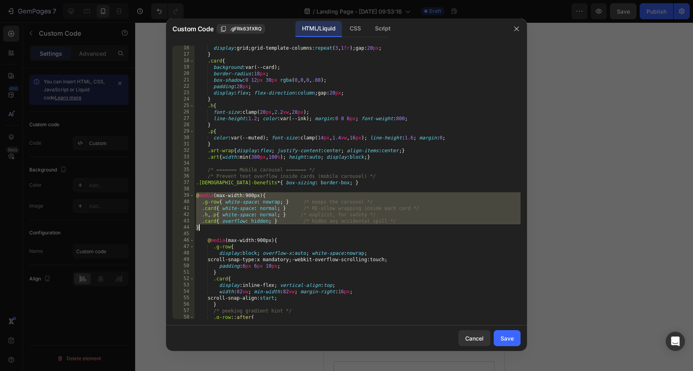
drag, startPoint x: 197, startPoint y: 196, endPoint x: 247, endPoint y: 228, distance: 58.9
click at [247, 228] on div "display : grid ; grid-template-columns : repeat ( 3 , 1 fr ) ; gap : 20 px ; } …" at bounding box center [357, 188] width 326 height 286
type textarea ".card{ overflow: hidden; } /* hides any accidental spill */ }"
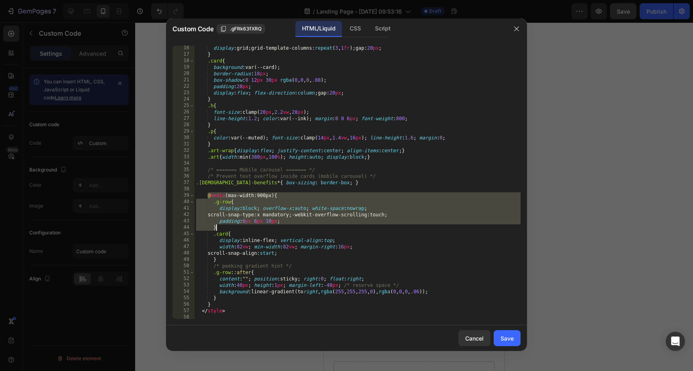
drag, startPoint x: 209, startPoint y: 194, endPoint x: 218, endPoint y: 229, distance: 35.4
click at [218, 229] on div "display : grid ; grid-template-columns : repeat ( 3 , 1 fr ) ; gap : 20 px ; } …" at bounding box center [357, 188] width 326 height 286
paste textarea
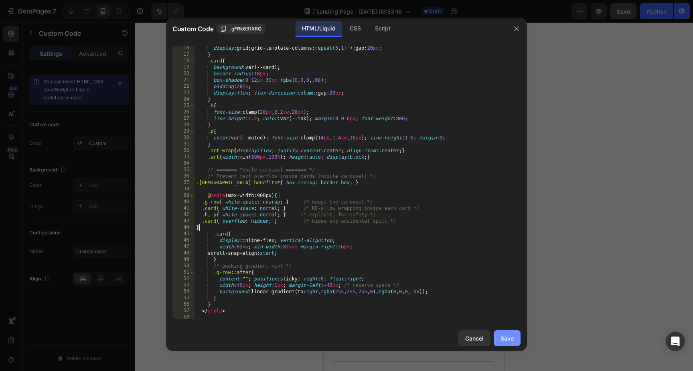
type textarea "}"
click at [506, 340] on div "Save" at bounding box center [506, 338] width 13 height 8
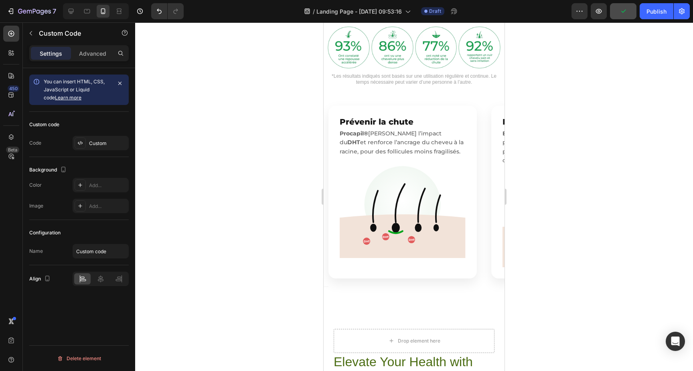
scroll to position [983, 0]
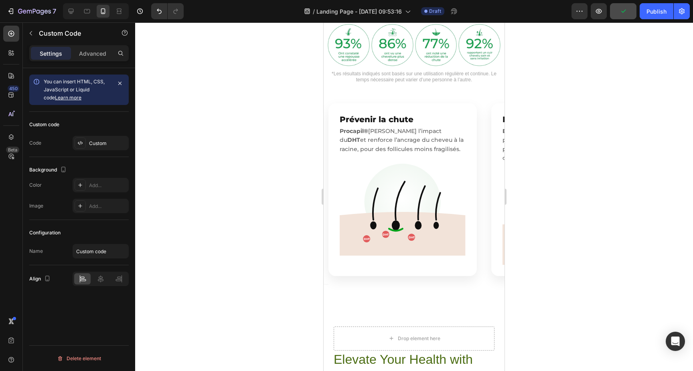
drag, startPoint x: 457, startPoint y: 216, endPoint x: 419, endPoint y: 216, distance: 38.1
click at [419, 216] on icon "DHT DHT DHT" at bounding box center [403, 209] width 126 height 94
click at [485, 179] on div "Prévenir la chute Procapil® aide à freiner l’impact du DHT et renforce l’ancrag…" at bounding box center [413, 193] width 171 height 181
click at [448, 161] on article "Prévenir la chute Procapil® aide à freiner l’impact du DHT et renforce l’ancrag…" at bounding box center [402, 189] width 148 height 173
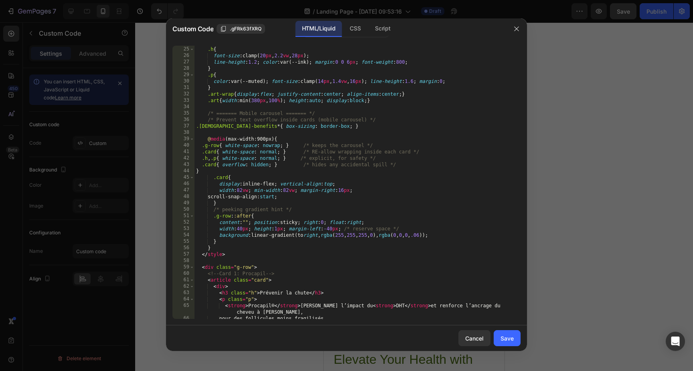
scroll to position [167, 0]
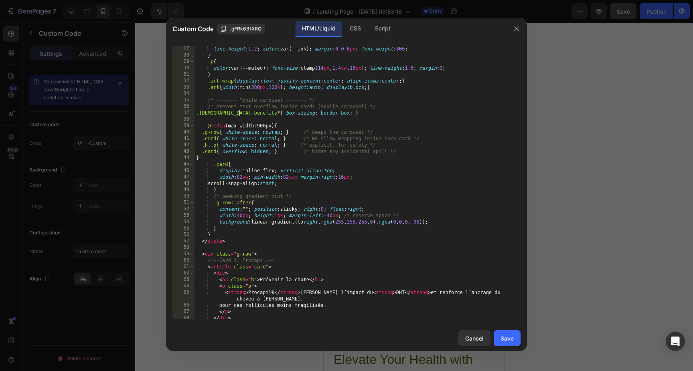
click at [241, 114] on div "font-size : clamp( 20 px , 2.2 vw , 28 px ) ; line-height : 1.2 ; color : var(-…" at bounding box center [357, 182] width 326 height 286
type textarea ".gents-benefits * { box-sizing: border-box; }"
click at [211, 120] on div "font-size : clamp( 20 px , 2.2 vw , 28 px ) ; line-height : 1.2 ; color : var(-…" at bounding box center [357, 182] width 326 height 286
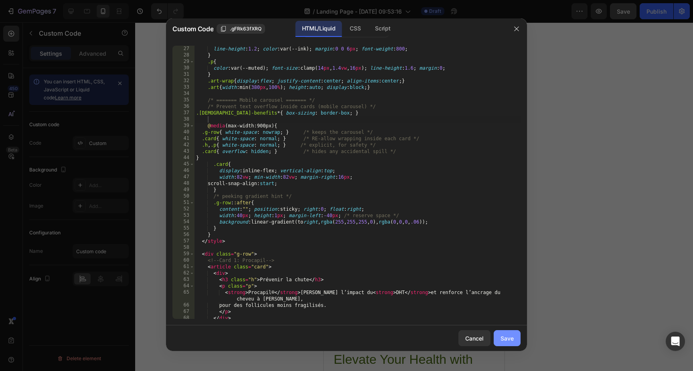
click at [510, 339] on div "Save" at bounding box center [506, 338] width 13 height 8
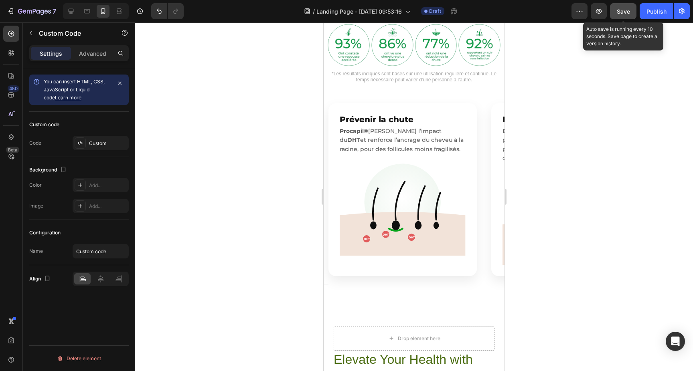
click at [623, 10] on span "Save" at bounding box center [623, 11] width 13 height 7
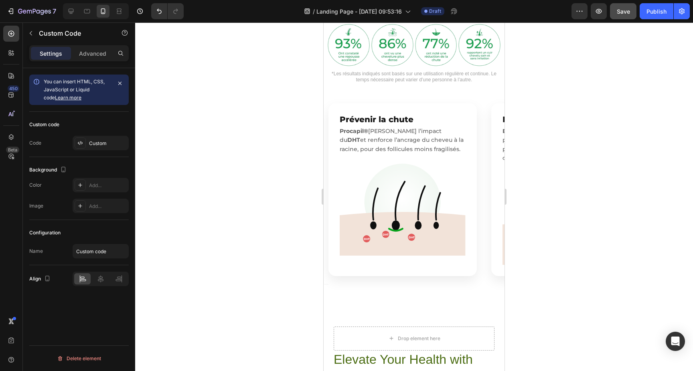
click at [372, 154] on article "Prévenir la chute Procapil® aide à freiner l’impact du DHT et renforce l’ancrag…" at bounding box center [402, 189] width 148 height 173
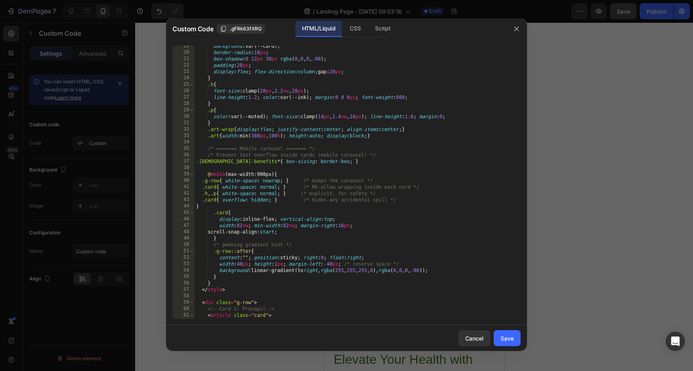
scroll to position [129, 0]
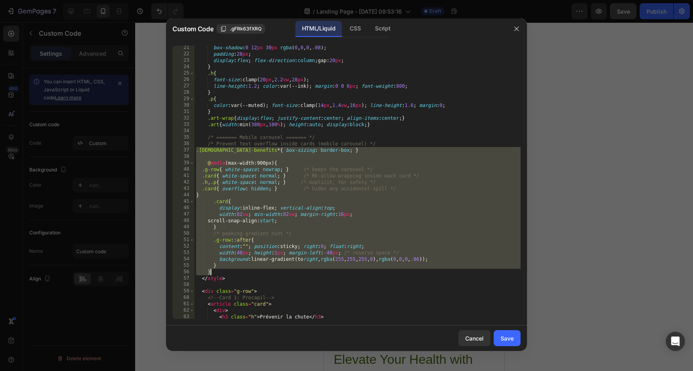
drag, startPoint x: 196, startPoint y: 151, endPoint x: 230, endPoint y: 274, distance: 127.6
click at [230, 274] on div "box-shadow : 0 12 px 30 px rgba ( 0 , 0 , 0 , .08 ) ; padding : 28 px ; display…" at bounding box center [357, 187] width 326 height 286
paste textarea
type textarea "}"
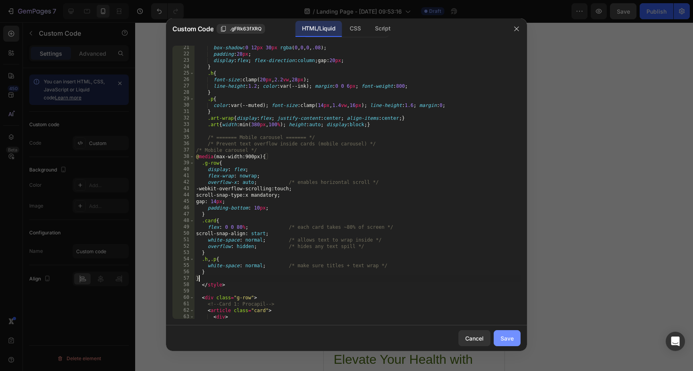
click at [505, 339] on div "Save" at bounding box center [506, 338] width 13 height 8
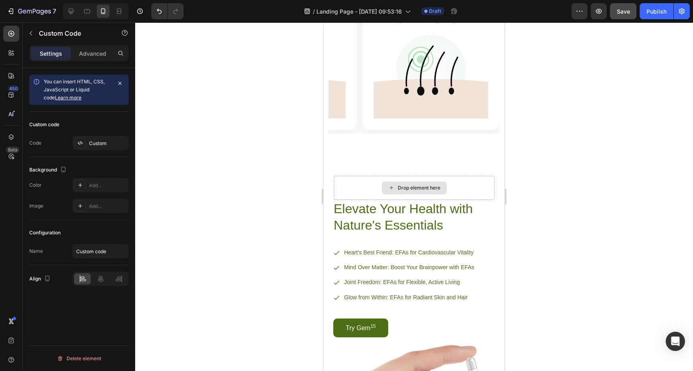
scroll to position [1118, 0]
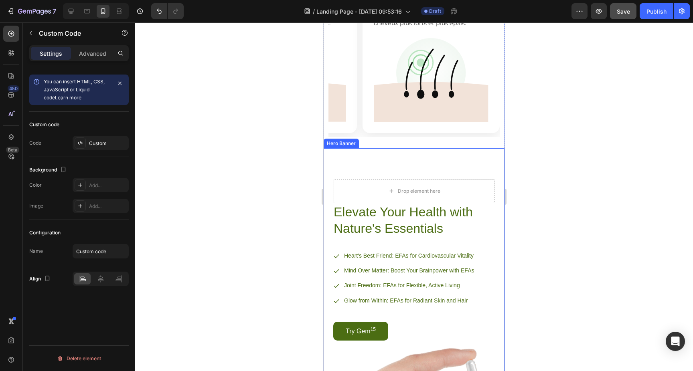
click at [335, 170] on div "Elevate Your Health with Nature's Essentials Heading Heart's Best Friend: EFAs …" at bounding box center [414, 249] width 181 height 202
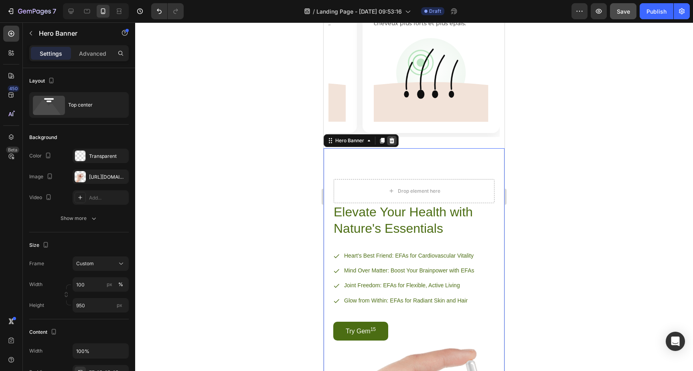
click at [391, 144] on div at bounding box center [392, 141] width 10 height 10
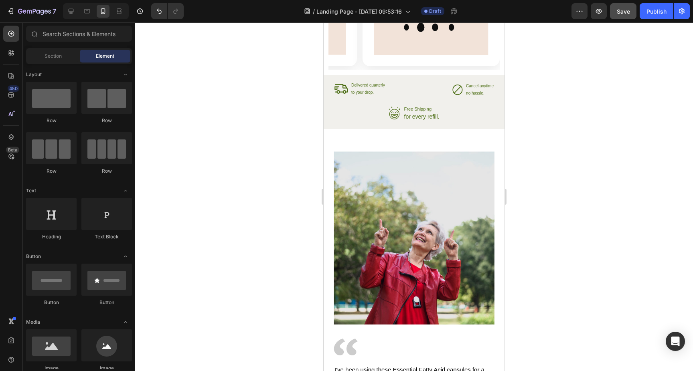
scroll to position [1184, 0]
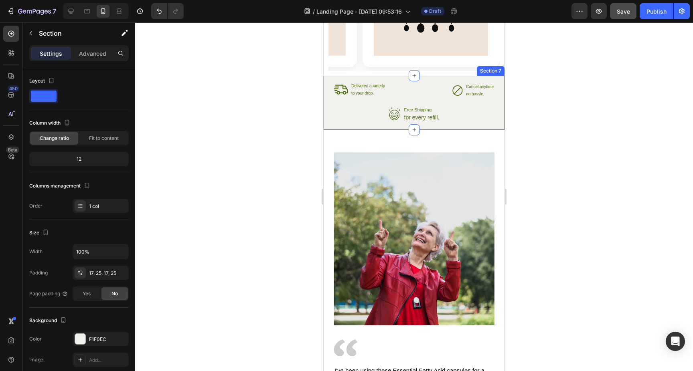
click at [329, 117] on div "Icon Delivered quarterly Text Block to your drop. Text Block Advanced List Icon…" at bounding box center [414, 103] width 181 height 54
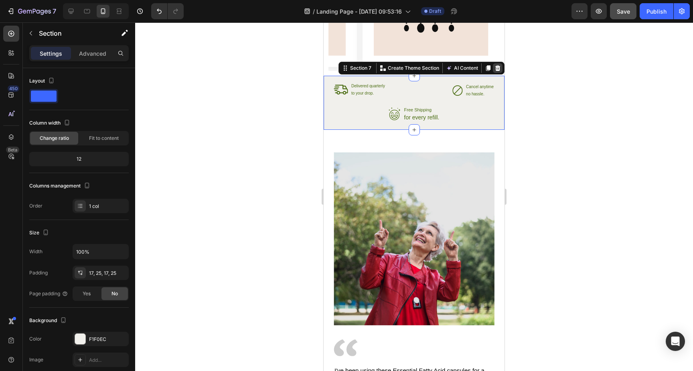
click at [498, 67] on icon at bounding box center [497, 68] width 5 height 6
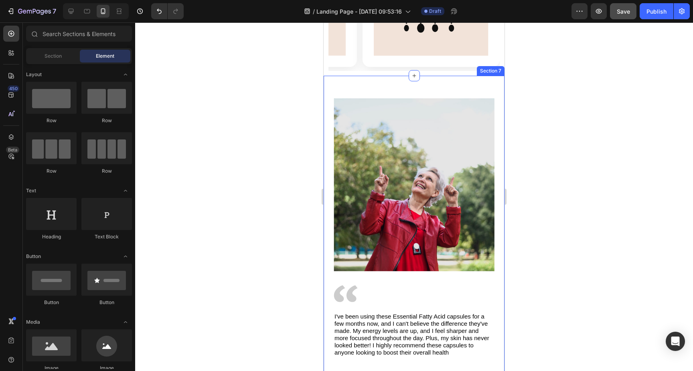
click at [333, 95] on div "Image Image I've been using these Essential Fatty Acid capsules for a few month…" at bounding box center [414, 252] width 181 height 352
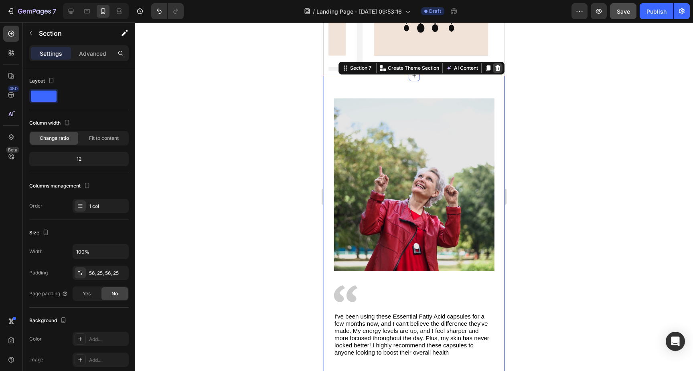
click at [498, 68] on icon at bounding box center [497, 68] width 6 height 6
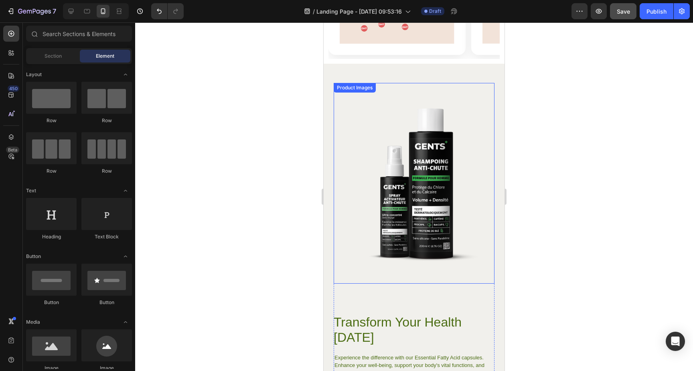
scroll to position [1185, 0]
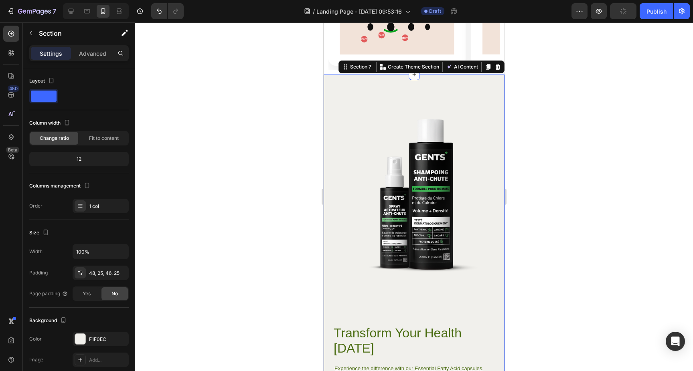
click at [330, 119] on div "Transform Your Health Today Heading Experience the difference with our Essentia…" at bounding box center [414, 265] width 181 height 380
click at [498, 63] on div at bounding box center [498, 67] width 10 height 10
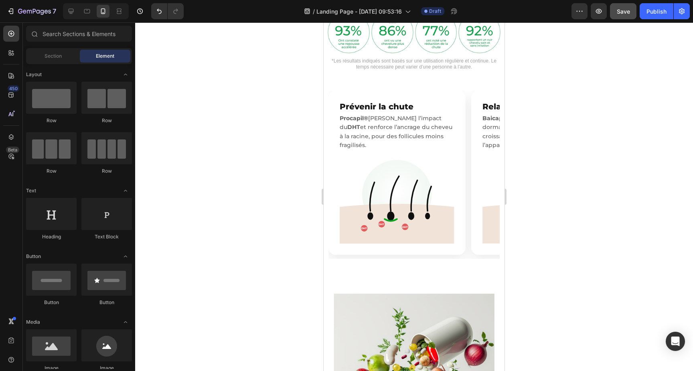
scroll to position [1000, 0]
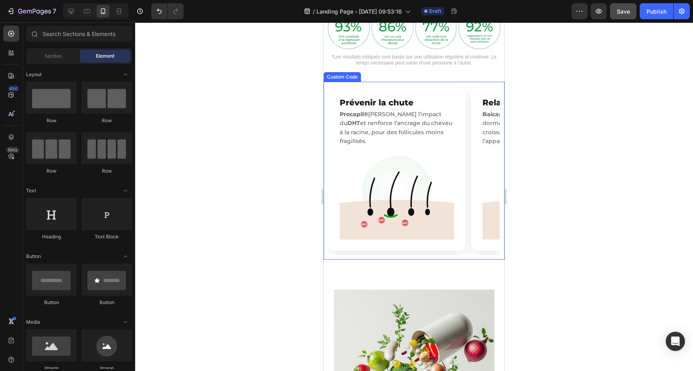
click at [329, 162] on article "Prévenir la chute Procapil® aide à freiner l’impact du DHT et renforce l’ancrag…" at bounding box center [396, 169] width 137 height 164
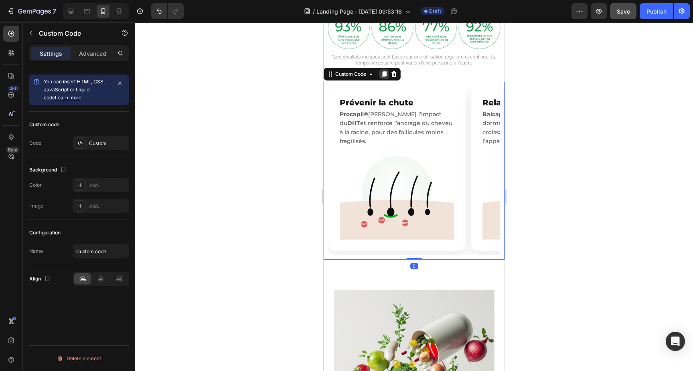
click at [384, 74] on icon at bounding box center [384, 74] width 4 height 6
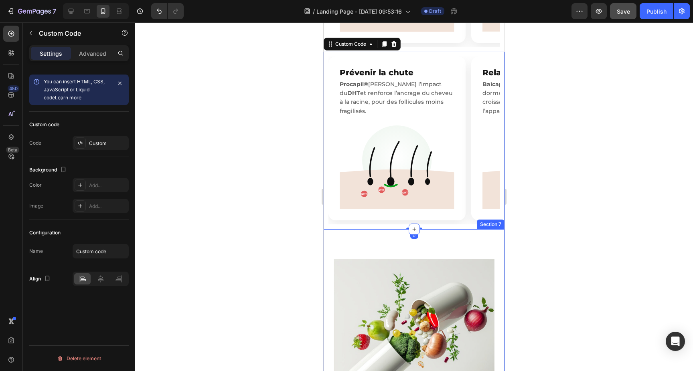
scroll to position [1209, 0]
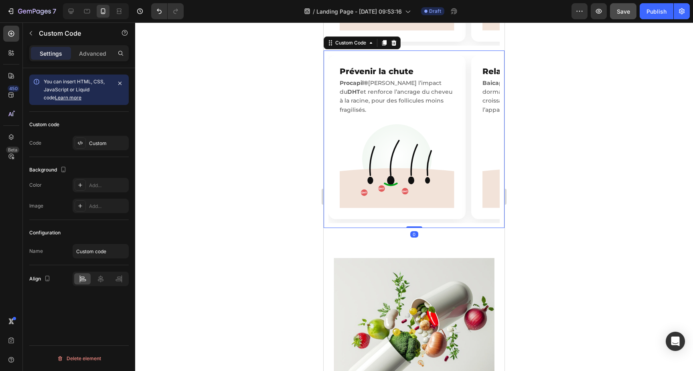
click at [404, 159] on circle "Prévenir la chute" at bounding box center [396, 158] width 69 height 69
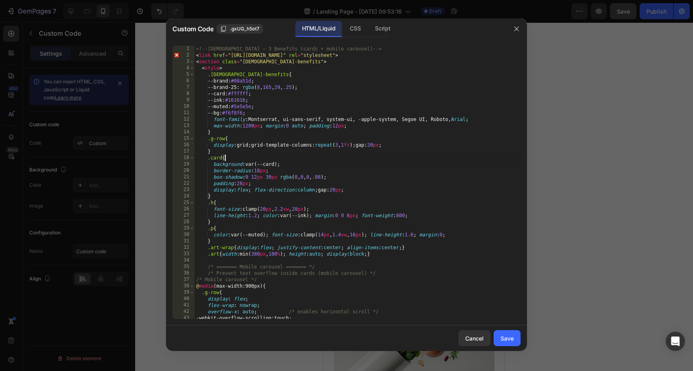
click at [354, 184] on div "<!-- GENTS – 3 Benefits (cards + mobile carousel) --> < link href = "https://fo…" at bounding box center [357, 189] width 326 height 286
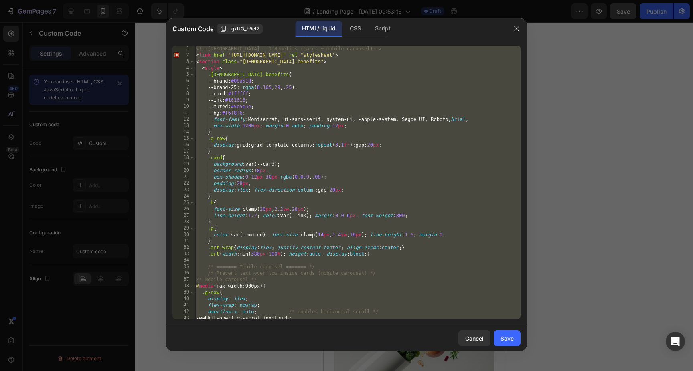
type textarea "</section>"
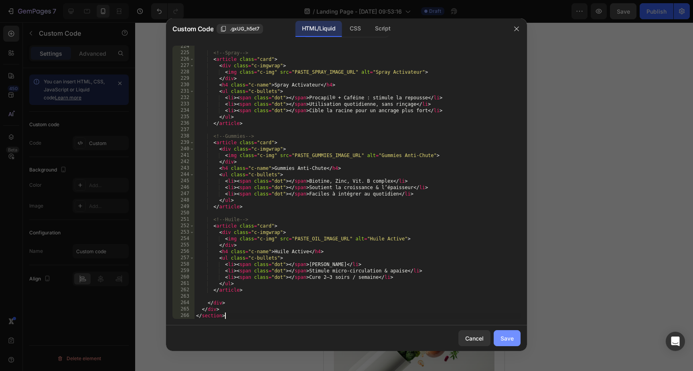
click at [508, 340] on div "Save" at bounding box center [506, 338] width 13 height 8
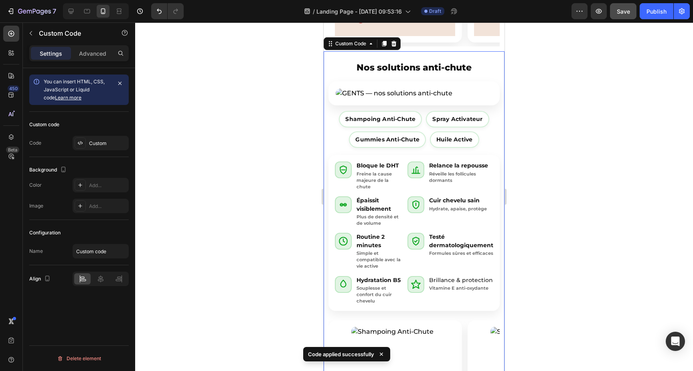
scroll to position [1201, 0]
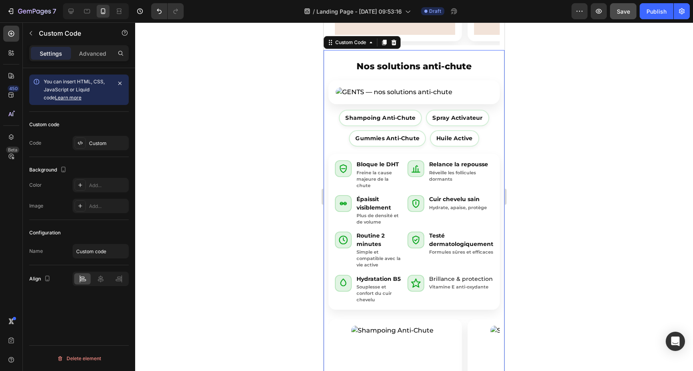
click at [390, 91] on img at bounding box center [414, 92] width 157 height 10
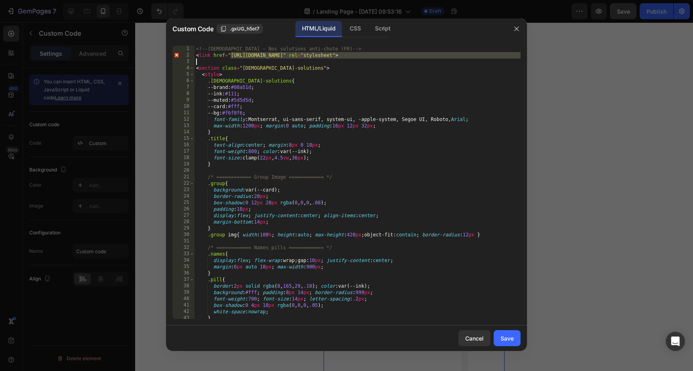
drag, startPoint x: 231, startPoint y: 57, endPoint x: 442, endPoint y: 60, distance: 211.3
click at [442, 60] on div "<!-- GENTS — Nos solutions anti-chute (FR) --> < link href = "https://fonts.goo…" at bounding box center [357, 189] width 326 height 286
click at [275, 67] on div "<!-- GENTS — Nos solutions anti-chute (FR) --> < link href = "https://fonts.goo…" at bounding box center [357, 189] width 326 height 286
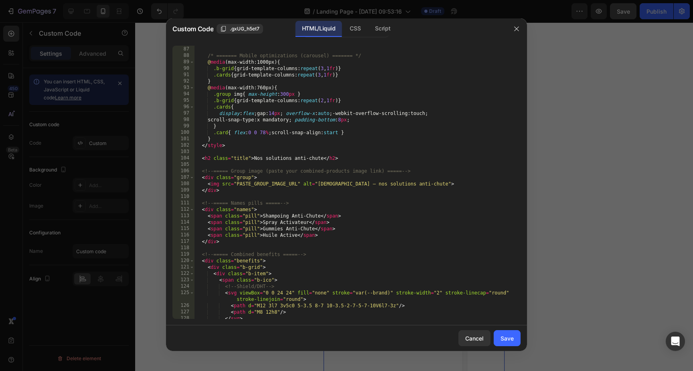
scroll to position [565, 0]
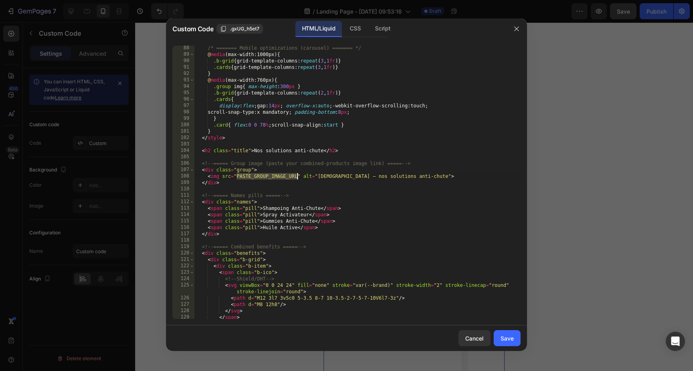
drag, startPoint x: 237, startPoint y: 176, endPoint x: 297, endPoint y: 176, distance: 60.1
click at [297, 176] on div "/* ======= Mobile optimizations (carousel) ======= */ @ media (max-width:1000px…" at bounding box center [357, 191] width 326 height 293
paste textarea "https://cdn.shopify.com/s/files/1/0930/0230/1727/files/4.webp?v=1756207119"
type textarea "<img src="https://cdn.shopify.com/s/files/1/0930/0230/1727/files/4.webp?v=17562…"
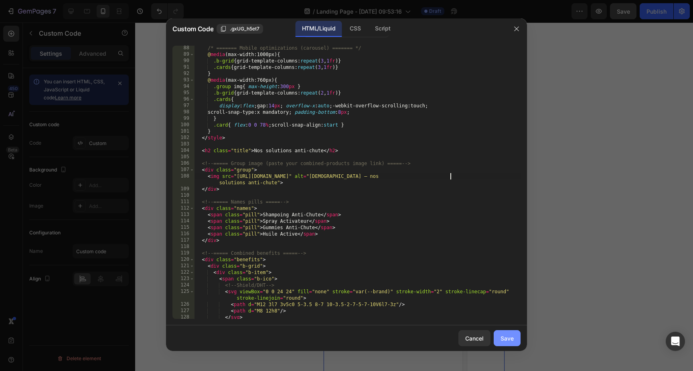
click at [510, 337] on div "Save" at bounding box center [506, 338] width 13 height 8
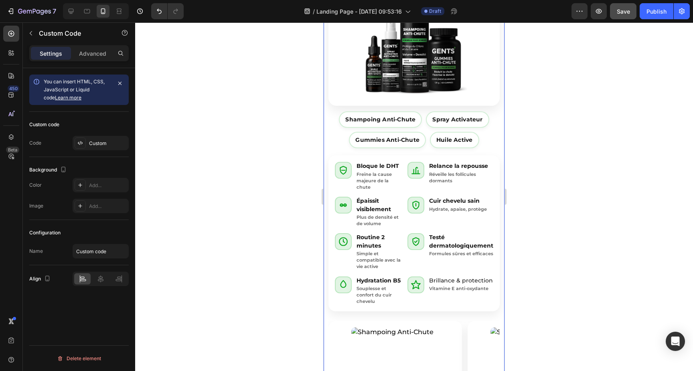
scroll to position [1316, 0]
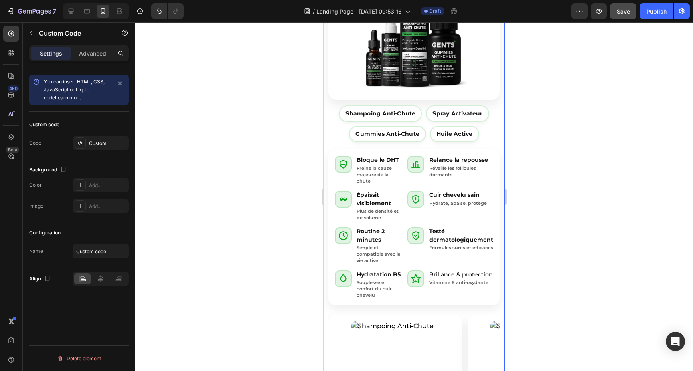
click at [453, 278] on div "Brillance & protection Vitamine E anti-oxydante" at bounding box center [461, 279] width 64 height 16
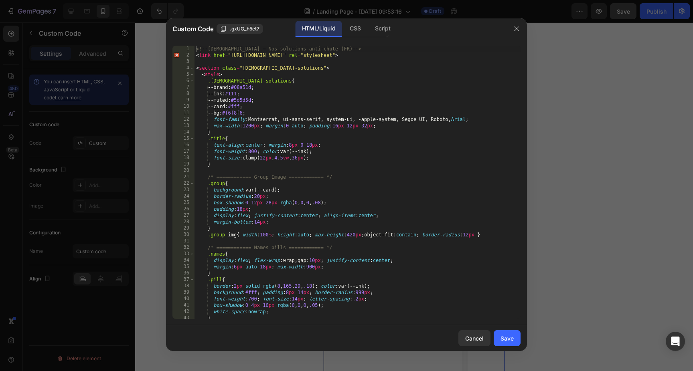
type textarea ".group img{ width:100%; height:auto; max-height:420px; object-fit:contain; bord…"
click at [342, 233] on div "<!-- GENTS — Nos solutions anti-chute (FR) --> < link href = "https://fonts.goo…" at bounding box center [357, 189] width 326 height 286
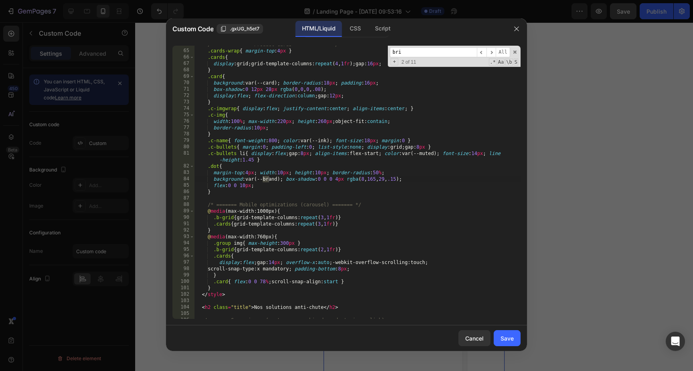
scroll to position [1268, 0]
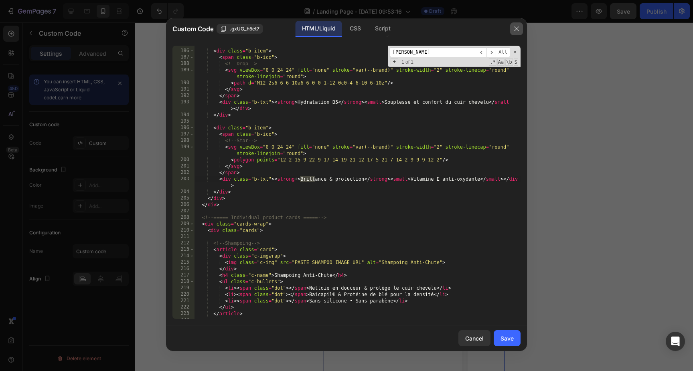
type input "brill"
click at [516, 28] on icon "button" at bounding box center [516, 29] width 6 height 6
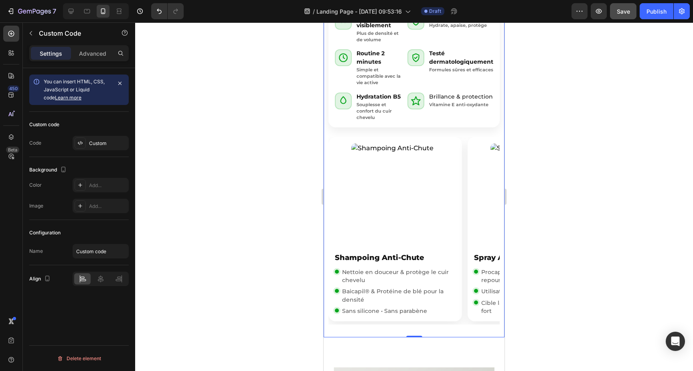
scroll to position [1495, 0]
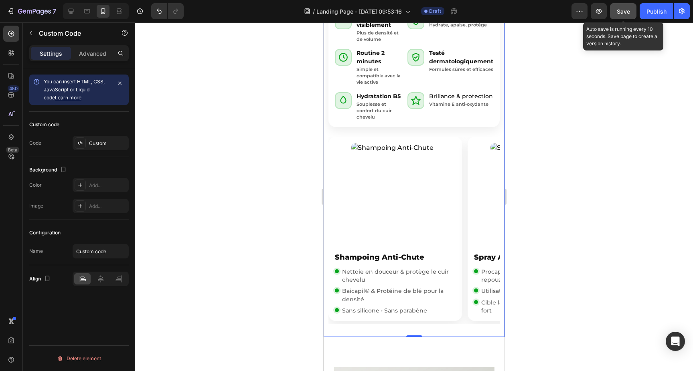
click at [620, 10] on span "Save" at bounding box center [623, 11] width 13 height 7
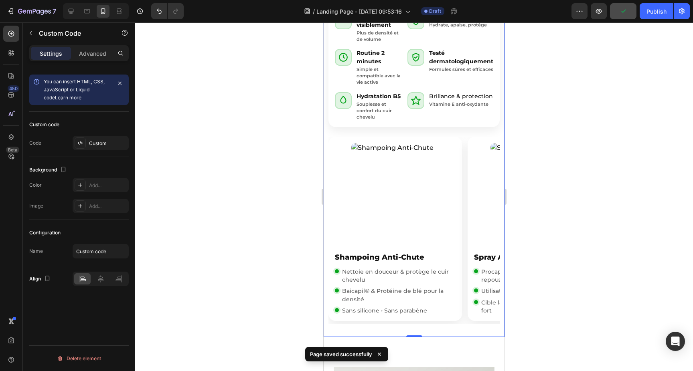
click at [433, 134] on section "Nos solutions anti-chute Shampoing Anti-Chute Spray Activateur Gummies Anti-Chu…" at bounding box center [414, 47] width 181 height 580
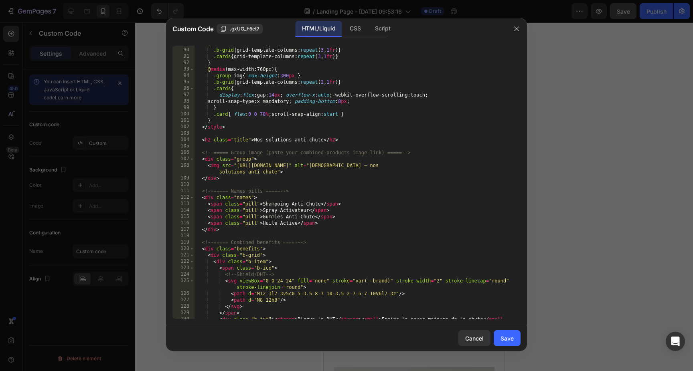
scroll to position [544, 0]
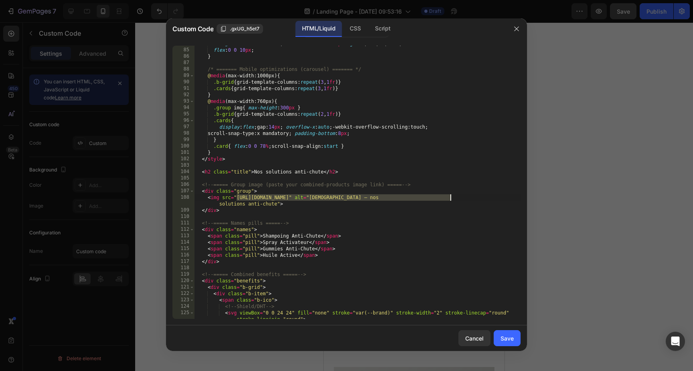
drag, startPoint x: 236, startPoint y: 196, endPoint x: 450, endPoint y: 196, distance: 214.1
click at [450, 196] on div "background : var(--brand) ; box-shadow : 0 0 0 4 px rgba ( 8 , 165 , 29 , .15 )…" at bounding box center [357, 186] width 326 height 293
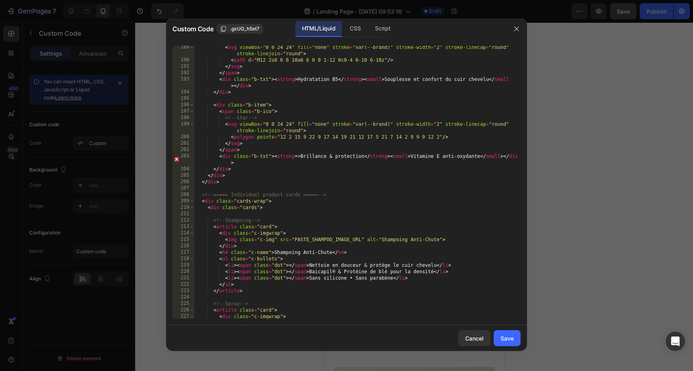
scroll to position [1294, 0]
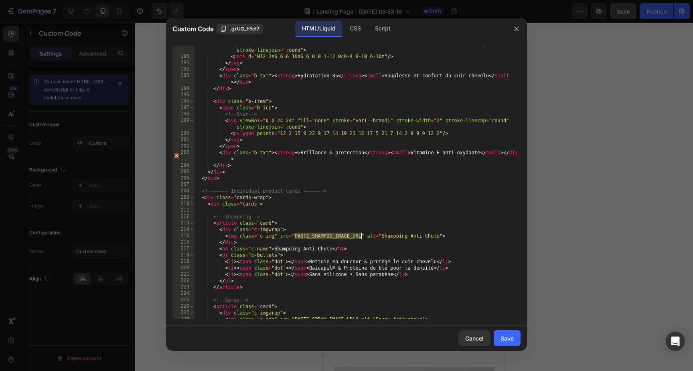
drag, startPoint x: 294, startPoint y: 239, endPoint x: 360, endPoint y: 238, distance: 65.3
click at [360, 238] on div "< svg viewBox = "0 0 24 24" fill = "none" stroke = "var(--brand)" stroke-width …" at bounding box center [357, 186] width 326 height 293
paste textarea "https://cdn.shopify.com/s/files/1/0930/0230/1727/files/4.webp?v=1756207119"
type textarea "<img class="c-img" src="https://cdn.shopify.com/s/files/1/0930/0230/1727/files/…"
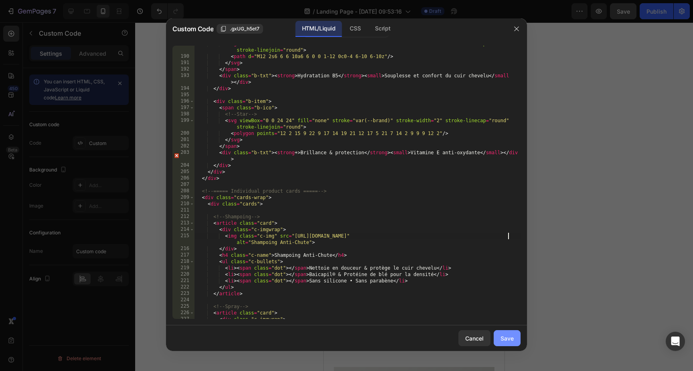
click at [506, 339] on div "Save" at bounding box center [506, 338] width 13 height 8
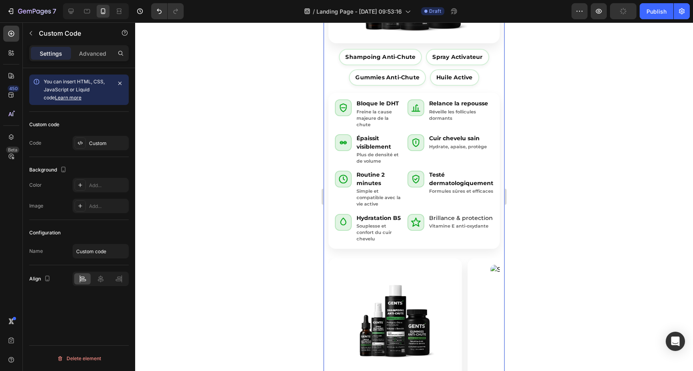
scroll to position [1372, 0]
